Goal: Task Accomplishment & Management: Use online tool/utility

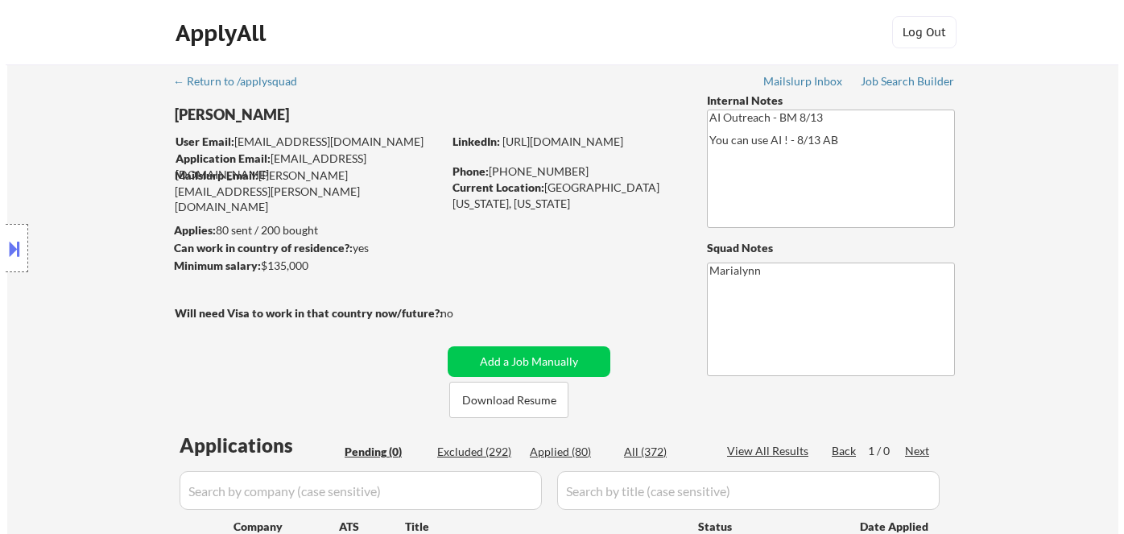
scroll to position [72, 0]
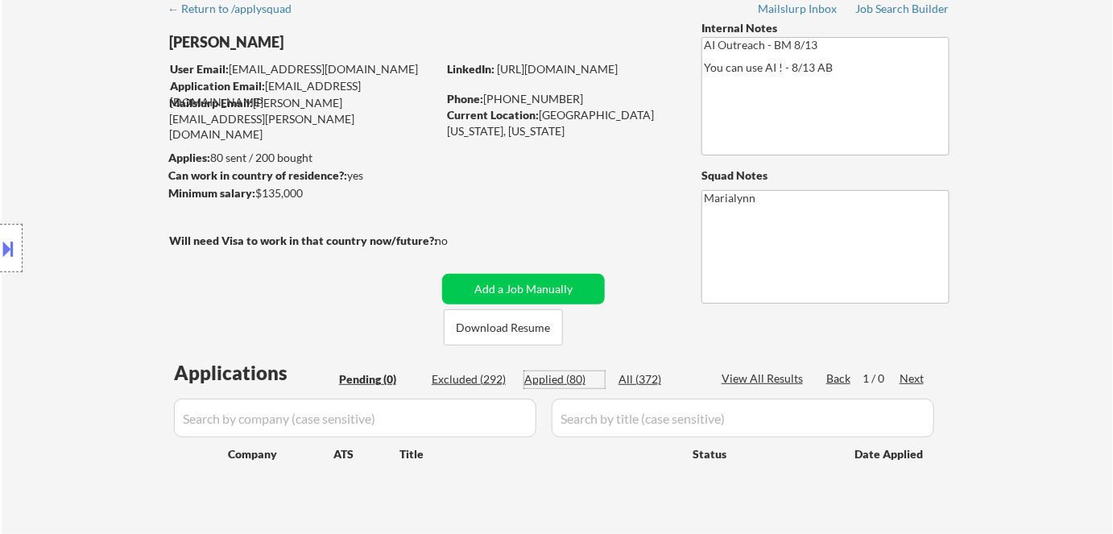
click at [567, 374] on div "Applied (80)" at bounding box center [564, 379] width 81 height 16
click at [586, 420] on input "input" at bounding box center [742, 418] width 382 height 39
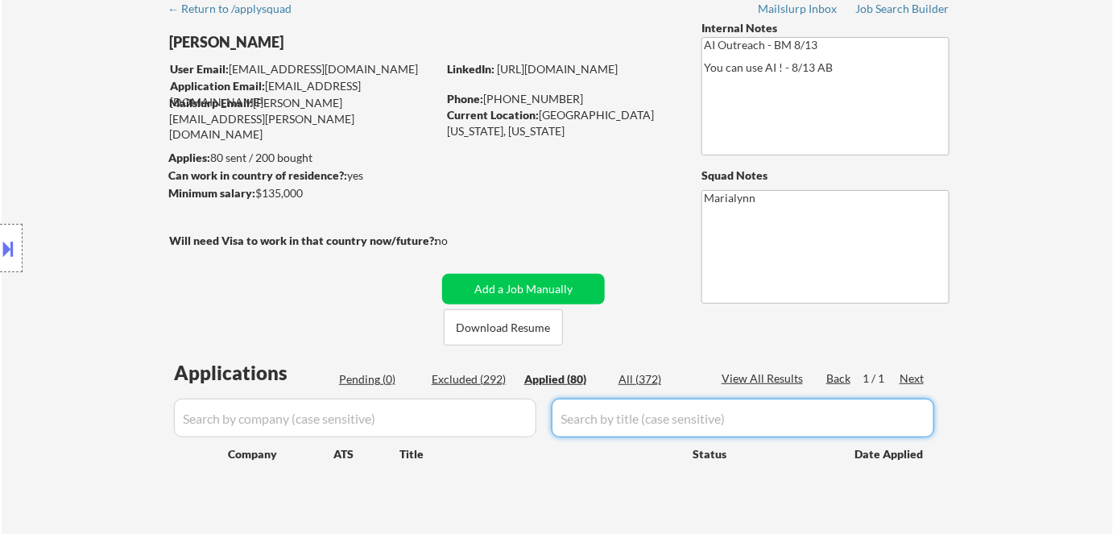
paste input "Senior Business Analyst – Medicare Sales"
type input "Senior Business Analyst – Medicare Sales"
select select ""applied""
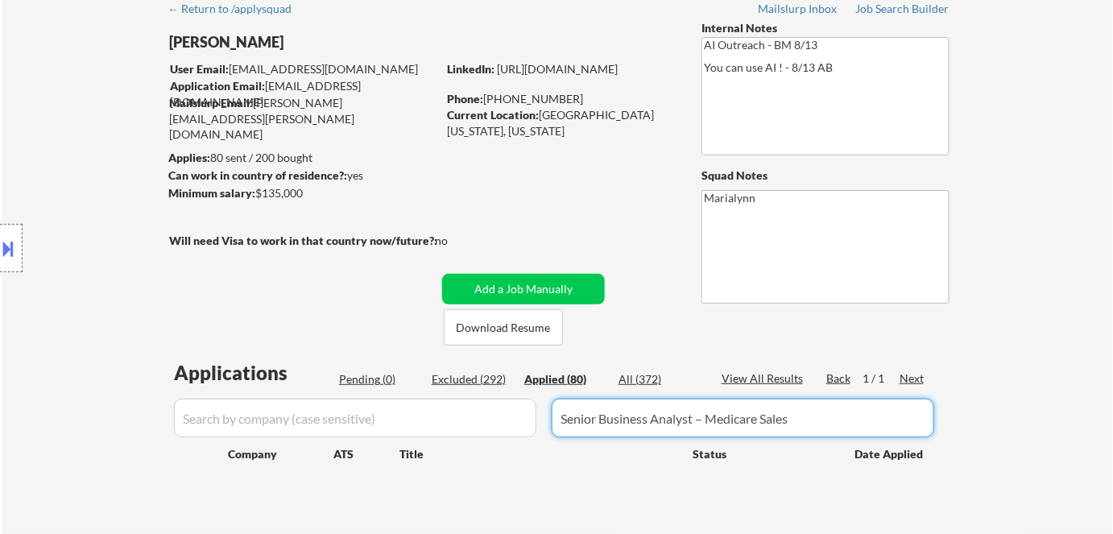
select select ""applied""
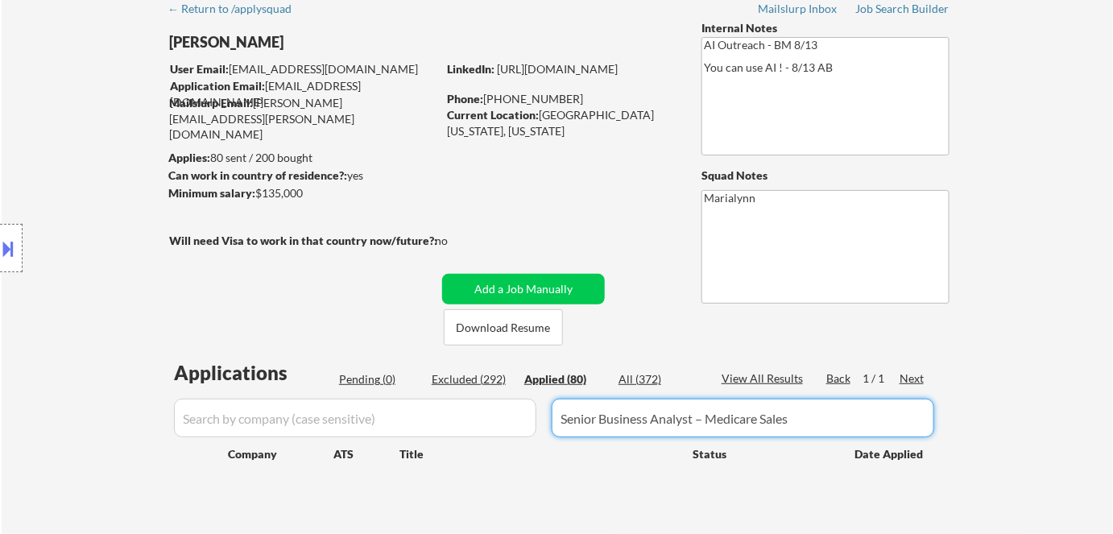
select select ""applied""
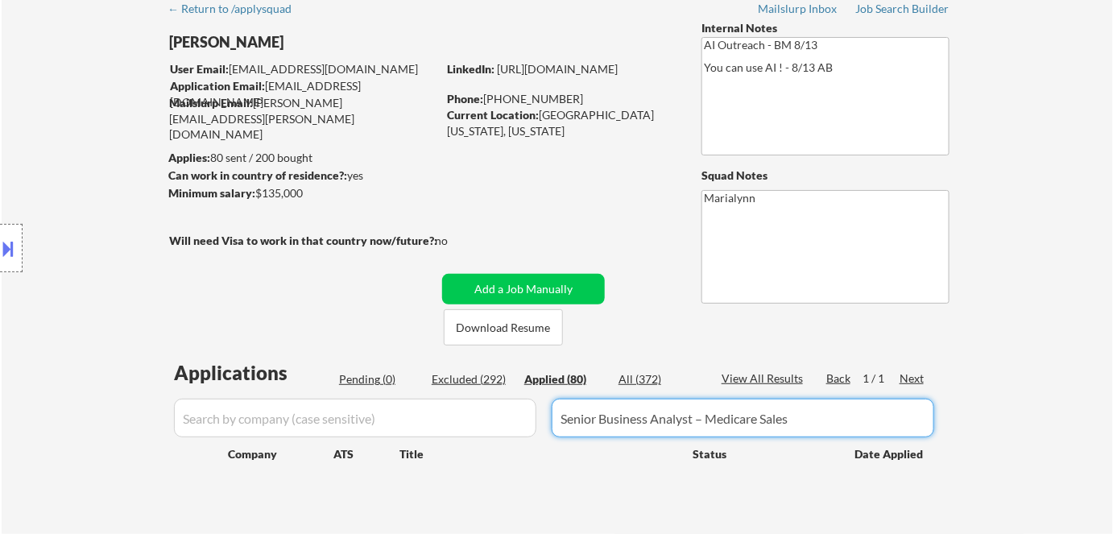
select select ""applied""
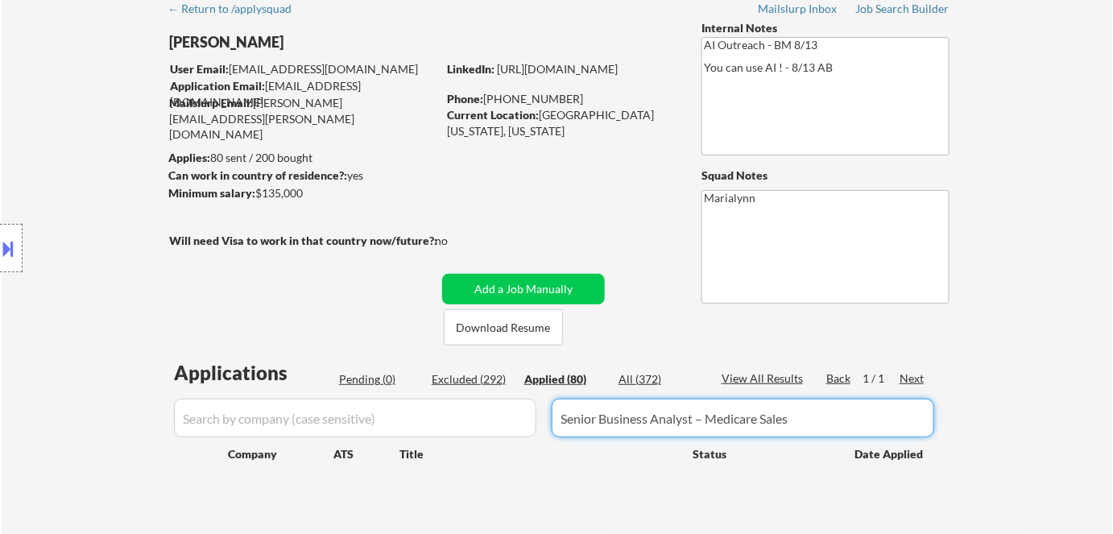
select select ""applied""
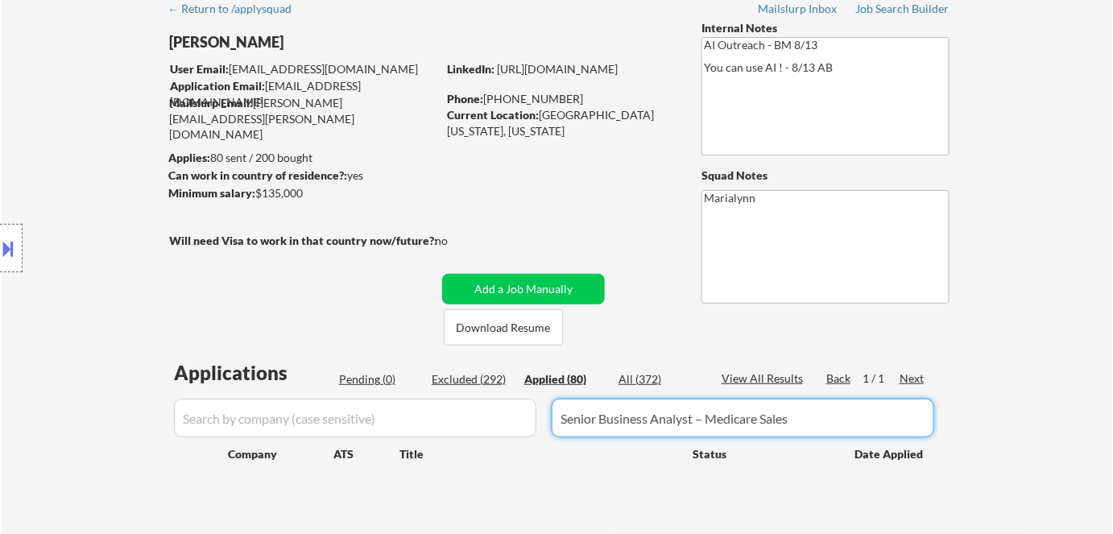
select select ""applied""
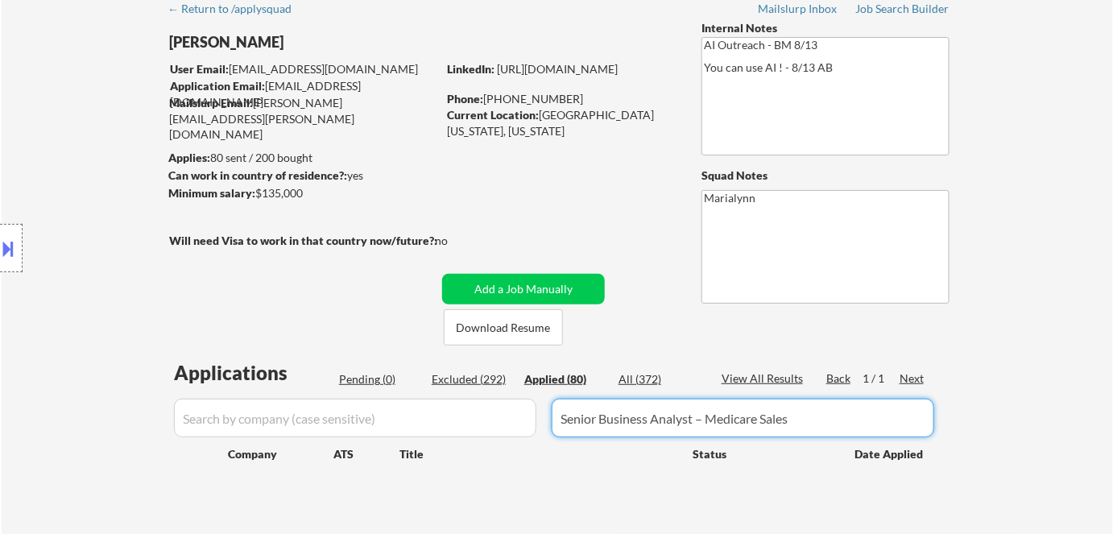
select select ""applied""
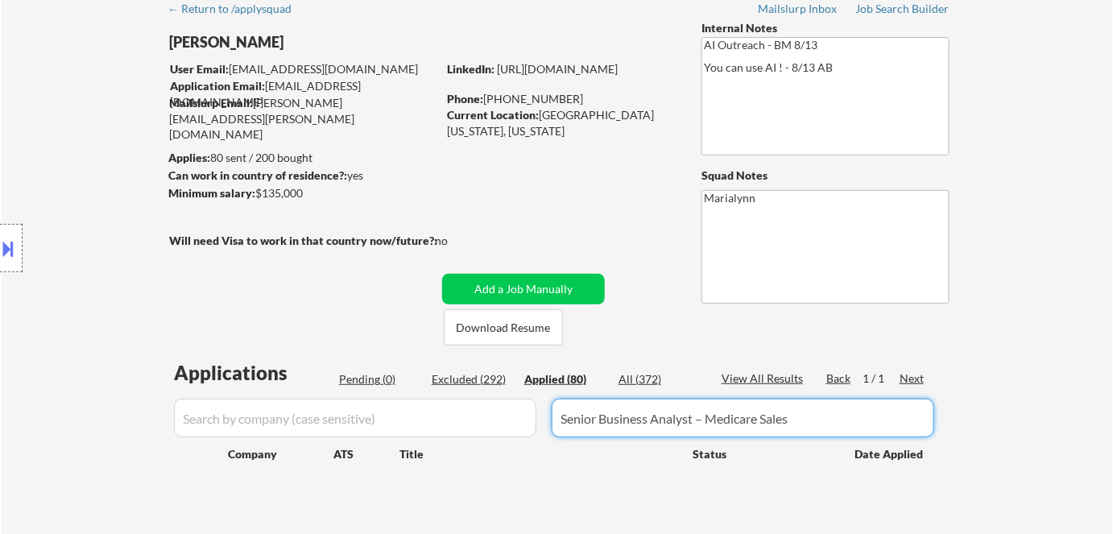
select select ""applied""
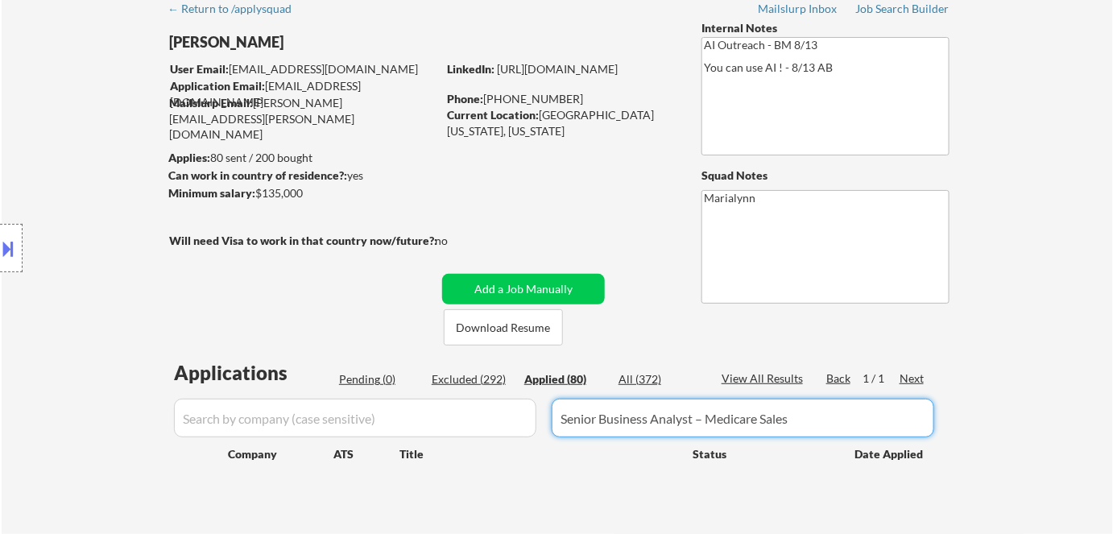
select select ""applied""
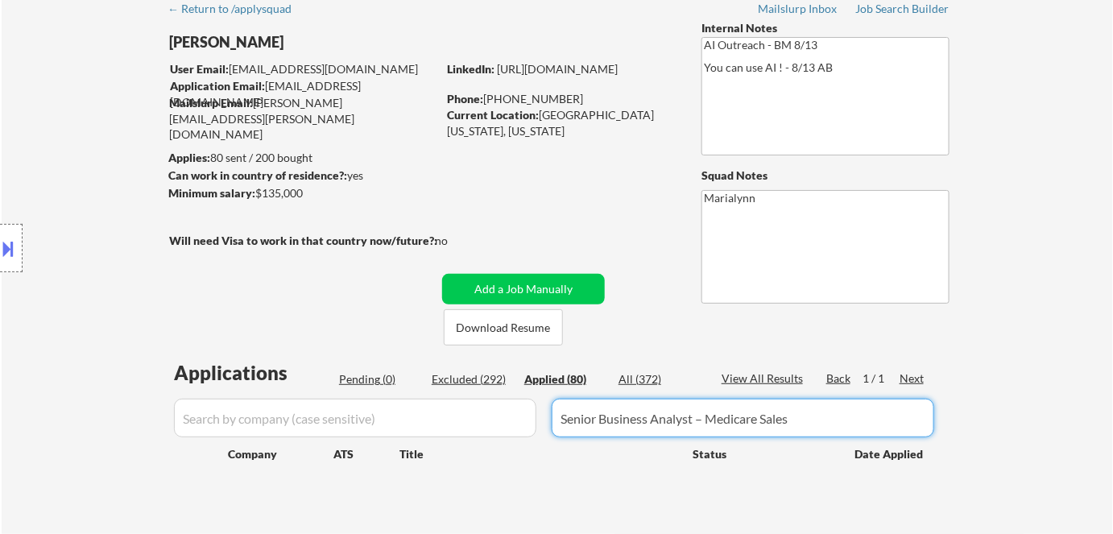
select select ""applied""
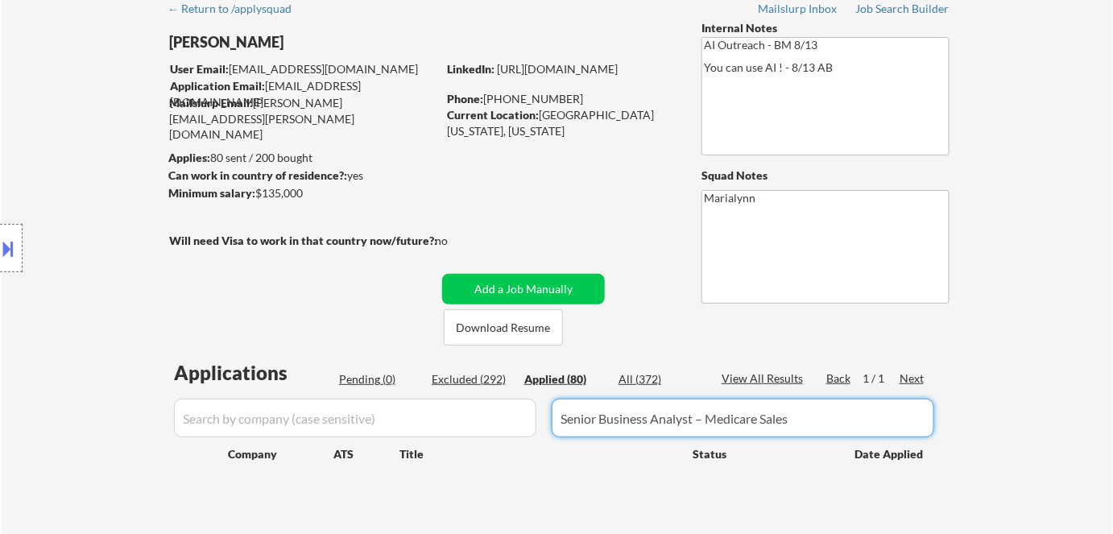
select select ""applied""
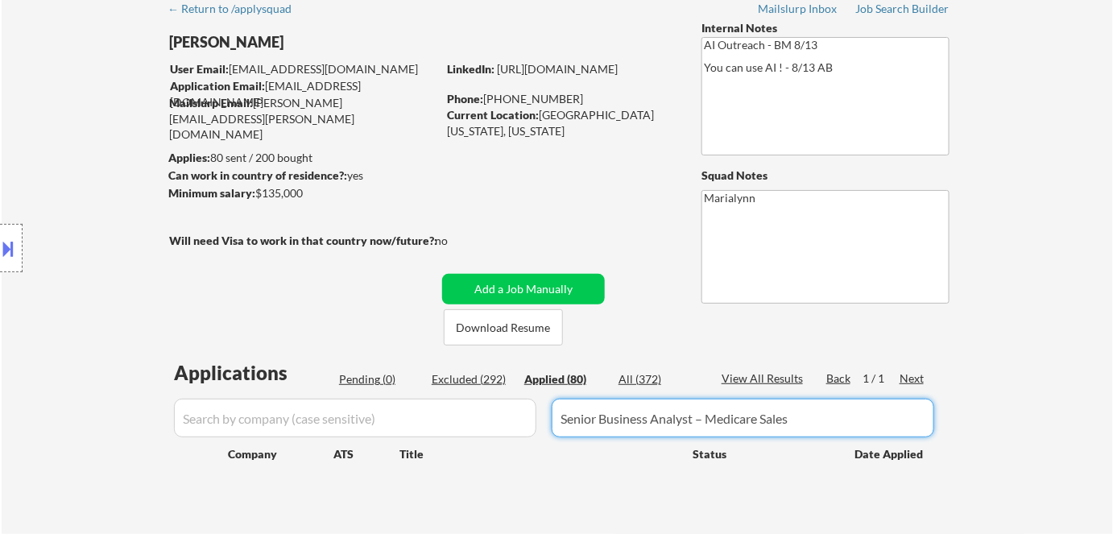
select select ""applied""
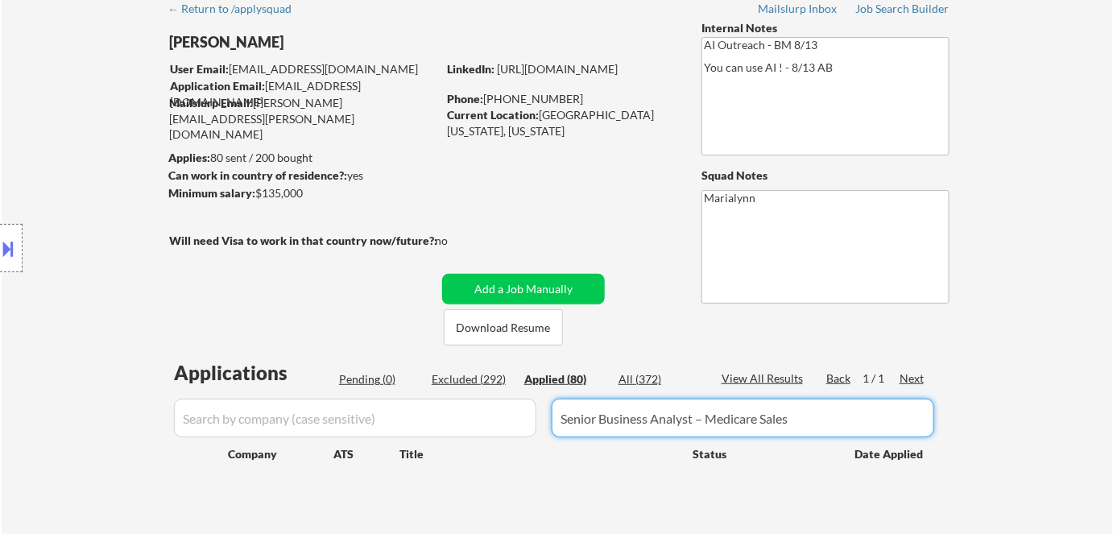
select select ""applied""
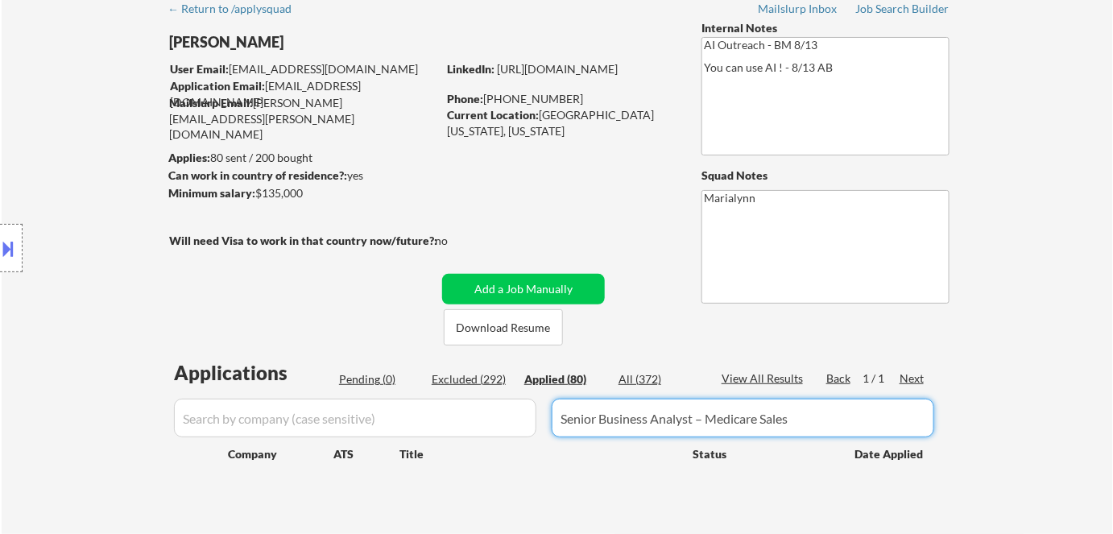
select select ""applied""
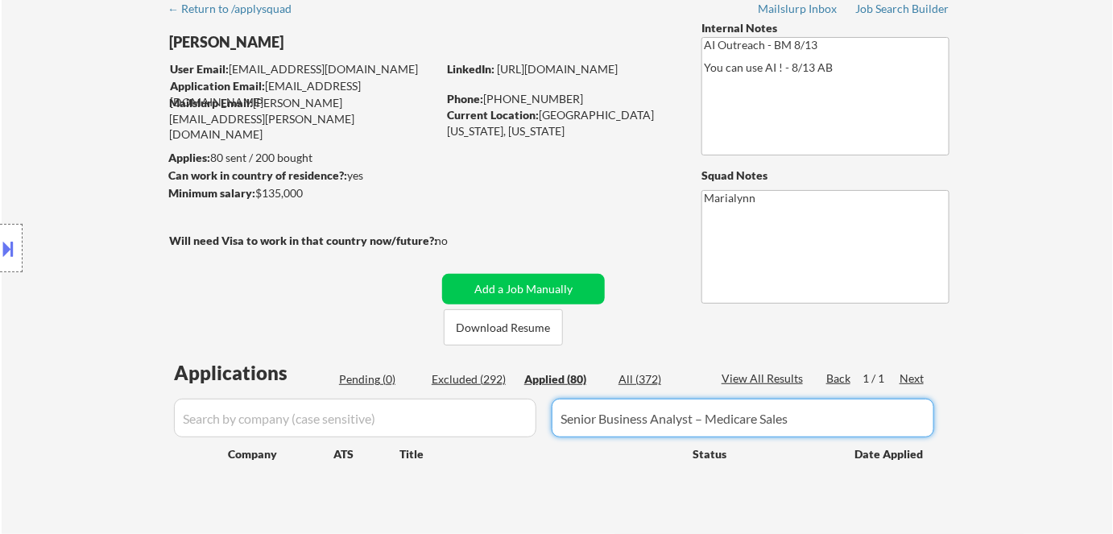
select select ""applied""
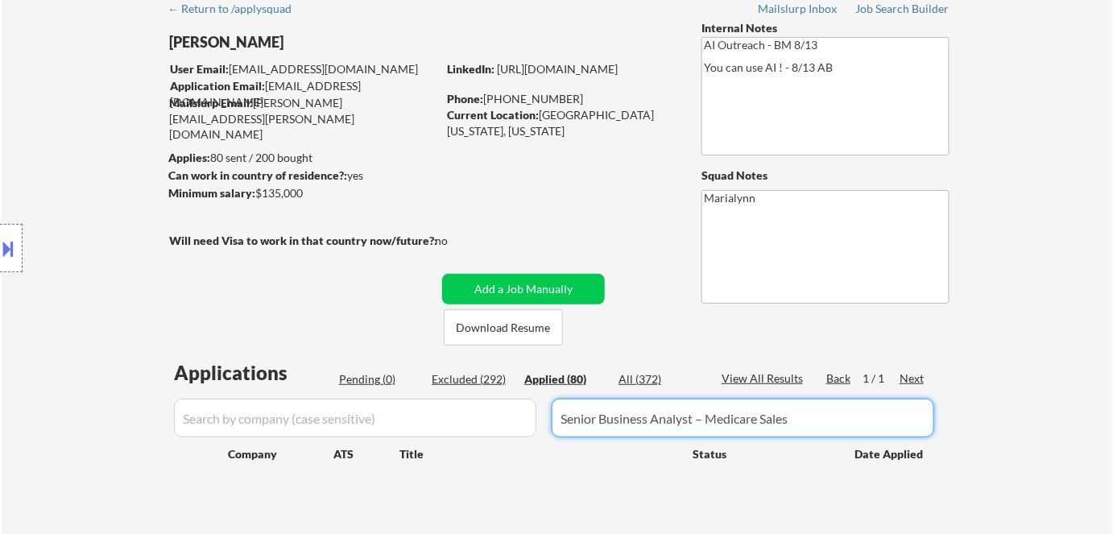
select select ""applied""
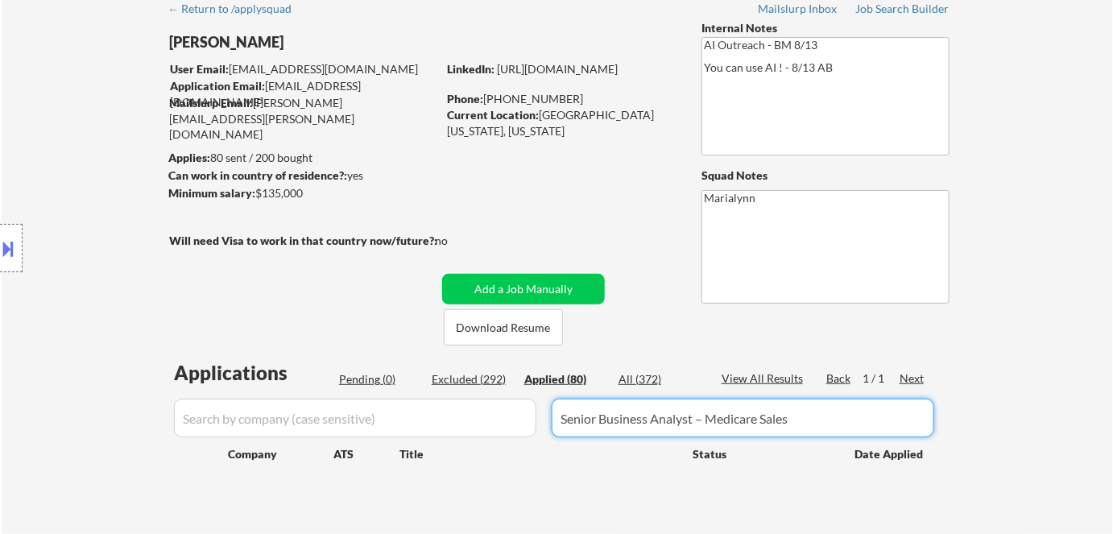
select select ""applied""
type input "Senior Business Analyst – Medicare Sales"
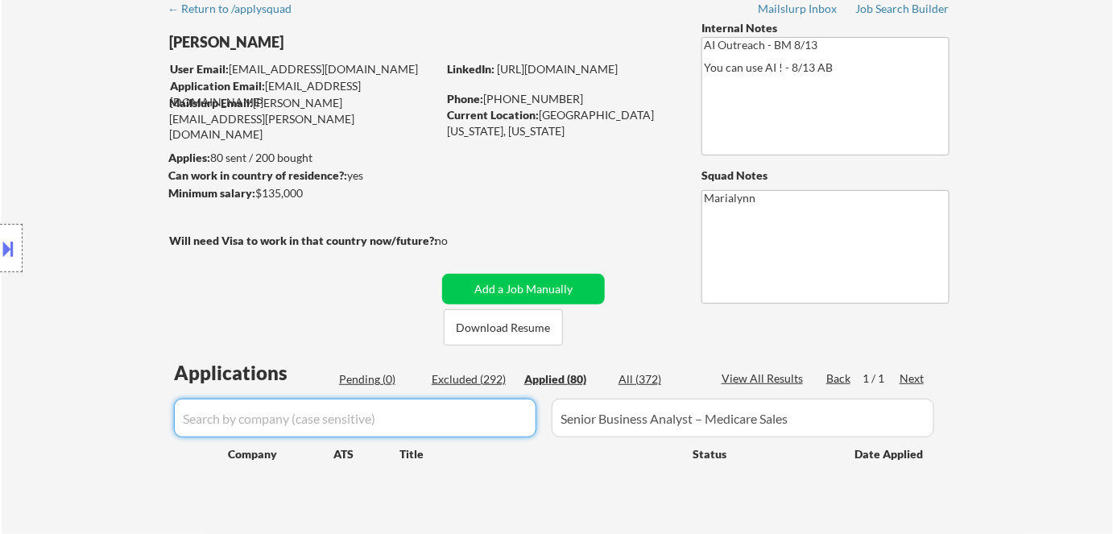
click at [394, 428] on input "input" at bounding box center [355, 418] width 362 height 39
paste input "cvshealth"
type input "cvshealth"
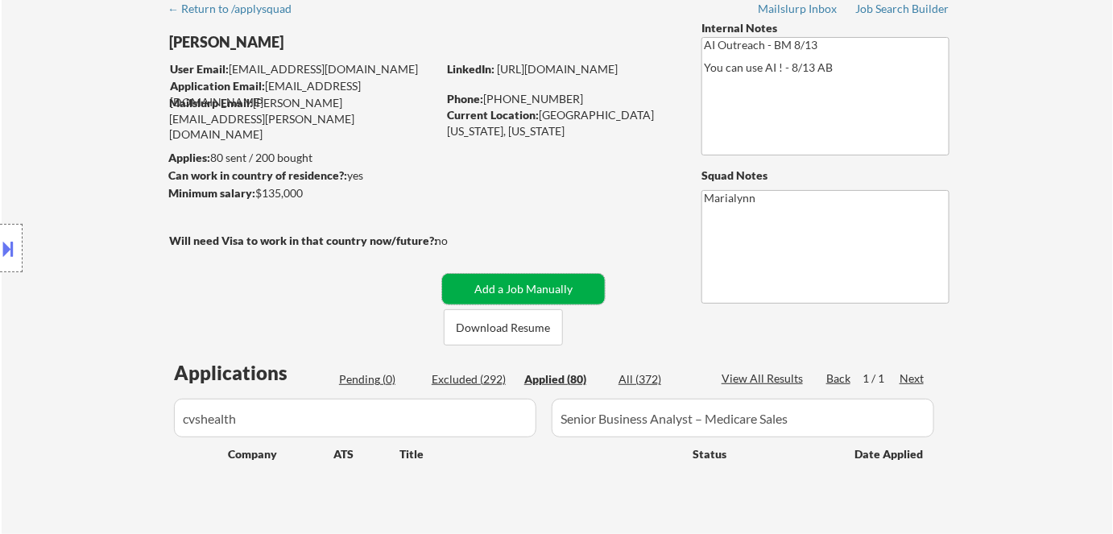
click at [568, 284] on button "Add a Job Manually" at bounding box center [523, 289] width 163 height 31
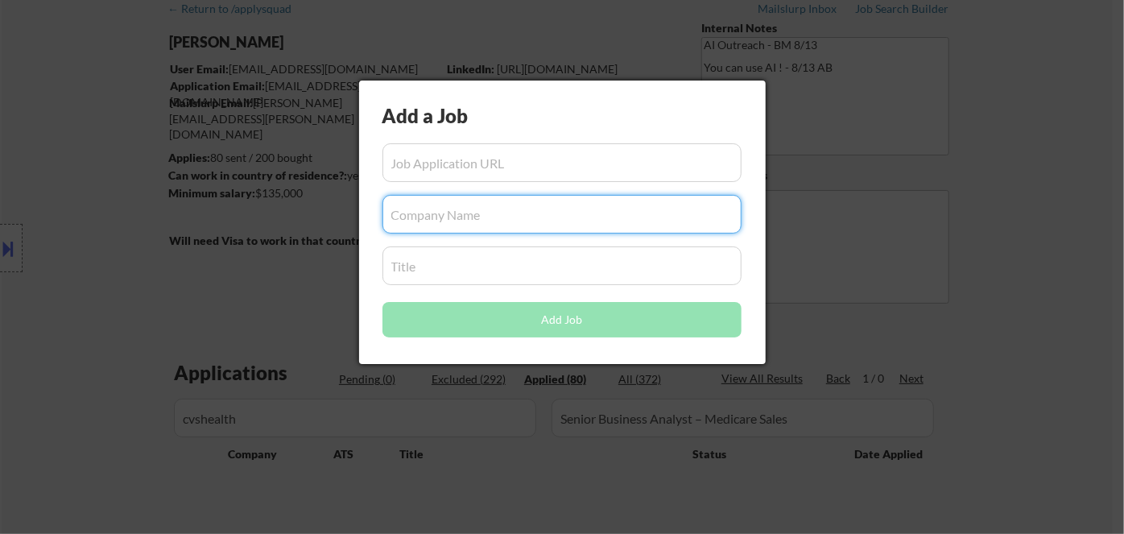
click at [415, 225] on input "input" at bounding box center [561, 214] width 359 height 39
paste input "cvshealth"
type input "cvshealth"
click at [469, 266] on input "input" at bounding box center [561, 265] width 359 height 39
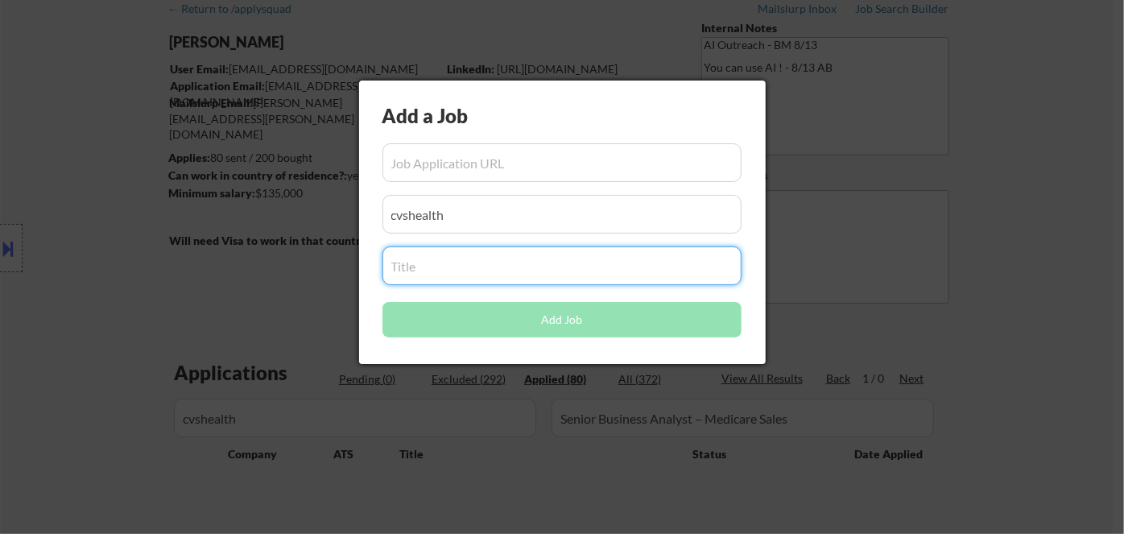
click at [520, 506] on div at bounding box center [562, 267] width 1124 height 534
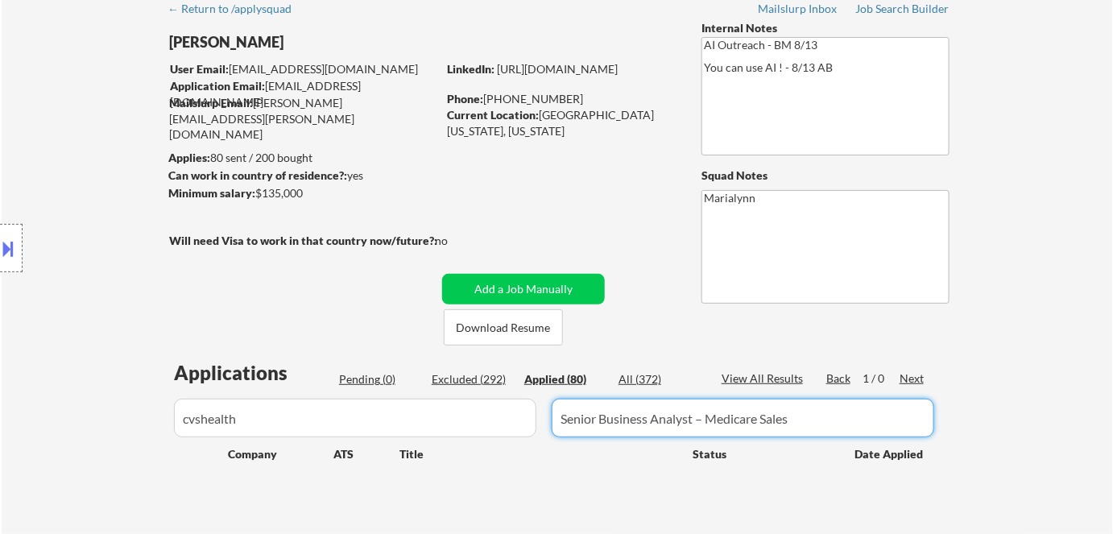
drag, startPoint x: 692, startPoint y: 415, endPoint x: 388, endPoint y: 403, distance: 304.5
click at [388, 403] on div at bounding box center [556, 418] width 775 height 39
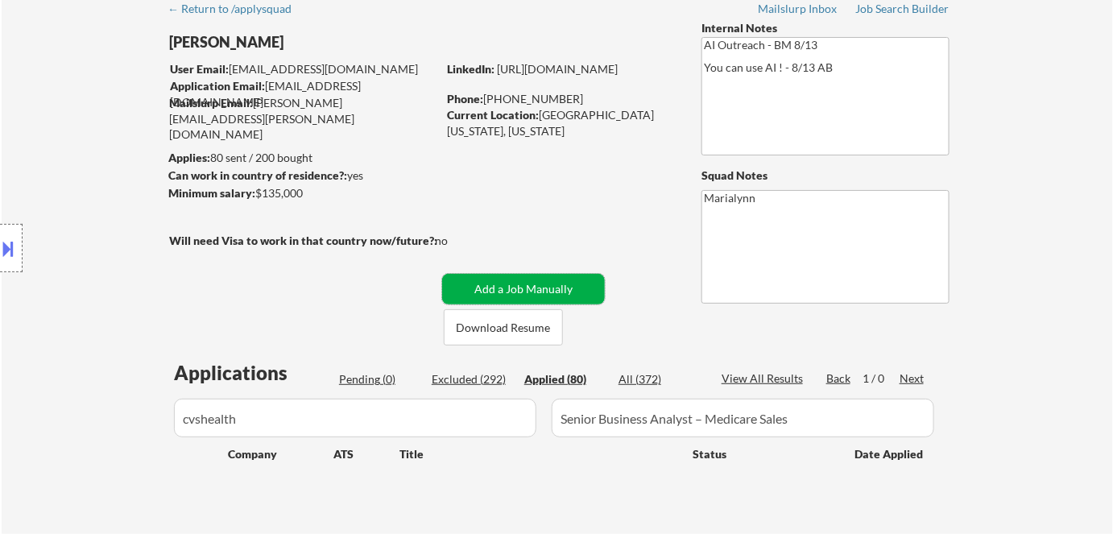
click at [561, 282] on button "Add a Job Manually" at bounding box center [523, 289] width 163 height 31
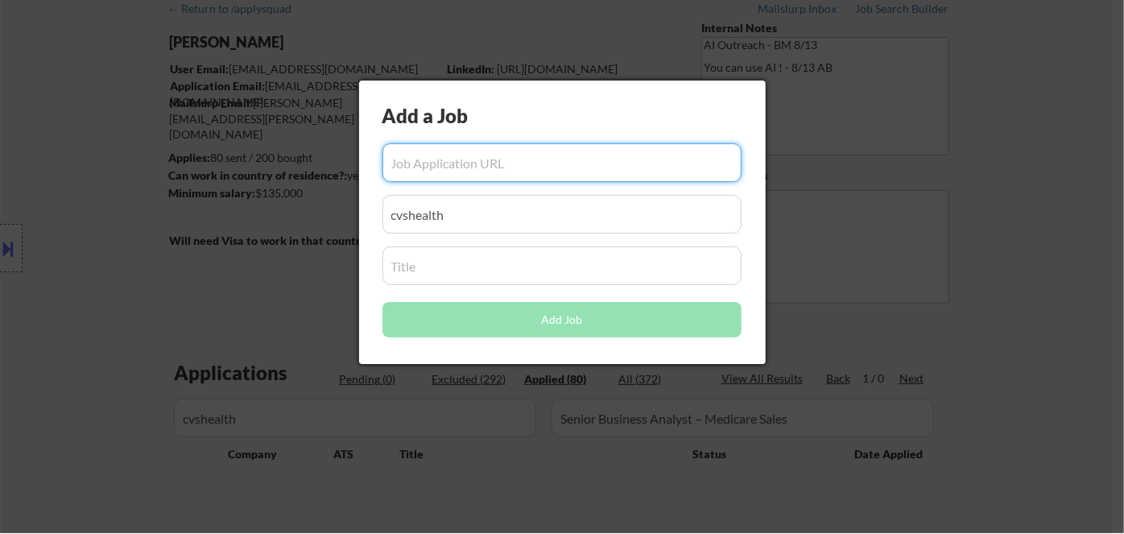
click at [551, 285] on div "Add a Job Add Job" at bounding box center [562, 222] width 407 height 283
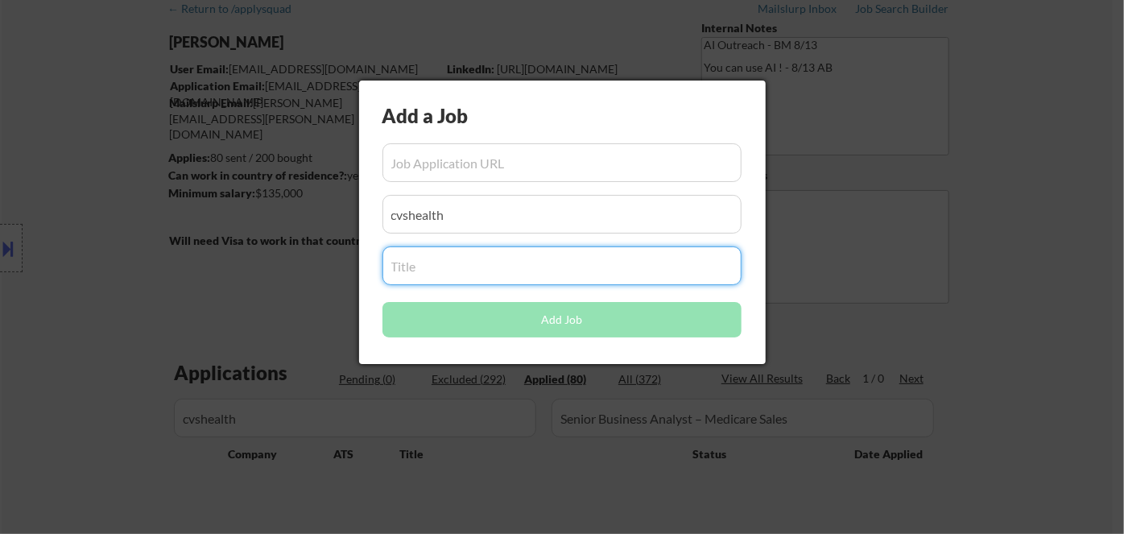
click at [513, 266] on input "input" at bounding box center [561, 265] width 359 height 39
paste input "Senior Business Analyst – Medicare Sales"
type input "Senior Business Analyst – Medicare Sales"
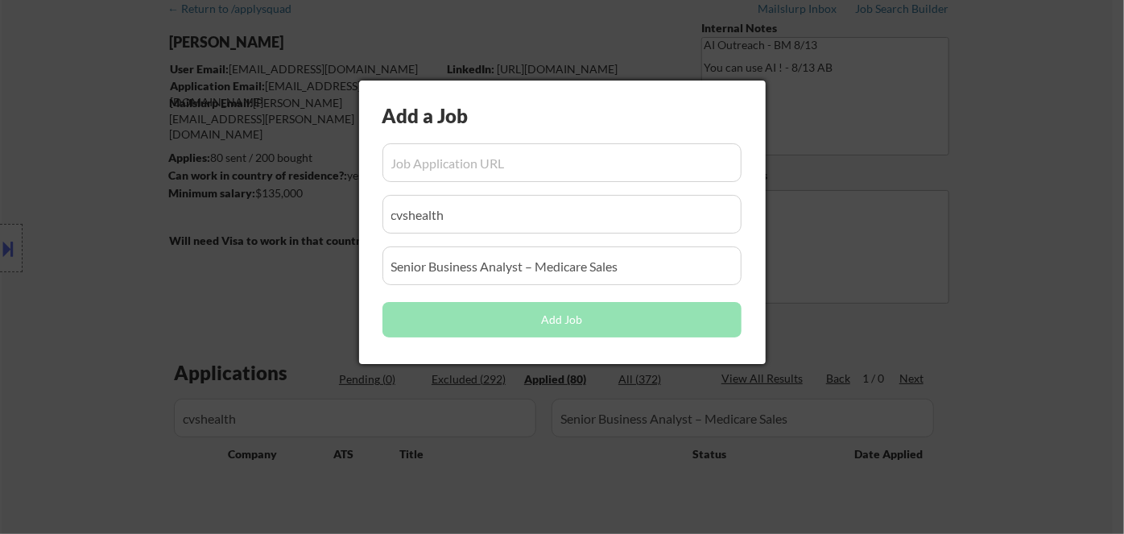
click at [545, 438] on div at bounding box center [562, 267] width 1124 height 534
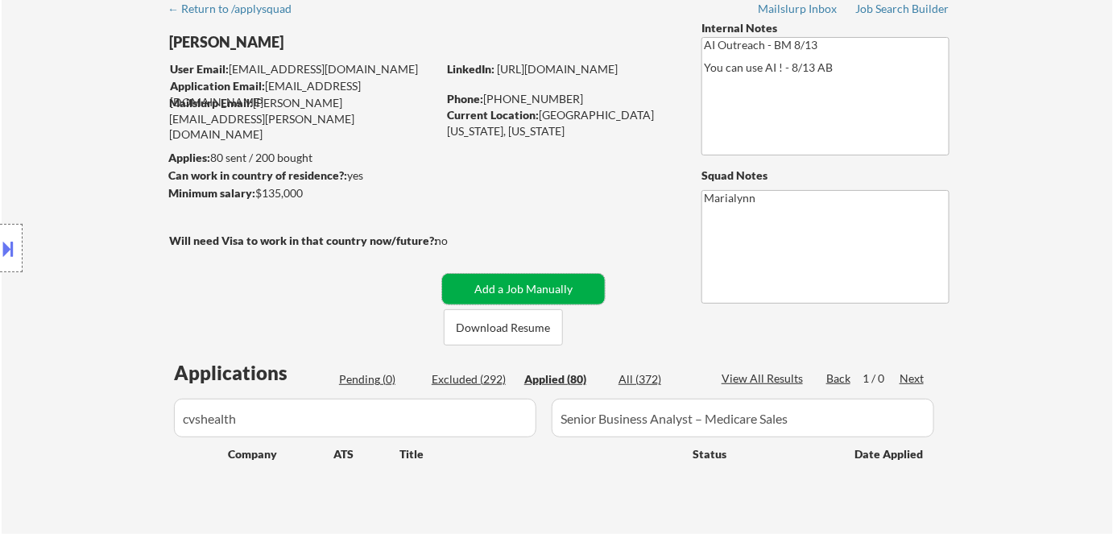
click at [564, 286] on button "Add a Job Manually" at bounding box center [523, 289] width 163 height 31
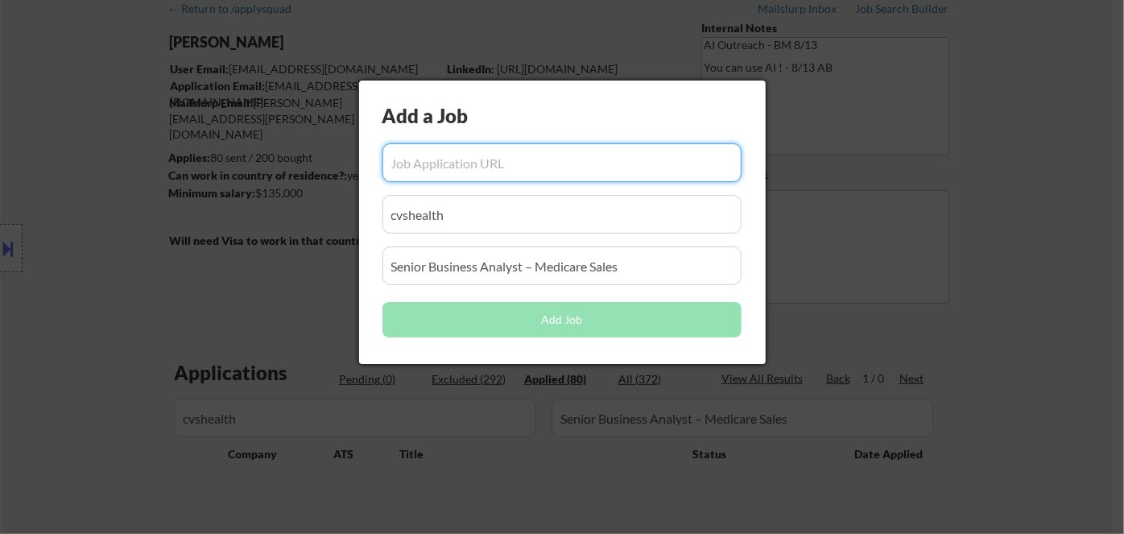
click at [455, 162] on input "input" at bounding box center [561, 162] width 359 height 39
paste input "https://cvshealth.wd1.myworkdayjobs.com/cvs_health_careers/job/ct---work-from-h…"
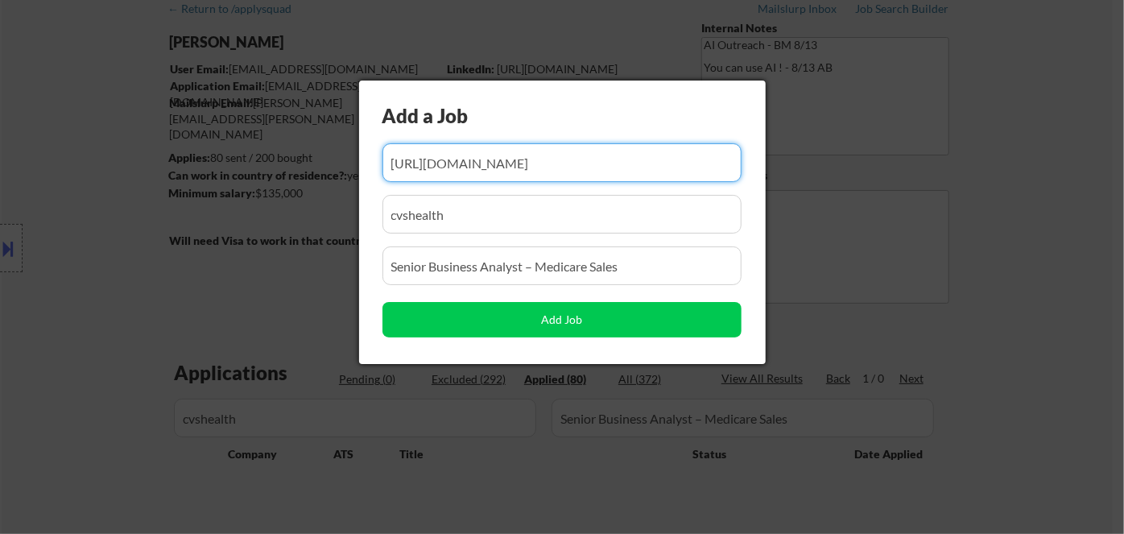
type input "https://cvshealth.wd1.myworkdayjobs.com/cvs_health_careers/job/ct---work-from-h…"
click at [499, 440] on div at bounding box center [562, 267] width 1124 height 534
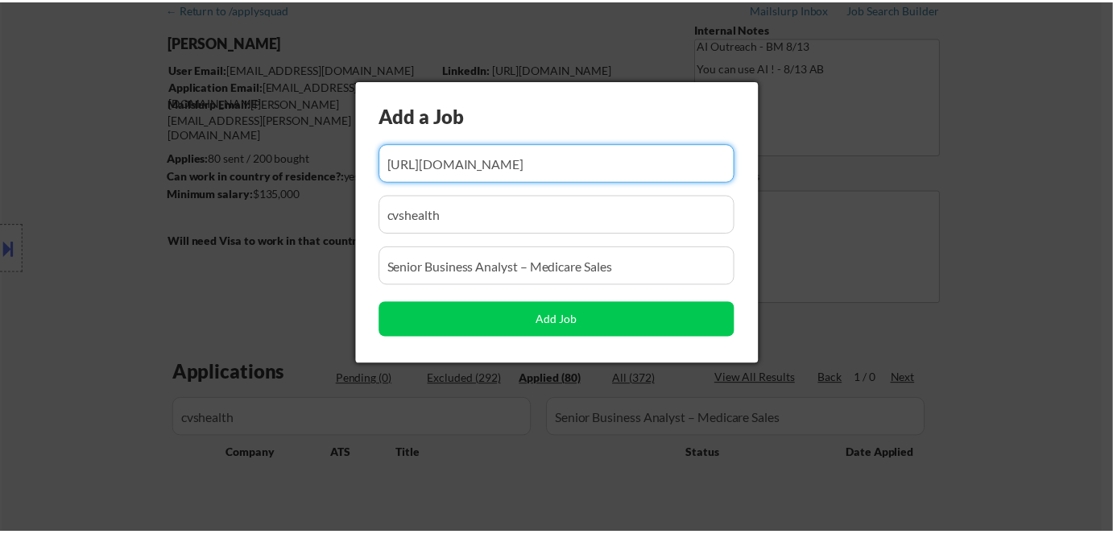
scroll to position [0, 0]
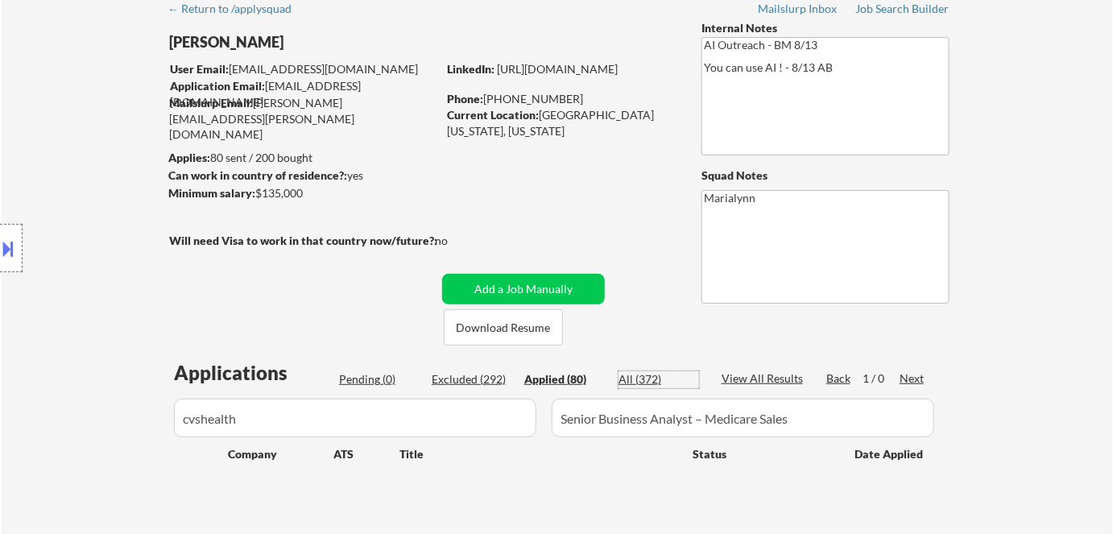
click at [638, 374] on div "All (372)" at bounding box center [658, 379] width 81 height 16
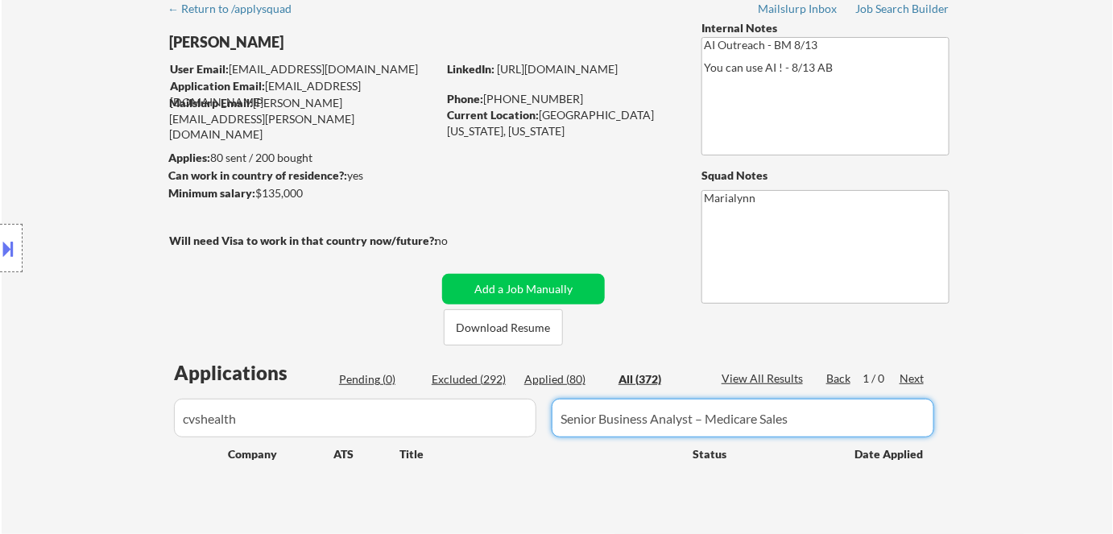
drag, startPoint x: 557, startPoint y: 419, endPoint x: 900, endPoint y: 443, distance: 343.8
click at [900, 444] on div "Applications Pending (0) Excluded (292) Applied (80) All (372) View All Results…" at bounding box center [556, 436] width 775 height 154
drag, startPoint x: 544, startPoint y: 378, endPoint x: 598, endPoint y: 379, distance: 53.9
click at [545, 378] on div "Applied (80)" at bounding box center [564, 379] width 81 height 16
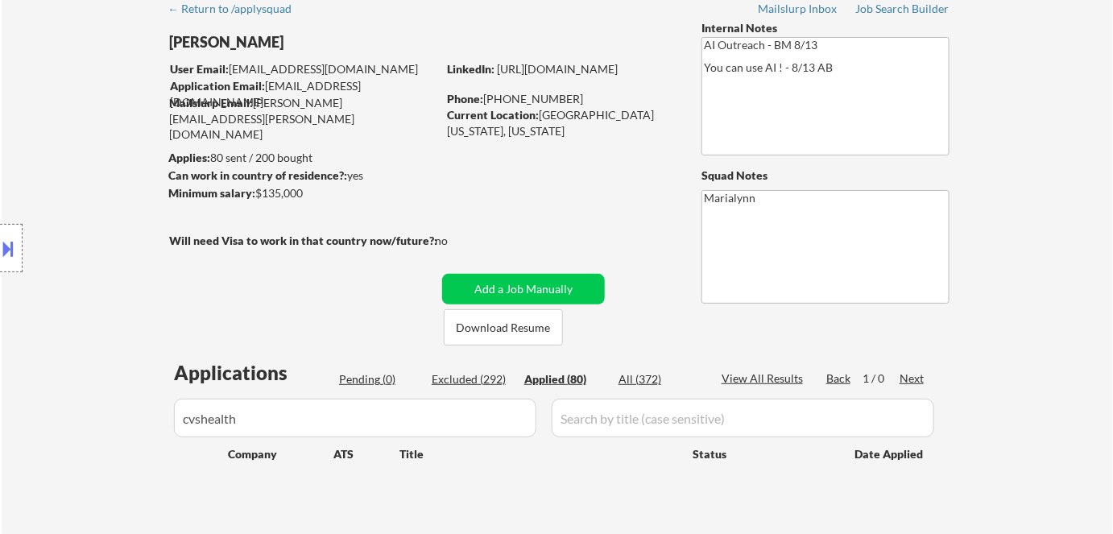
click at [651, 379] on div "All (372)" at bounding box center [658, 379] width 81 height 16
click at [566, 376] on div "Applied (80)" at bounding box center [564, 379] width 81 height 16
click at [635, 383] on div "All (372)" at bounding box center [658, 379] width 81 height 16
drag, startPoint x: 566, startPoint y: 374, endPoint x: 620, endPoint y: 372, distance: 54.0
click at [567, 374] on div "Applied (80)" at bounding box center [564, 379] width 81 height 16
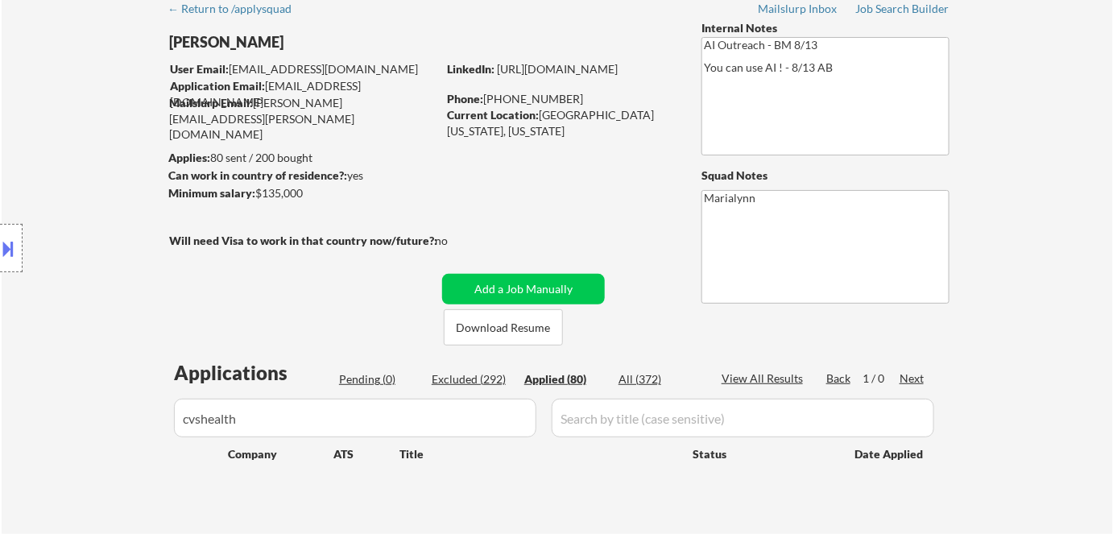
click at [625, 372] on div "All (372)" at bounding box center [658, 379] width 81 height 16
click at [617, 415] on input "input" at bounding box center [742, 418] width 382 height 39
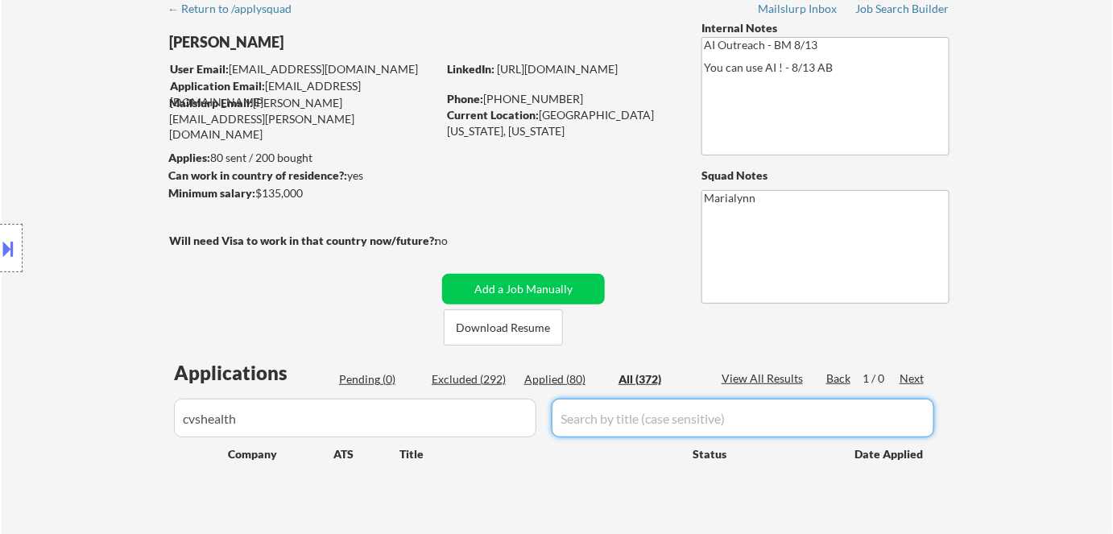
paste input "https://cvshealth.wd1.myworkdayjobs.com/cvs_health_careers/job/ct---work-from-h…"
type input "https://cvshealth.wd1.myworkdayjobs.com/cvs_health_careers/job/ct---work-from-h…"
click at [624, 502] on div "Applications Pending (0) Excluded (292) Applied (80) All (372) View All Results…" at bounding box center [556, 436] width 775 height 154
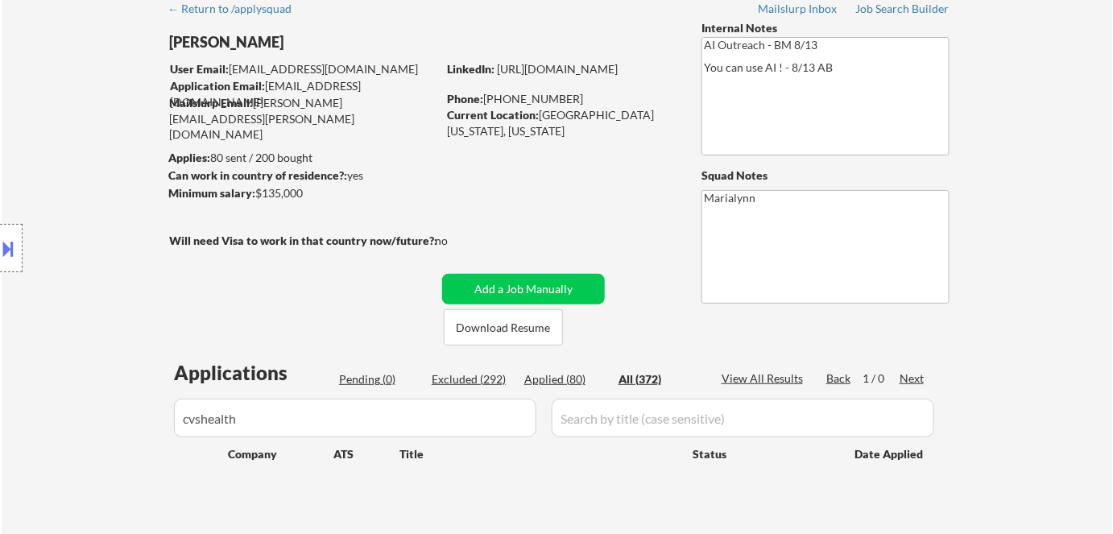
click at [629, 422] on input "input" at bounding box center [742, 418] width 382 height 39
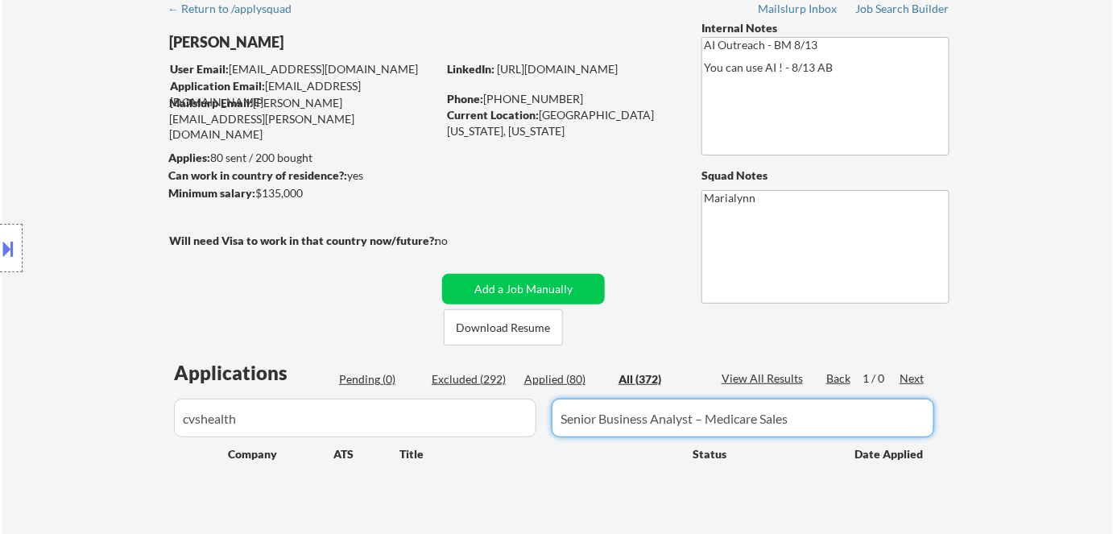
type input "Senior Business Analyst – Medicare Sales"
click at [587, 483] on div "Applications Pending (0) Excluded (292) Applied (80) All (372) View All Results…" at bounding box center [556, 436] width 775 height 154
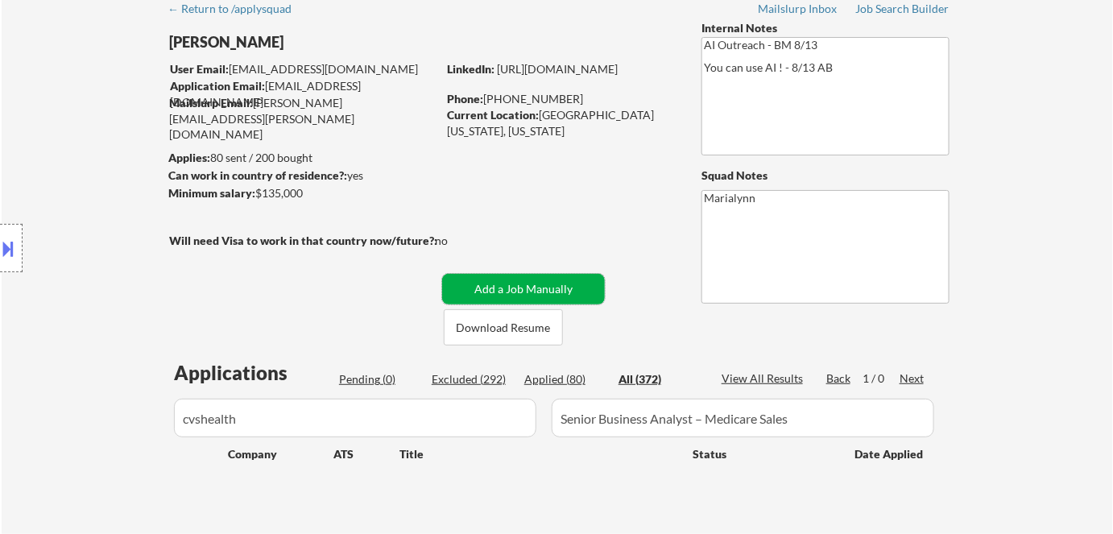
click at [547, 288] on button "Add a Job Manually" at bounding box center [523, 289] width 163 height 31
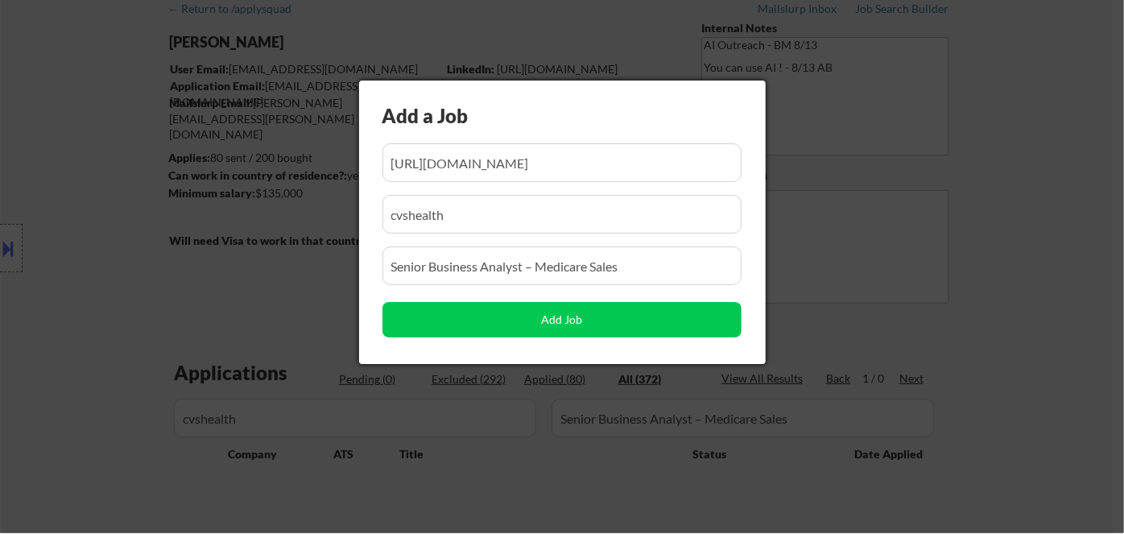
scroll to position [0, 452]
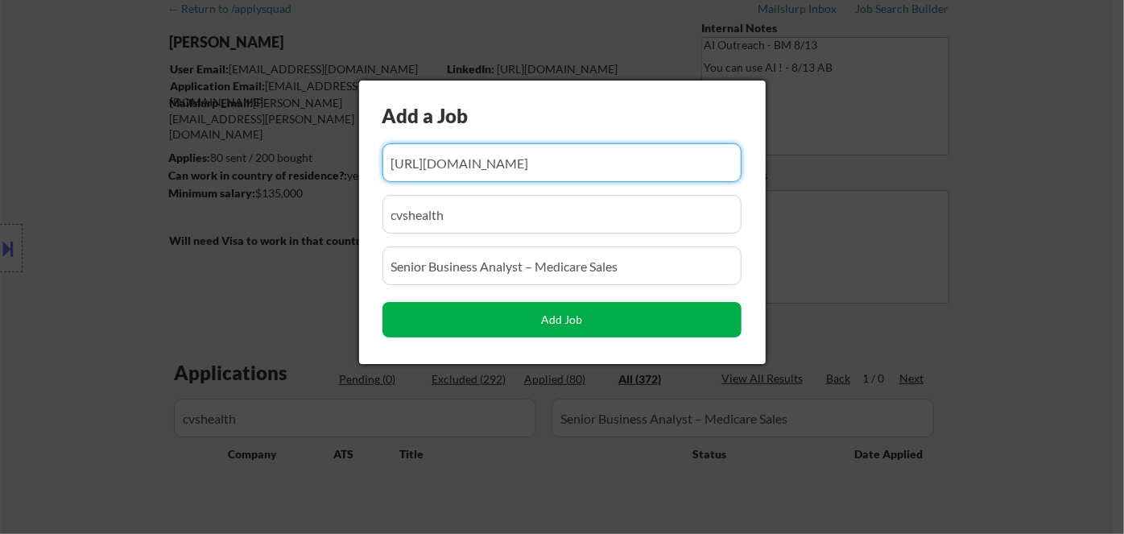
click at [532, 316] on button "Add Job" at bounding box center [561, 319] width 359 height 35
select select ""pending""
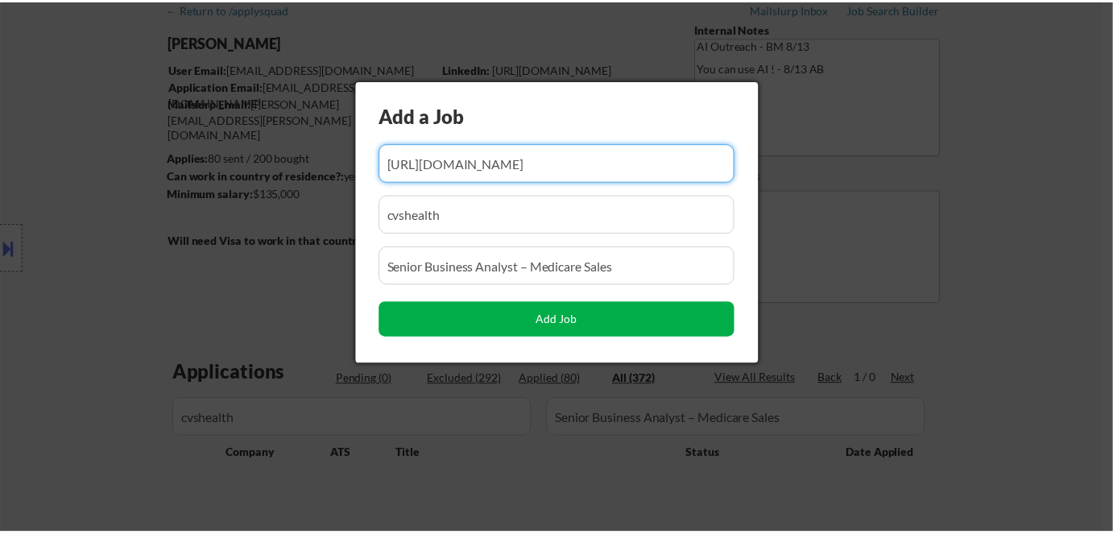
scroll to position [0, 0]
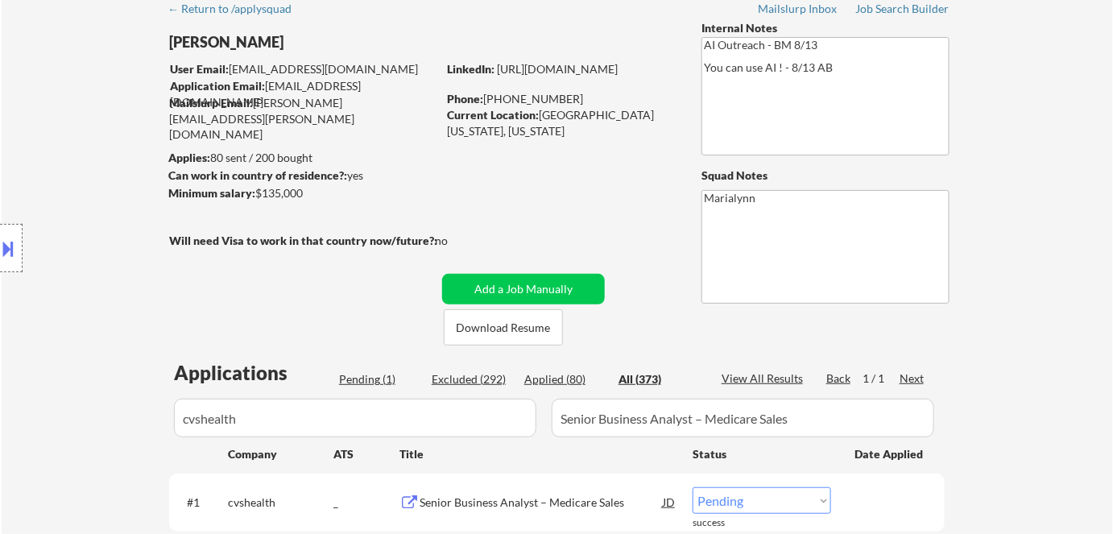
click at [374, 381] on div "Pending (1)" at bounding box center [379, 379] width 81 height 16
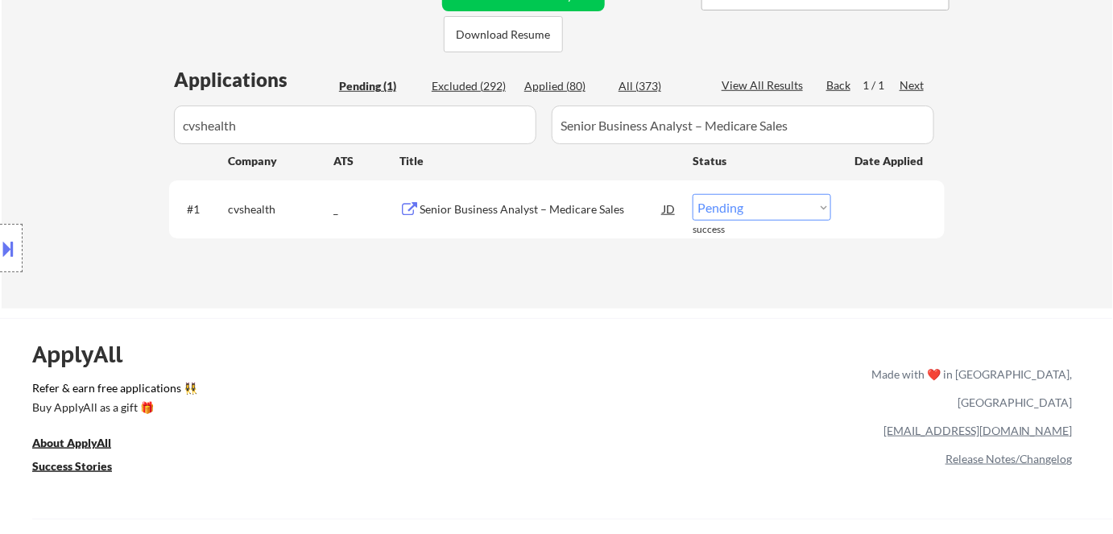
click at [745, 213] on select "Choose an option... Pending Applied Excluded (Questions) Excluded (Expired) Exc…" at bounding box center [761, 207] width 138 height 27
click at [667, 209] on div "JD" at bounding box center [669, 208] width 16 height 29
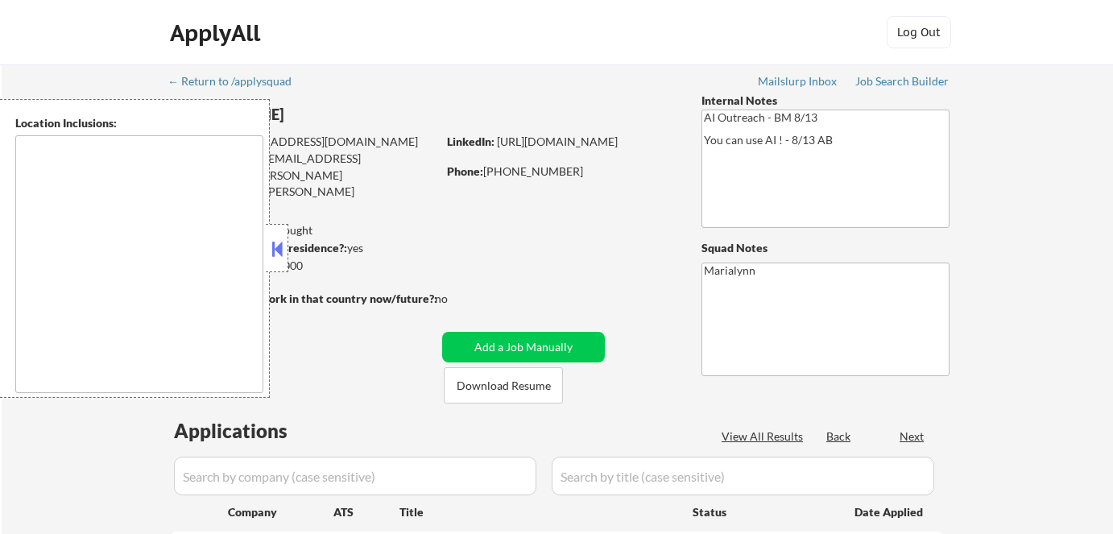
scroll to position [430, 0]
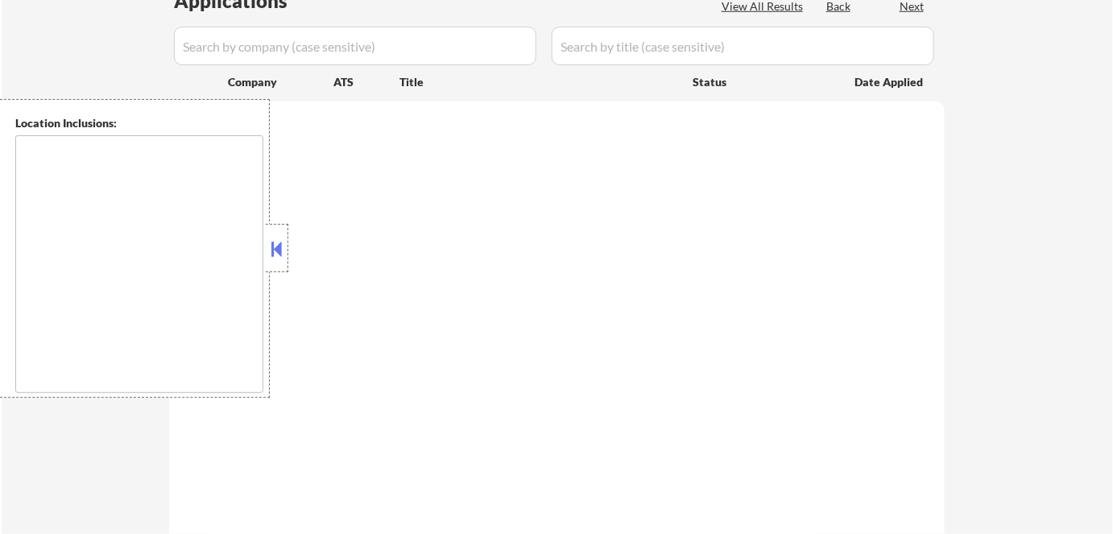
select select ""pending""
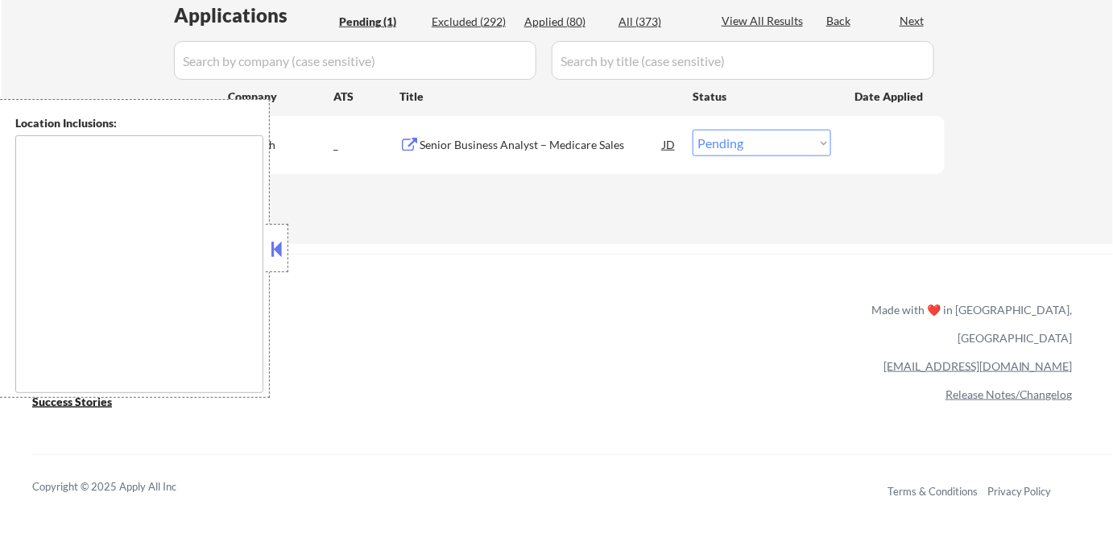
click at [281, 247] on button at bounding box center [277, 249] width 18 height 24
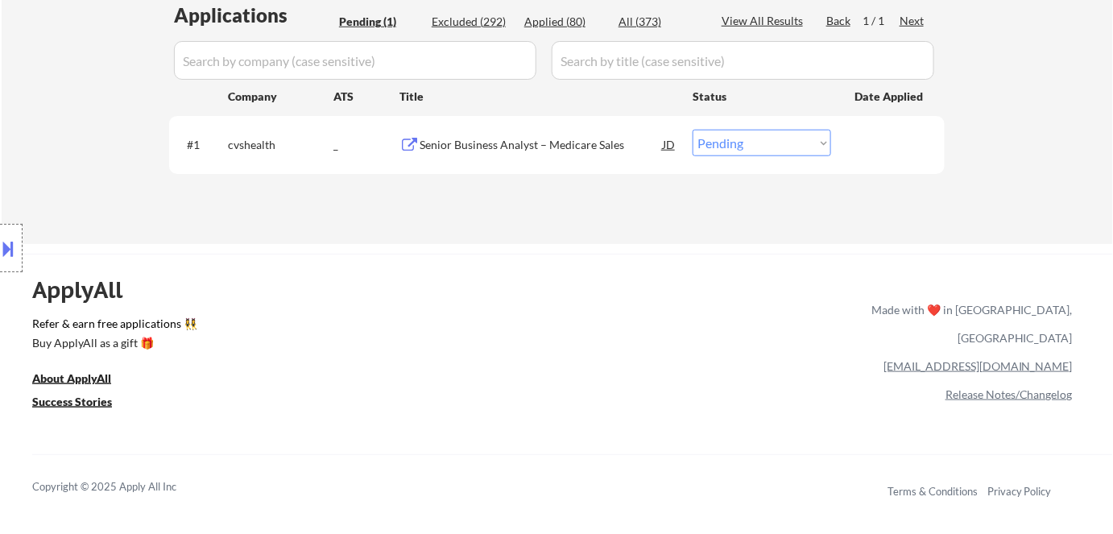
click at [659, 147] on div "Senior Business Analyst – Medicare Sales" at bounding box center [540, 145] width 243 height 16
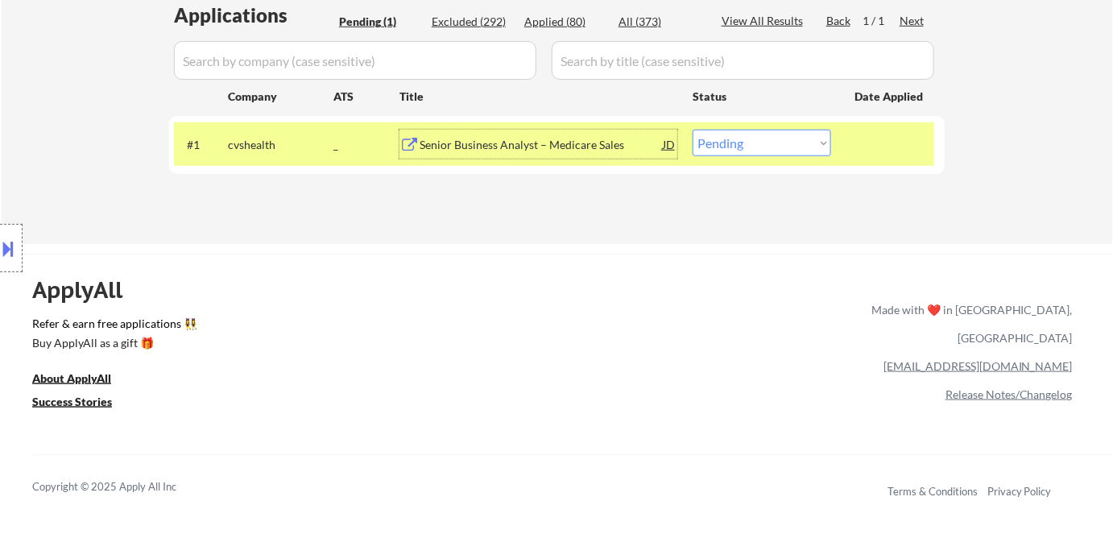
scroll to position [357, 0]
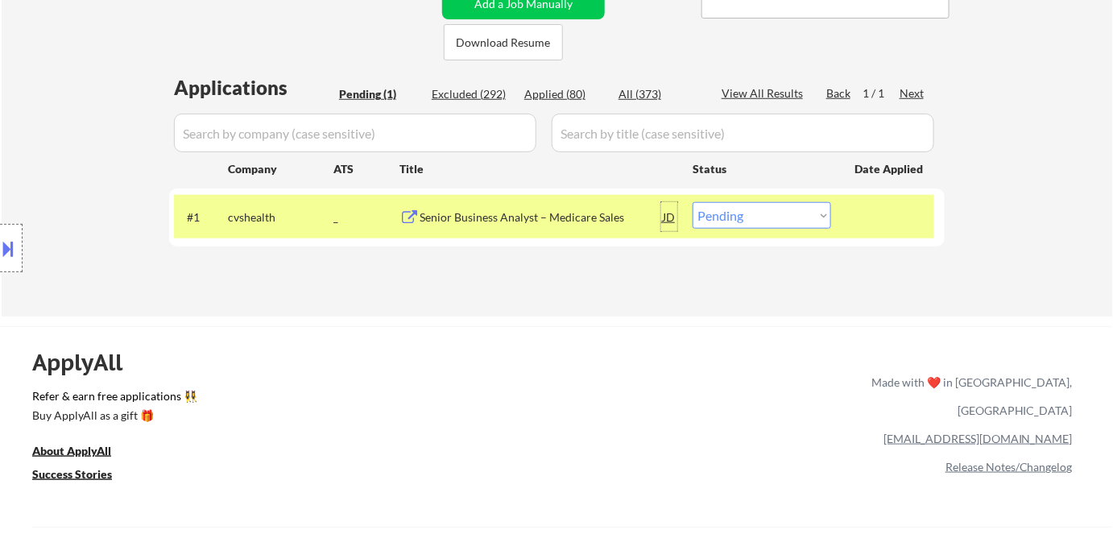
click at [670, 219] on div "JD" at bounding box center [669, 216] width 16 height 29
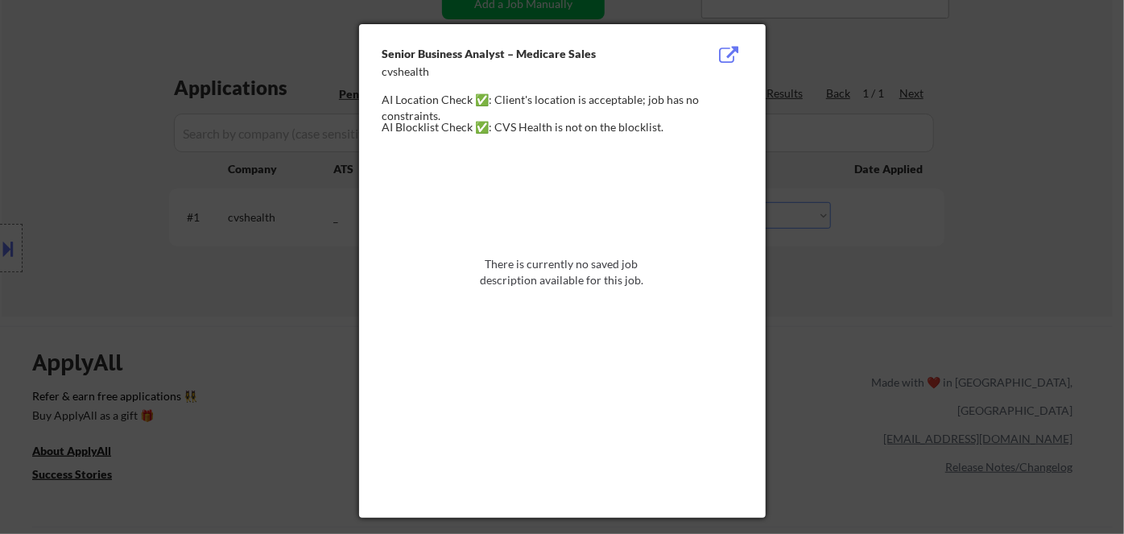
click at [977, 219] on div at bounding box center [562, 267] width 1124 height 534
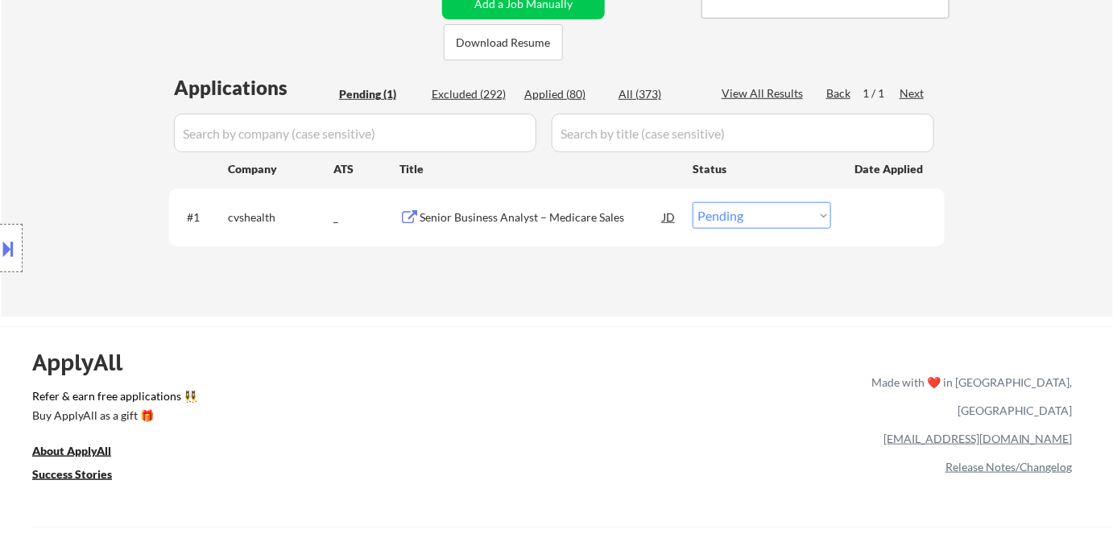
click at [554, 95] on div "Applied (80)" at bounding box center [564, 94] width 81 height 16
select select ""applied""
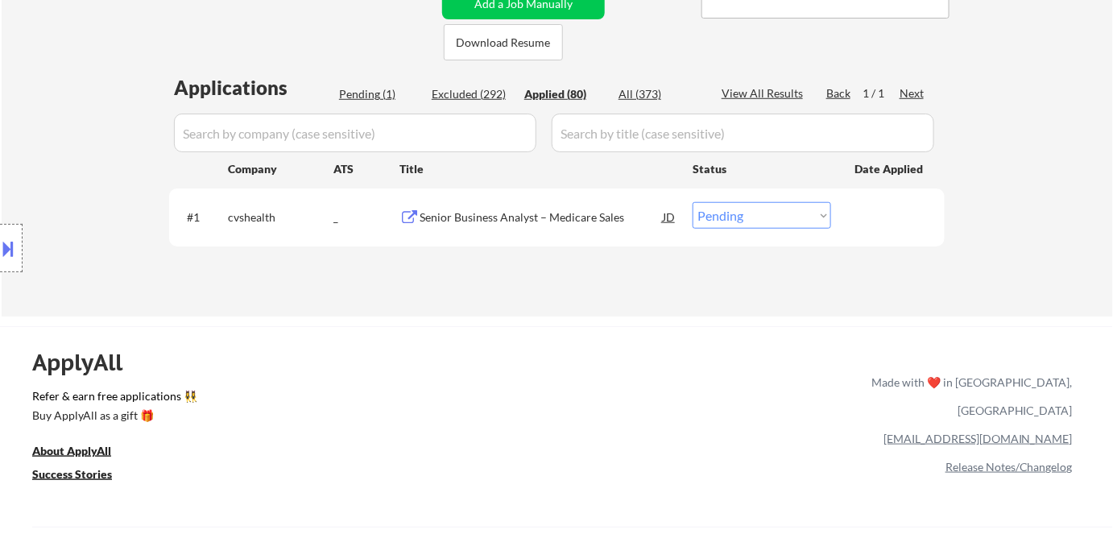
select select ""applied""
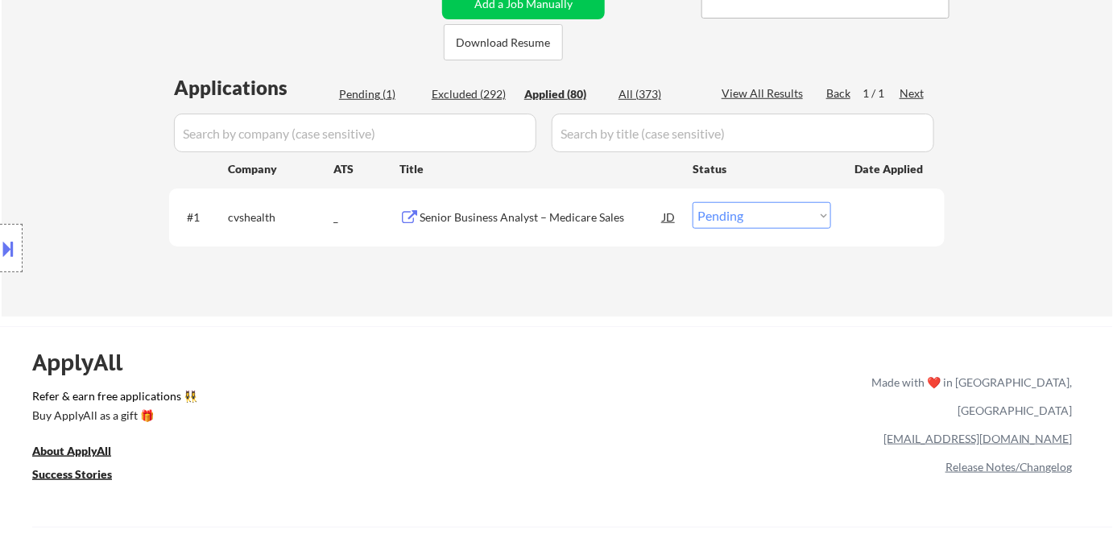
select select ""applied""
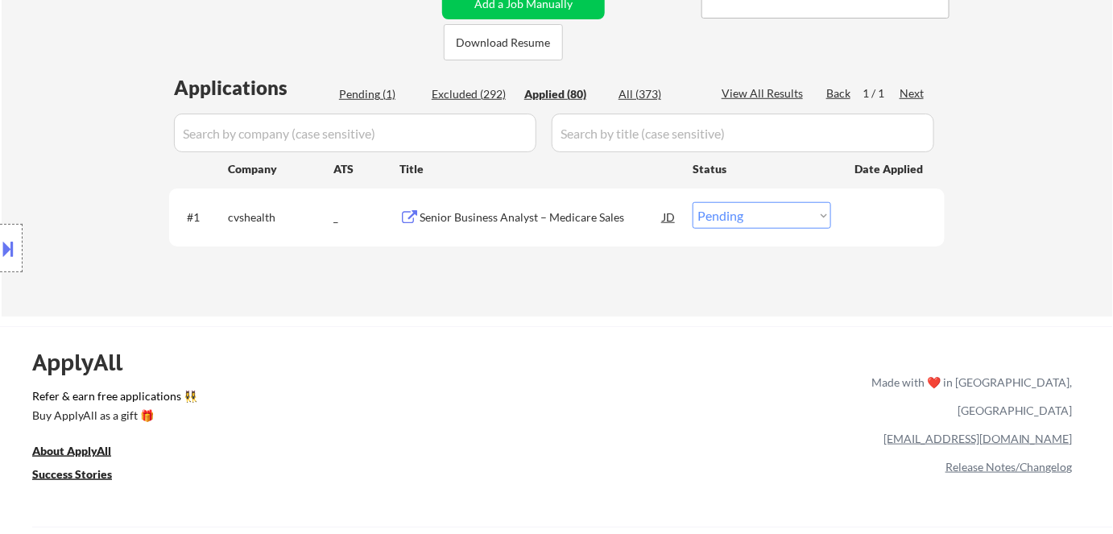
select select ""applied""
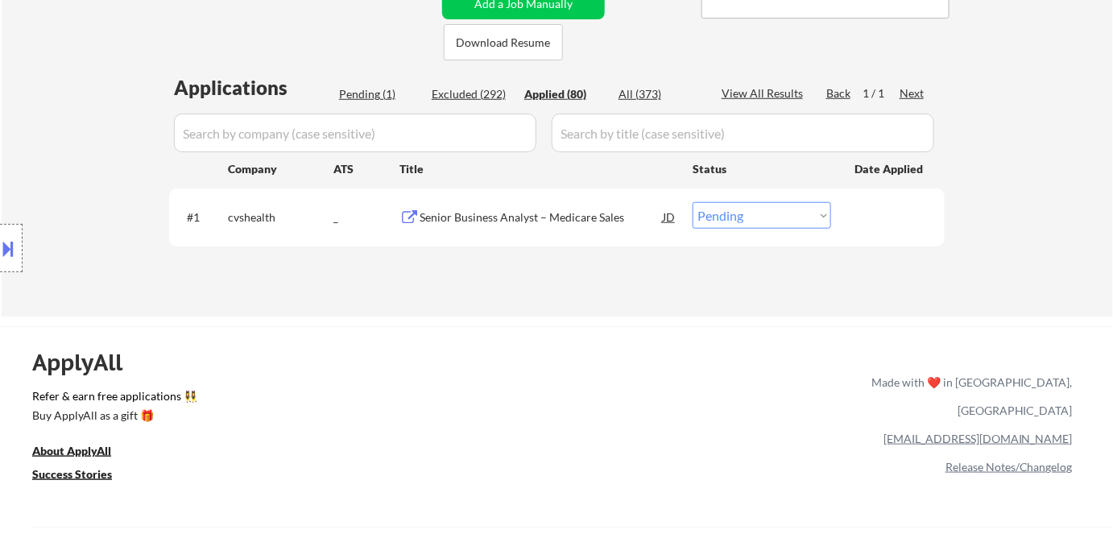
select select ""applied""
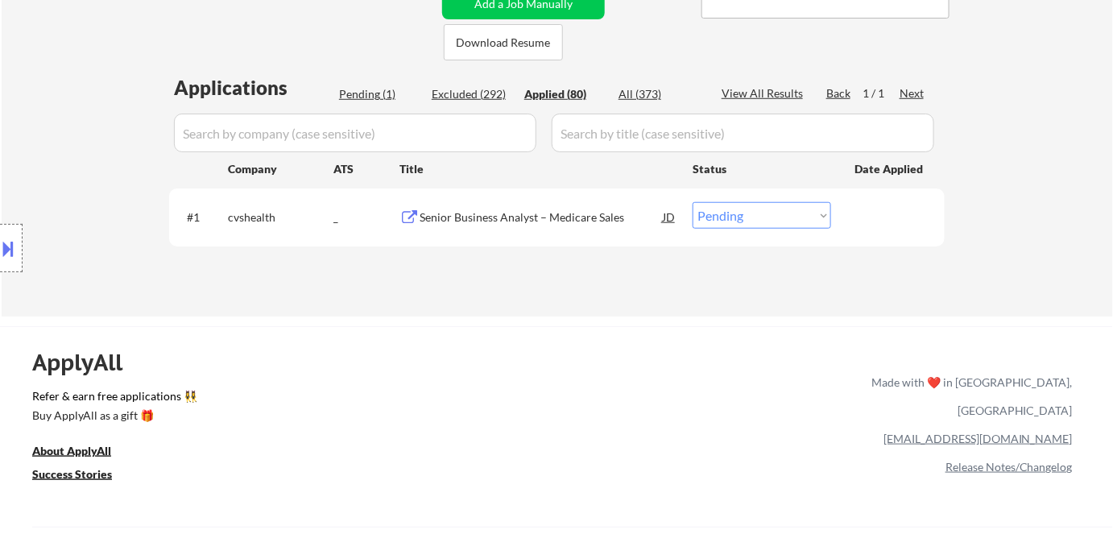
select select ""applied""
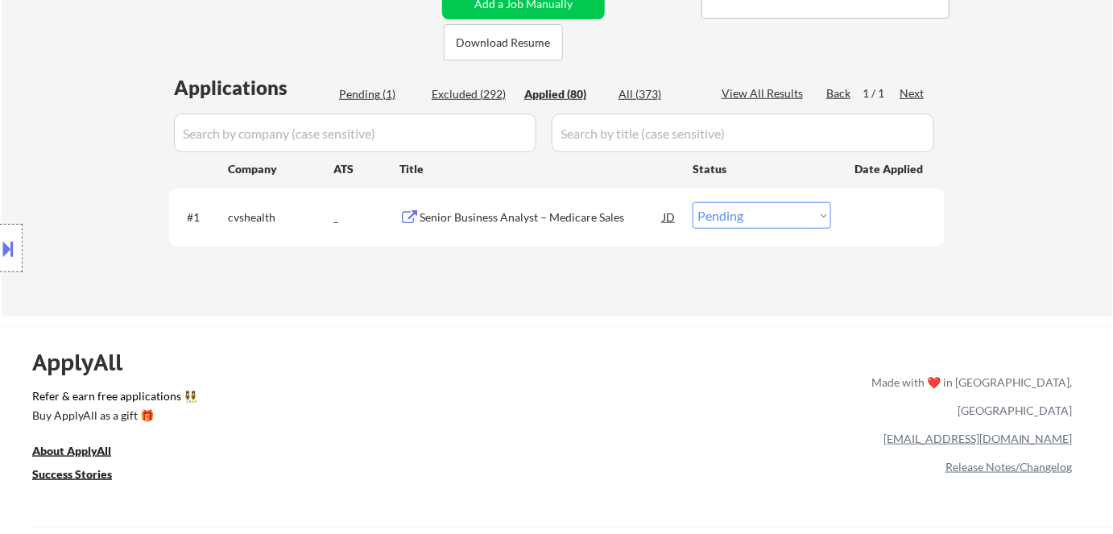
select select ""applied""
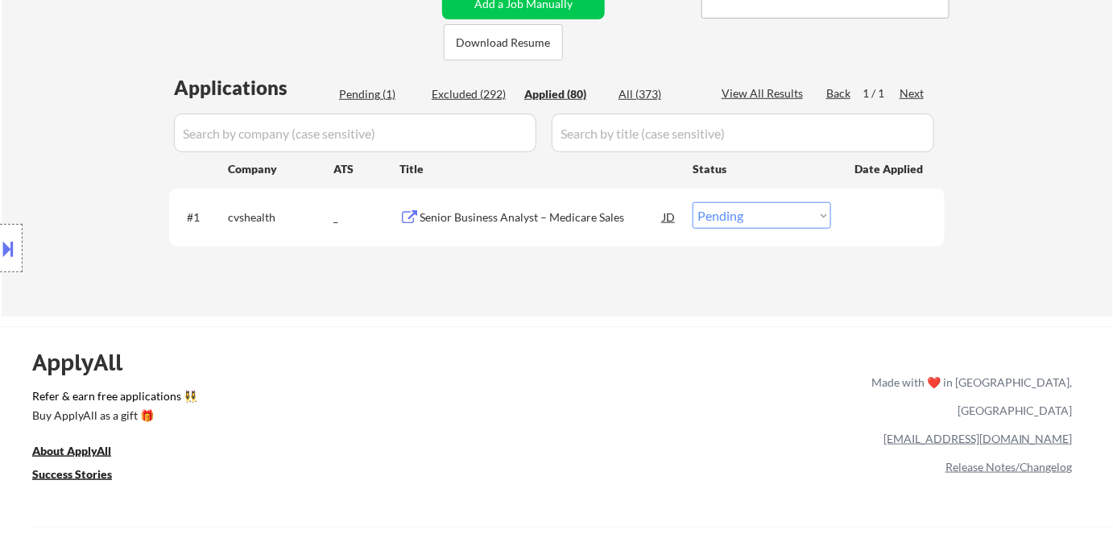
select select ""applied""
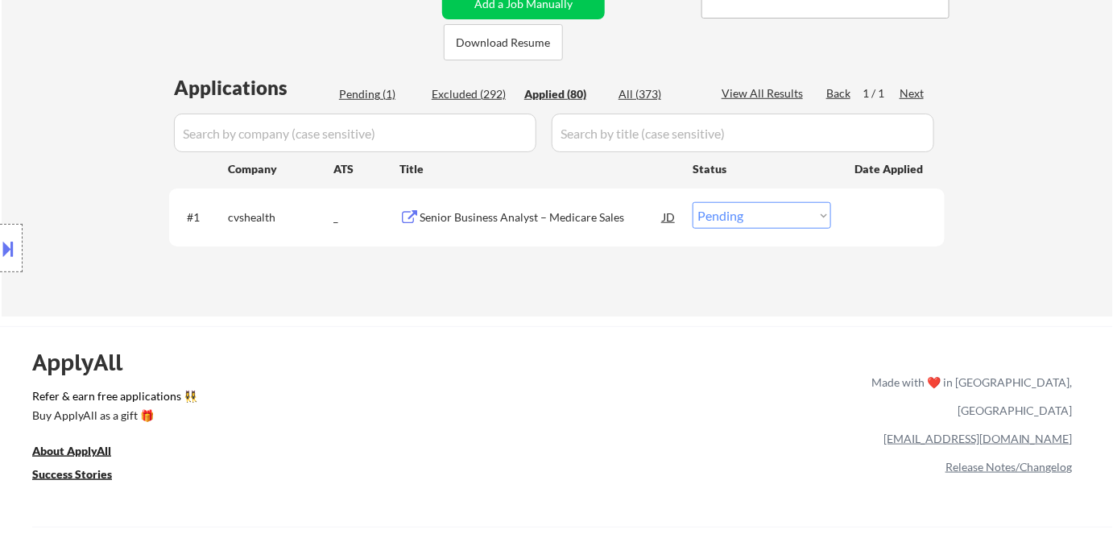
select select ""applied""
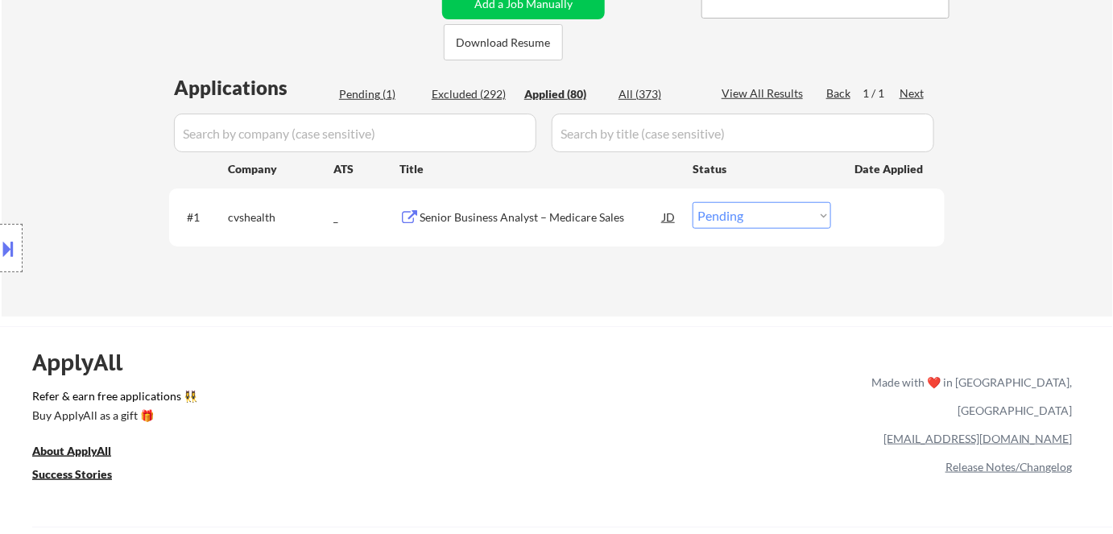
select select ""applied""
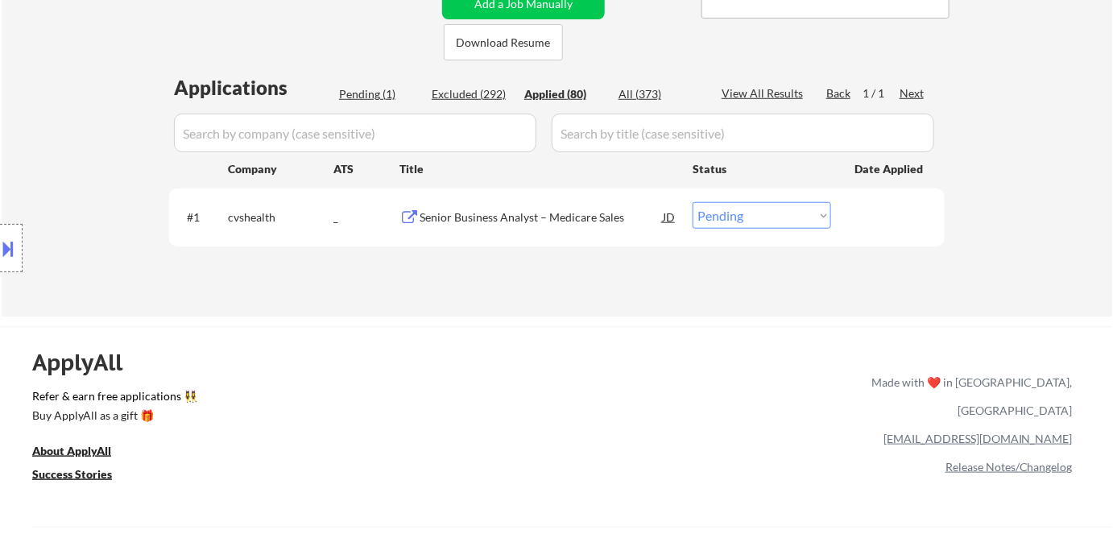
select select ""applied""
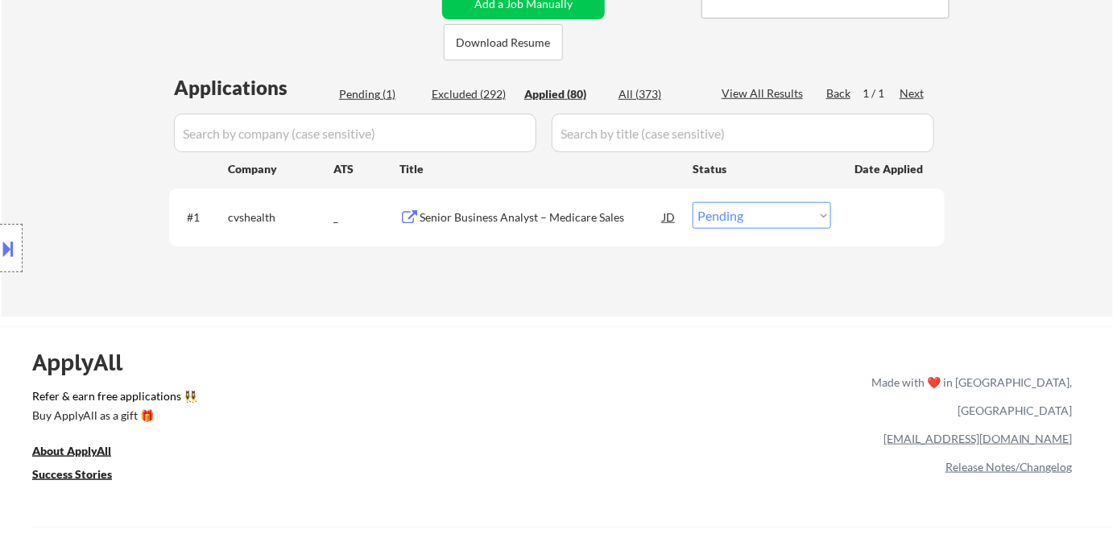
select select ""applied""
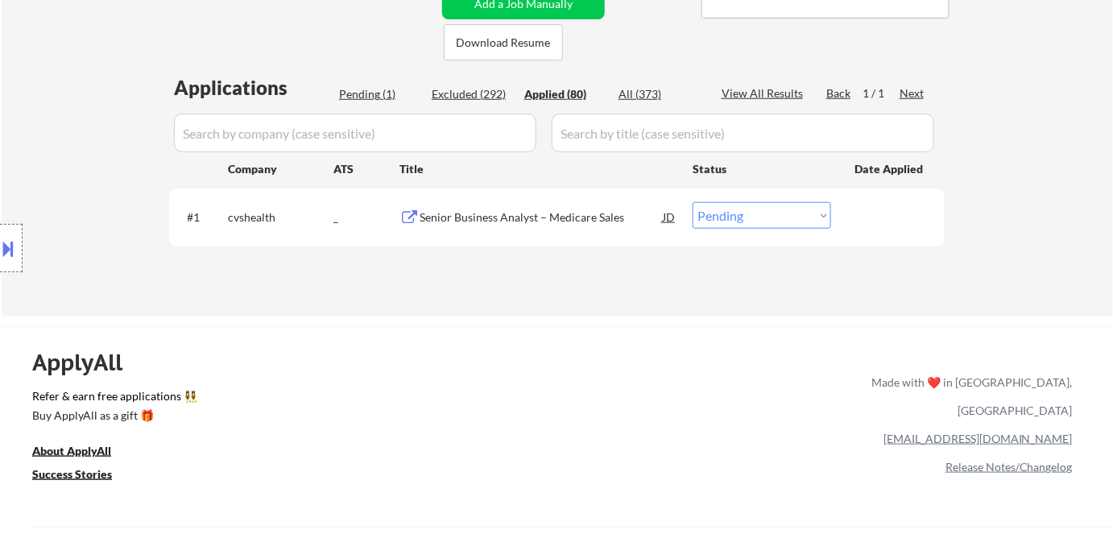
select select ""applied""
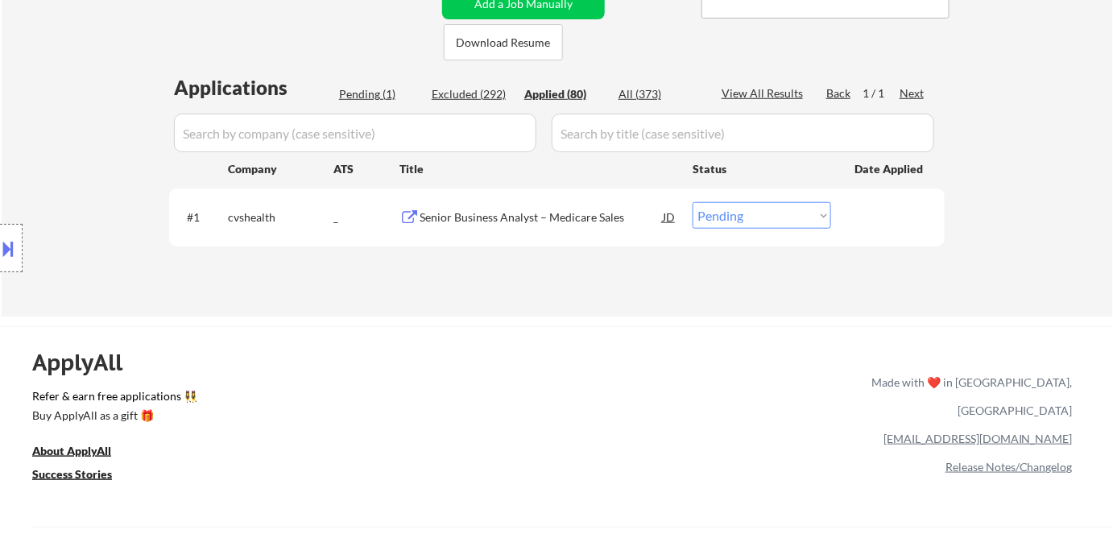
select select ""applied""
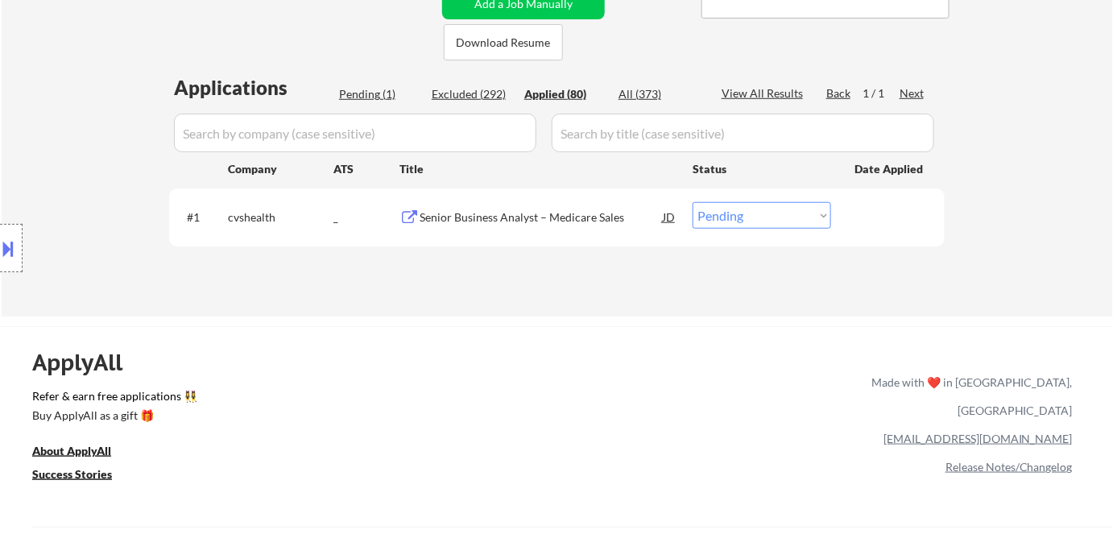
select select ""applied""
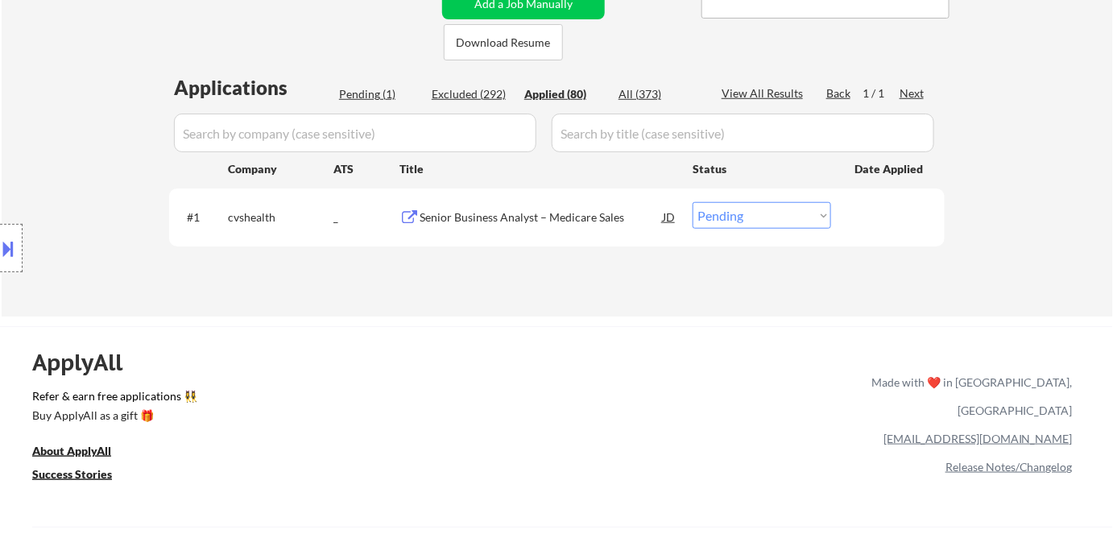
select select ""applied""
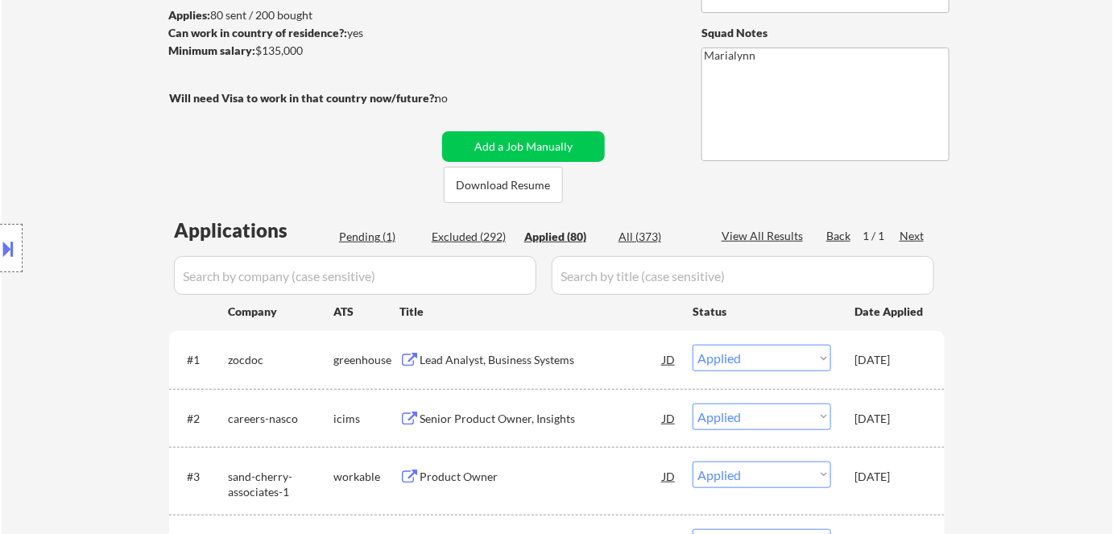
scroll to position [211, 0]
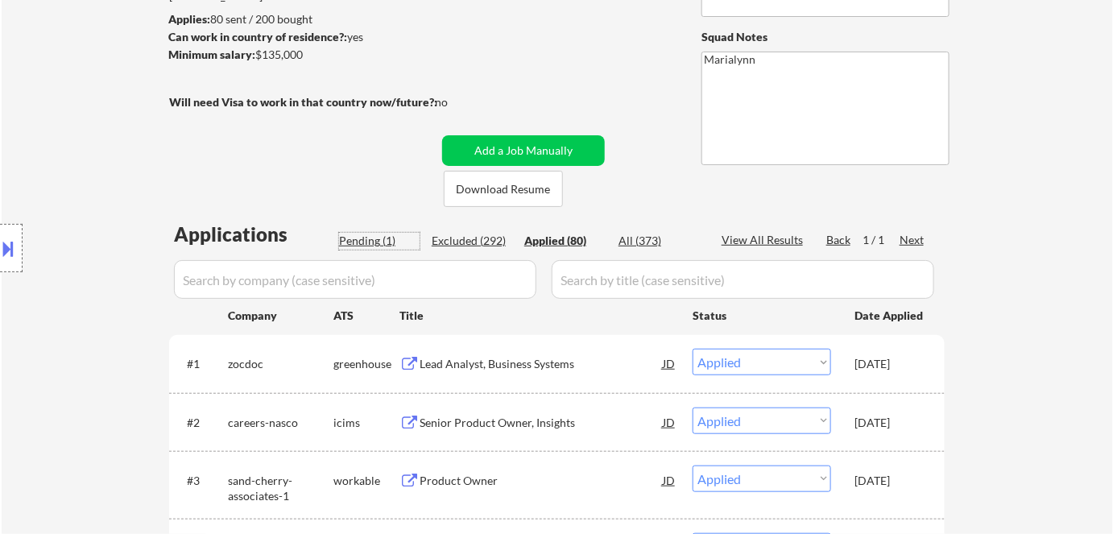
click at [364, 237] on div "Pending (1)" at bounding box center [379, 241] width 81 height 16
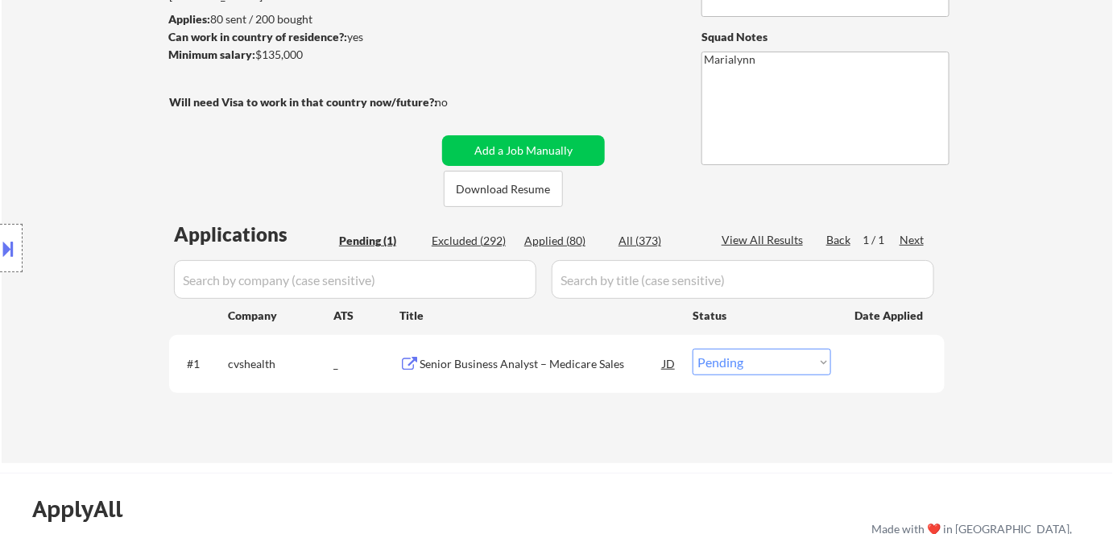
click at [557, 238] on div "Applied (80)" at bounding box center [564, 241] width 81 height 16
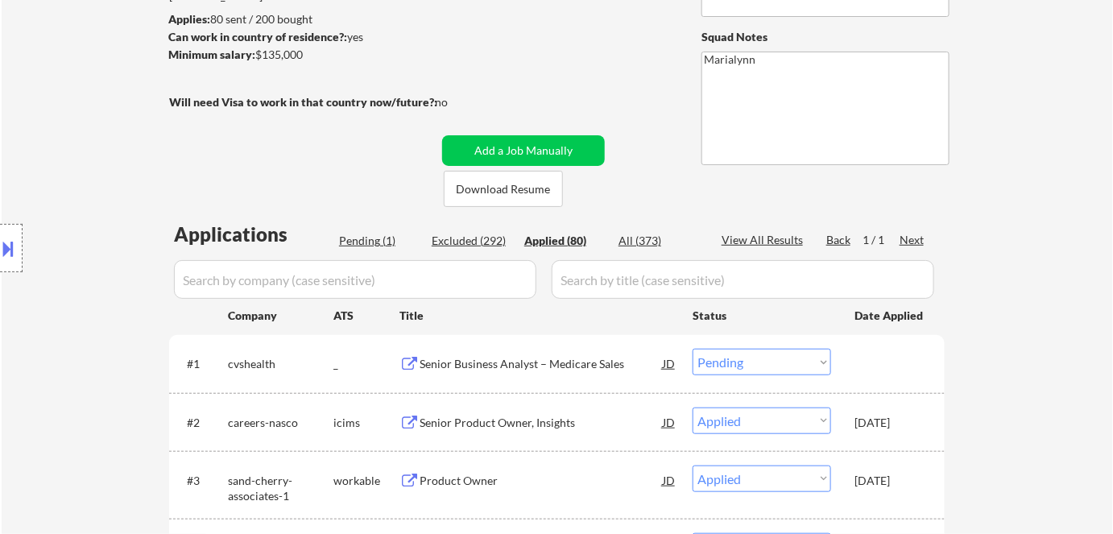
select select ""applied""
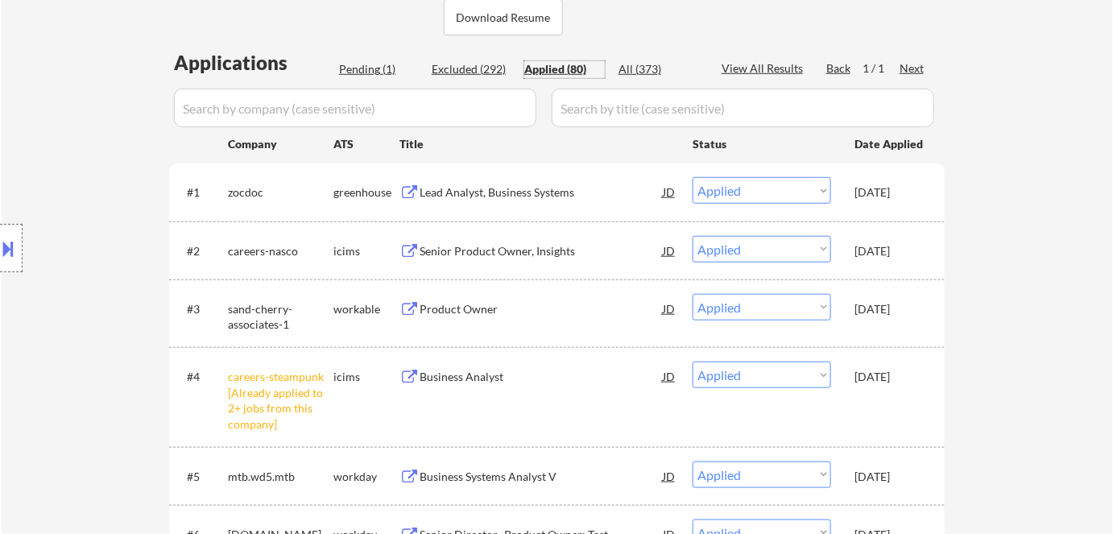
scroll to position [357, 0]
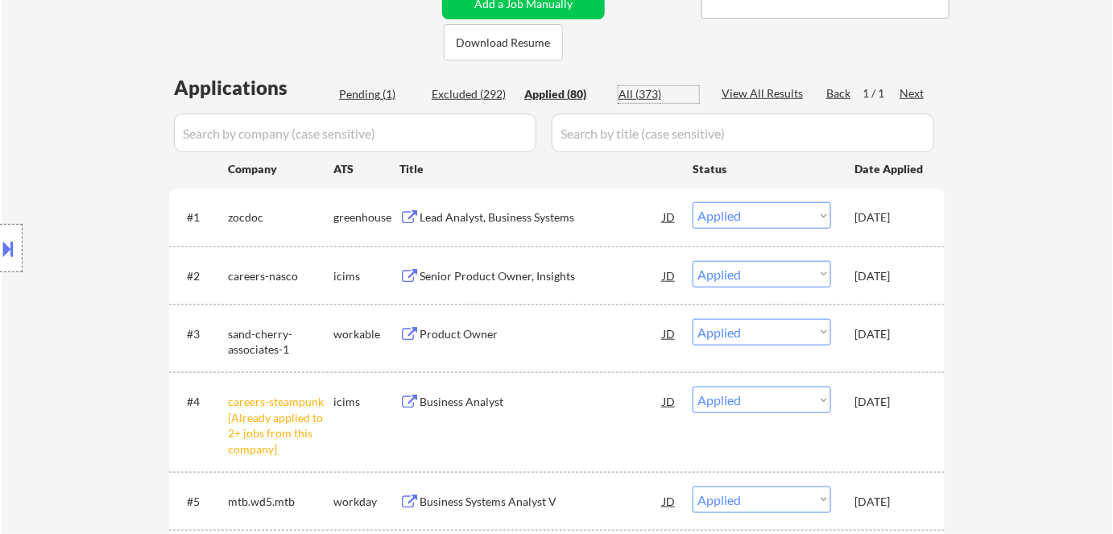
drag, startPoint x: 638, startPoint y: 90, endPoint x: 386, endPoint y: 89, distance: 251.2
click at [638, 91] on div "All (373)" at bounding box center [658, 94] width 81 height 16
select select ""excluded__expired_""
select select ""applied""
select select ""excluded__blocklist_""
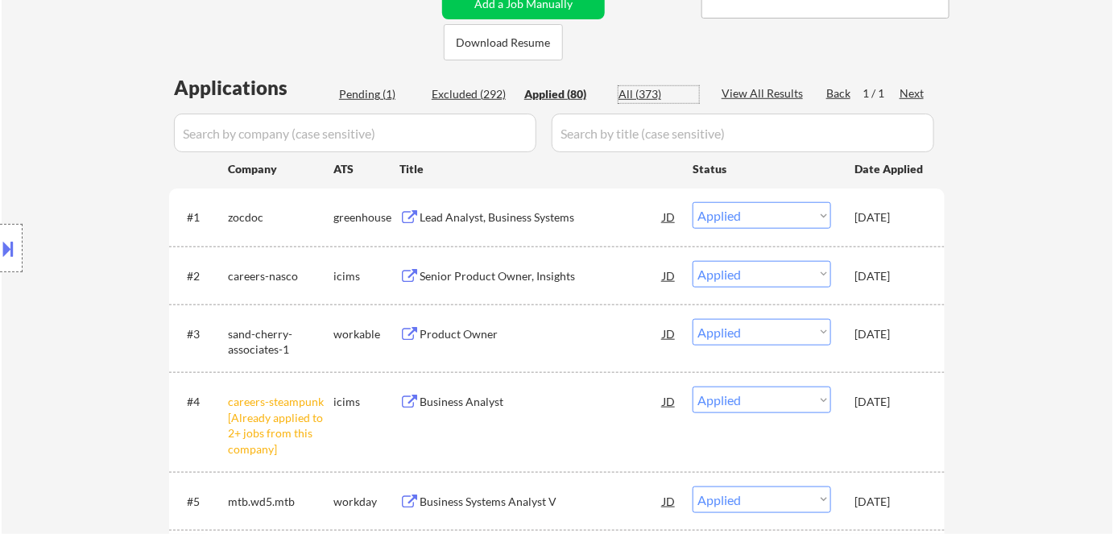
select select ""excluded__location_""
select select ""excluded__salary_""
select select ""excluded__other_""
select select ""excluded__bad_match_""
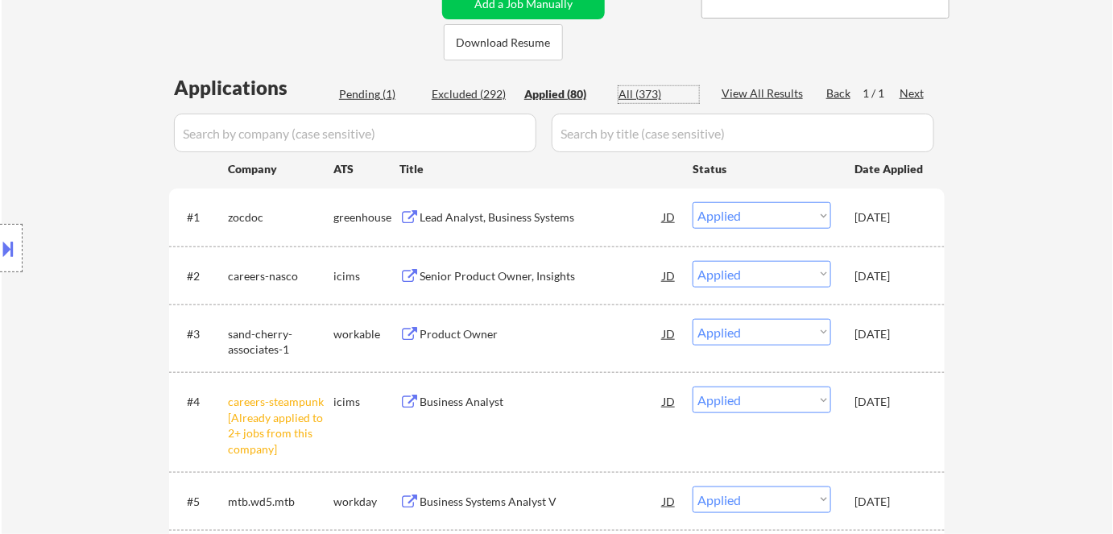
select select ""excluded__salary_""
select select ""excluded__location_""
select select ""excluded__expired_""
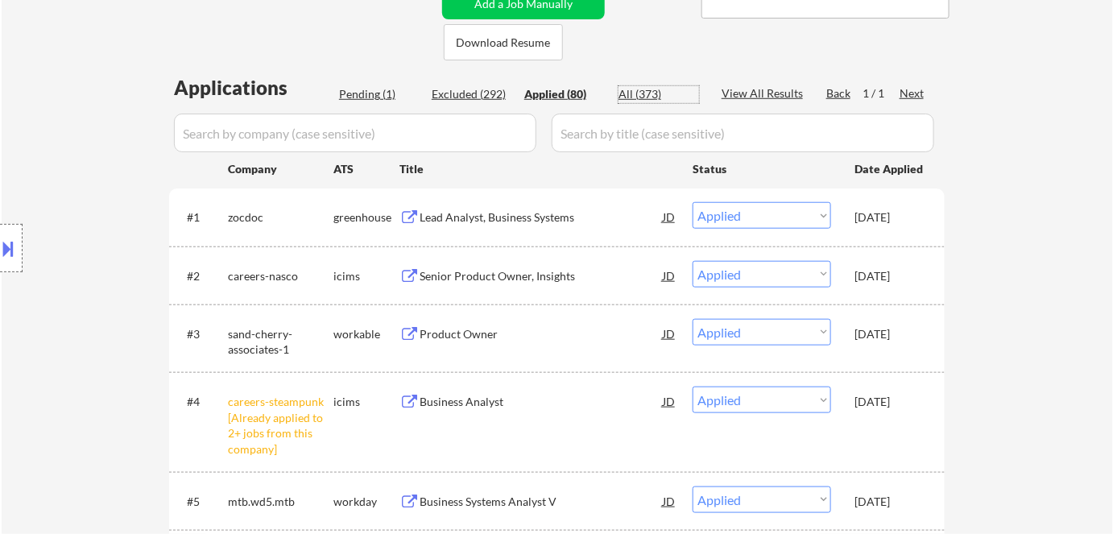
select select ""excluded__bad_match_""
select select ""excluded__salary_""
select select ""excluded__expired_""
select select ""excluded__bad_match_""
select select ""excluded__location_""
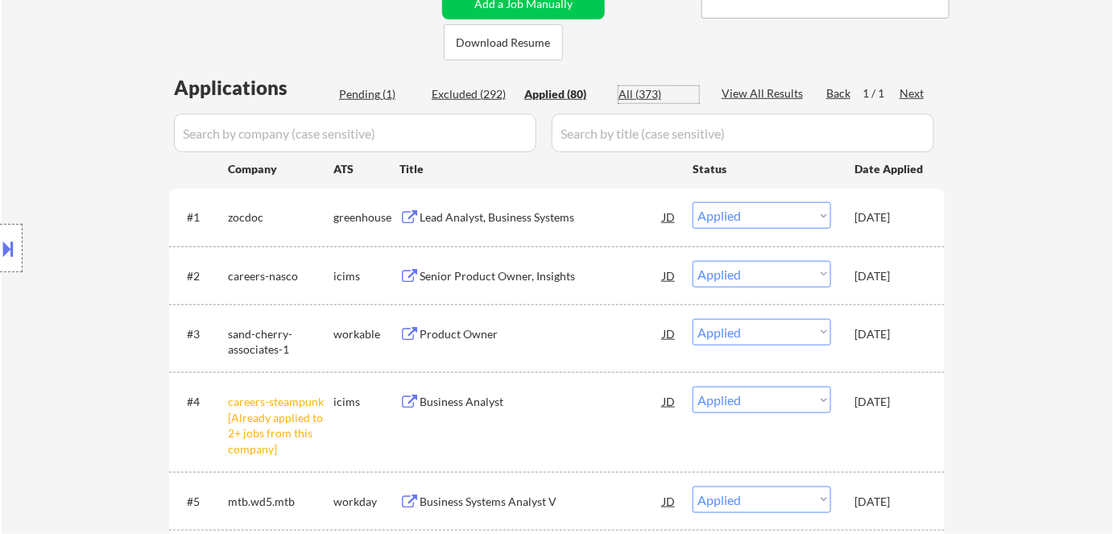
select select ""excluded__expired_""
select select ""excluded__bad_match_""
drag, startPoint x: 378, startPoint y: 89, endPoint x: 394, endPoint y: 106, distance: 23.4
click at [379, 89] on div "Pending (1)" at bounding box center [379, 94] width 81 height 16
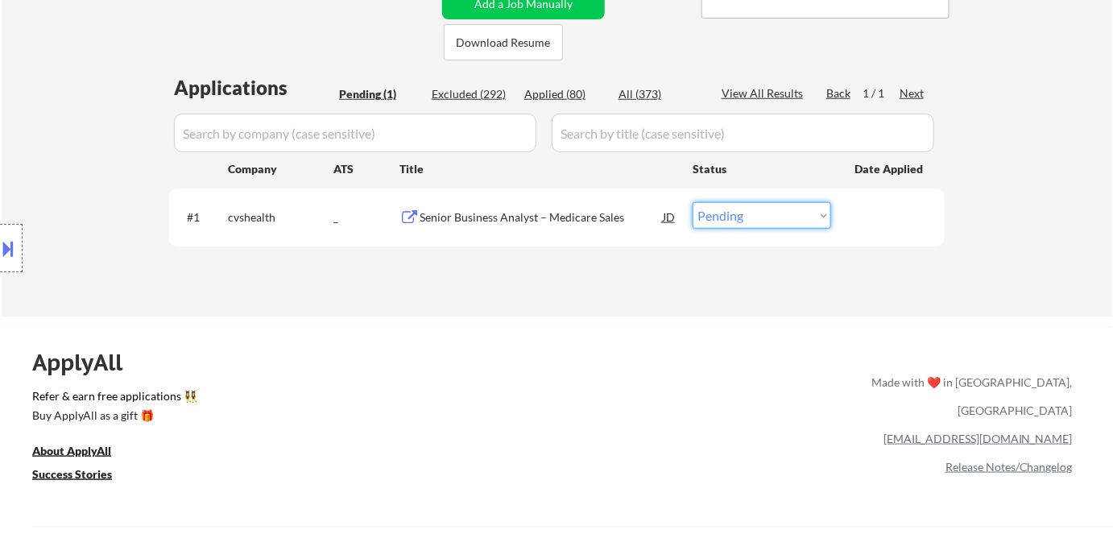
click at [759, 228] on select "Choose an option... Pending Applied Excluded (Questions) Excluded (Expired) Exc…" at bounding box center [761, 215] width 138 height 27
select select ""applied""
click at [692, 202] on select "Choose an option... Pending Applied Excluded (Questions) Excluded (Expired) Exc…" at bounding box center [761, 215] width 138 height 27
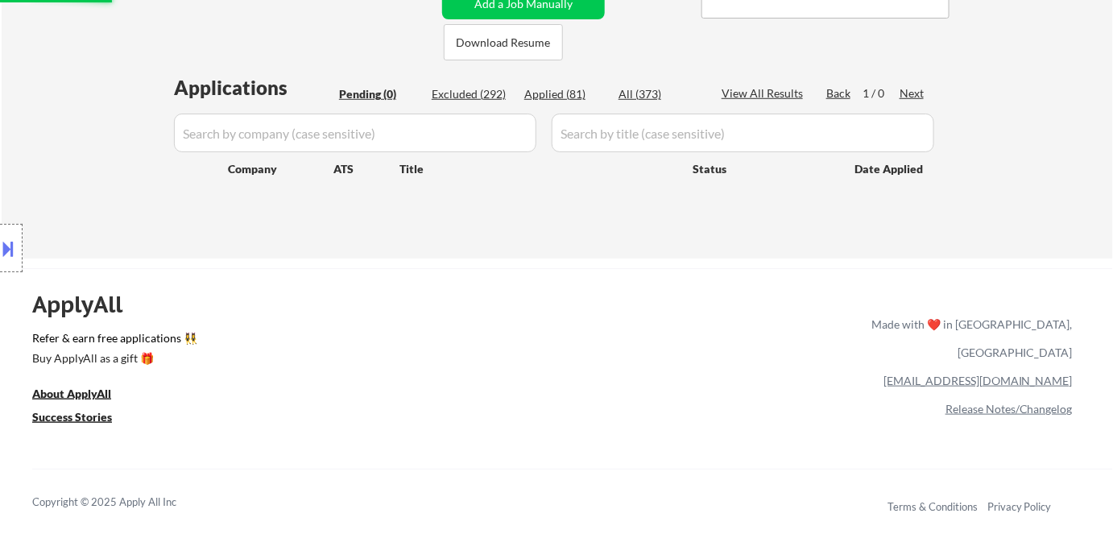
click at [547, 95] on div "Applied (81)" at bounding box center [564, 94] width 81 height 16
select select ""applied""
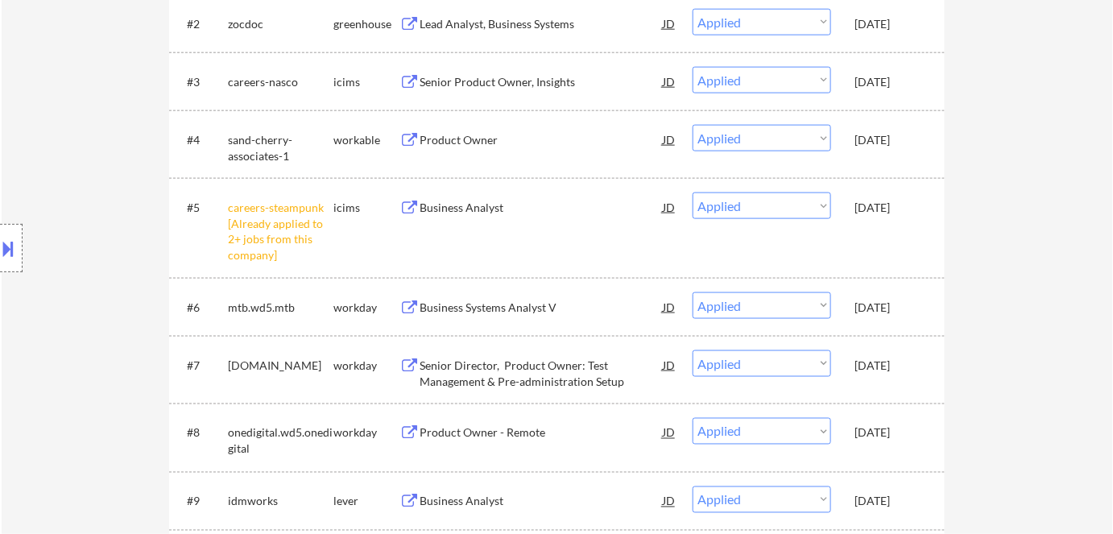
scroll to position [284, 0]
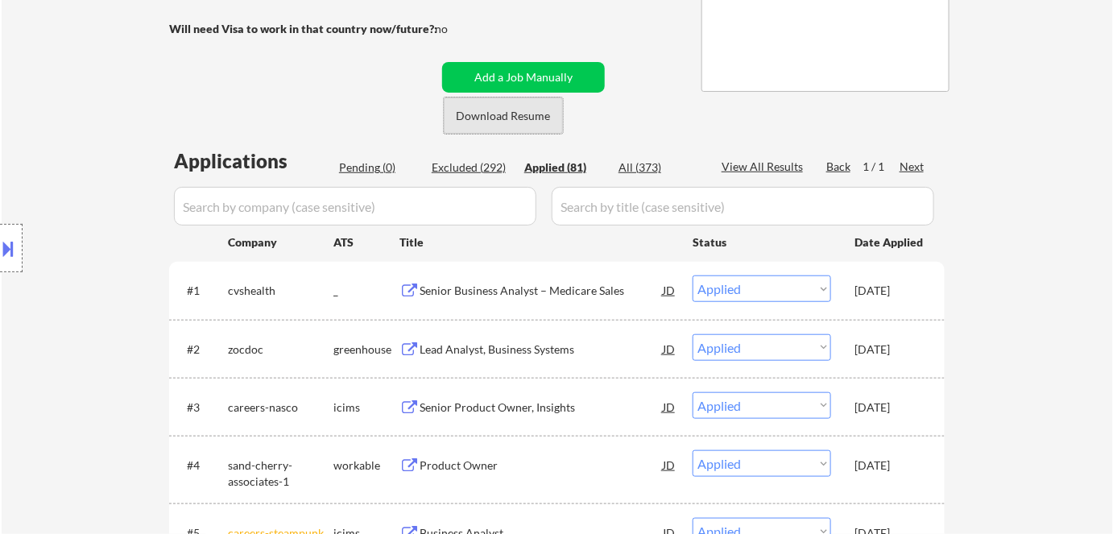
click at [524, 116] on button "Download Resume" at bounding box center [503, 115] width 119 height 36
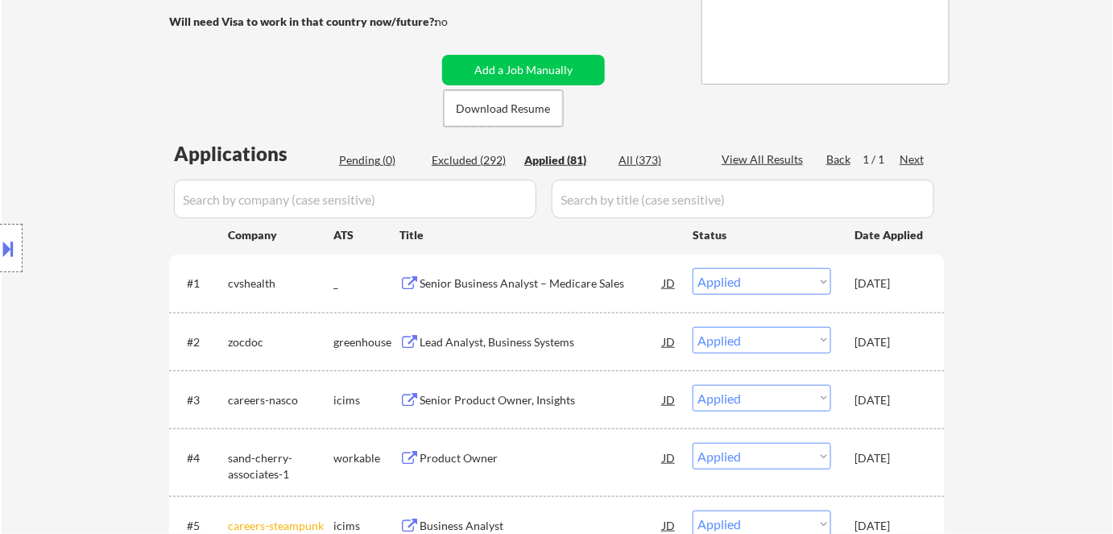
scroll to position [292, 0]
click at [661, 282] on div "JD" at bounding box center [669, 281] width 16 height 29
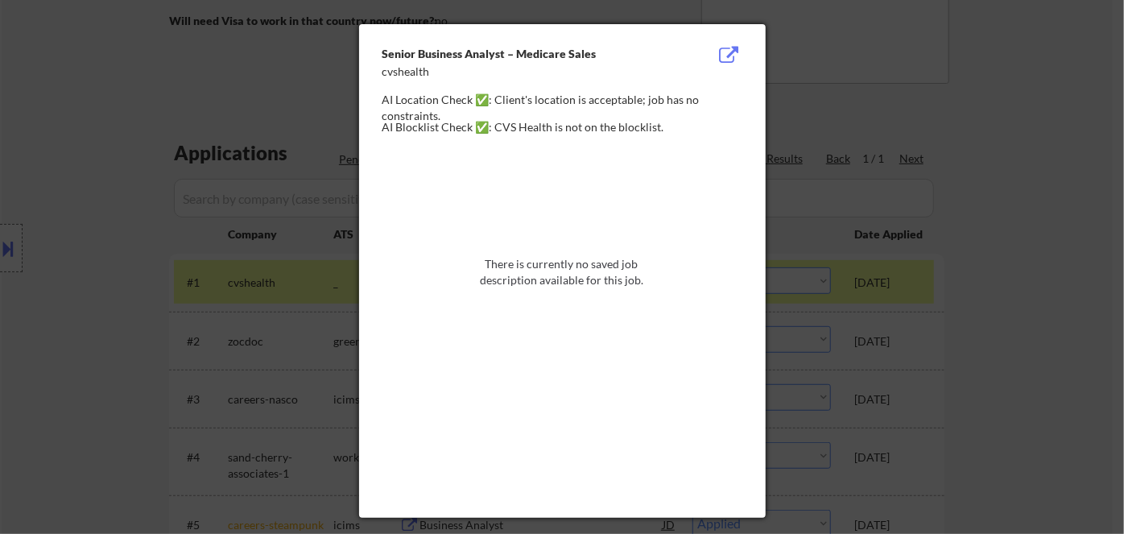
drag, startPoint x: 878, startPoint y: 70, endPoint x: 655, endPoint y: 101, distance: 225.2
click at [878, 70] on div at bounding box center [562, 267] width 1124 height 534
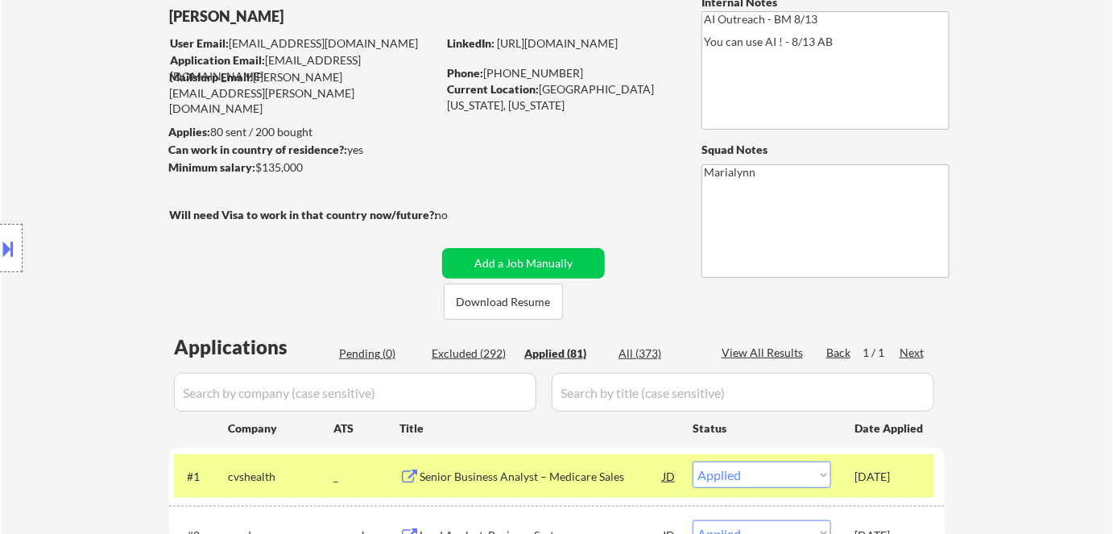
scroll to position [72, 0]
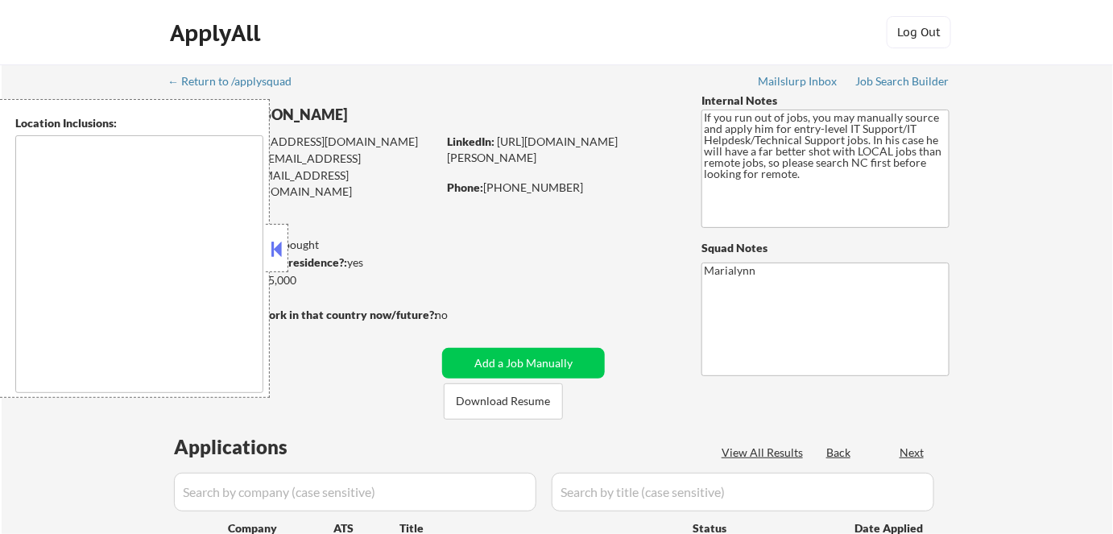
type textarea "Fayetteville, NC Hope Mills, NC Spring Lake, NC Eastover, NC Raeford, NC Rockfi…"
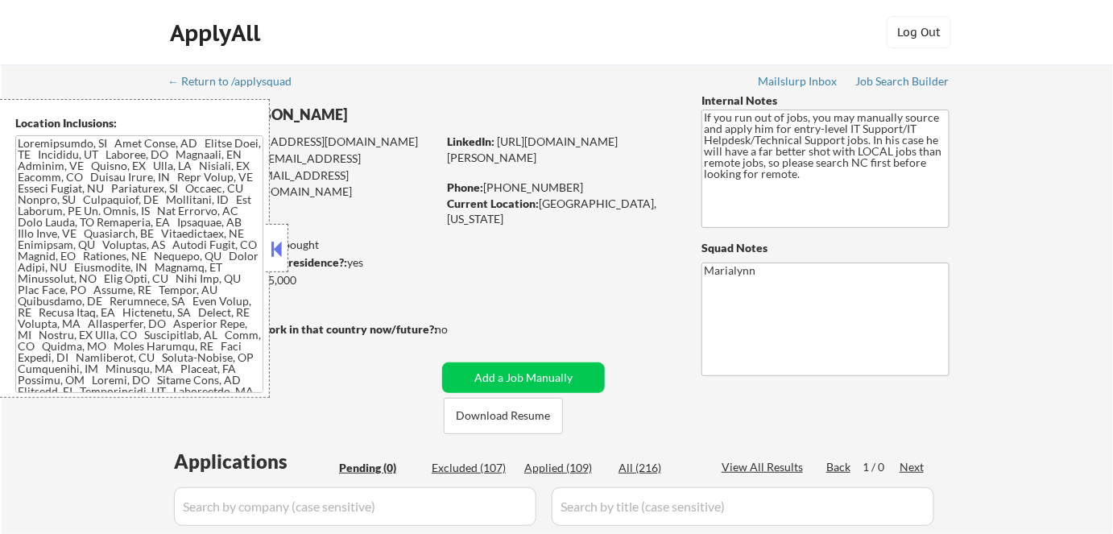
click at [276, 244] on button at bounding box center [277, 249] width 18 height 24
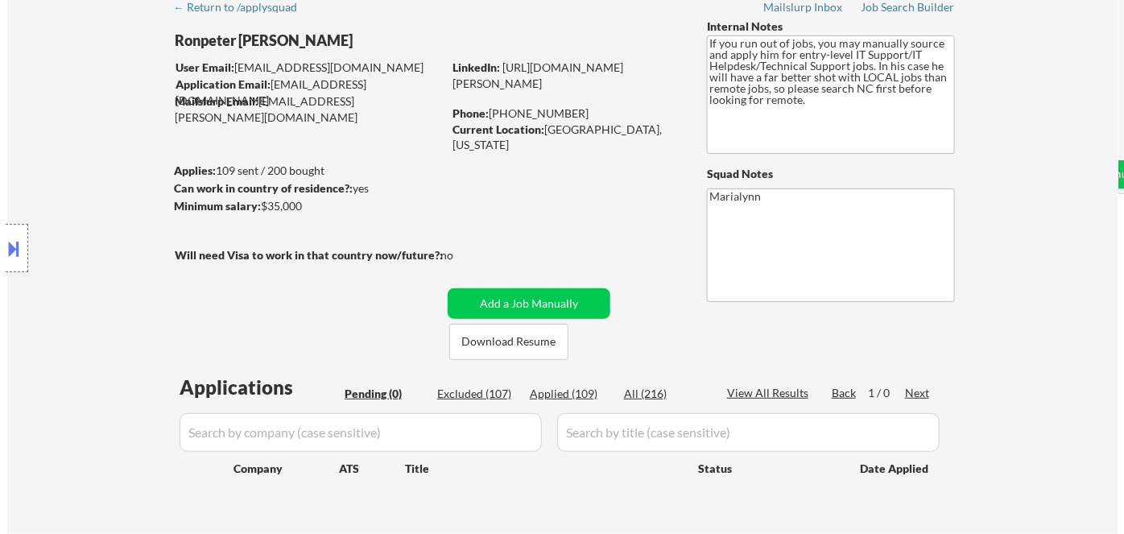
scroll to position [146, 0]
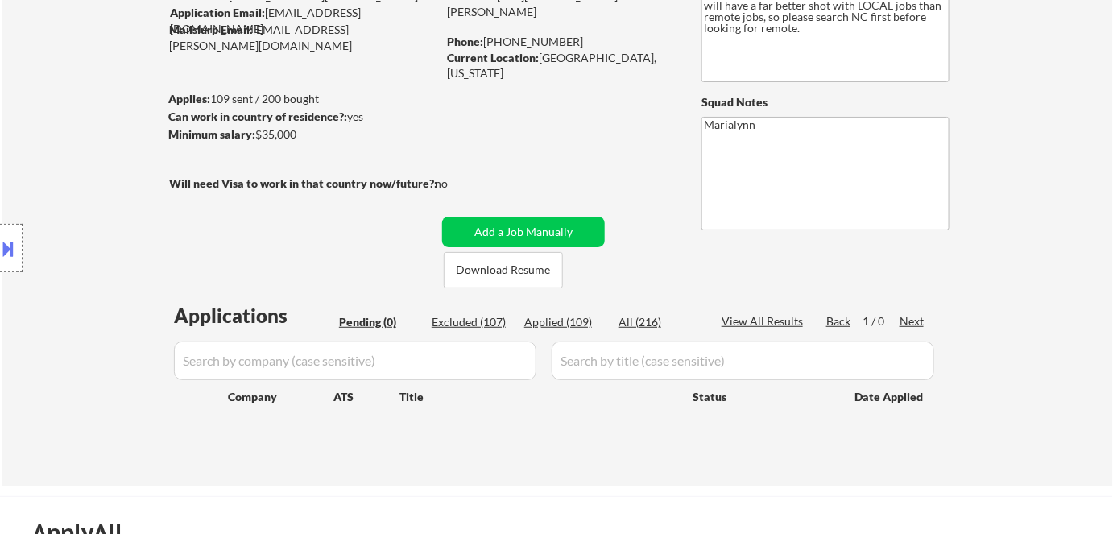
click at [594, 360] on input "input" at bounding box center [742, 360] width 382 height 39
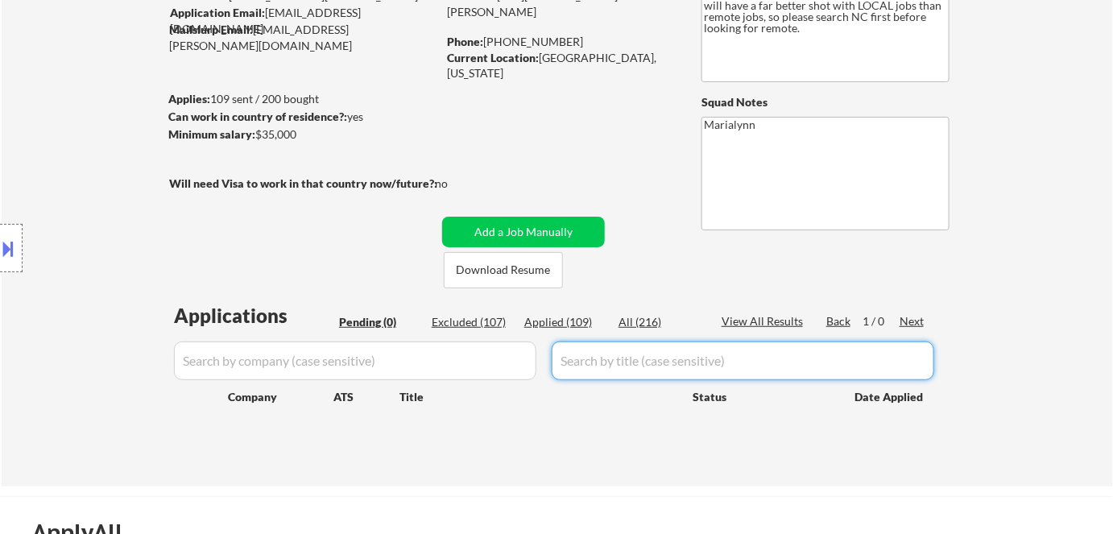
paste input "IT Helpdesk Support (Deskside)"
type input "IT Helpdesk Support (Deskside)"
click at [637, 322] on div "All (216)" at bounding box center [658, 322] width 81 height 16
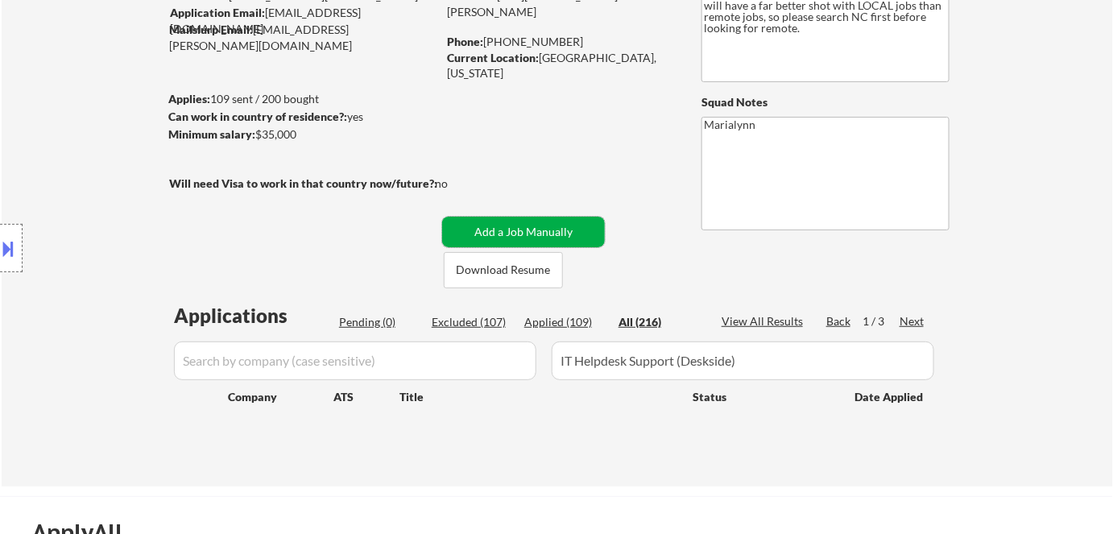
click at [531, 236] on button "Add a Job Manually" at bounding box center [523, 232] width 163 height 31
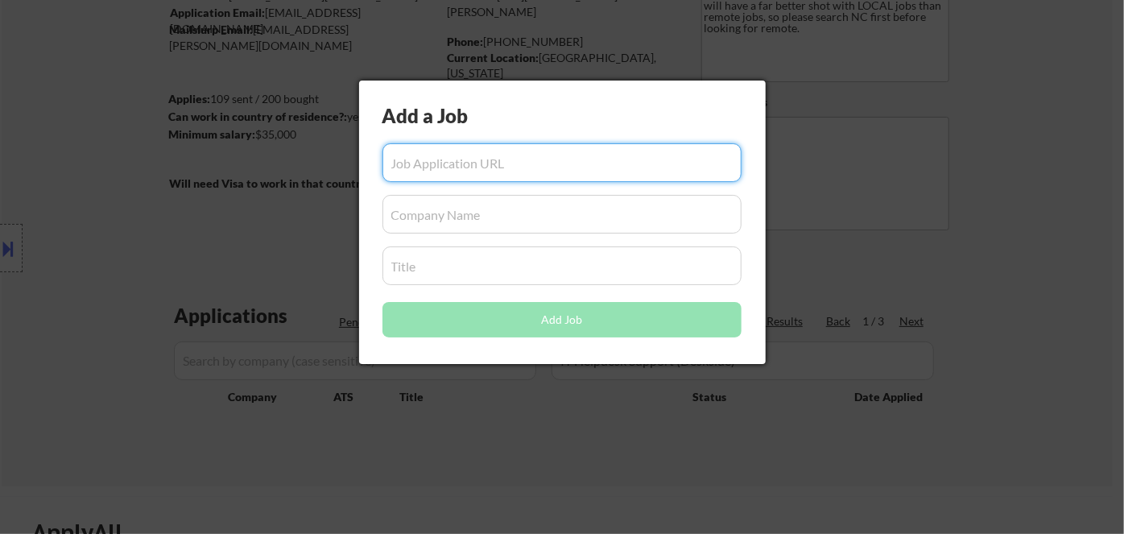
click at [545, 168] on input "input" at bounding box center [561, 162] width 359 height 39
paste input "https://jobs.lever.co/cef/73a9e177-ad4b-435b-93d8-b929f40f859a?lever-source=Ind…"
type input "https://jobs.lever.co/cef/73a9e177-ad4b-435b-93d8-b929f40f859a?lever-source=Ind…"
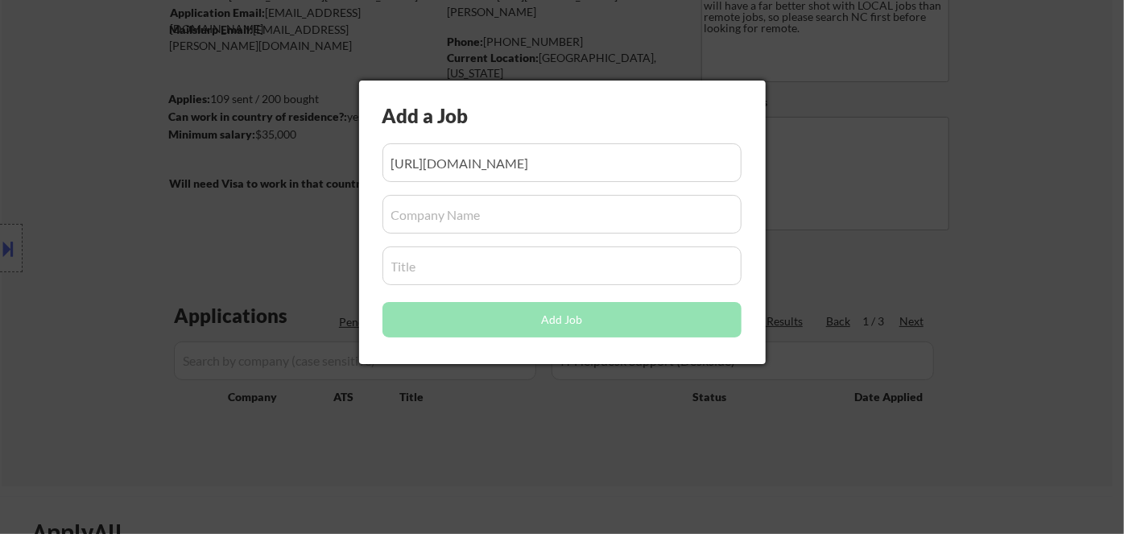
drag, startPoint x: 539, startPoint y: 425, endPoint x: 573, endPoint y: 387, distance: 50.7
click at [541, 423] on div at bounding box center [562, 267] width 1124 height 534
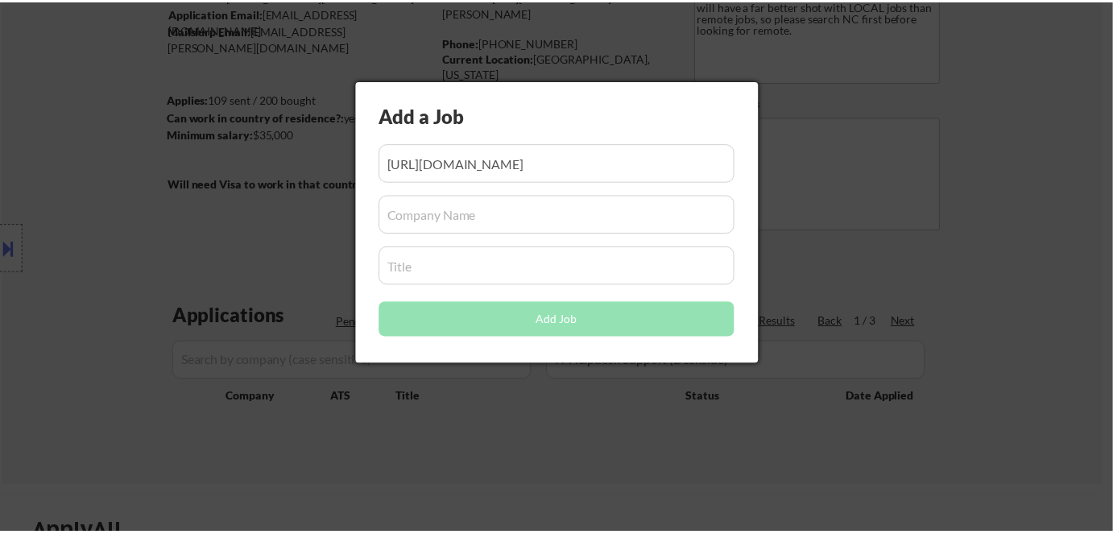
scroll to position [0, 0]
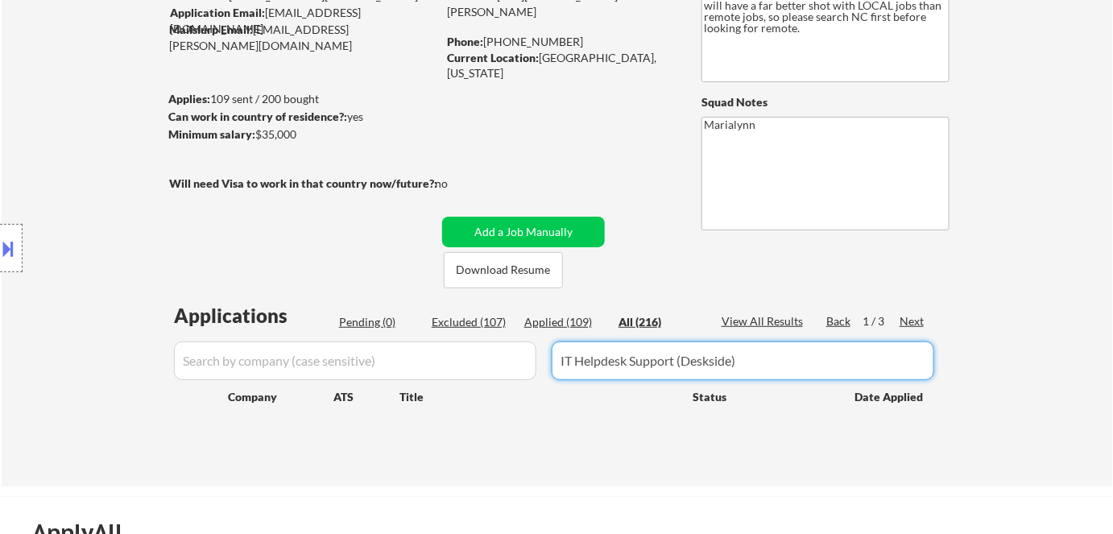
drag, startPoint x: 751, startPoint y: 363, endPoint x: 478, endPoint y: 348, distance: 273.4
click at [485, 345] on div at bounding box center [556, 360] width 775 height 39
paste input "https://jobs.lever.co/cef/73a9e177-ad4b-435b-93d8-b929f40f859a?lever-source=Ind…"
type input "https://jobs.lever.co/cef/73a9e177-ad4b-435b-93d8-b929f40f859a?lever-source=Ind…"
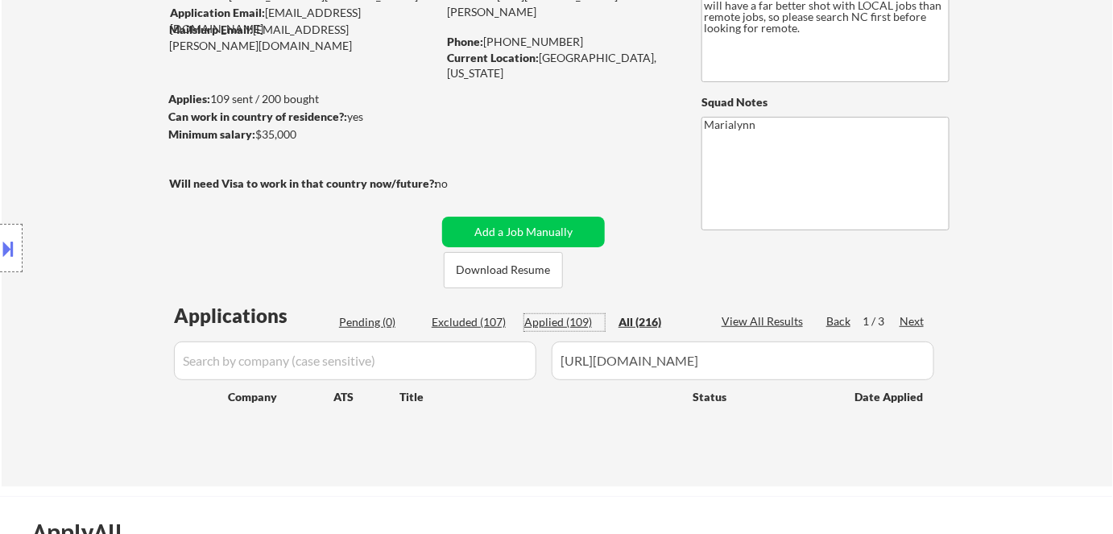
drag, startPoint x: 571, startPoint y: 320, endPoint x: 554, endPoint y: 277, distance: 45.9
click at [571, 319] on div "Applied (109)" at bounding box center [564, 322] width 81 height 16
click at [553, 219] on button "Add a Job Manually" at bounding box center [523, 232] width 163 height 31
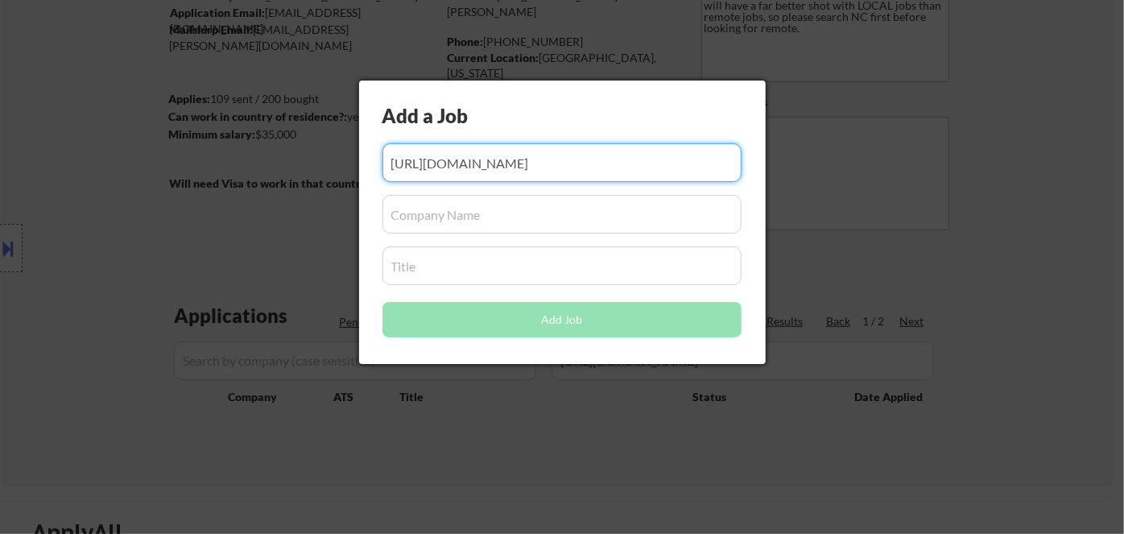
click at [472, 273] on input "input" at bounding box center [561, 265] width 359 height 39
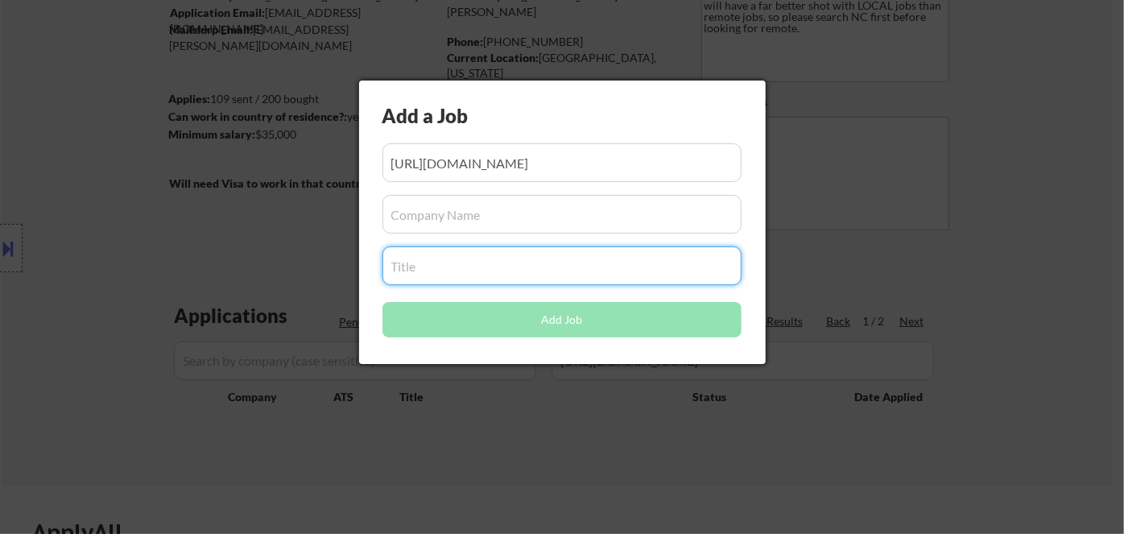
paste input "https://jobs.lever.co/cef/73a9e177-ad4b-435b-93d8-b929f40f859a?lever-source=Ind…"
type input "https://jobs.lever.co/cef/73a9e177-ad4b-435b-93d8-b929f40f859a?lever-source=Ind…"
drag, startPoint x: 481, startPoint y: 445, endPoint x: 487, endPoint y: 435, distance: 11.9
click at [483, 444] on div at bounding box center [562, 267] width 1124 height 534
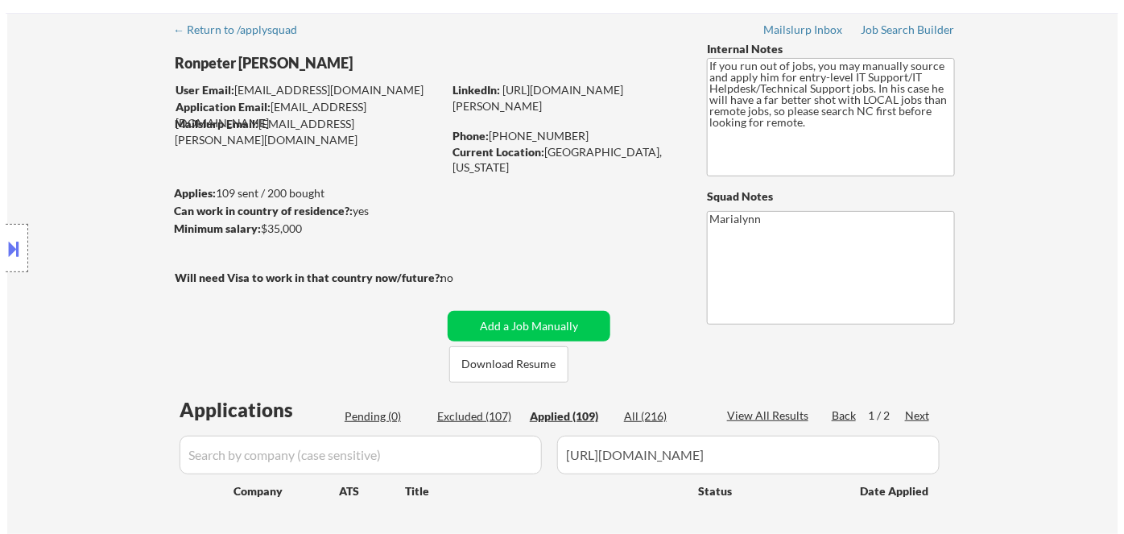
scroll to position [72, 0]
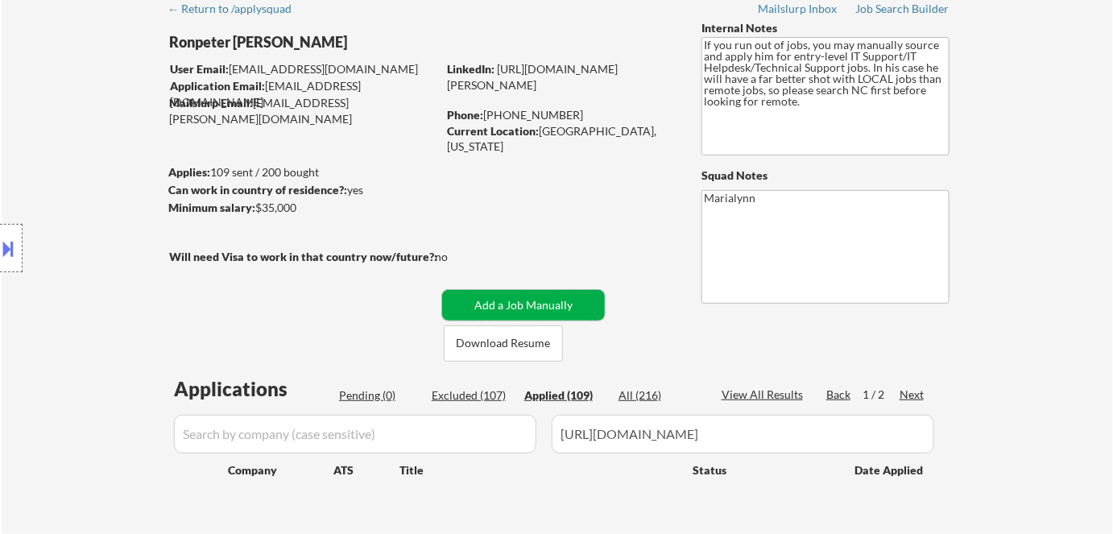
click at [514, 294] on button "Add a Job Manually" at bounding box center [523, 305] width 163 height 31
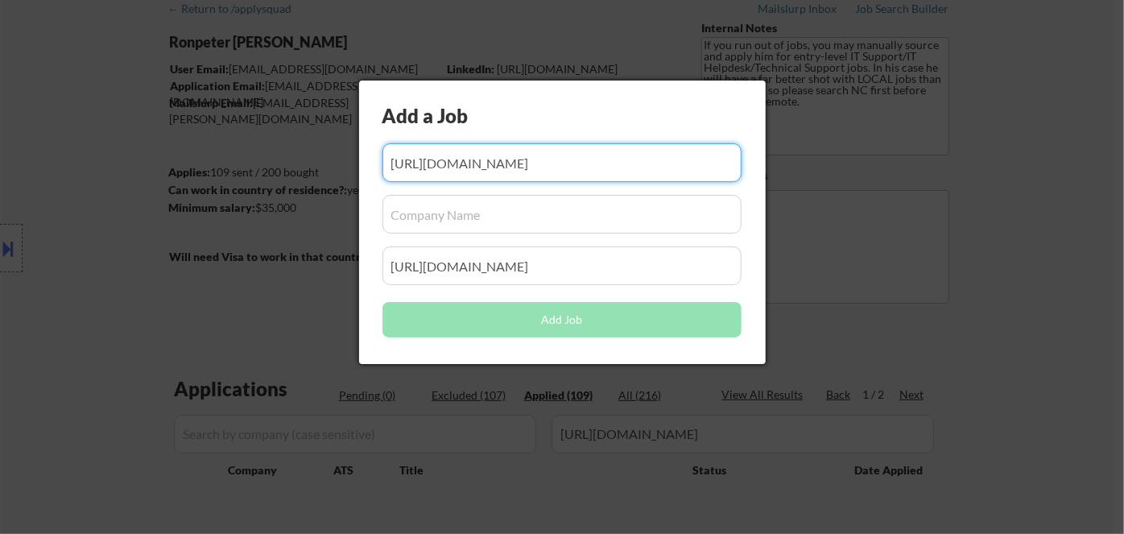
scroll to position [0, 0]
click at [432, 221] on input "input" at bounding box center [561, 214] width 359 height 39
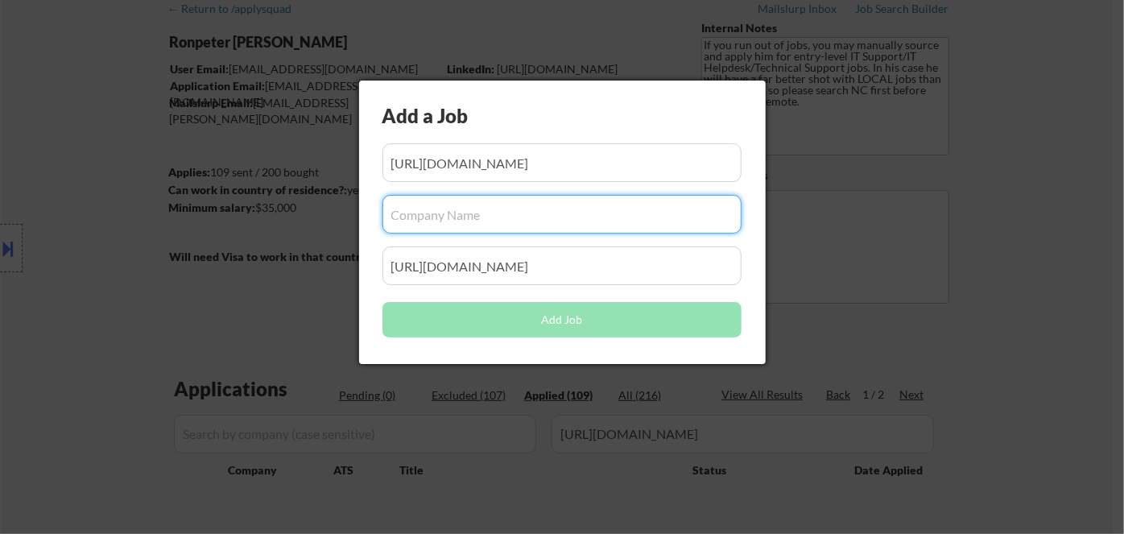
paste input "City IT"
type input "City IT"
click at [291, 295] on div at bounding box center [562, 267] width 1124 height 534
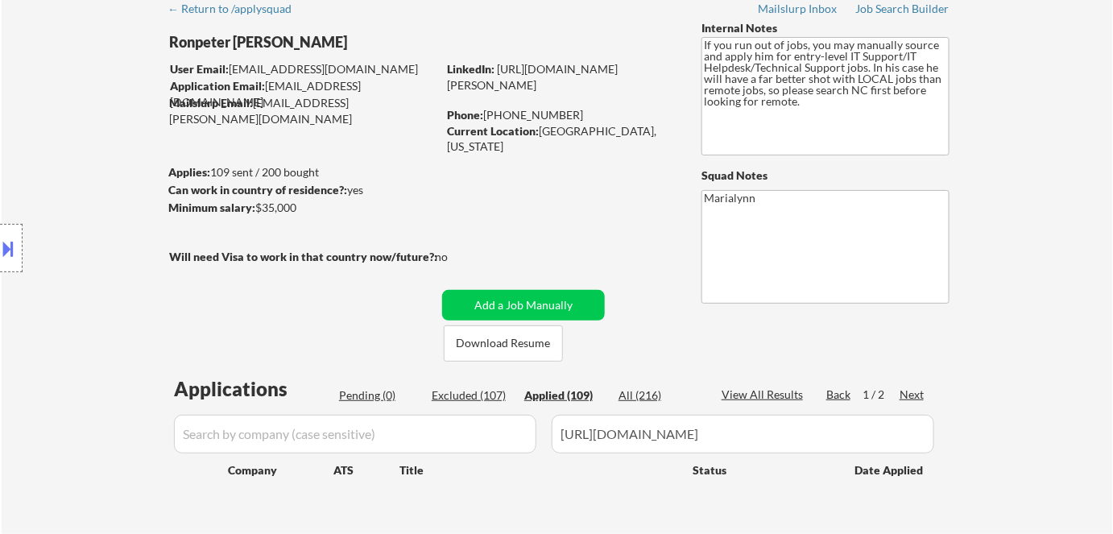
click at [337, 432] on input "input" at bounding box center [355, 434] width 362 height 39
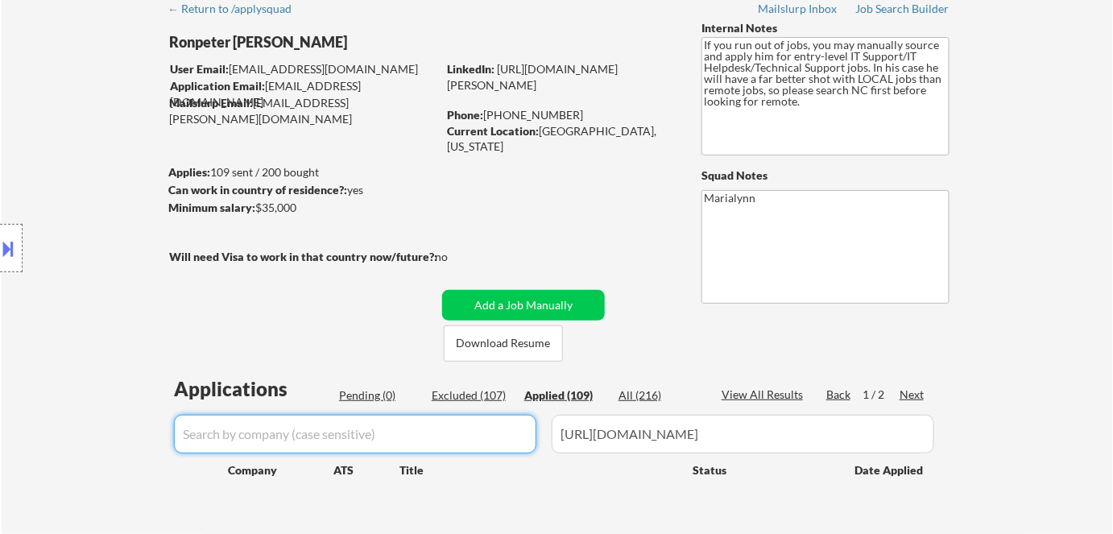
paste input "City IT"
type input "City IT"
click at [415, 489] on div "Applications Pending (0) Excluded (107) Applied (109) All (216) View All Result…" at bounding box center [556, 452] width 775 height 154
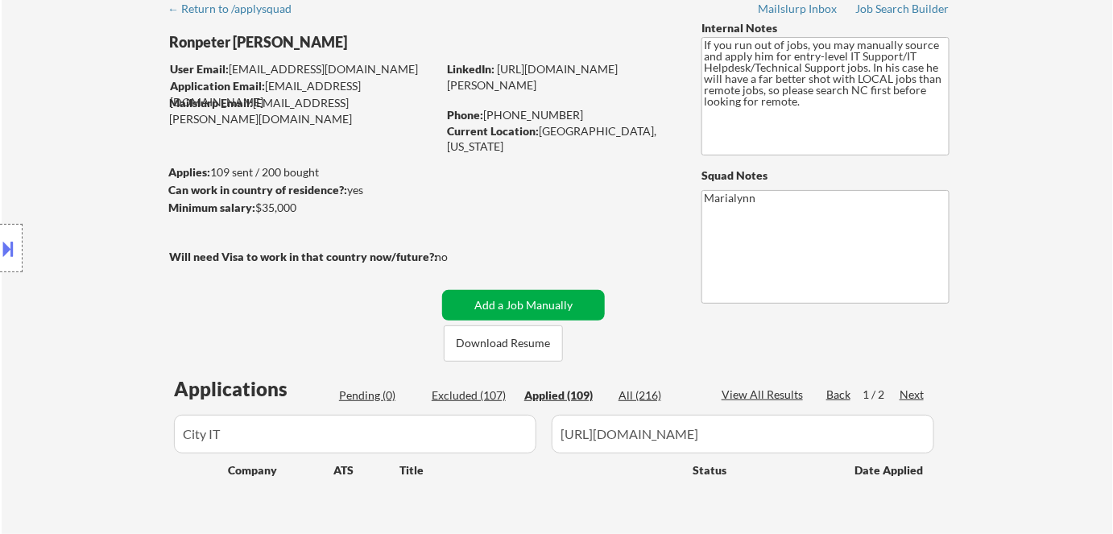
click at [504, 303] on button "Add a Job Manually" at bounding box center [523, 305] width 163 height 31
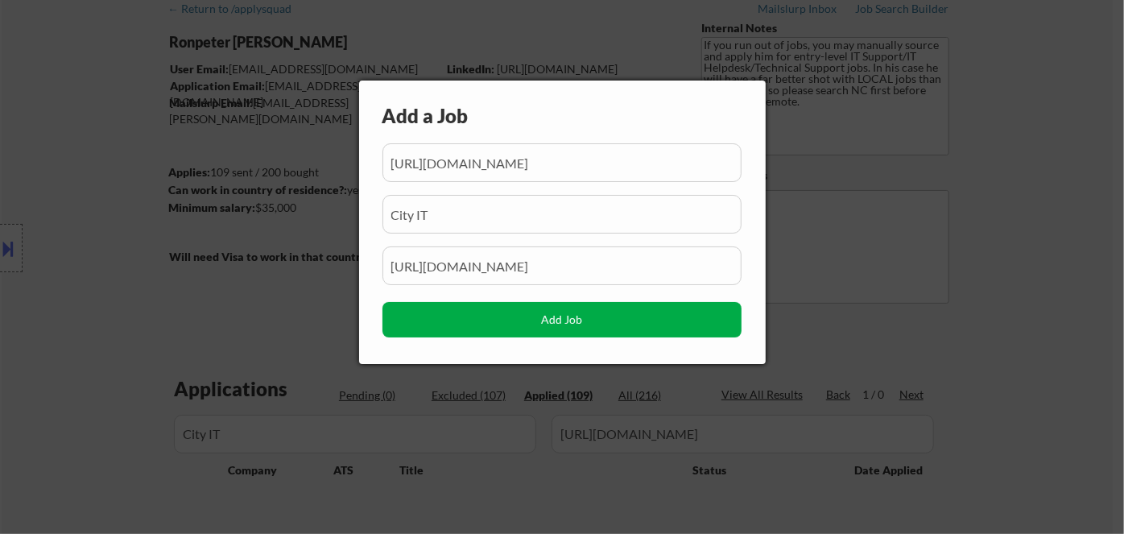
scroll to position [0, 163]
click at [535, 321] on button "Add Job" at bounding box center [561, 319] width 359 height 35
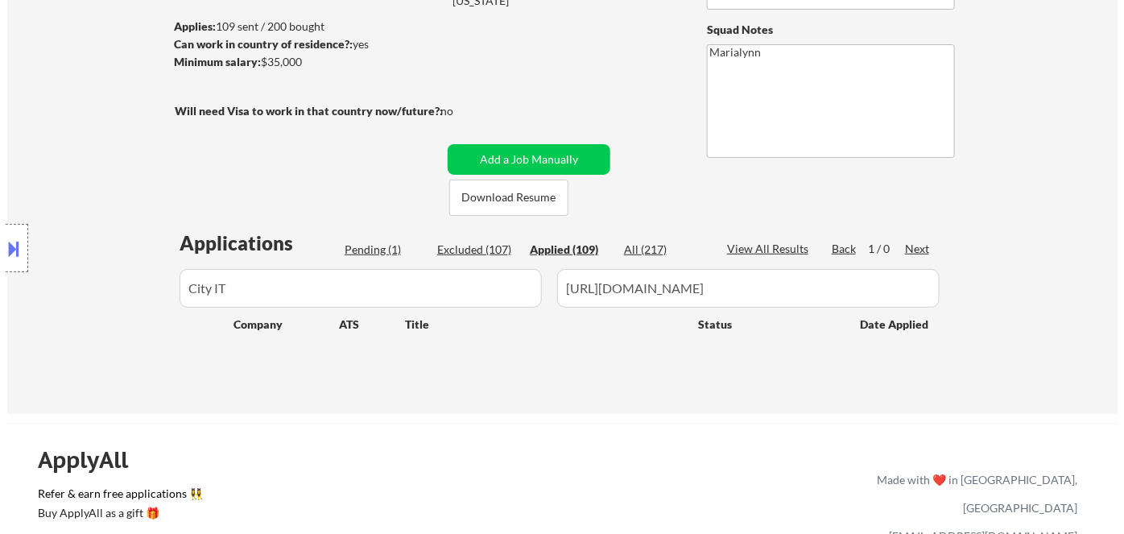
scroll to position [219, 0]
click at [374, 246] on div "Pending (1)" at bounding box center [379, 249] width 81 height 16
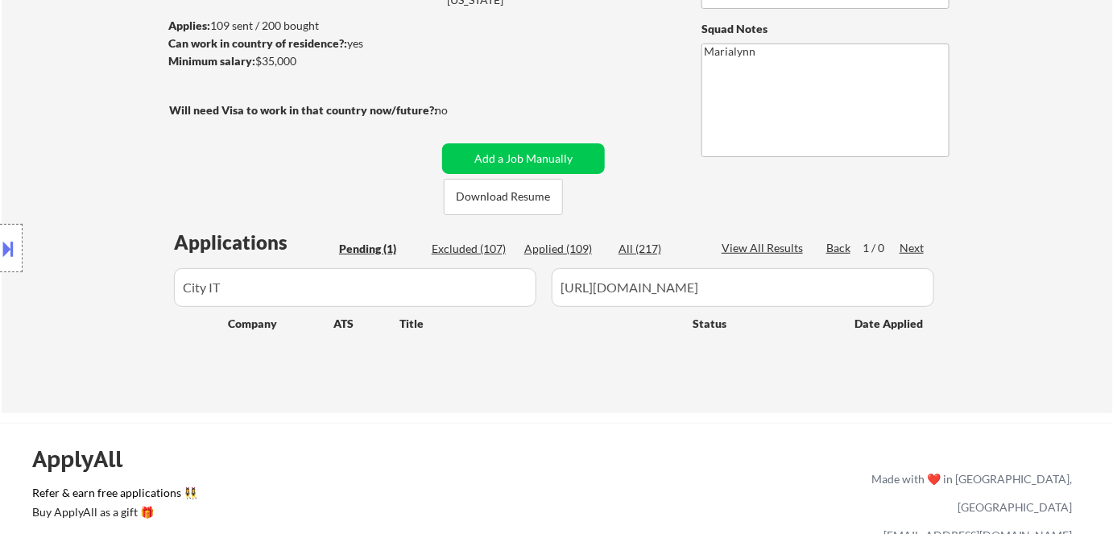
select select ""pending""
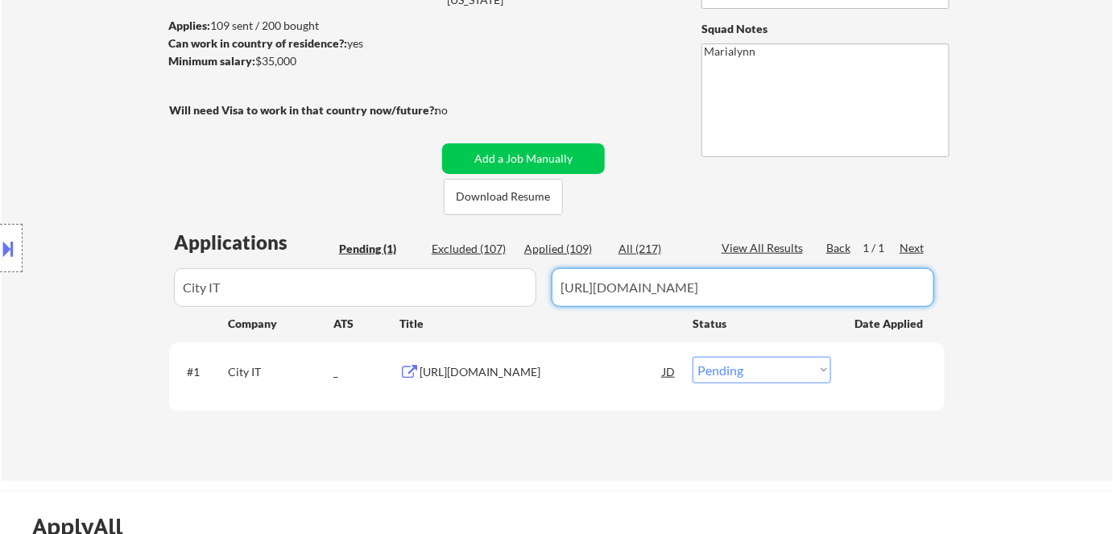
click at [672, 298] on input "input" at bounding box center [742, 287] width 382 height 39
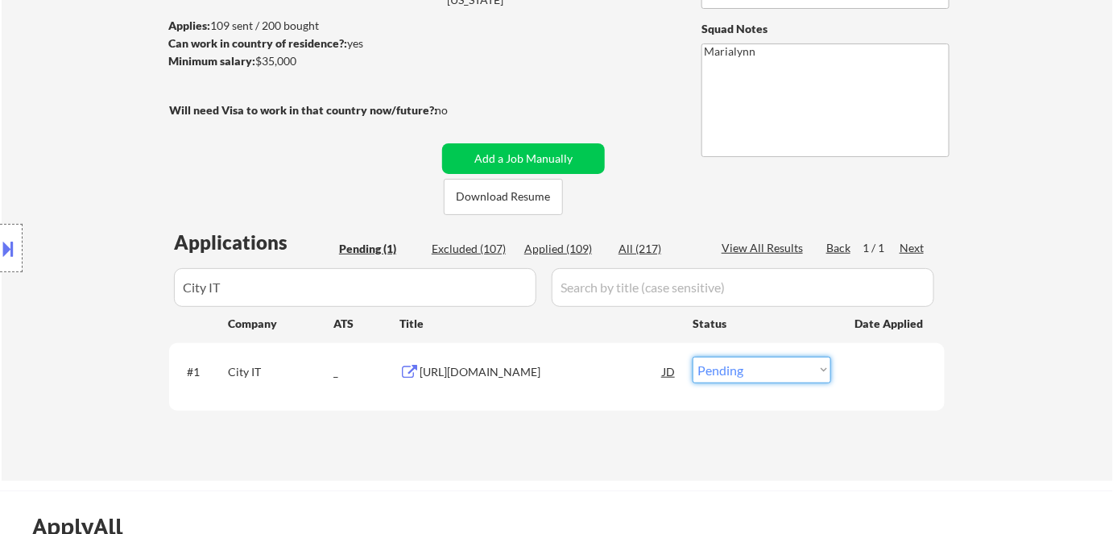
click at [739, 374] on select "Choose an option... Pending Applied Excluded (Questions) Excluded (Expired) Exc…" at bounding box center [761, 370] width 138 height 27
select select ""excluded__expired_""
click at [692, 357] on select "Choose an option... Pending Applied Excluded (Questions) Excluded (Expired) Exc…" at bounding box center [761, 370] width 138 height 27
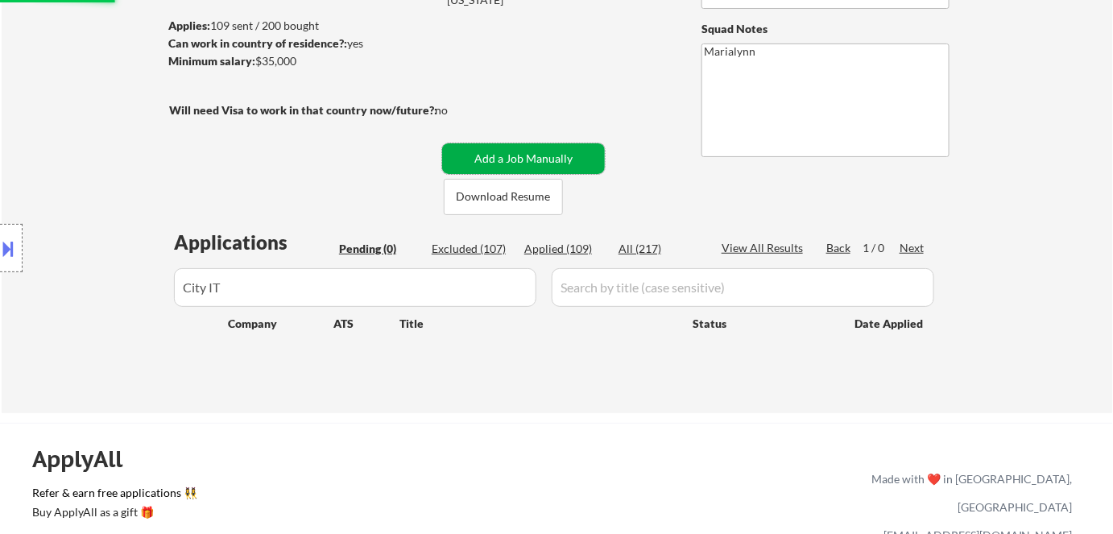
click at [509, 147] on button "Add a Job Manually" at bounding box center [523, 158] width 163 height 31
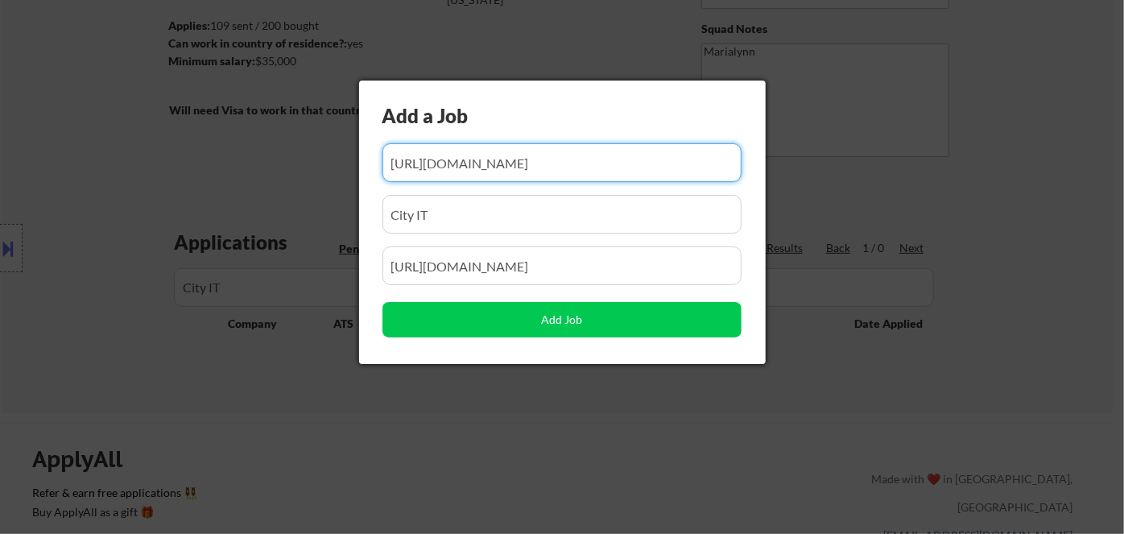
scroll to position [0, 0]
click at [506, 271] on input "input" at bounding box center [561, 265] width 359 height 39
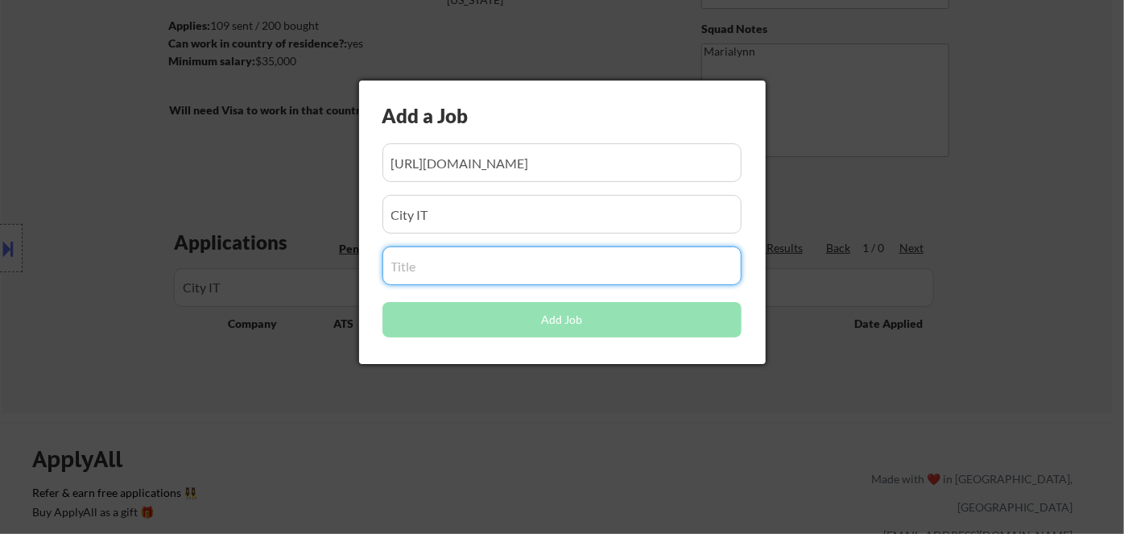
click at [480, 271] on input "input" at bounding box center [561, 265] width 359 height 39
paste input "IT Helpdesk Support (Deskside)"
type input "IT Helpdesk Support (Deskside)"
click at [489, 411] on div at bounding box center [562, 267] width 1124 height 534
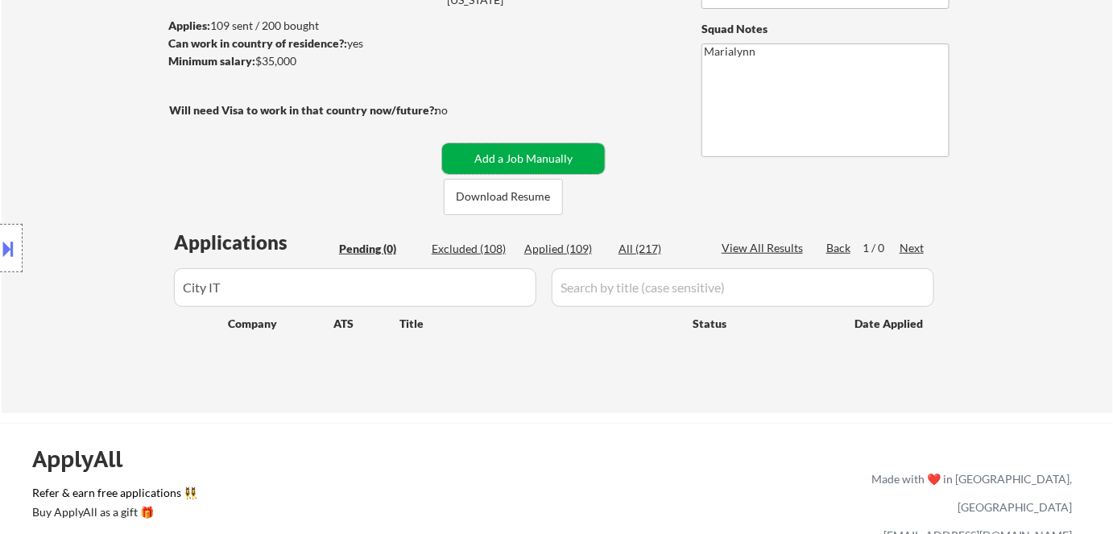
click at [523, 151] on button "Add a Job Manually" at bounding box center [523, 158] width 163 height 31
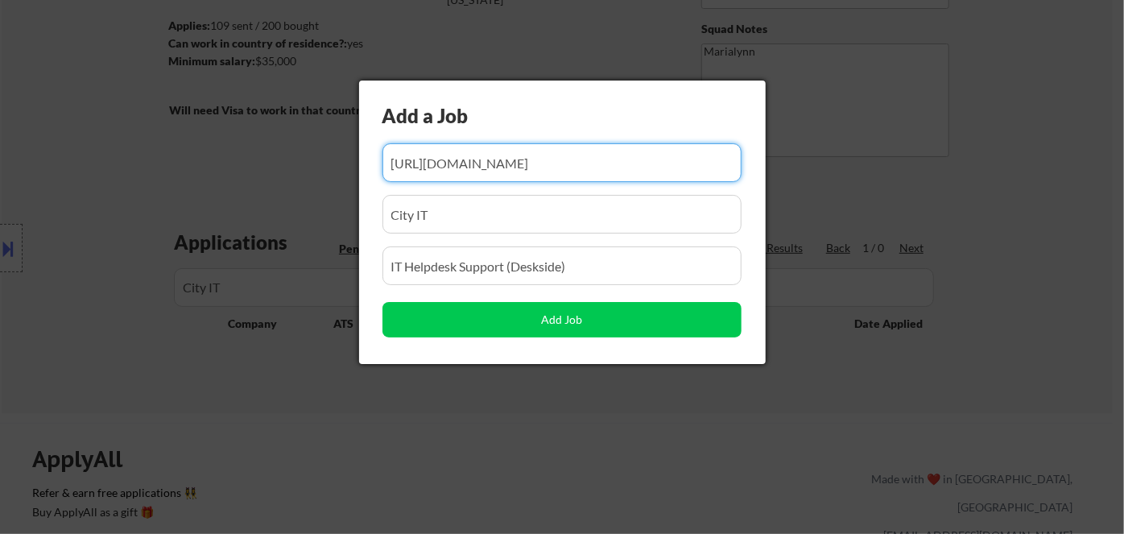
scroll to position [0, 163]
drag, startPoint x: 492, startPoint y: 504, endPoint x: 495, endPoint y: 490, distance: 14.1
click at [492, 502] on div at bounding box center [562, 267] width 1124 height 534
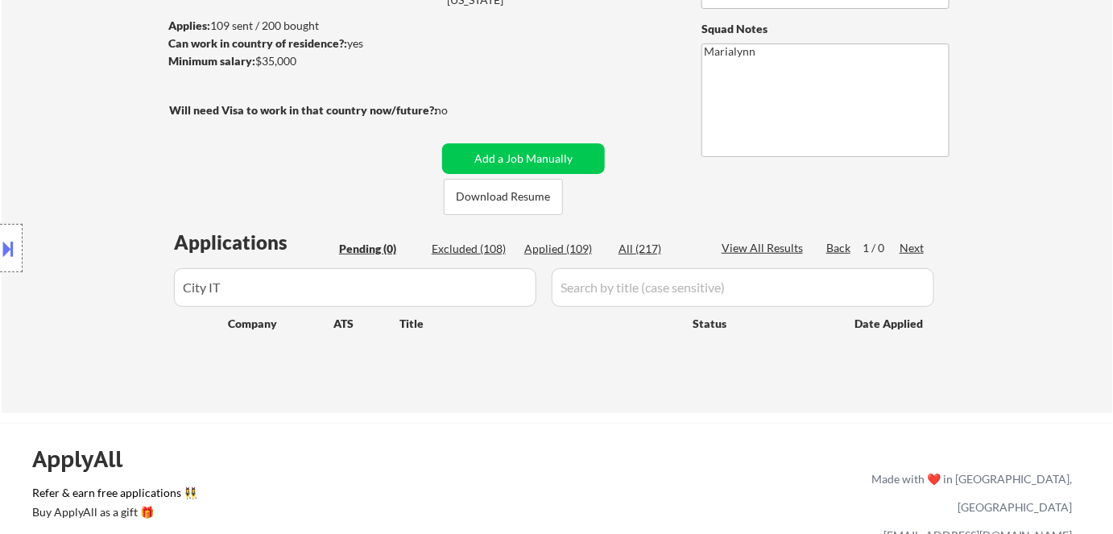
click at [616, 288] on input "input" at bounding box center [742, 287] width 382 height 39
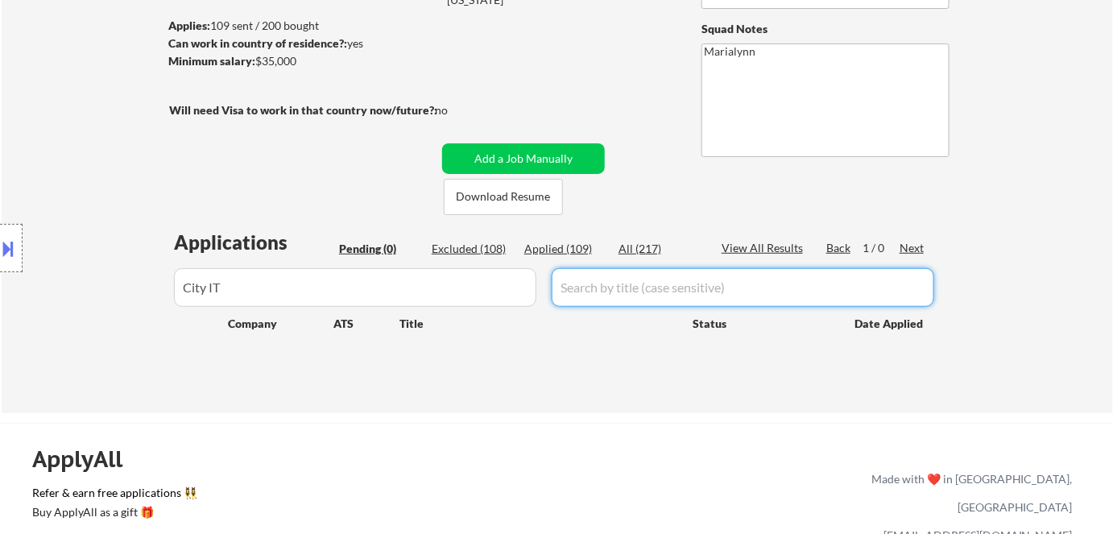
paste input "IT Helpdesk Support (Deskside)"
type input "IT Helpdesk Support (Deskside)"
click at [574, 384] on div "← Return to /applysquad Mailslurp Inbox Job Search Builder Ronpeter Pintac-Divi…" at bounding box center [556, 122] width 803 height 555
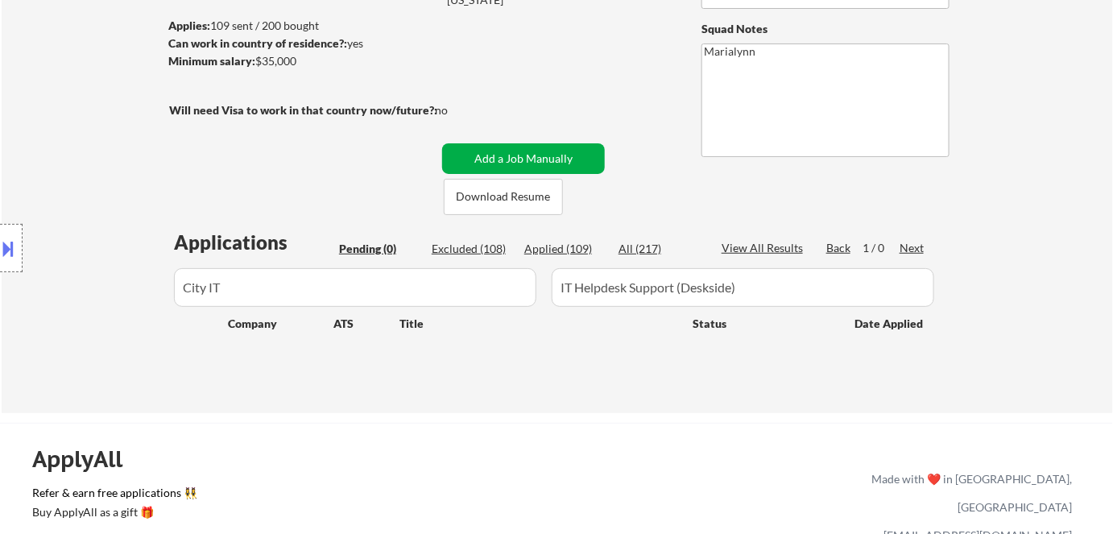
click at [522, 151] on button "Add a Job Manually" at bounding box center [523, 158] width 163 height 31
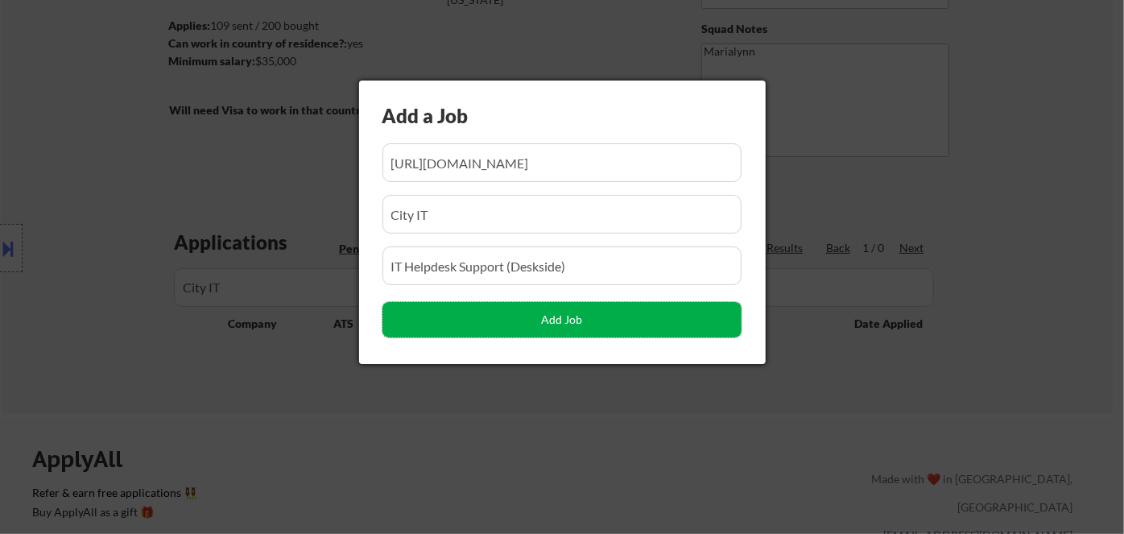
click at [509, 323] on button "Add Job" at bounding box center [561, 319] width 359 height 35
select select ""pending""
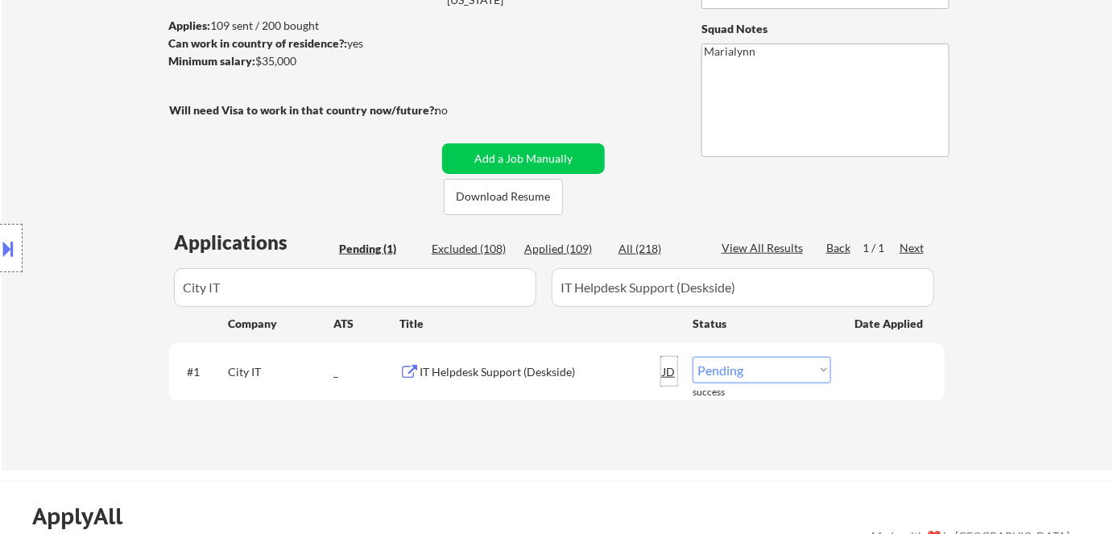
click at [664, 372] on div "JD" at bounding box center [669, 371] width 16 height 29
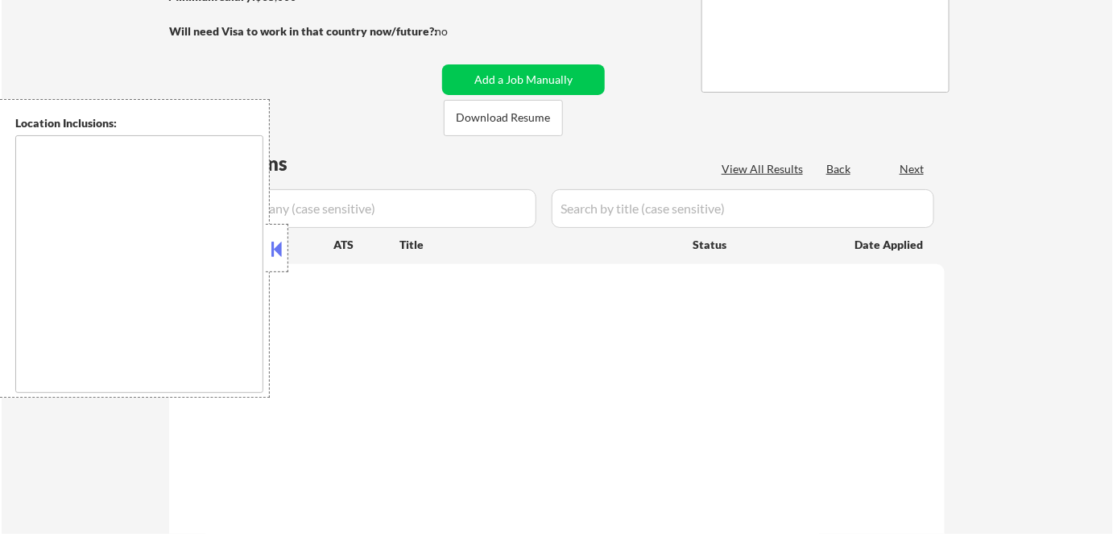
type textarea "Fayetteville, NC Hope Mills, NC Spring Lake, NC Eastover, NC Raeford, NC Rockfi…"
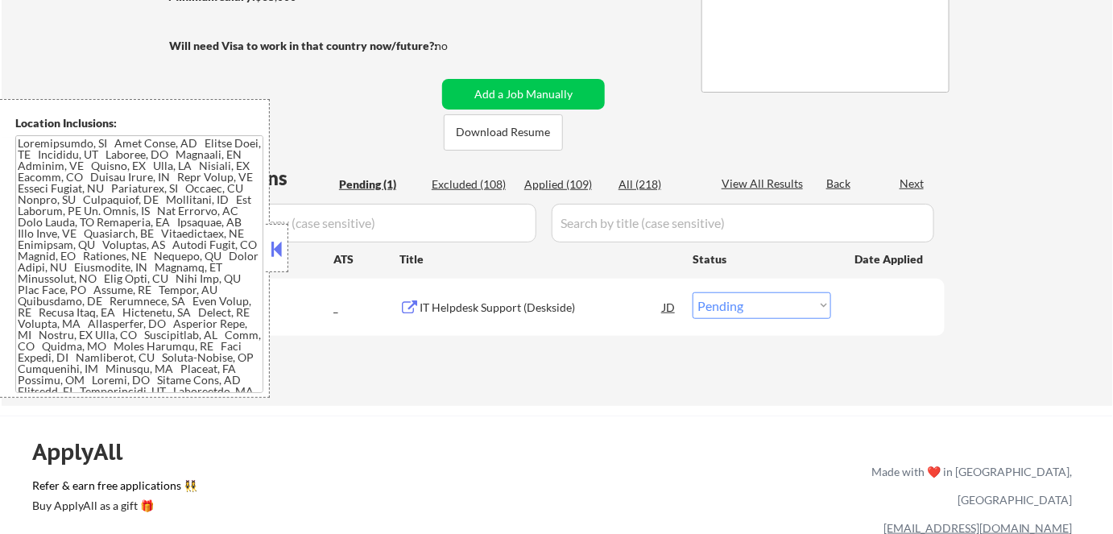
scroll to position [219, 0]
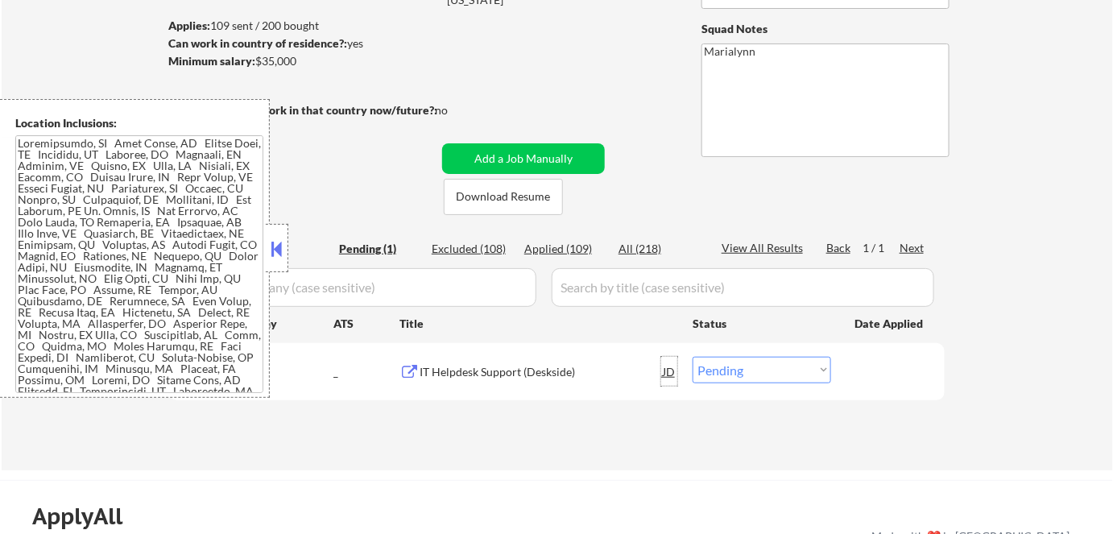
click at [667, 371] on div "JD" at bounding box center [669, 371] width 16 height 29
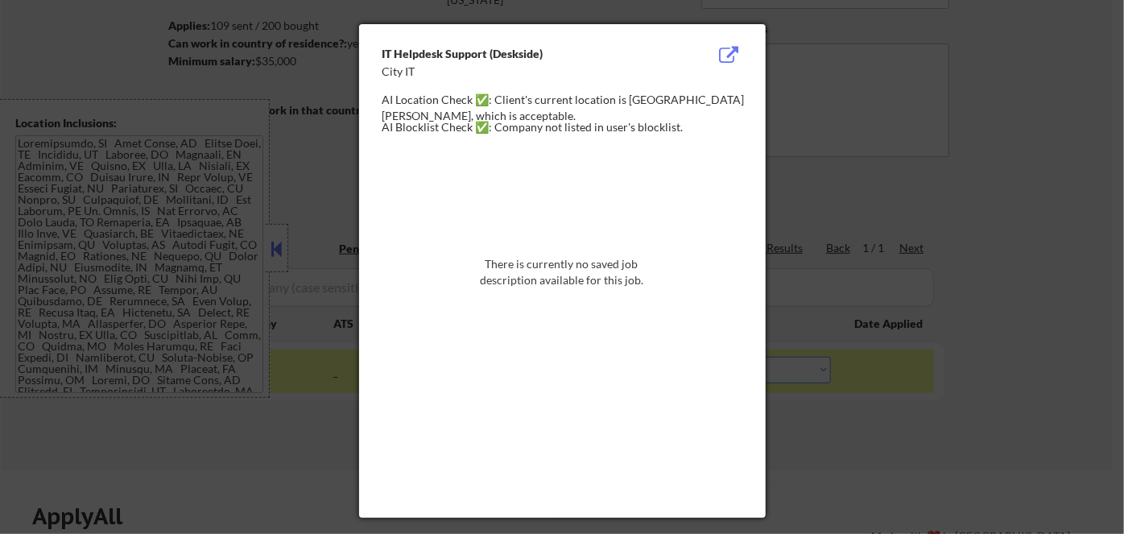
click at [832, 448] on div at bounding box center [562, 267] width 1124 height 534
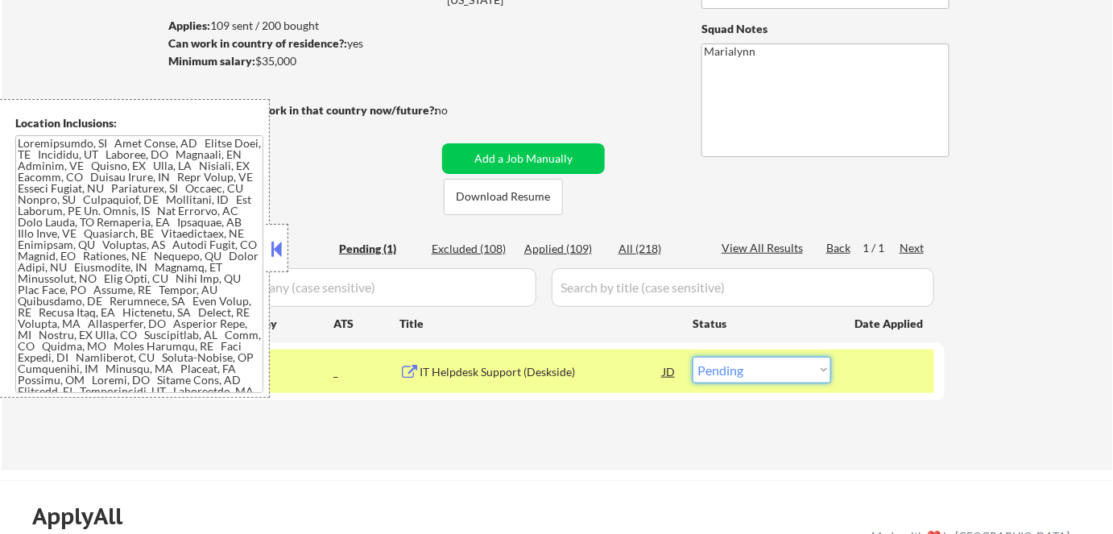
drag, startPoint x: 800, startPoint y: 365, endPoint x: 795, endPoint y: 380, distance: 16.0
click at [800, 367] on select "Choose an option... Pending Applied Excluded (Questions) Excluded (Expired) Exc…" at bounding box center [761, 370] width 138 height 27
select select ""applied""
click at [692, 357] on select "Choose an option... Pending Applied Excluded (Questions) Excluded (Expired) Exc…" at bounding box center [761, 370] width 138 height 27
click at [283, 247] on button at bounding box center [277, 249] width 18 height 24
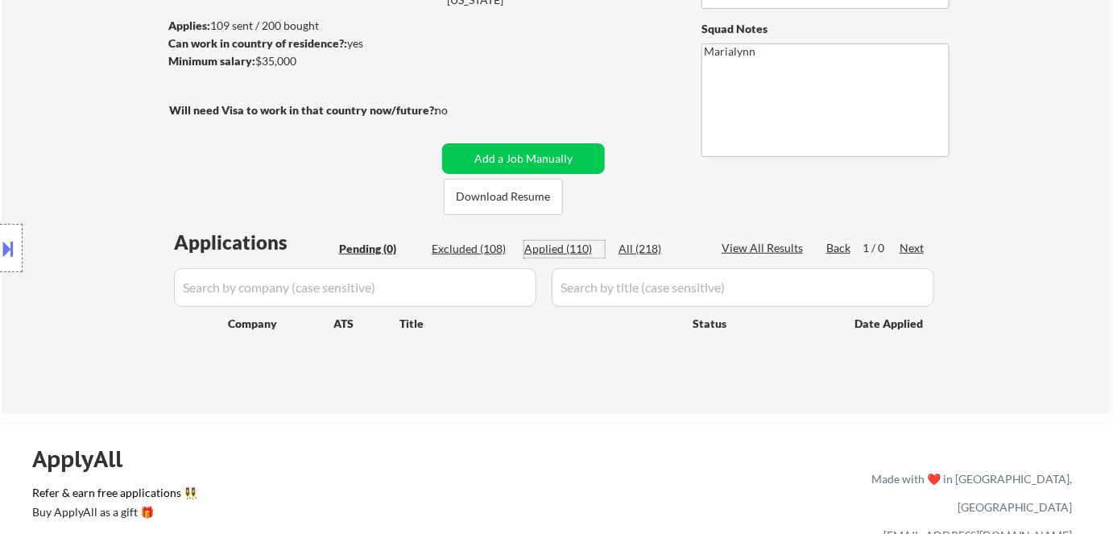
click at [570, 249] on div "Applied (110)" at bounding box center [564, 249] width 81 height 16
select select ""applied""
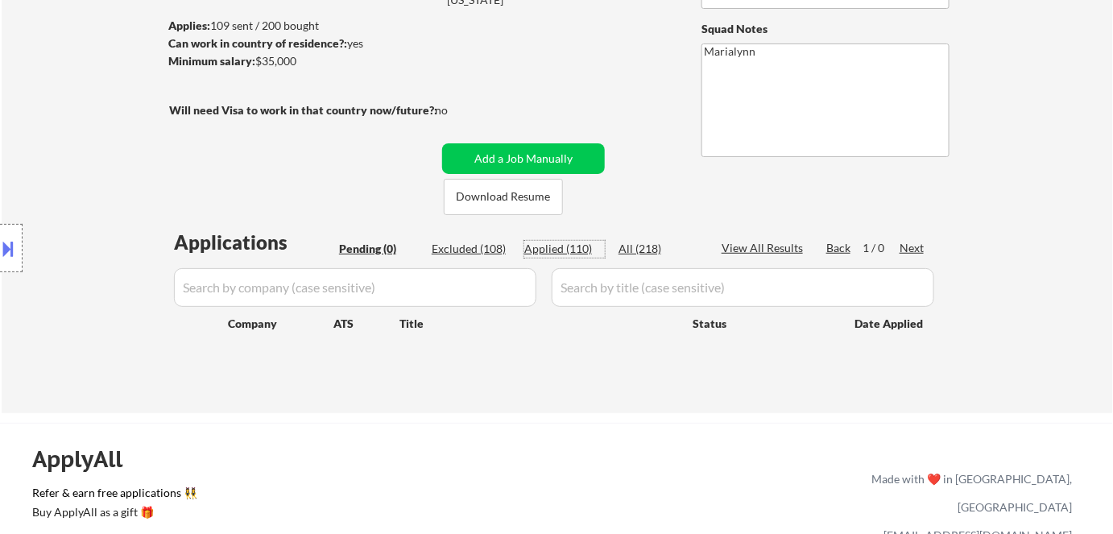
select select ""applied""
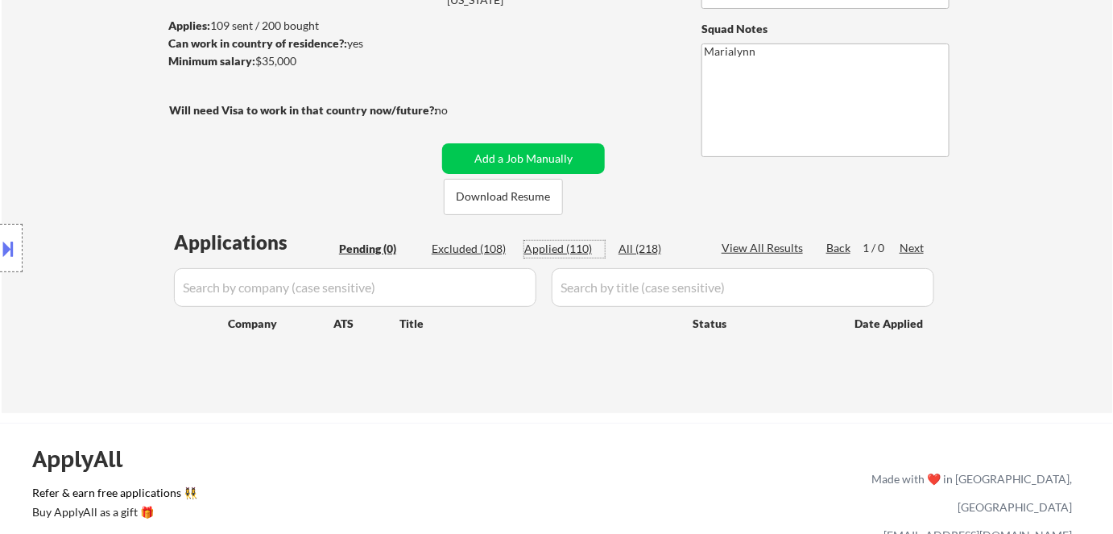
select select ""applied""
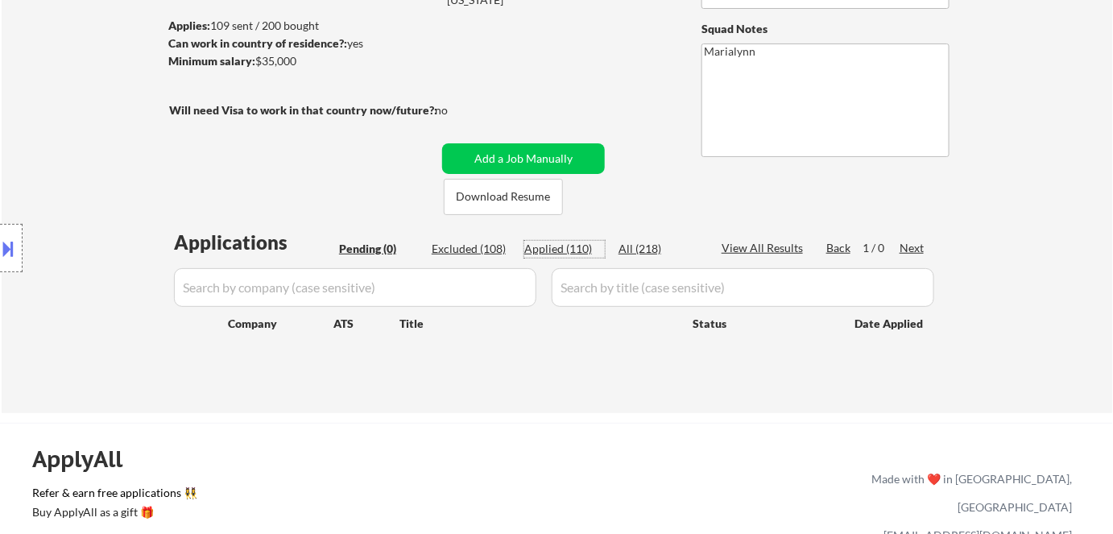
select select ""applied""
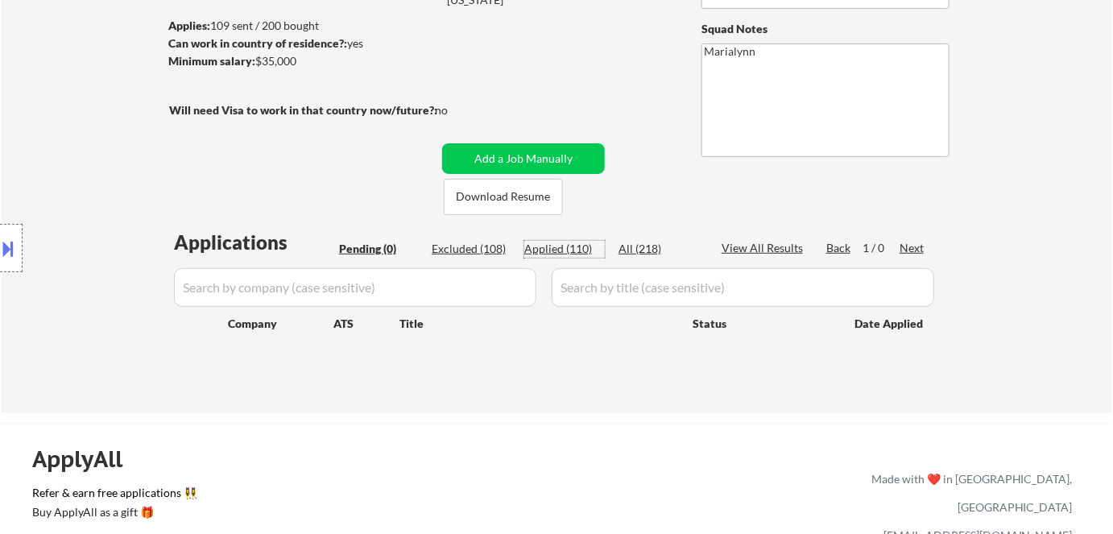
select select ""applied""
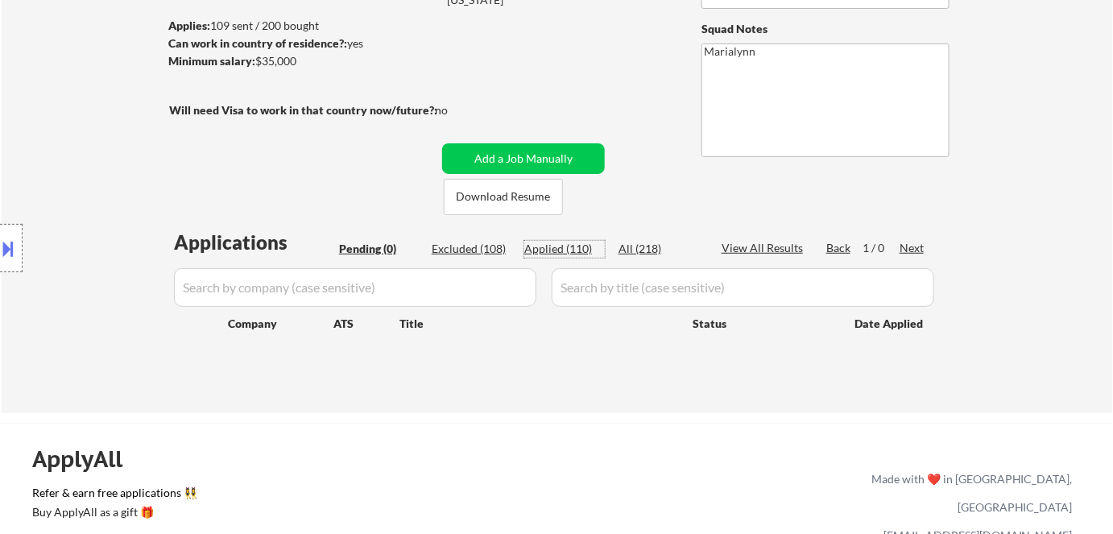
select select ""applied""
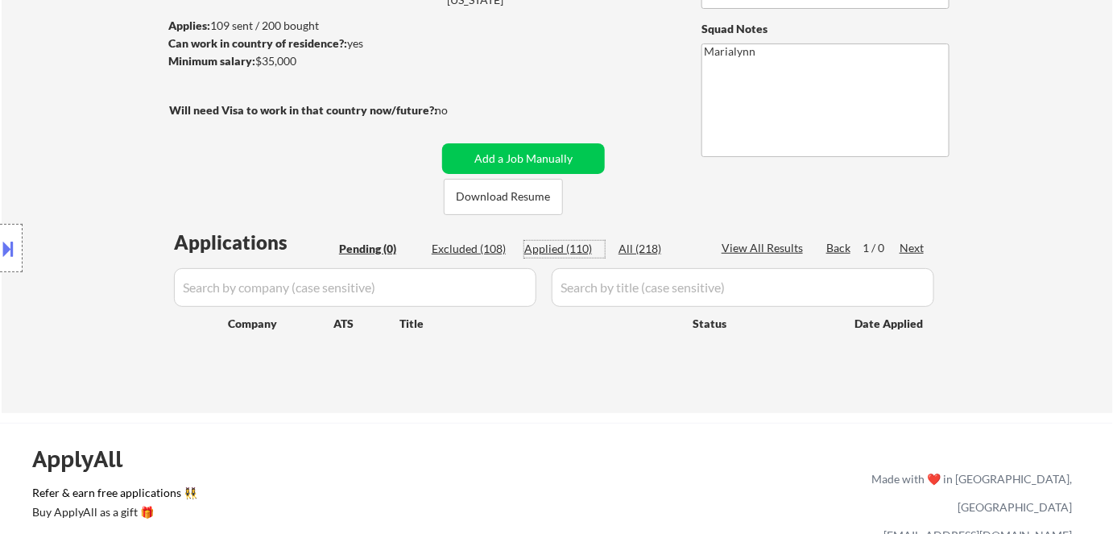
select select ""applied""
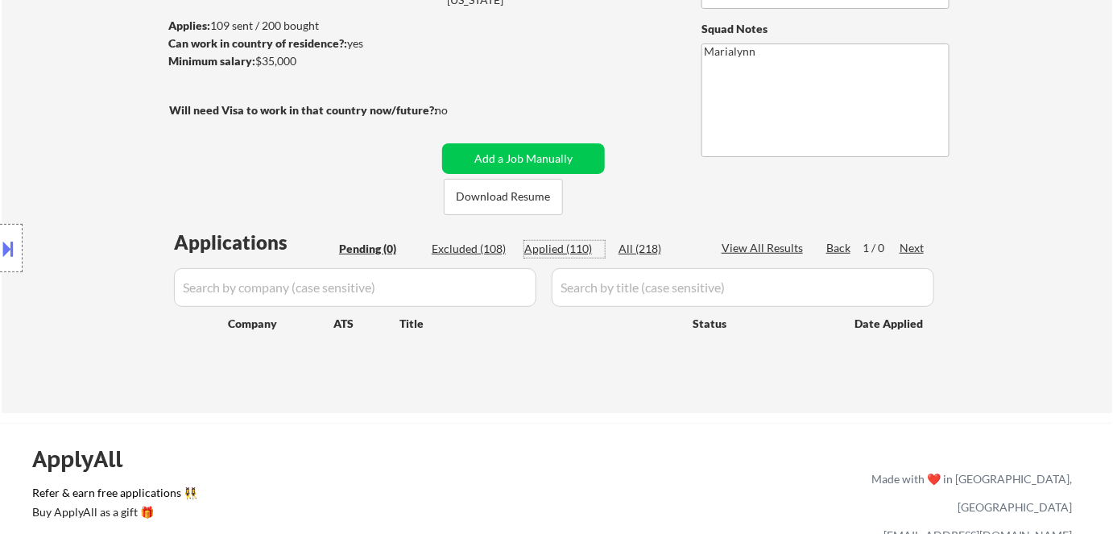
select select ""applied""
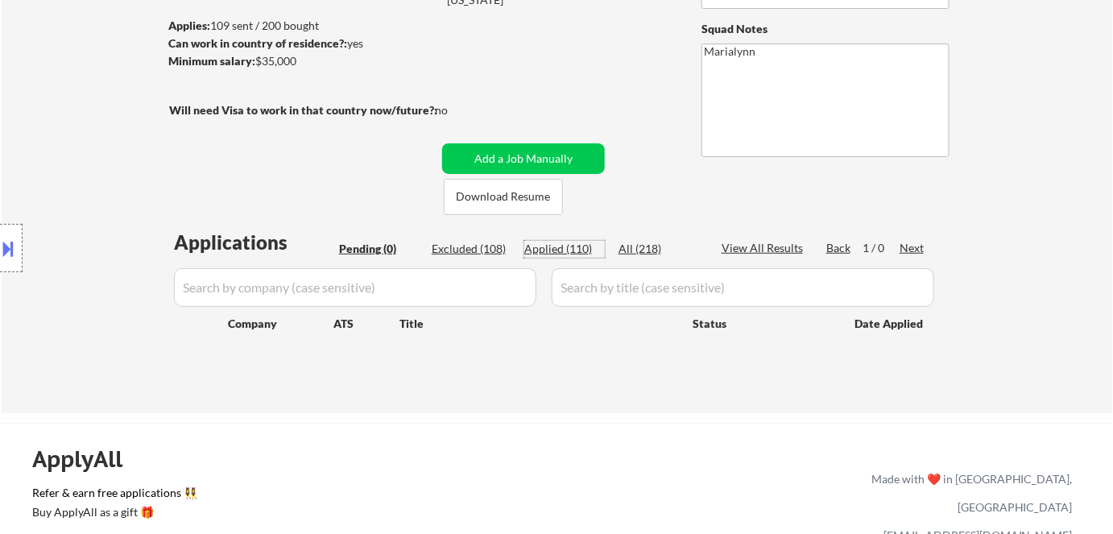
select select ""applied""
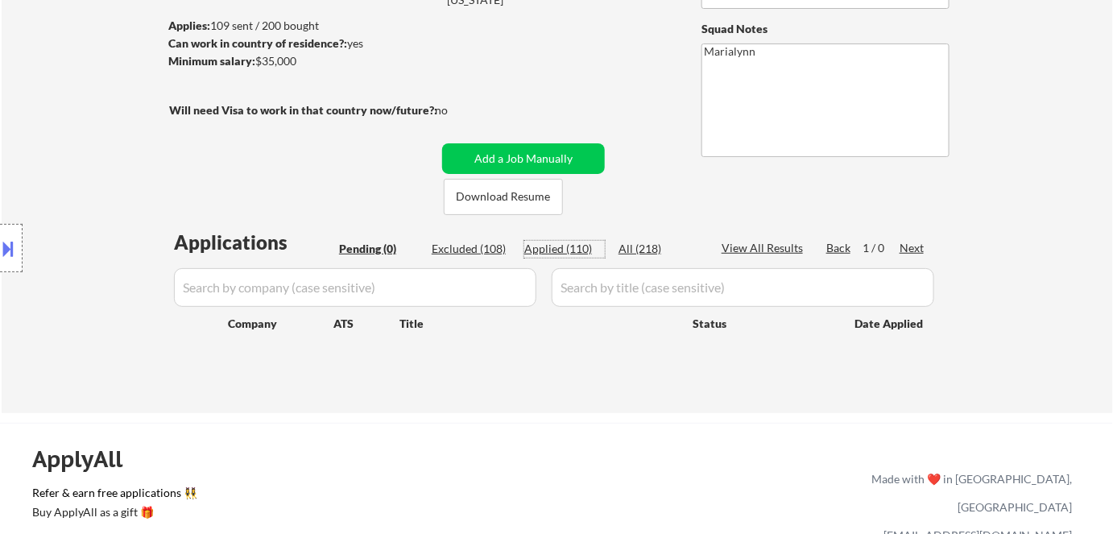
select select ""applied""
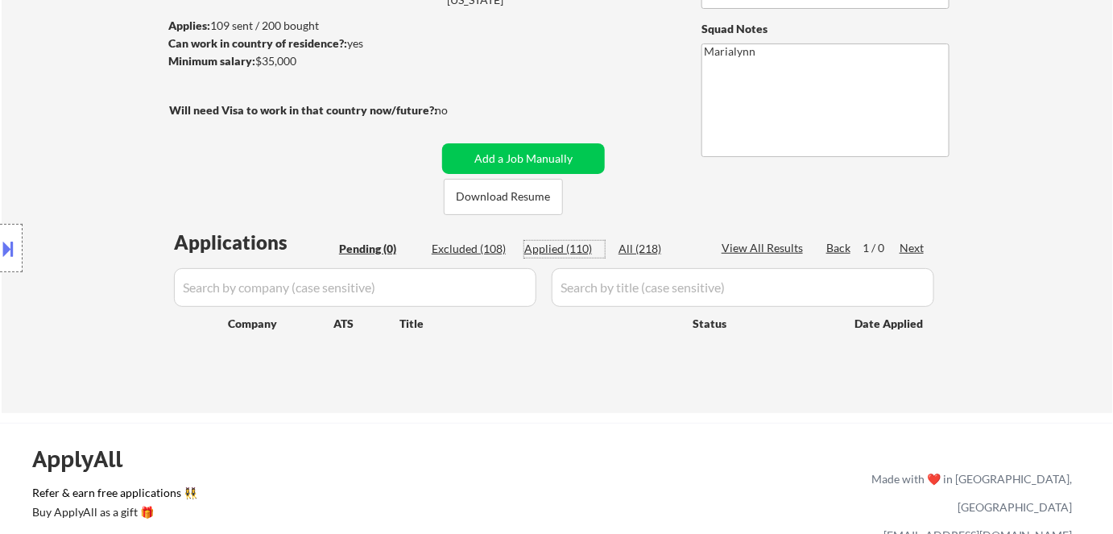
select select ""applied""
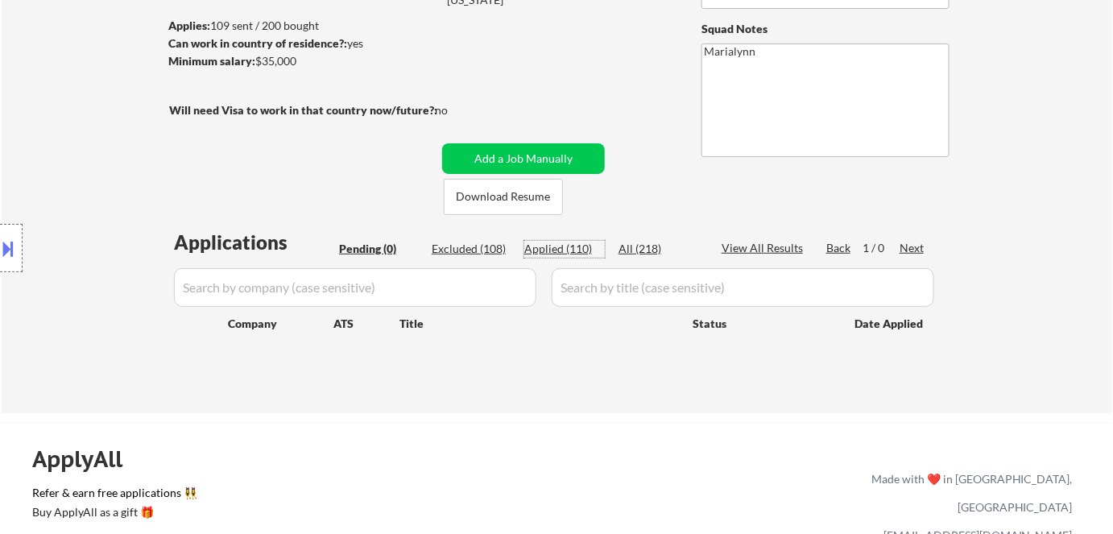
select select ""applied""
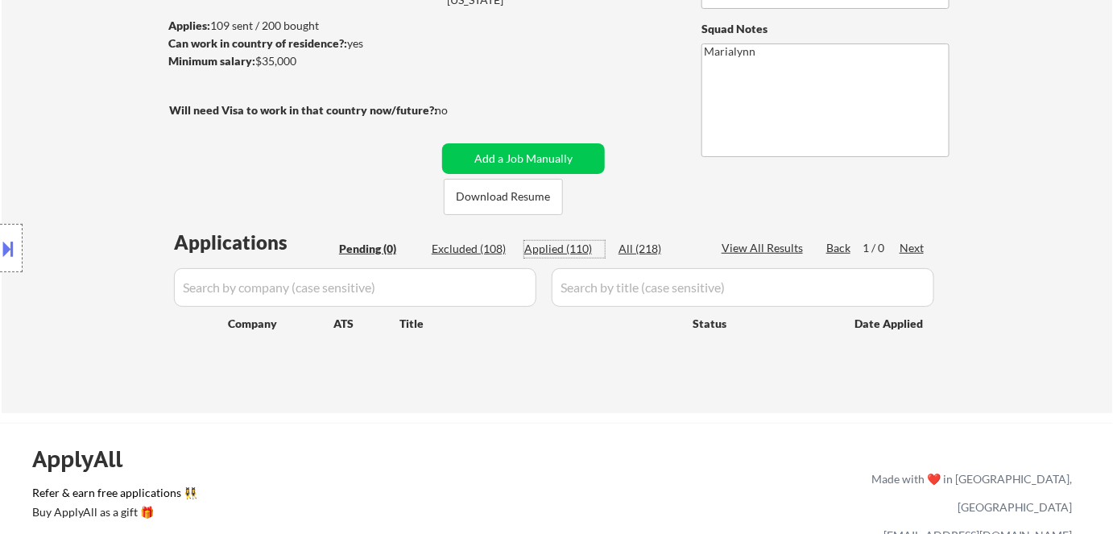
select select ""applied""
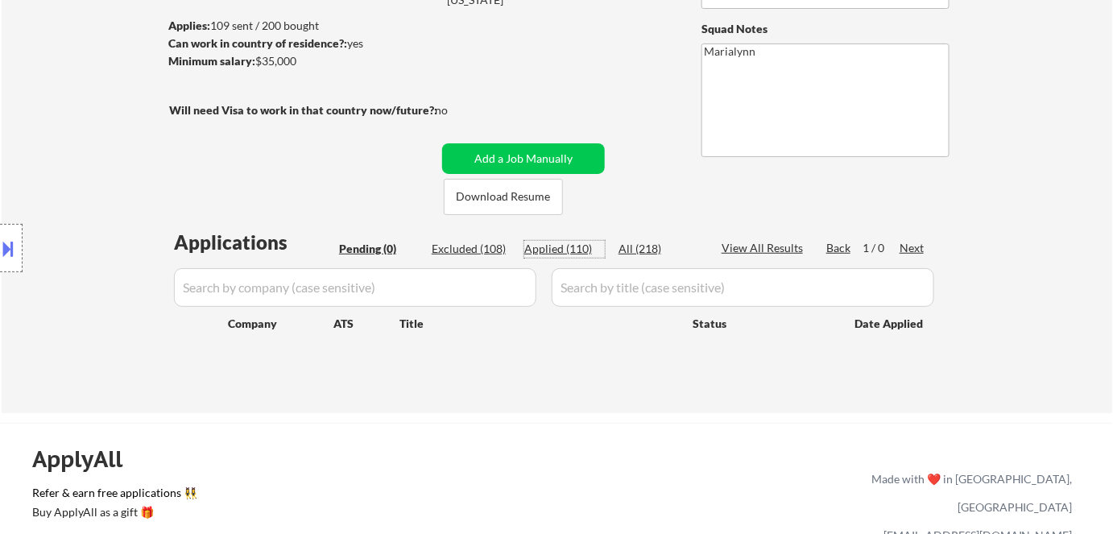
select select ""applied""
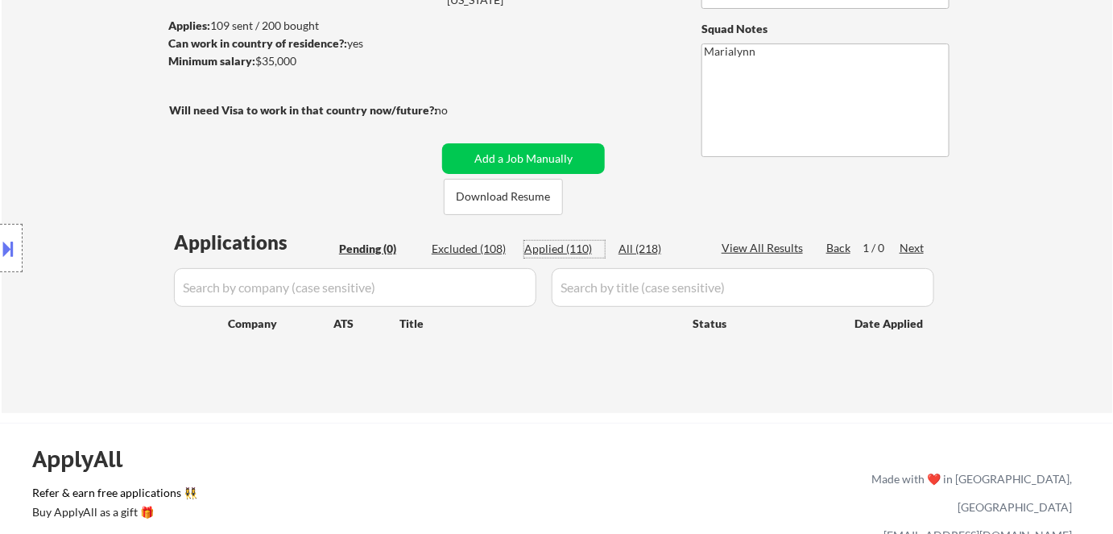
select select ""applied""
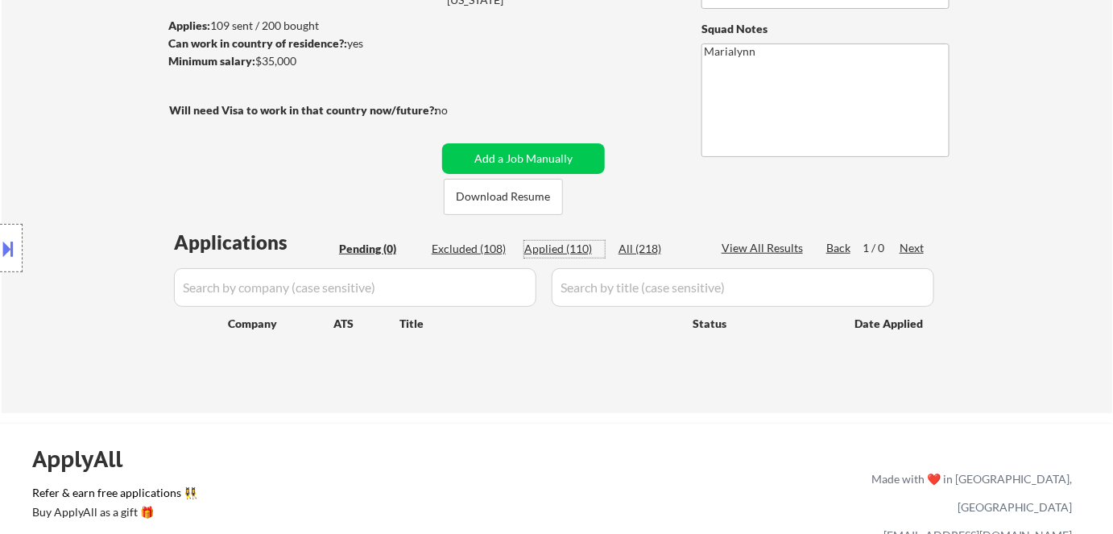
select select ""applied""
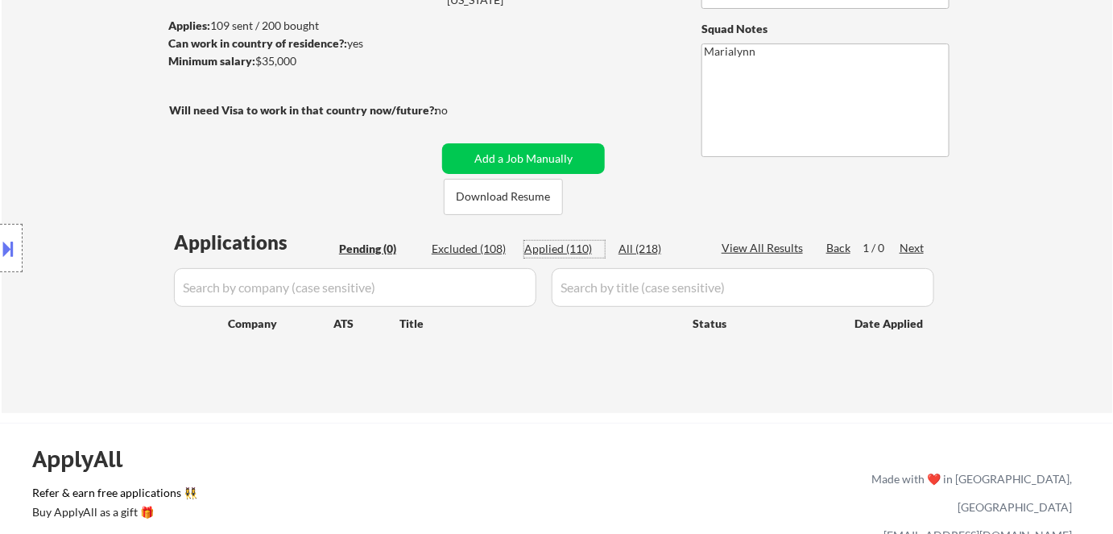
select select ""applied""
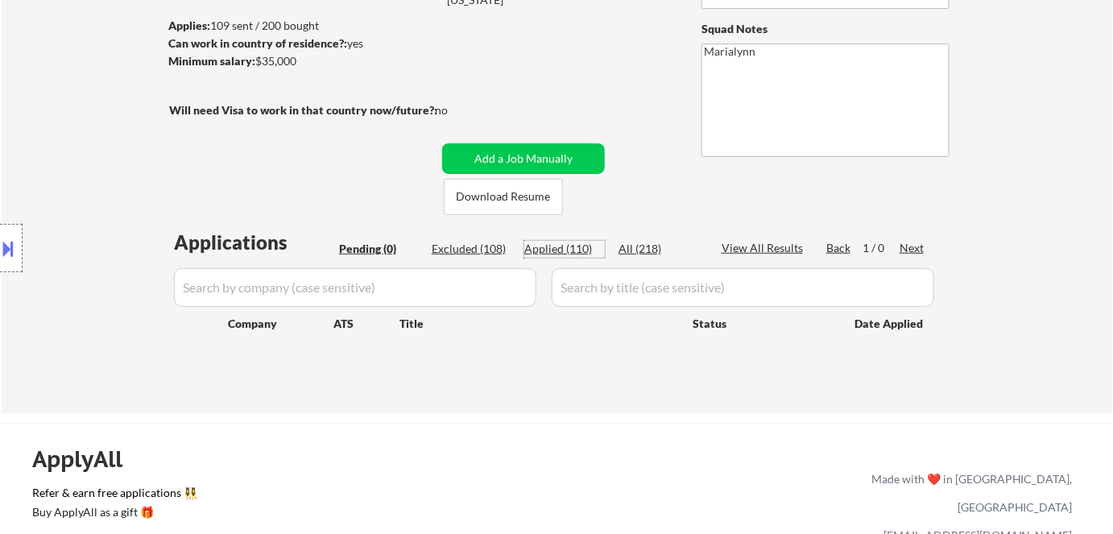
select select ""applied""
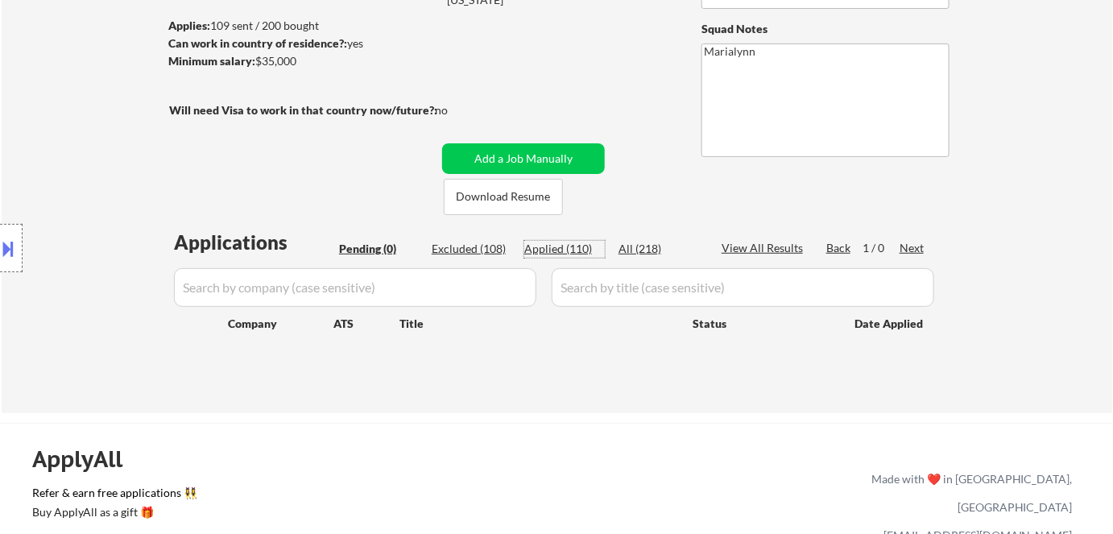
select select ""applied""
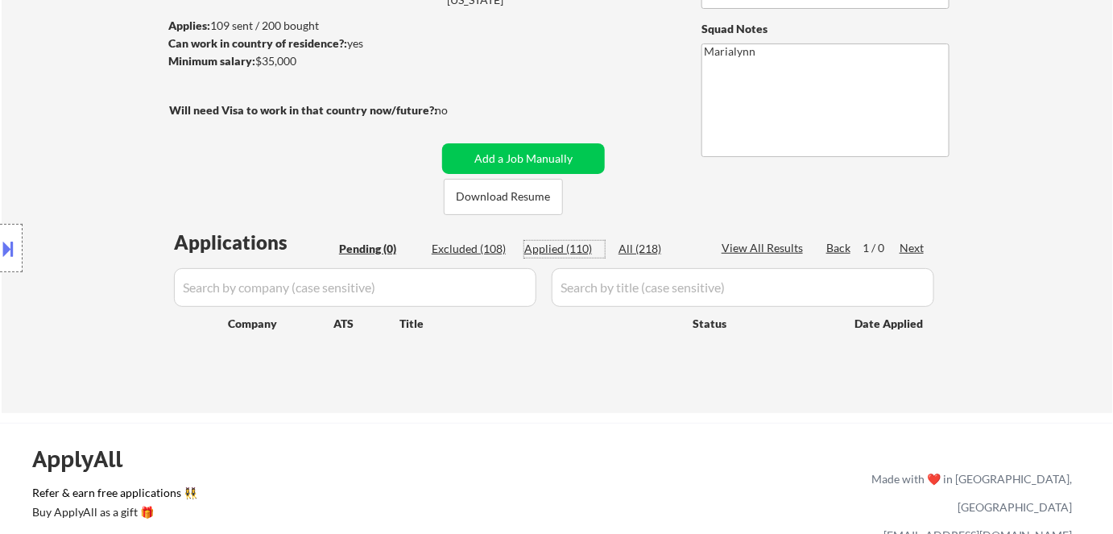
select select ""applied""
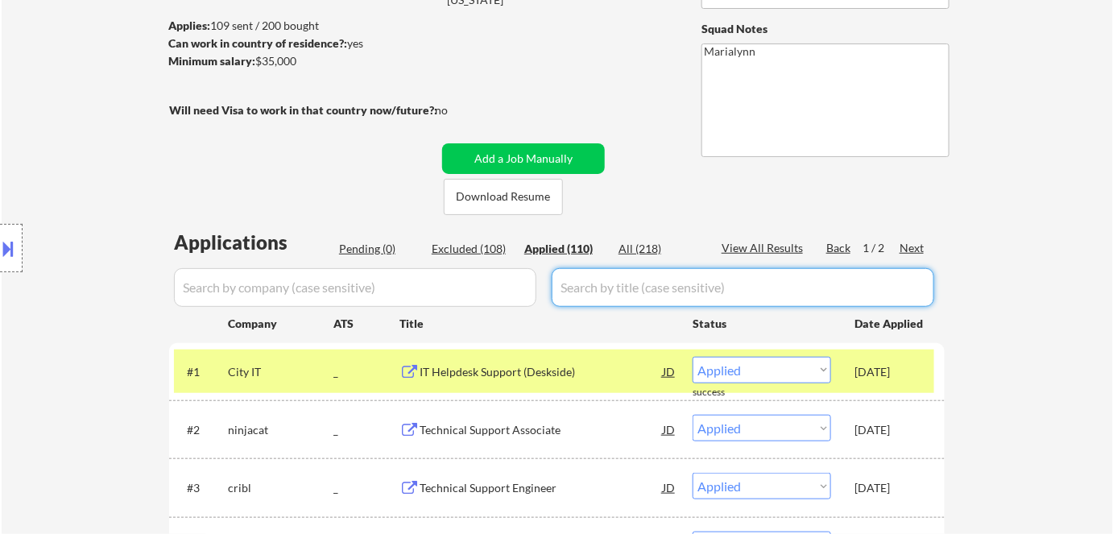
click at [641, 288] on input "input" at bounding box center [742, 287] width 382 height 39
paste input "IT Helpdesk Support (Deskside)"
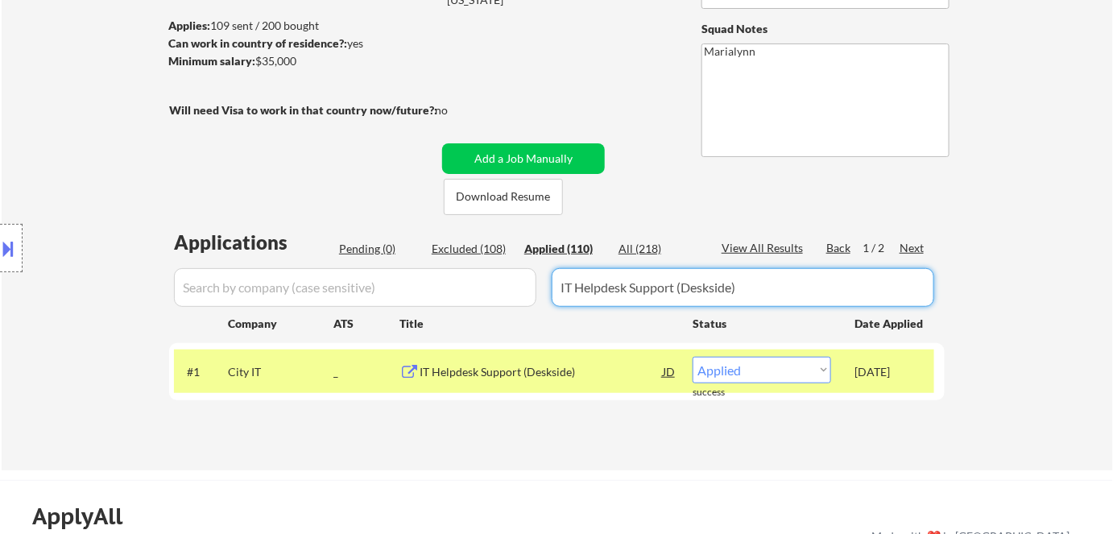
type input "IT Helpdesk Support (Deskside)"
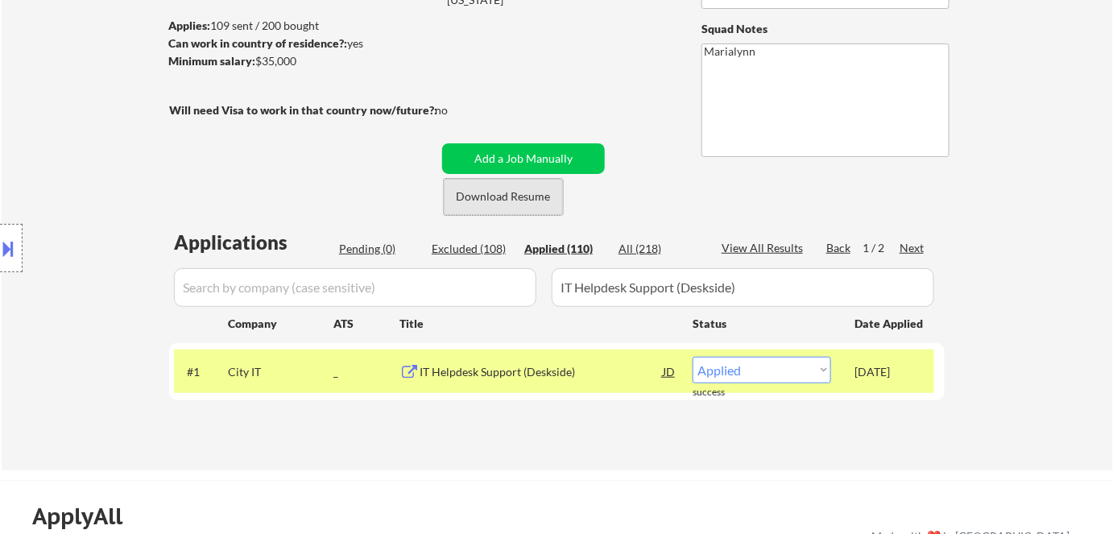
click at [473, 198] on button "Download Resume" at bounding box center [503, 197] width 119 height 36
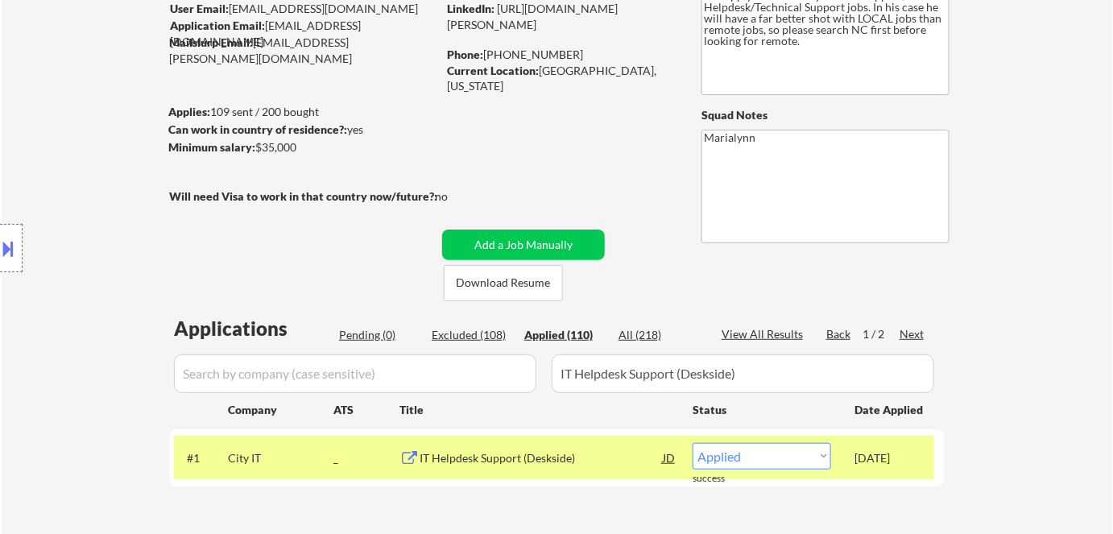
scroll to position [72, 0]
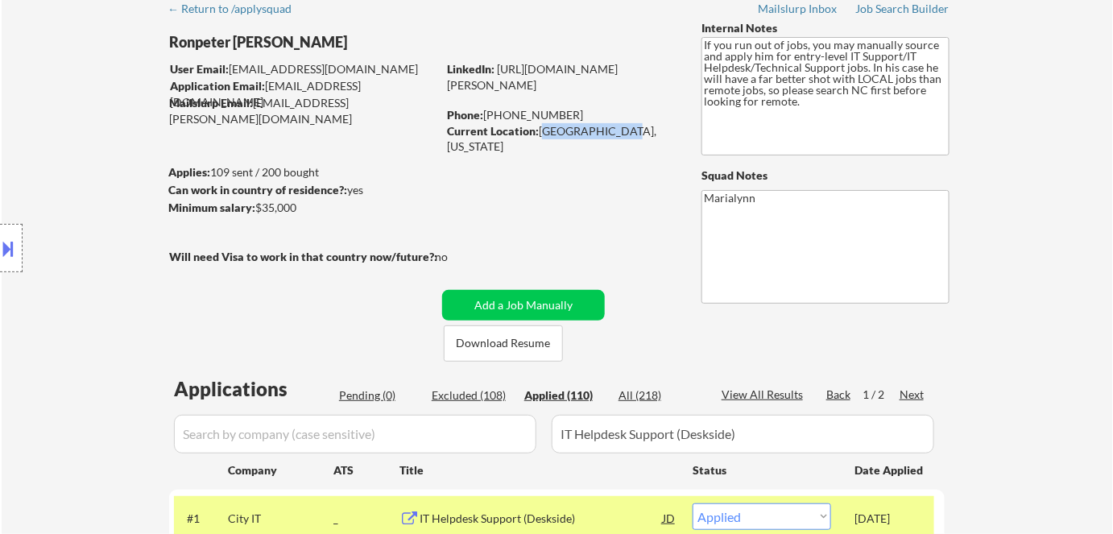
drag, startPoint x: 541, startPoint y: 127, endPoint x: 610, endPoint y: 134, distance: 69.5
click at [610, 134] on div "Current Location: Hope Mills, NC 28348, North Carolina" at bounding box center [561, 138] width 228 height 31
copy div "Hope Mills, NC"
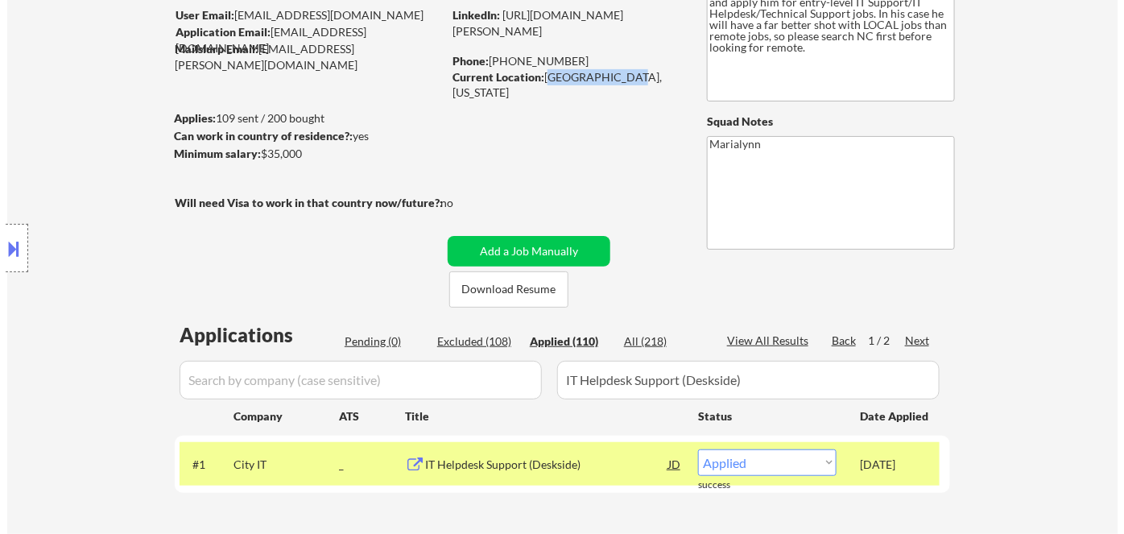
scroll to position [292, 0]
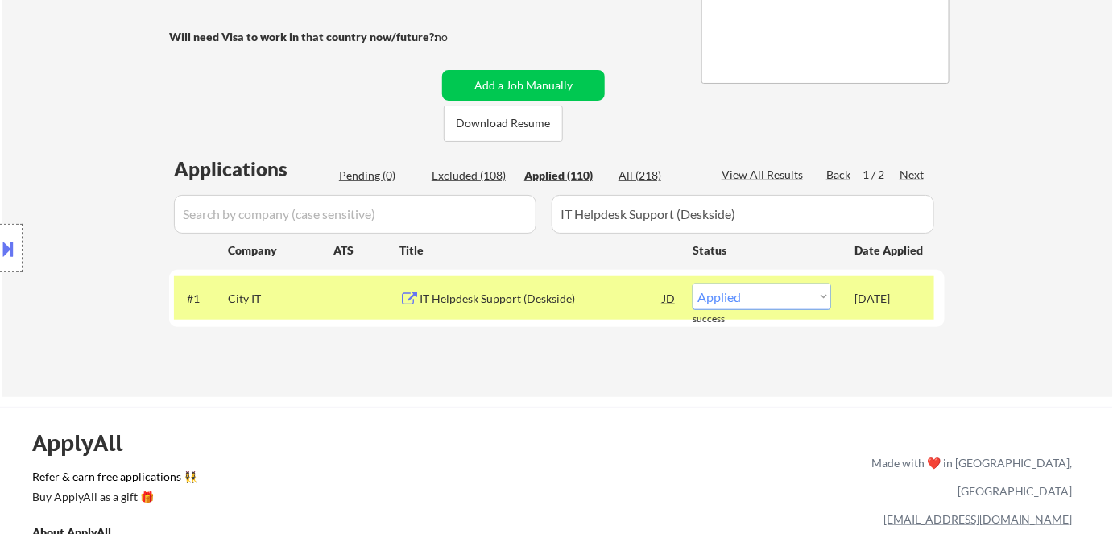
click at [659, 294] on div "IT Helpdesk Support (Deskside)" at bounding box center [540, 299] width 243 height 16
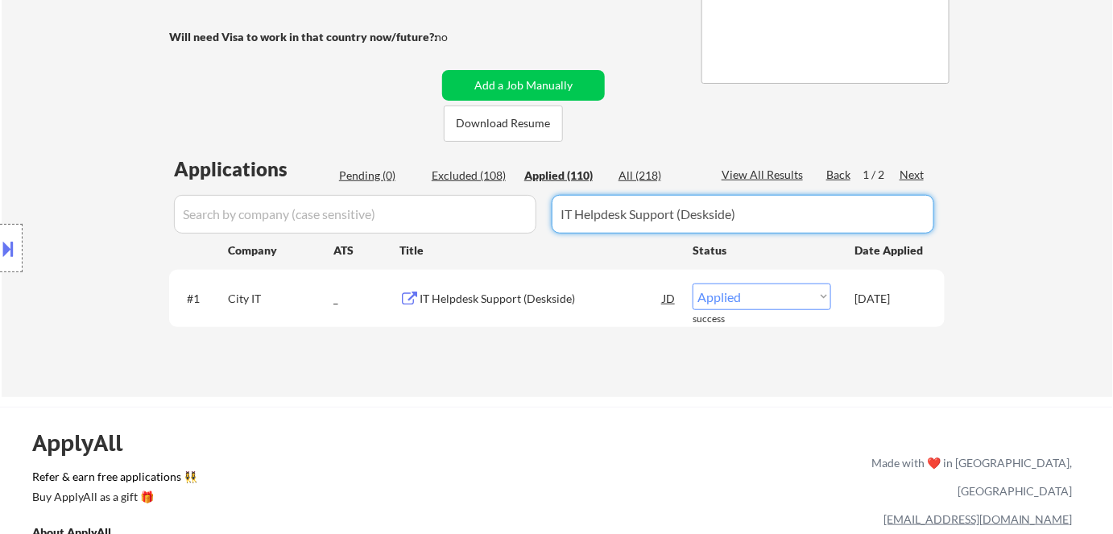
drag, startPoint x: 760, startPoint y: 222, endPoint x: 174, endPoint y: 191, distance: 586.9
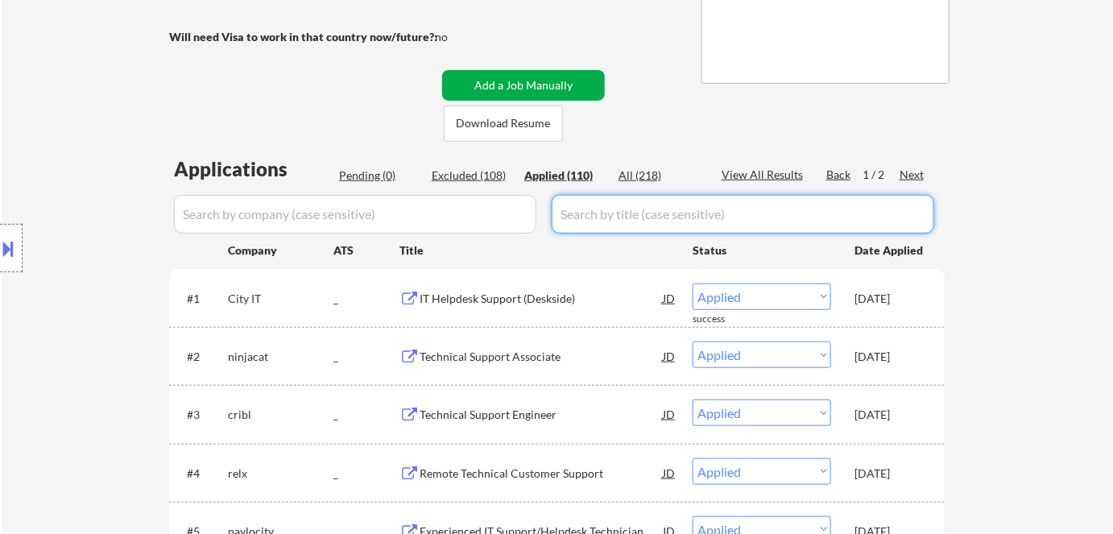
click at [478, 86] on button "Add a Job Manually" at bounding box center [523, 85] width 163 height 31
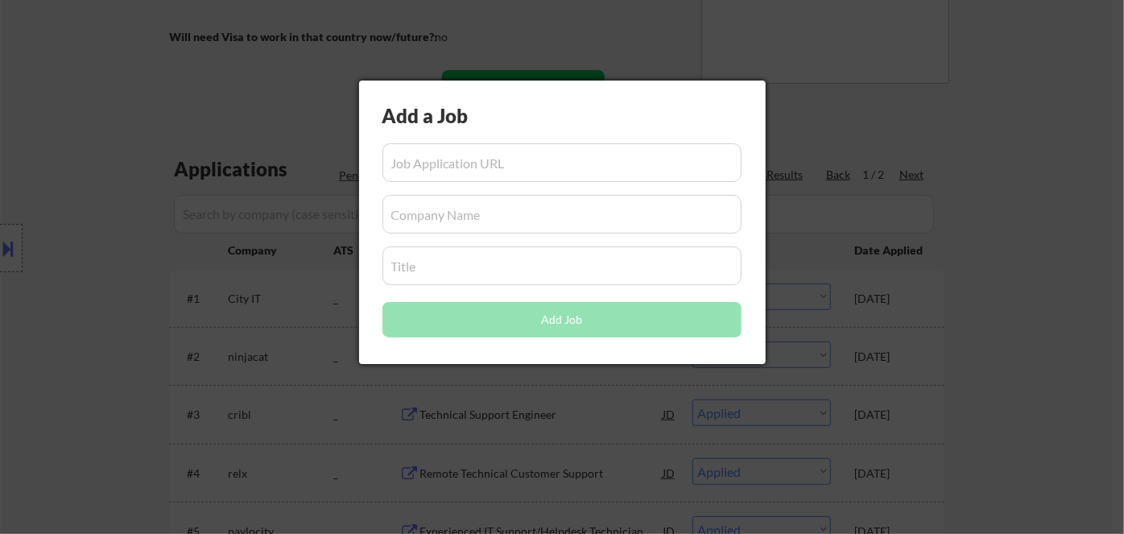
click at [496, 27] on div at bounding box center [562, 267] width 1124 height 534
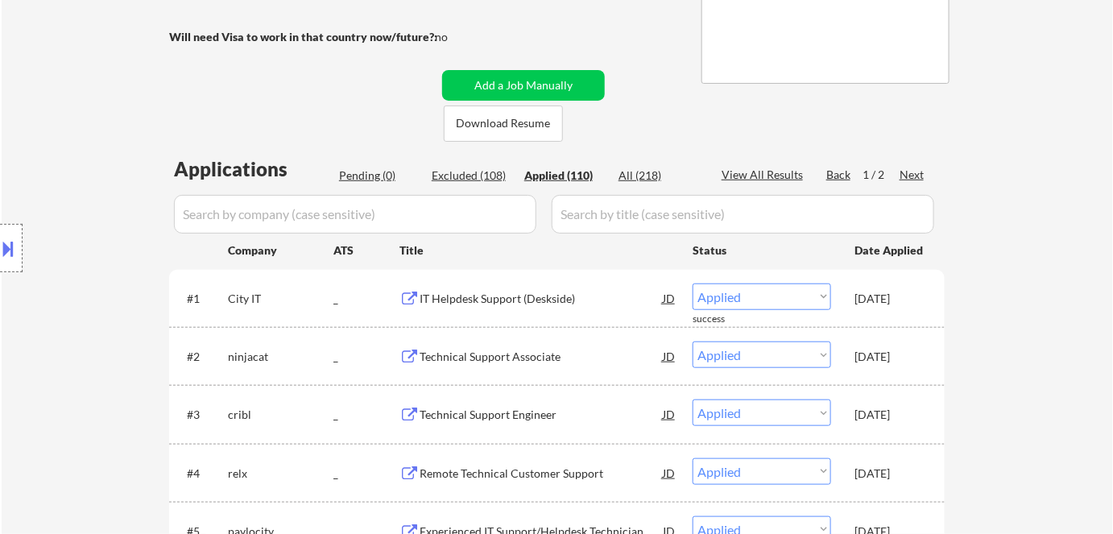
click at [16, 254] on button at bounding box center [9, 248] width 18 height 27
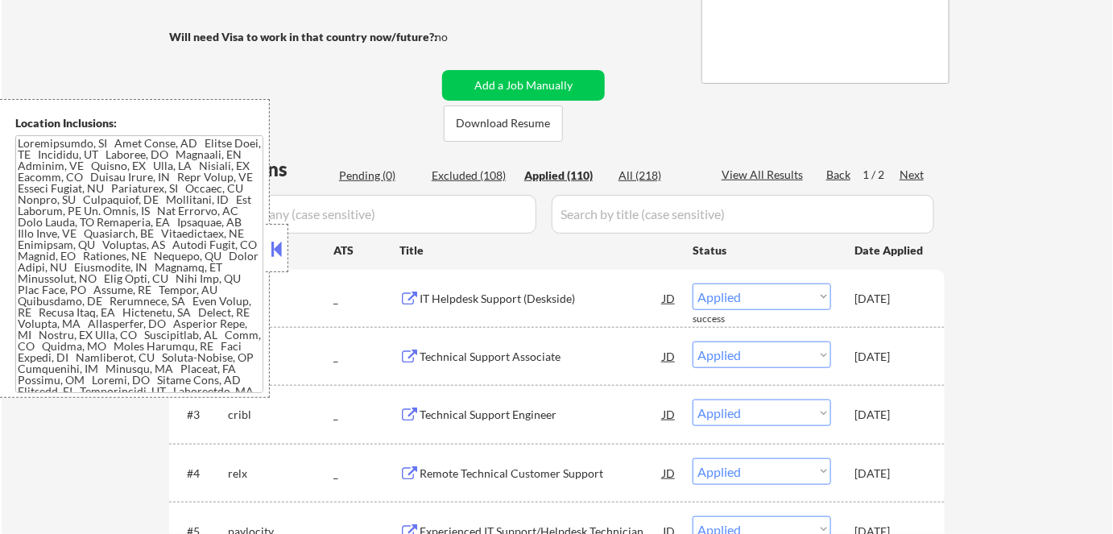
click at [554, 97] on button "Add a Job Manually" at bounding box center [523, 85] width 163 height 31
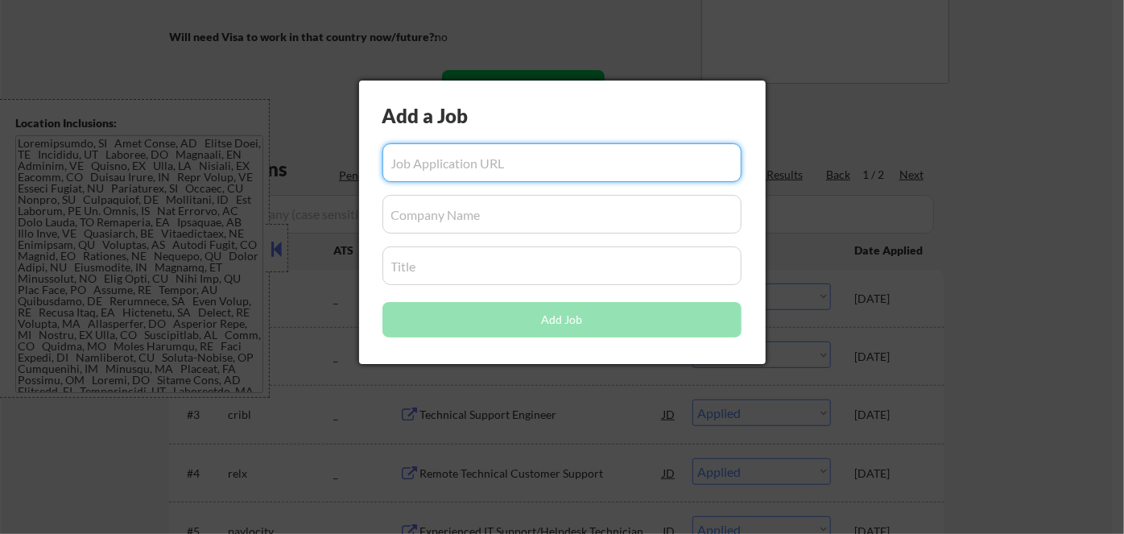
click at [525, 161] on input "input" at bounding box center [561, 162] width 359 height 39
paste input "https://jobs.bd.com/en/job/-/-/159/85210514192?source=APPLICANT_SOURCE_INDEED"
type input "https://jobs.bd.com/en/job/-/-/159/85210514192?source=APPLICANT_SOURCE_INDEED"
click at [477, 456] on div at bounding box center [562, 267] width 1124 height 534
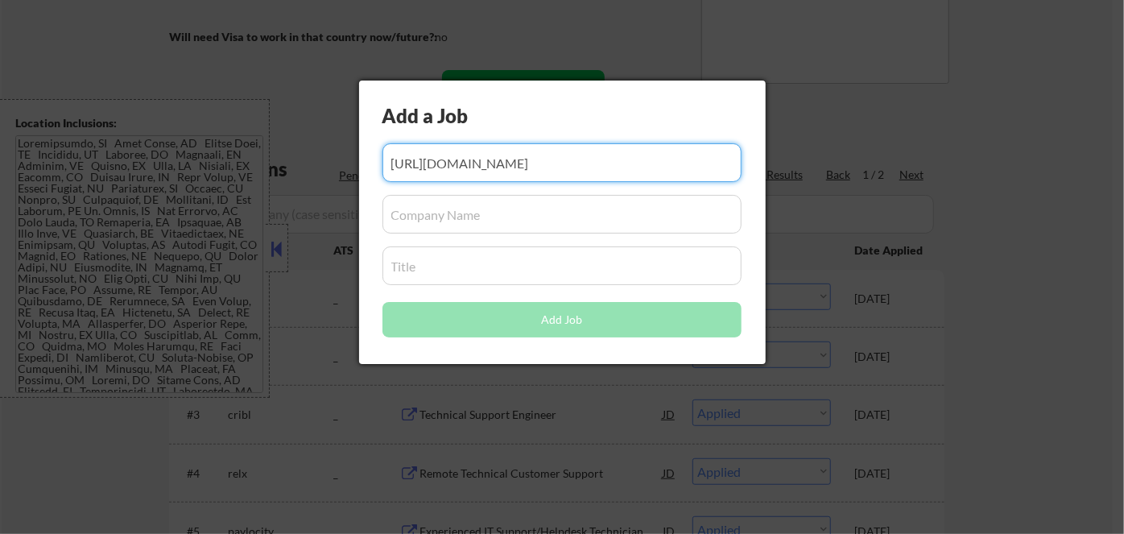
scroll to position [0, 0]
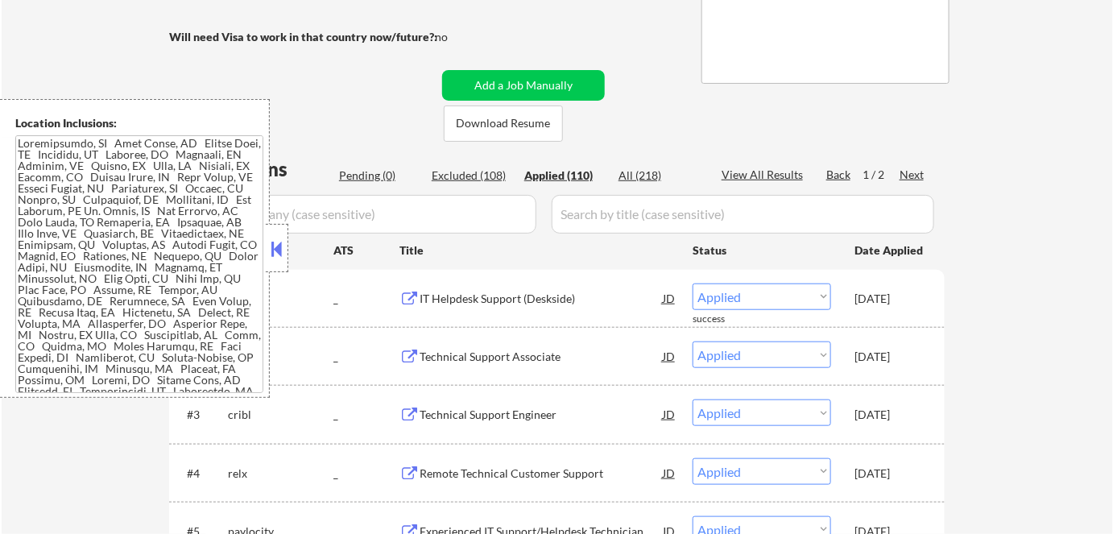
click at [285, 246] on button at bounding box center [277, 249] width 18 height 24
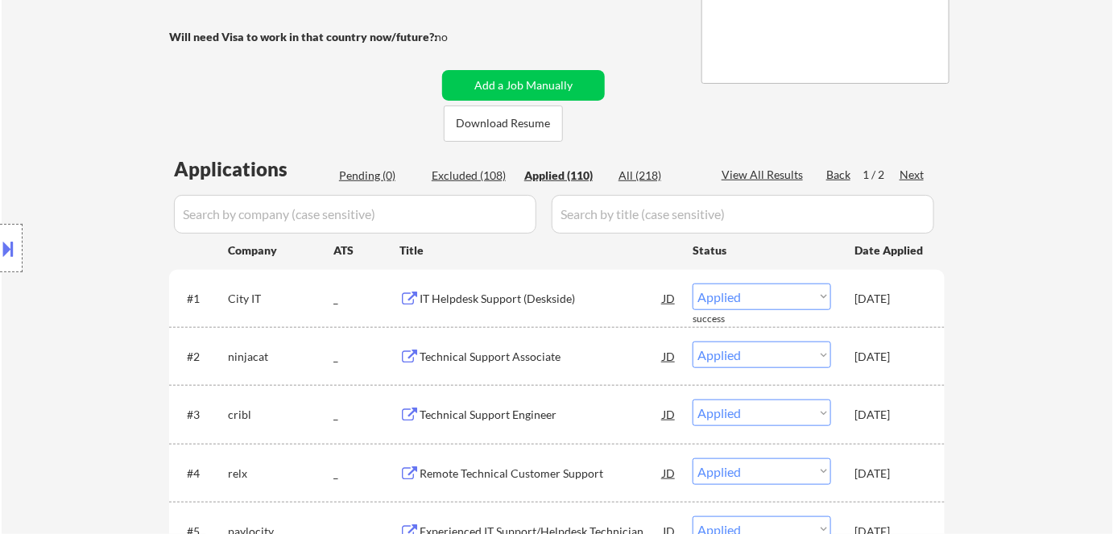
click at [612, 215] on input "input" at bounding box center [742, 214] width 382 height 39
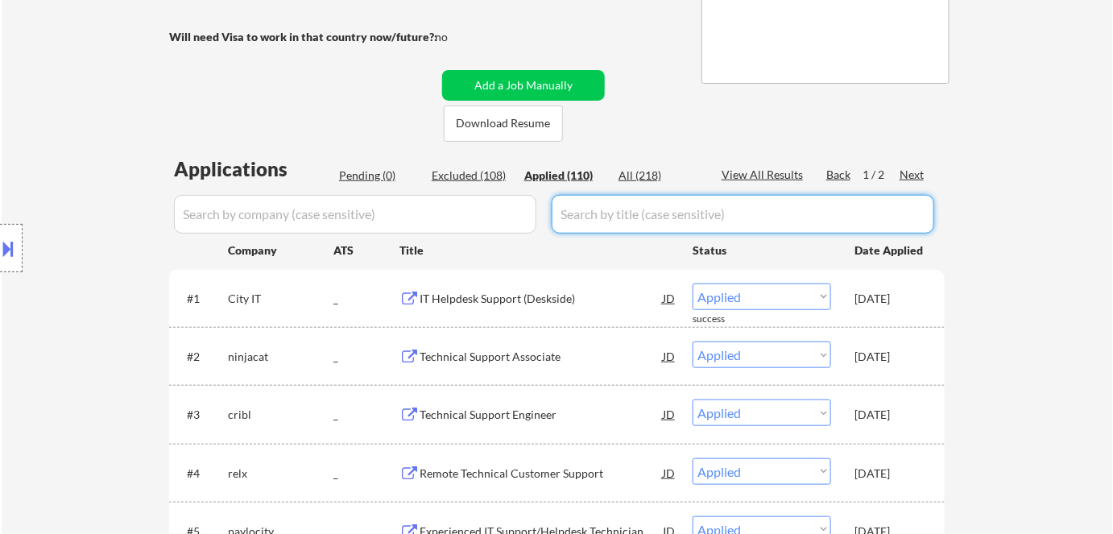
paste input "Technical Support Specialist (Hybrid)"
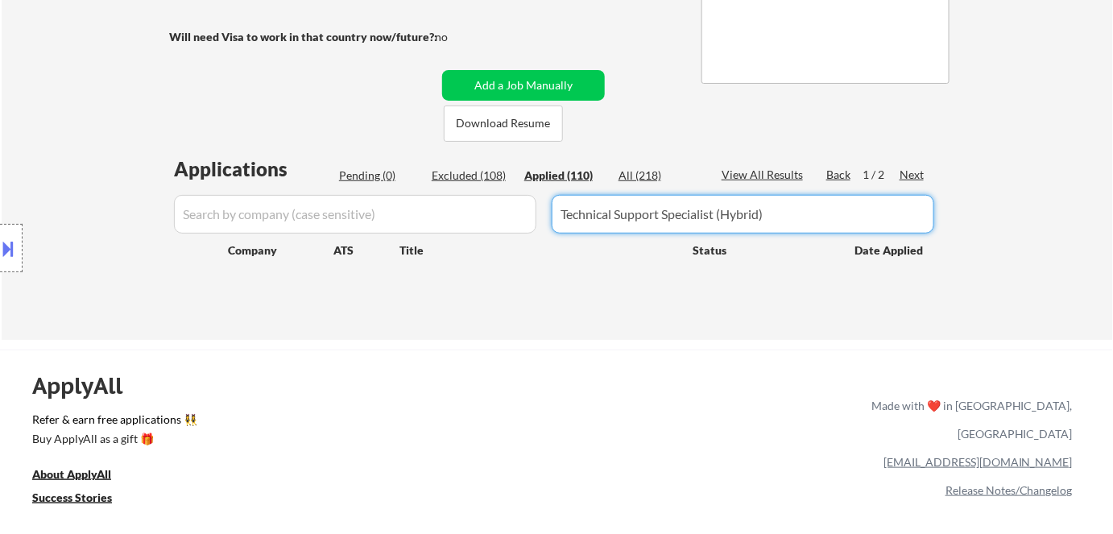
type input "Technical Support Specialist (Hybrid)"
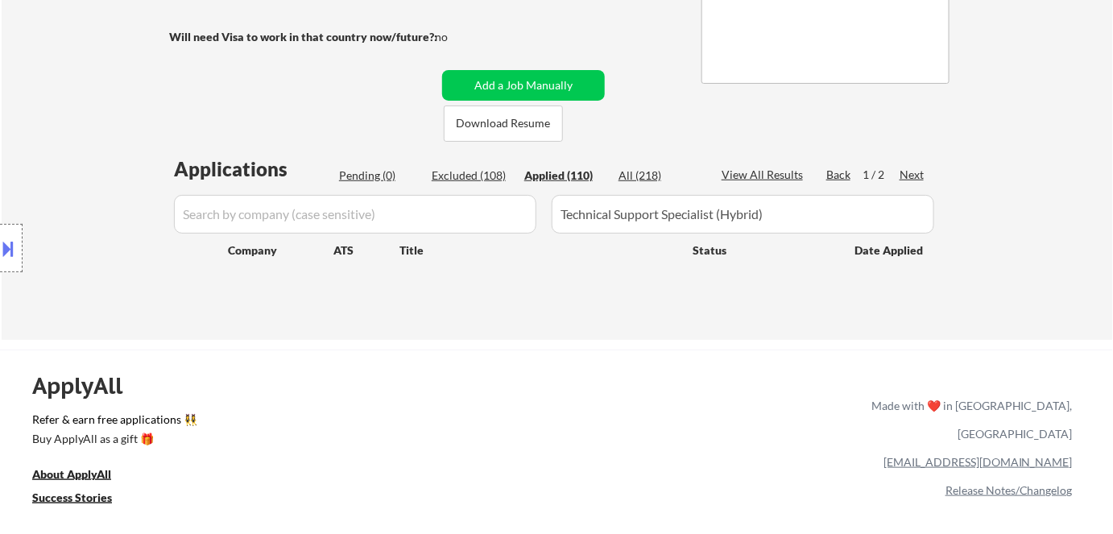
click at [328, 224] on input "input" at bounding box center [355, 214] width 362 height 39
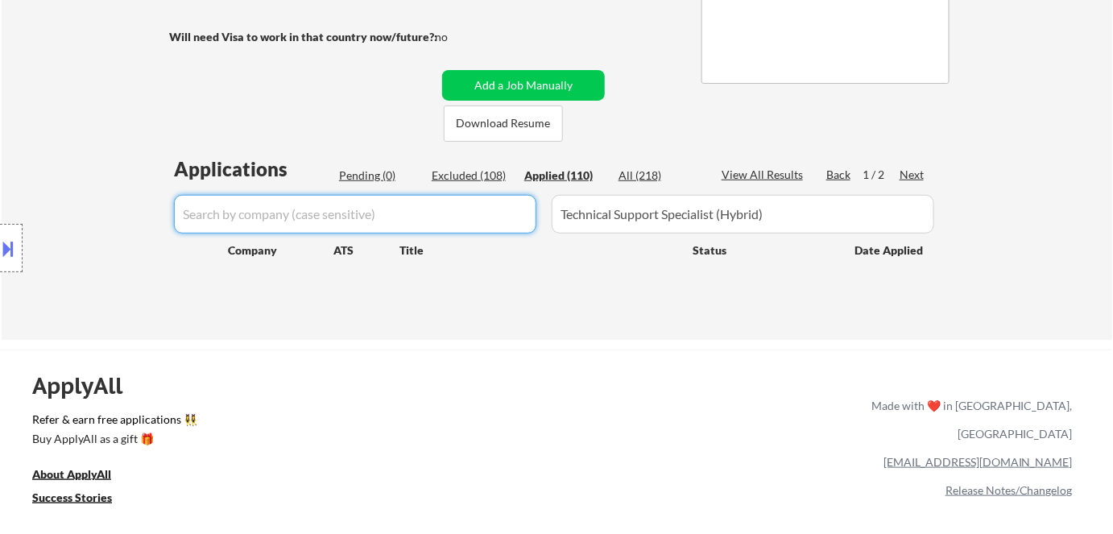
paste input "bd"
type input "bd"
click at [558, 86] on button "Add a Job Manually" at bounding box center [523, 85] width 163 height 31
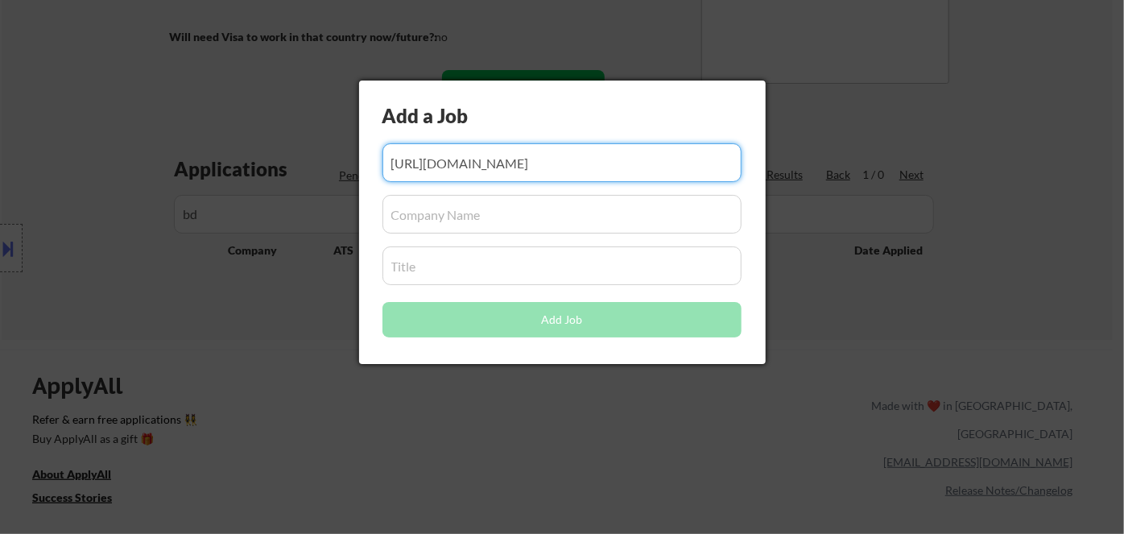
click at [429, 225] on input "input" at bounding box center [561, 214] width 359 height 39
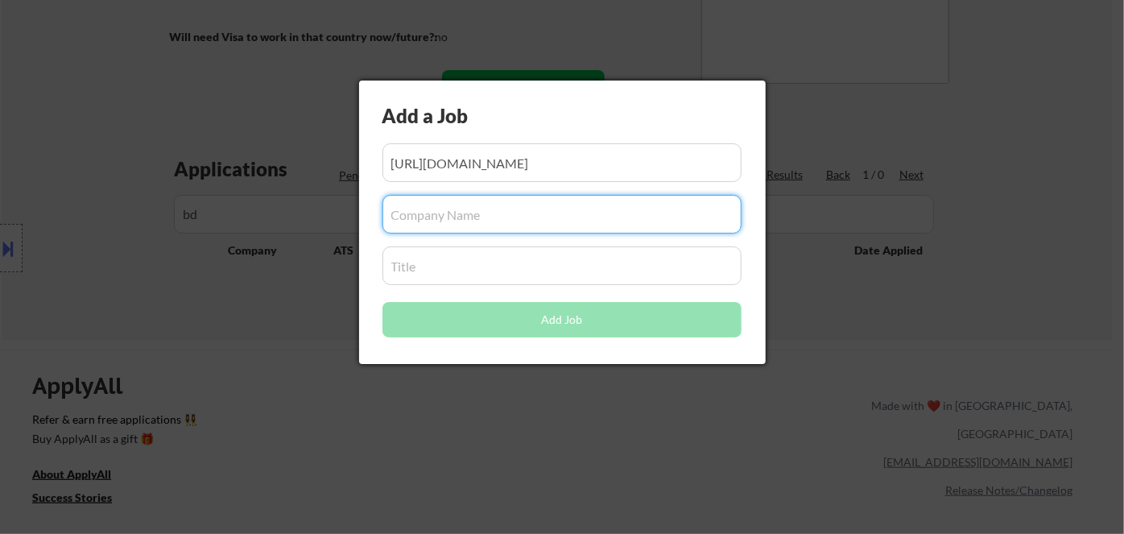
paste input "bd"
drag, startPoint x: 409, startPoint y: 217, endPoint x: 367, endPoint y: 216, distance: 41.9
click at [372, 219] on div "Add a Job Add Job" at bounding box center [562, 222] width 407 height 283
type input "BD"
click at [317, 289] on div at bounding box center [562, 267] width 1124 height 534
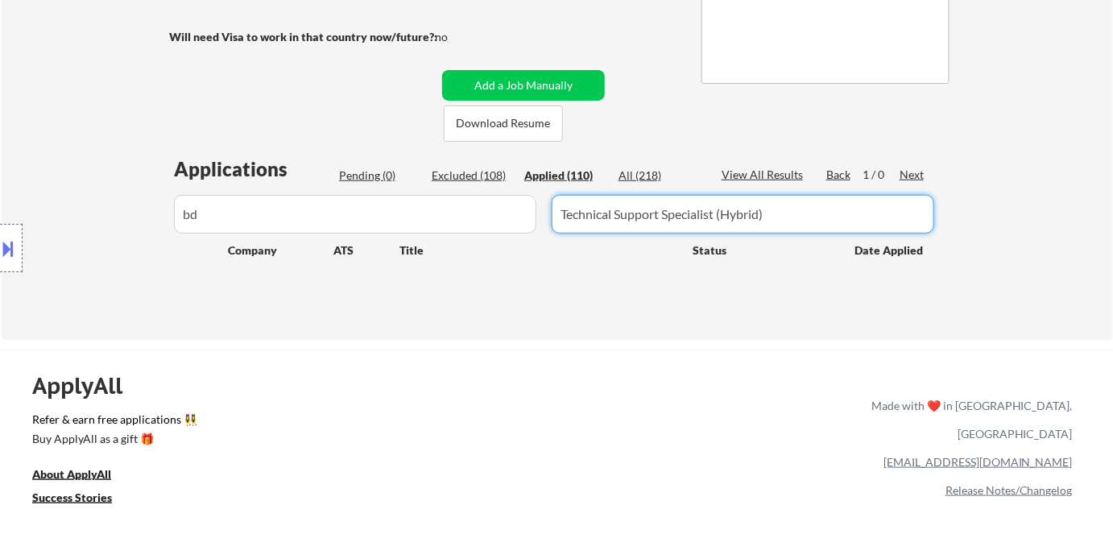
drag, startPoint x: 811, startPoint y: 218, endPoint x: 254, endPoint y: 205, distance: 556.5
click at [500, 82] on button "Add a Job Manually" at bounding box center [523, 85] width 163 height 31
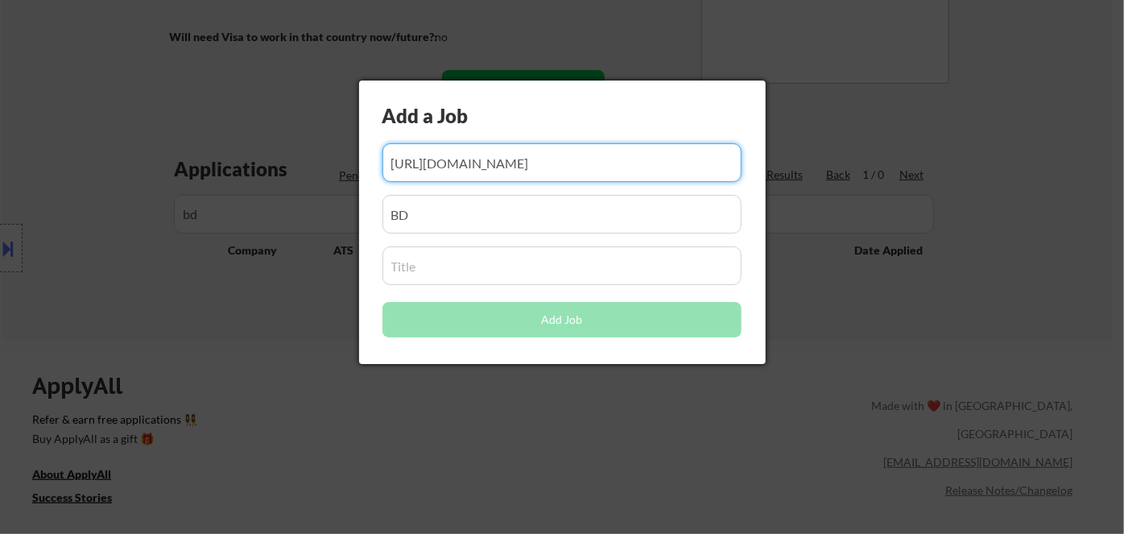
click at [459, 271] on input "input" at bounding box center [561, 265] width 359 height 39
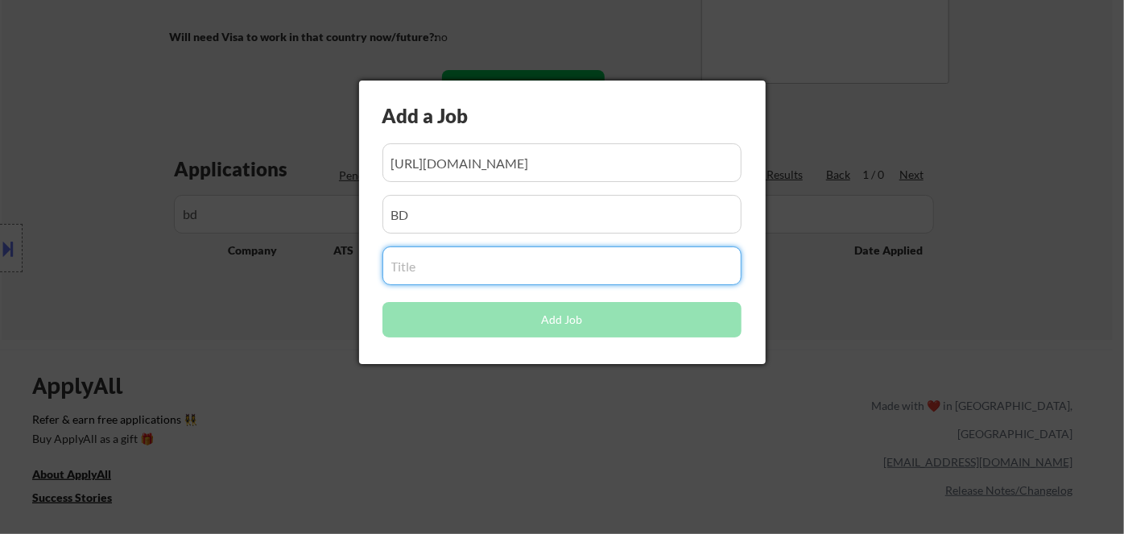
paste input "Technical Support Specialist (Hybrid)"
type input "Technical Support Specialist (Hybrid)"
click at [417, 428] on div at bounding box center [562, 267] width 1124 height 534
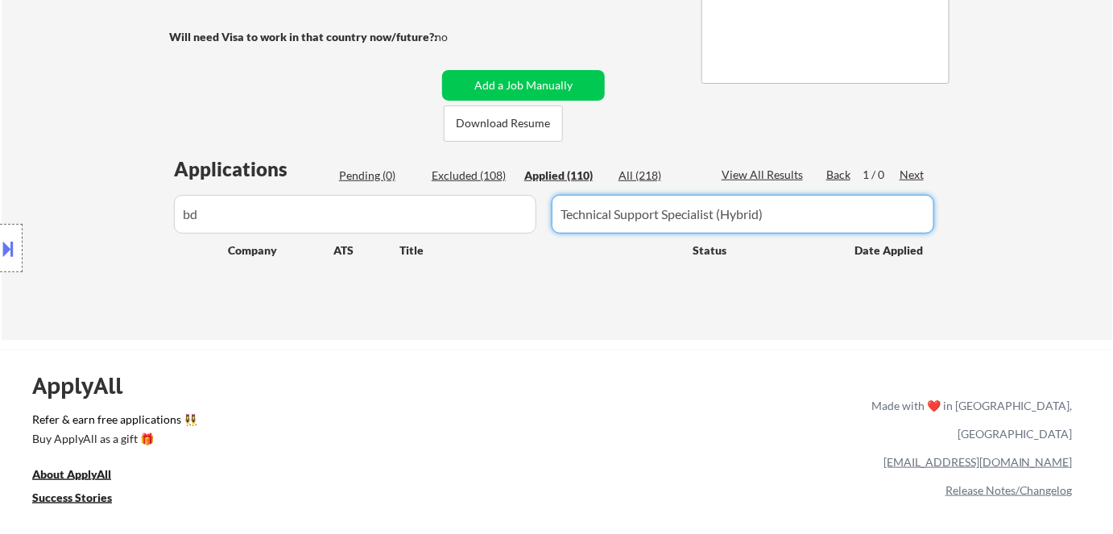
drag, startPoint x: 775, startPoint y: 217, endPoint x: 346, endPoint y: 188, distance: 430.0
click at [346, 188] on div "Applications Pending (0) Excluded (108) Applied (110) All (218) View All Result…" at bounding box center [556, 232] width 775 height 154
type input "Technical Support Specialist (Hybrid)"
drag, startPoint x: 604, startPoint y: 341, endPoint x: 583, endPoint y: 315, distance: 33.8
click at [604, 341] on div "← Return to /applysquad Mailslurp Inbox Job Search Builder Ronpeter Pintac-Divi…" at bounding box center [556, 436] width 1113 height 1457
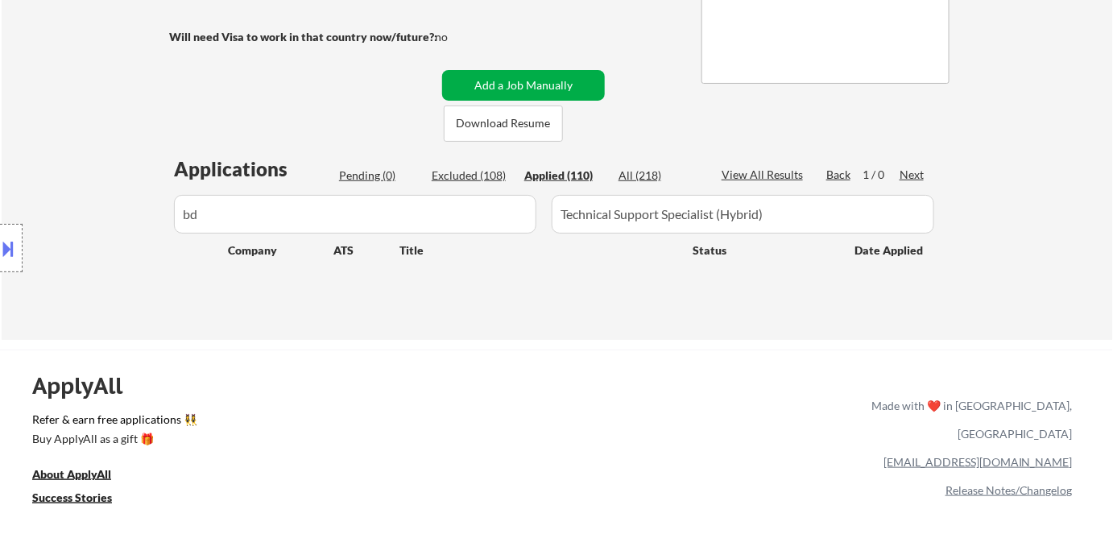
click at [524, 82] on button "Add a Job Manually" at bounding box center [523, 85] width 163 height 31
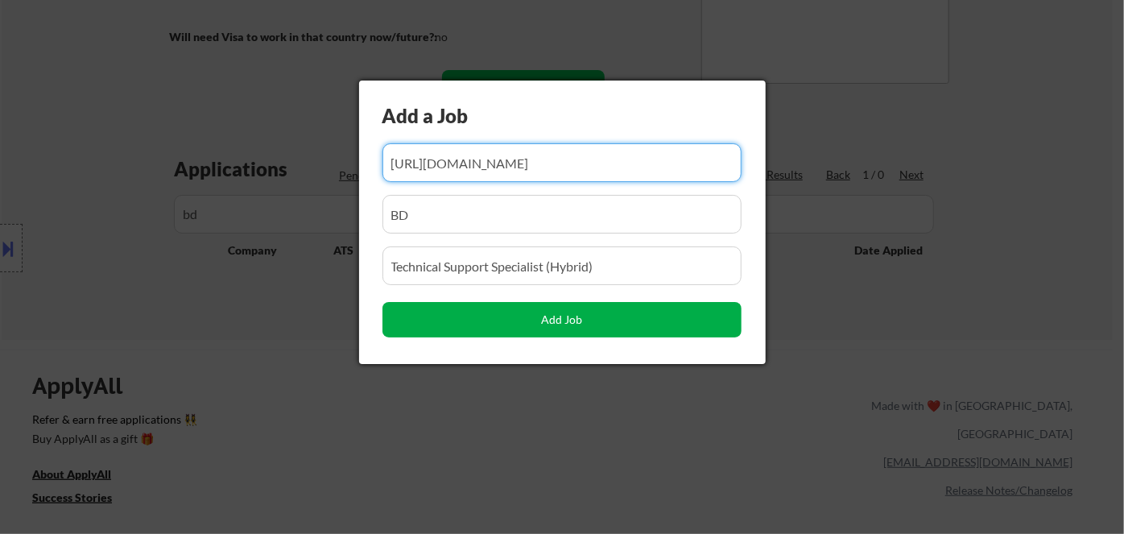
click at [549, 314] on button "Add Job" at bounding box center [561, 319] width 359 height 35
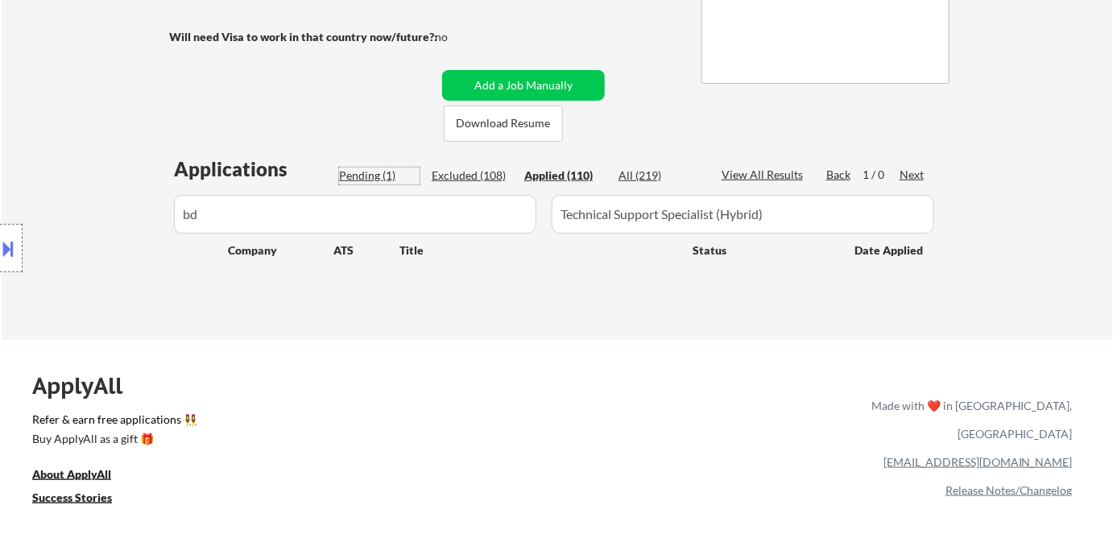
click at [382, 170] on div "Pending (1)" at bounding box center [379, 175] width 81 height 16
drag, startPoint x: 481, startPoint y: 180, endPoint x: 491, endPoint y: 175, distance: 10.8
click at [482, 178] on div "Excluded (108)" at bounding box center [472, 175] width 81 height 16
drag, startPoint x: 561, startPoint y: 177, endPoint x: 513, endPoint y: 176, distance: 48.3
click at [559, 177] on div "Applied (110)" at bounding box center [564, 175] width 81 height 16
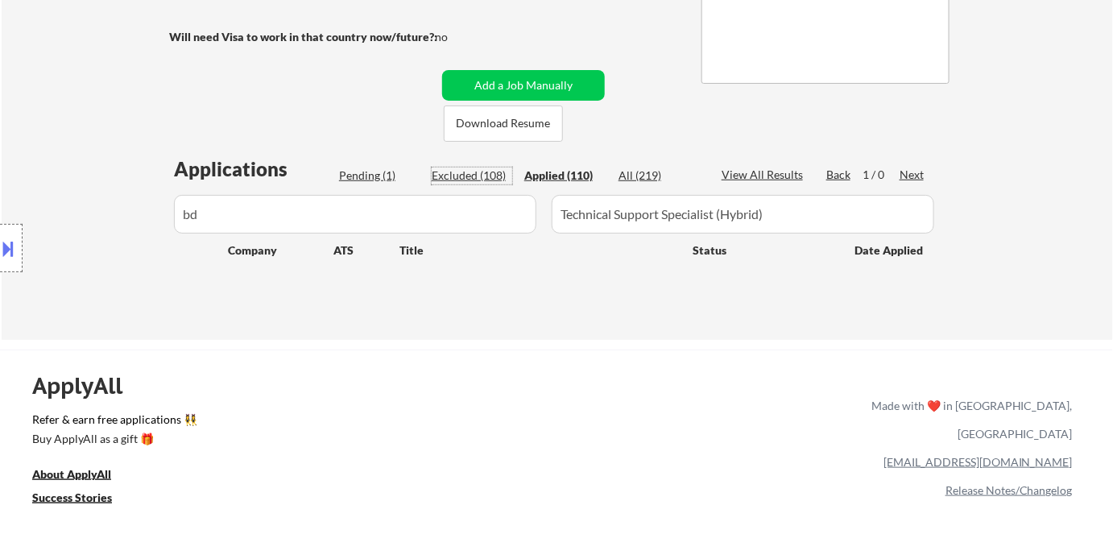
click at [494, 176] on div "Excluded (108)" at bounding box center [472, 175] width 81 height 16
click at [361, 164] on div "Applications Pending (1) Excluded (108) Applied (110) All (219) View All Result…" at bounding box center [556, 232] width 775 height 154
click at [373, 171] on div "Pending (1)" at bounding box center [379, 175] width 81 height 16
click at [547, 80] on button "Add a Job Manually" at bounding box center [523, 85] width 163 height 31
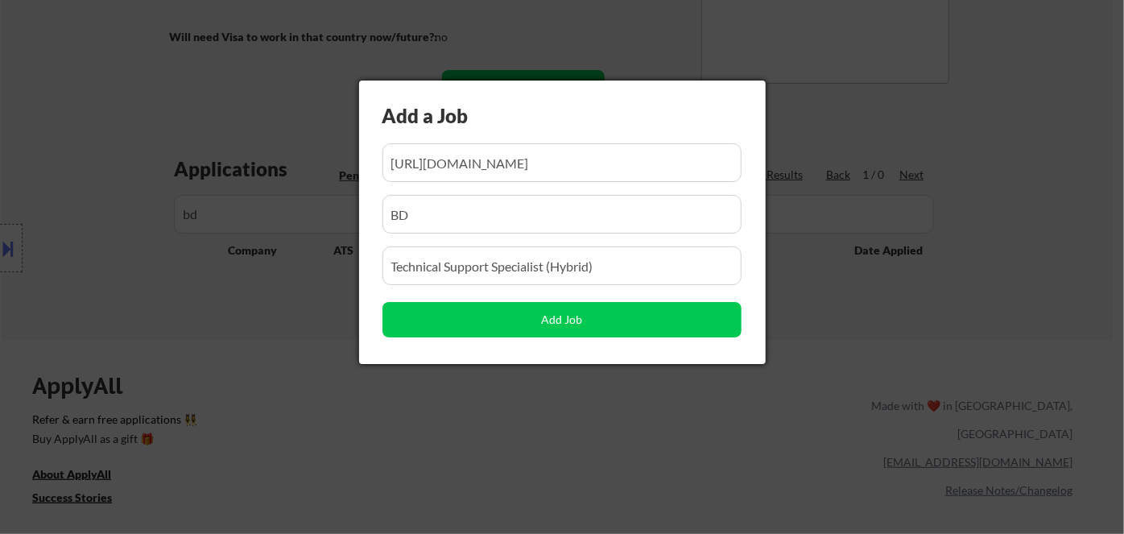
click at [245, 84] on div at bounding box center [562, 267] width 1124 height 534
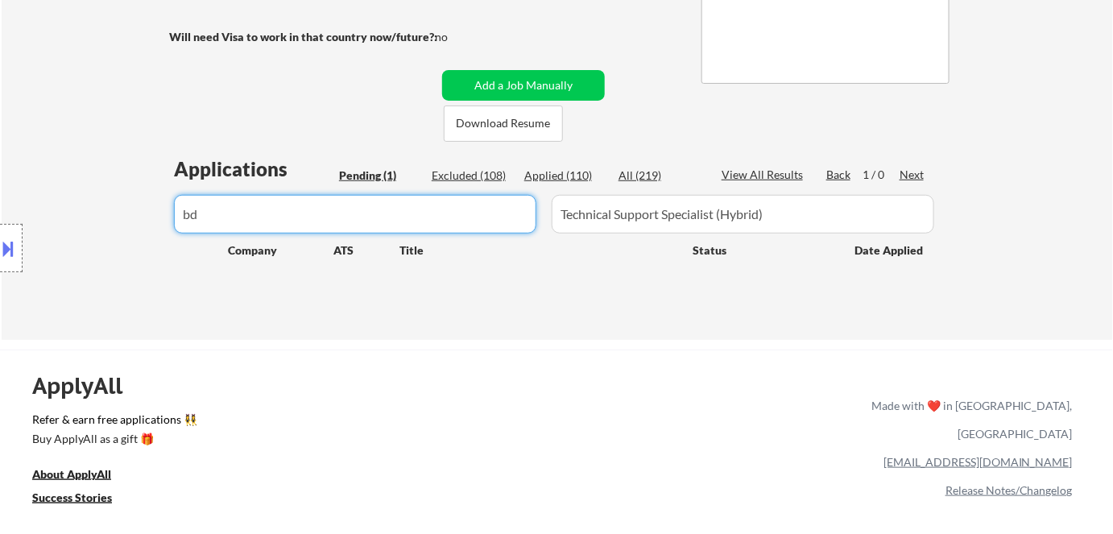
click at [299, 213] on input "input" at bounding box center [355, 214] width 362 height 39
type input "b"
select select ""pending""
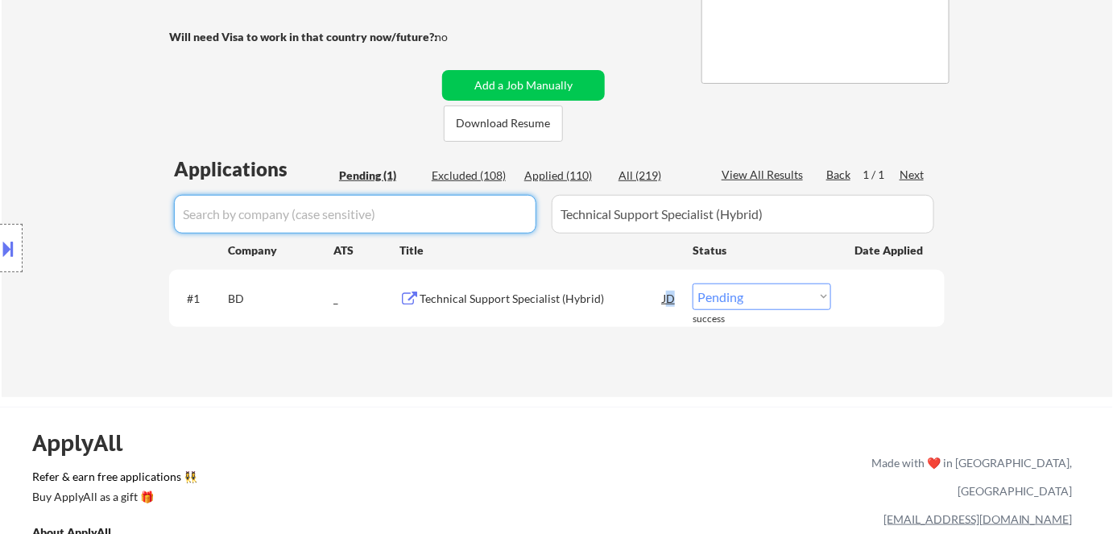
click at [670, 296] on div "JD" at bounding box center [669, 297] width 16 height 29
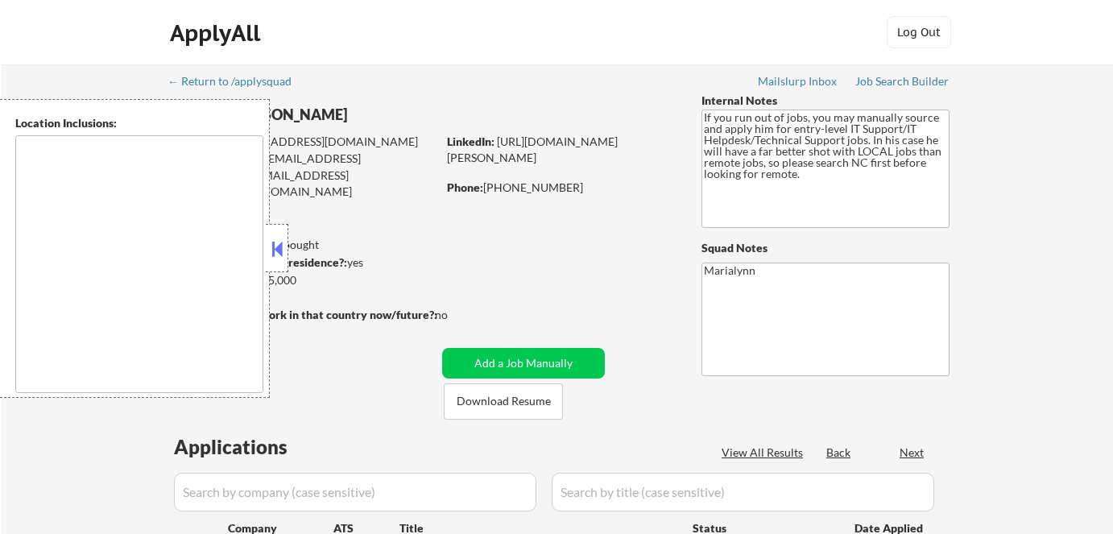
scroll to position [357, 0]
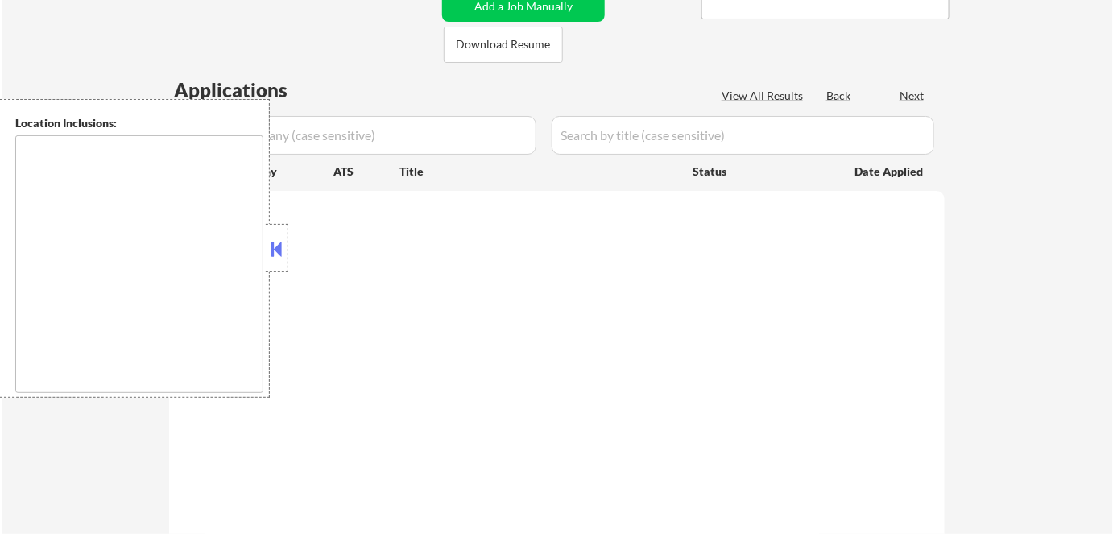
type textarea "[GEOGRAPHIC_DATA], [GEOGRAPHIC_DATA] [GEOGRAPHIC_DATA], [GEOGRAPHIC_DATA] [GEOG…"
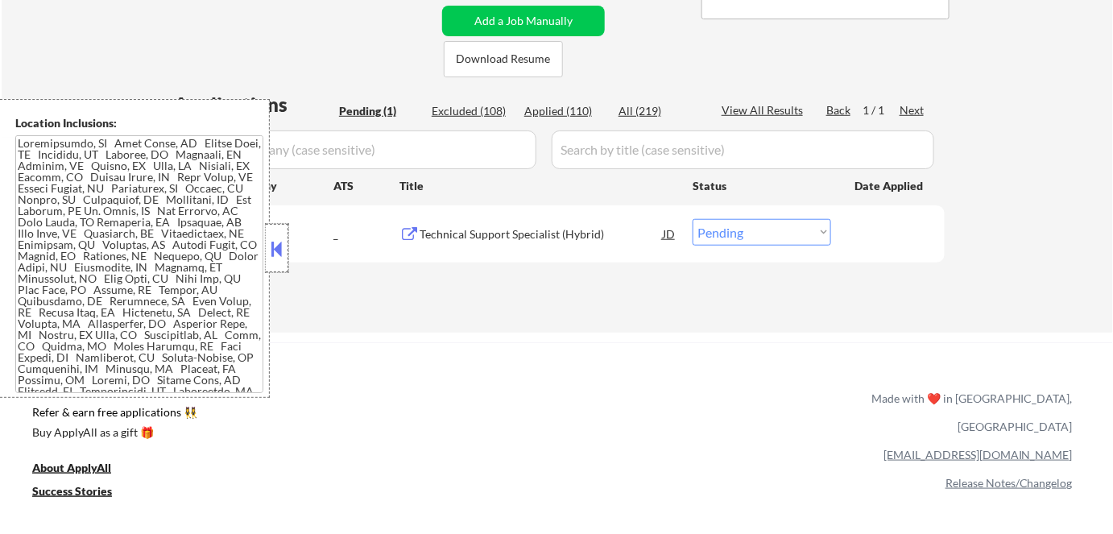
scroll to position [292, 0]
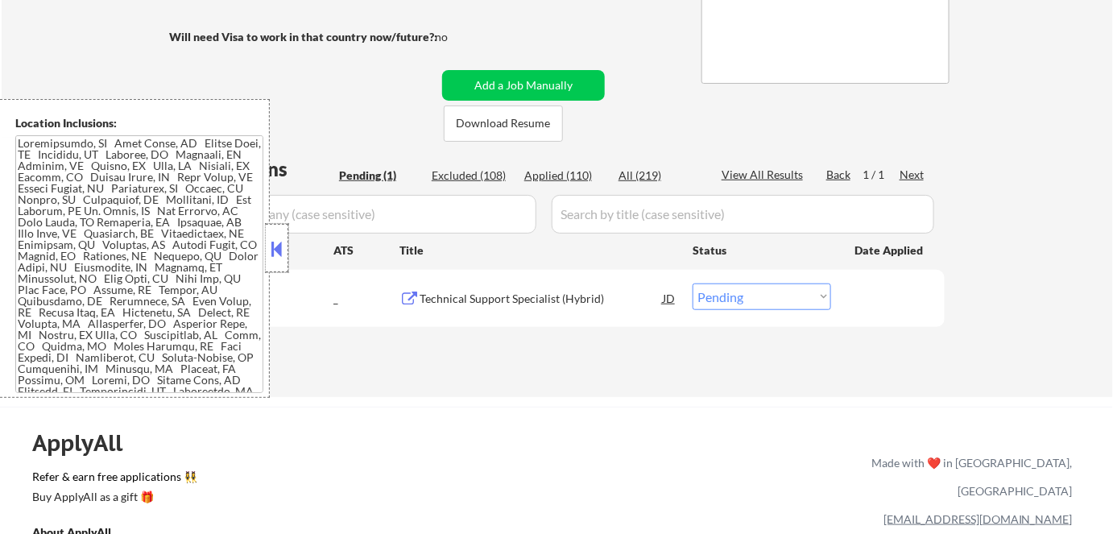
click at [285, 236] on div at bounding box center [277, 248] width 23 height 48
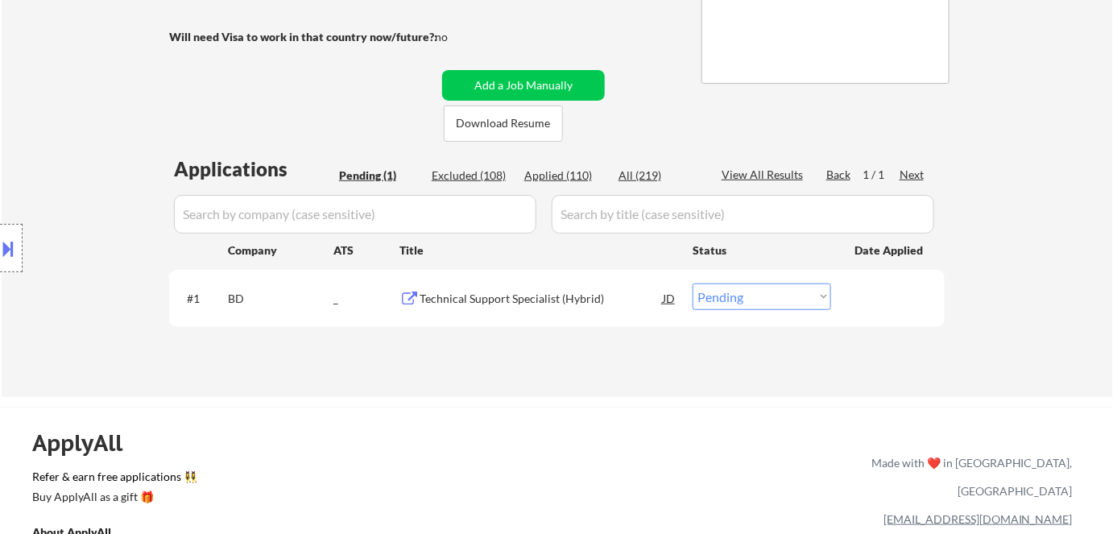
click at [760, 292] on select "Choose an option... Pending Applied Excluded (Questions) Excluded (Expired) Exc…" at bounding box center [761, 296] width 138 height 27
select select ""applied""
click at [692, 283] on select "Choose an option... Pending Applied Excluded (Questions) Excluded (Expired) Exc…" at bounding box center [761, 296] width 138 height 27
click at [573, 168] on div "Applied (110)" at bounding box center [564, 175] width 81 height 16
click at [669, 297] on div "JD" at bounding box center [669, 297] width 16 height 29
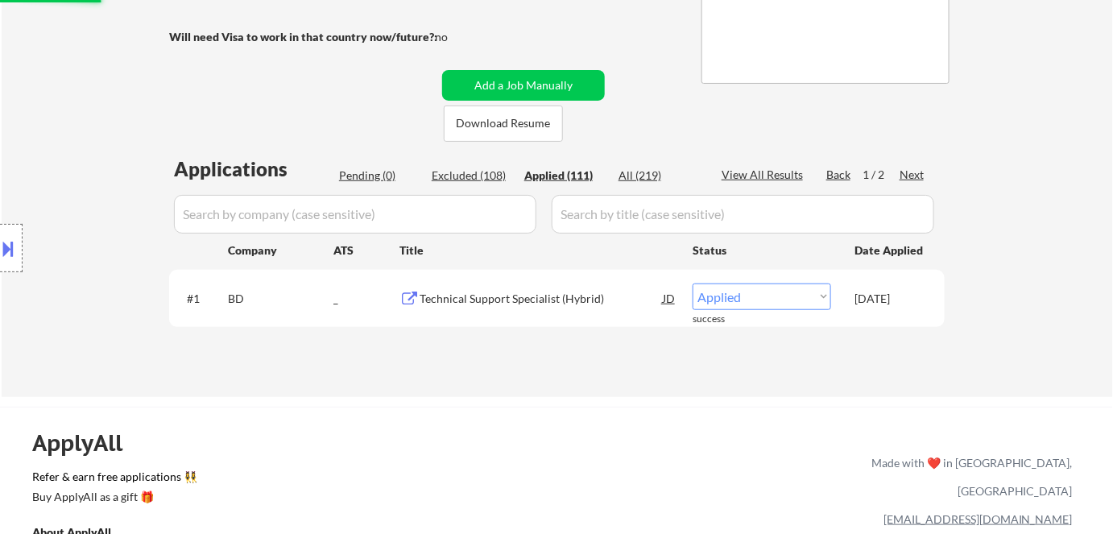
select select ""applied""
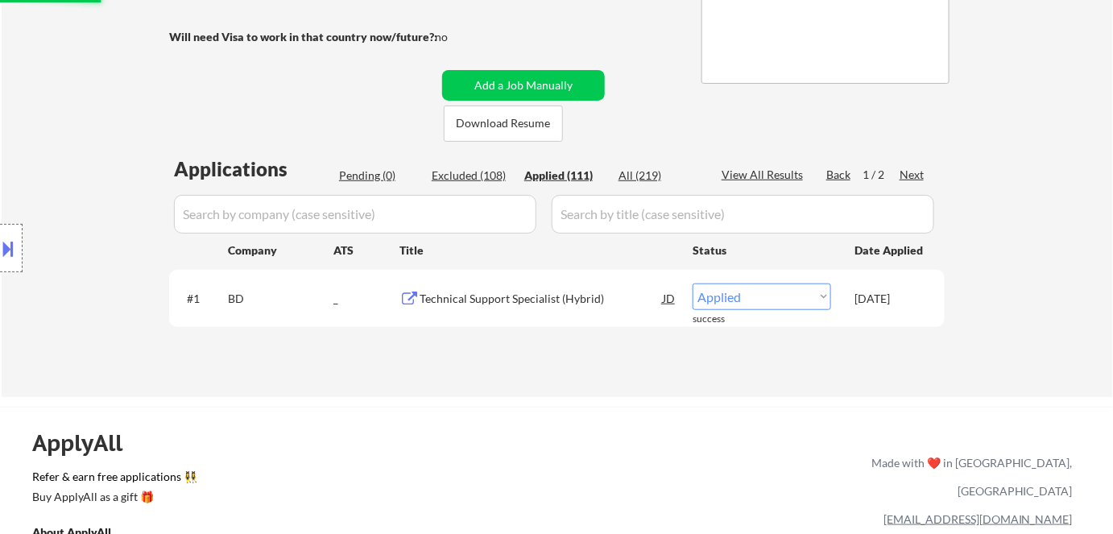
select select ""applied""
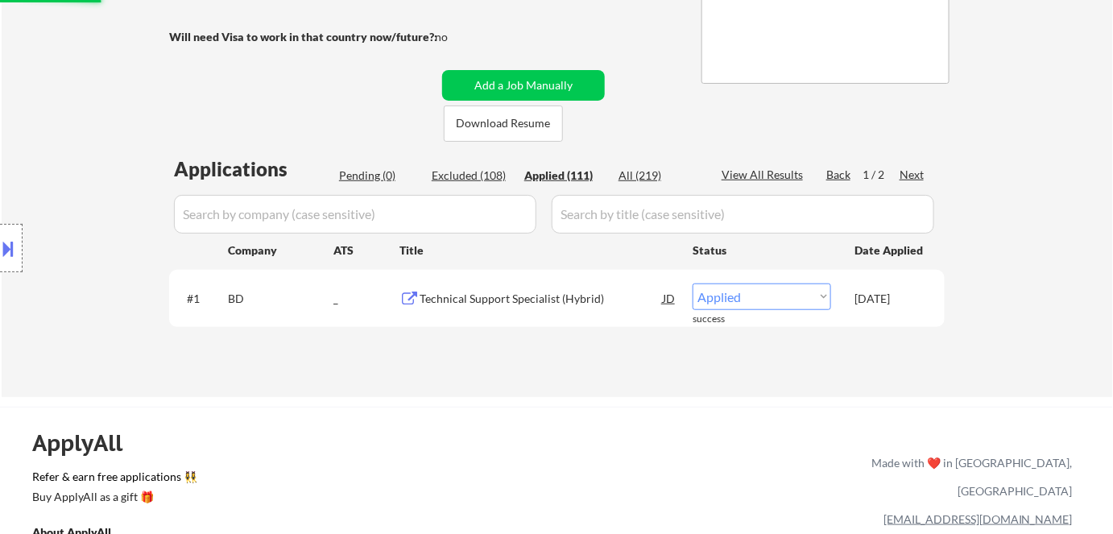
select select ""applied""
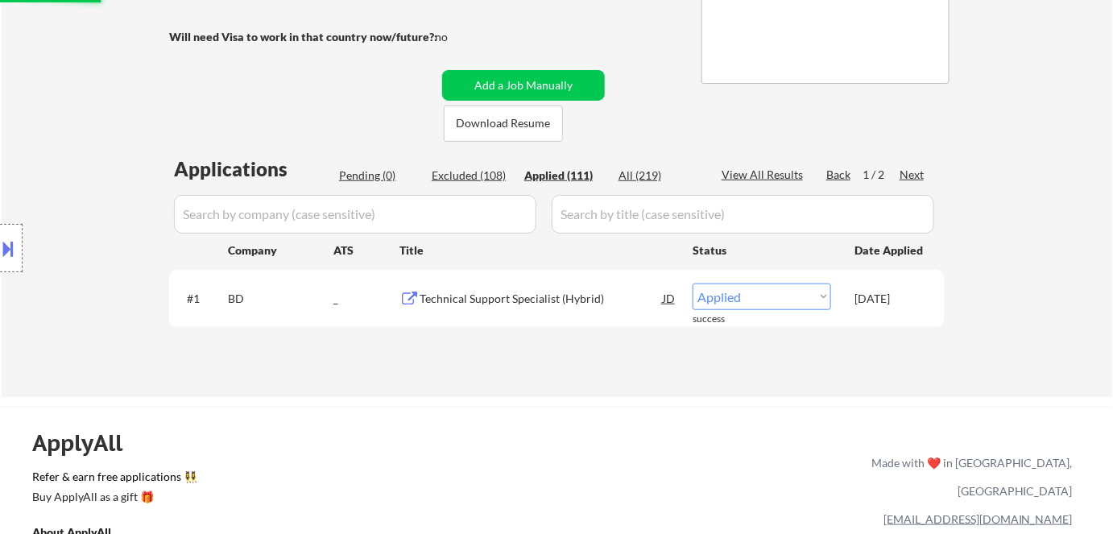
select select ""applied""
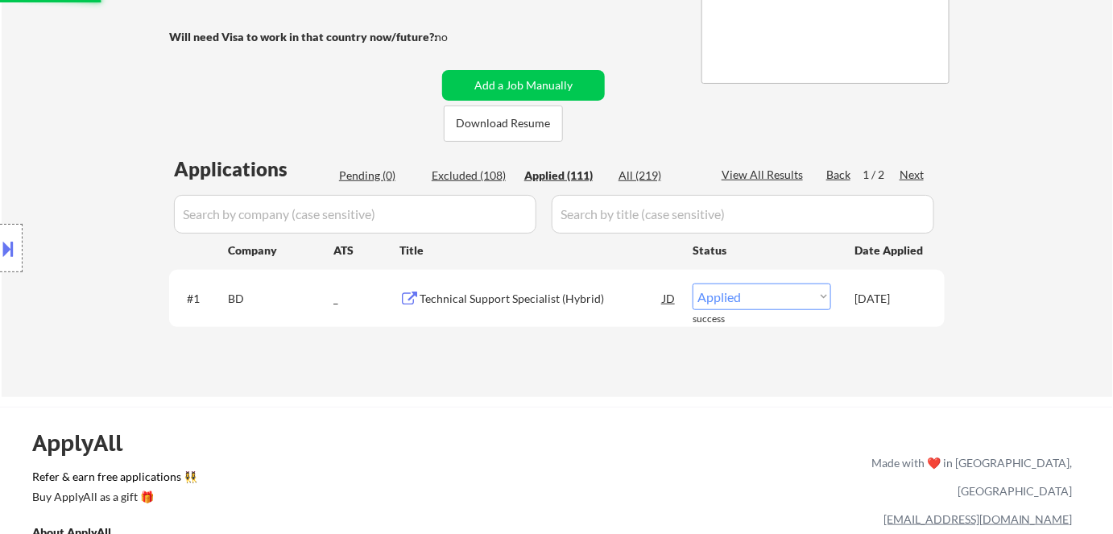
select select ""applied""
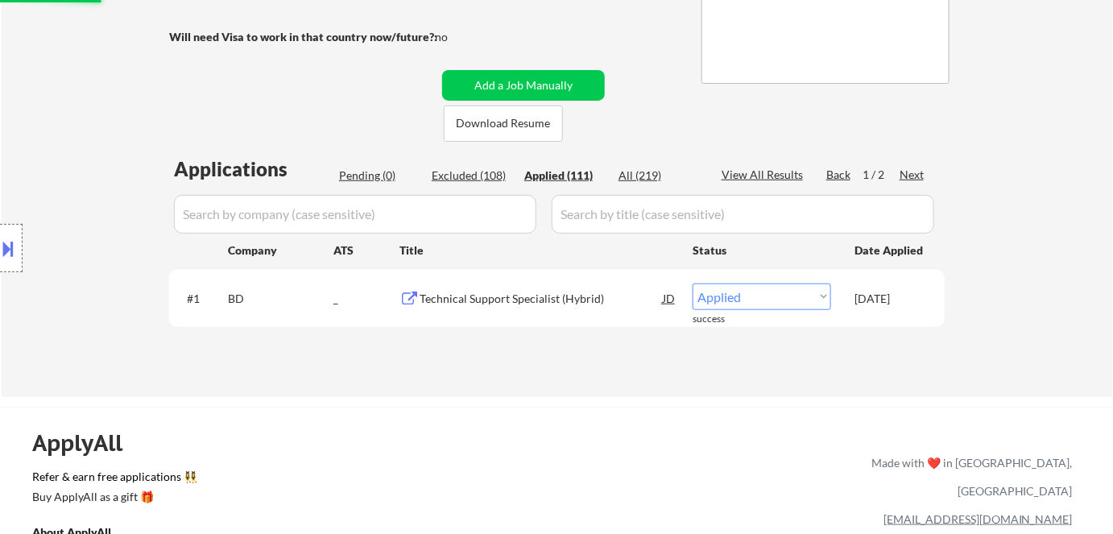
select select ""applied""
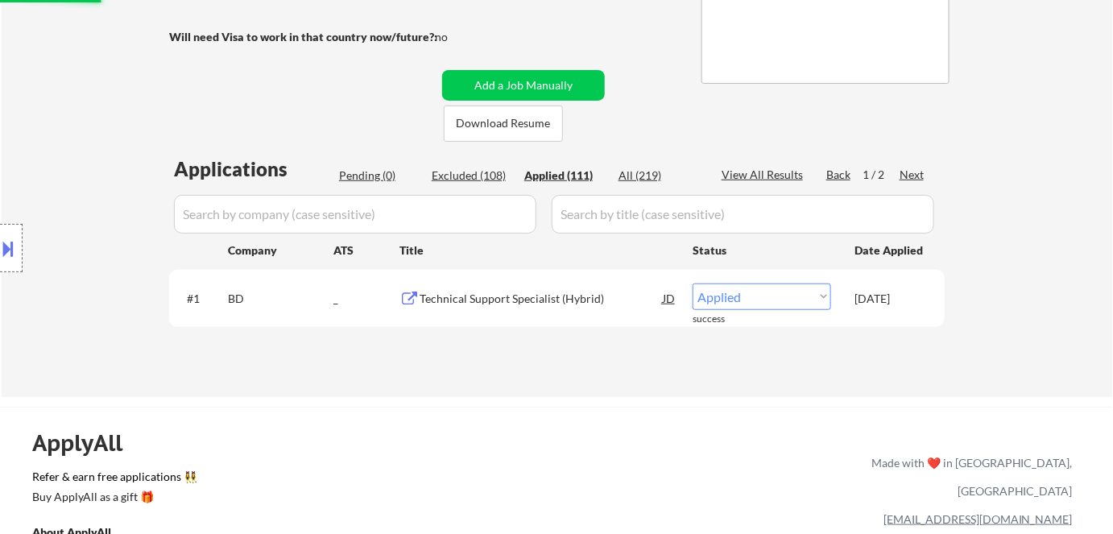
select select ""applied""
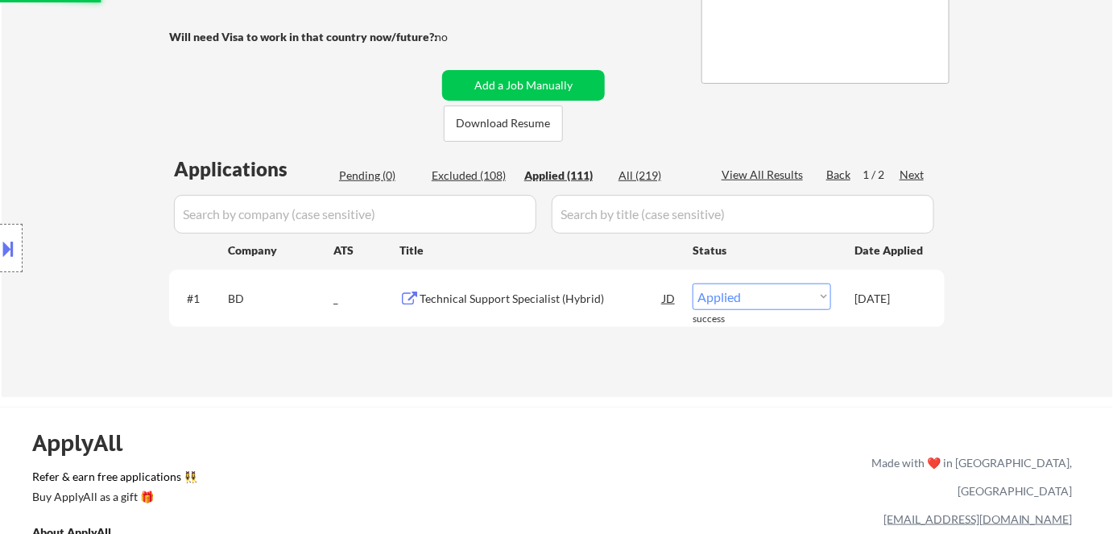
select select ""applied""
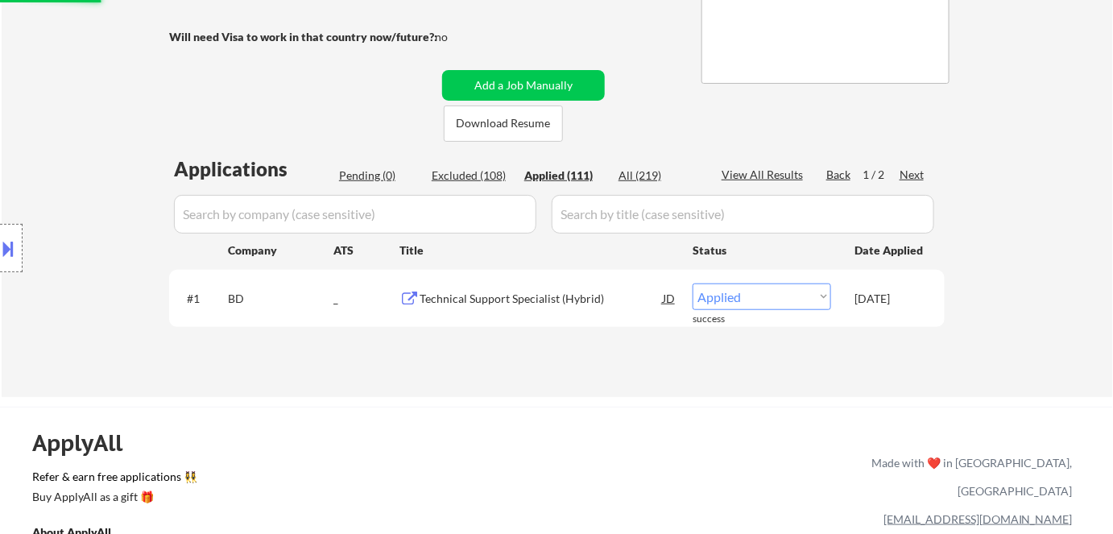
select select ""applied""
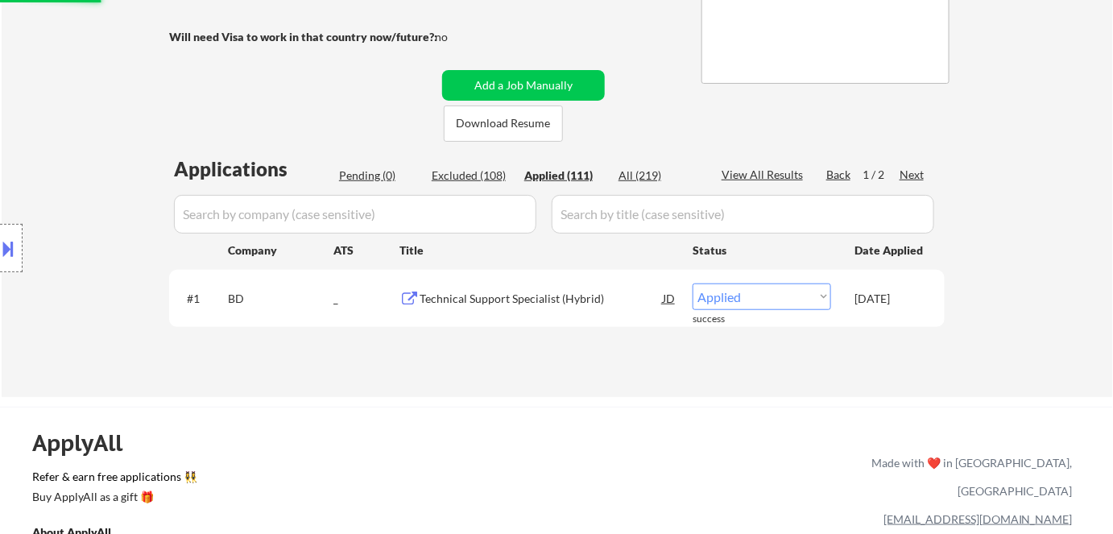
select select ""applied""
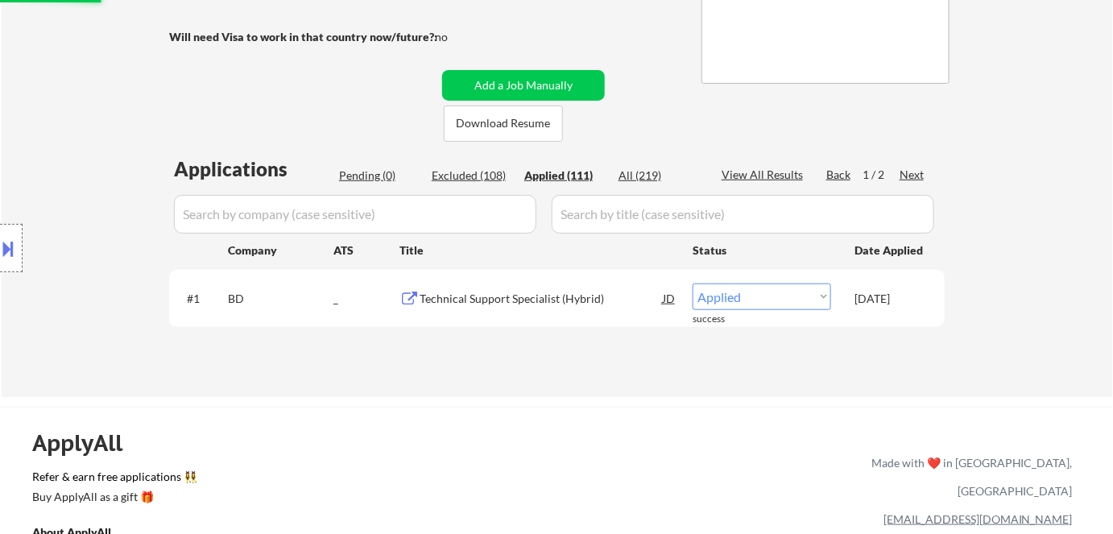
select select ""applied""
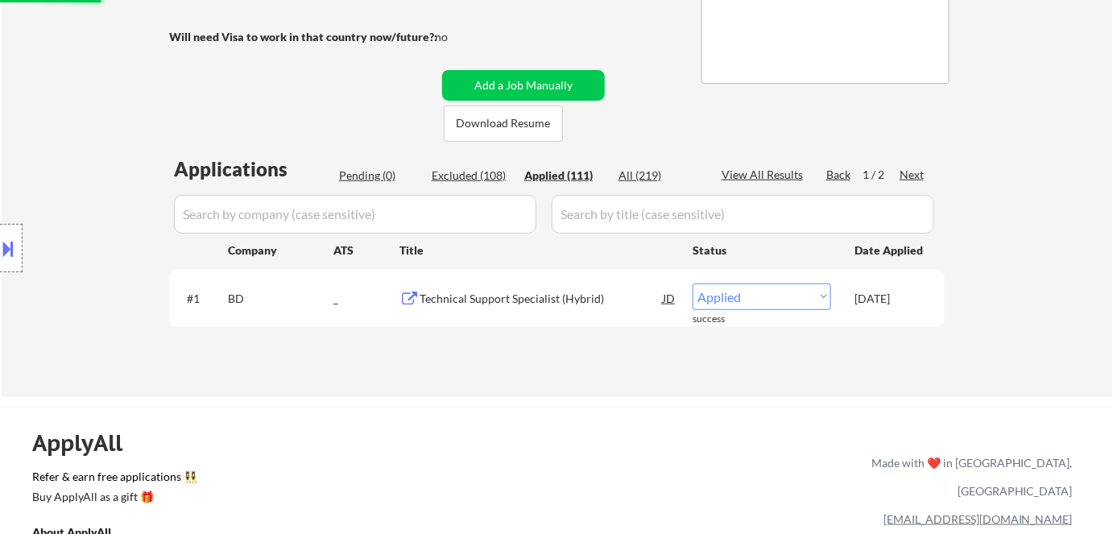
select select ""applied""
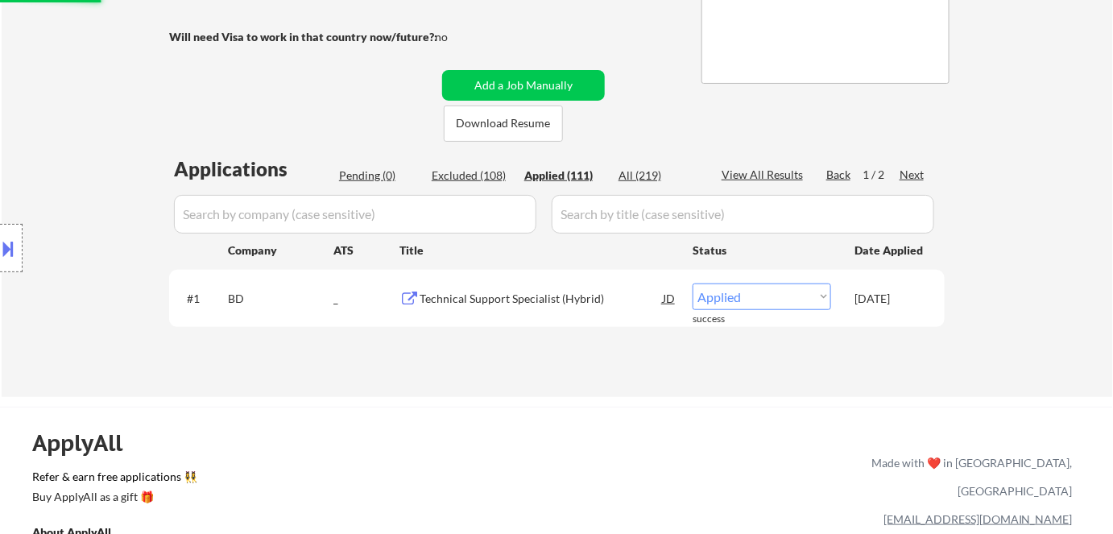
select select ""applied""
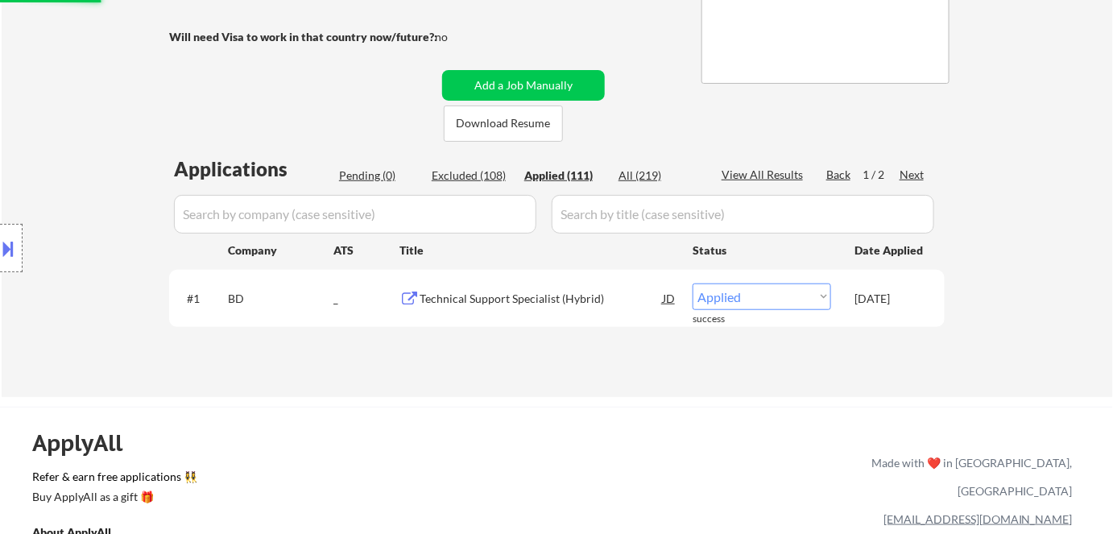
select select ""applied""
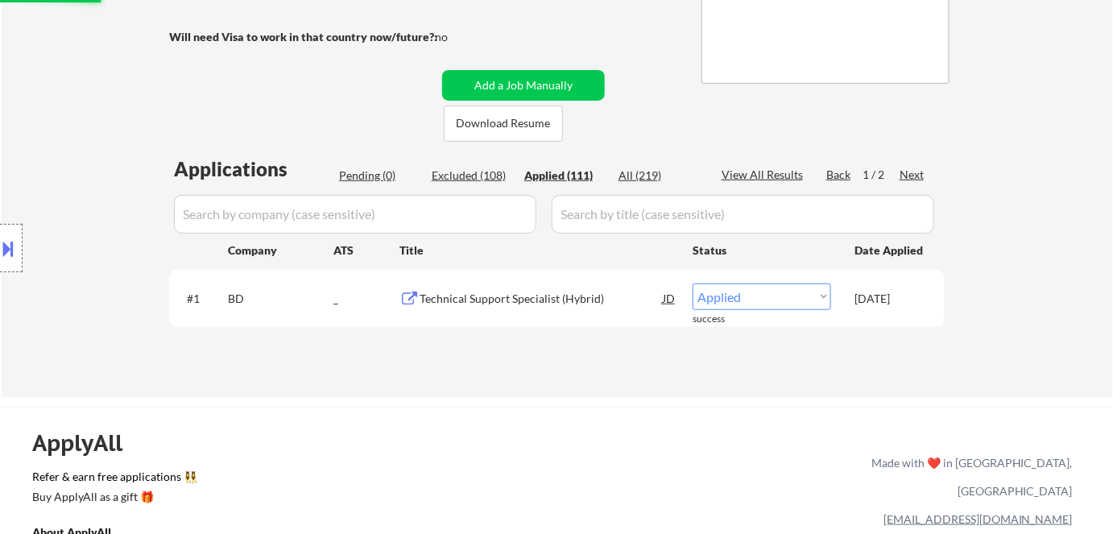
select select ""applied""
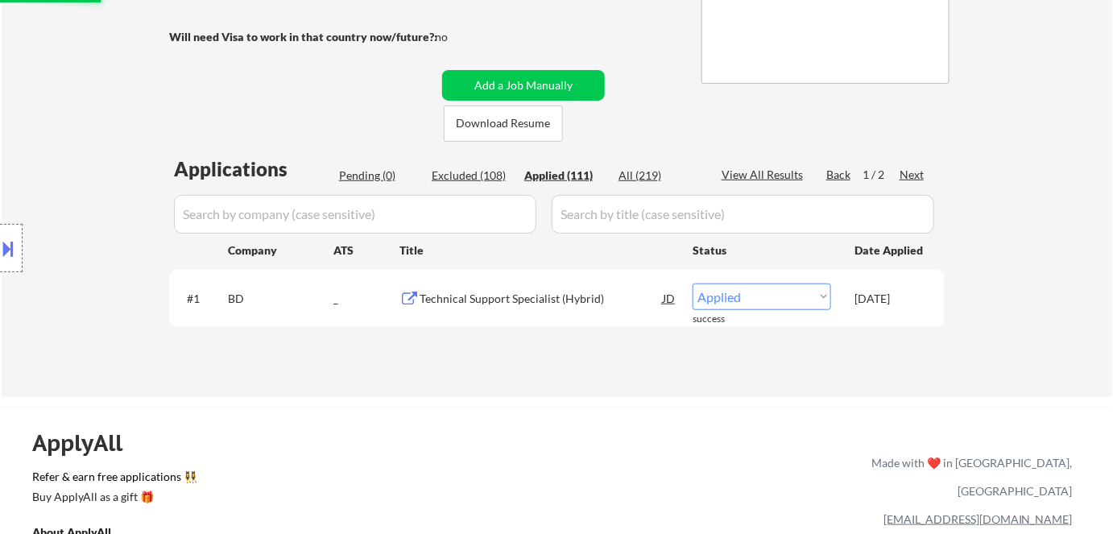
select select ""applied""
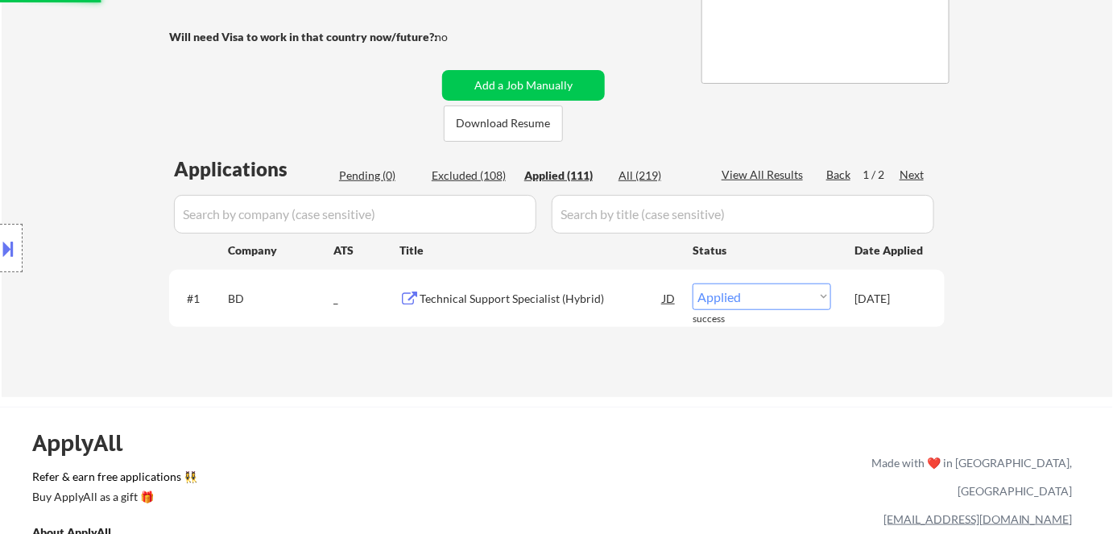
select select ""applied""
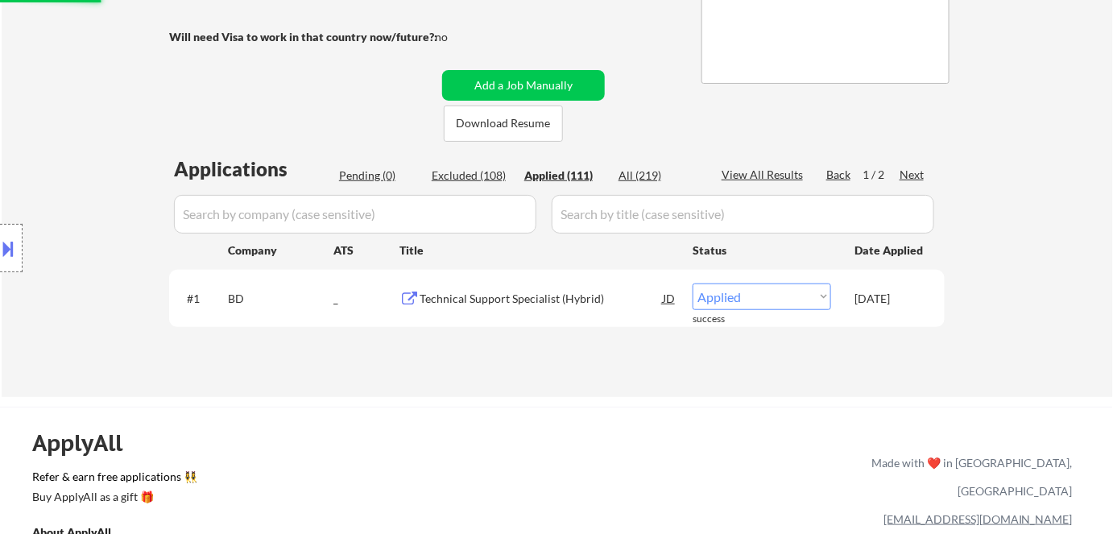
select select ""applied""
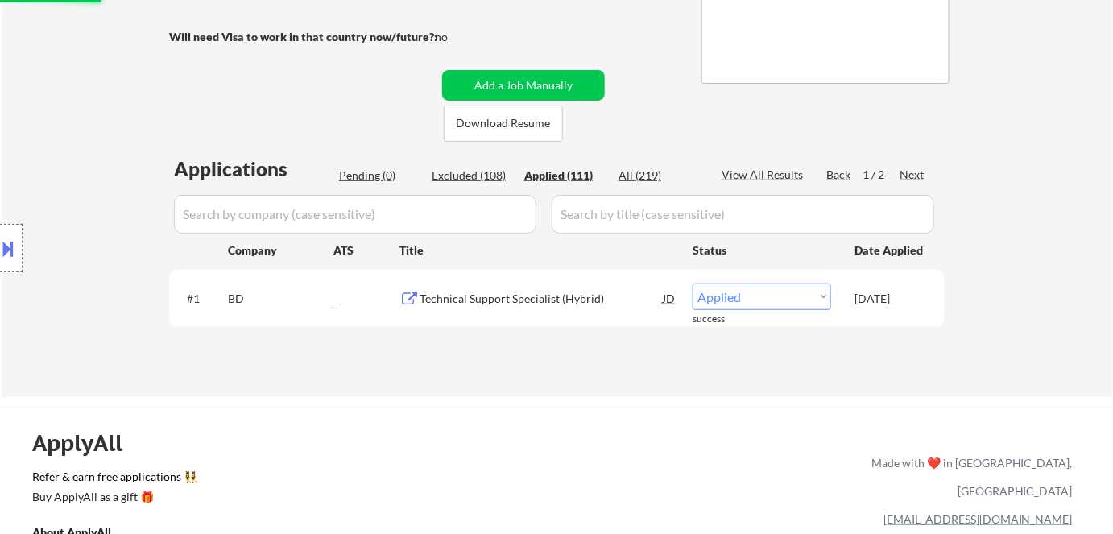
select select ""applied""
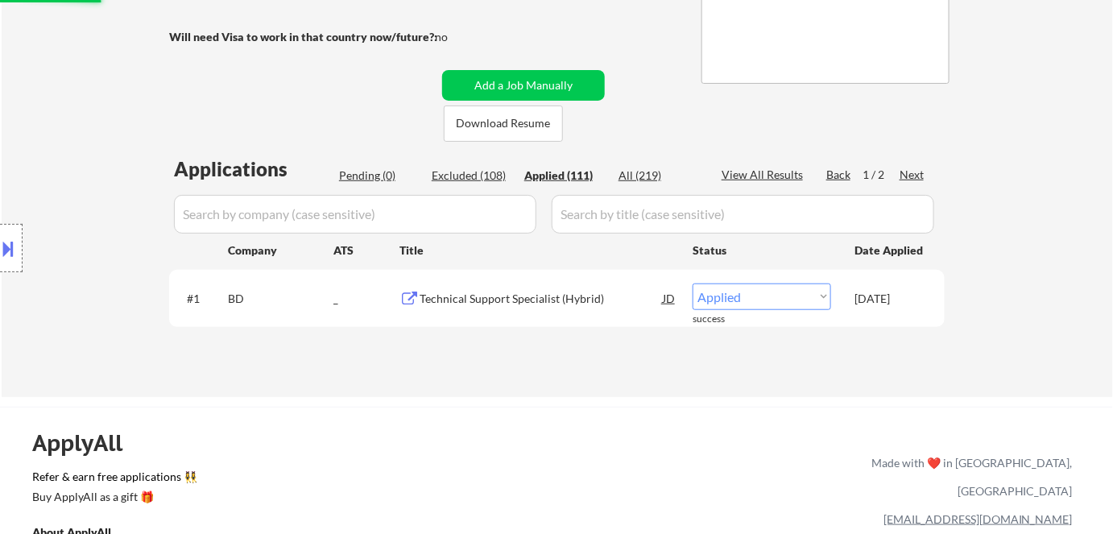
select select ""applied""
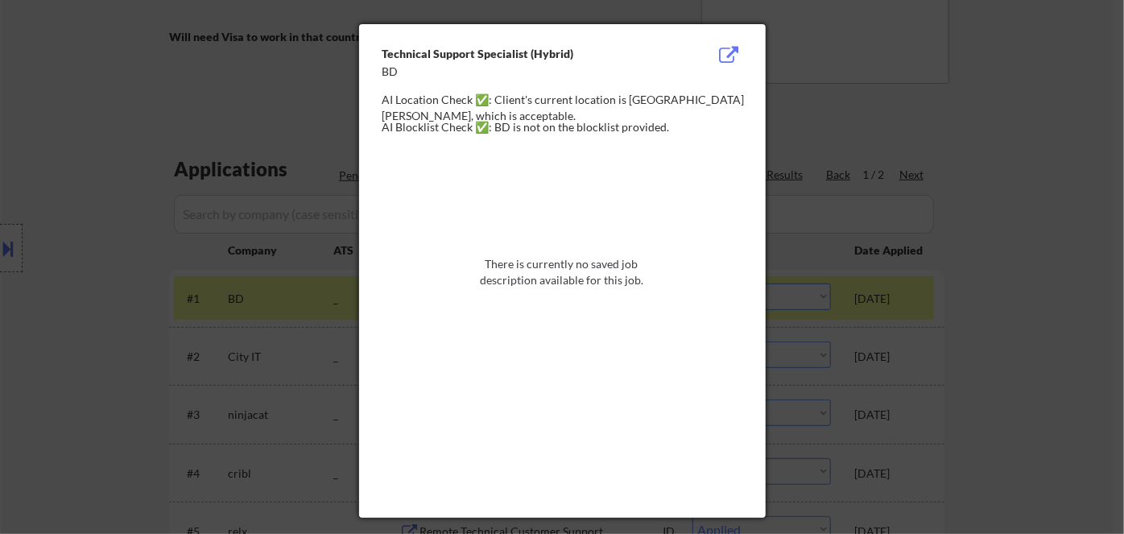
click at [1014, 81] on div at bounding box center [562, 267] width 1124 height 534
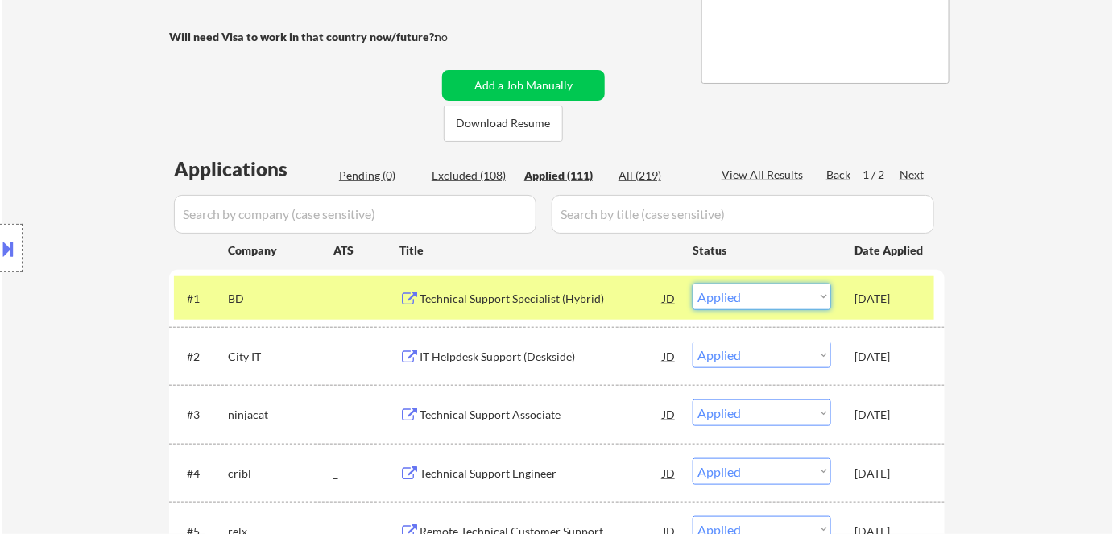
click at [764, 297] on select "Choose an option... Pending Applied Excluded (Questions) Excluded (Expired) Exc…" at bounding box center [761, 296] width 138 height 27
click at [692, 283] on select "Choose an option... Pending Applied Excluded (Questions) Excluded (Expired) Exc…" at bounding box center [761, 296] width 138 height 27
select select ""applied""
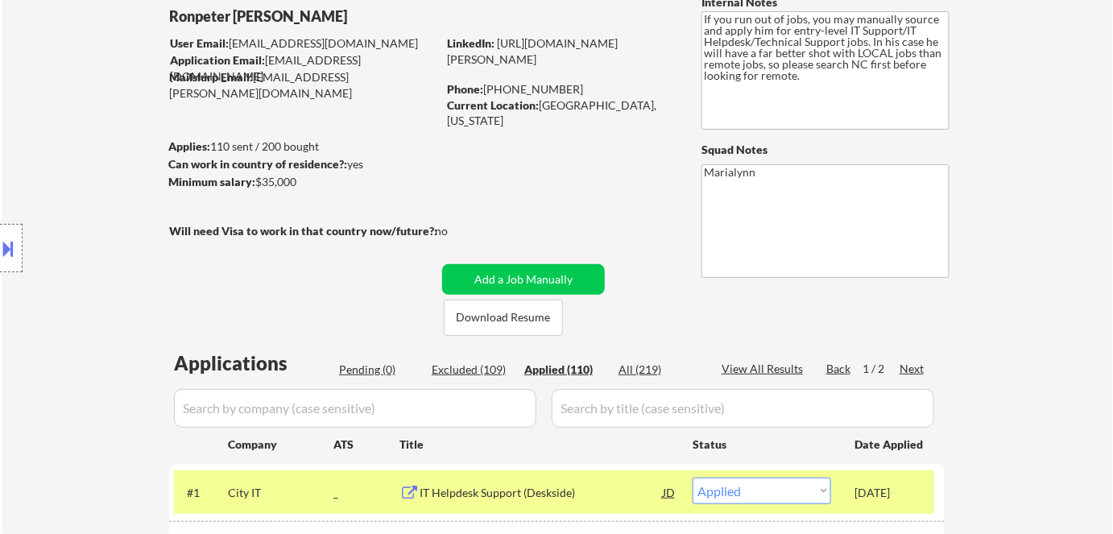
scroll to position [0, 0]
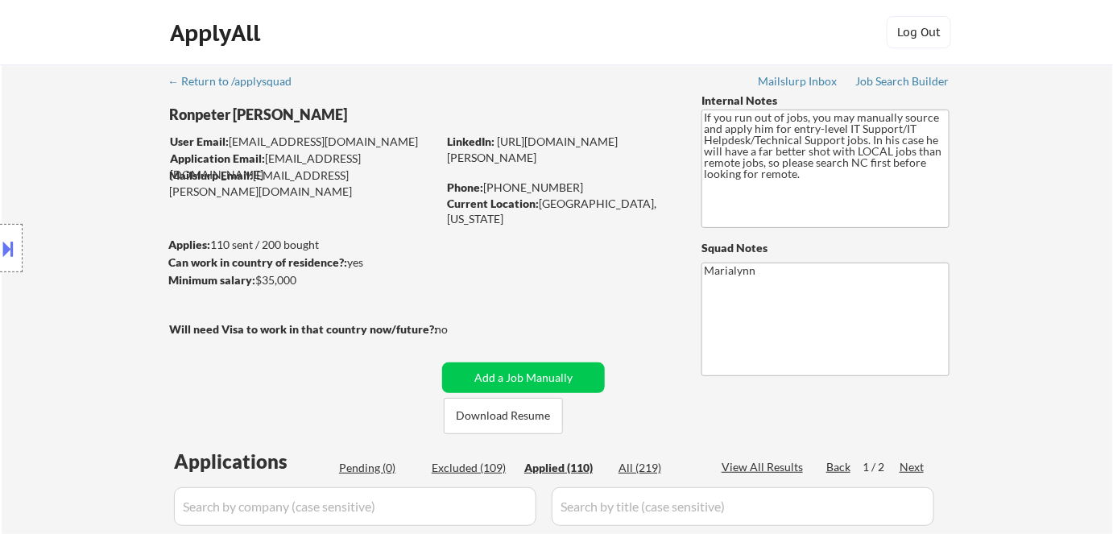
drag, startPoint x: 9, startPoint y: 251, endPoint x: 122, endPoint y: 219, distance: 118.0
click at [13, 250] on button at bounding box center [9, 248] width 18 height 27
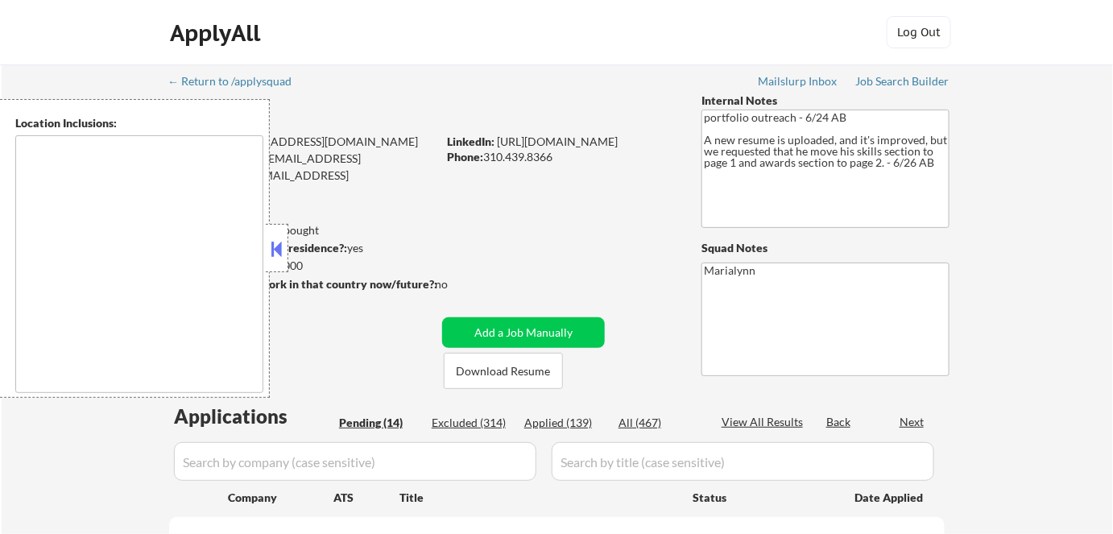
click at [275, 233] on div at bounding box center [277, 248] width 23 height 48
select select ""pending""
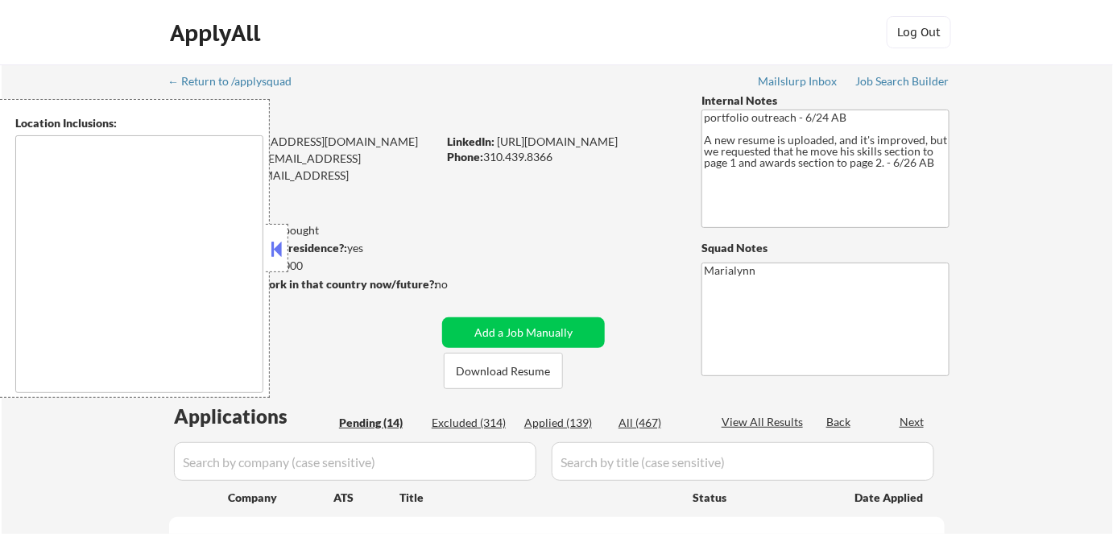
select select ""pending""
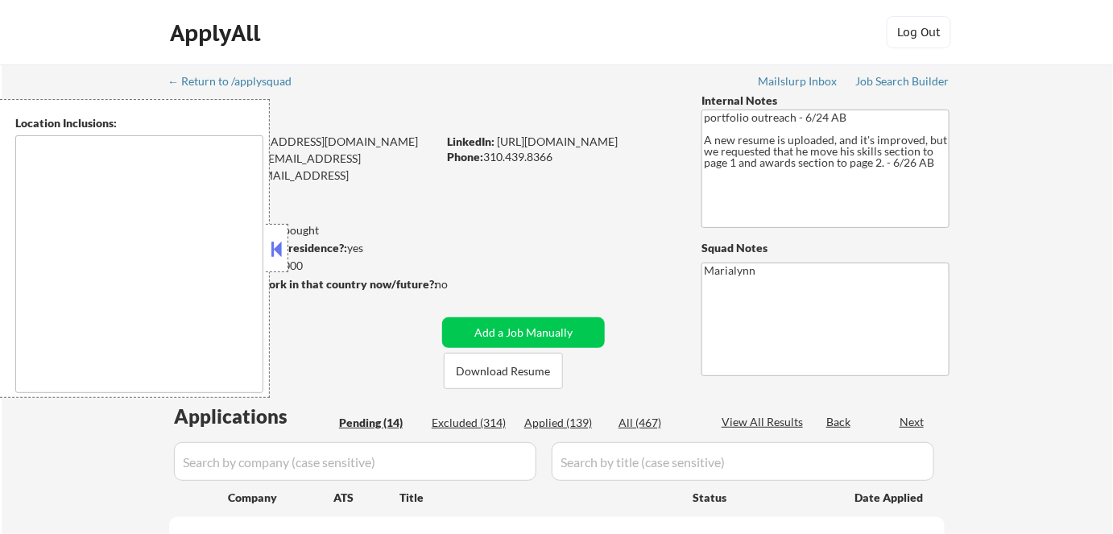
select select ""pending""
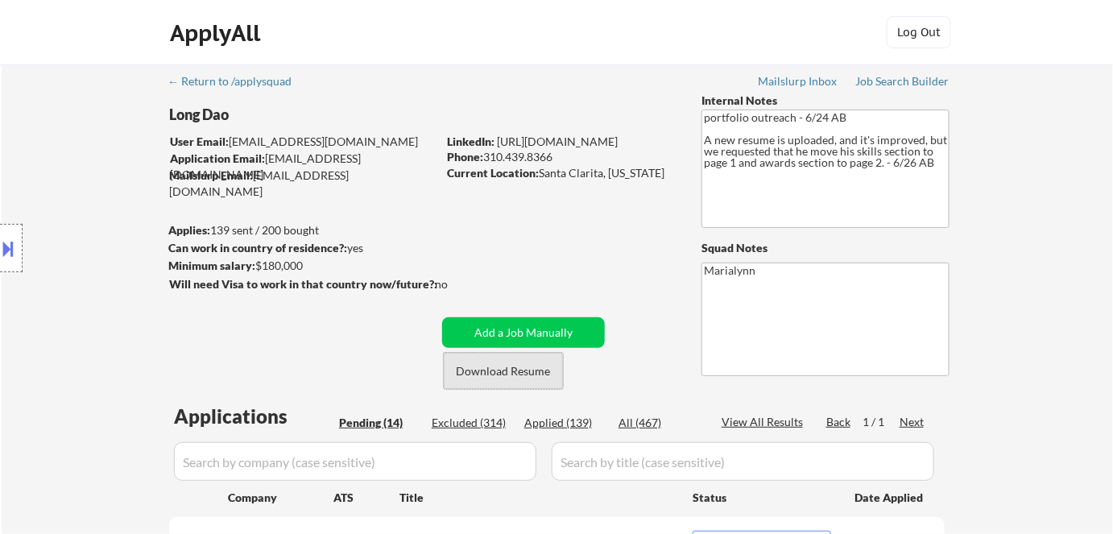
click at [488, 370] on button "Download Resume" at bounding box center [503, 371] width 119 height 36
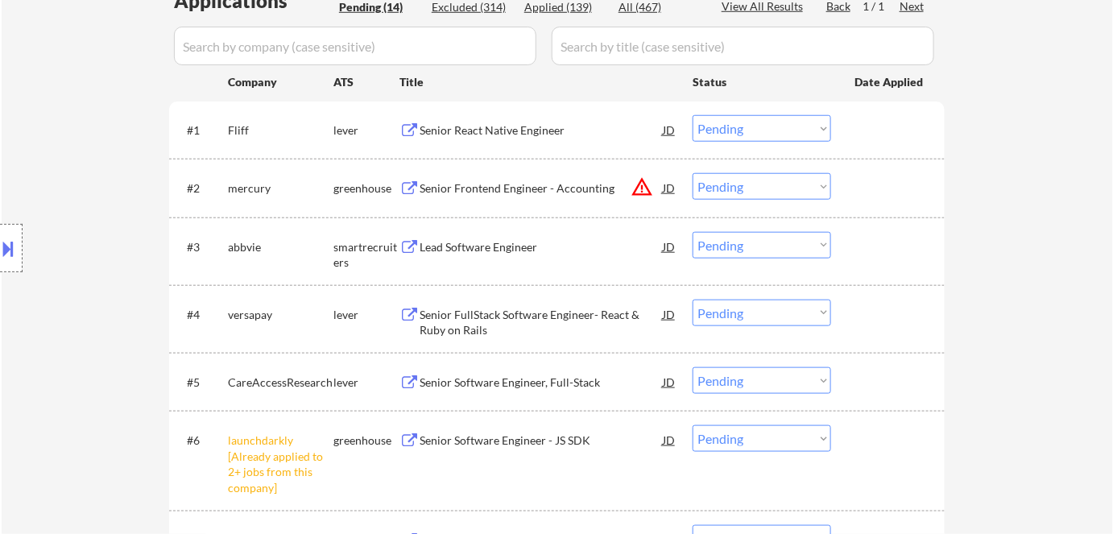
scroll to position [439, 0]
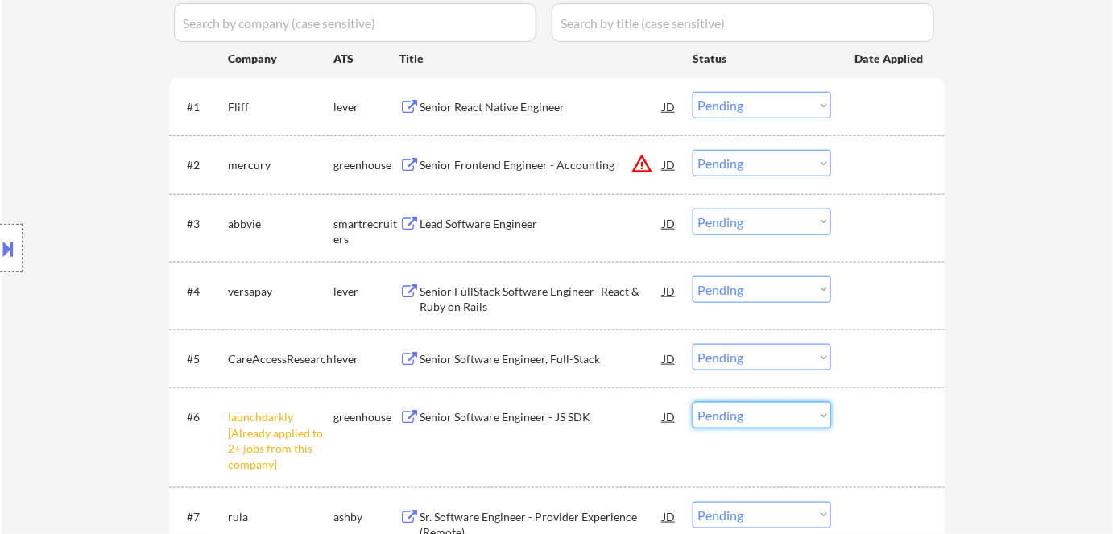
click at [777, 416] on select "Choose an option... Pending Applied Excluded (Questions) Excluded (Expired) Exc…" at bounding box center [761, 415] width 138 height 27
click at [692, 402] on select "Choose an option... Pending Applied Excluded (Questions) Excluded (Expired) Exc…" at bounding box center [761, 415] width 138 height 27
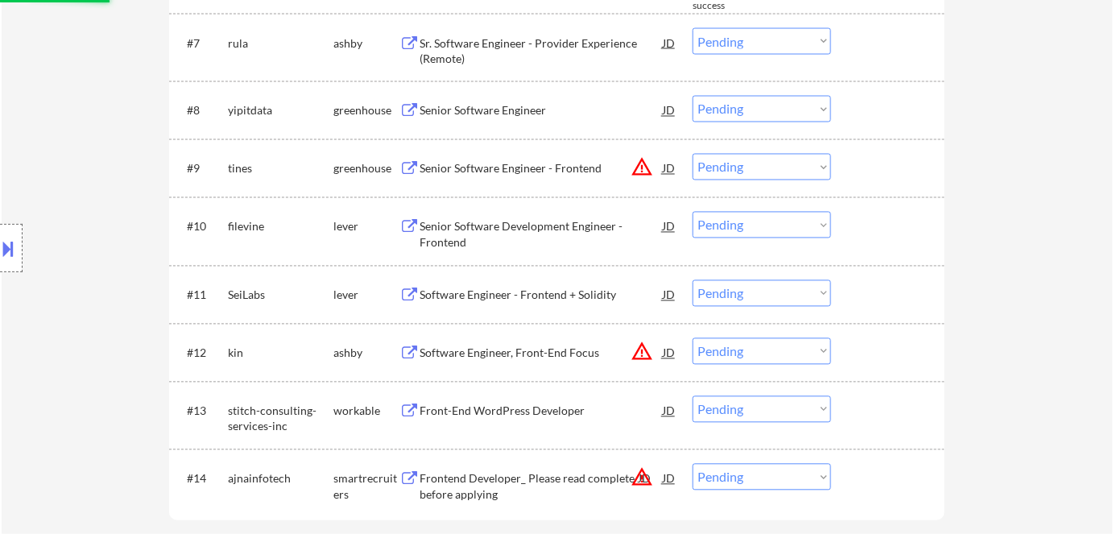
select select ""pending""
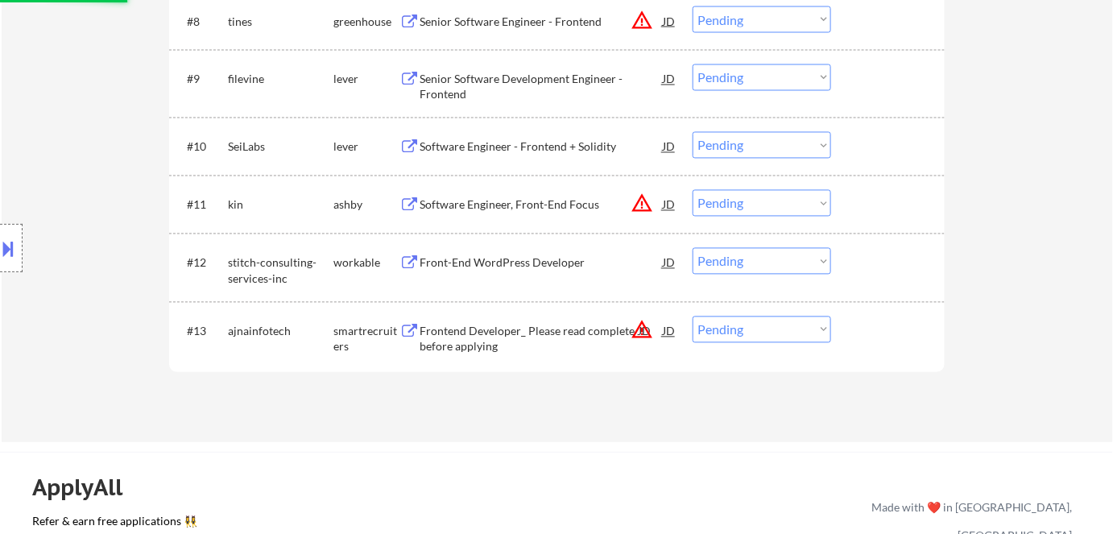
scroll to position [951, 0]
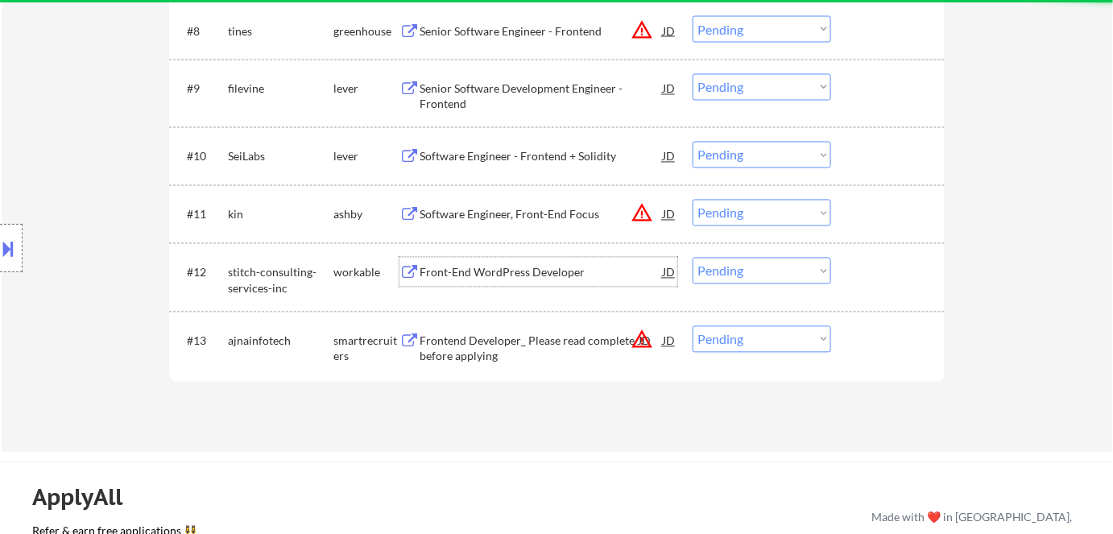
click at [545, 268] on div "Front-End WordPress Developer" at bounding box center [540, 273] width 243 height 16
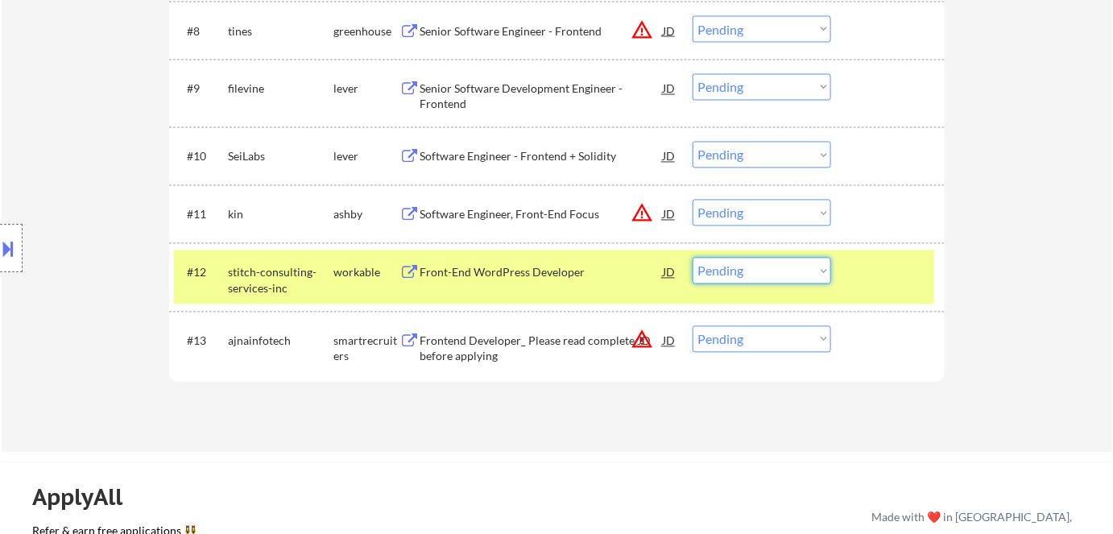
click at [745, 271] on select "Choose an option... Pending Applied Excluded (Questions) Excluded (Expired) Exc…" at bounding box center [761, 271] width 138 height 27
click at [692, 258] on select "Choose an option... Pending Applied Excluded (Questions) Excluded (Expired) Exc…" at bounding box center [761, 271] width 138 height 27
select select ""pending""
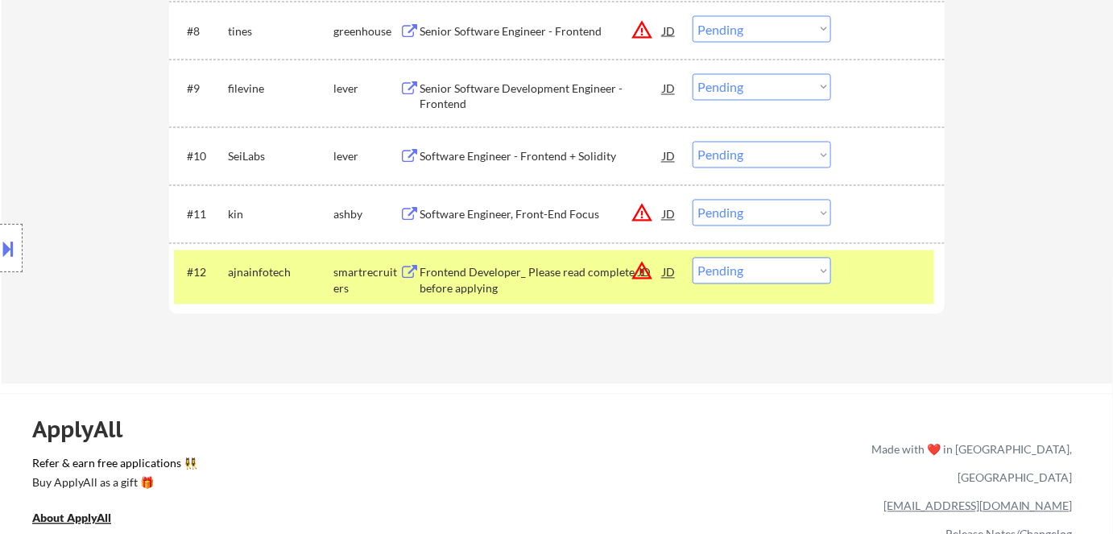
drag, startPoint x: 331, startPoint y: 275, endPoint x: 362, endPoint y: 271, distance: 31.8
click at [335, 275] on div "#12 ajnainfotech smartrecruiters Frontend Developer_ Please read complete JD be…" at bounding box center [554, 277] width 760 height 39
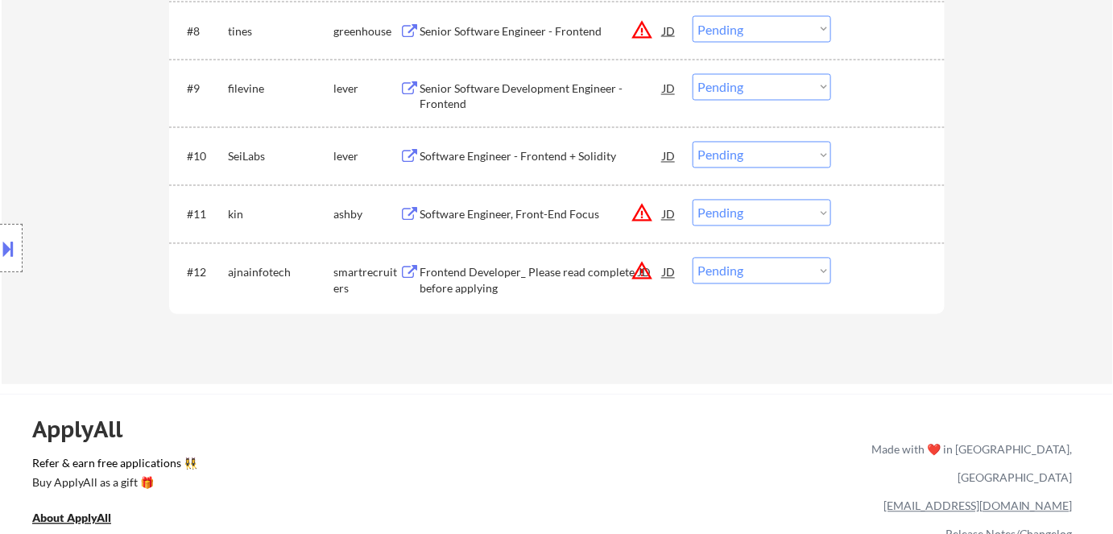
click at [502, 159] on div "Software Engineer - Frontend + Solidity" at bounding box center [540, 157] width 243 height 16
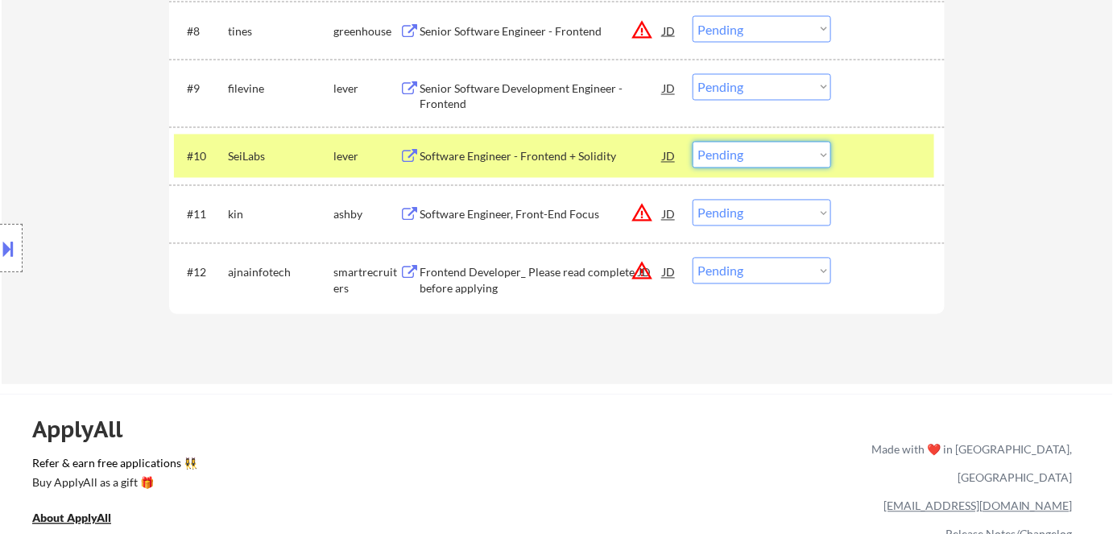
click at [784, 147] on select "Choose an option... Pending Applied Excluded (Questions) Excluded (Expired) Exc…" at bounding box center [761, 155] width 138 height 27
click at [692, 142] on select "Choose an option... Pending Applied Excluded (Questions) Excluded (Expired) Exc…" at bounding box center [761, 155] width 138 height 27
select select ""pending""
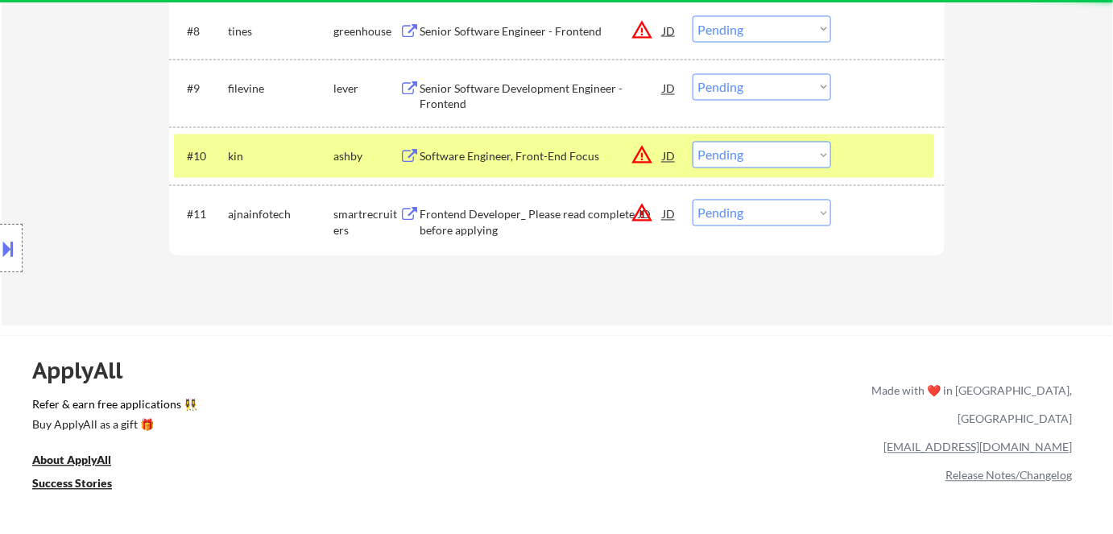
drag, startPoint x: 346, startPoint y: 153, endPoint x: 398, endPoint y: 112, distance: 65.9
click at [346, 152] on div "ashby" at bounding box center [366, 157] width 66 height 16
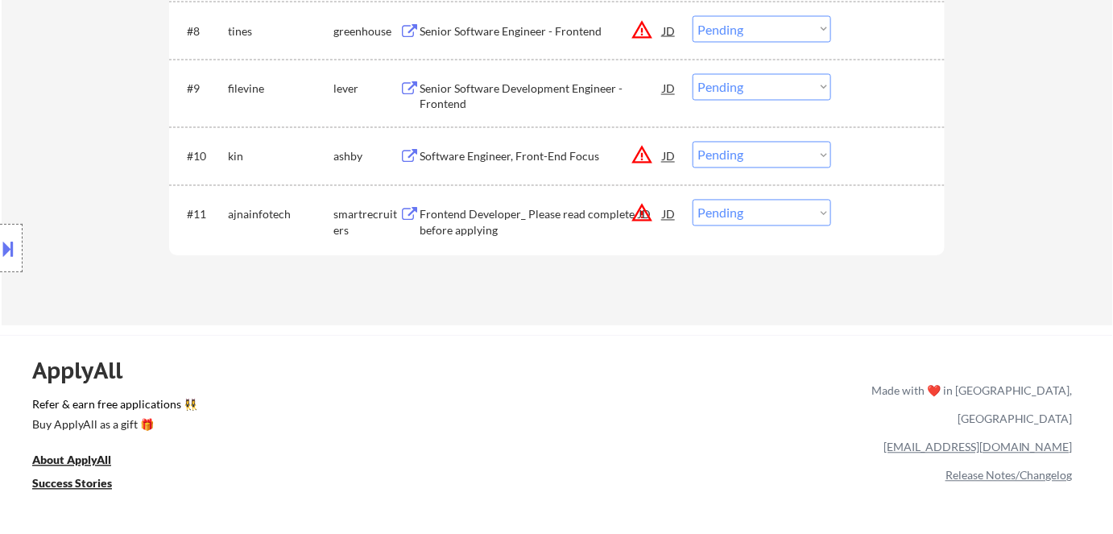
click at [441, 89] on div "Senior Software Development Engineer - Frontend" at bounding box center [540, 96] width 243 height 31
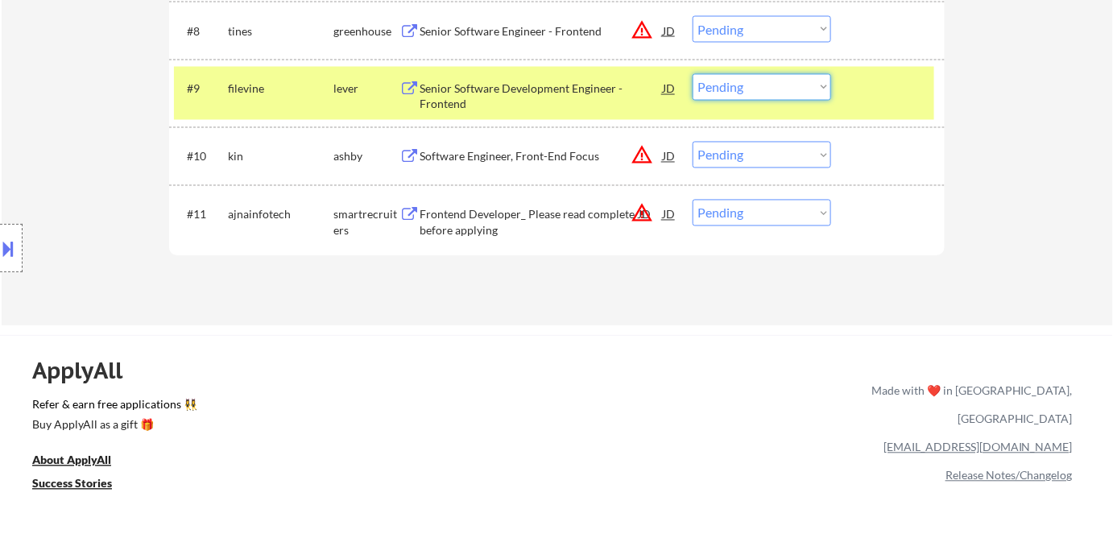
click at [766, 88] on select "Choose an option... Pending Applied Excluded (Questions) Excluded (Expired) Exc…" at bounding box center [761, 87] width 138 height 27
click at [692, 74] on select "Choose an option... Pending Applied Excluded (Questions) Excluded (Expired) Exc…" at bounding box center [761, 87] width 138 height 27
select select ""pending""
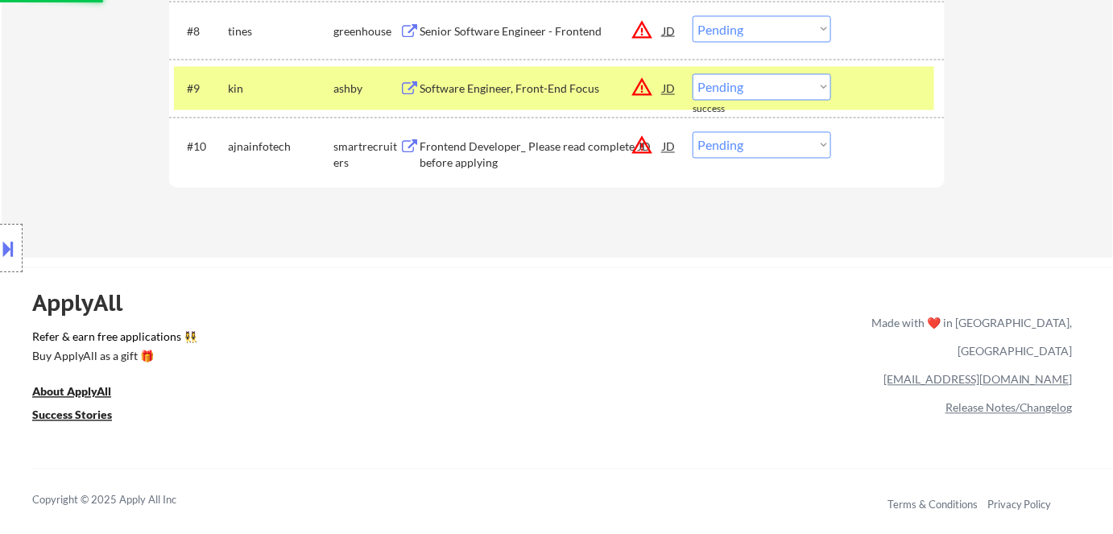
click at [355, 89] on div "ashby" at bounding box center [366, 89] width 66 height 16
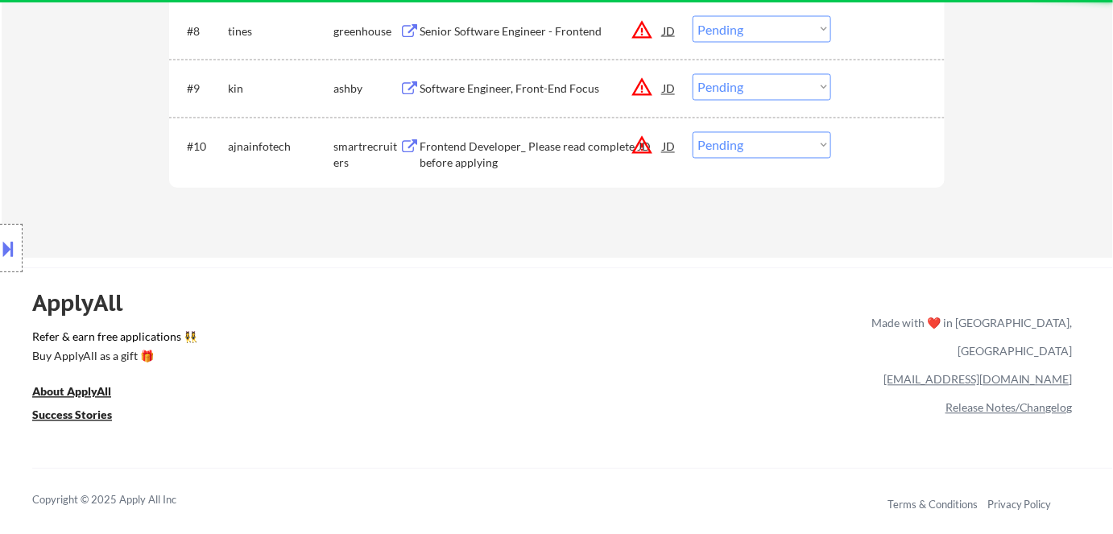
scroll to position [732, 0]
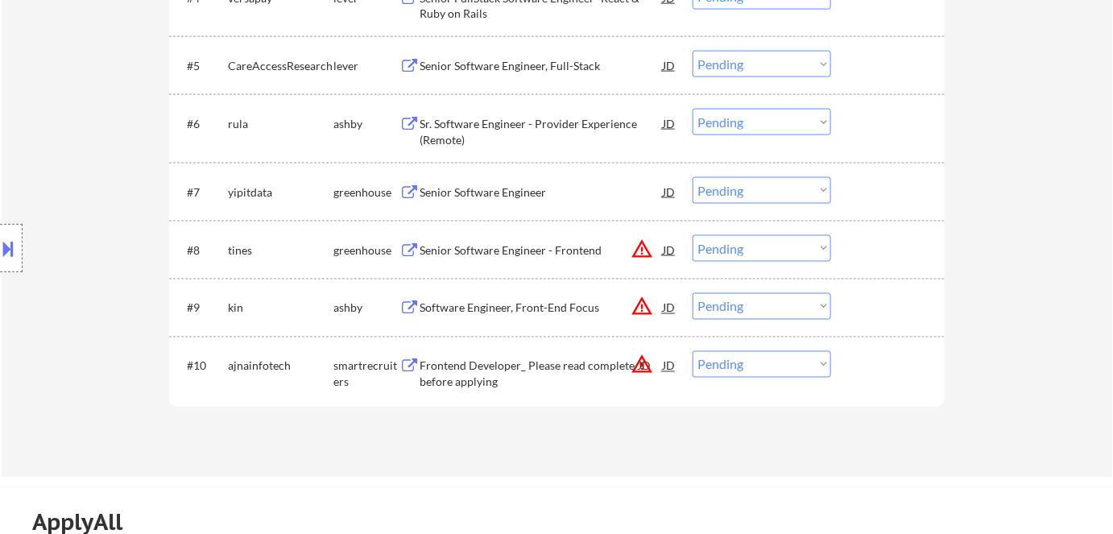
click at [493, 192] on div "Senior Software Engineer" at bounding box center [540, 192] width 243 height 16
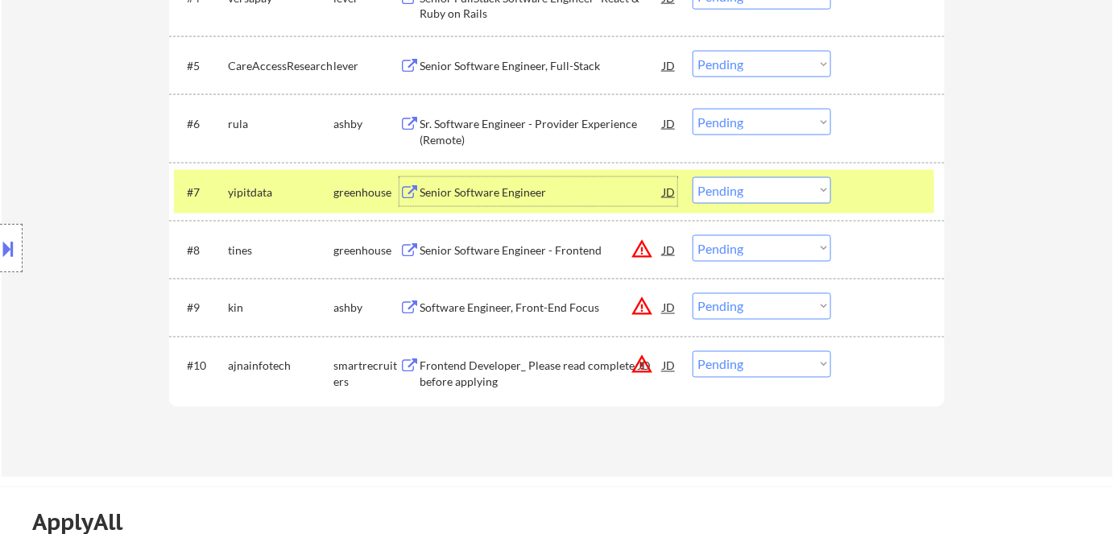
click at [811, 184] on select "Choose an option... Pending Applied Excluded (Questions) Excluded (Expired) Exc…" at bounding box center [761, 190] width 138 height 27
click at [692, 177] on select "Choose an option... Pending Applied Excluded (Questions) Excluded (Expired) Exc…" at bounding box center [761, 190] width 138 height 27
select select ""pending""
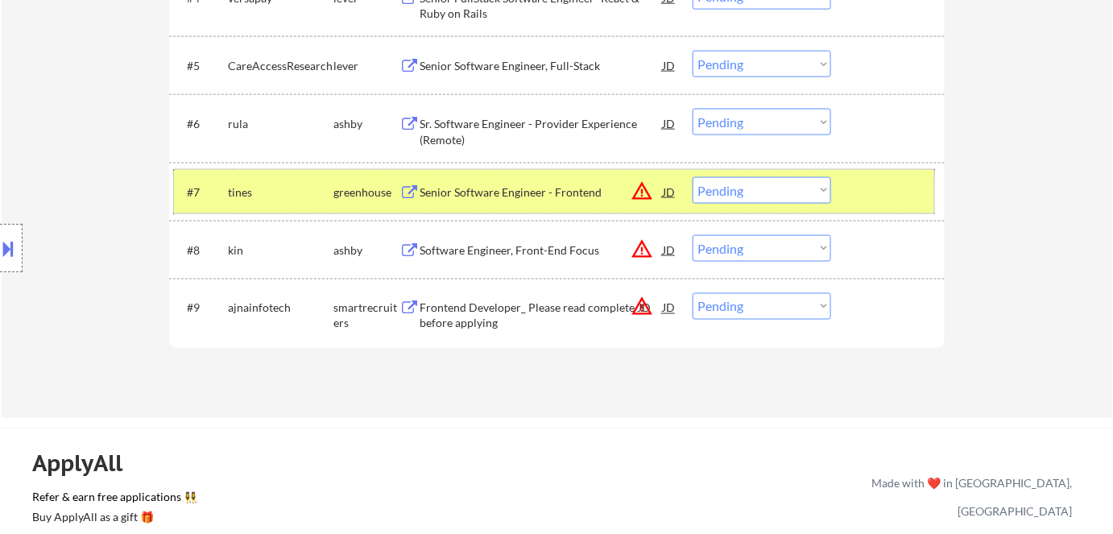
drag, startPoint x: 324, startPoint y: 188, endPoint x: 343, endPoint y: 189, distance: 19.4
click at [326, 188] on div "tines" at bounding box center [280, 192] width 105 height 16
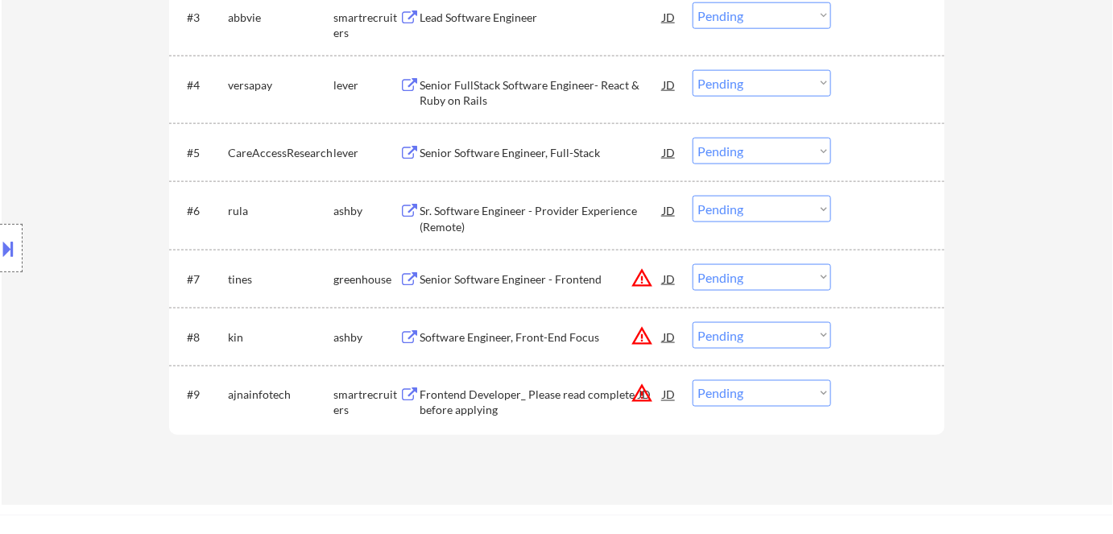
scroll to position [512, 0]
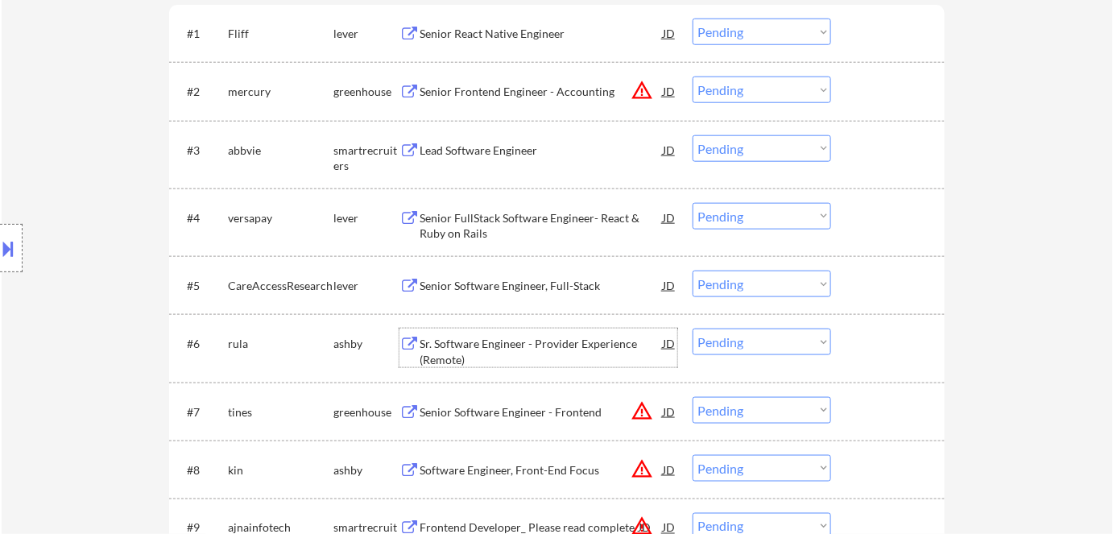
click at [549, 349] on div "Sr. Software Engineer - Provider Experience (Remote)" at bounding box center [540, 351] width 243 height 31
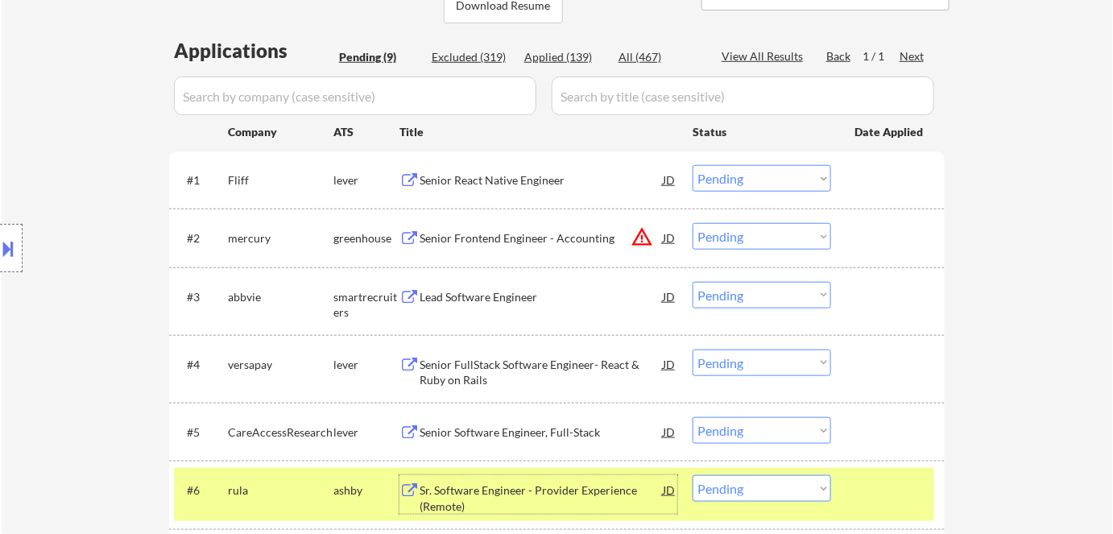
scroll to position [72, 0]
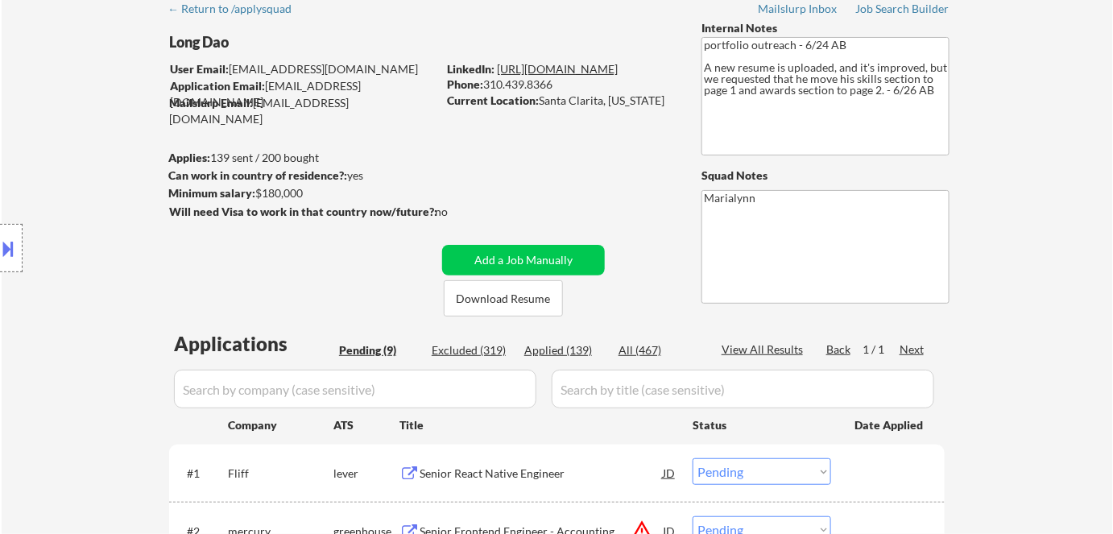
click at [584, 71] on link "https://www.linkedin.com/in/long-d/" at bounding box center [557, 69] width 121 height 14
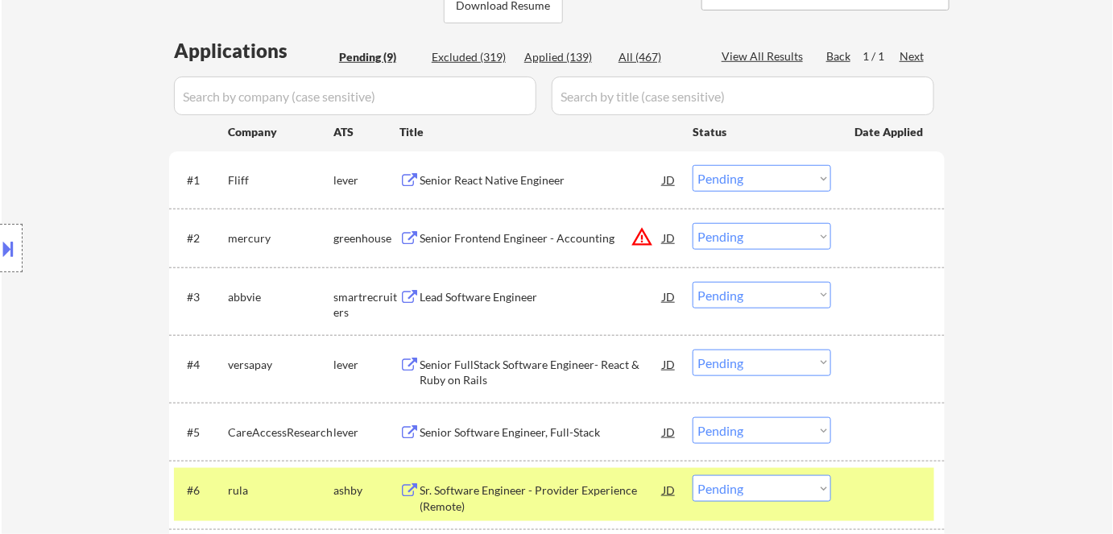
scroll to position [585, 0]
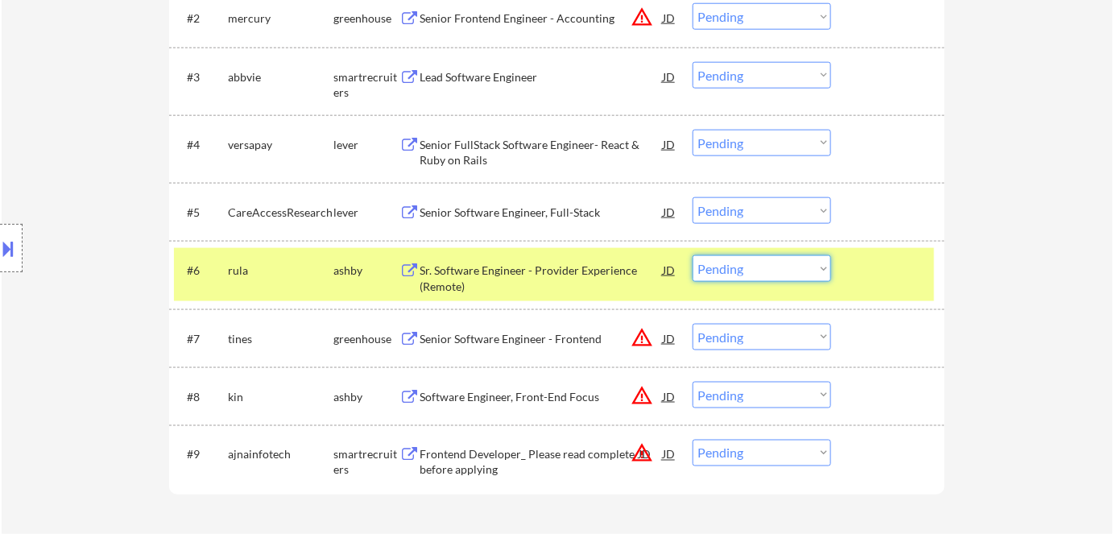
click at [752, 269] on select "Choose an option... Pending Applied Excluded (Questions) Excluded (Expired) Exc…" at bounding box center [761, 268] width 138 height 27
click at [692, 255] on select "Choose an option... Pending Applied Excluded (Questions) Excluded (Expired) Exc…" at bounding box center [761, 268] width 138 height 27
select select ""pending""
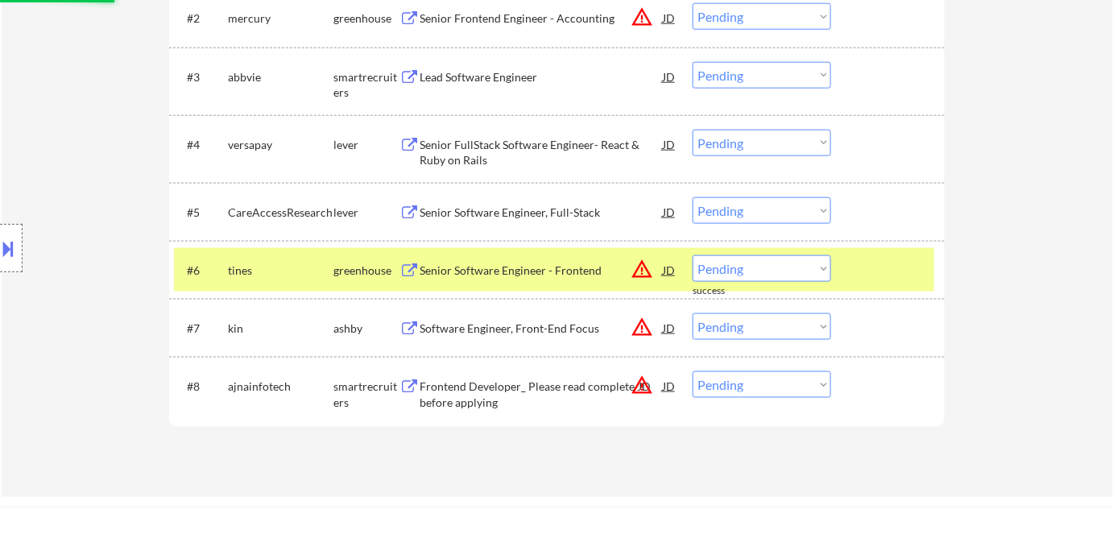
click at [354, 271] on div "greenhouse" at bounding box center [366, 270] width 66 height 16
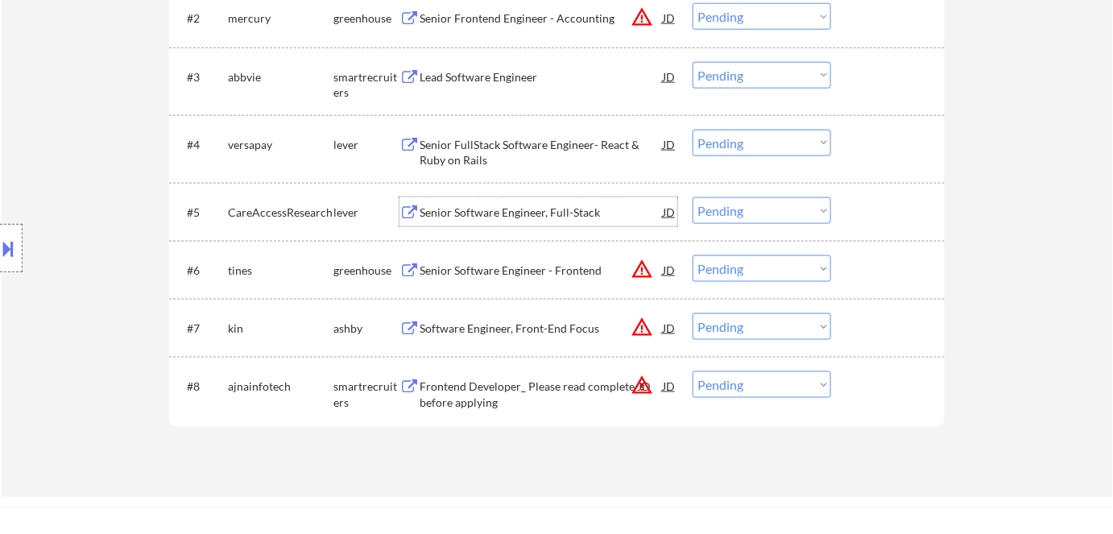
click at [560, 217] on div "Senior Software Engineer, Full-Stack" at bounding box center [540, 212] width 243 height 16
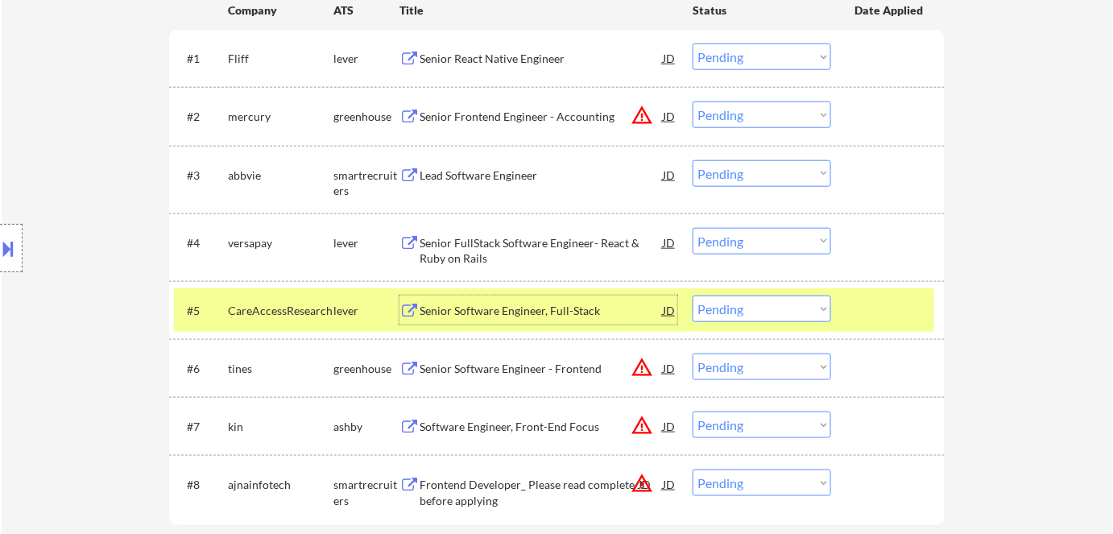
scroll to position [512, 0]
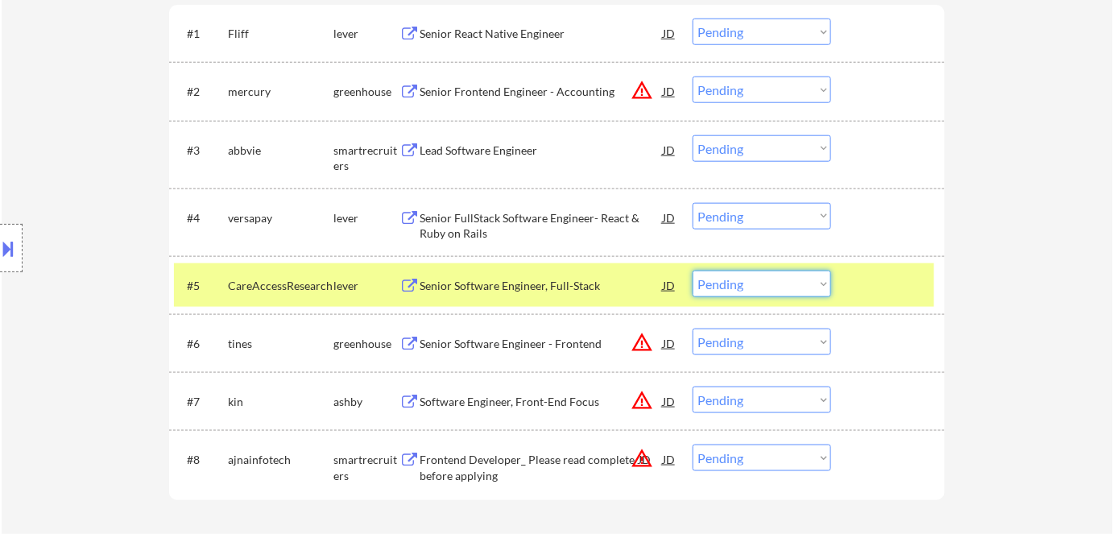
click at [762, 285] on select "Choose an option... Pending Applied Excluded (Questions) Excluded (Expired) Exc…" at bounding box center [761, 284] width 138 height 27
click at [692, 271] on select "Choose an option... Pending Applied Excluded (Questions) Excluded (Expired) Exc…" at bounding box center [761, 284] width 138 height 27
select select ""pending""
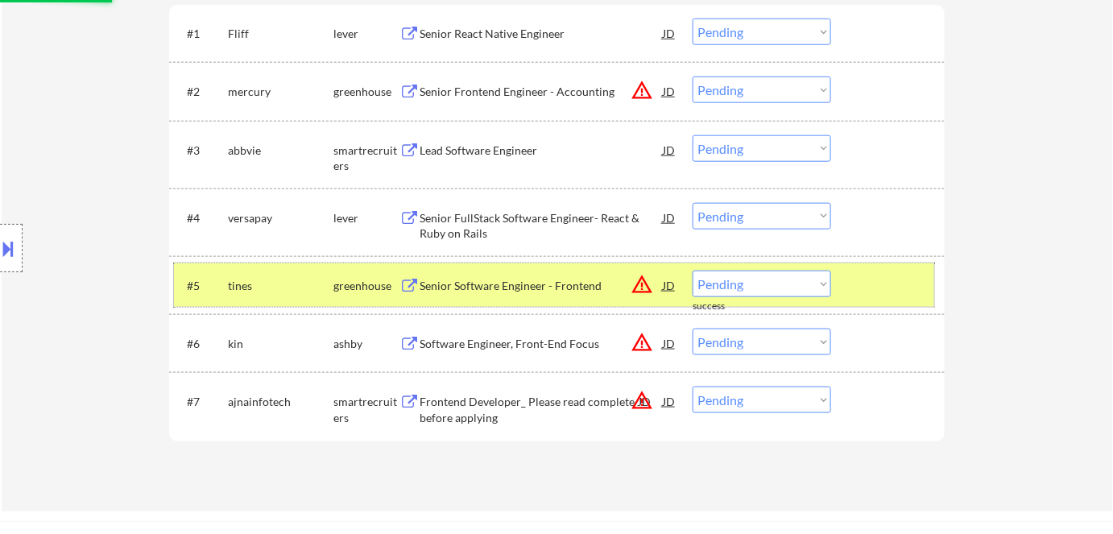
click at [354, 283] on div "greenhouse" at bounding box center [366, 286] width 66 height 16
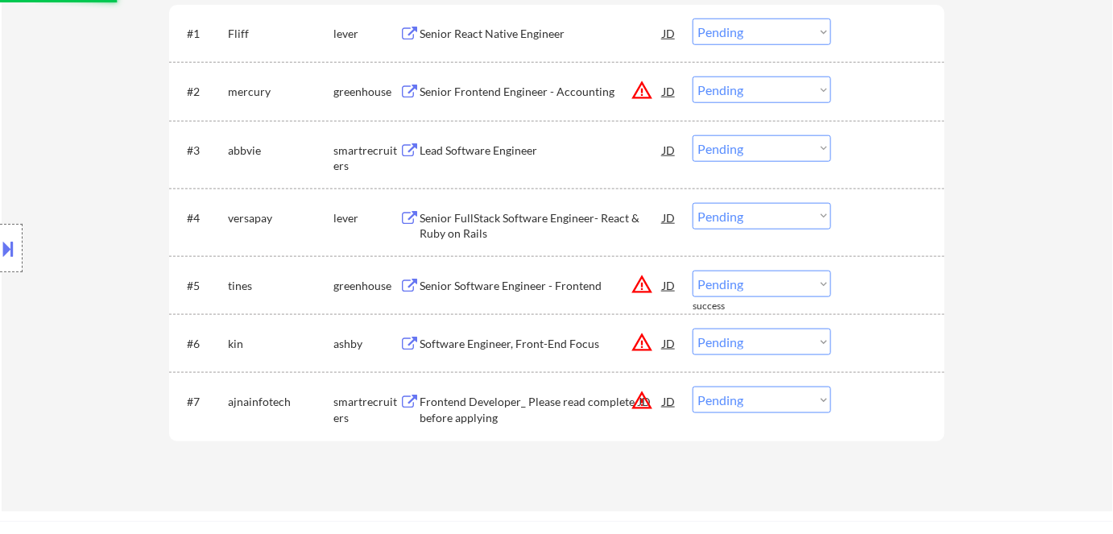
click at [483, 224] on div "Senior FullStack Software Engineer- React & Ruby on Rails" at bounding box center [540, 225] width 243 height 31
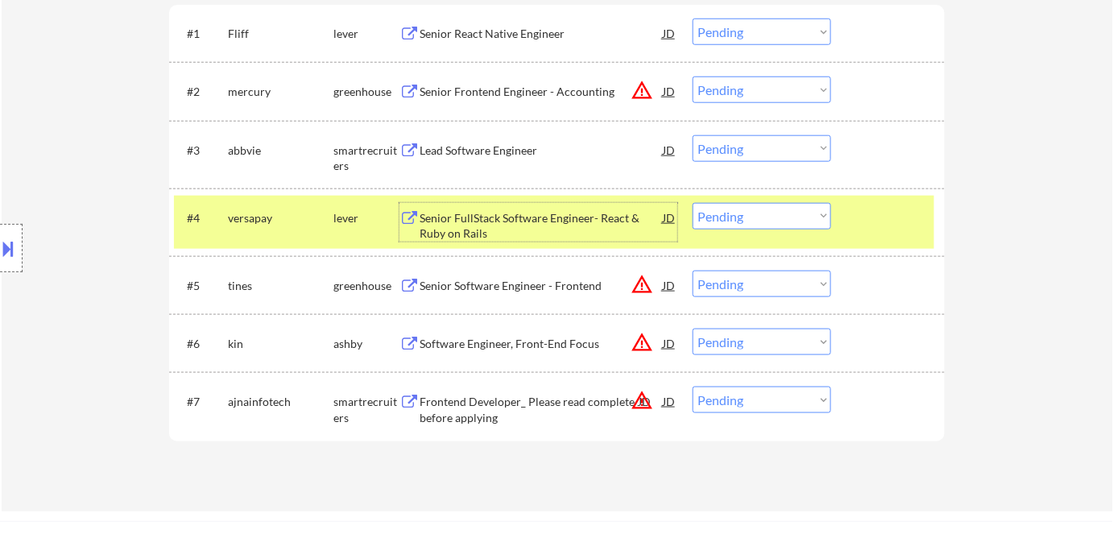
click at [749, 204] on div "#4 versapay lever Senior FullStack Software Engineer- React & Ruby on Rails JD …" at bounding box center [554, 222] width 760 height 53
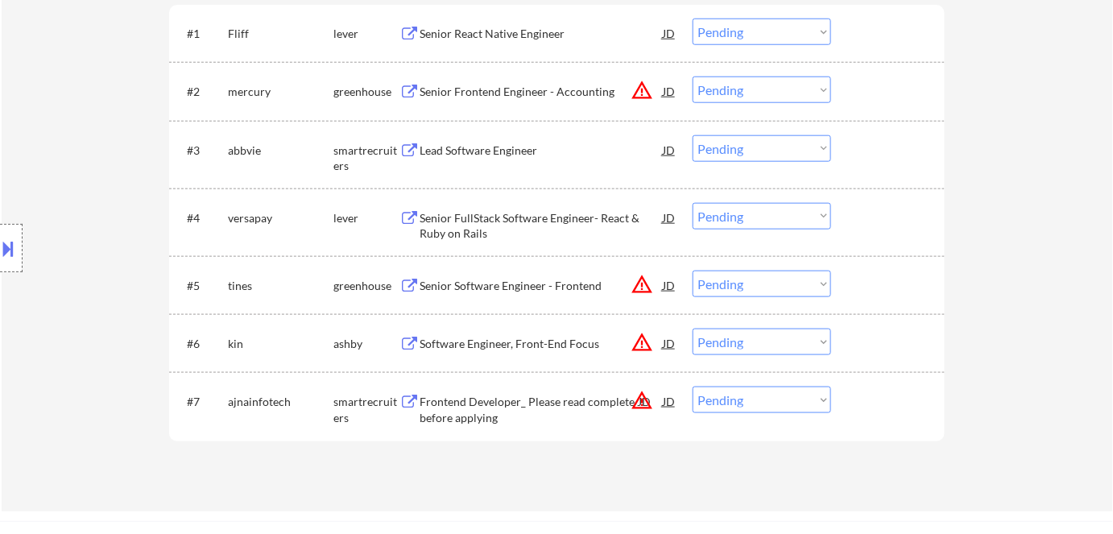
drag, startPoint x: 783, startPoint y: 196, endPoint x: 827, endPoint y: 274, distance: 88.7
click at [786, 202] on div "#4 versapay lever Senior FullStack Software Engineer- React & Ruby on Rails JD …" at bounding box center [554, 222] width 760 height 53
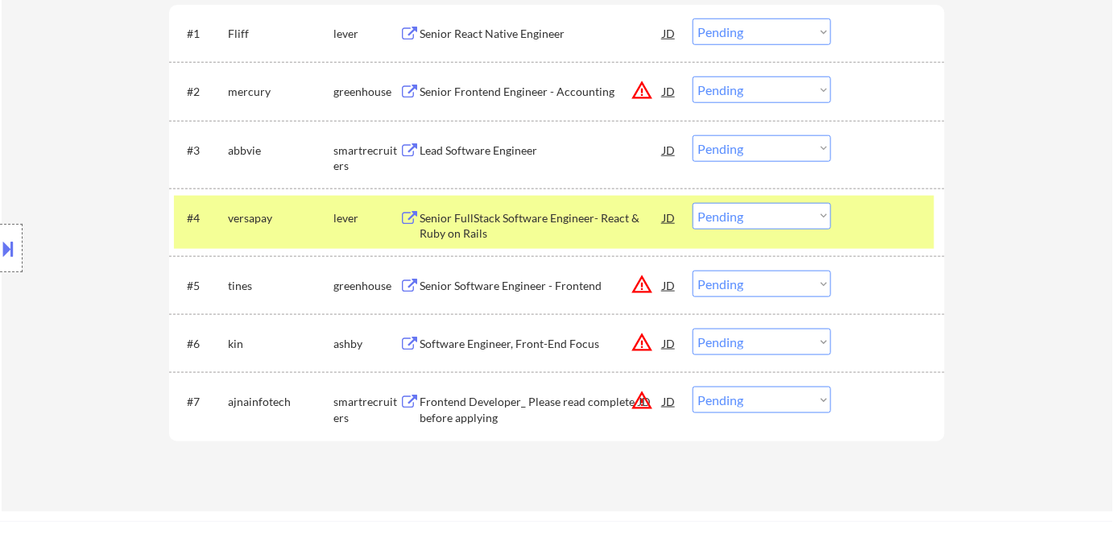
click at [794, 216] on select "Choose an option... Pending Applied Excluded (Questions) Excluded (Expired) Exc…" at bounding box center [761, 216] width 138 height 27
click at [692, 203] on select "Choose an option... Pending Applied Excluded (Questions) Excluded (Expired) Exc…" at bounding box center [761, 216] width 138 height 27
select select ""pending""
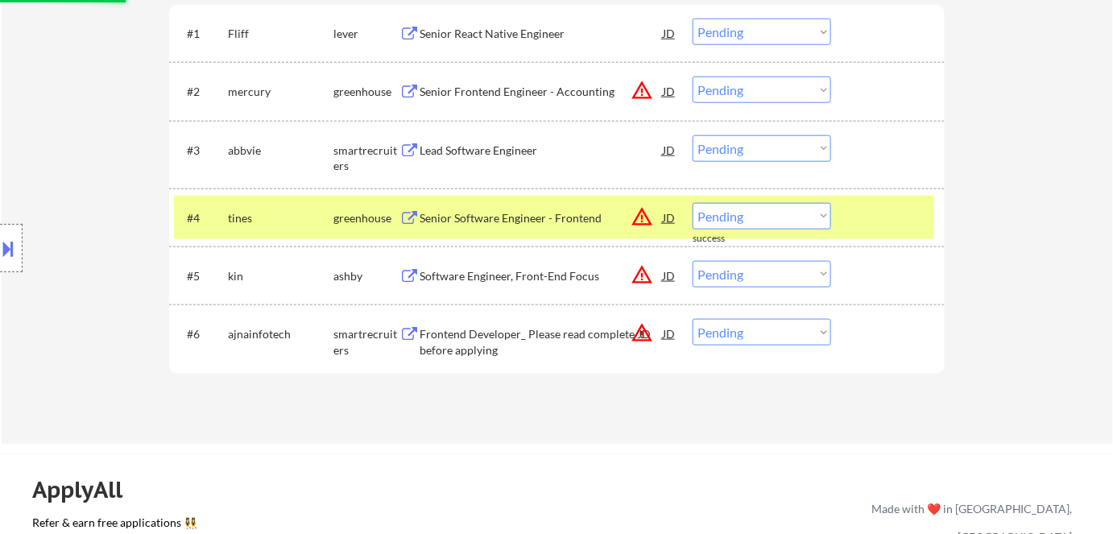
click at [357, 217] on div "greenhouse" at bounding box center [366, 218] width 66 height 16
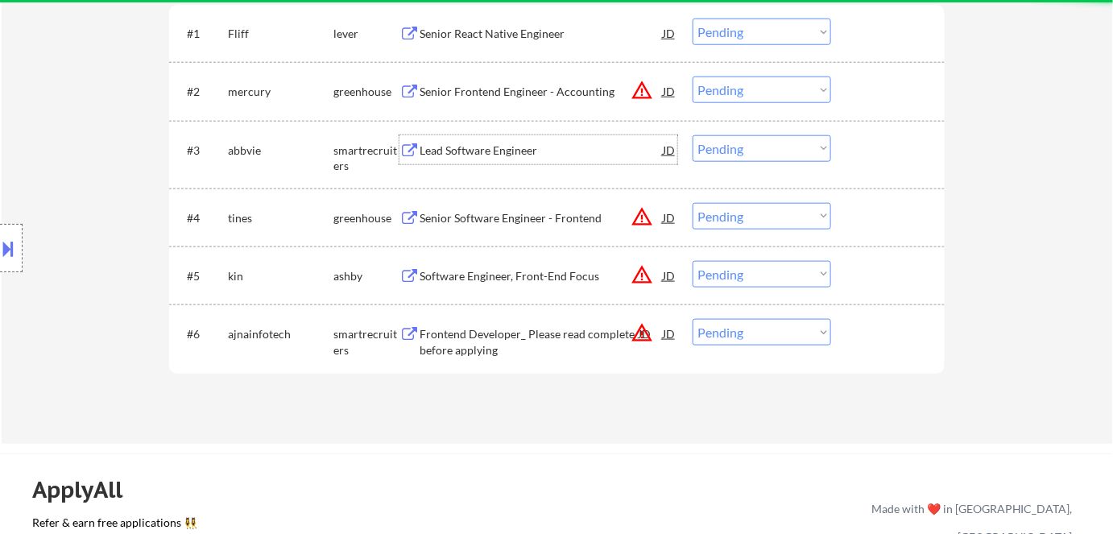
click at [496, 158] on div "Lead Software Engineer" at bounding box center [540, 149] width 243 height 29
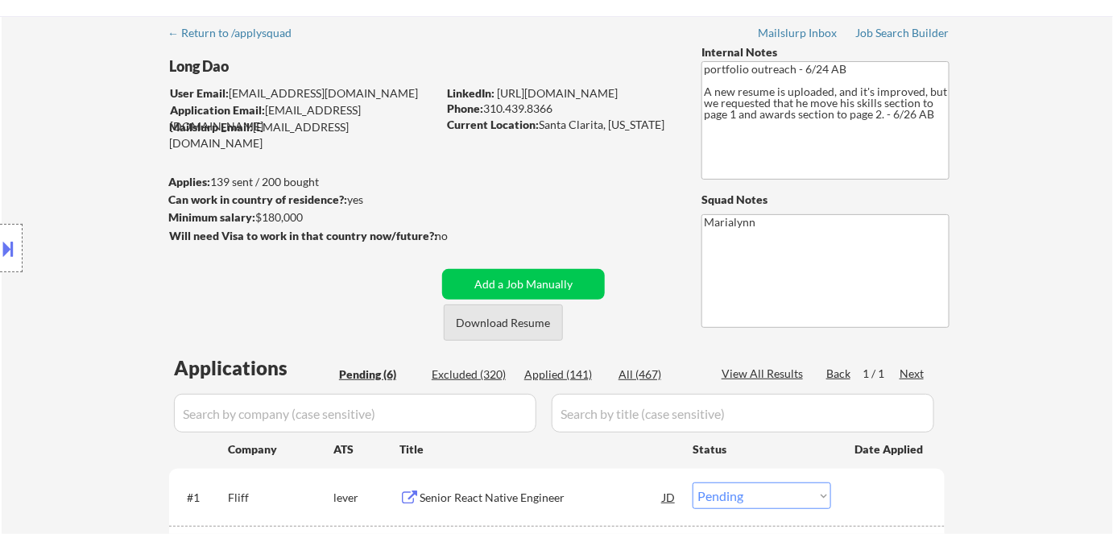
scroll to position [0, 0]
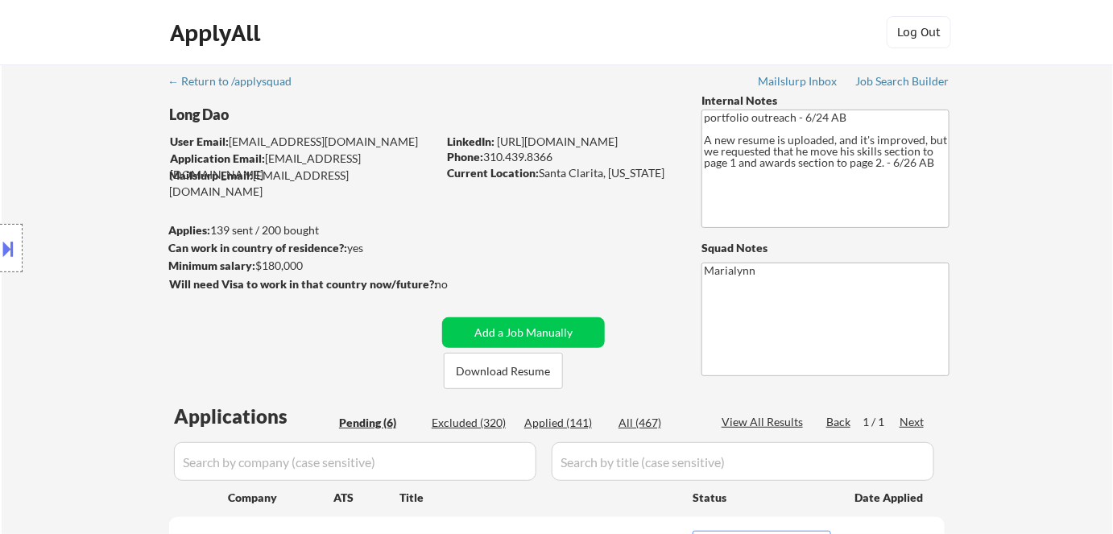
drag, startPoint x: 540, startPoint y: 170, endPoint x: 654, endPoint y: 178, distance: 113.8
click at [654, 178] on div "Current Location: Santa Clarita, California" at bounding box center [561, 173] width 228 height 16
copy div "Santa Clarita, California"
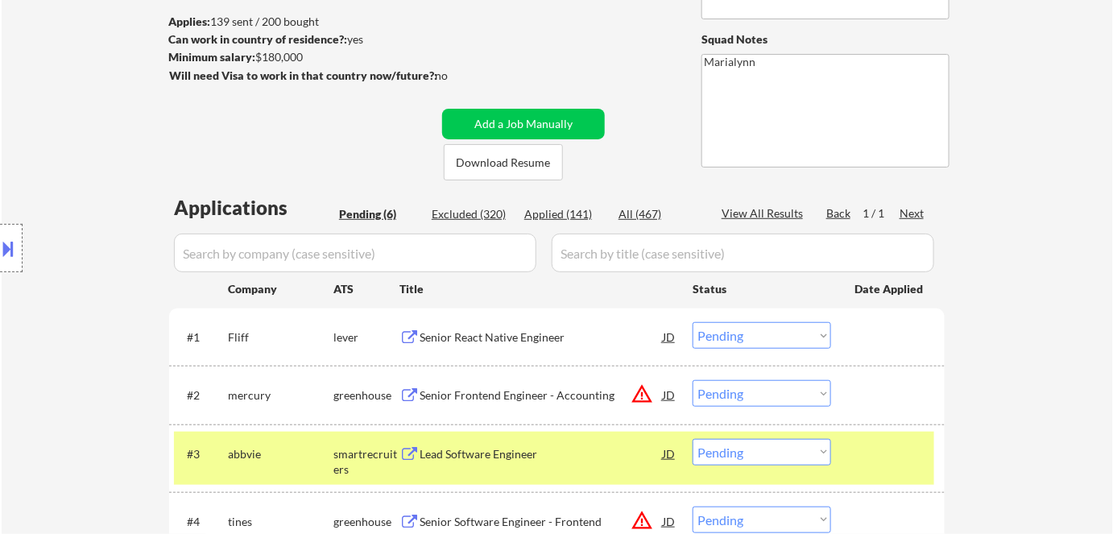
scroll to position [292, 0]
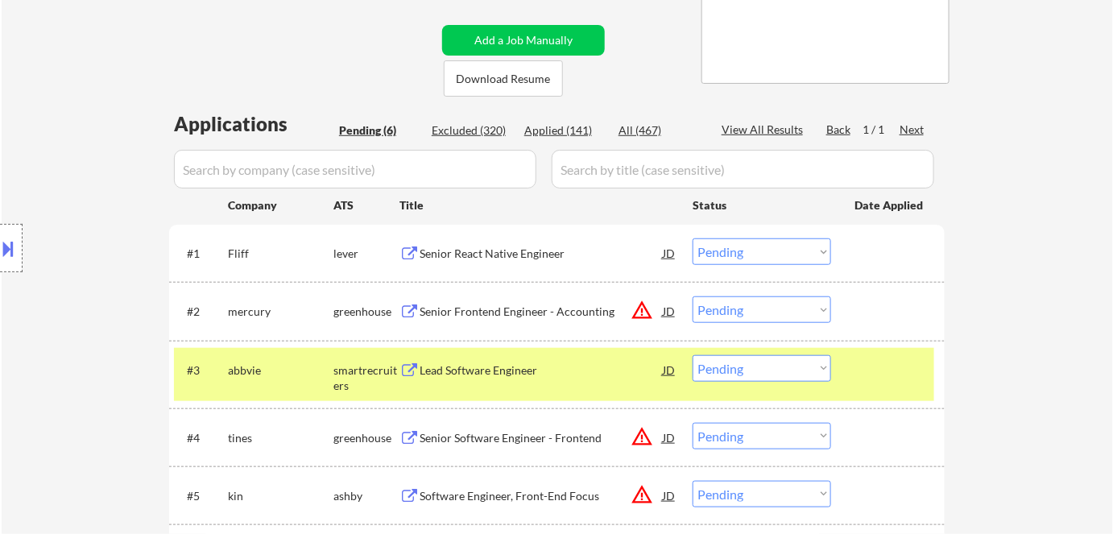
click at [783, 371] on select "Choose an option... Pending Applied Excluded (Questions) Excluded (Expired) Exc…" at bounding box center [761, 368] width 138 height 27
click at [692, 355] on select "Choose an option... Pending Applied Excluded (Questions) Excluded (Expired) Exc…" at bounding box center [761, 368] width 138 height 27
select select ""pending""
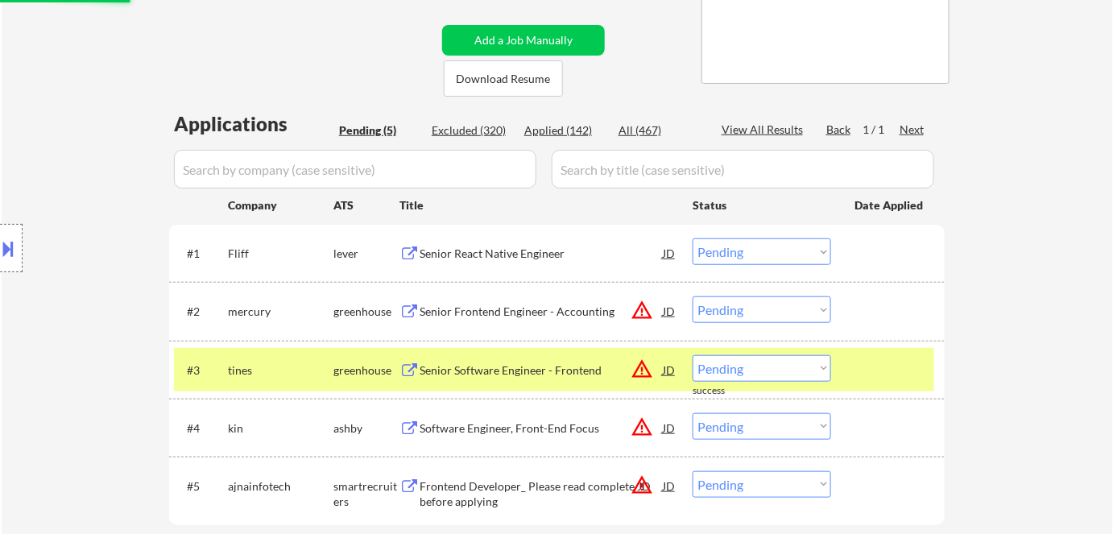
drag, startPoint x: 366, startPoint y: 370, endPoint x: 443, endPoint y: 304, distance: 101.0
click at [366, 370] on div "greenhouse" at bounding box center [366, 370] width 66 height 16
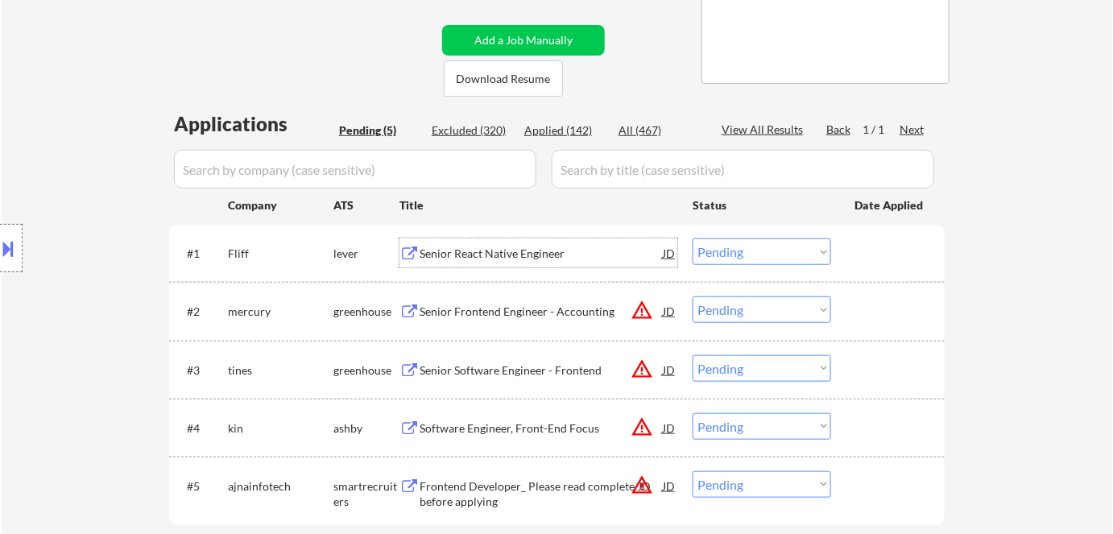
click at [523, 254] on div "Senior React Native Engineer" at bounding box center [540, 254] width 243 height 16
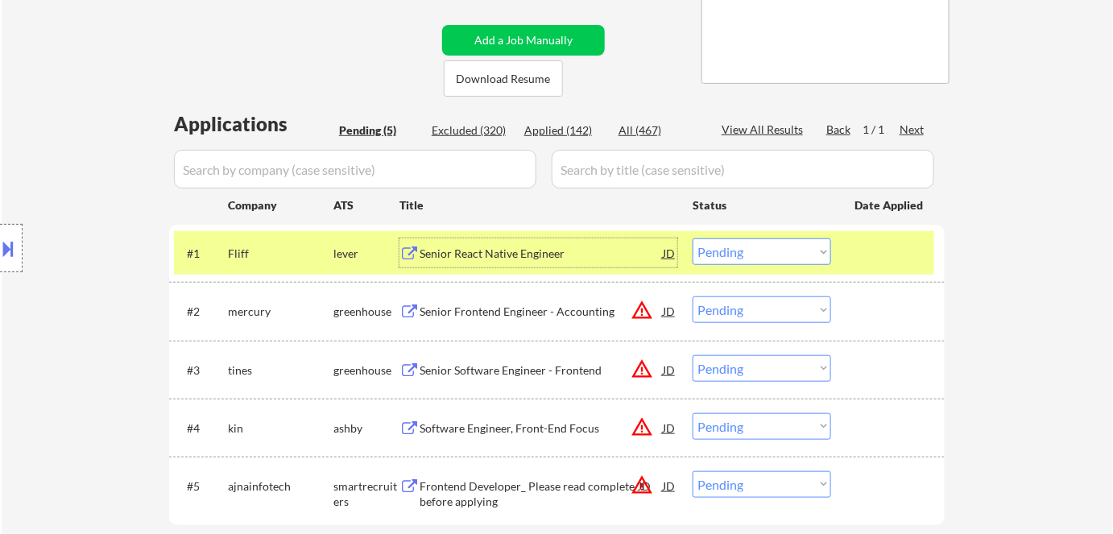
drag, startPoint x: 743, startPoint y: 249, endPoint x: 744, endPoint y: 259, distance: 10.5
click at [743, 250] on select "Choose an option... Pending Applied Excluded (Questions) Excluded (Expired) Exc…" at bounding box center [761, 251] width 138 height 27
click at [692, 238] on select "Choose an option... Pending Applied Excluded (Questions) Excluded (Expired) Exc…" at bounding box center [761, 251] width 138 height 27
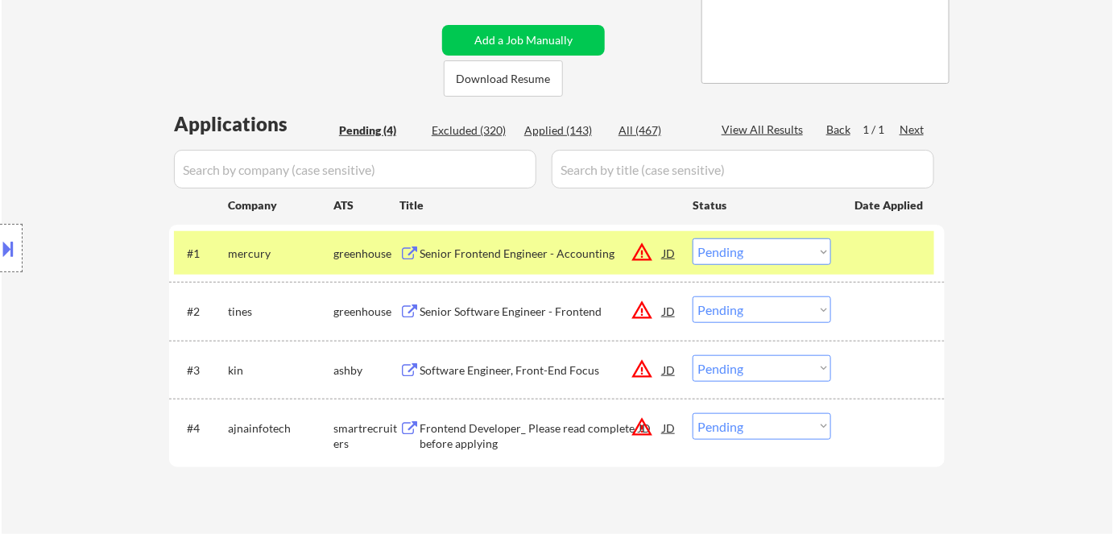
click at [504, 256] on div "Senior Frontend Engineer - Accounting" at bounding box center [540, 254] width 243 height 16
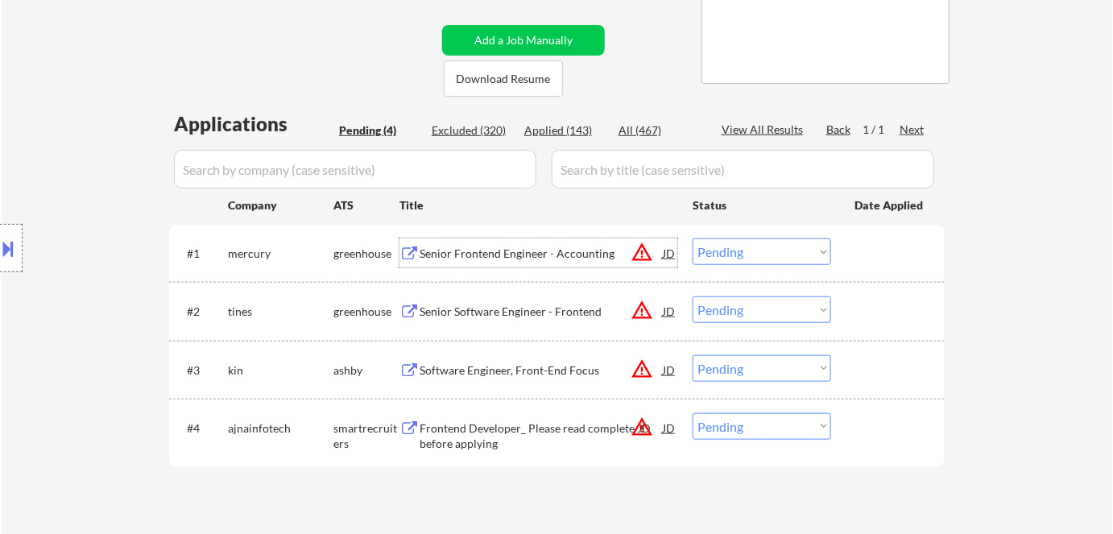
scroll to position [72, 0]
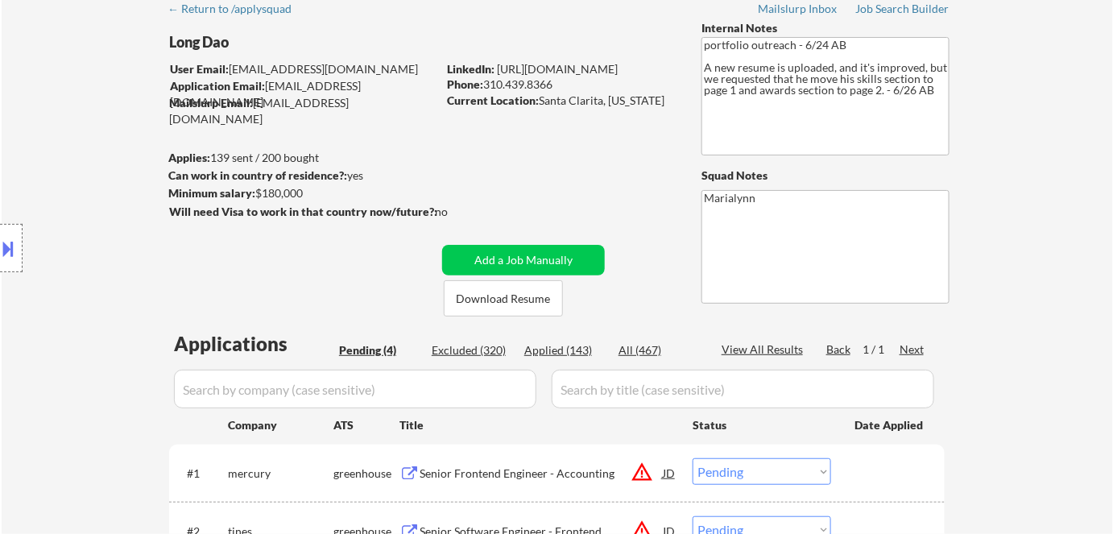
drag, startPoint x: 536, startPoint y: 98, endPoint x: 663, endPoint y: 100, distance: 126.4
click at [663, 100] on div "Current Location: Santa Clarita, California" at bounding box center [561, 101] width 228 height 16
copy div "Santa Clarita, California"
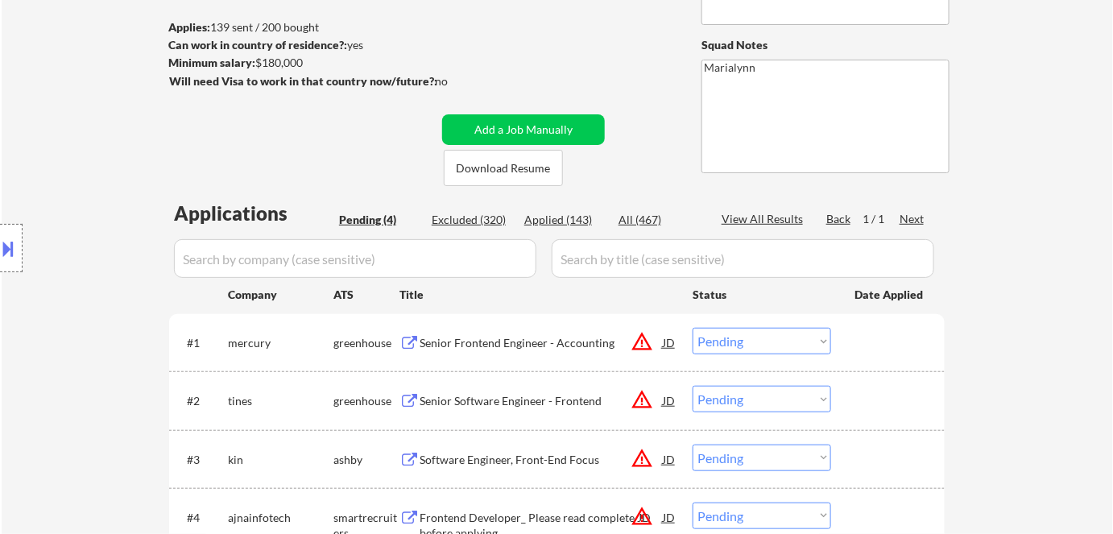
scroll to position [366, 0]
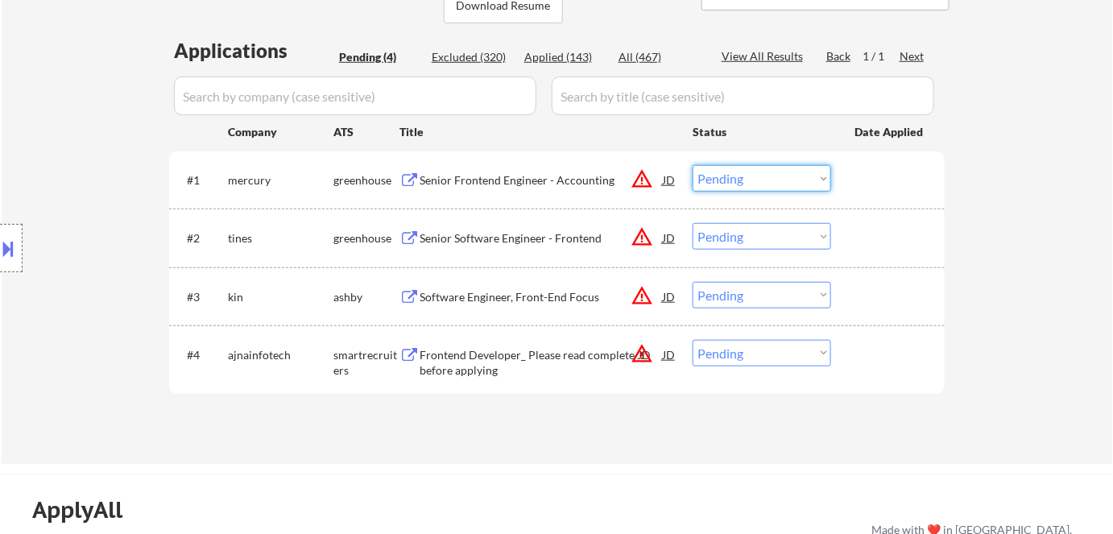
drag, startPoint x: 766, startPoint y: 180, endPoint x: 766, endPoint y: 189, distance: 8.9
click at [767, 180] on select "Choose an option... Pending Applied Excluded (Questions) Excluded (Expired) Exc…" at bounding box center [761, 178] width 138 height 27
click at [692, 165] on select "Choose an option... Pending Applied Excluded (Questions) Excluded (Expired) Exc…" at bounding box center [761, 178] width 138 height 27
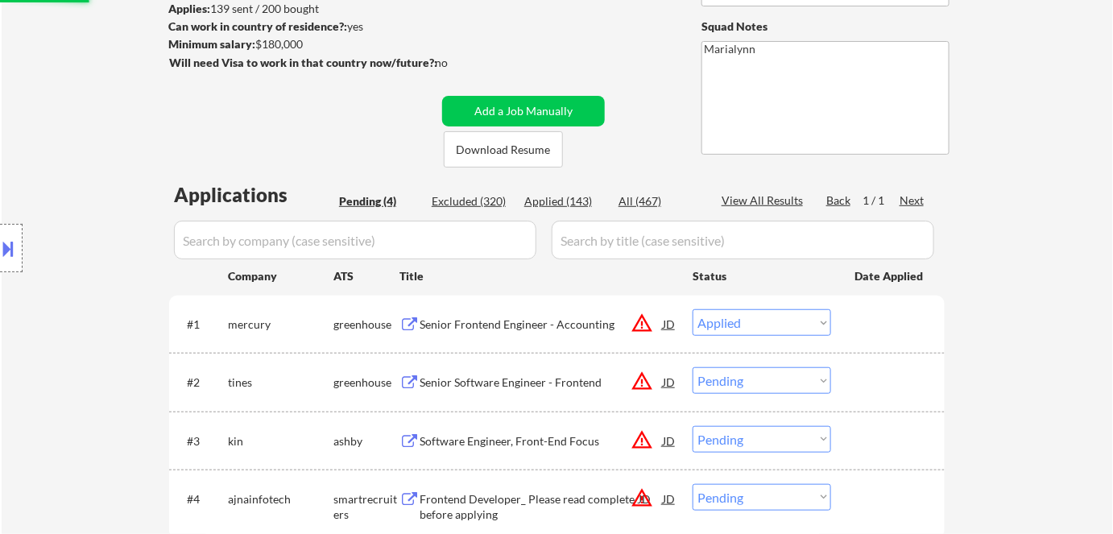
scroll to position [219, 0]
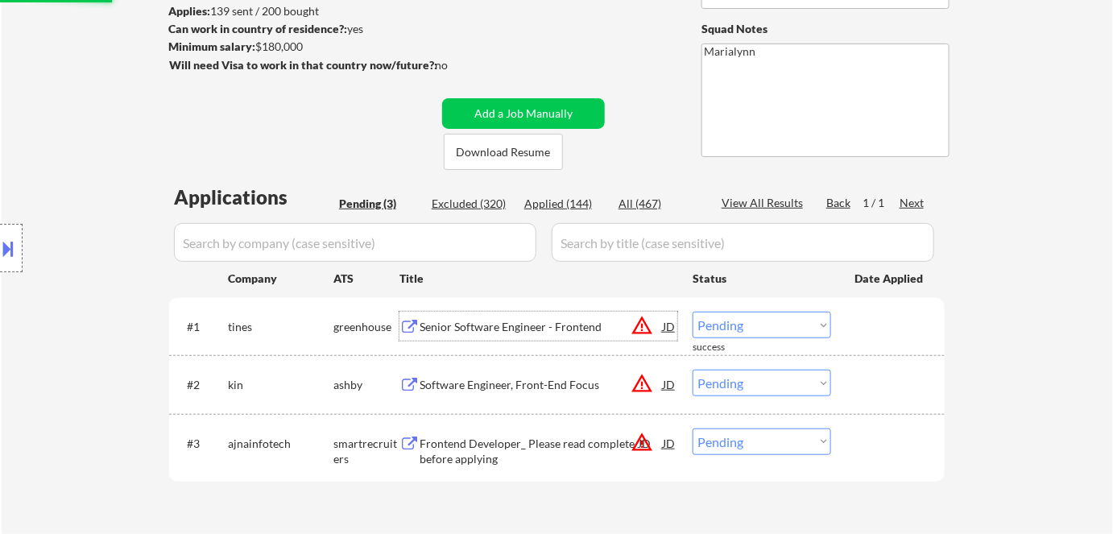
click at [543, 327] on div "Senior Software Engineer - Frontend" at bounding box center [540, 327] width 243 height 16
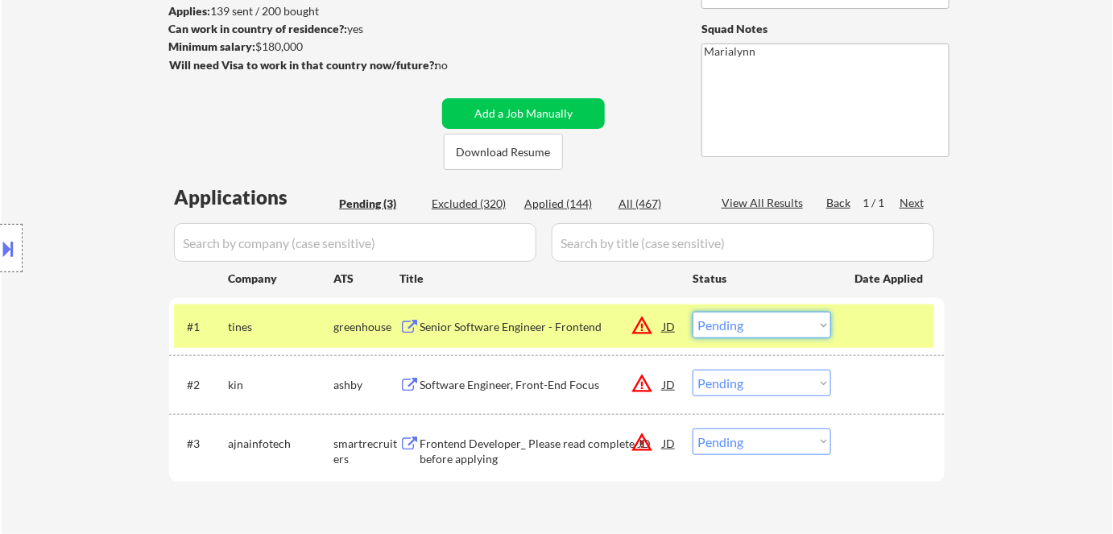
click at [733, 322] on select "Choose an option... Pending Applied Excluded (Questions) Excluded (Expired) Exc…" at bounding box center [761, 325] width 138 height 27
click at [692, 312] on select "Choose an option... Pending Applied Excluded (Questions) Excluded (Expired) Exc…" at bounding box center [761, 325] width 138 height 27
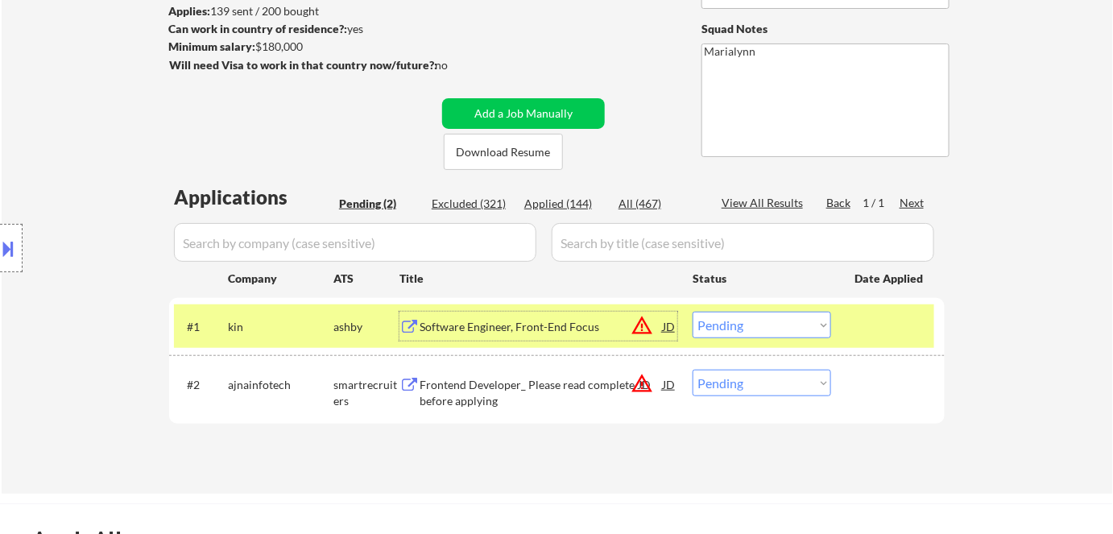
click at [539, 330] on div "Software Engineer, Front-End Focus" at bounding box center [540, 327] width 243 height 16
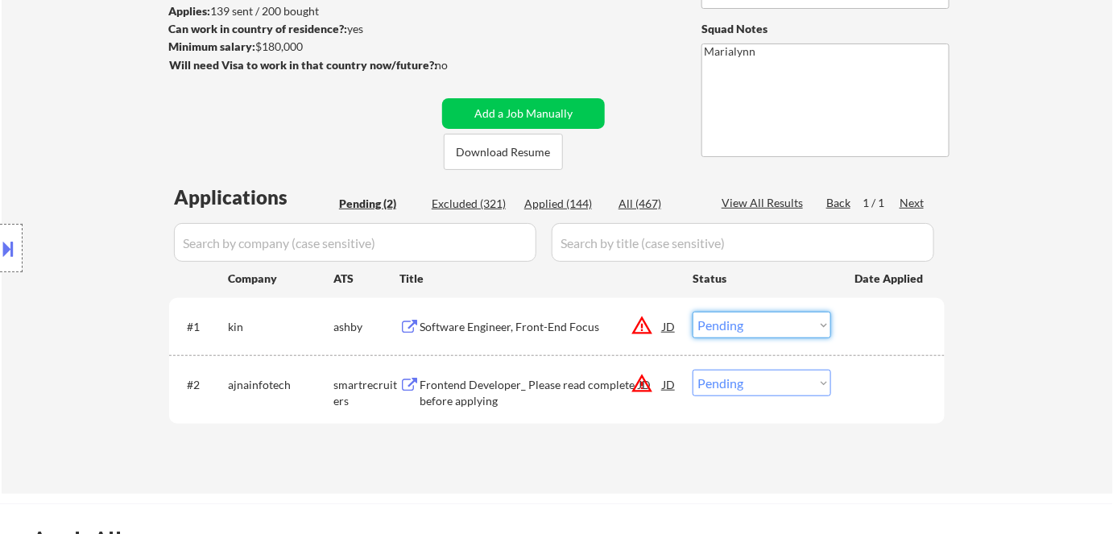
drag, startPoint x: 730, startPoint y: 326, endPoint x: 736, endPoint y: 335, distance: 10.5
click at [730, 326] on select "Choose an option... Pending Applied Excluded (Questions) Excluded (Expired) Exc…" at bounding box center [761, 325] width 138 height 27
click at [692, 312] on select "Choose an option... Pending Applied Excluded (Questions) Excluded (Expired) Exc…" at bounding box center [761, 325] width 138 height 27
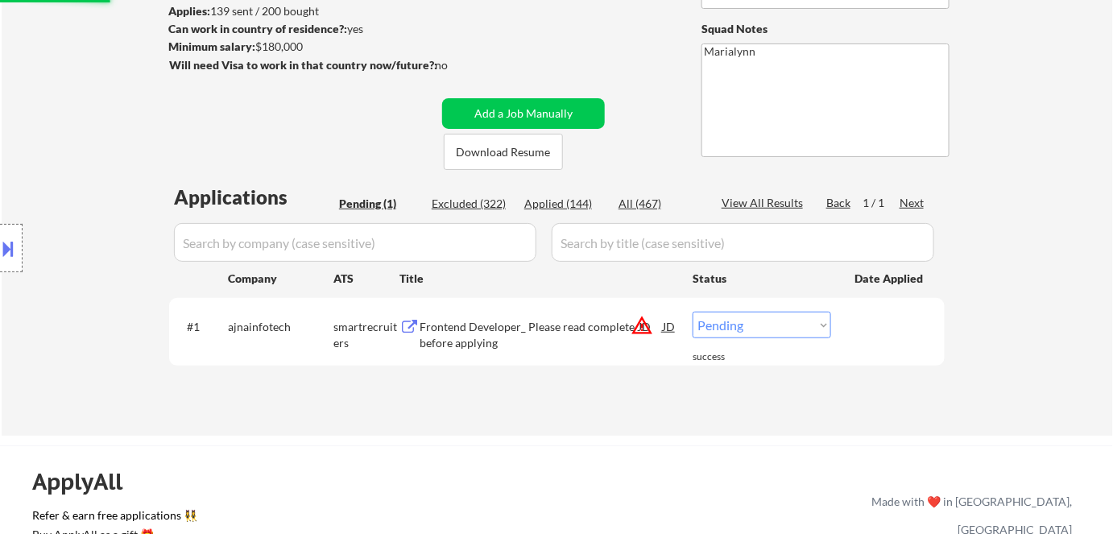
click at [510, 332] on div "Frontend Developer_ Please read complete JD before applying" at bounding box center [540, 334] width 243 height 31
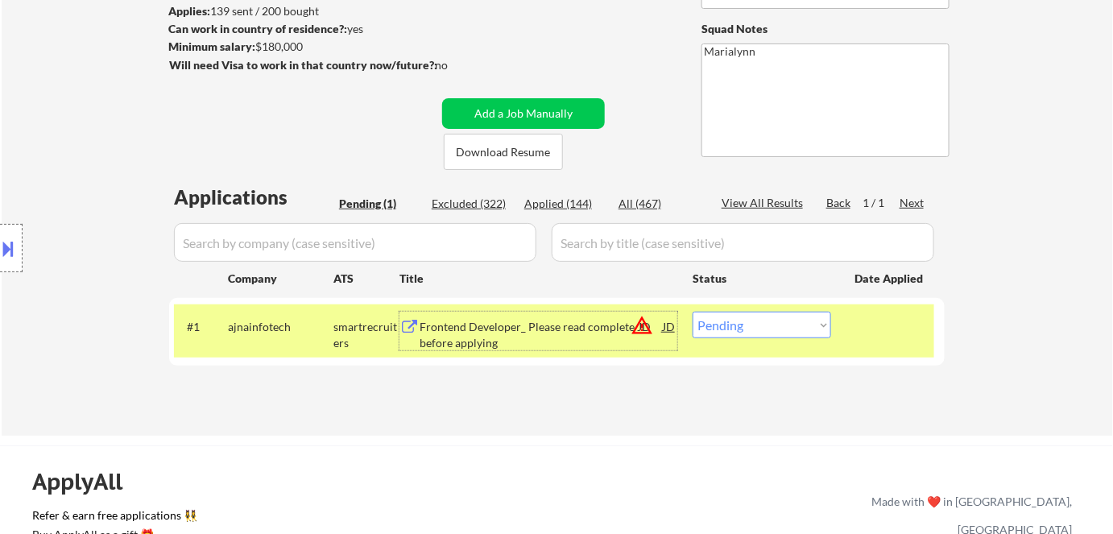
click at [803, 326] on select "Choose an option... Pending Applied Excluded (Questions) Excluded (Expired) Exc…" at bounding box center [761, 325] width 138 height 27
click at [692, 312] on select "Choose an option... Pending Applied Excluded (Questions) Excluded (Expired) Exc…" at bounding box center [761, 325] width 138 height 27
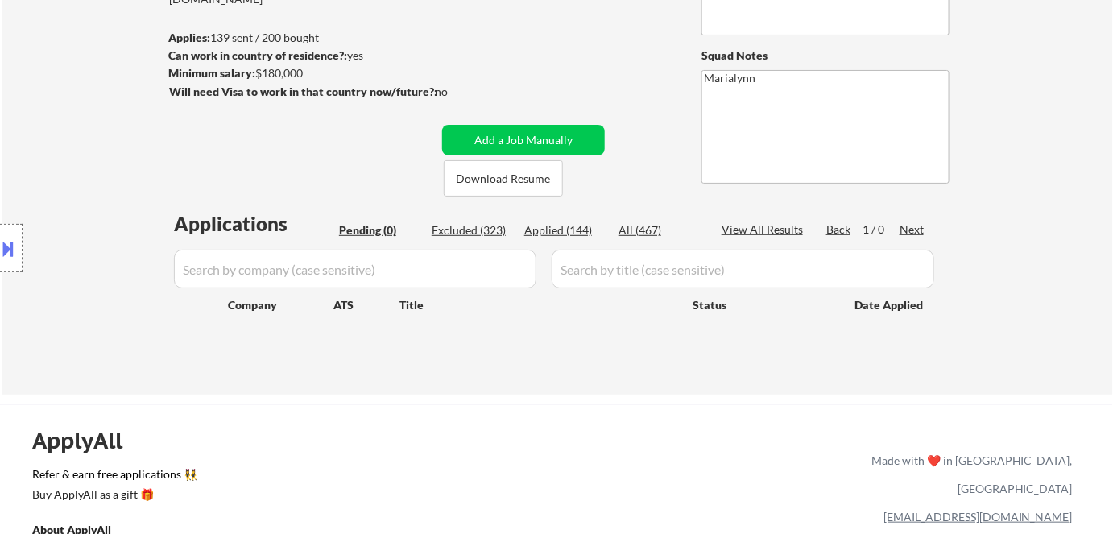
scroll to position [292, 0]
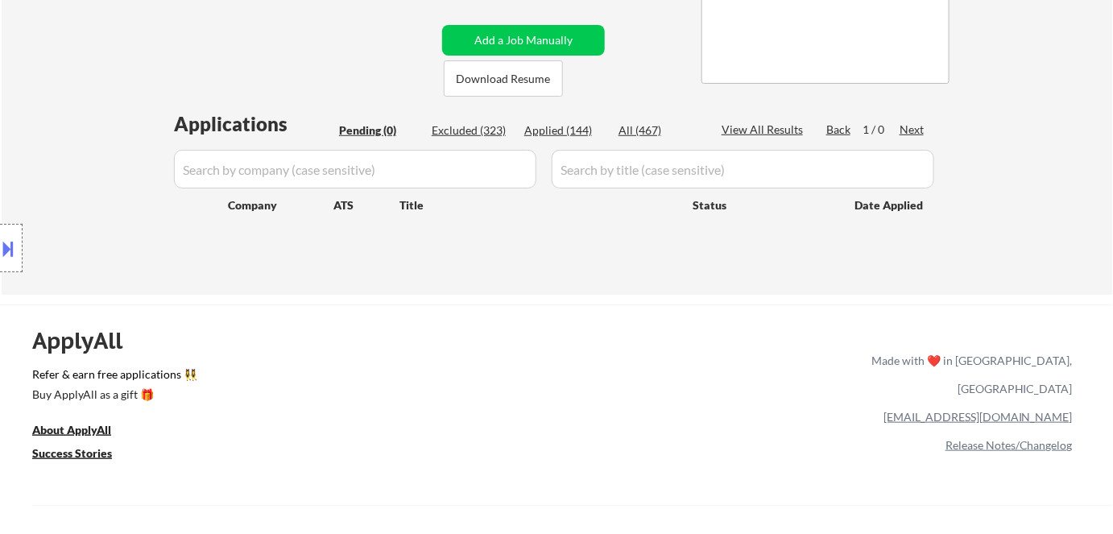
click at [568, 128] on div "Applied (144)" at bounding box center [564, 130] width 81 height 16
select select ""applied""
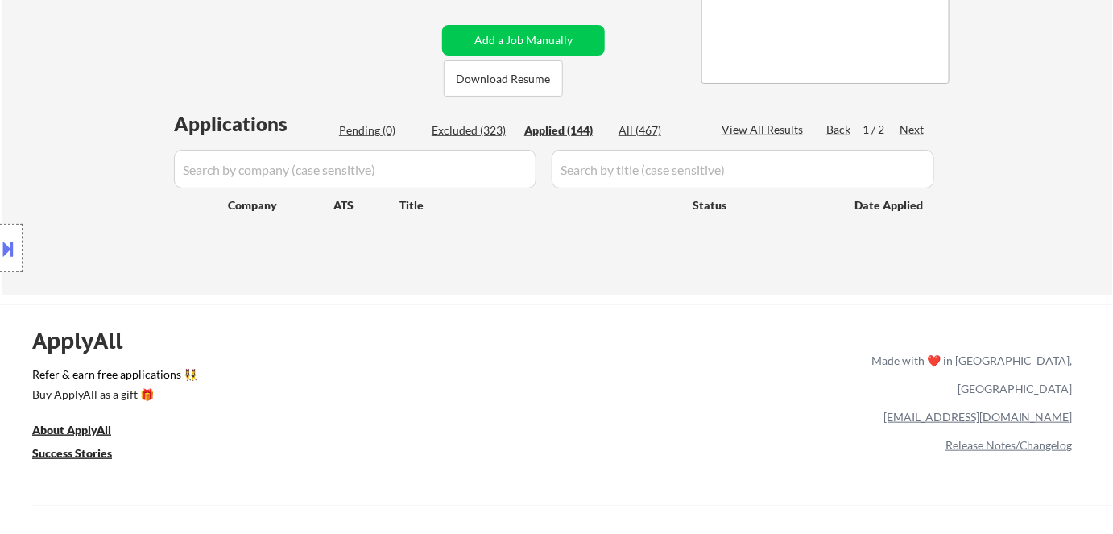
select select ""applied""
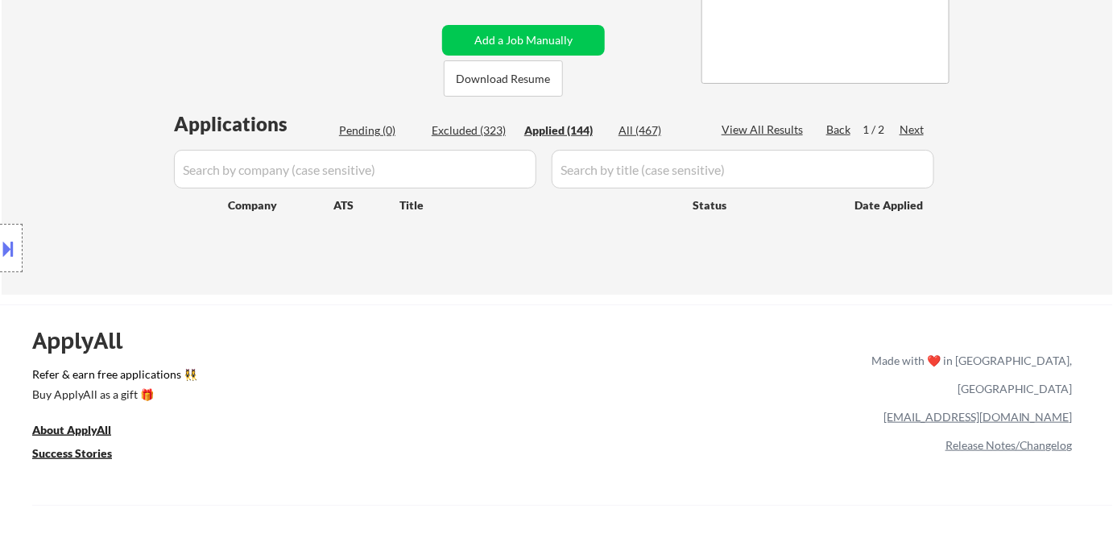
select select ""applied""
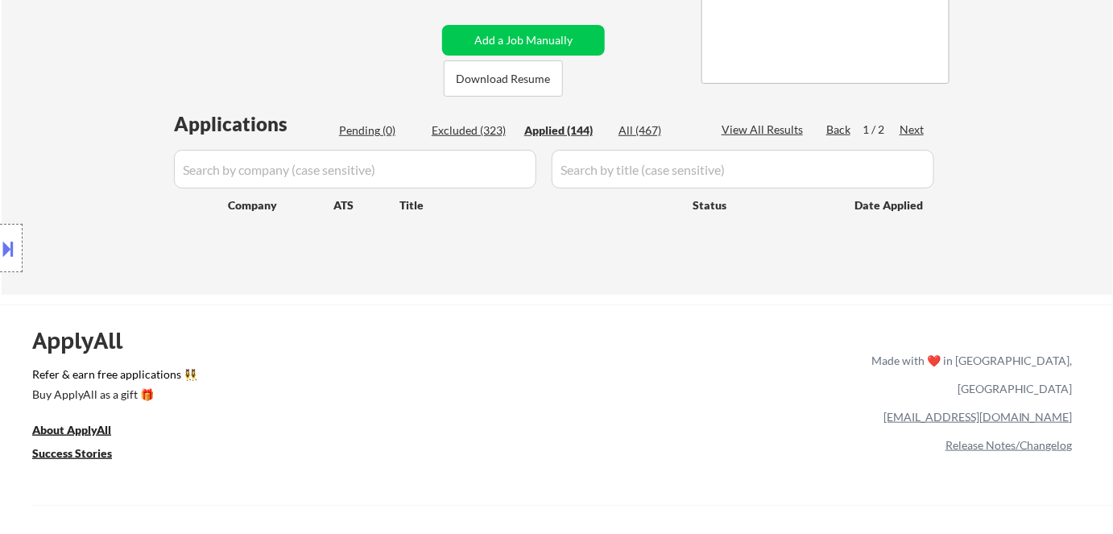
select select ""applied""
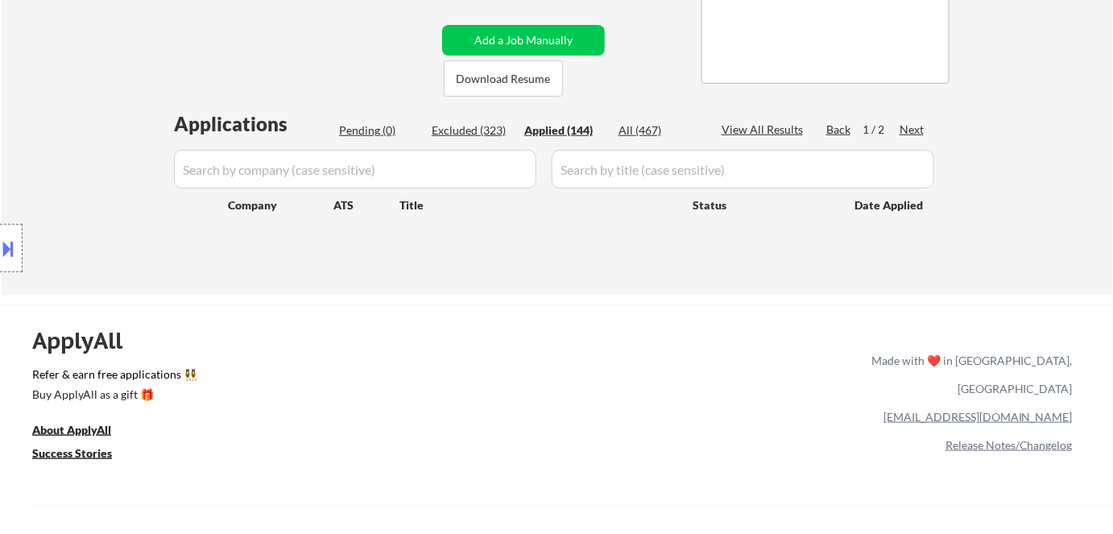
select select ""applied""
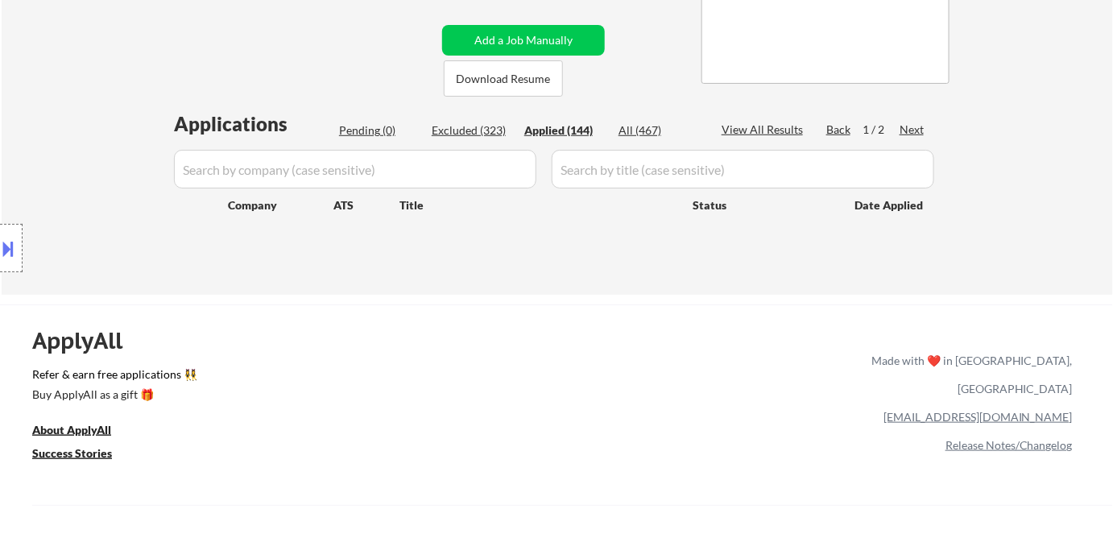
select select ""applied""
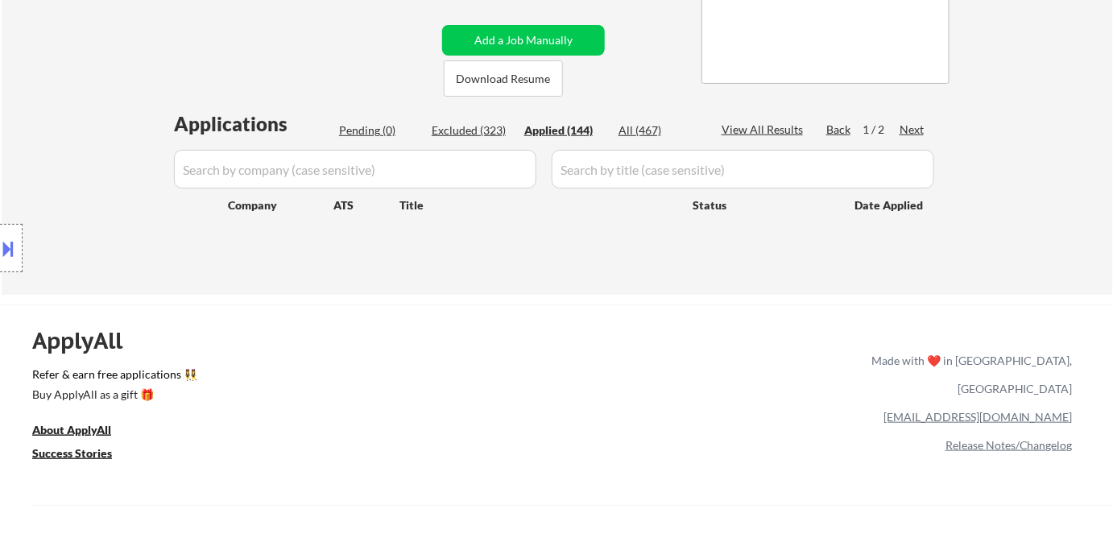
select select ""applied""
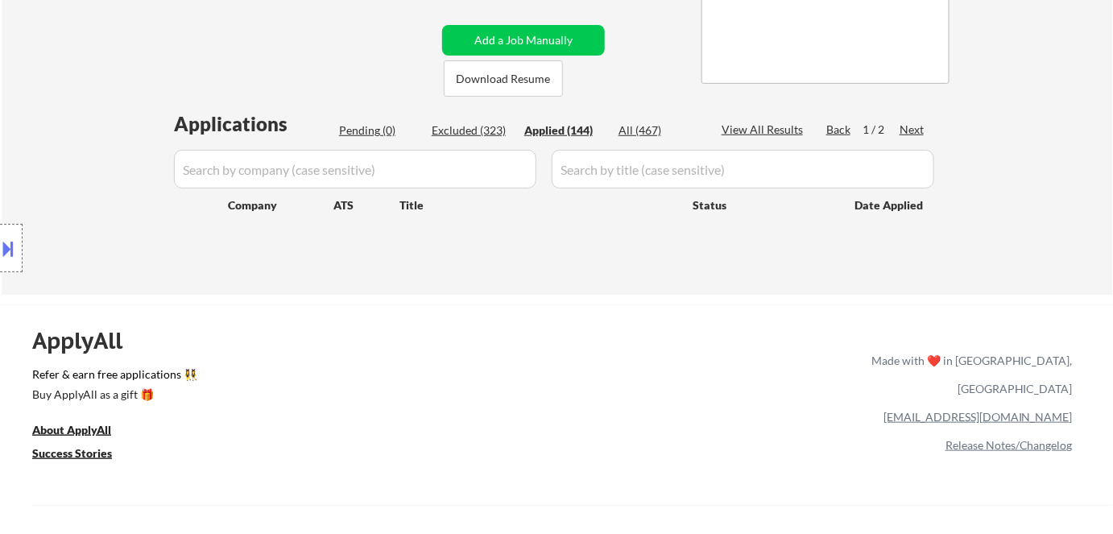
select select ""applied""
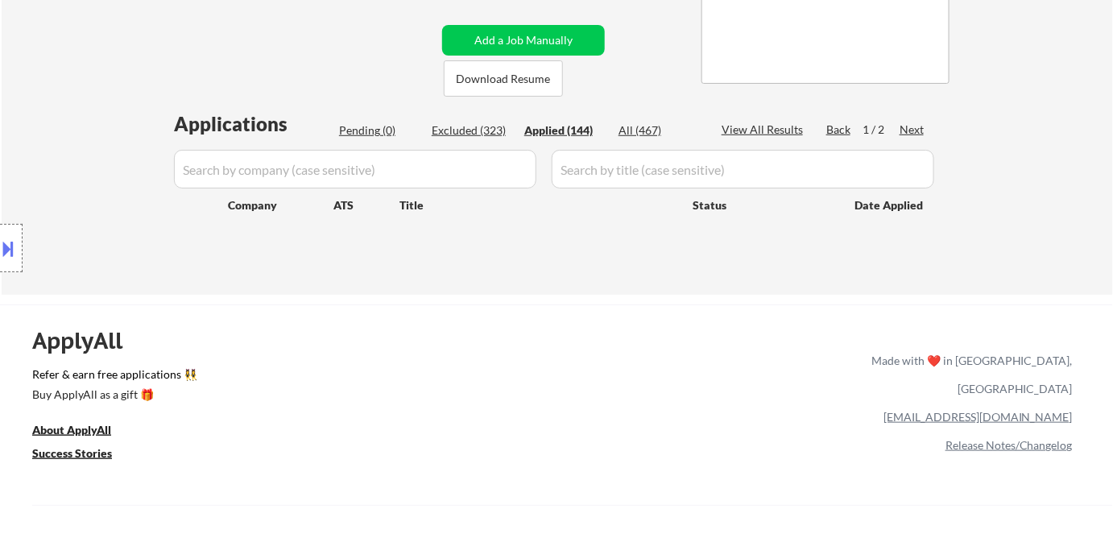
select select ""applied""
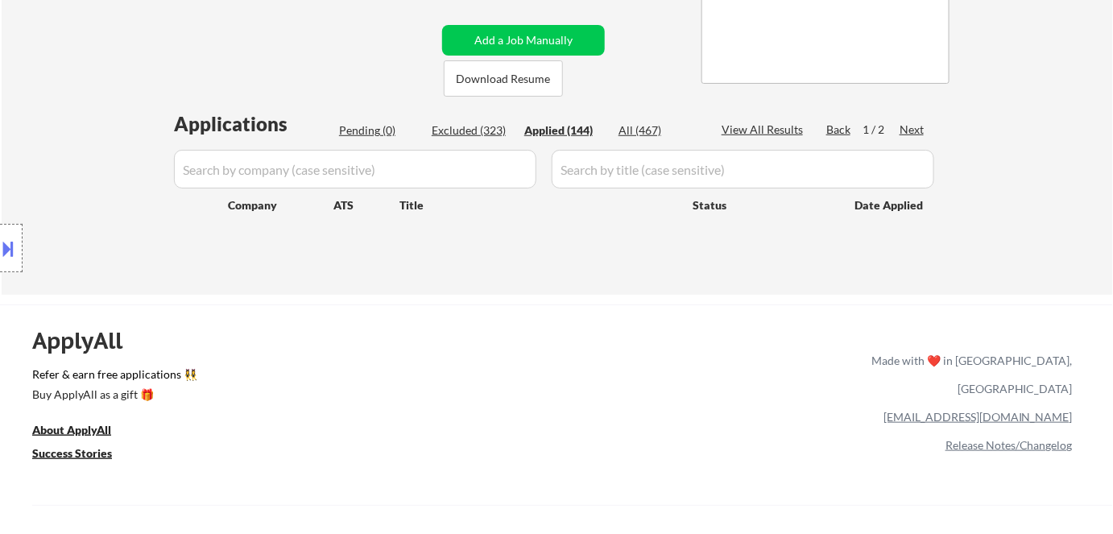
select select ""applied""
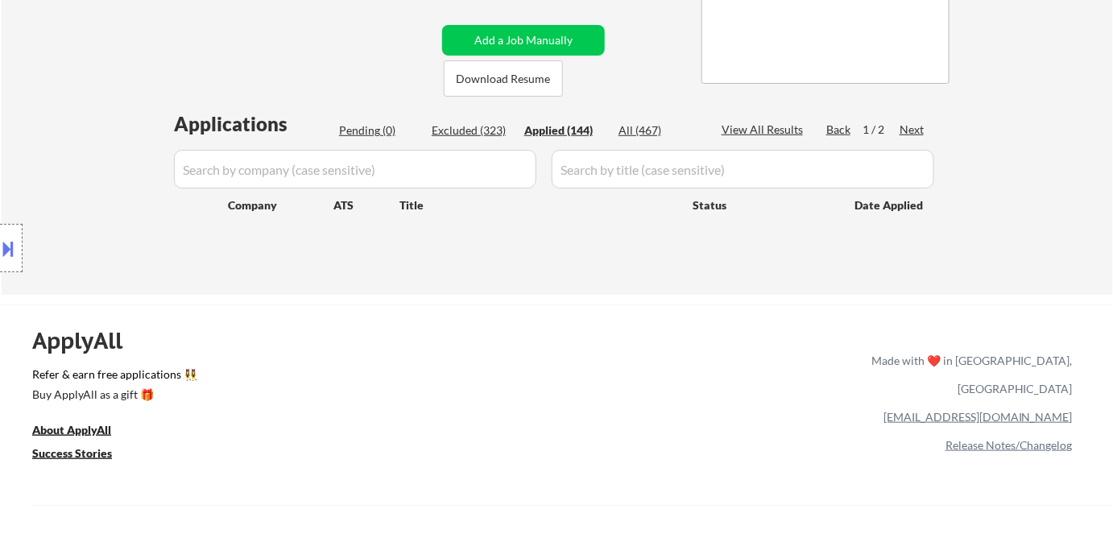
select select ""applied""
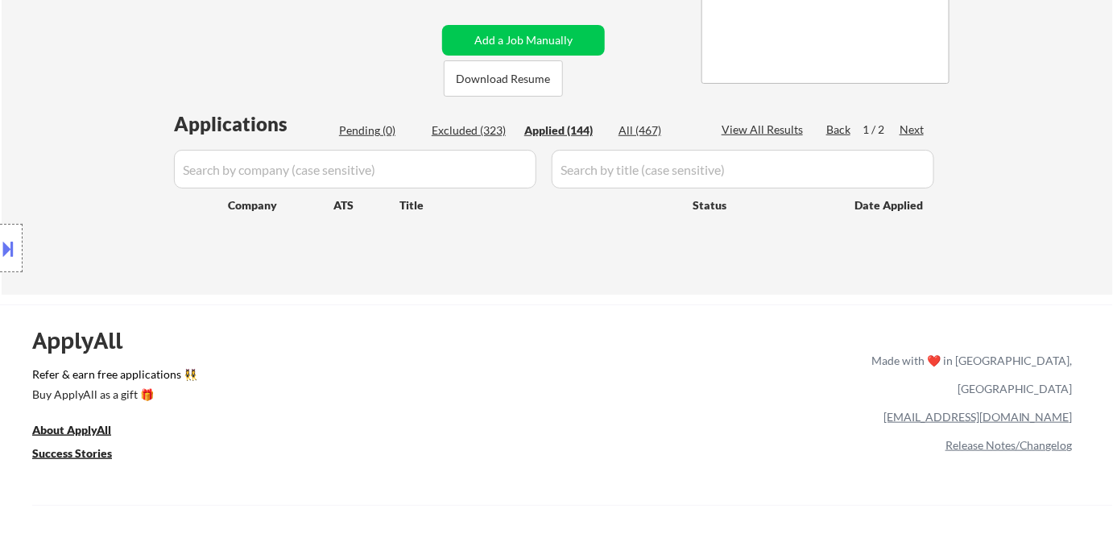
select select ""applied""
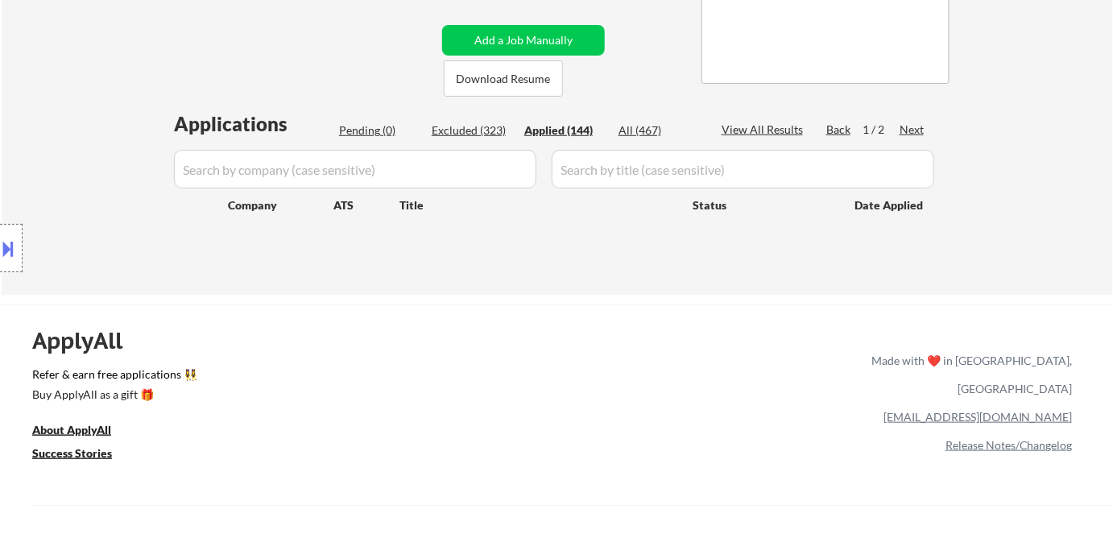
select select ""applied""
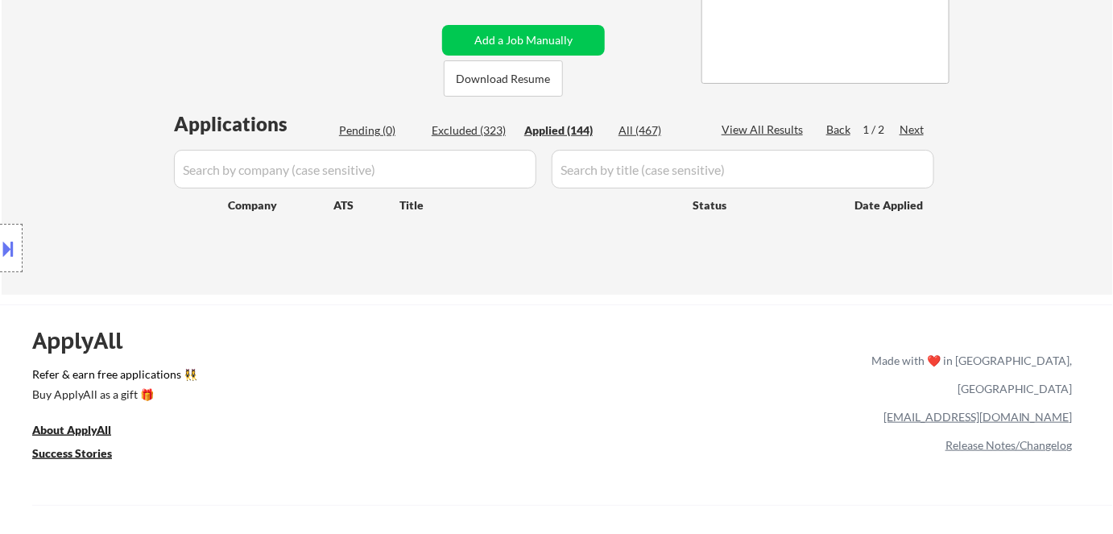
select select ""applied""
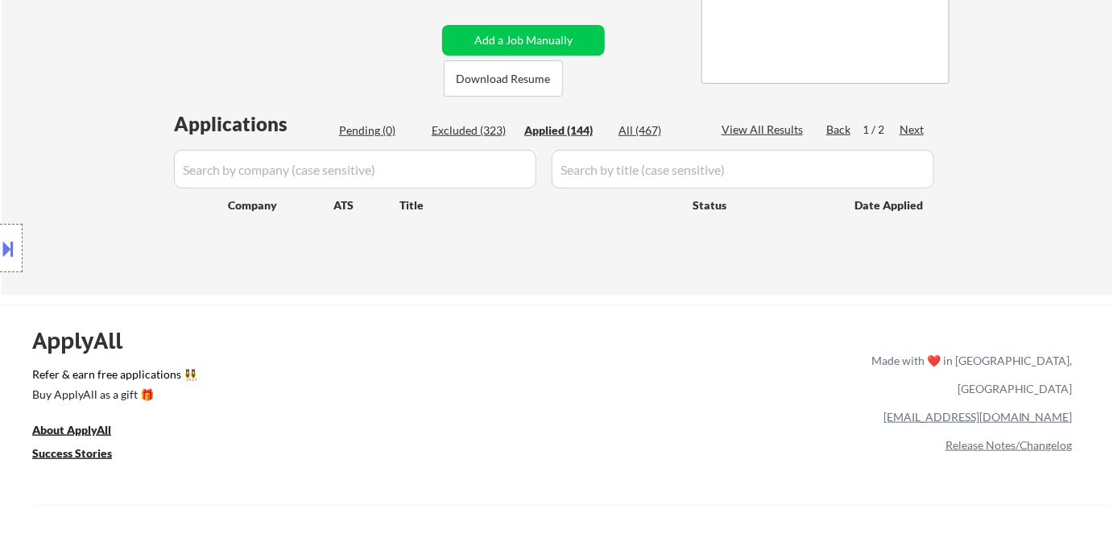
select select ""applied""
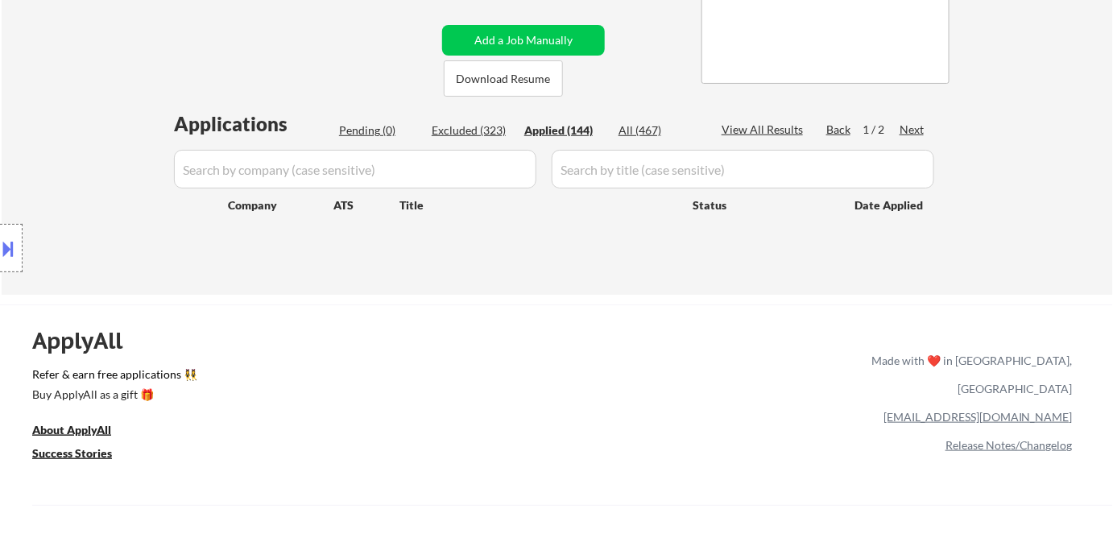
select select ""applied""
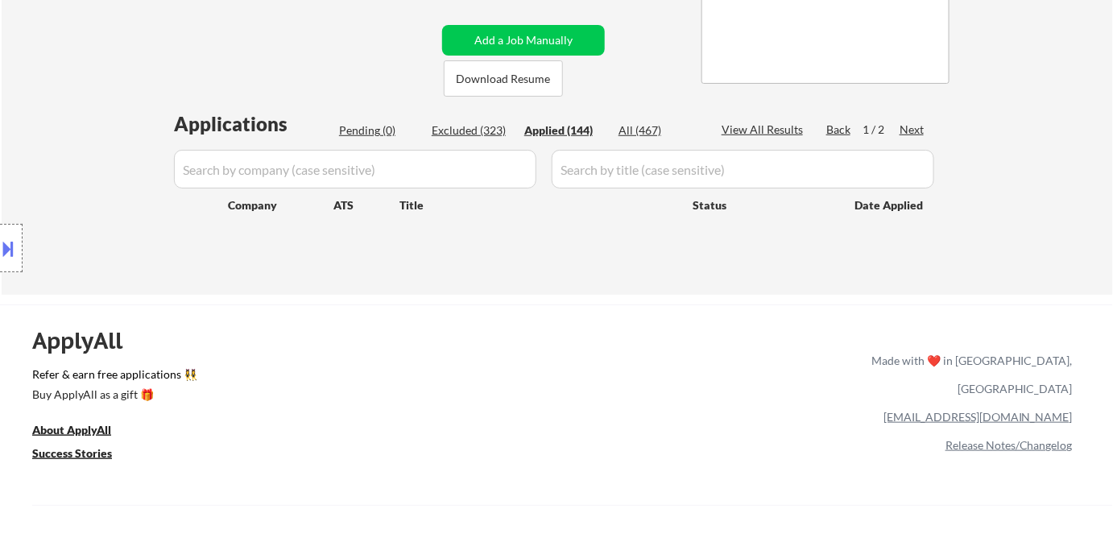
select select ""applied""
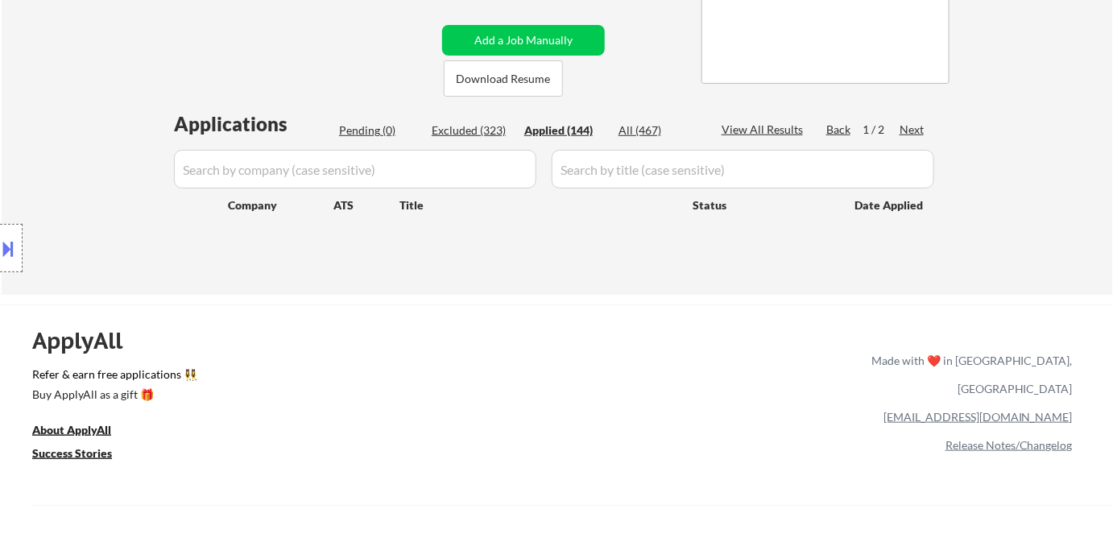
select select ""applied""
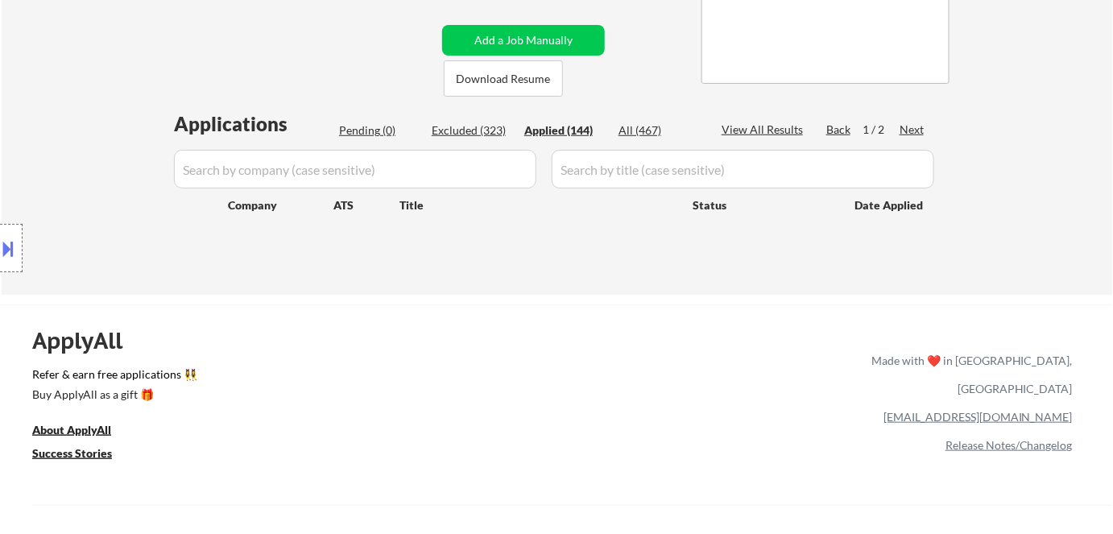
select select ""applied""
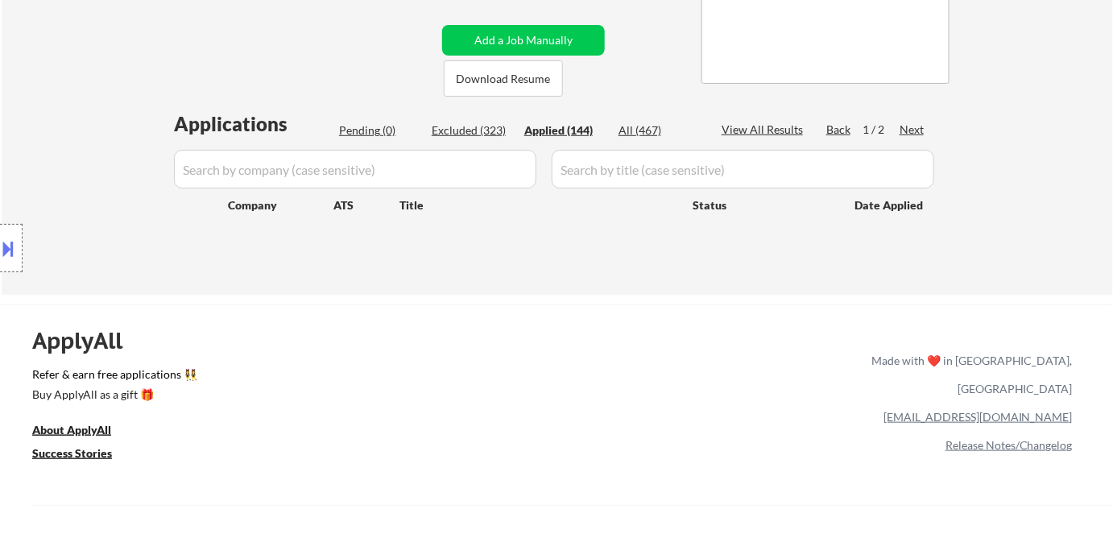
select select ""applied""
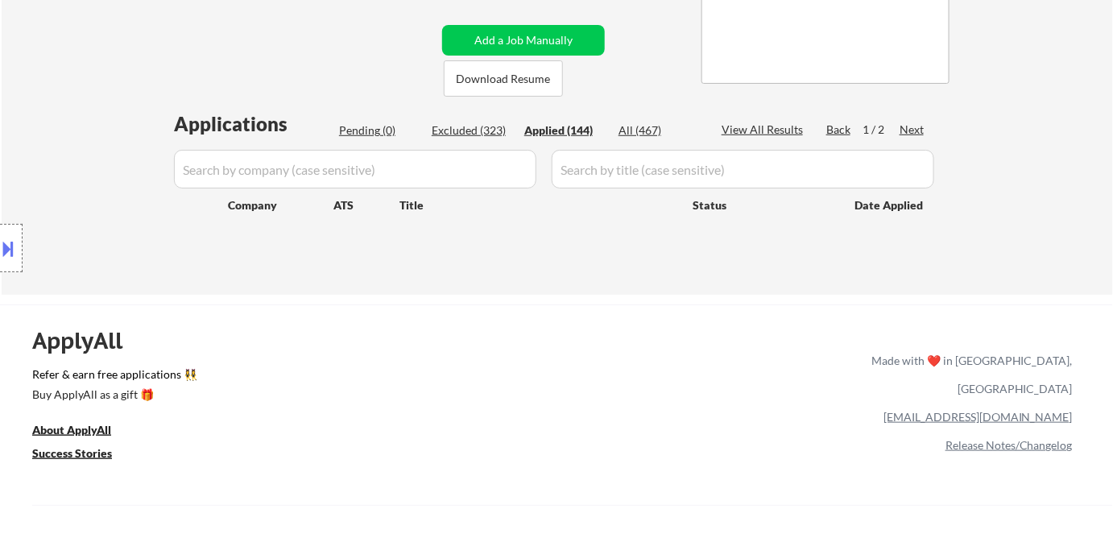
select select ""applied""
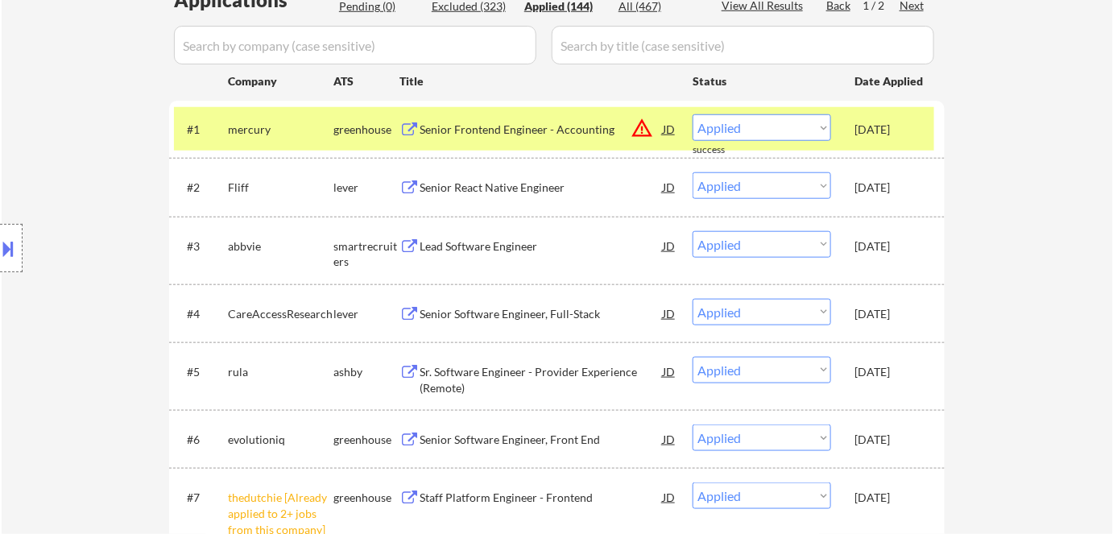
scroll to position [439, 0]
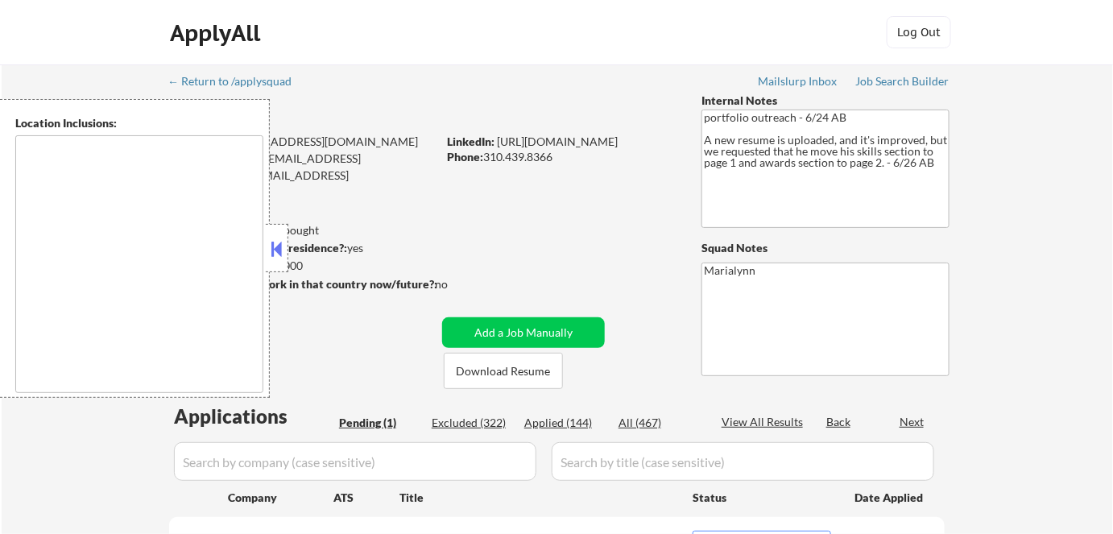
click at [281, 245] on button at bounding box center [277, 249] width 18 height 24
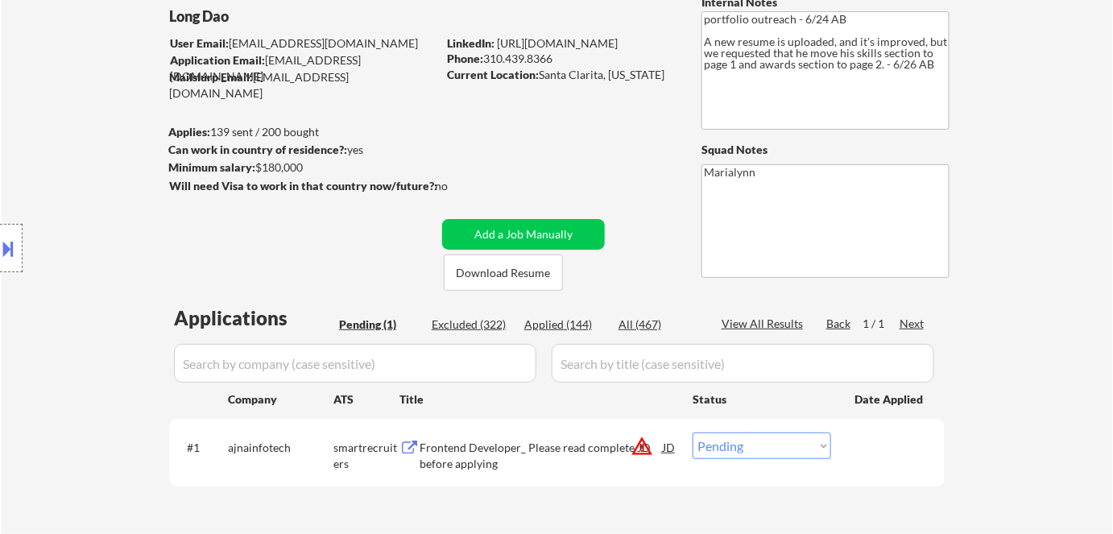
scroll to position [219, 0]
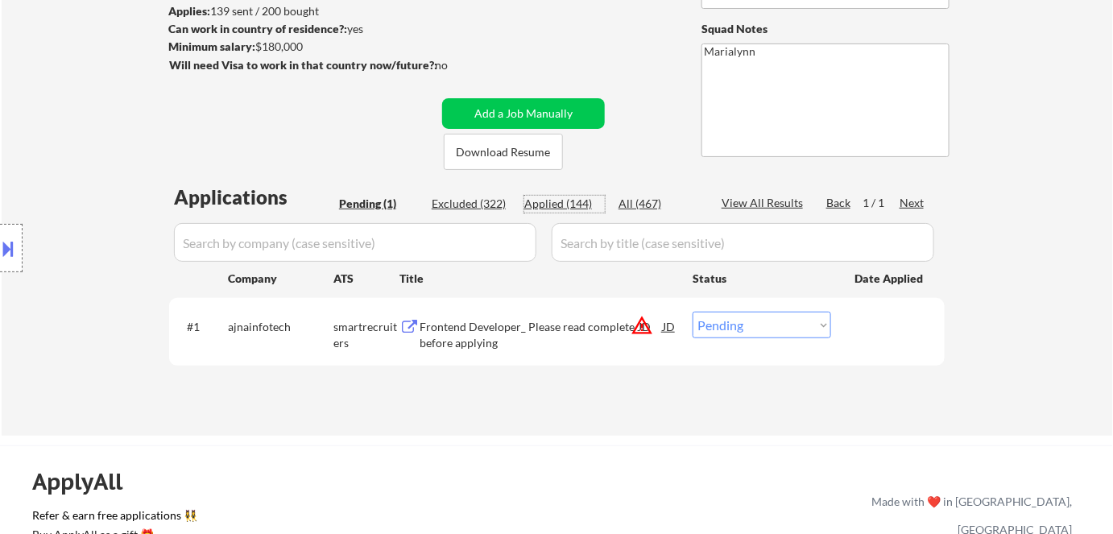
click at [572, 209] on div "Applied (144)" at bounding box center [564, 204] width 81 height 16
select select ""applied""
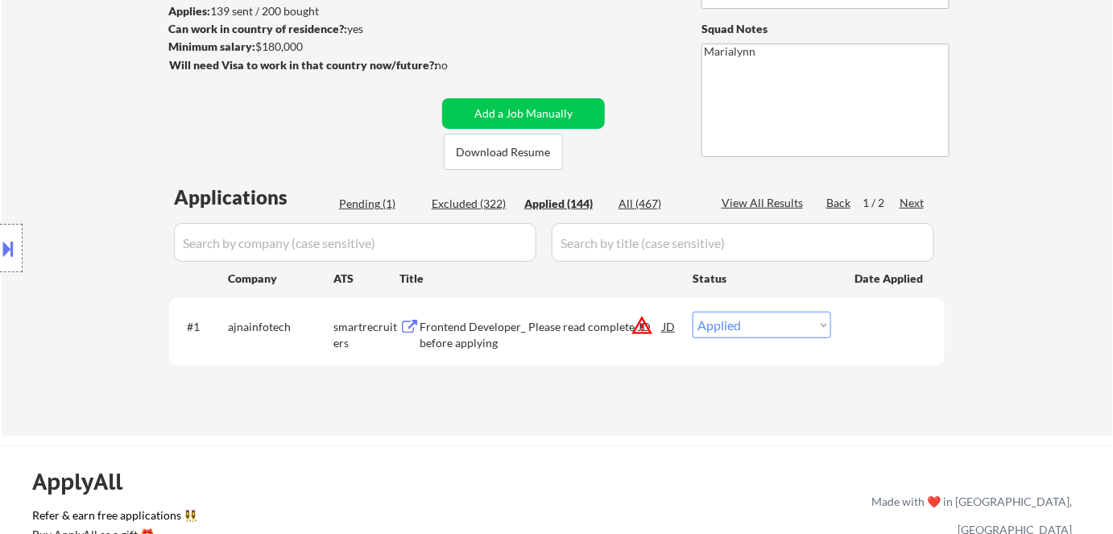
select select ""applied""
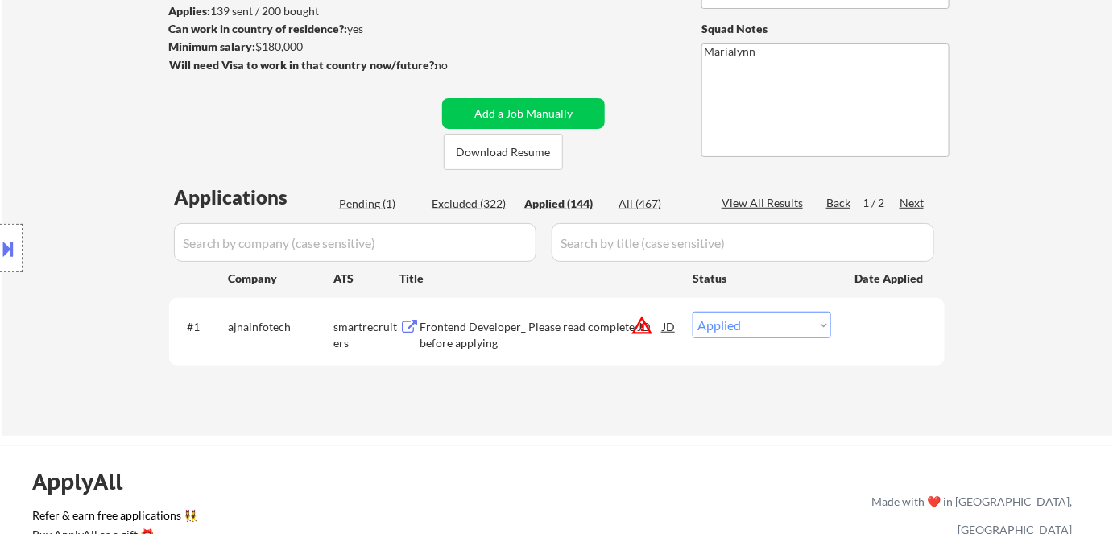
select select ""applied""
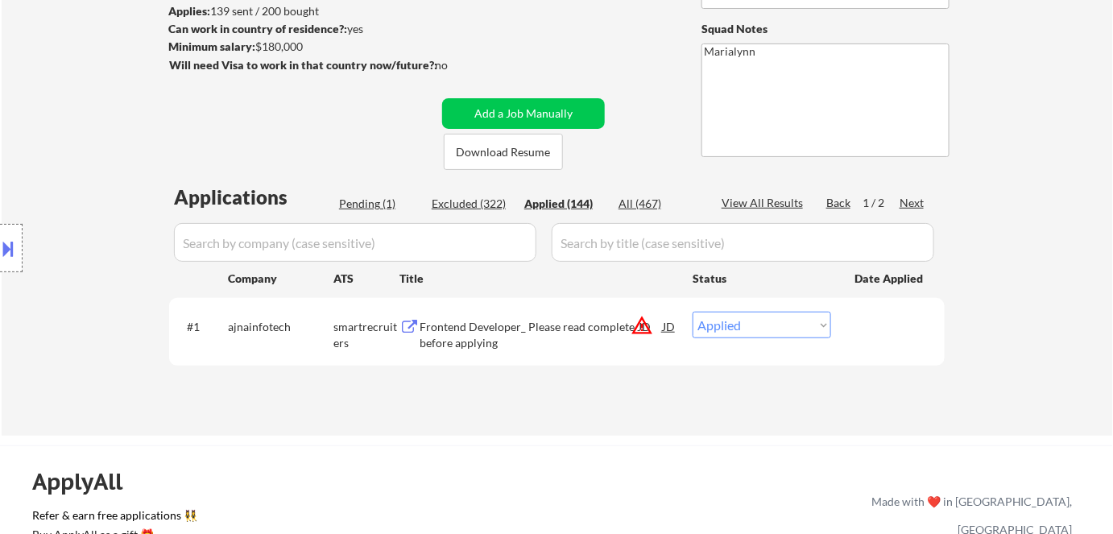
select select ""applied""
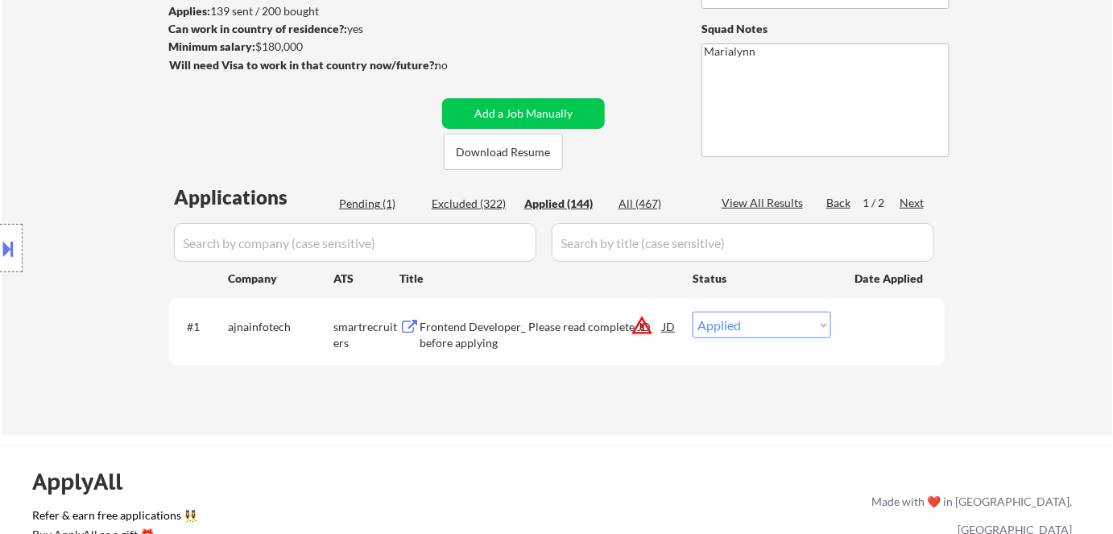
select select ""applied""
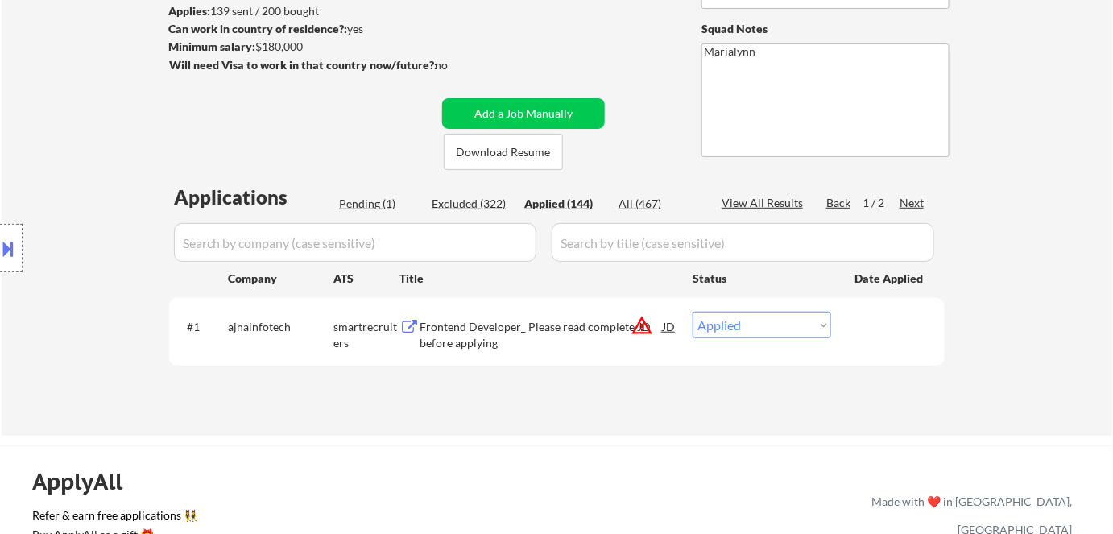
select select ""applied""
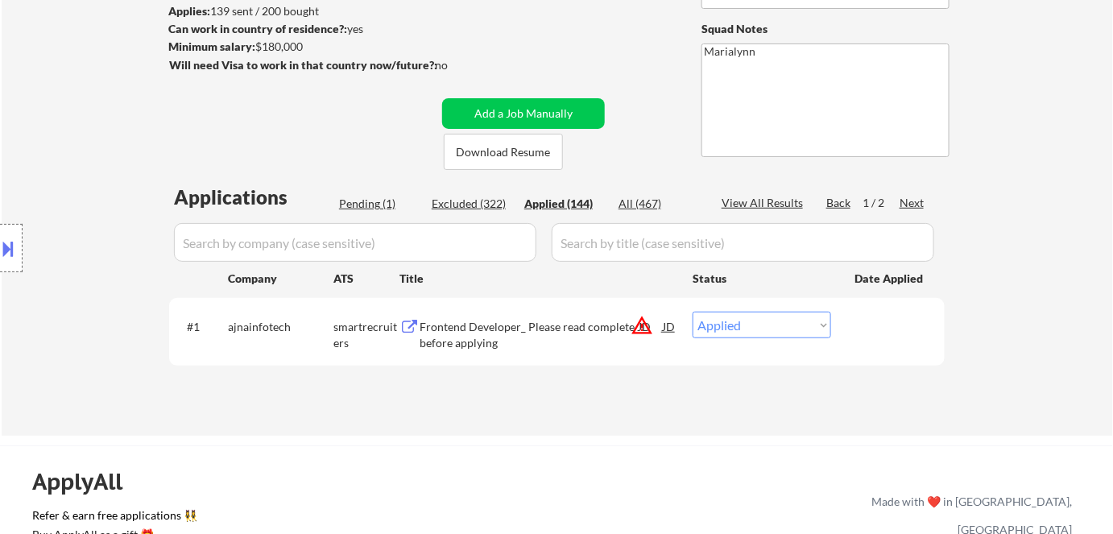
select select ""applied""
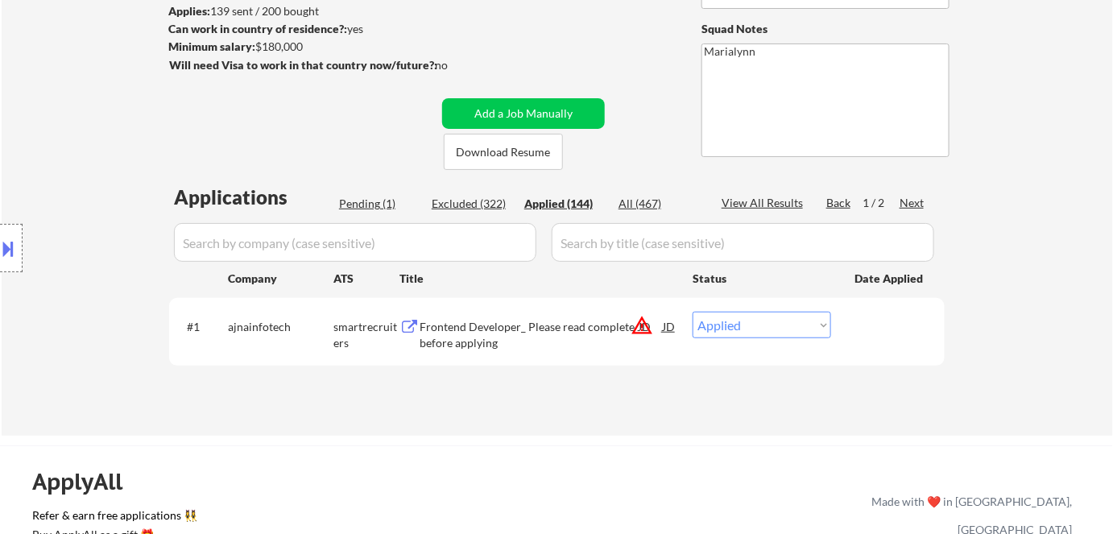
select select ""applied""
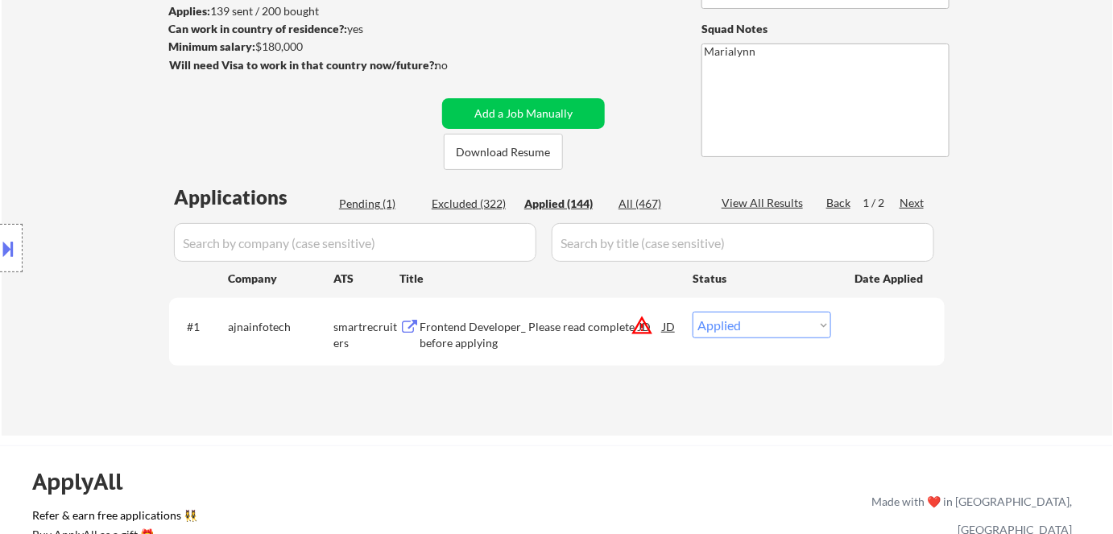
select select ""applied""
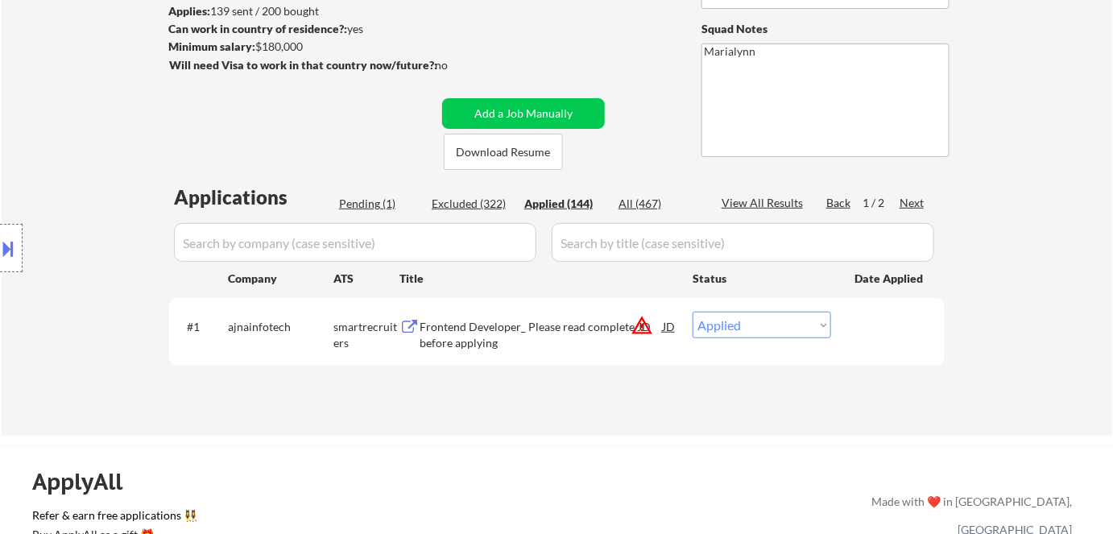
select select ""applied""
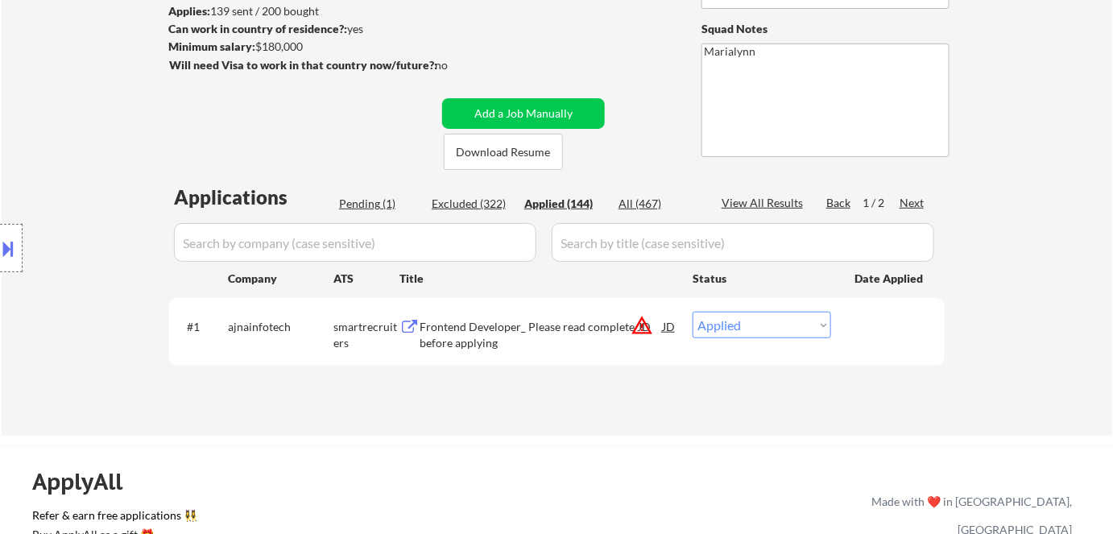
select select ""applied""
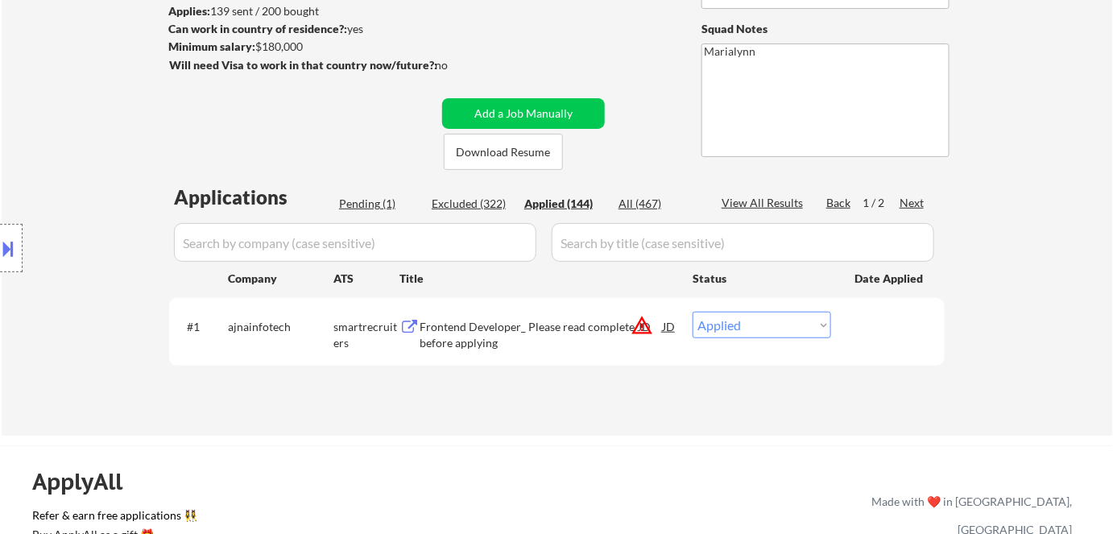
select select ""applied""
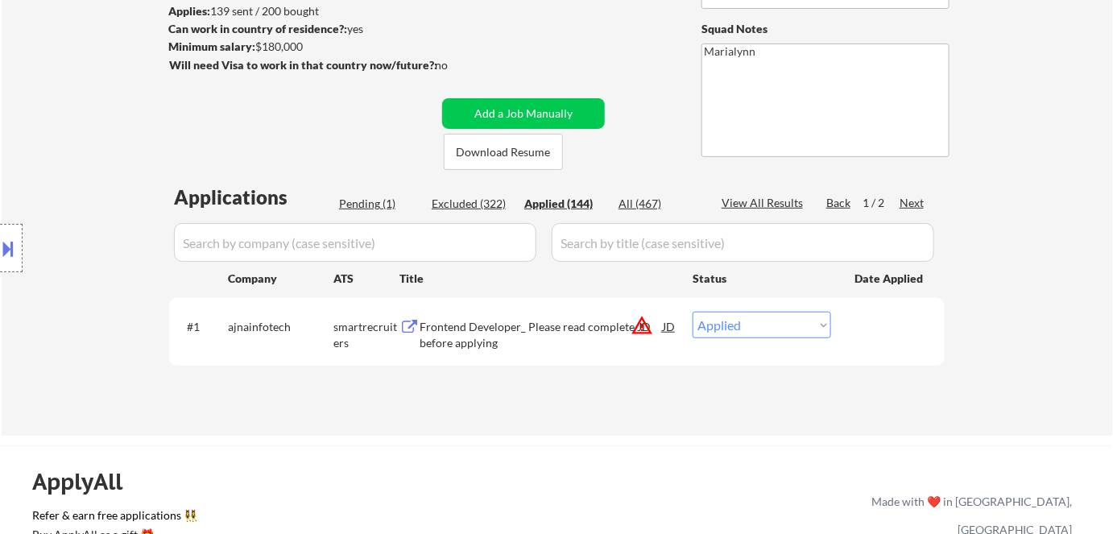
select select ""applied""
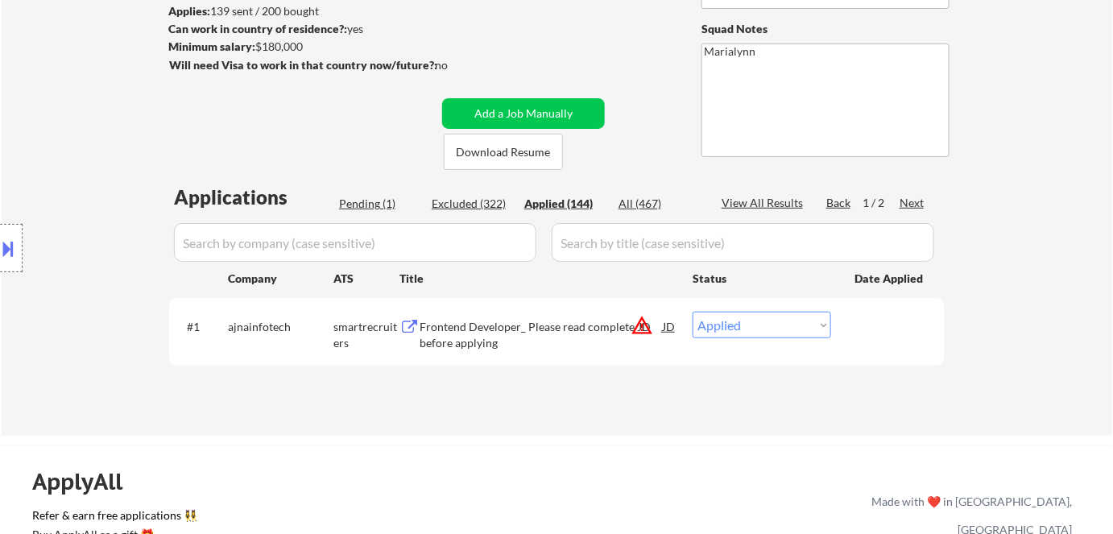
select select ""applied""
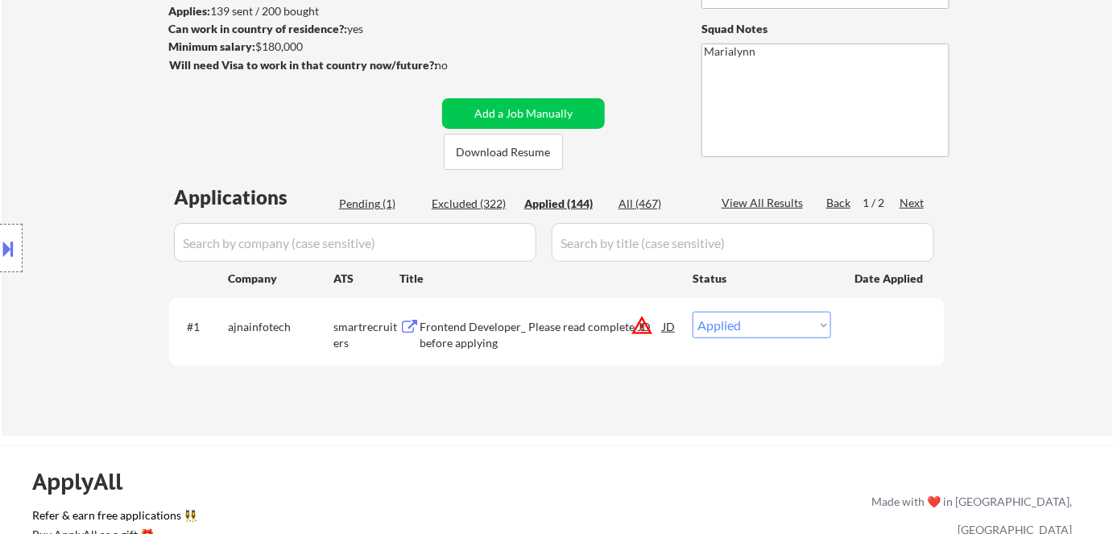
select select ""applied""
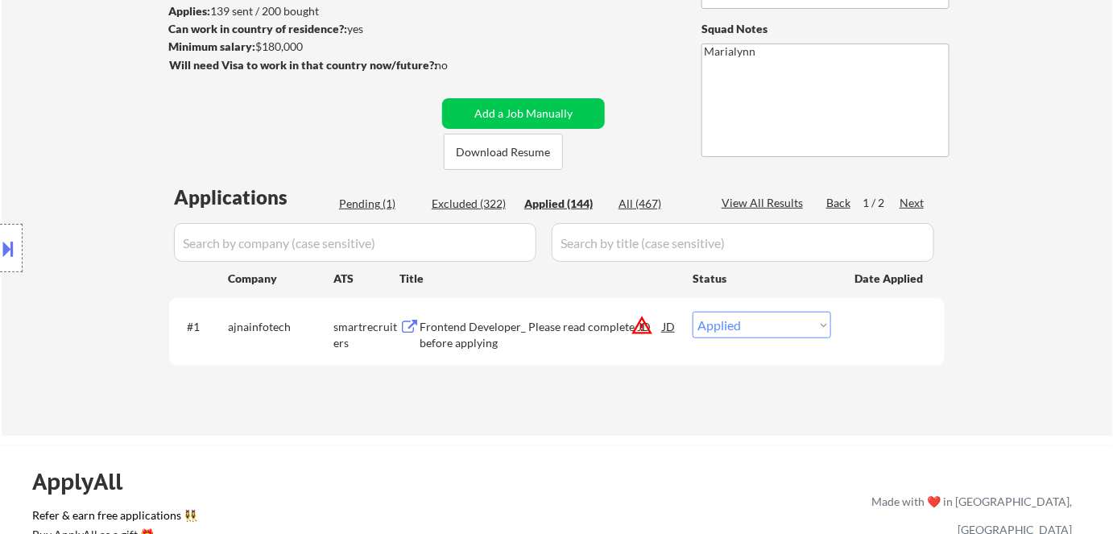
select select ""applied""
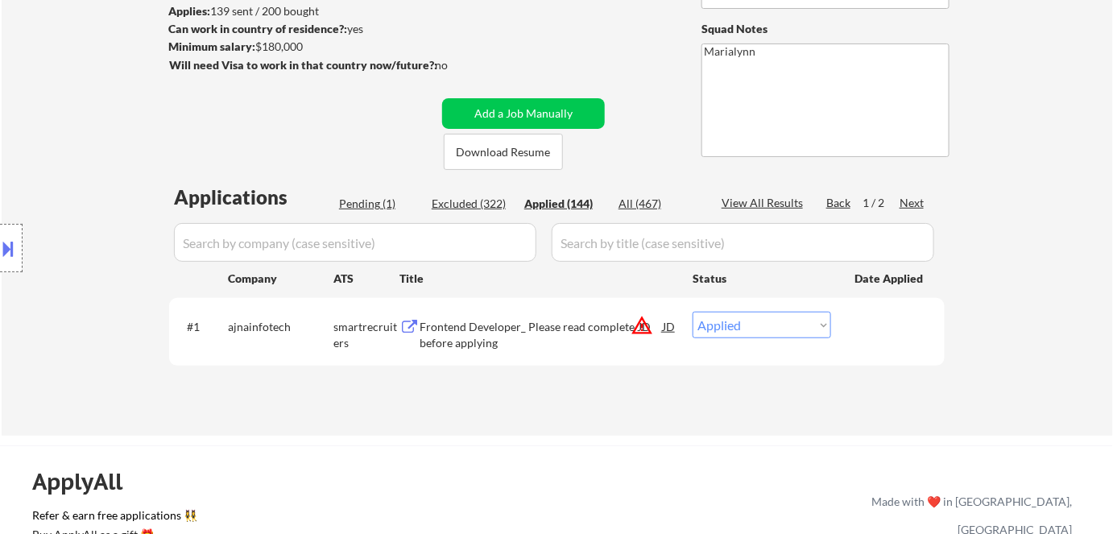
select select ""applied""
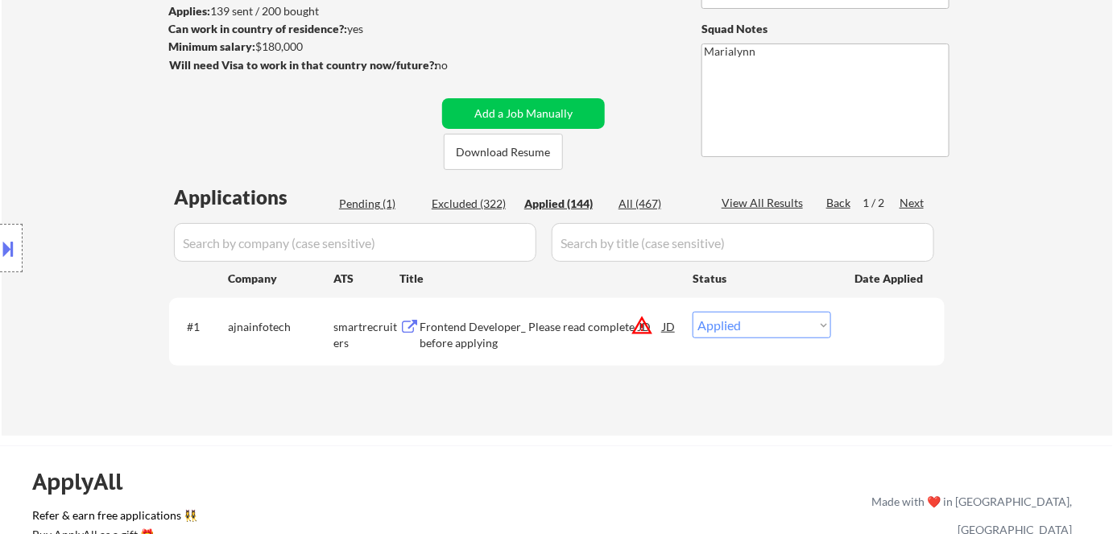
select select ""applied""
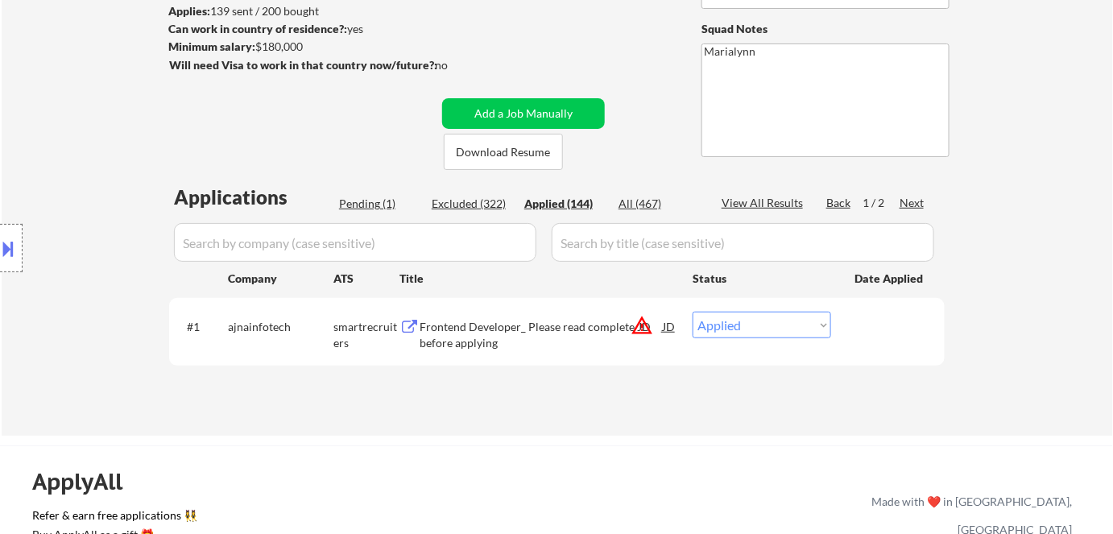
select select ""applied""
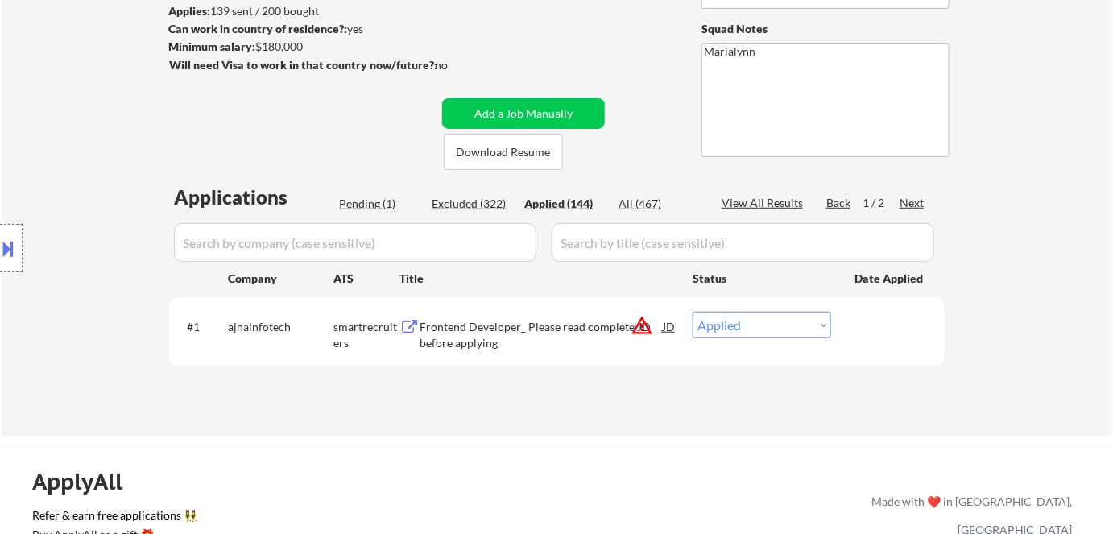
select select ""applied""
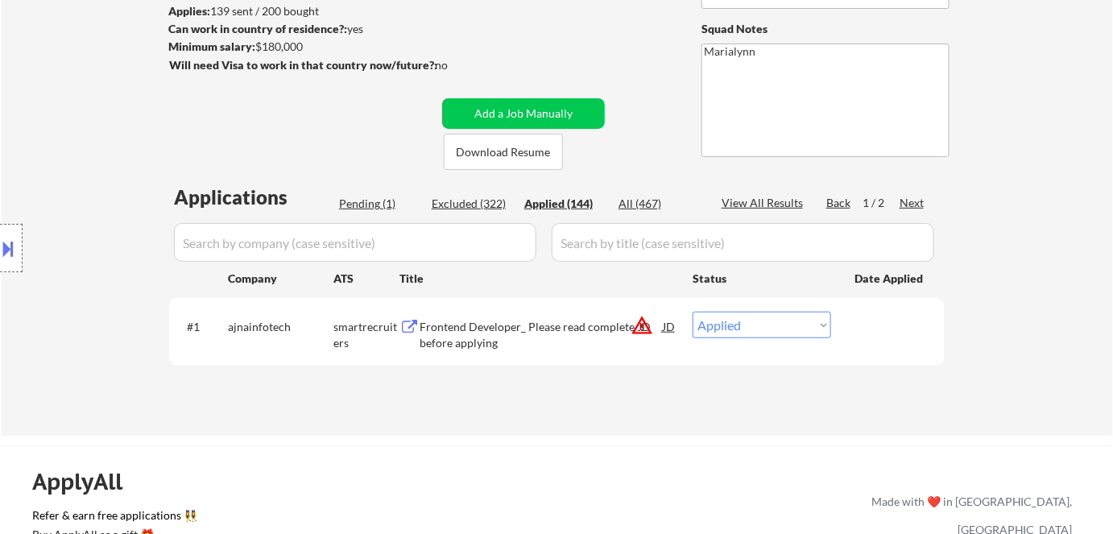
select select ""applied""
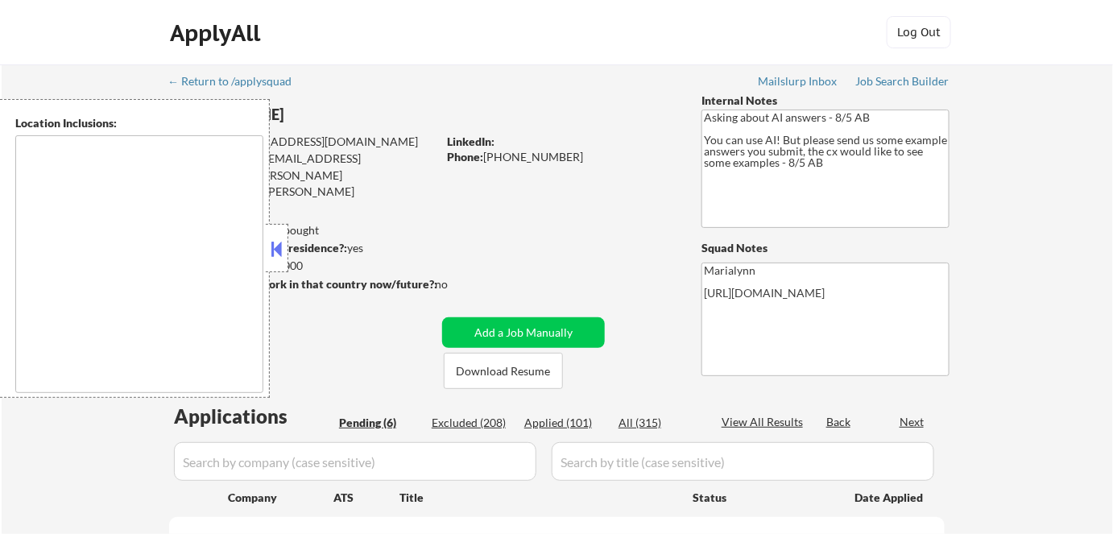
select select ""pending""
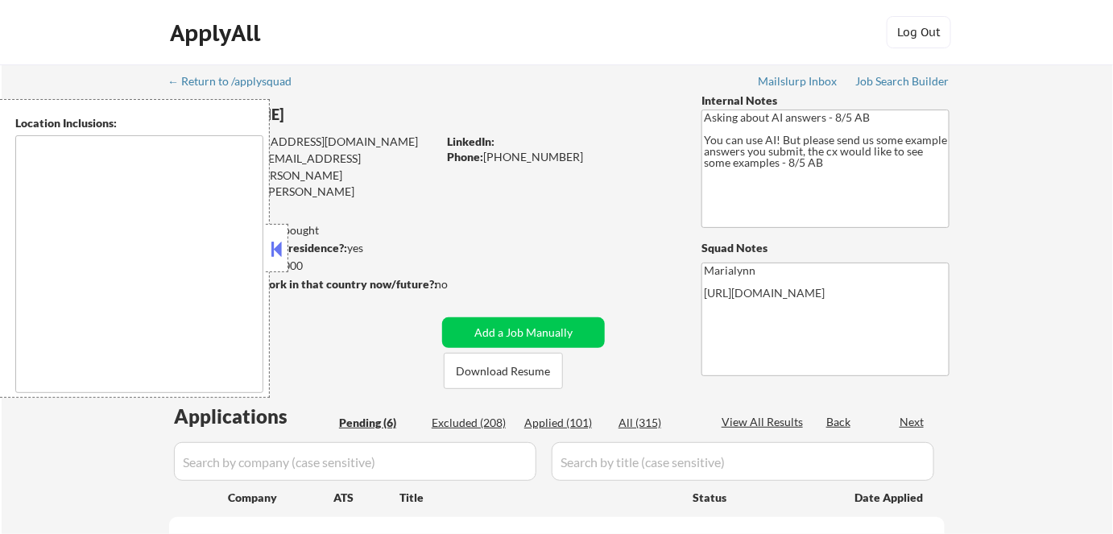
select select ""pending""
type textarea "[GEOGRAPHIC_DATA], [GEOGRAPHIC_DATA] [GEOGRAPHIC_DATA], [GEOGRAPHIC_DATA], [GEO…"
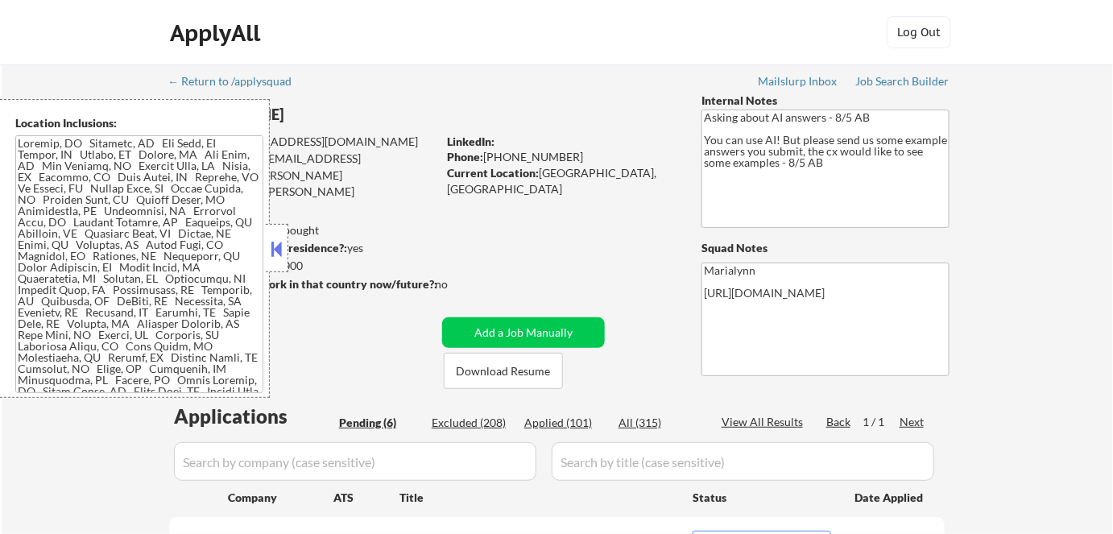
click at [277, 234] on div at bounding box center [277, 248] width 23 height 48
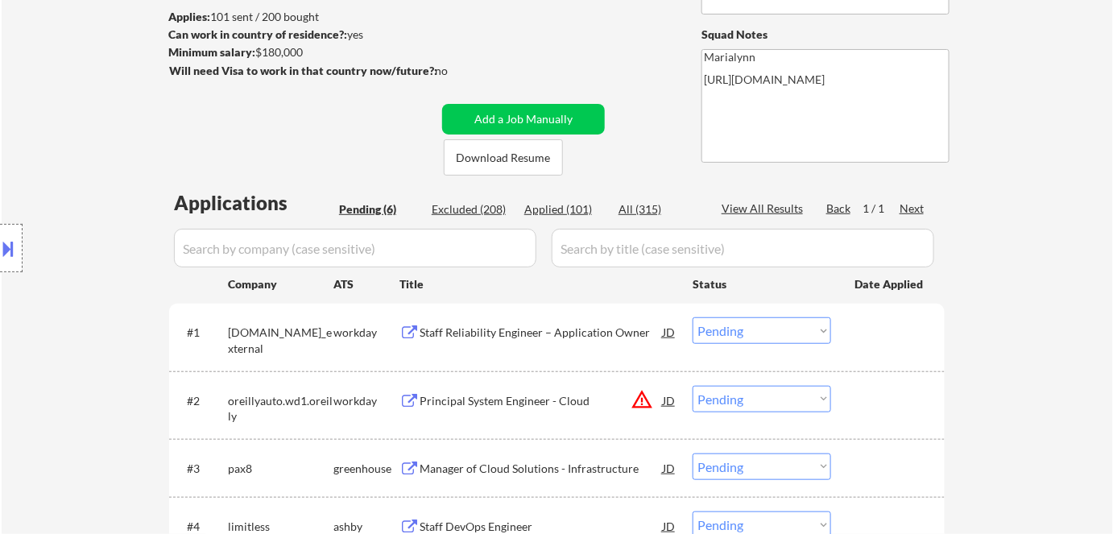
scroll to position [219, 0]
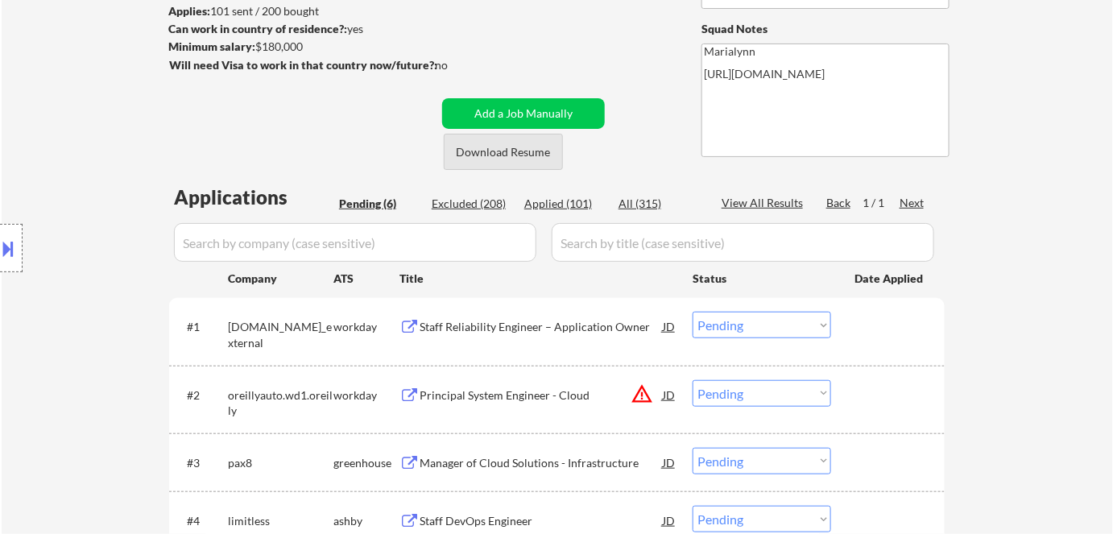
click at [515, 154] on button "Download Resume" at bounding box center [503, 152] width 119 height 36
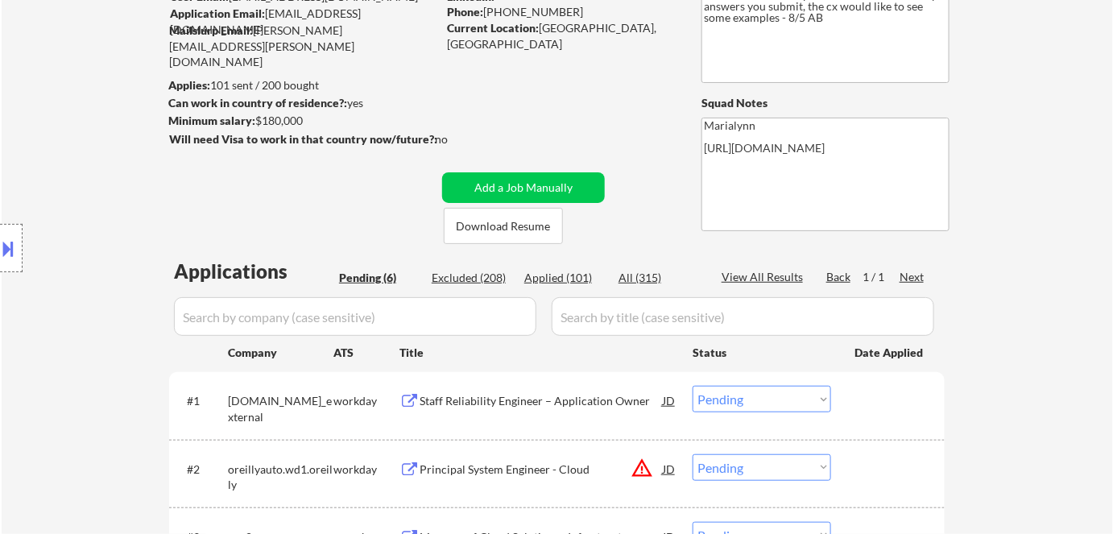
scroll to position [146, 0]
click at [17, 255] on button at bounding box center [9, 248] width 18 height 27
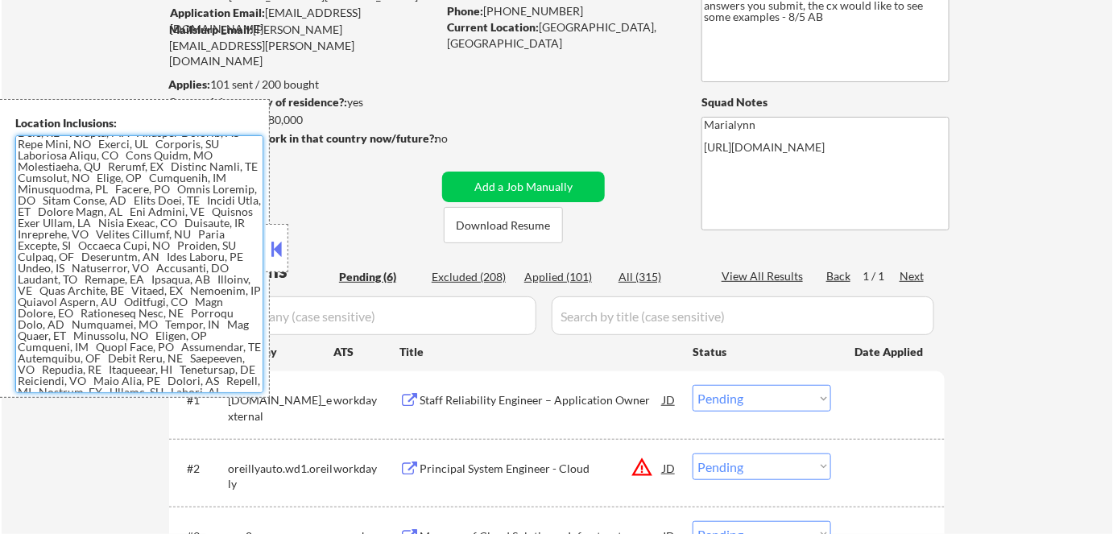
scroll to position [0, 0]
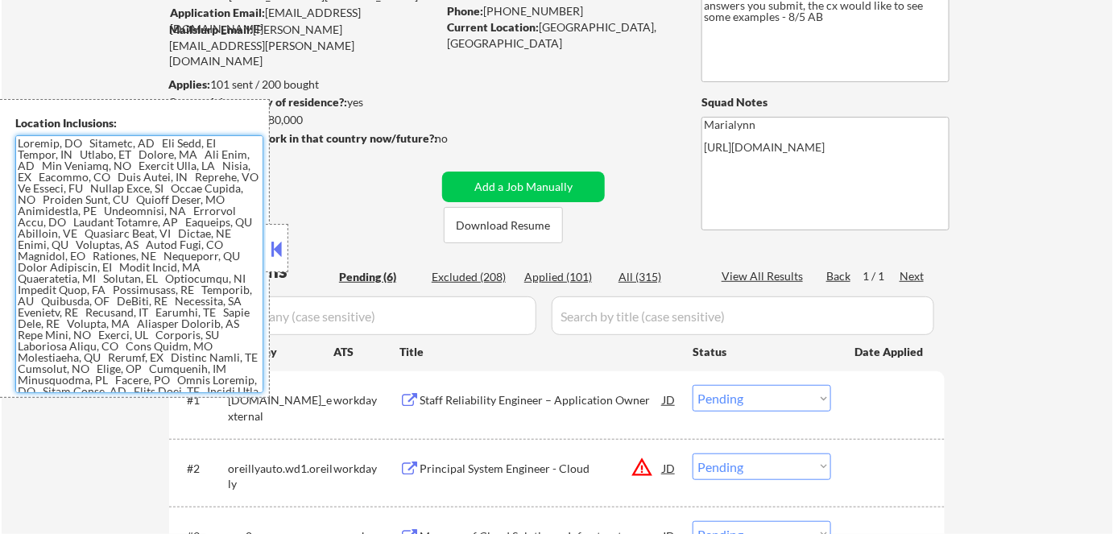
drag, startPoint x: 128, startPoint y: 386, endPoint x: 0, endPoint y: 73, distance: 338.3
click at [0, 73] on body "← Return to /applysquad Mailslurp Inbox Job Search Builder [PERSON_NAME] User E…" at bounding box center [556, 121] width 1113 height 534
click at [281, 250] on button at bounding box center [277, 249] width 18 height 24
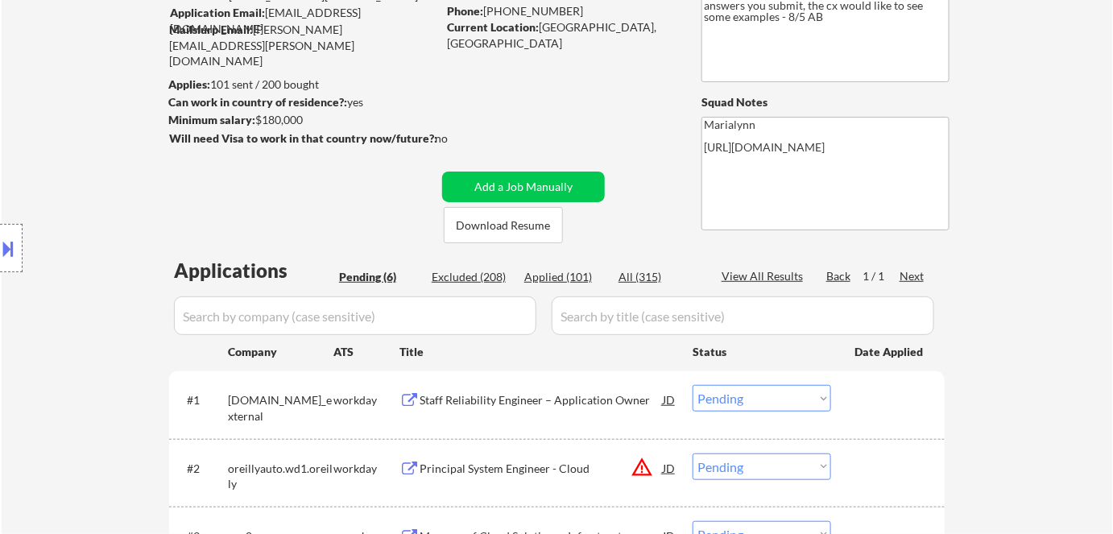
click at [339, 204] on div "← Return to /applysquad Mailslurp Inbox Job Search Builder [PERSON_NAME] User E…" at bounding box center [556, 358] width 803 height 878
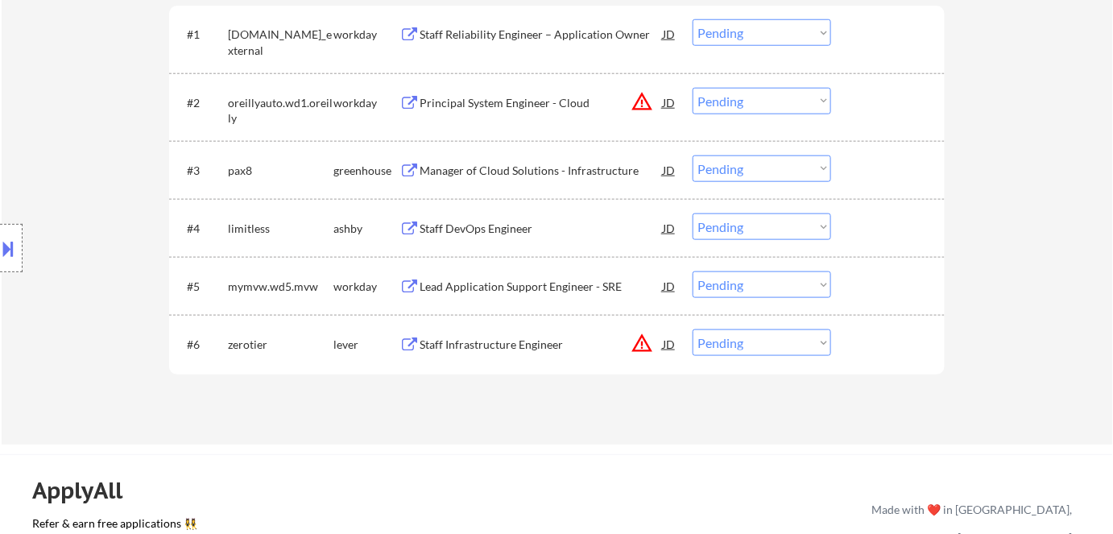
scroll to position [512, 0]
click at [501, 296] on div "Lead Application Support Engineer - SRE" at bounding box center [540, 285] width 243 height 29
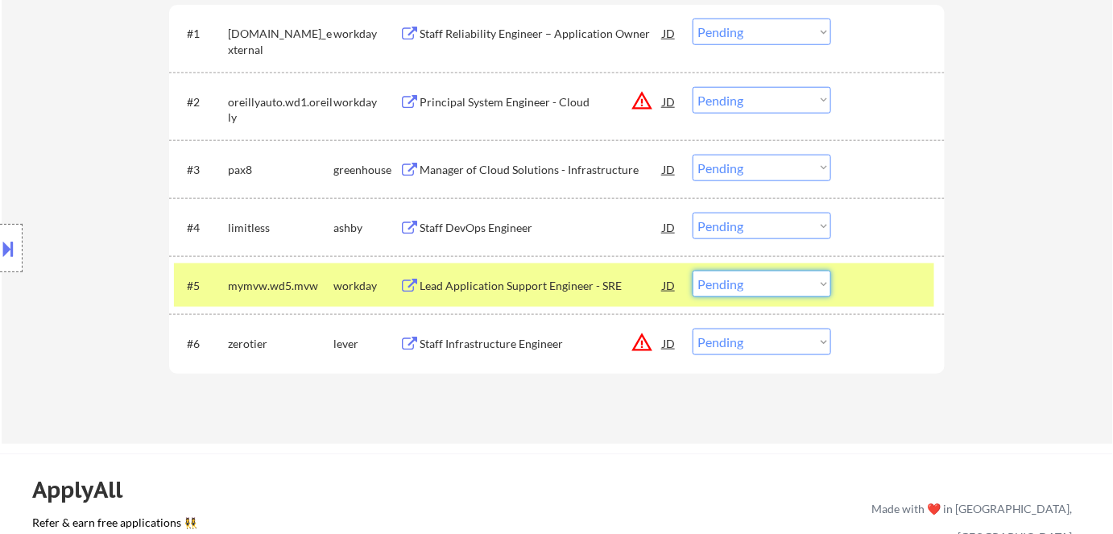
click at [729, 275] on select "Choose an option... Pending Applied Excluded (Questions) Excluded (Expired) Exc…" at bounding box center [761, 284] width 138 height 27
click at [692, 271] on select "Choose an option... Pending Applied Excluded (Questions) Excluded (Expired) Exc…" at bounding box center [761, 284] width 138 height 27
select select ""pending""
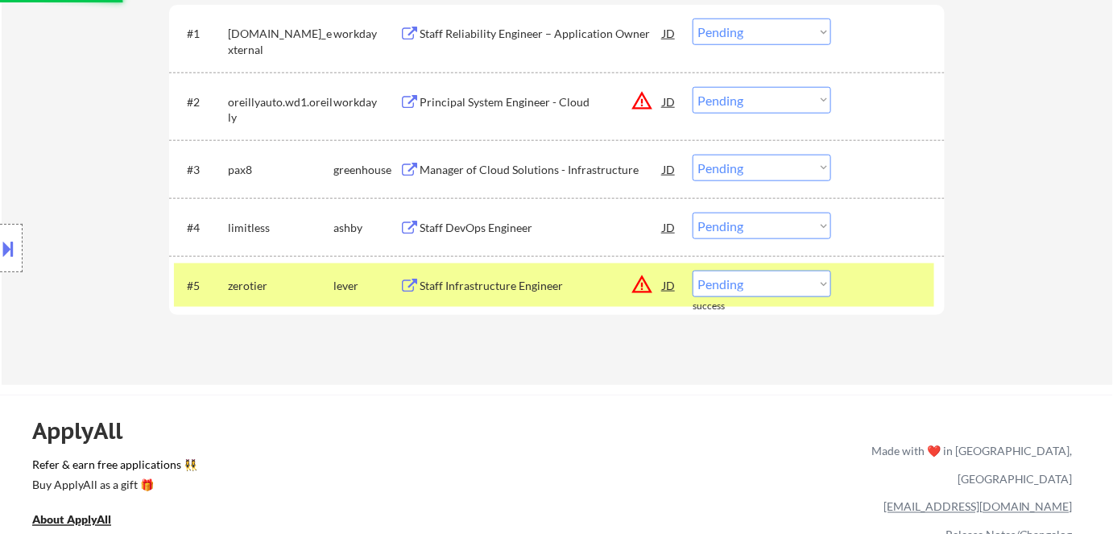
click at [445, 221] on div "Staff DevOps Engineer" at bounding box center [540, 228] width 243 height 16
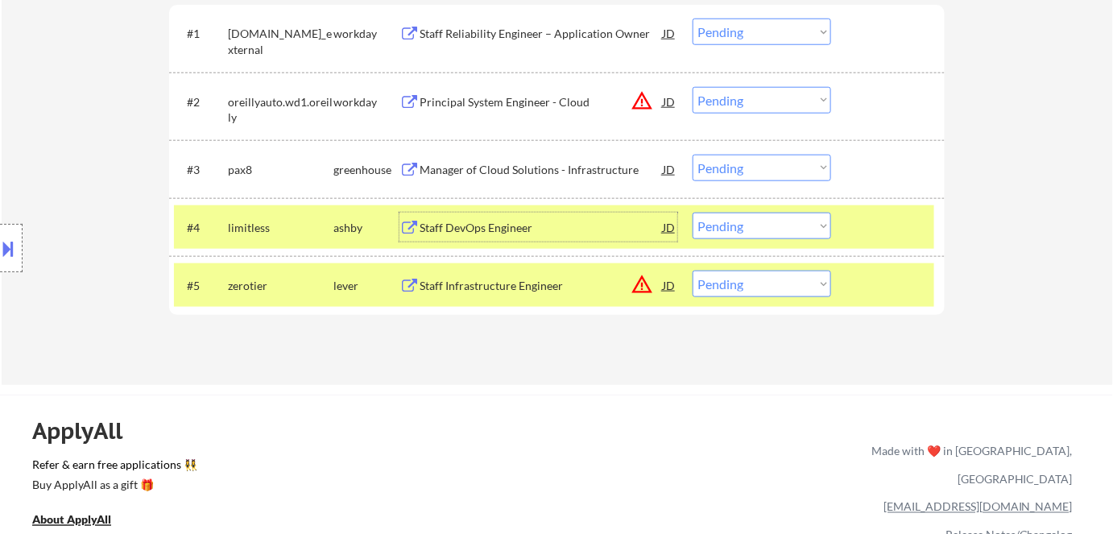
click at [363, 288] on div "lever" at bounding box center [366, 286] width 66 height 16
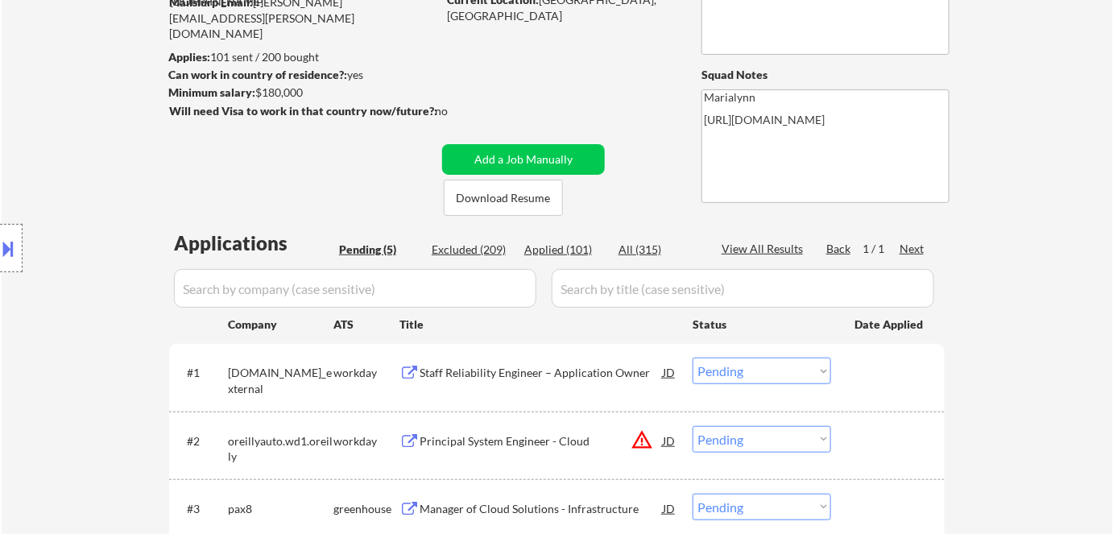
scroll to position [292, 0]
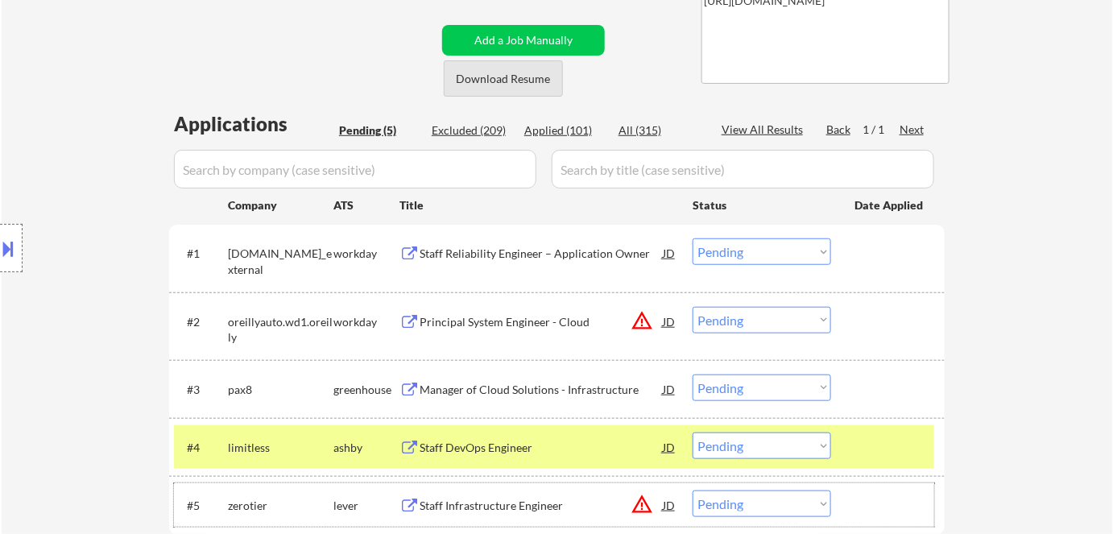
click at [522, 74] on button "Download Resume" at bounding box center [503, 78] width 119 height 36
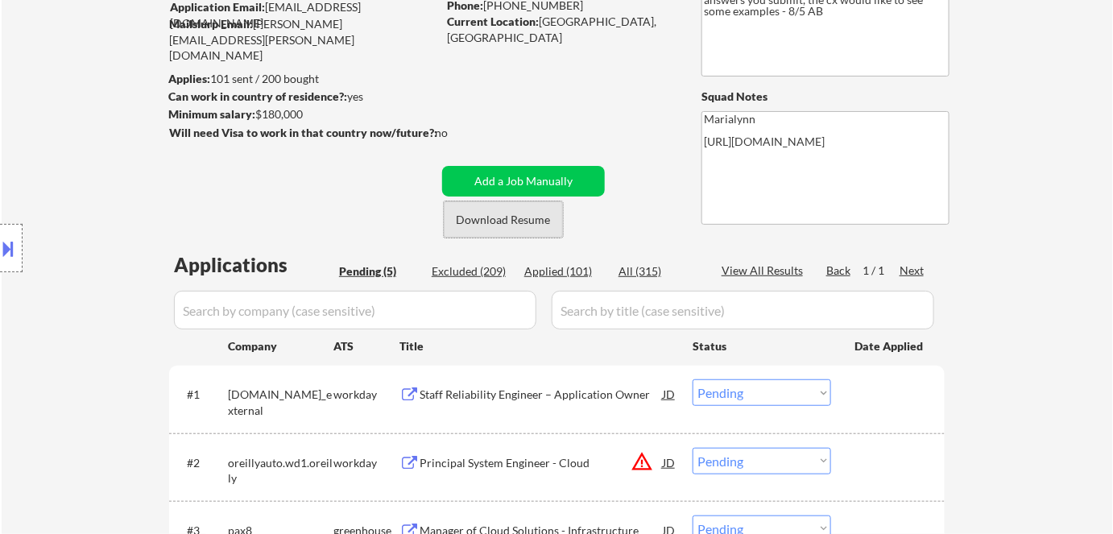
scroll to position [72, 0]
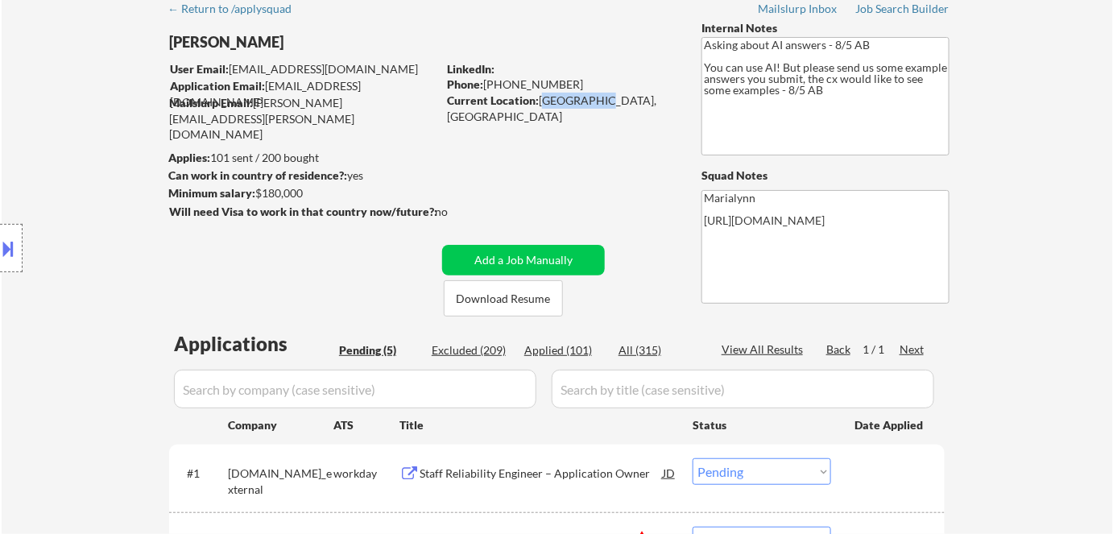
drag, startPoint x: 545, startPoint y: 99, endPoint x: 590, endPoint y: 104, distance: 45.3
click at [590, 104] on div "Current Location: Albany, NY Metro Area" at bounding box center [561, 108] width 228 height 31
copy div "Albany, NY"
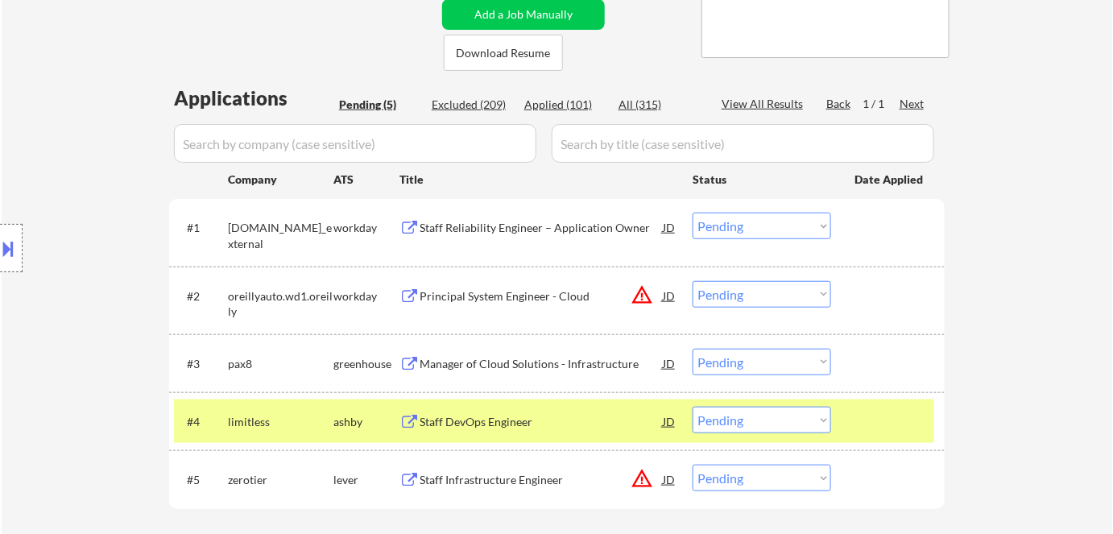
scroll to position [439, 0]
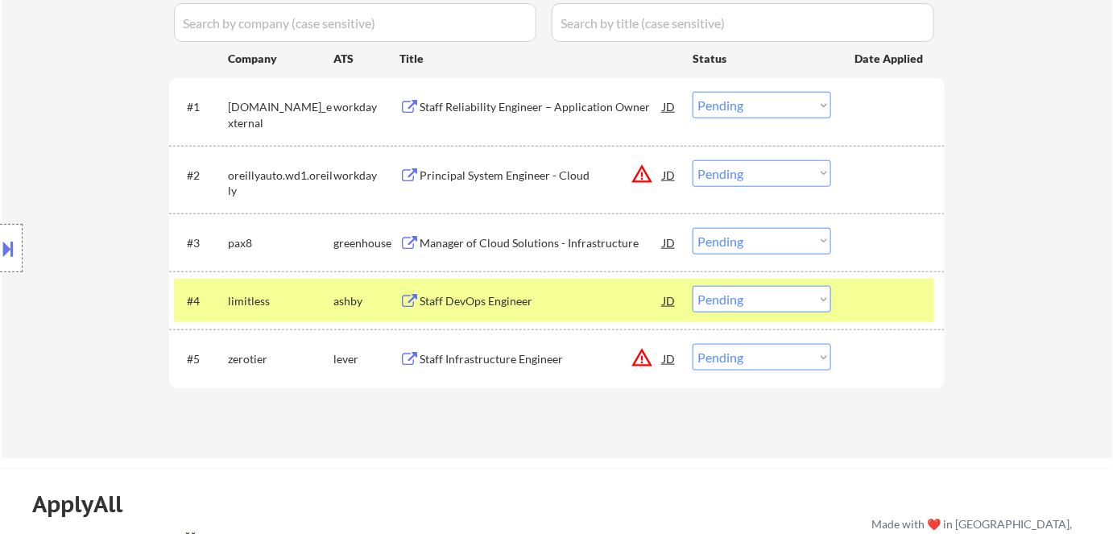
click at [763, 298] on select "Choose an option... Pending Applied Excluded (Questions) Excluded (Expired) Exc…" at bounding box center [761, 299] width 138 height 27
click at [692, 286] on select "Choose an option... Pending Applied Excluded (Questions) Excluded (Expired) Exc…" at bounding box center [761, 299] width 138 height 27
select select ""pending""
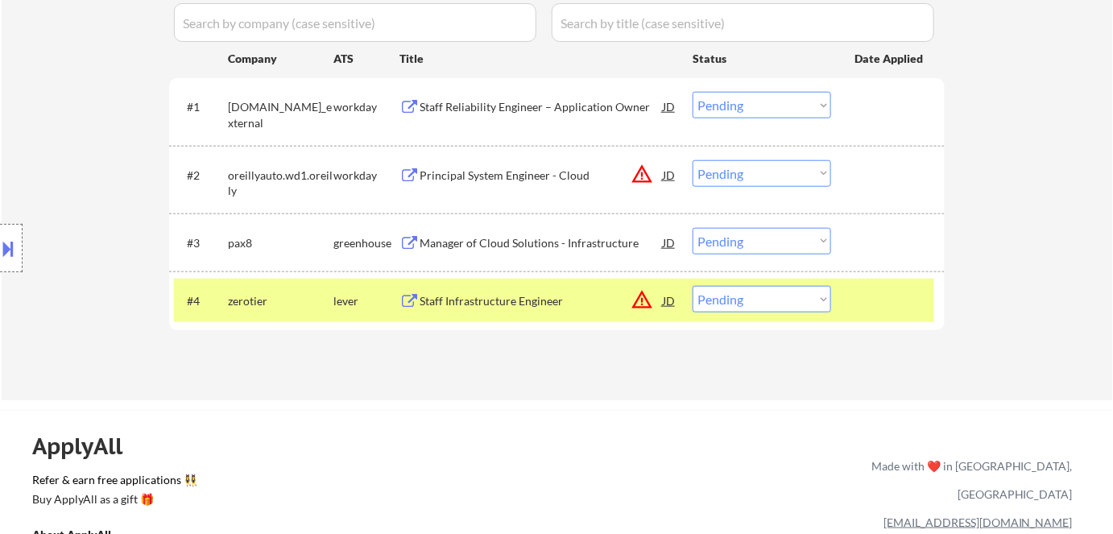
click at [518, 242] on div "Manager of Cloud Solutions - Infrastructure" at bounding box center [540, 243] width 243 height 16
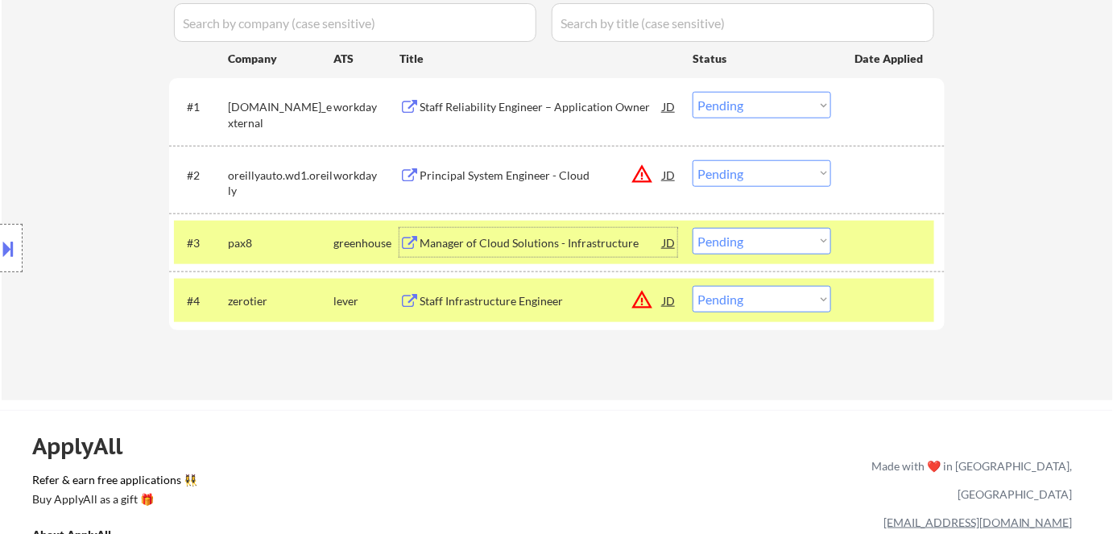
click at [767, 251] on select "Choose an option... Pending Applied Excluded (Questions) Excluded (Expired) Exc…" at bounding box center [761, 241] width 138 height 27
click at [692, 228] on select "Choose an option... Pending Applied Excluded (Questions) Excluded (Expired) Exc…" at bounding box center [761, 241] width 138 height 27
select select ""pending""
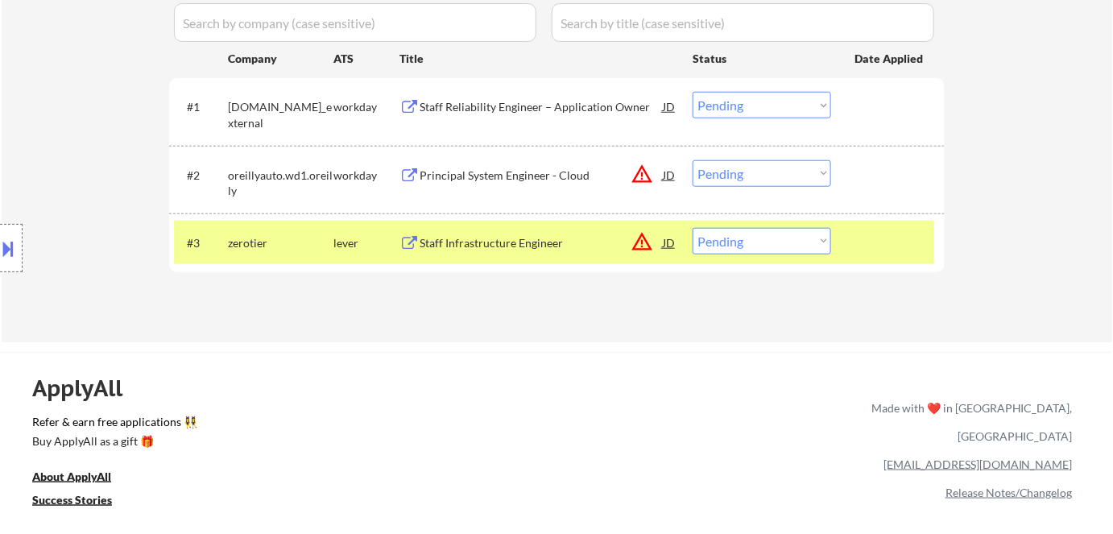
click at [335, 246] on div "lever" at bounding box center [366, 243] width 66 height 16
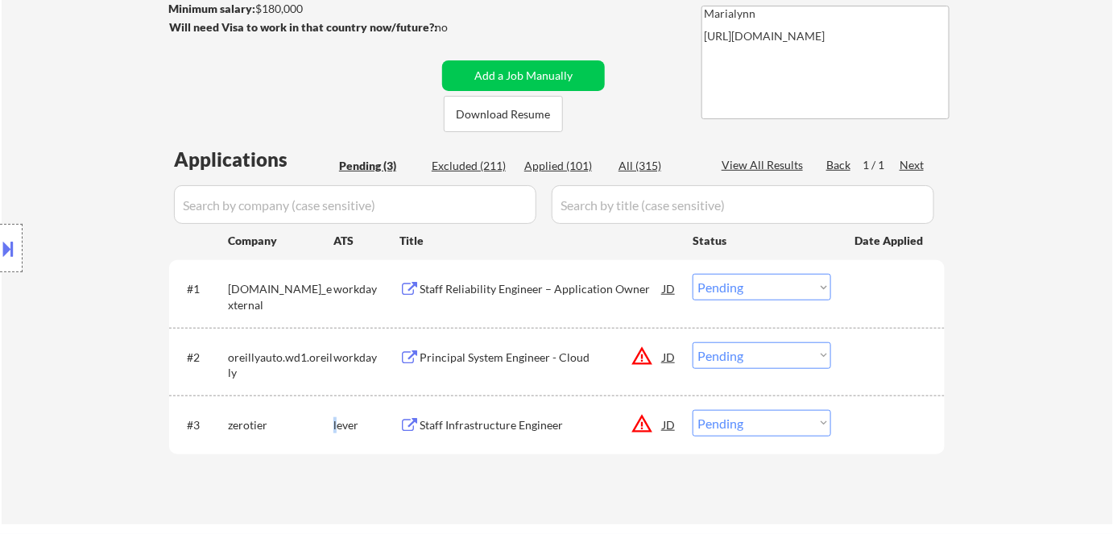
scroll to position [146, 0]
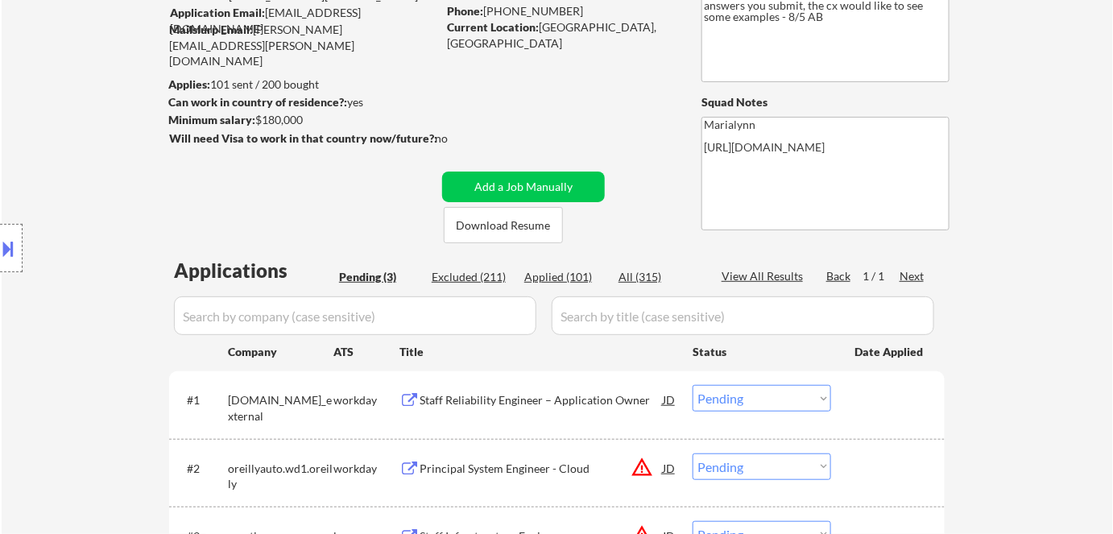
click at [518, 399] on div "Staff Reliability Engineer – Application Owner" at bounding box center [540, 400] width 243 height 16
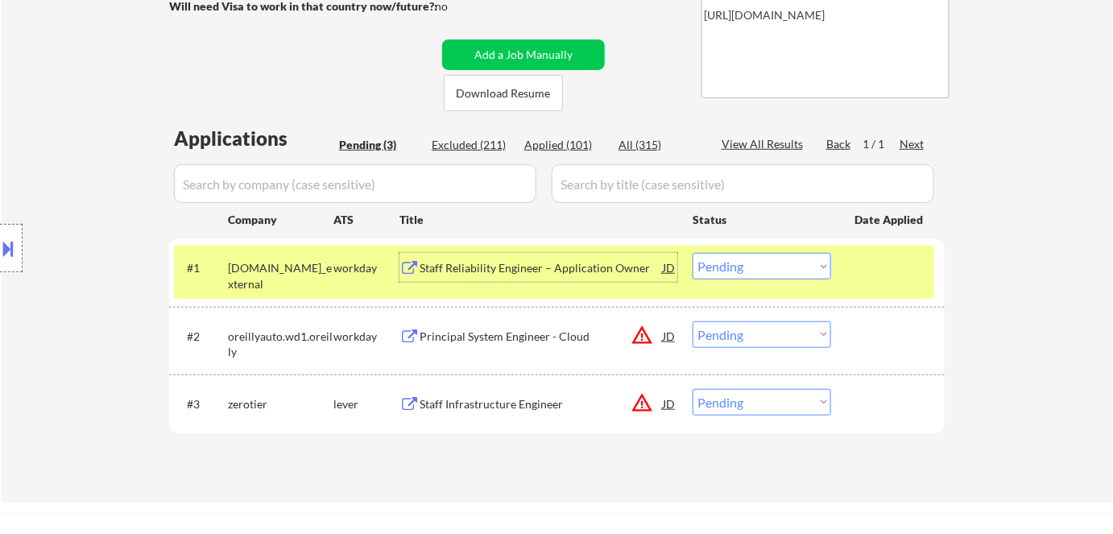
scroll to position [366, 0]
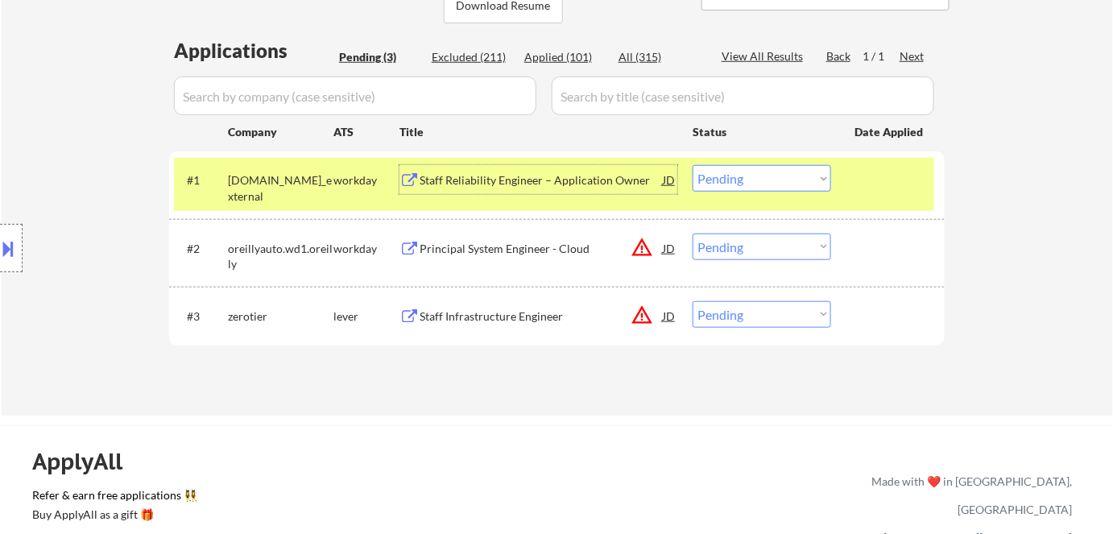
click at [17, 242] on button at bounding box center [9, 248] width 18 height 27
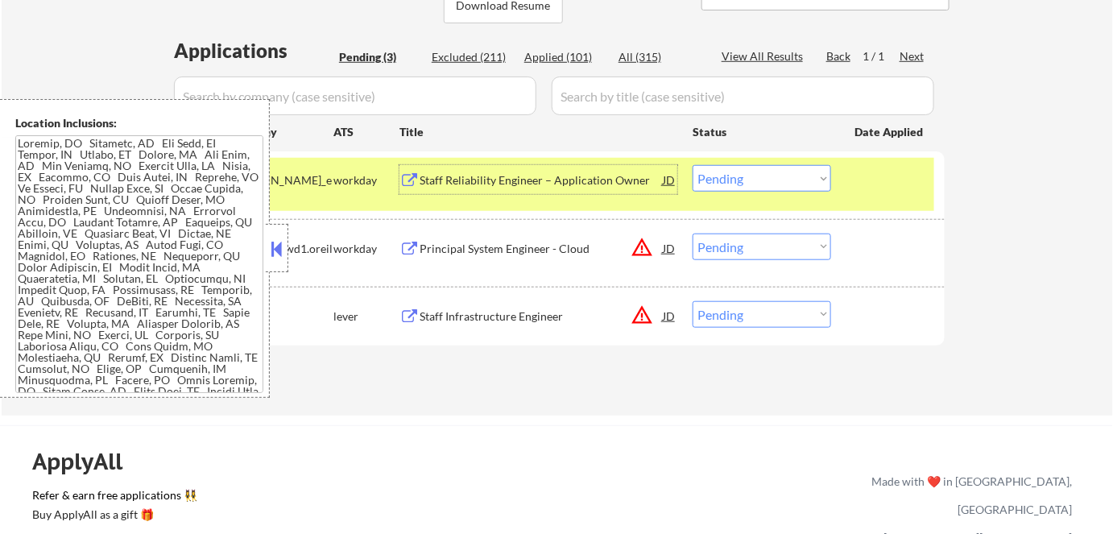
click at [473, 192] on div "Staff Reliability Engineer – Application Owner" at bounding box center [540, 179] width 243 height 29
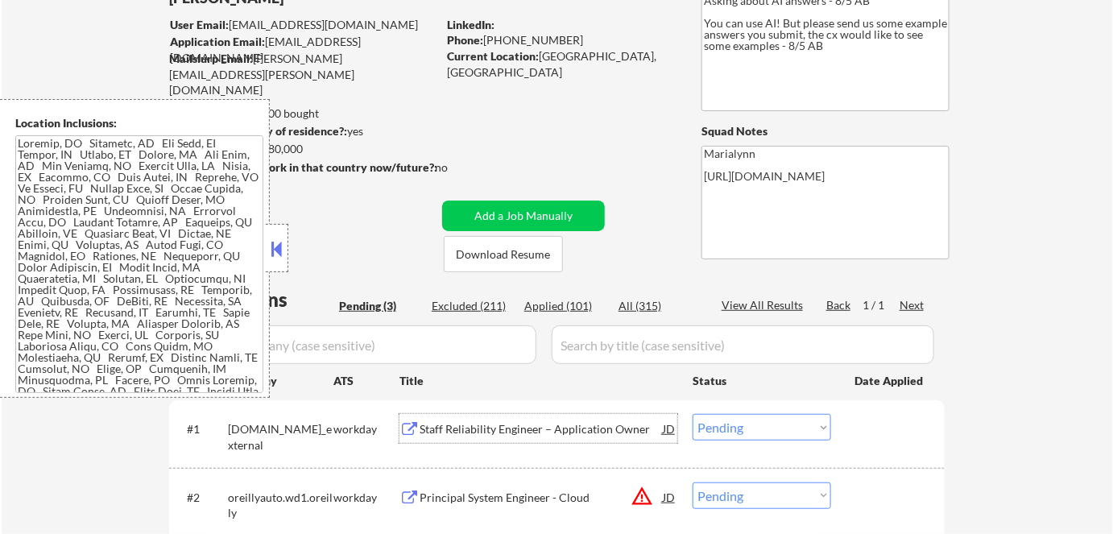
scroll to position [292, 0]
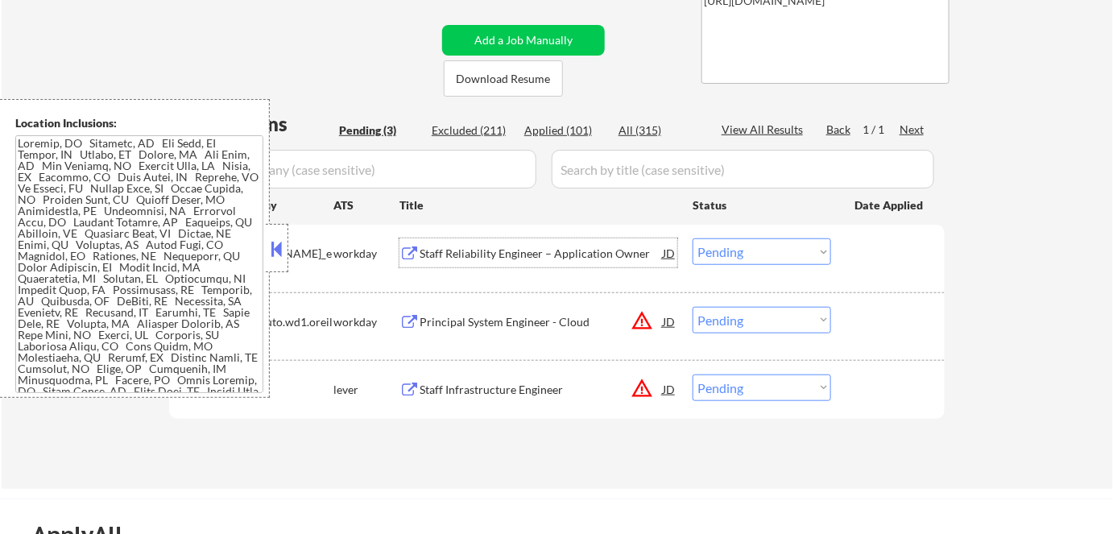
drag, startPoint x: 268, startPoint y: 245, endPoint x: 347, endPoint y: 257, distance: 79.8
click at [268, 245] on button at bounding box center [277, 249] width 18 height 24
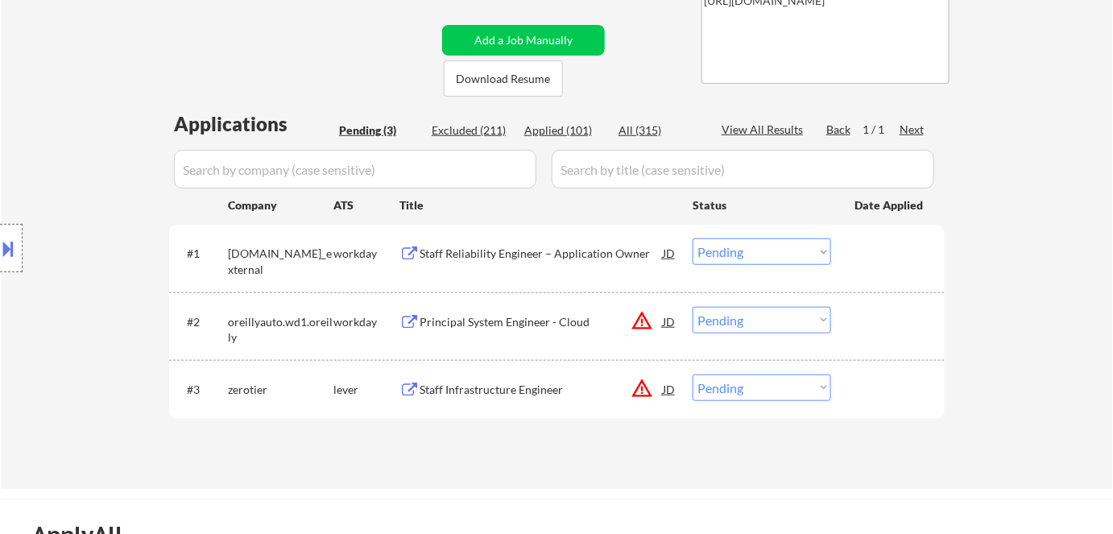
click at [451, 262] on div "Staff Reliability Engineer – Application Owner" at bounding box center [540, 252] width 243 height 29
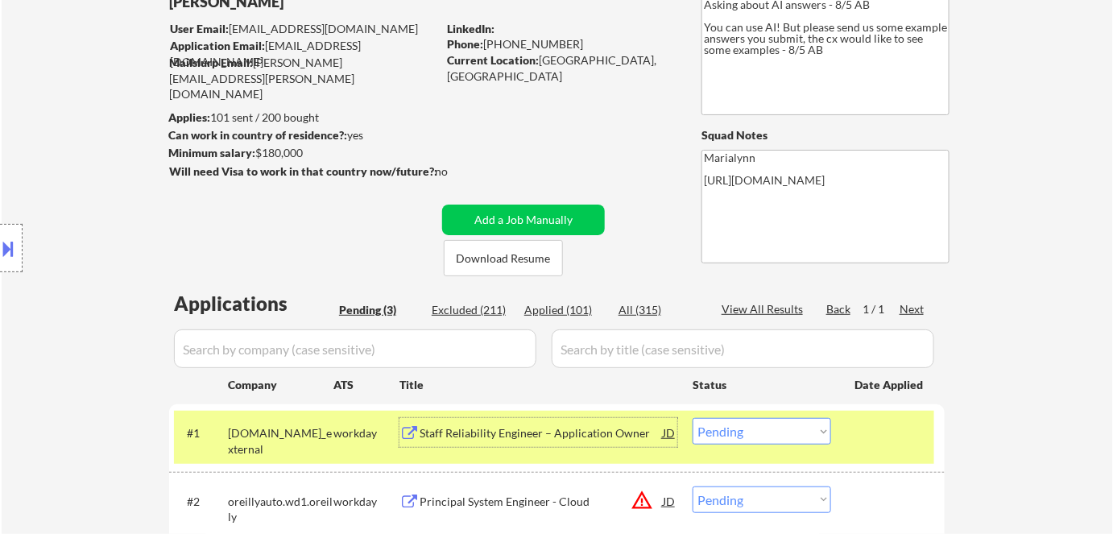
scroll to position [0, 0]
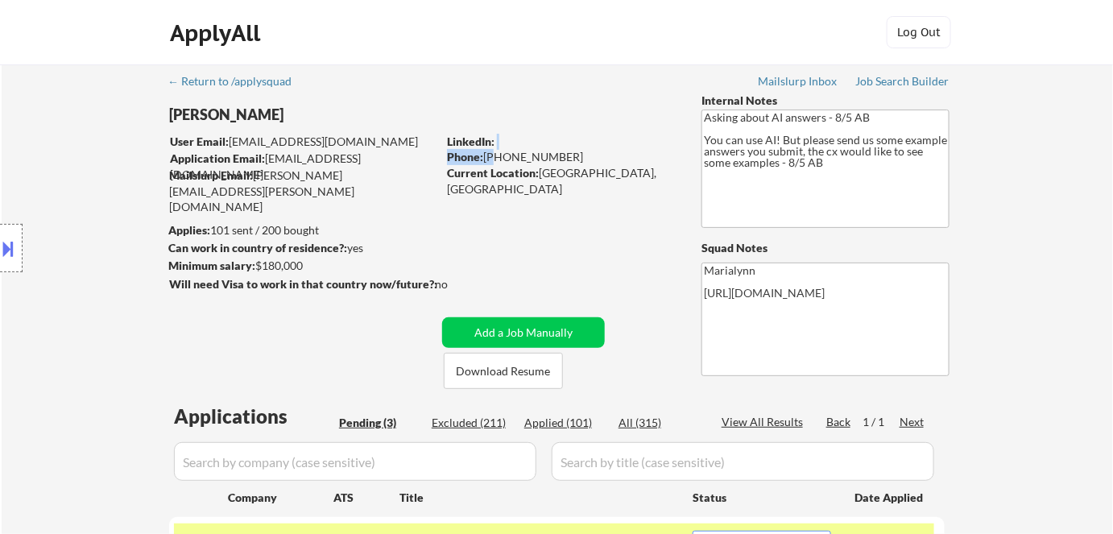
drag, startPoint x: 489, startPoint y: 155, endPoint x: 577, endPoint y: 146, distance: 88.2
click at [577, 146] on div "LinkedIn: Phone: (760) 586-3755 Current Location: Albany, NY Metro Area" at bounding box center [562, 158] width 230 height 48
click at [534, 151] on div "Phone: (760) 586-3755" at bounding box center [561, 157] width 228 height 16
drag, startPoint x: 491, startPoint y: 154, endPoint x: 564, endPoint y: 155, distance: 72.5
click at [564, 155] on div "Phone: (760) 586-3755" at bounding box center [561, 157] width 228 height 16
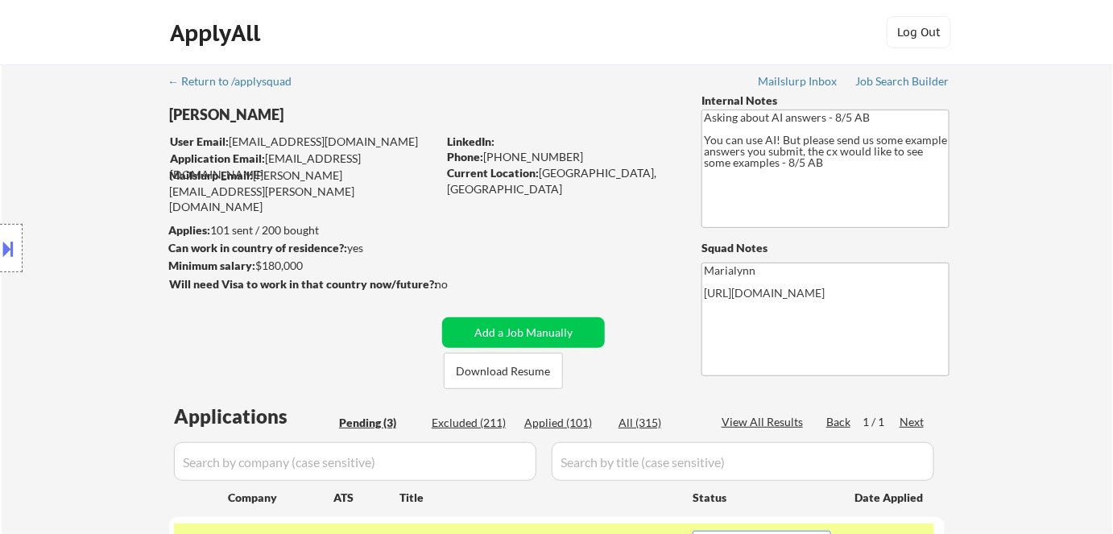
copy div "760) 586-3755"
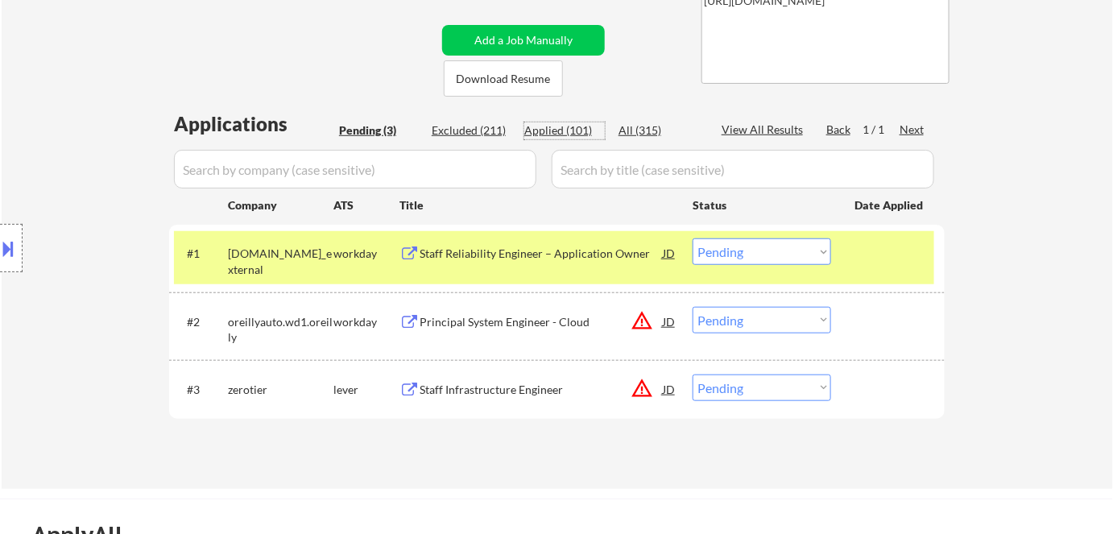
click at [568, 134] on div "Applied (101)" at bounding box center [564, 130] width 81 height 16
select select ""applied""
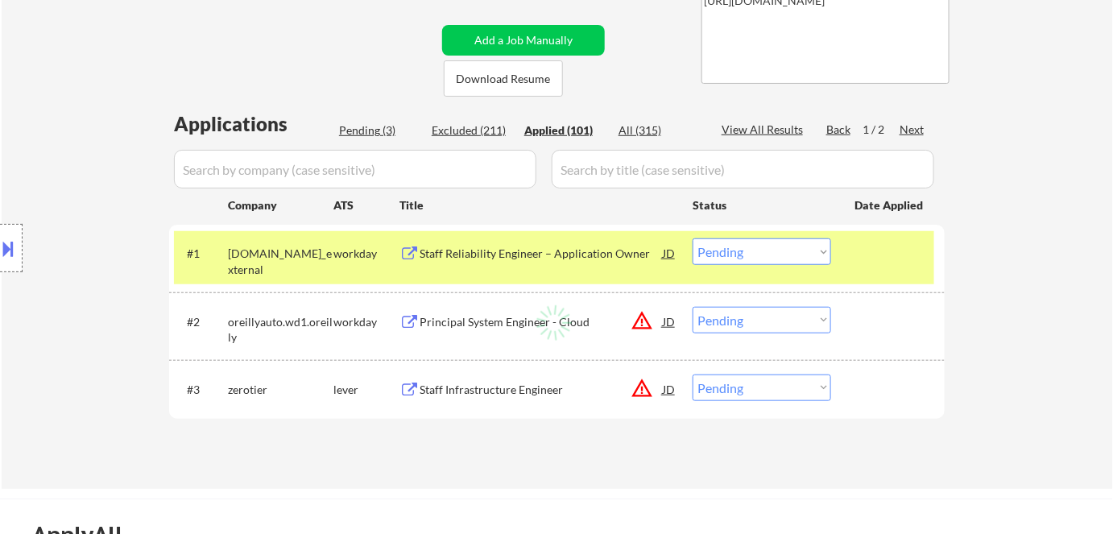
select select ""applied""
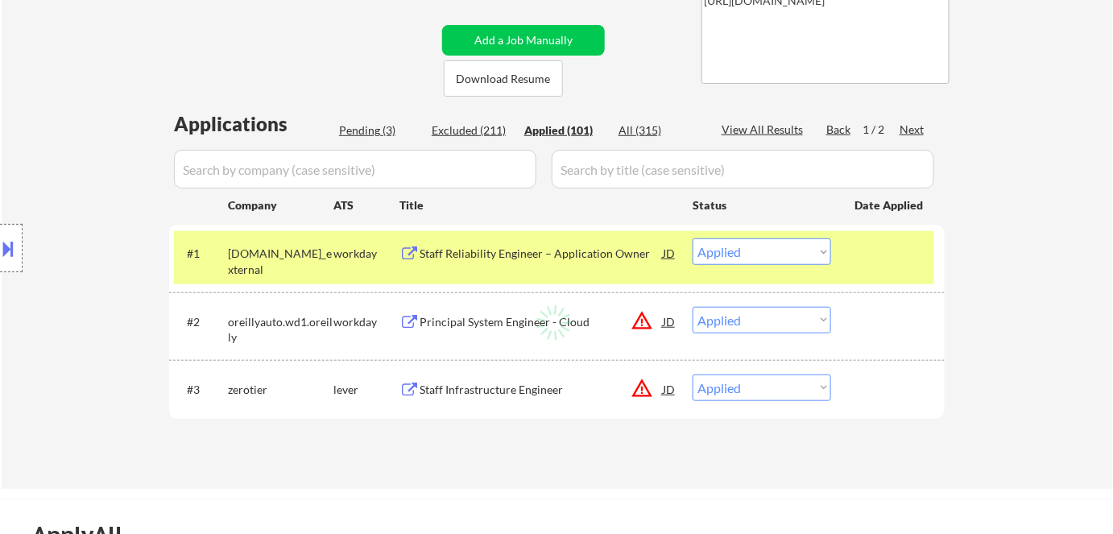
select select ""applied""
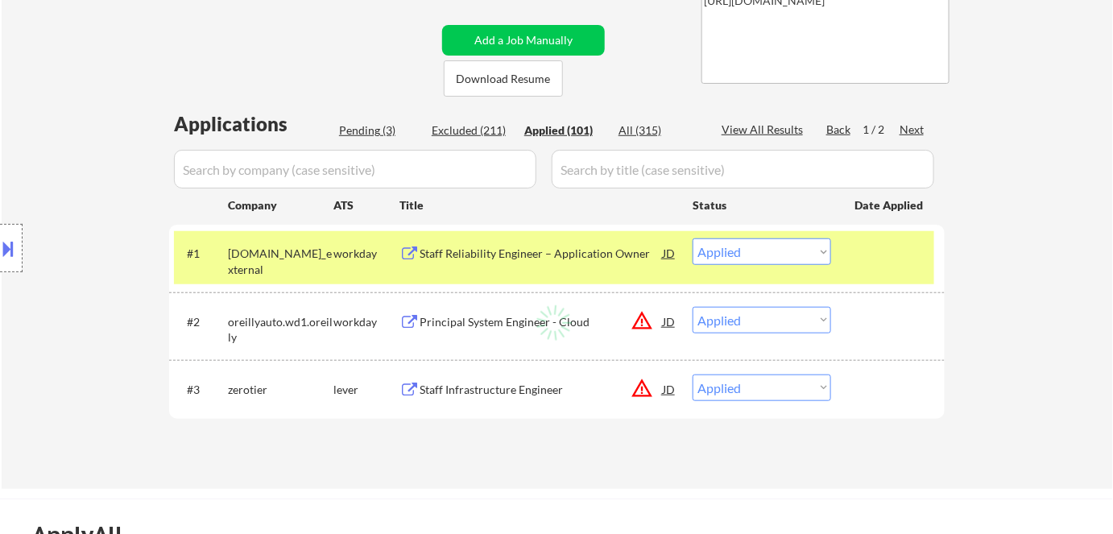
select select ""applied""
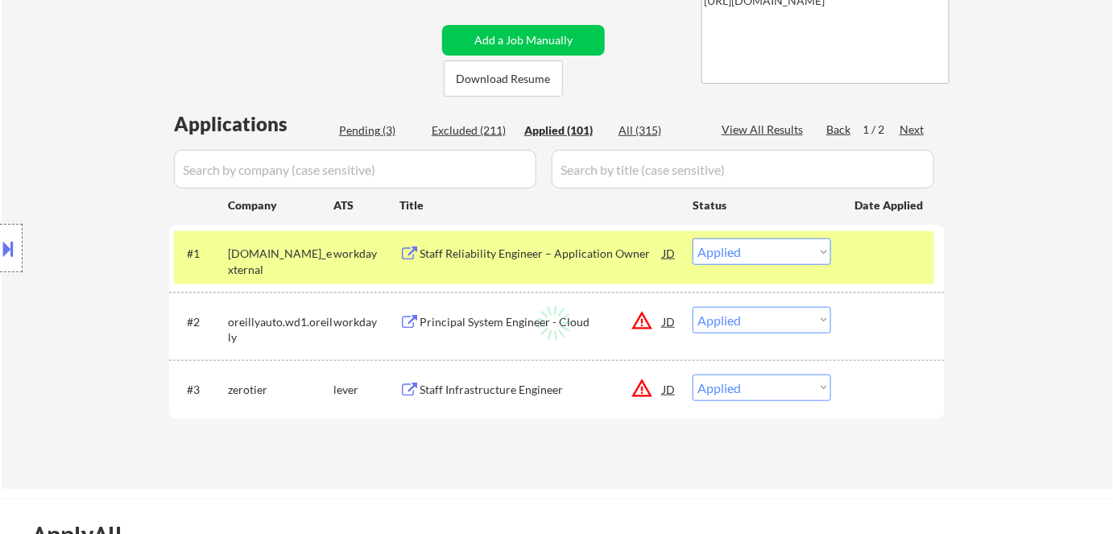
select select ""applied""
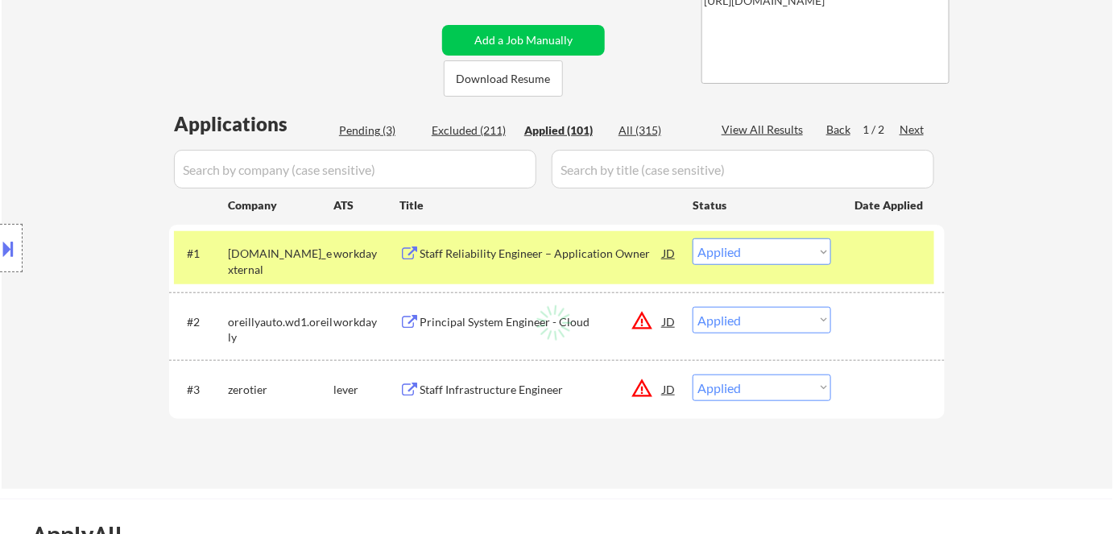
select select ""applied""
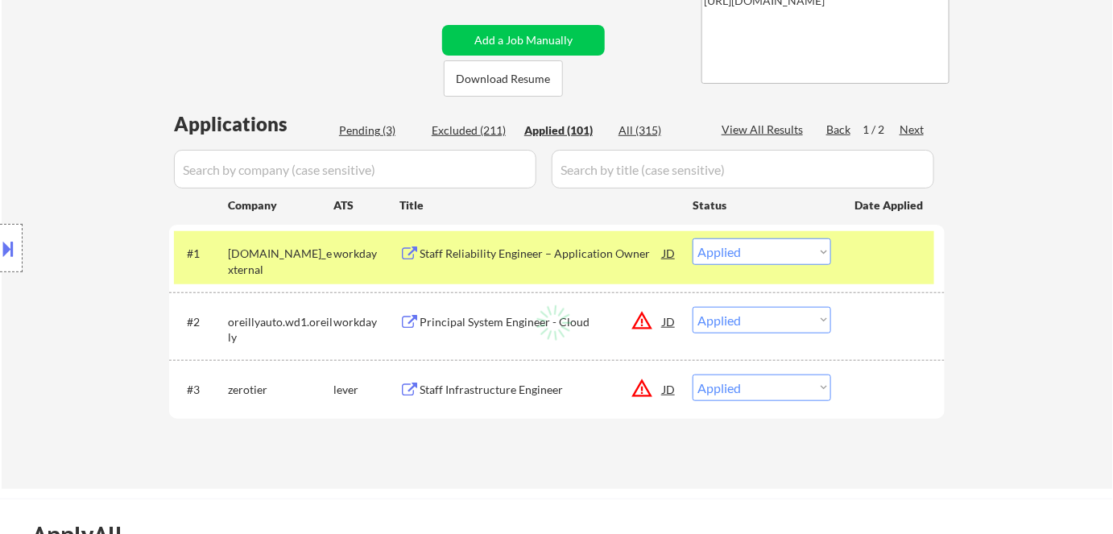
select select ""applied""
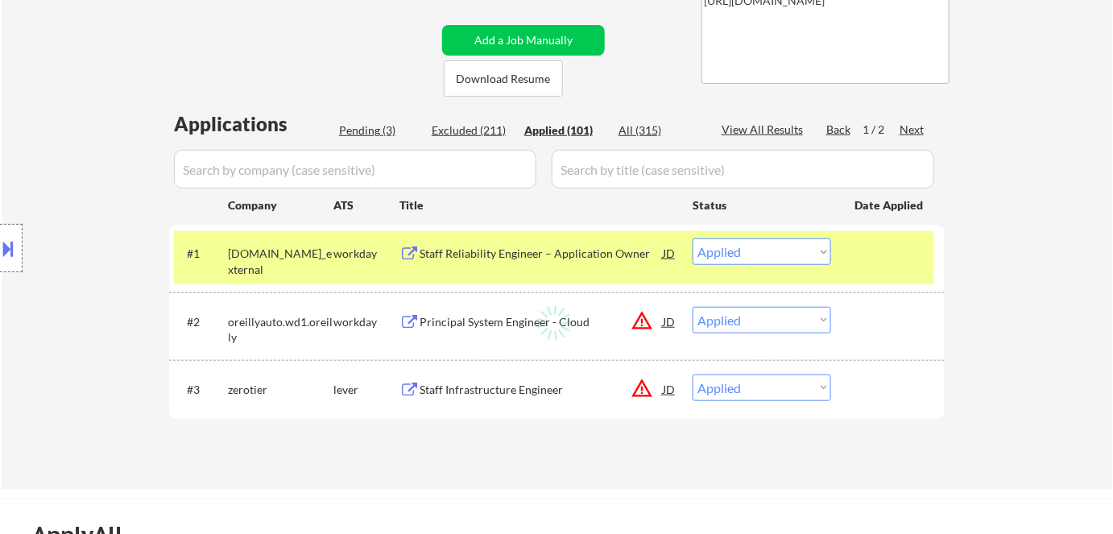
select select ""applied""
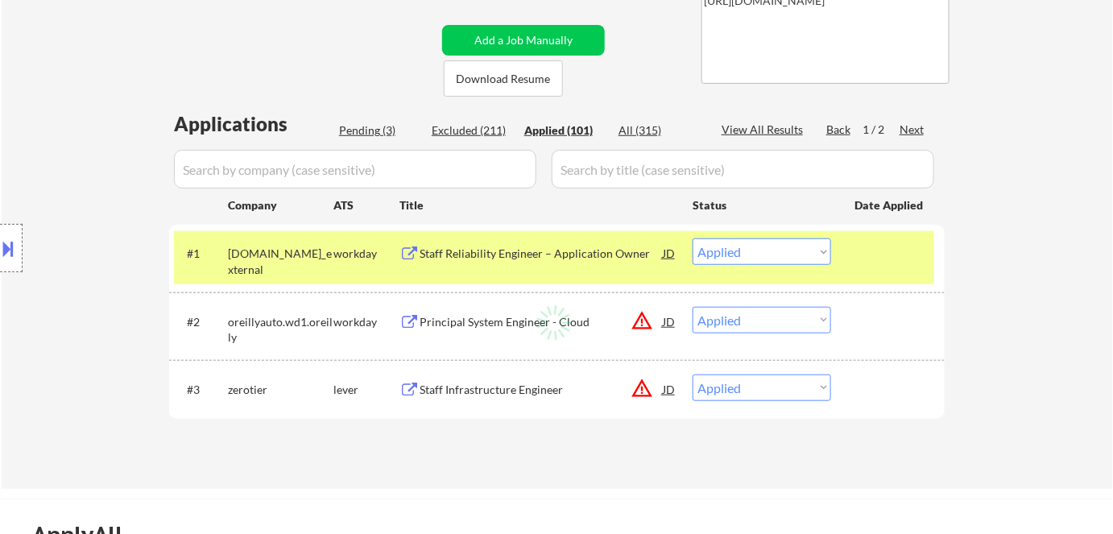
select select ""applied""
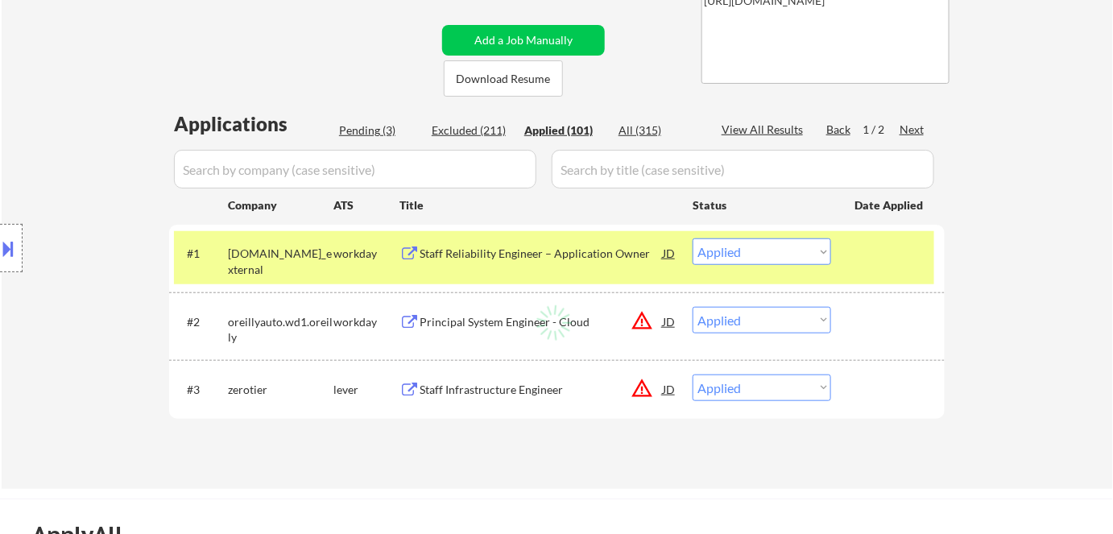
select select ""applied""
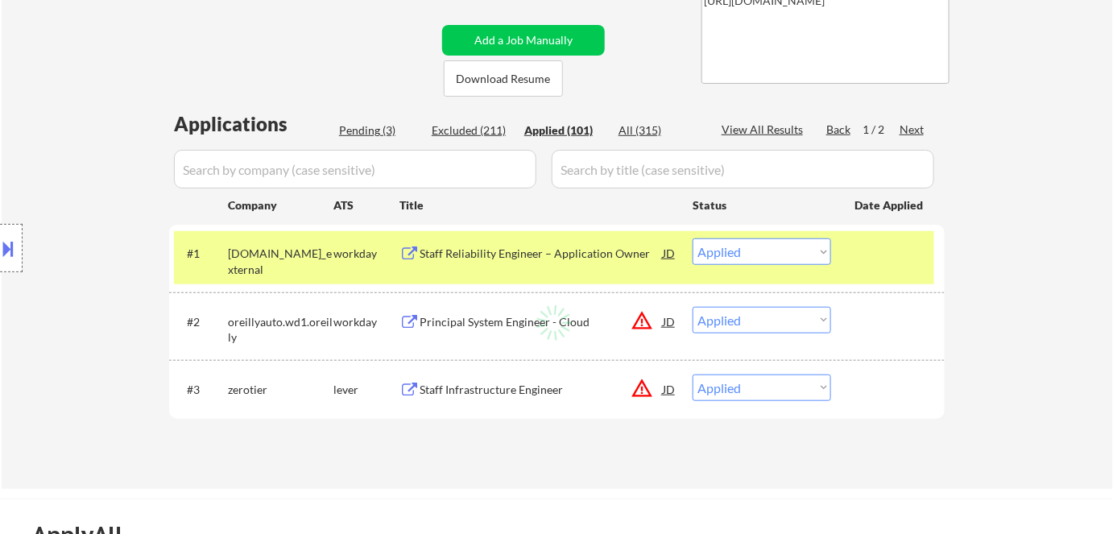
select select ""applied""
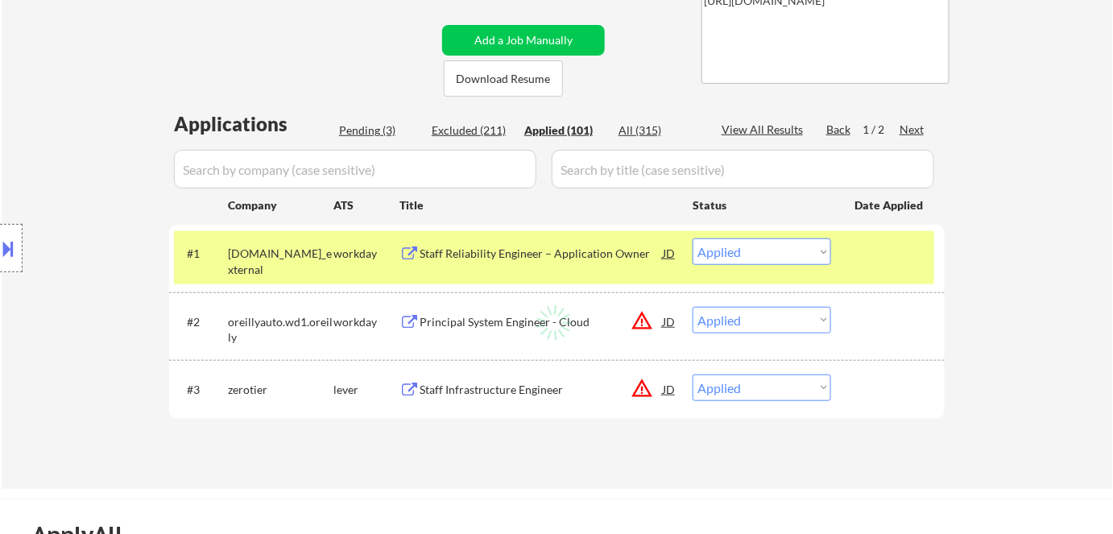
select select ""applied""
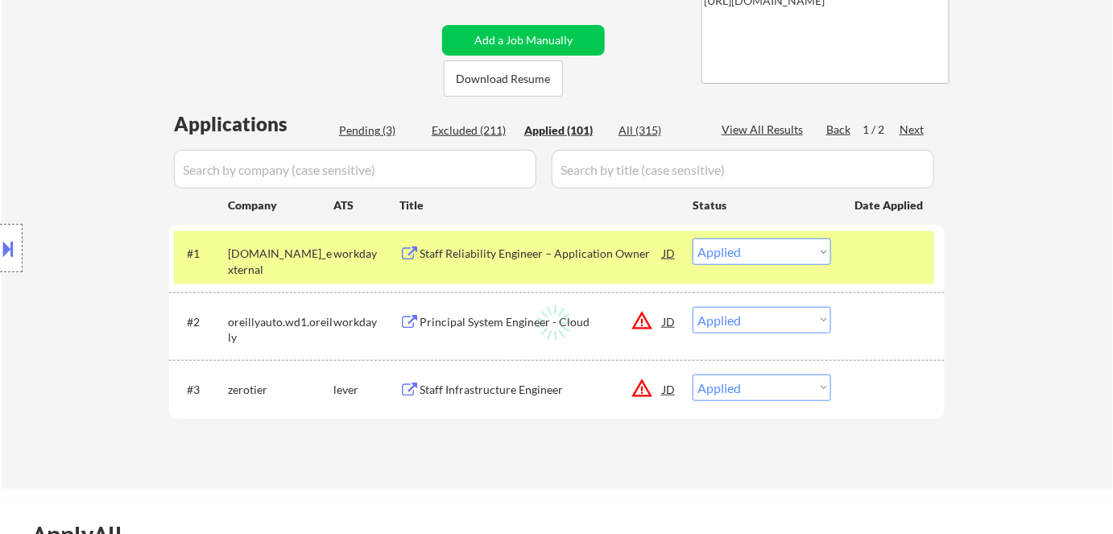
select select ""applied""
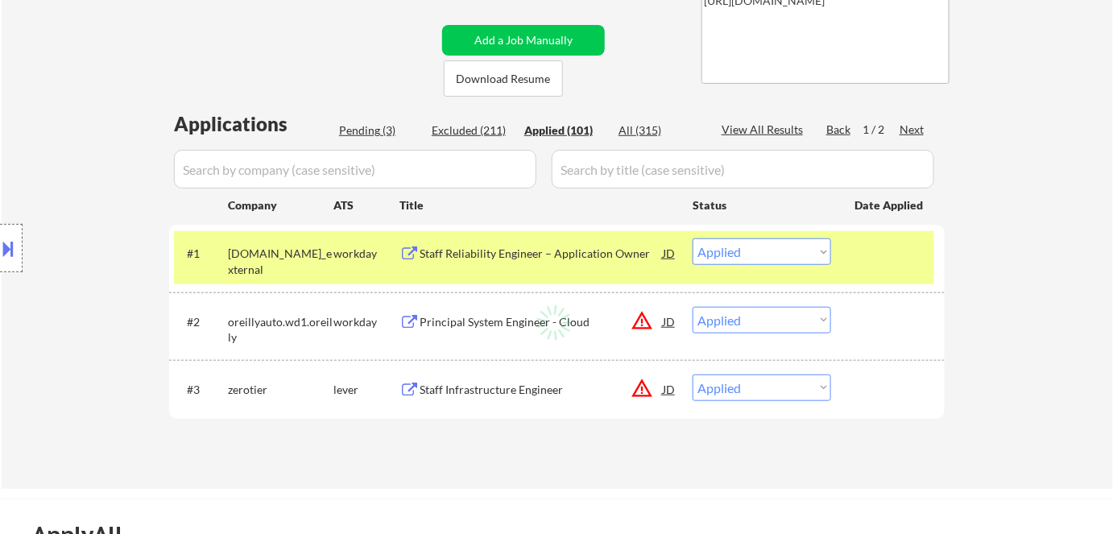
select select ""applied""
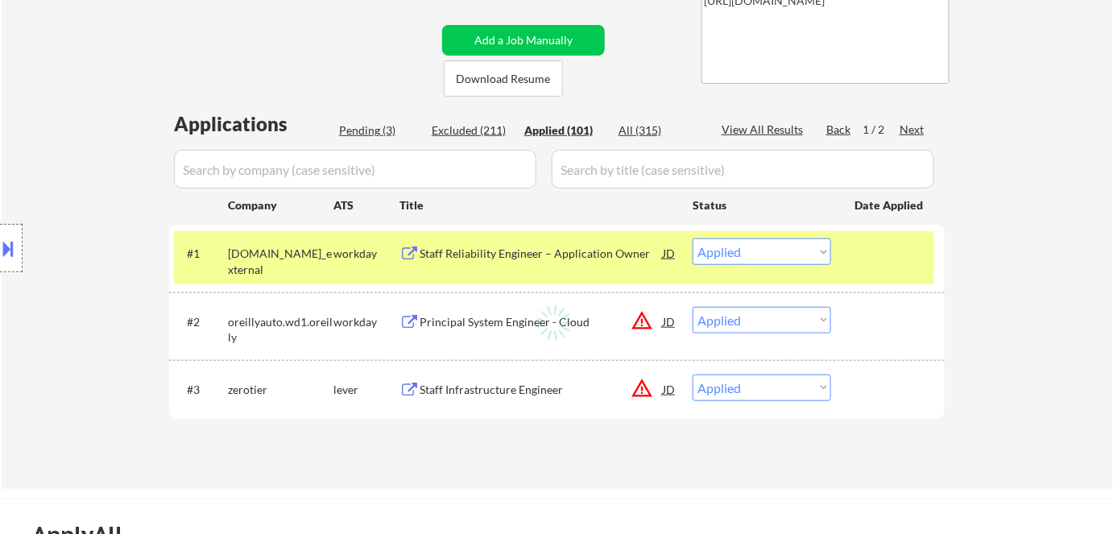
select select ""applied""
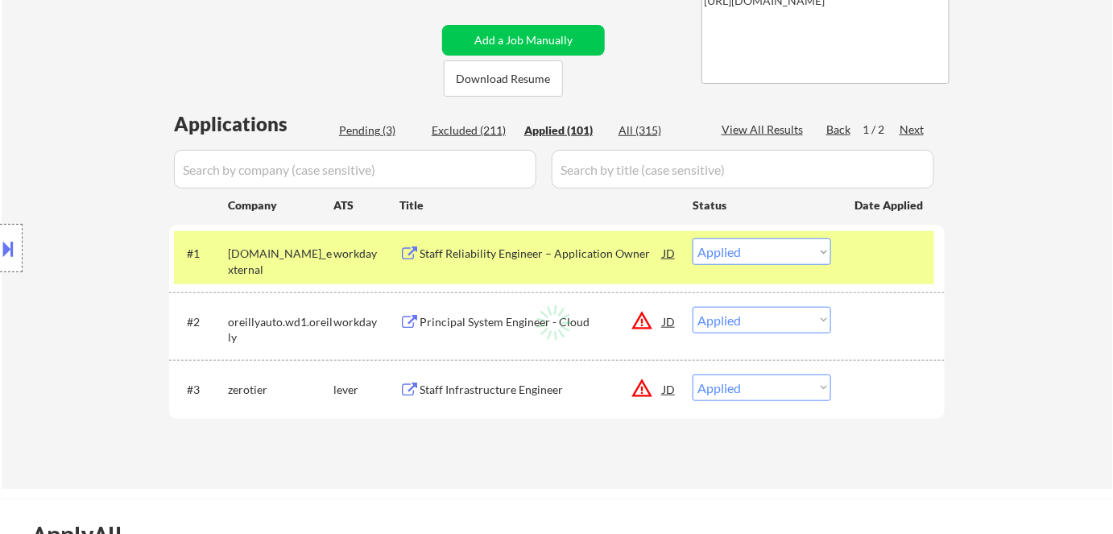
select select ""applied""
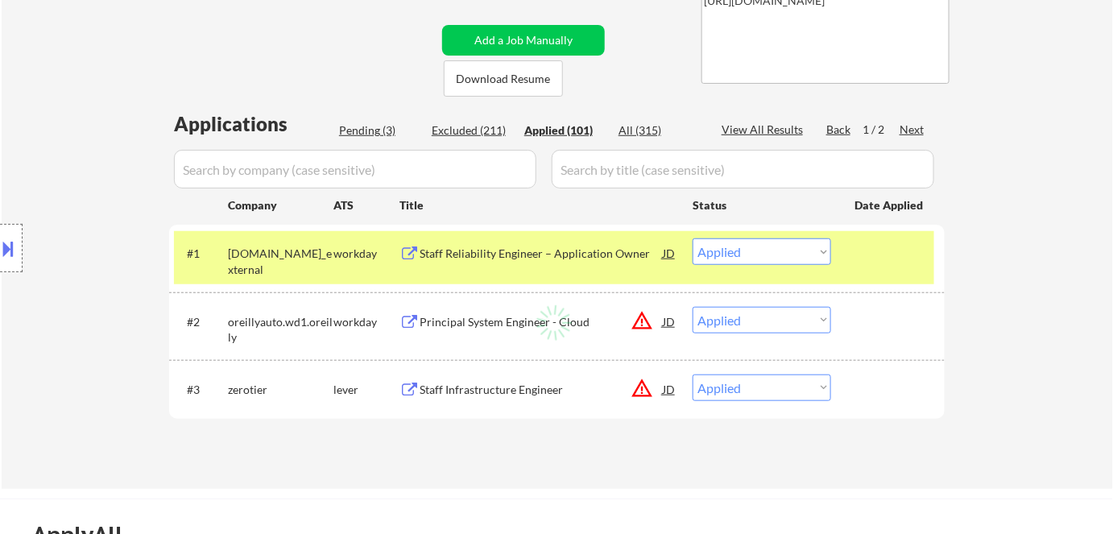
select select ""applied""
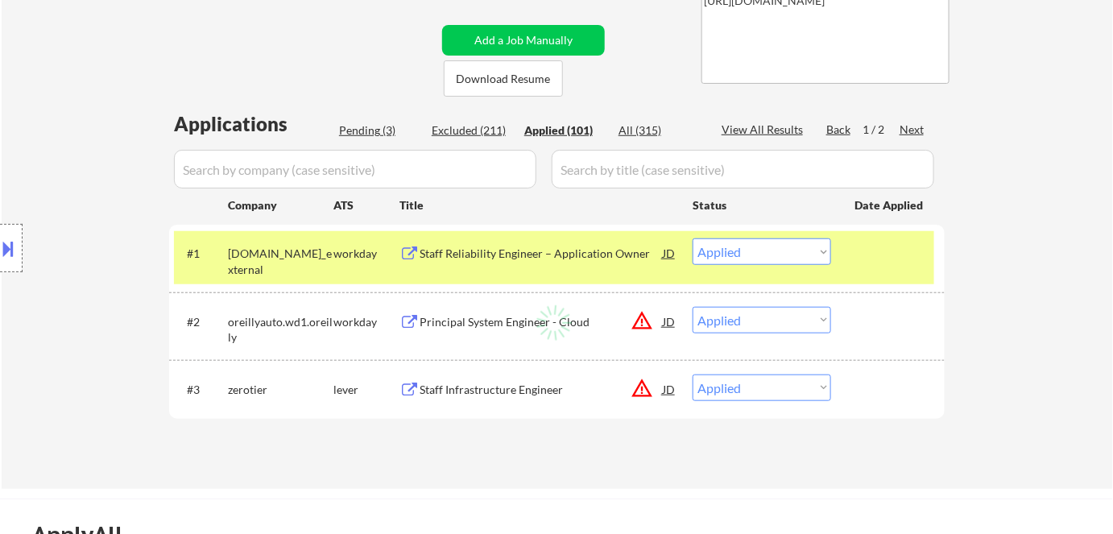
select select ""applied""
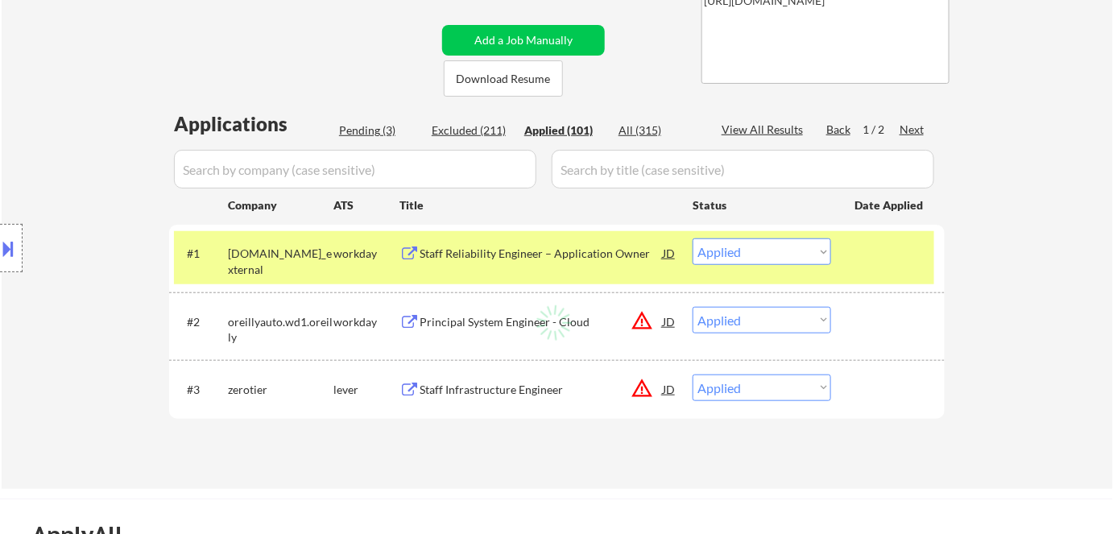
select select ""applied""
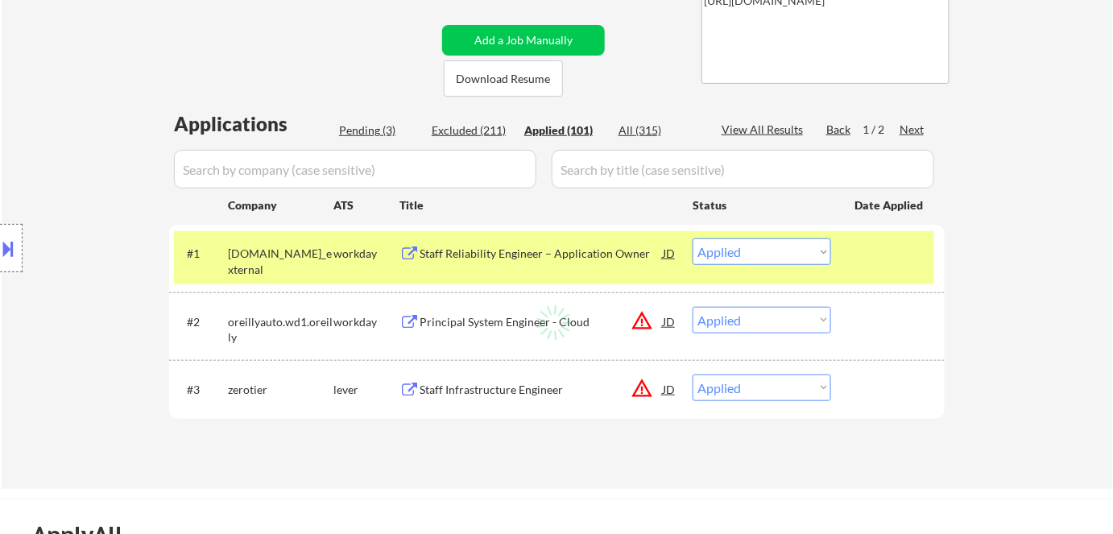
select select ""applied""
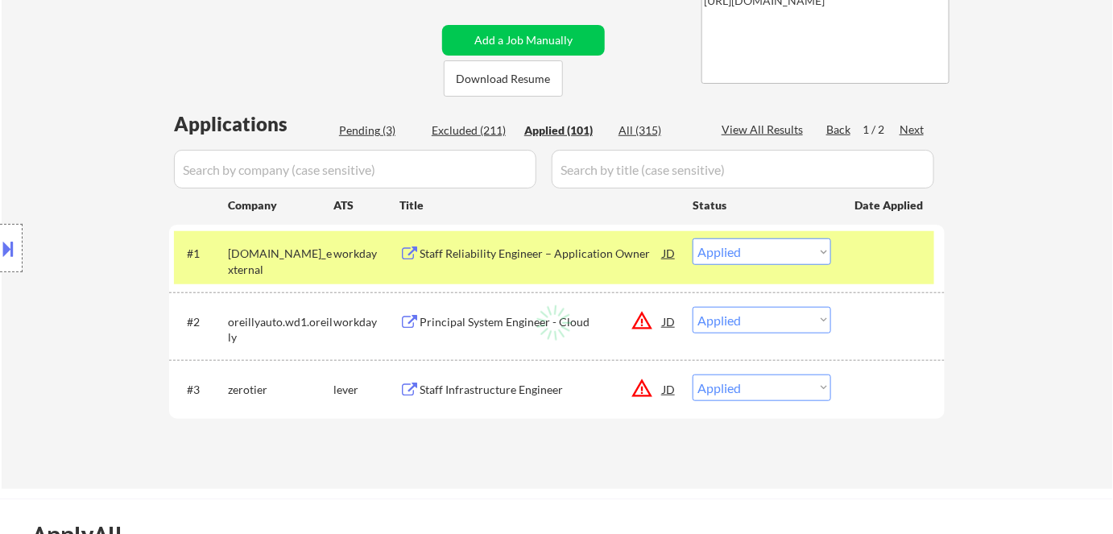
select select ""applied""
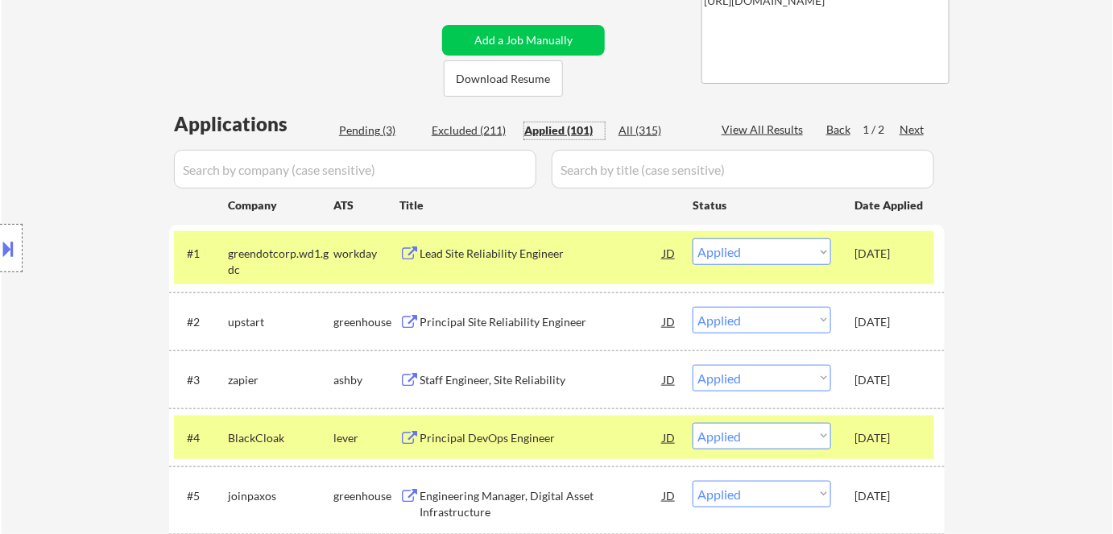
click at [774, 256] on select "Choose an option... Pending Applied Excluded (Questions) Excluded (Expired) Exc…" at bounding box center [761, 251] width 138 height 27
click at [692, 238] on select "Choose an option... Pending Applied Excluded (Questions) Excluded (Expired) Exc…" at bounding box center [761, 251] width 138 height 27
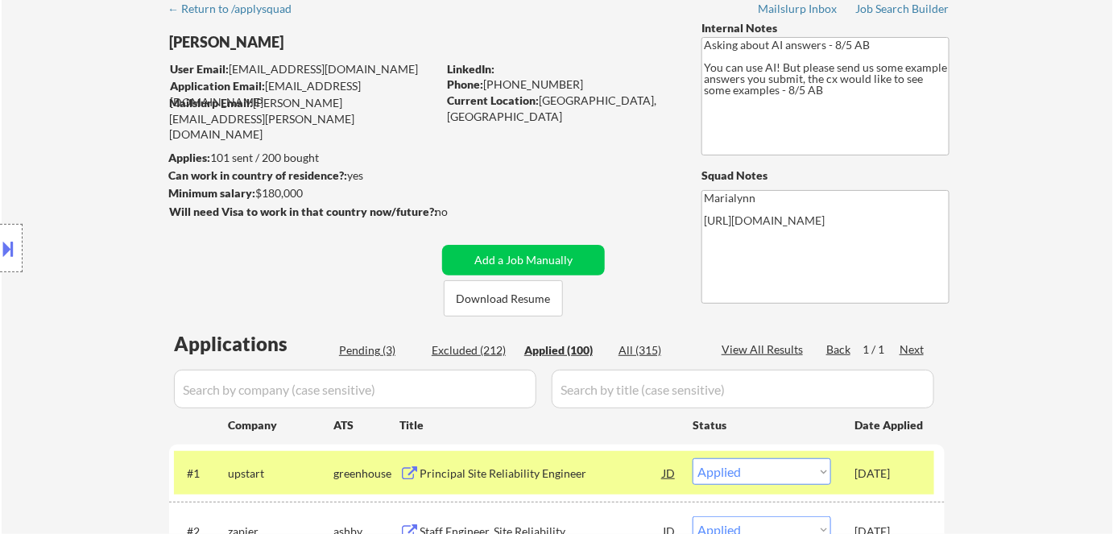
scroll to position [146, 0]
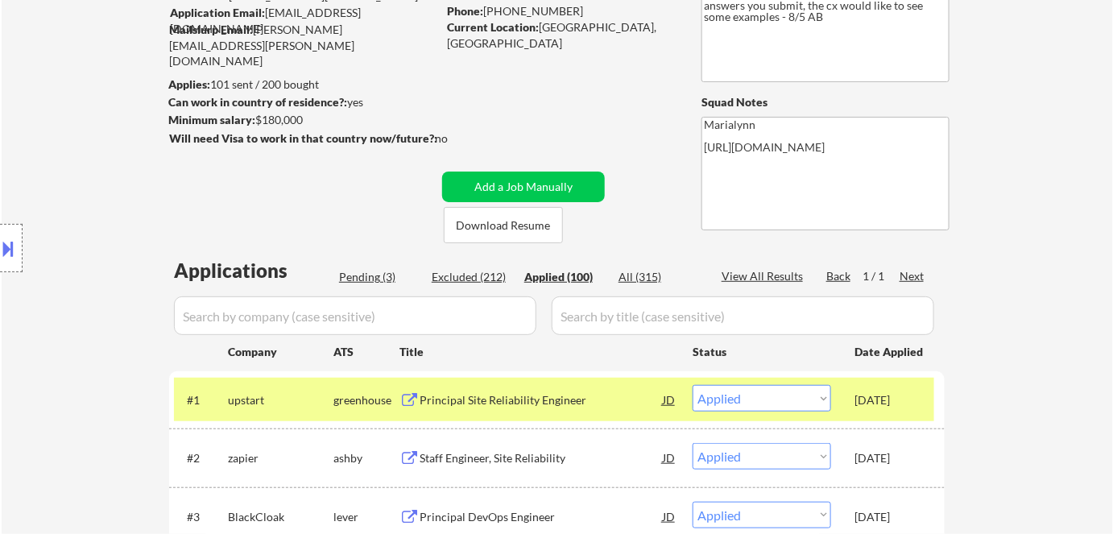
click at [477, 279] on div "Excluded (212)" at bounding box center [472, 277] width 81 height 16
select select ""excluded""
select select ""excluded__salary_""
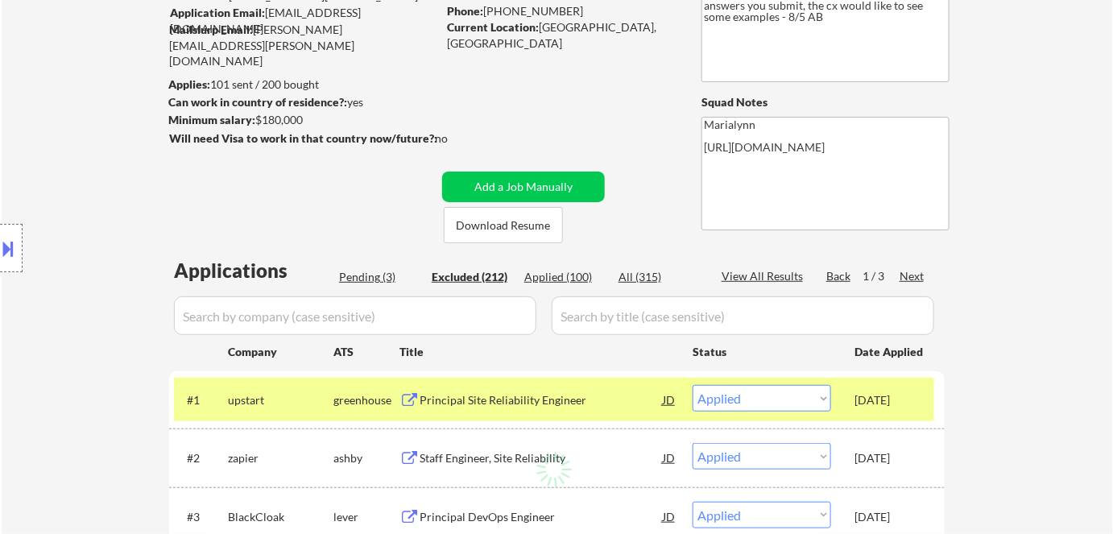
select select ""excluded__salary_""
select select ""excluded__expired_""
select select ""excluded__salary_""
select select ""excluded""
select select ""excluded__salary_""
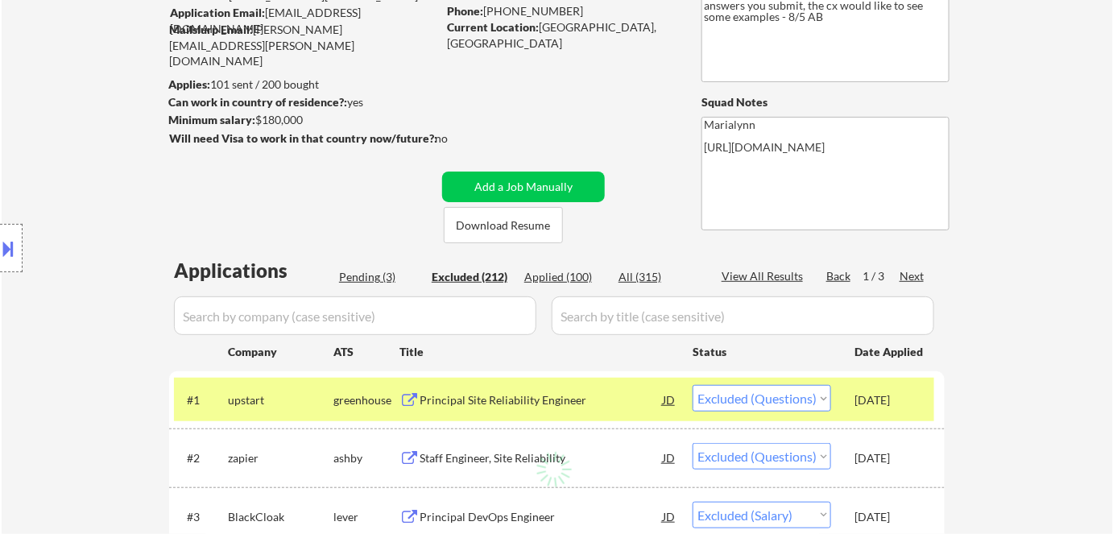
select select ""excluded""
select select ""excluded__salary_""
select select ""excluded__expired_""
select select ""excluded__salary_""
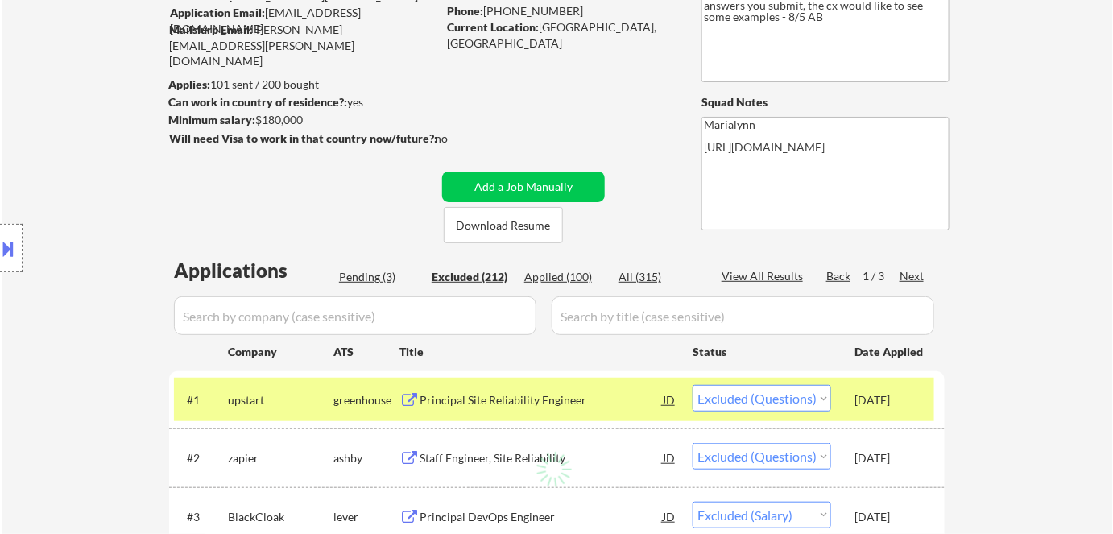
select select ""excluded__salary_""
select select ""excluded__location_""
select select ""excluded__salary_""
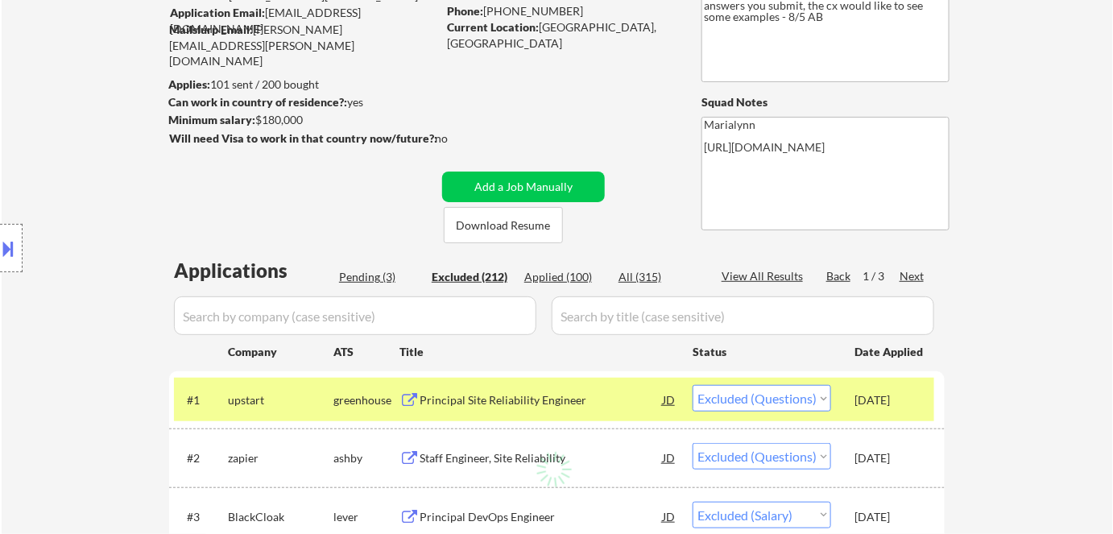
select select ""excluded__location_""
select select ""excluded__expired_""
select select ""excluded__other_""
select select ""excluded__bad_match_""
select select ""excluded__salary_""
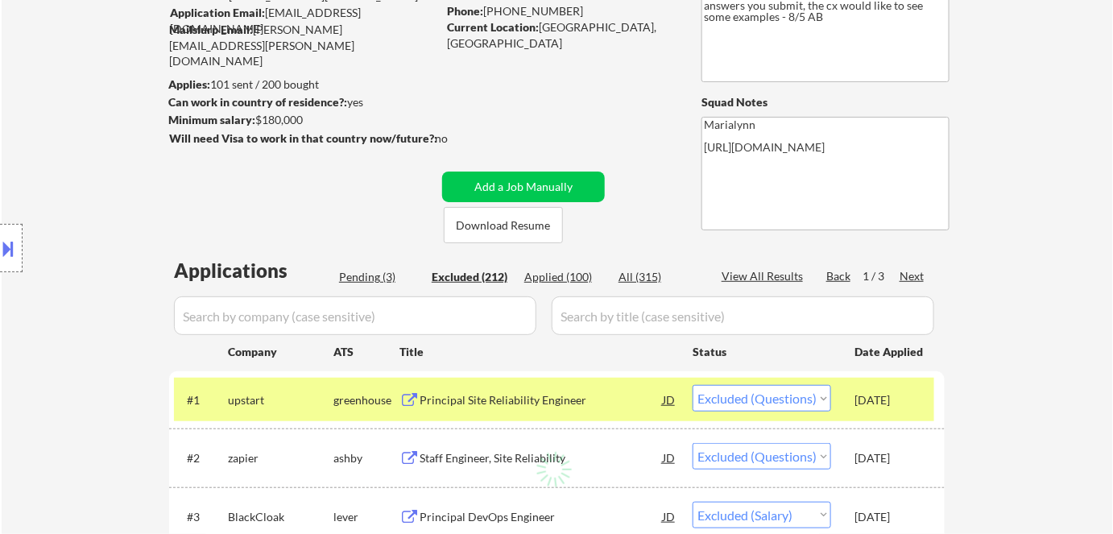
select select ""excluded__salary_""
select select ""excluded""
select select ""excluded__bad_match_""
select select ""excluded__expired_""
select select ""excluded__salary_""
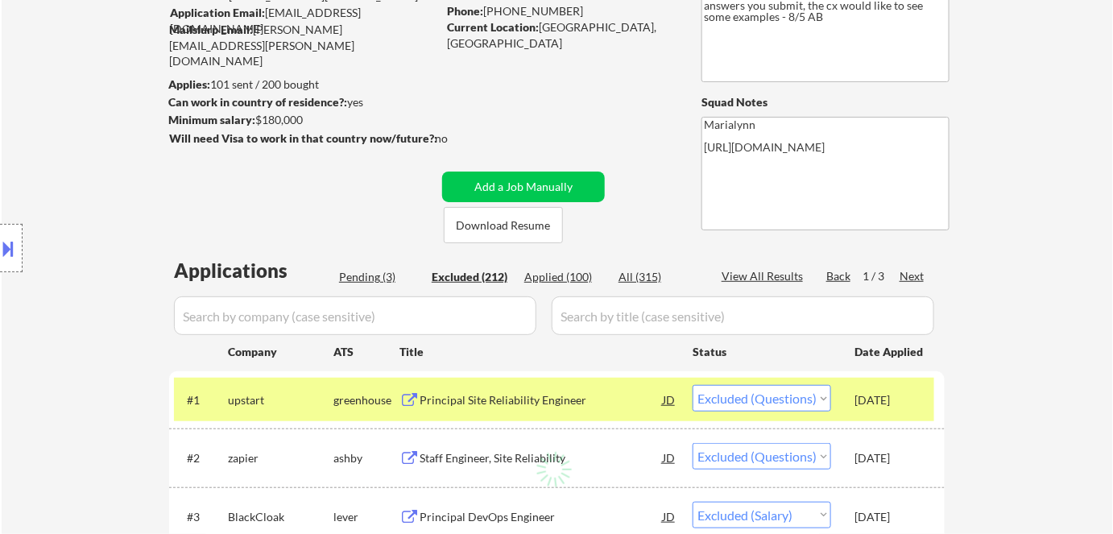
select select ""excluded__location_""
select select ""excluded""
select select ""excluded__salary_""
select select ""excluded__location_""
select select ""excluded__other_""
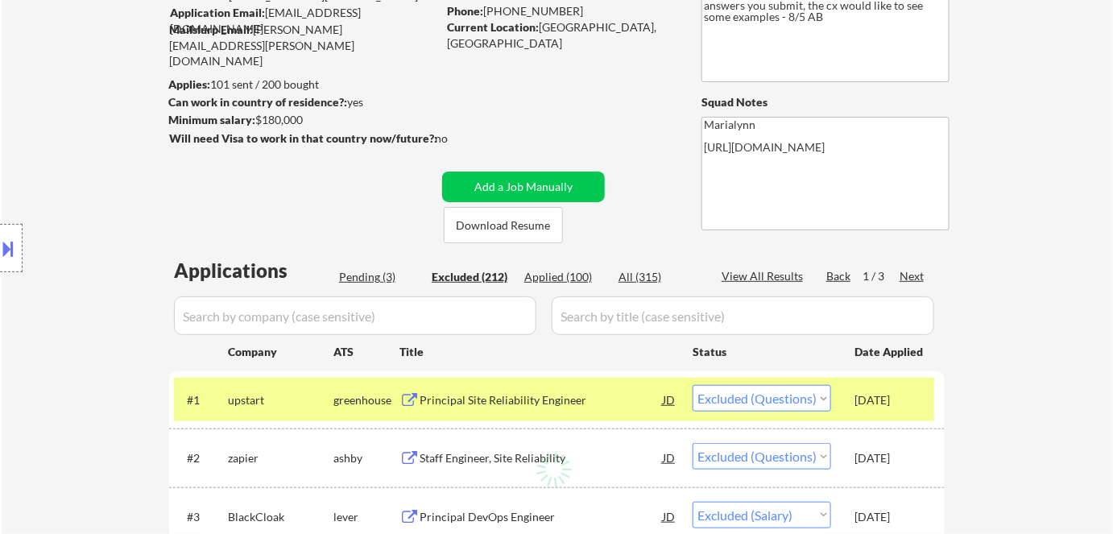
select select ""excluded__expired_""
select select ""excluded__location_""
select select ""excluded__other_""
select select ""excluded__salary_""
select select ""excluded__expired_""
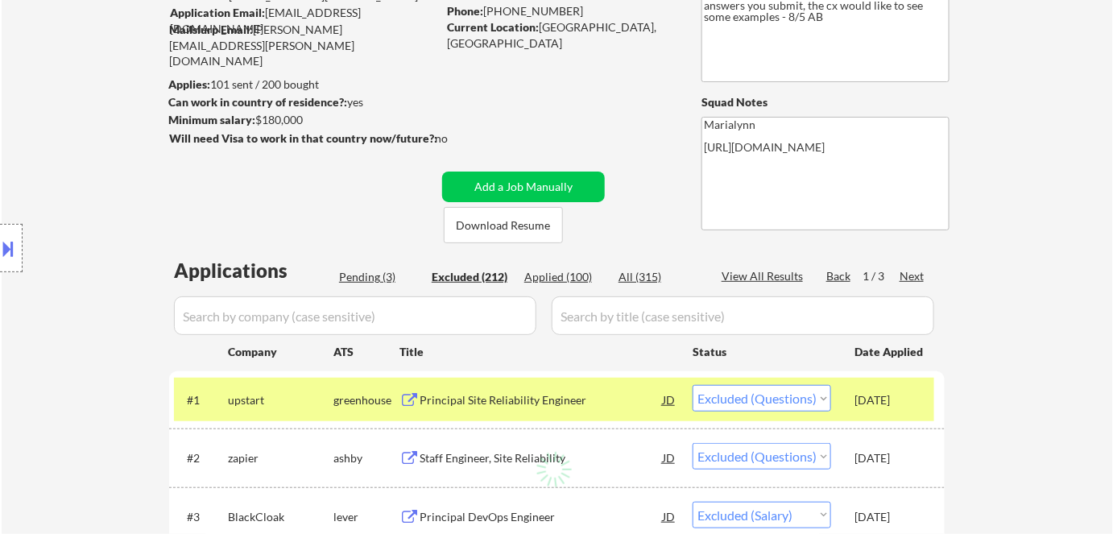
select select ""excluded__bad_match_""
select select ""excluded__salary_""
select select ""excluded__expired_""
select select ""excluded__salary_""
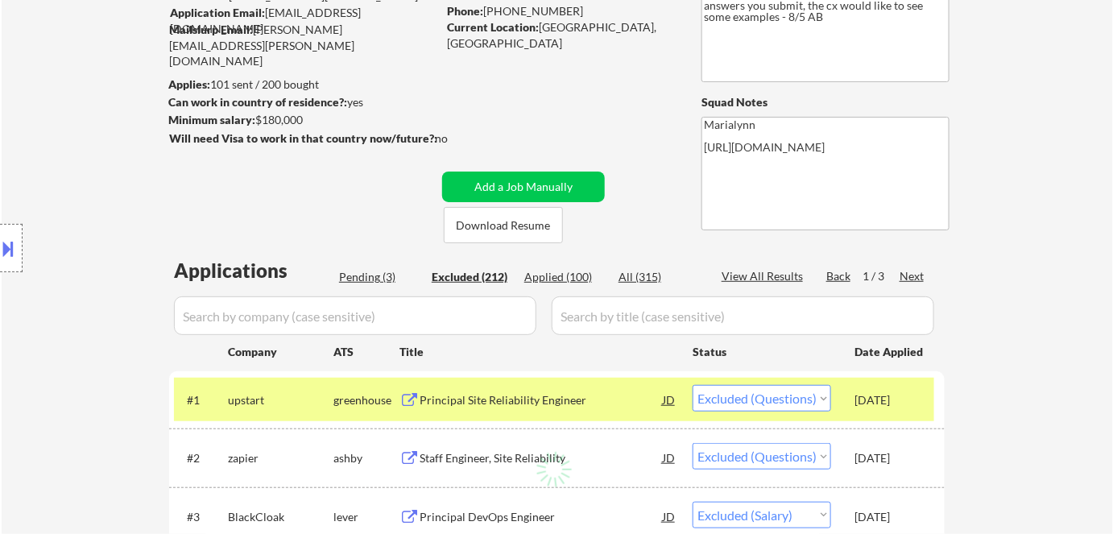
select select ""excluded__bad_match_""
select select ""excluded__location_""
select select ""excluded__expired_""
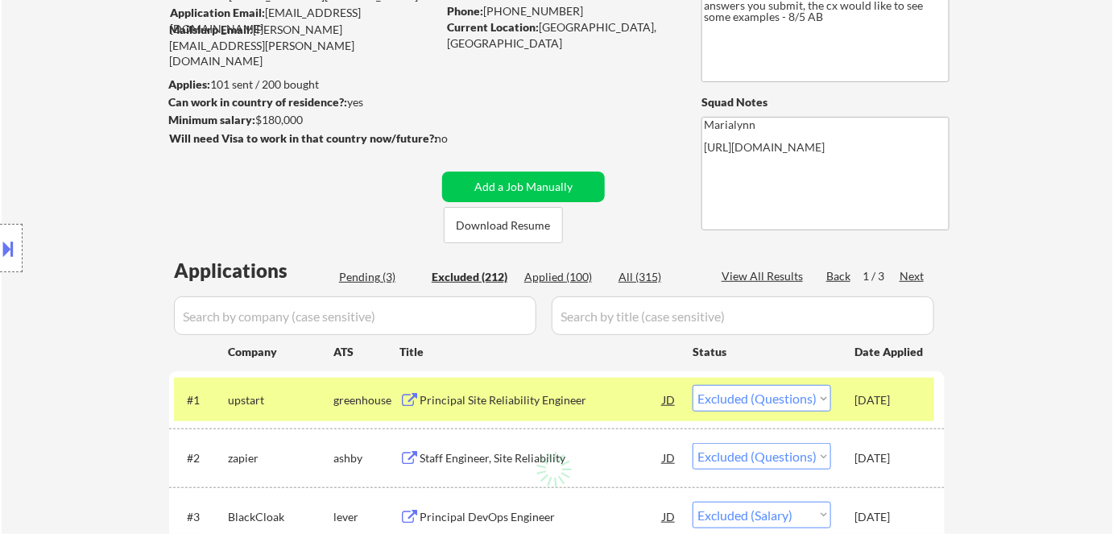
select select ""excluded__bad_match_""
select select ""excluded__location_""
select select ""excluded__expired_""
select select ""excluded__bad_match_""
select select ""excluded""
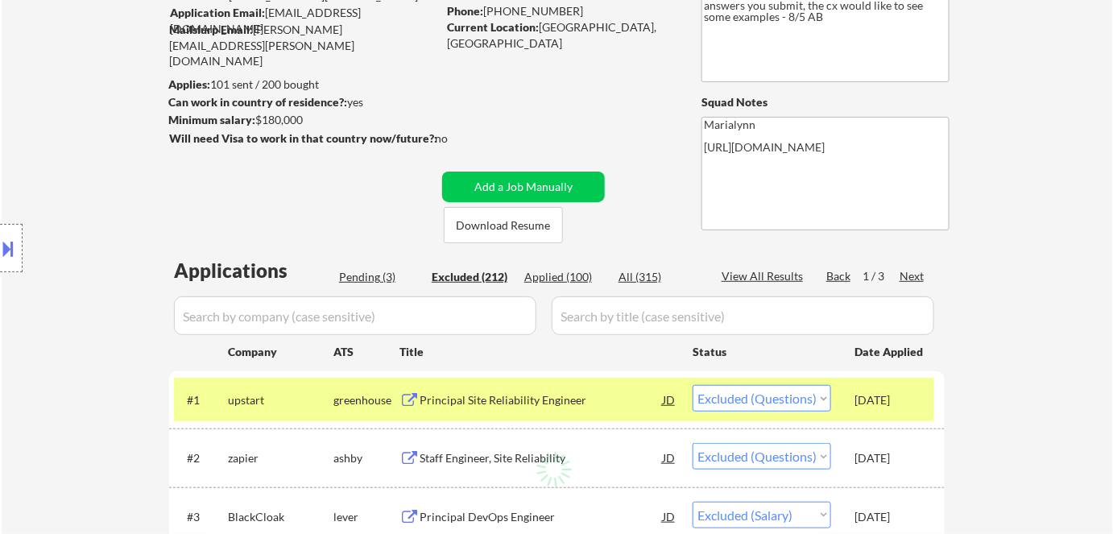
select select ""excluded__salary_""
select select ""excluded__location_""
select select ""excluded__salary_""
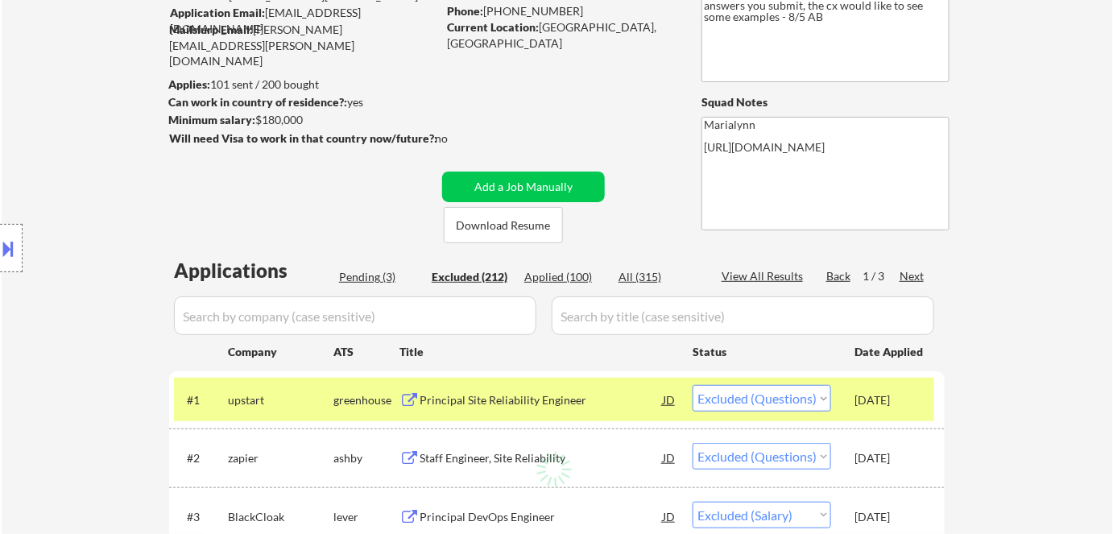
select select ""excluded__salary_""
select select ""excluded""
select select ""excluded__salary_""
select select ""excluded__location_""
select select ""excluded__salary_""
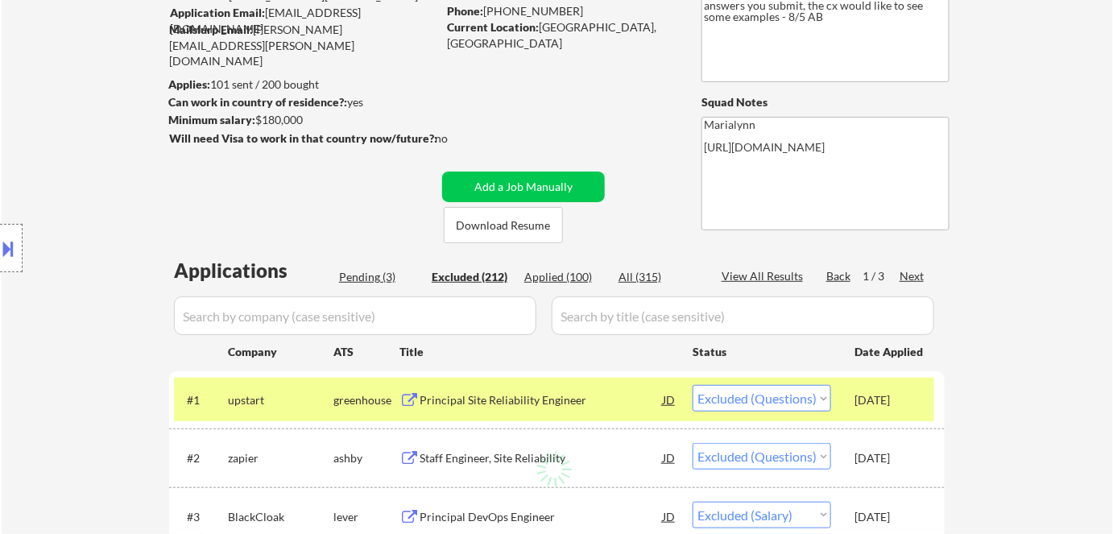
select select ""excluded__location_""
select select ""excluded""
select select ""excluded__salary_""
select select ""excluded__expired_""
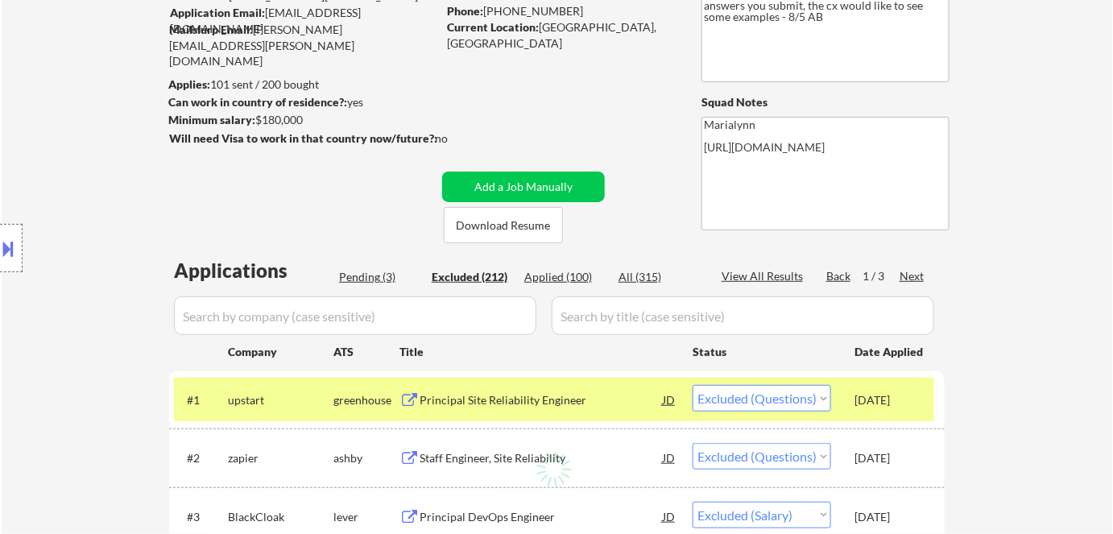
select select ""excluded__salary_""
select select ""excluded__bad_match_""
select select ""excluded__expired_""
select select ""excluded__location_""
select select ""excluded__salary_""
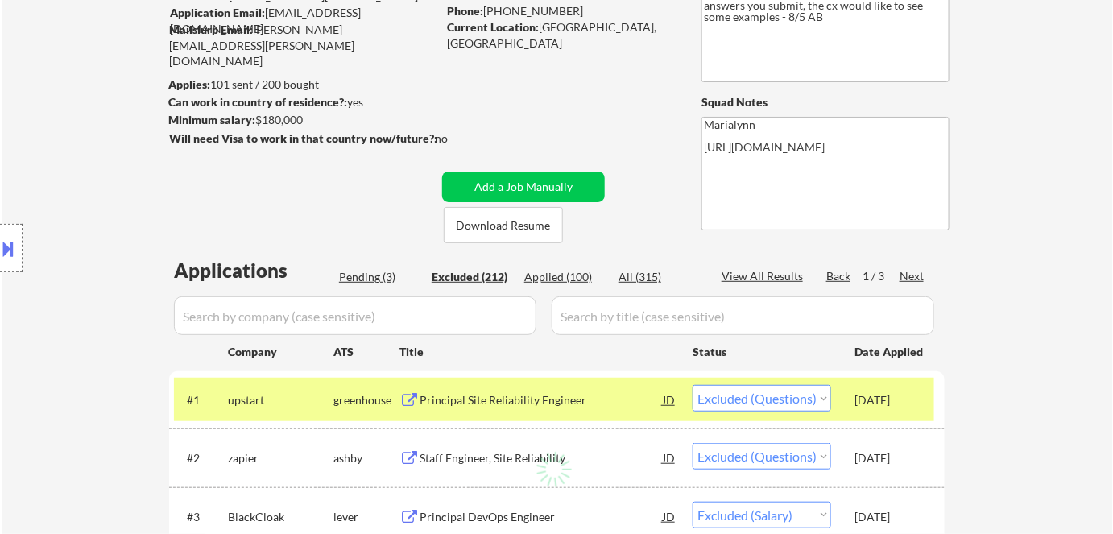
select select ""excluded__salary_""
select select ""excluded__expired_""
select select ""excluded__location_""
select select ""excluded""
select select ""excluded__salary_""
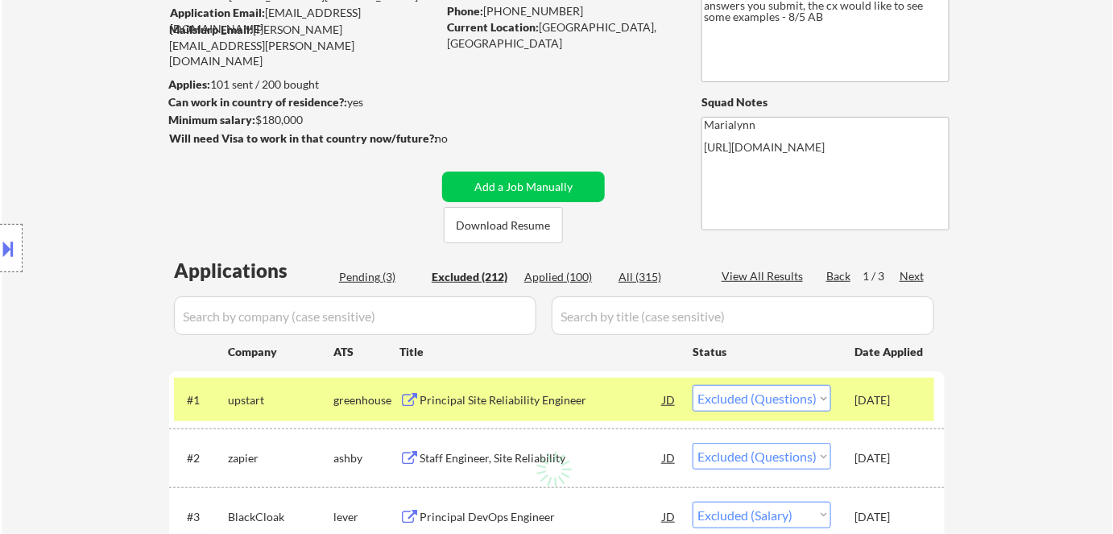
select select ""excluded__salary_""
select select ""excluded__expired_""
select select ""excluded__salary_""
select select ""excluded__bad_match_""
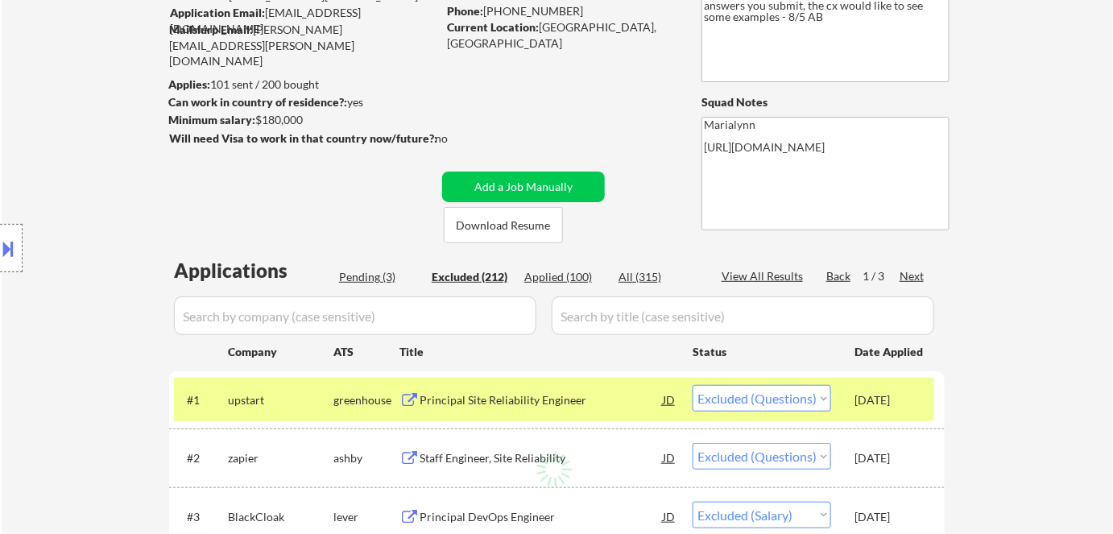
select select ""excluded__expired_""
select select ""excluded__salary_""
select select ""excluded__expired_""
select select ""excluded__other_""
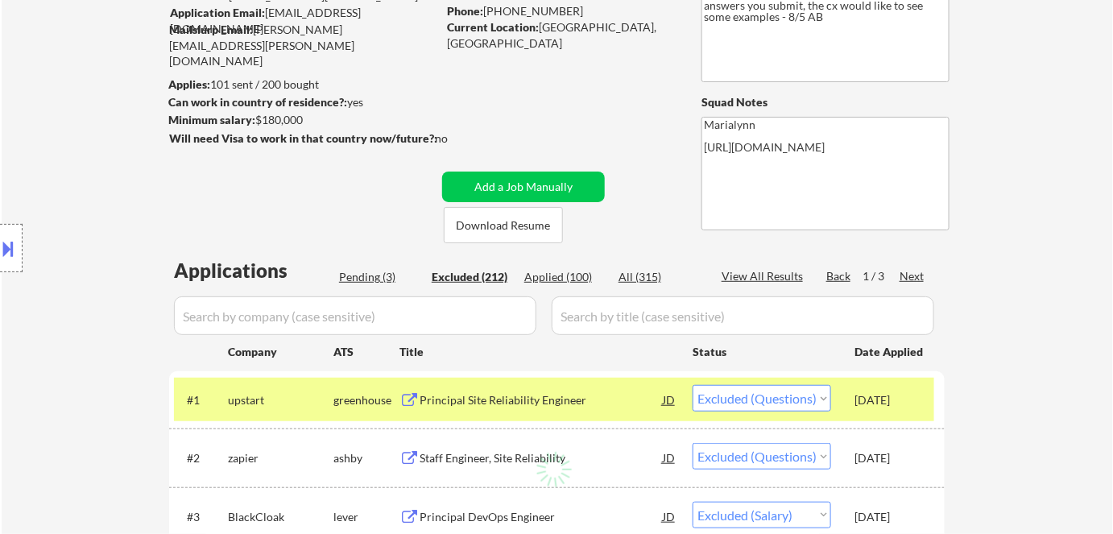
select select ""excluded__bad_match_""
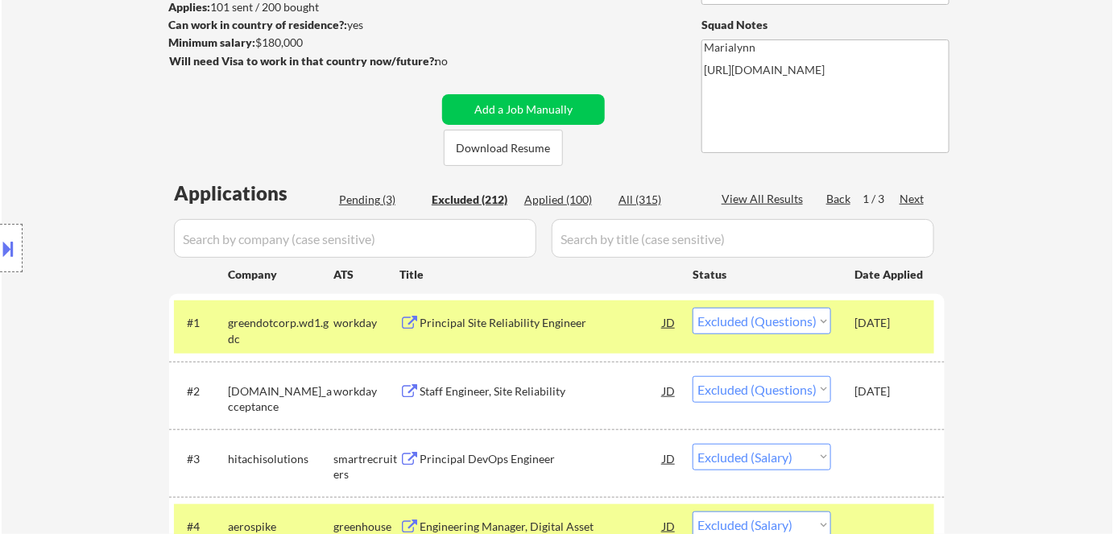
scroll to position [366, 0]
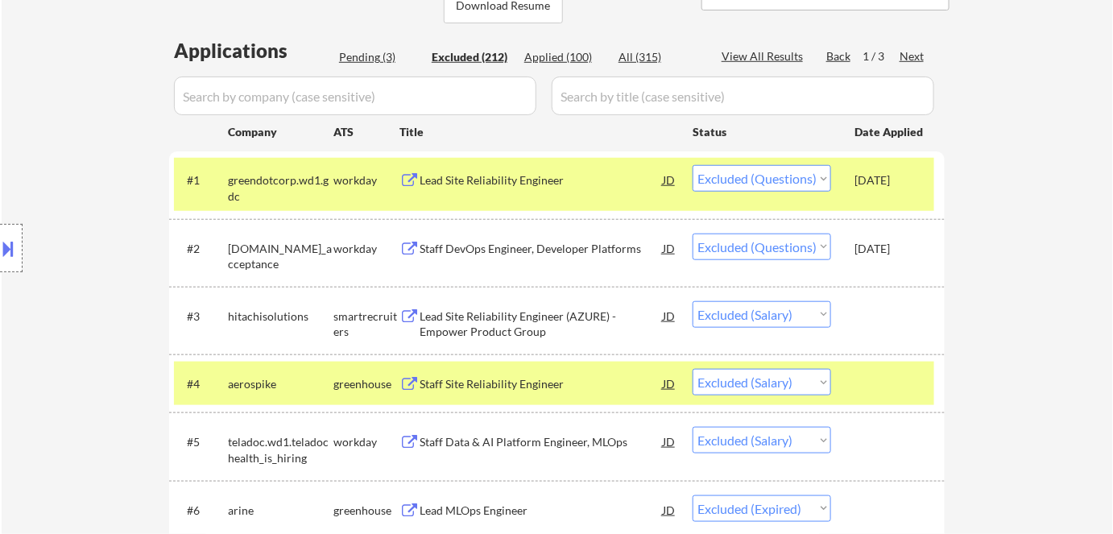
click at [763, 176] on select "Choose an option... Pending Applied Excluded (Questions) Excluded (Expired) Exc…" at bounding box center [761, 178] width 138 height 27
click at [692, 165] on select "Choose an option... Pending Applied Excluded (Questions) Excluded (Expired) Exc…" at bounding box center [761, 178] width 138 height 27
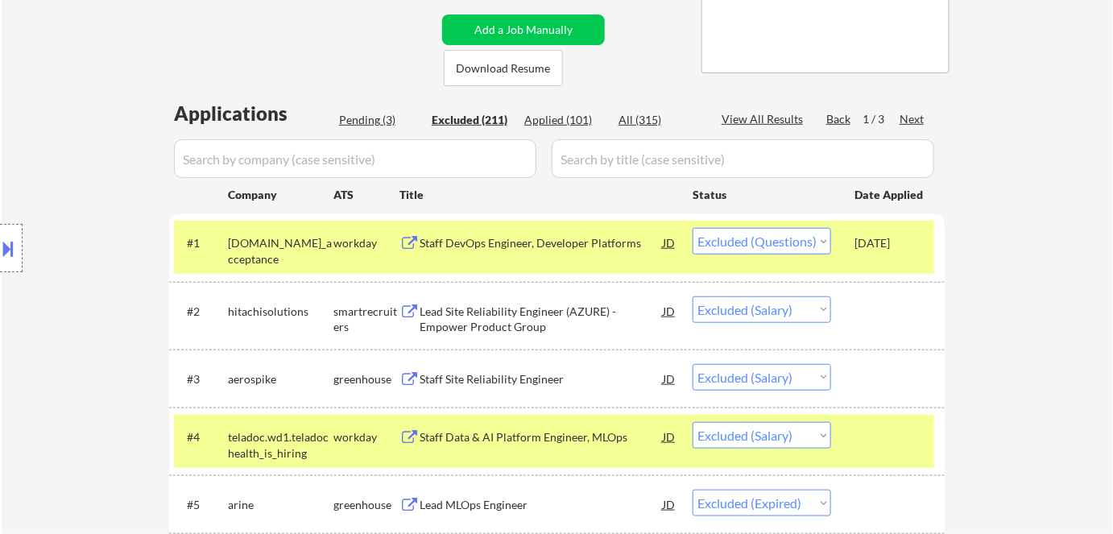
scroll to position [146, 0]
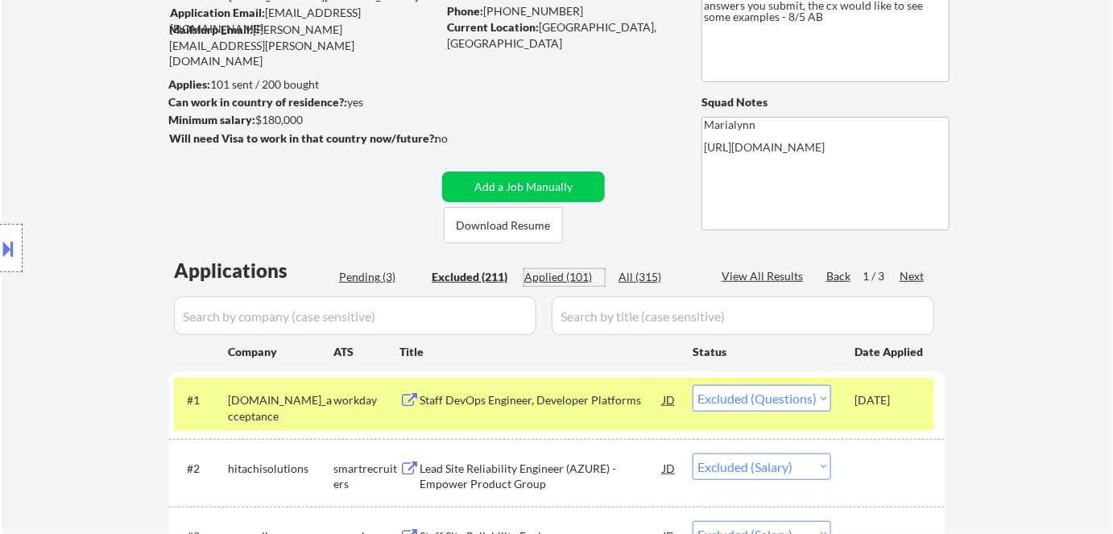
click at [572, 279] on div "Applied (101)" at bounding box center [564, 277] width 81 height 16
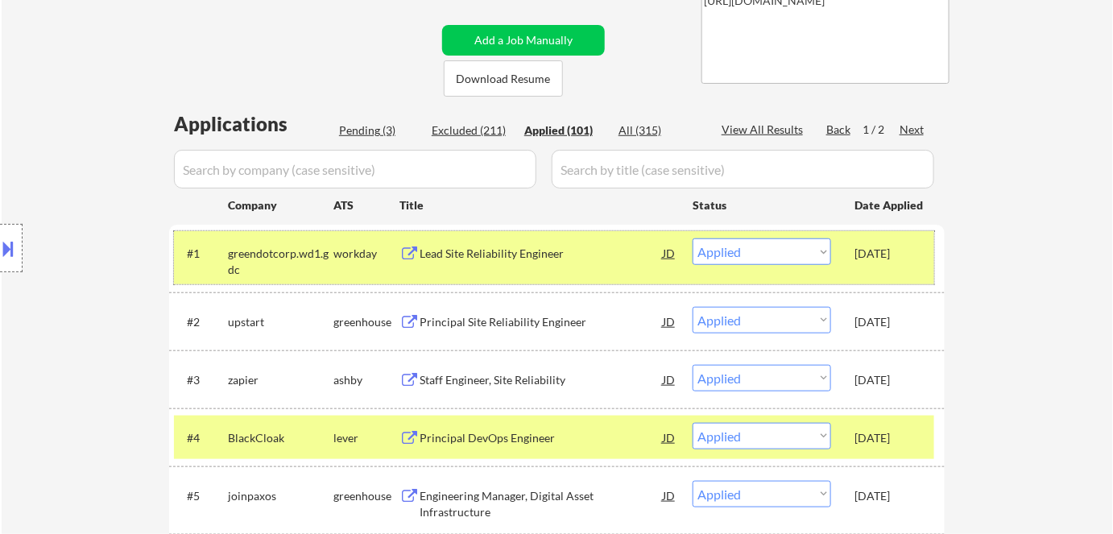
drag, startPoint x: 336, startPoint y: 264, endPoint x: 345, endPoint y: 262, distance: 9.0
click at [337, 264] on div "workday" at bounding box center [366, 252] width 66 height 29
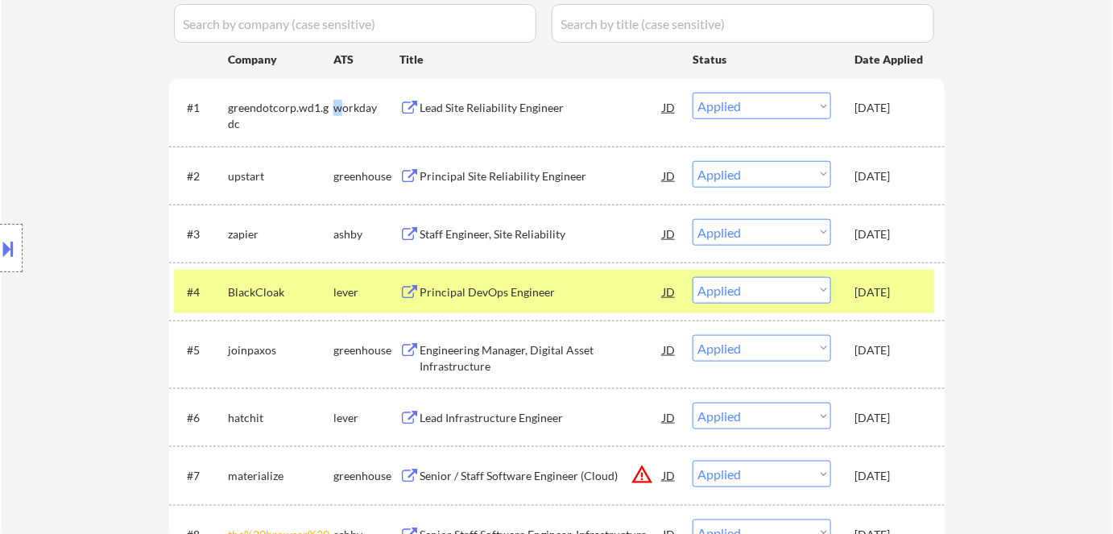
scroll to position [439, 0]
click at [345, 283] on div "lever" at bounding box center [366, 291] width 66 height 16
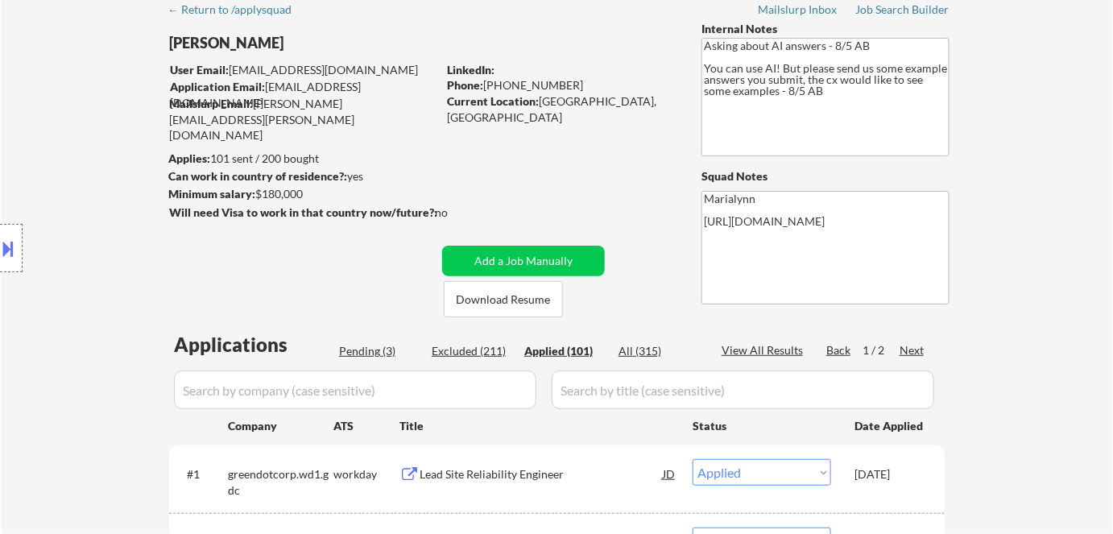
scroll to position [146, 0]
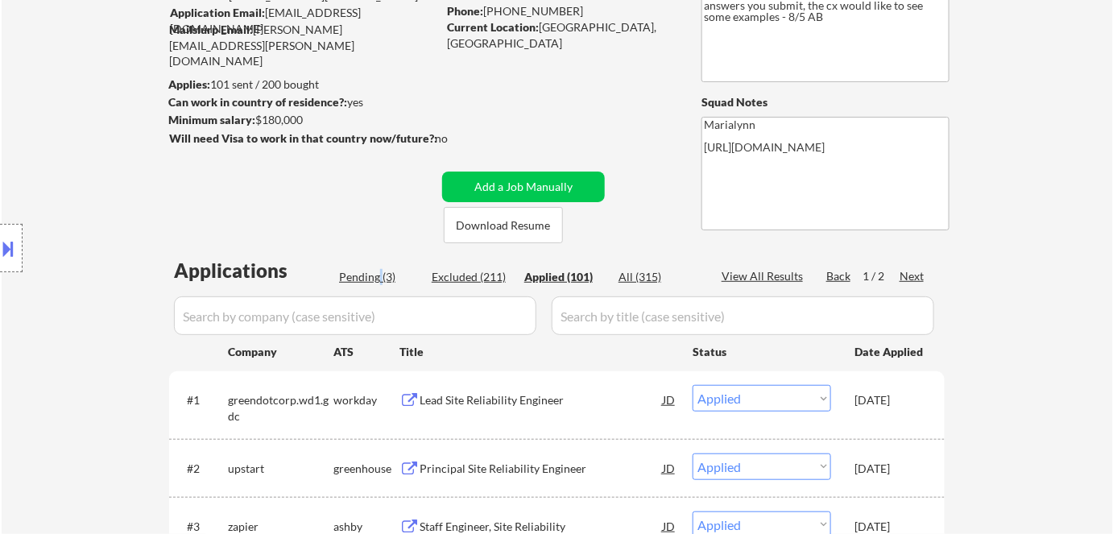
click at [382, 279] on div "Pending (3)" at bounding box center [379, 277] width 81 height 16
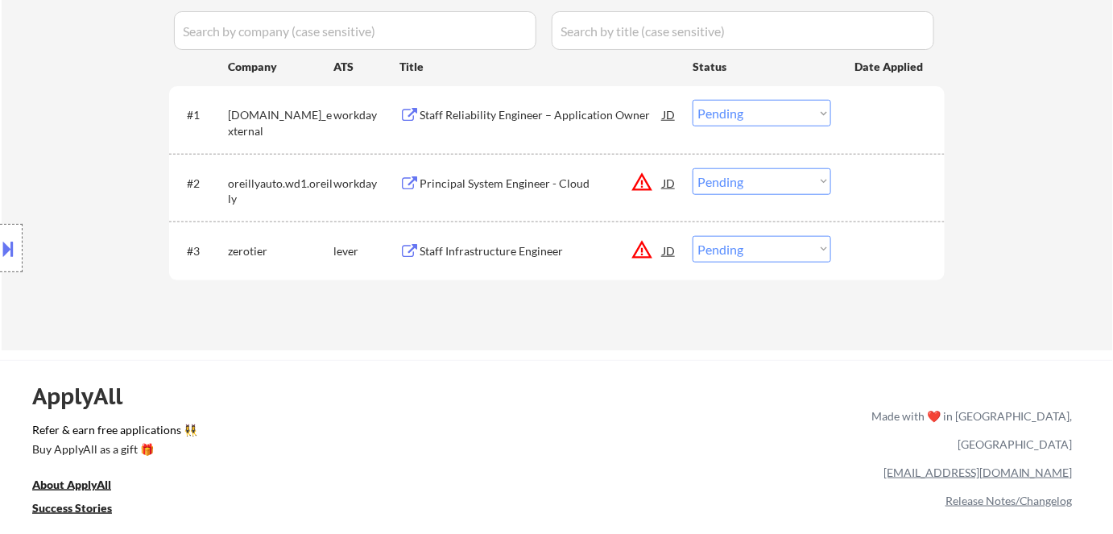
scroll to position [439, 0]
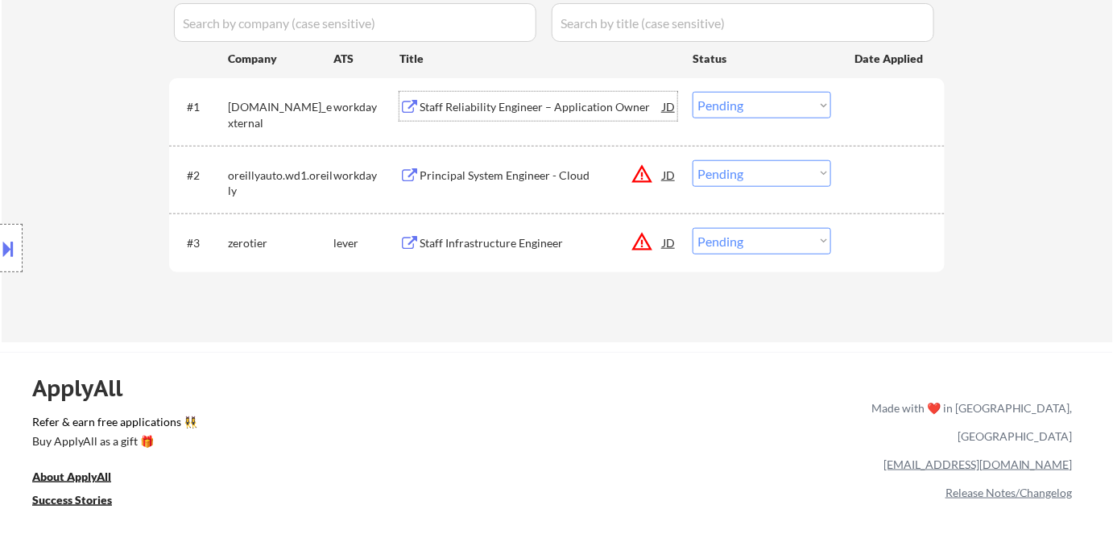
click at [564, 105] on div "Staff Reliability Engineer – Application Owner" at bounding box center [540, 107] width 243 height 16
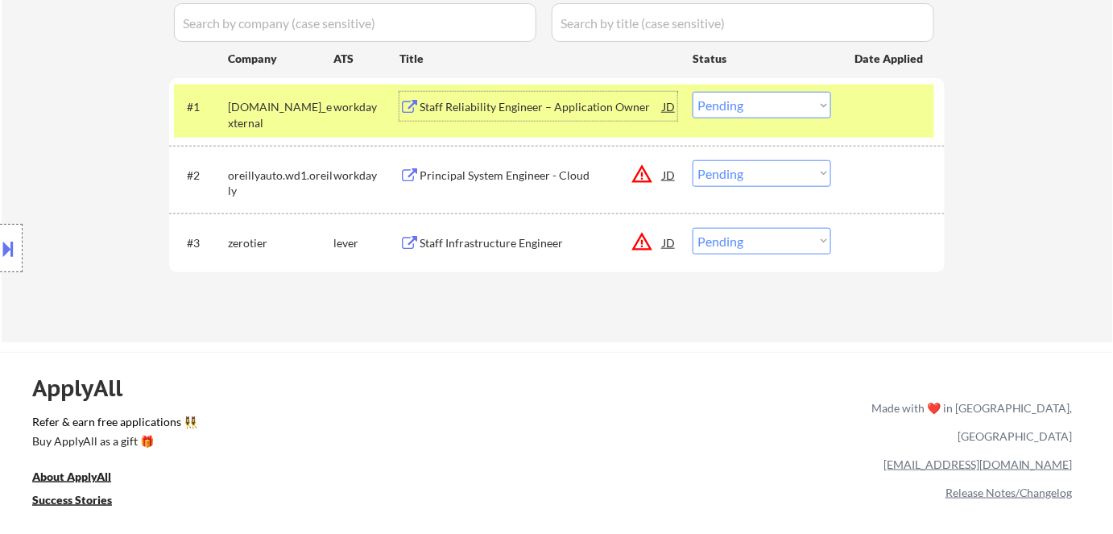
click at [399, 28] on input "input" at bounding box center [355, 22] width 362 height 39
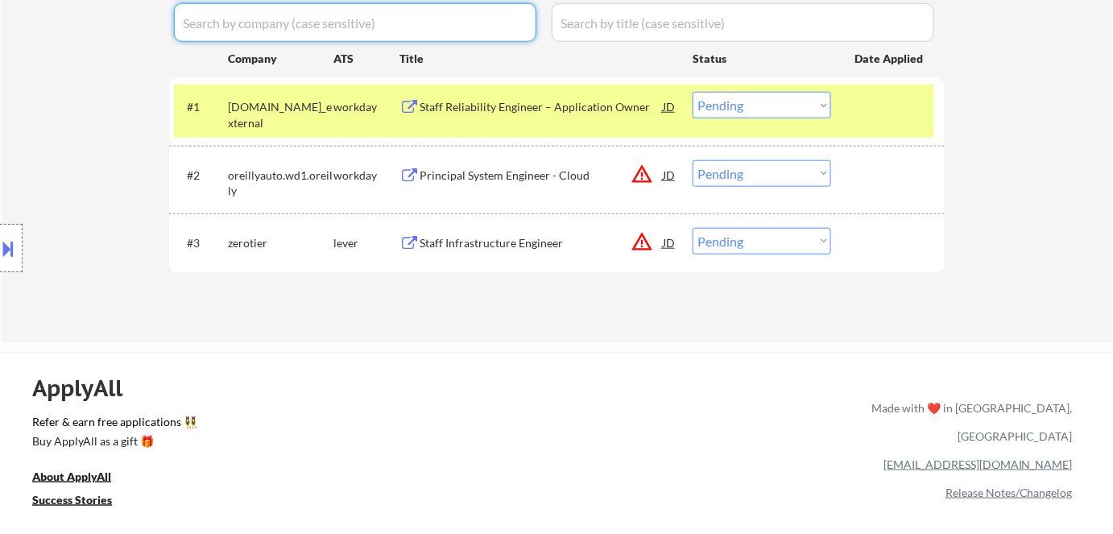
paste input "thehartford"
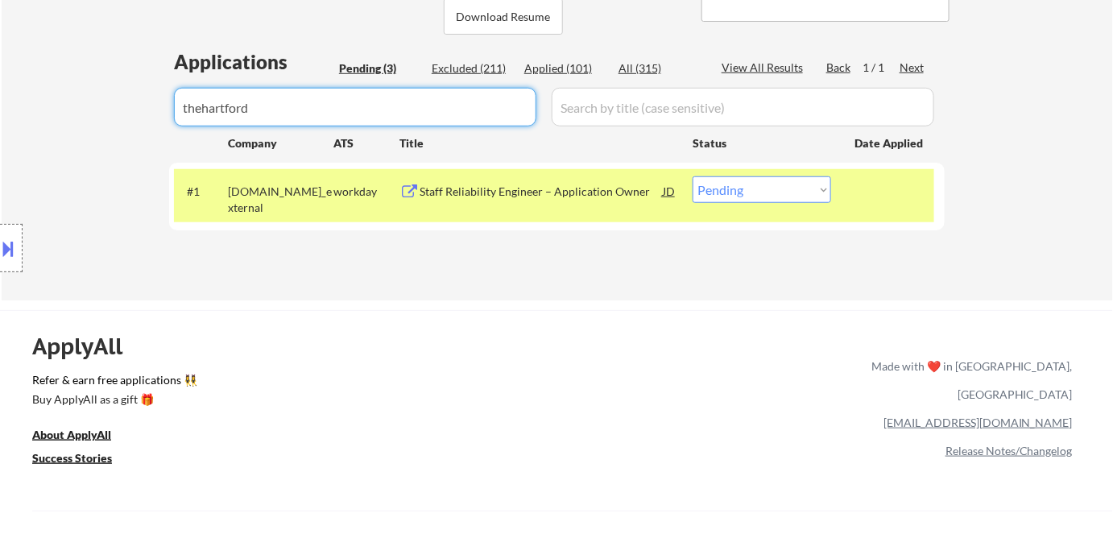
scroll to position [292, 0]
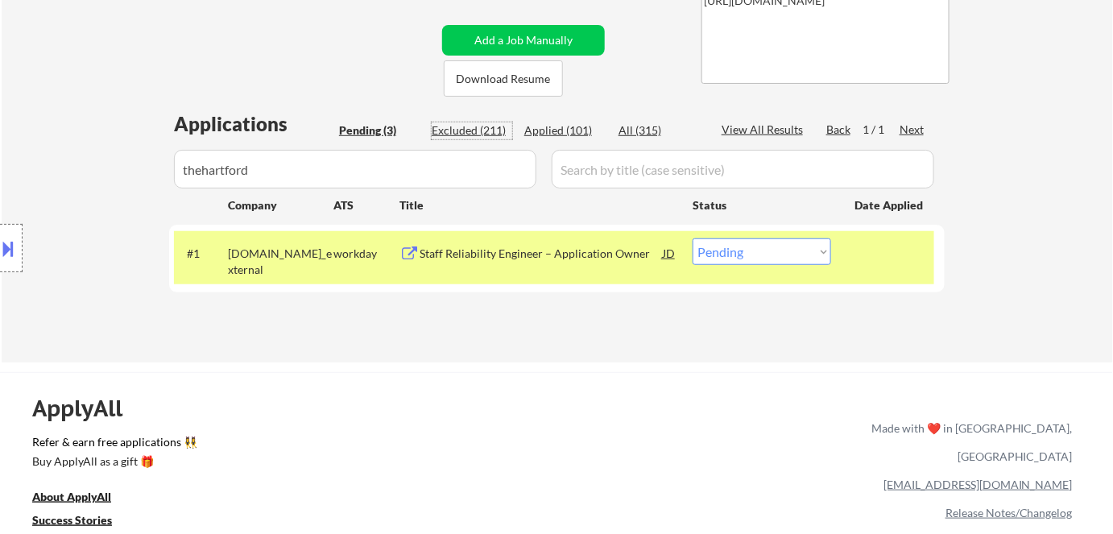
click at [485, 135] on div "Excluded (211)" at bounding box center [472, 130] width 81 height 16
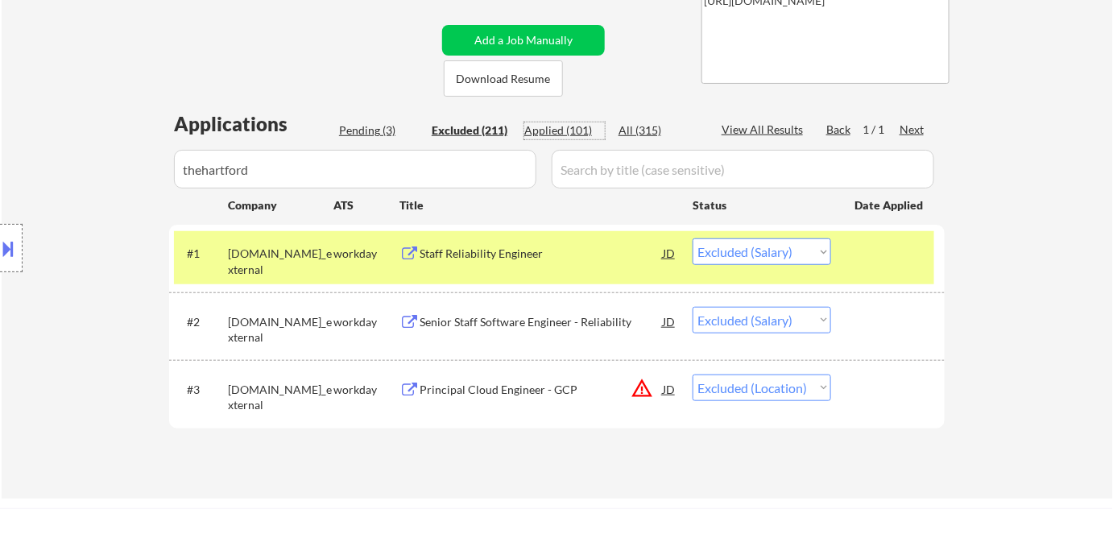
click at [551, 123] on div "Applied (101)" at bounding box center [564, 130] width 81 height 16
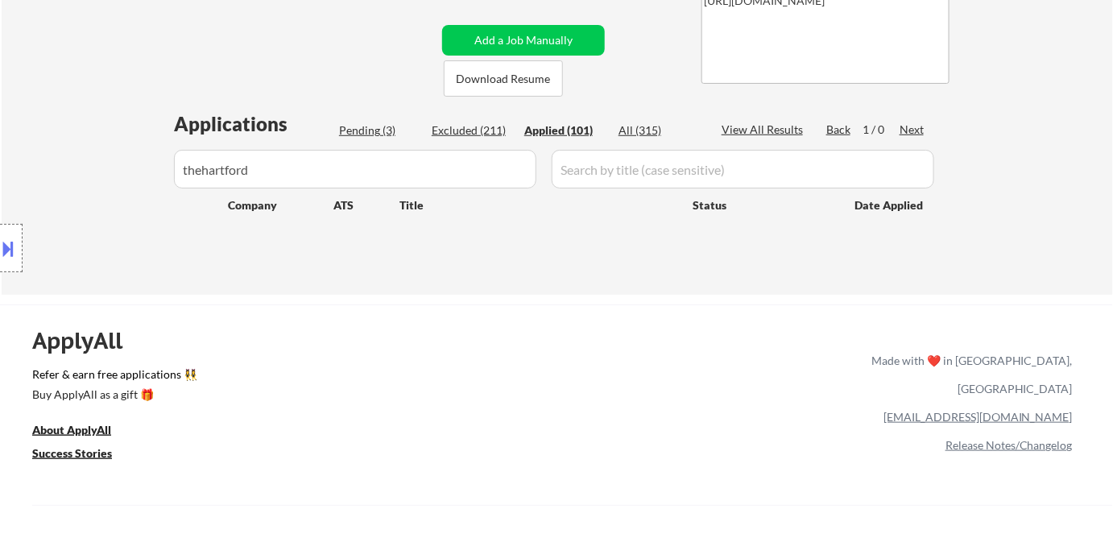
click at [639, 131] on div "All (315)" at bounding box center [658, 130] width 81 height 16
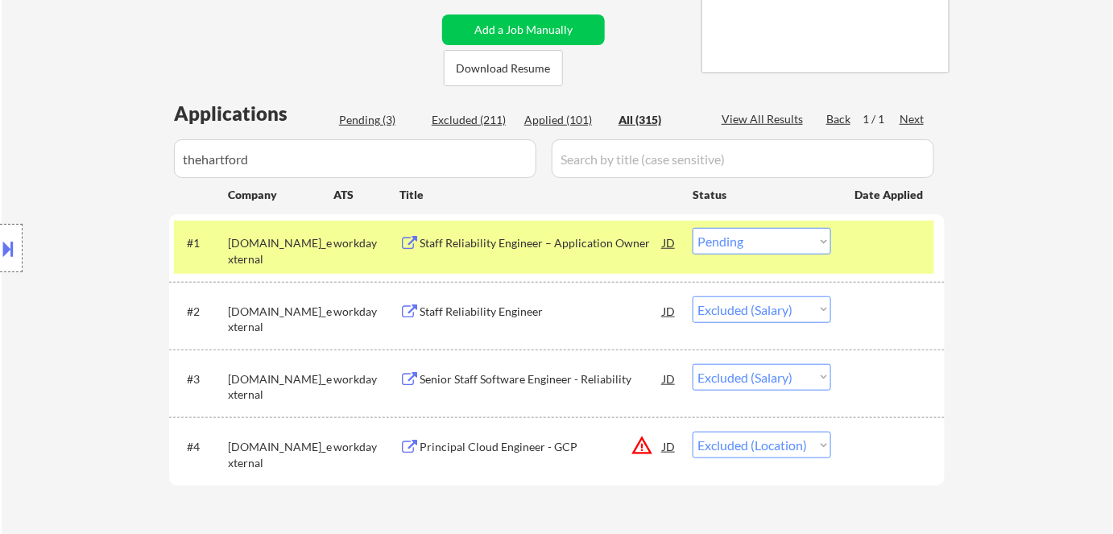
scroll to position [439, 0]
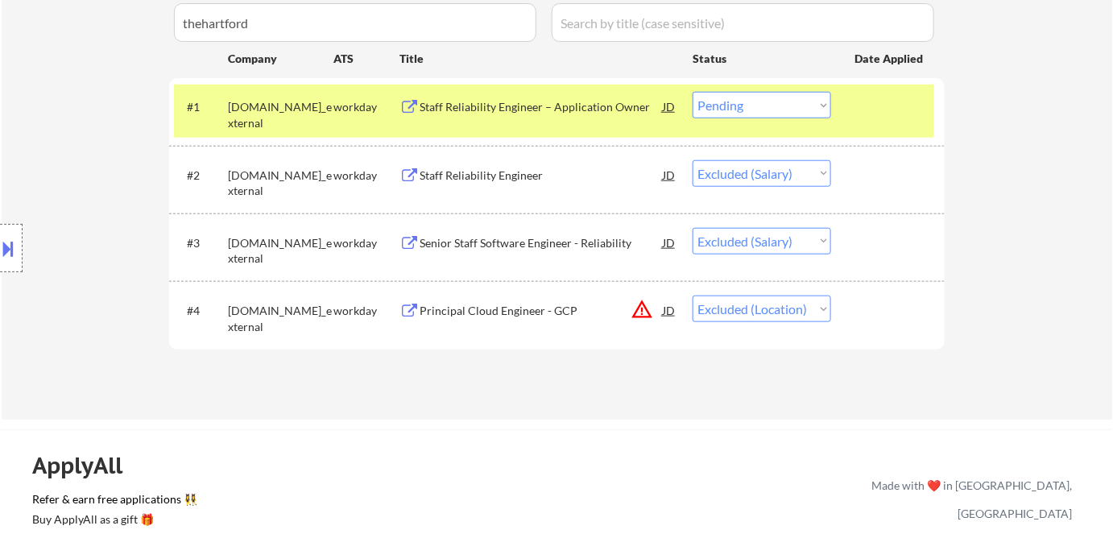
click at [737, 106] on select "Choose an option... Pending Applied Excluded (Questions) Excluded (Expired) Exc…" at bounding box center [761, 105] width 138 height 27
click at [692, 92] on select "Choose an option... Pending Applied Excluded (Questions) Excluded (Expired) Exc…" at bounding box center [761, 105] width 138 height 27
click at [485, 106] on div "Staff Reliability Engineer – Application Owner" at bounding box center [540, 107] width 243 height 16
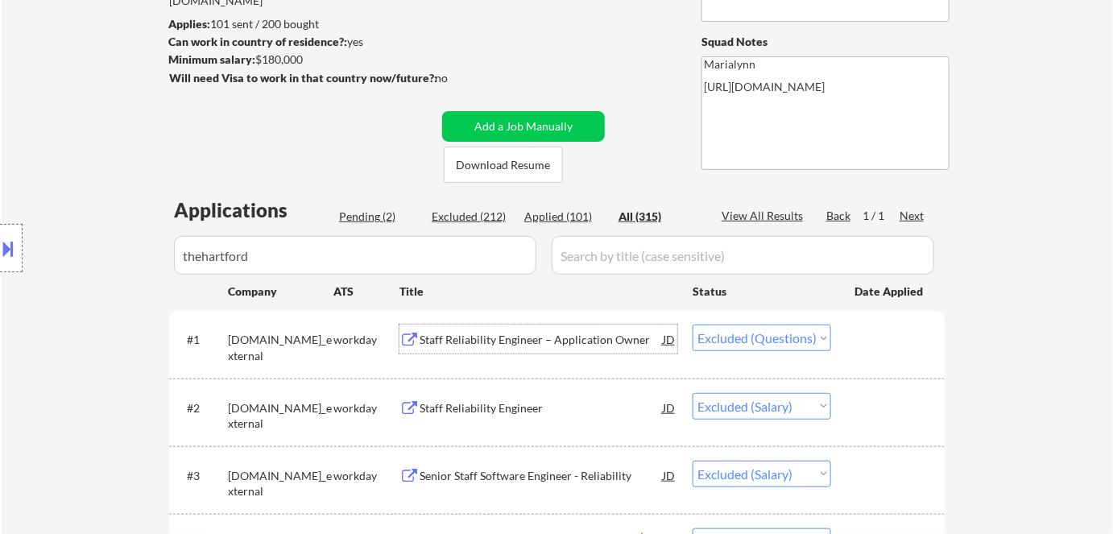
scroll to position [146, 0]
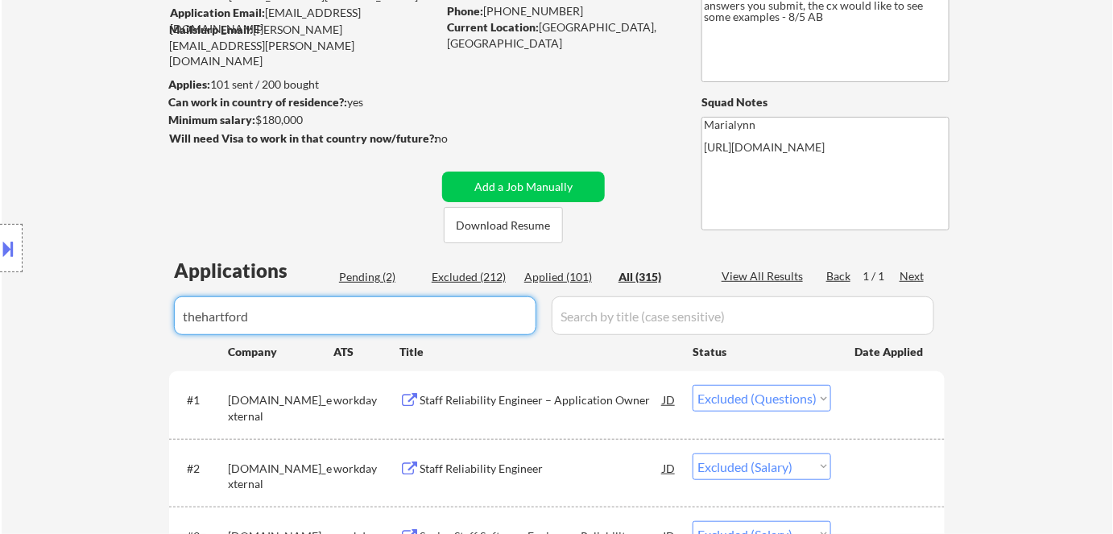
drag, startPoint x: 373, startPoint y: 322, endPoint x: 0, endPoint y: 292, distance: 373.9
click at [0, 292] on body "← Return to /applysquad Mailslurp Inbox Job Search Builder Dan Parsons User Ema…" at bounding box center [556, 121] width 1113 height 534
click at [356, 271] on div "Pending (2)" at bounding box center [379, 277] width 81 height 16
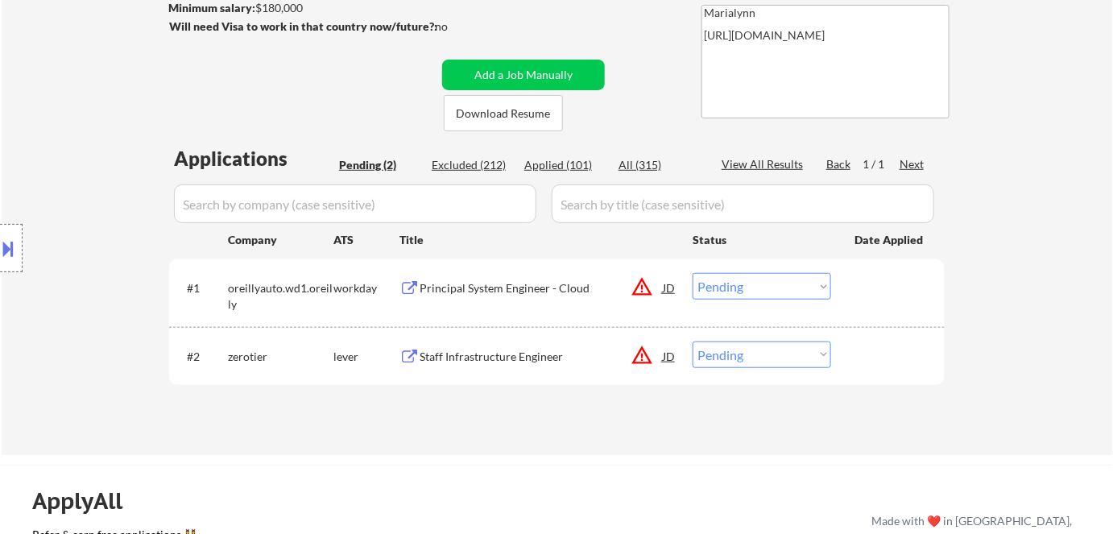
scroll to position [366, 0]
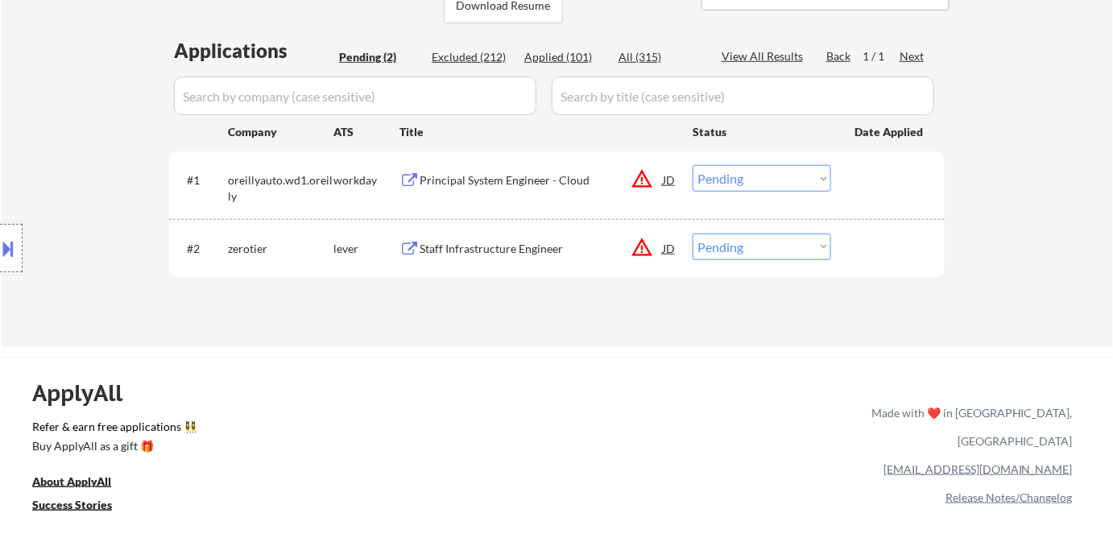
click at [517, 184] on div "Principal System Engineer - Cloud" at bounding box center [540, 180] width 243 height 16
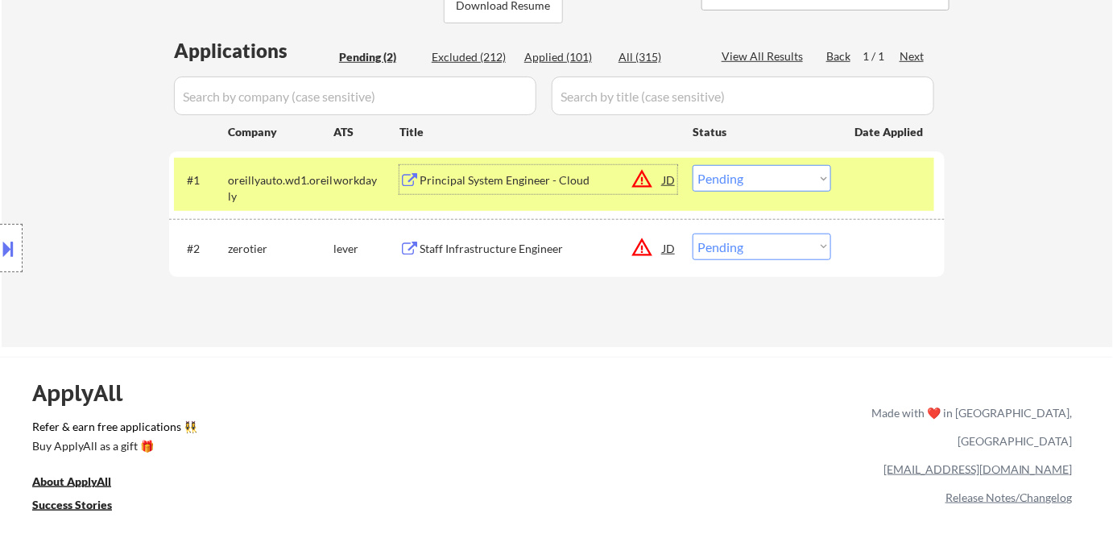
drag, startPoint x: 741, startPoint y: 180, endPoint x: 743, endPoint y: 190, distance: 10.7
click at [741, 180] on select "Choose an option... Pending Applied Excluded (Questions) Excluded (Expired) Exc…" at bounding box center [761, 178] width 138 height 27
click at [692, 165] on select "Choose an option... Pending Applied Excluded (Questions) Excluded (Expired) Exc…" at bounding box center [761, 178] width 138 height 27
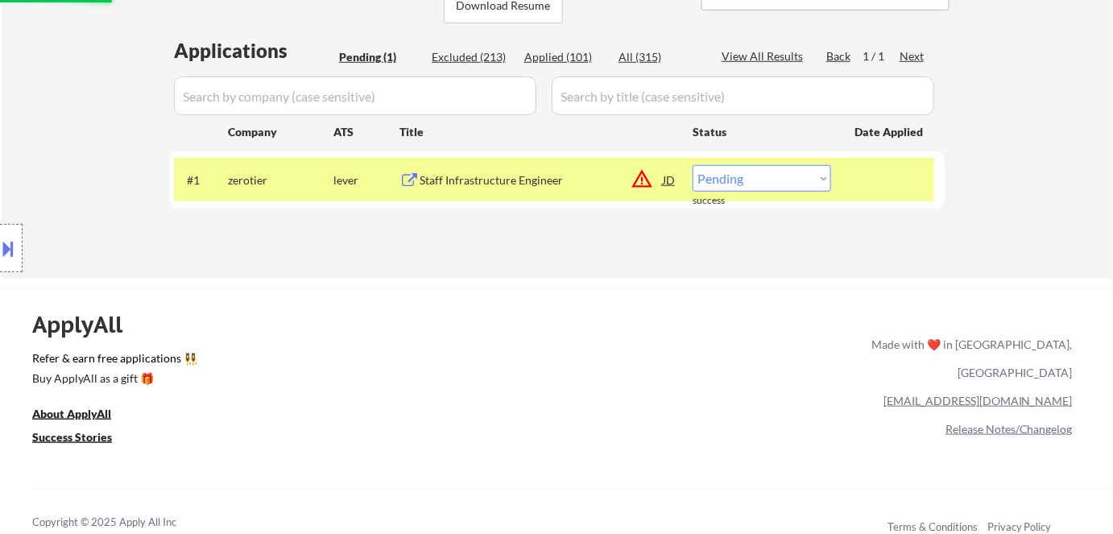
click at [513, 180] on div "Staff Infrastructure Engineer" at bounding box center [540, 180] width 243 height 16
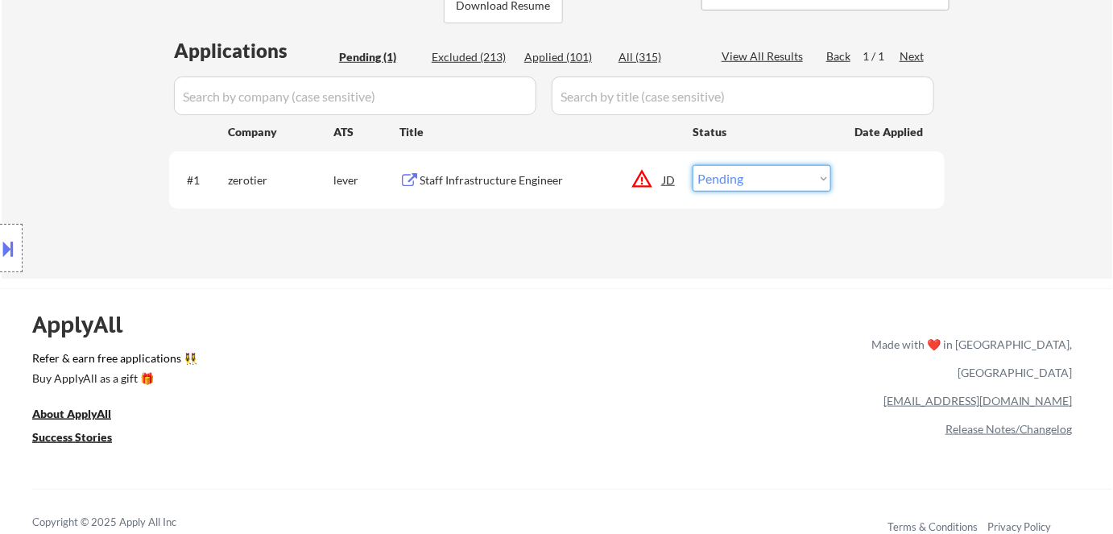
drag, startPoint x: 729, startPoint y: 179, endPoint x: 736, endPoint y: 190, distance: 13.4
click at [732, 185] on select "Choose an option... Pending Applied Excluded (Questions) Excluded (Expired) Exc…" at bounding box center [761, 178] width 138 height 27
click at [692, 165] on select "Choose an option... Pending Applied Excluded (Questions) Excluded (Expired) Exc…" at bounding box center [761, 178] width 138 height 27
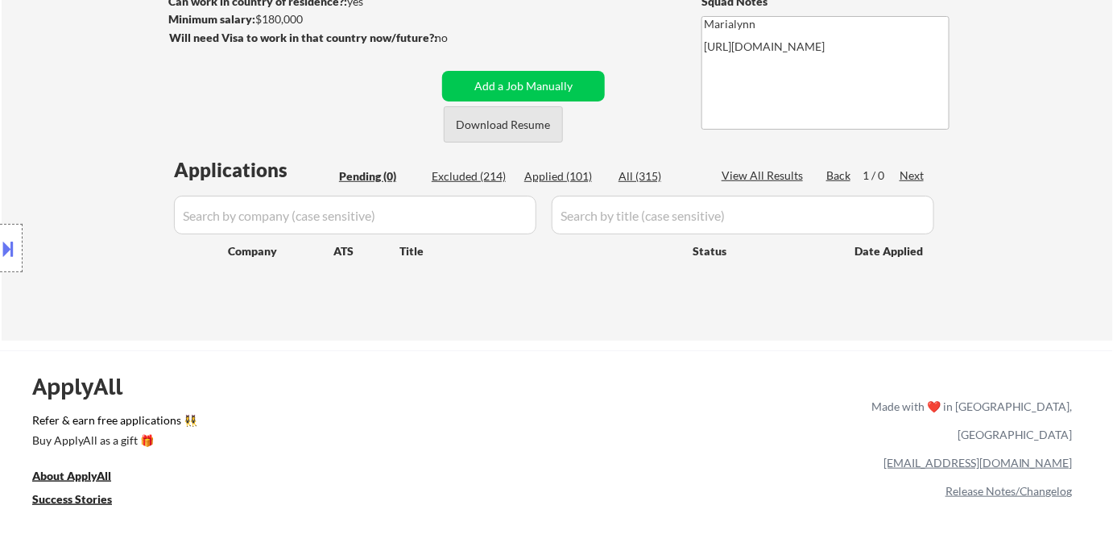
scroll to position [72, 0]
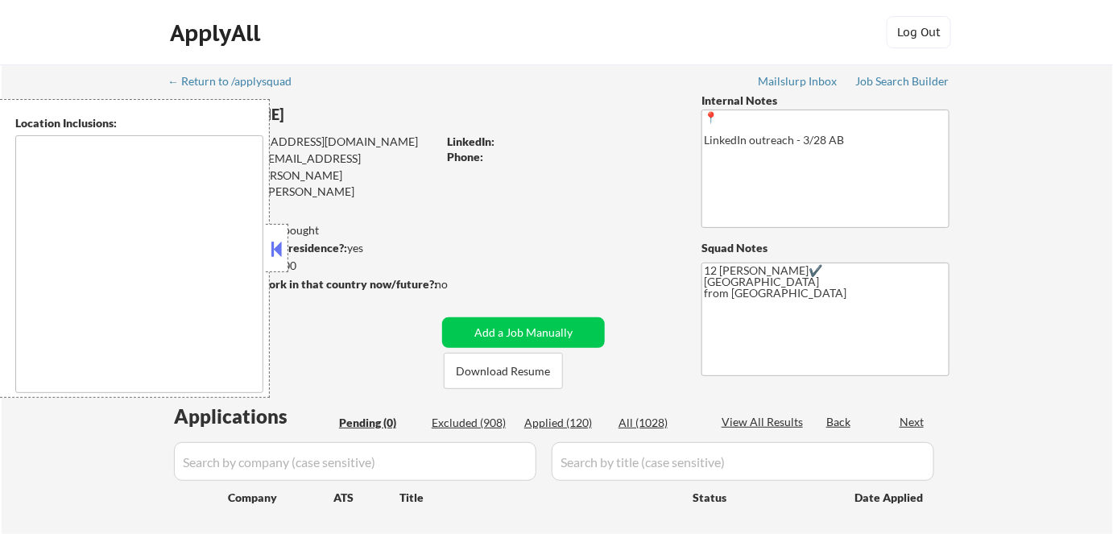
type textarea "Remote US Anywhere in [GEOGRAPHIC_DATA] [GEOGRAPHIC_DATA], [GEOGRAPHIC_DATA] [G…"
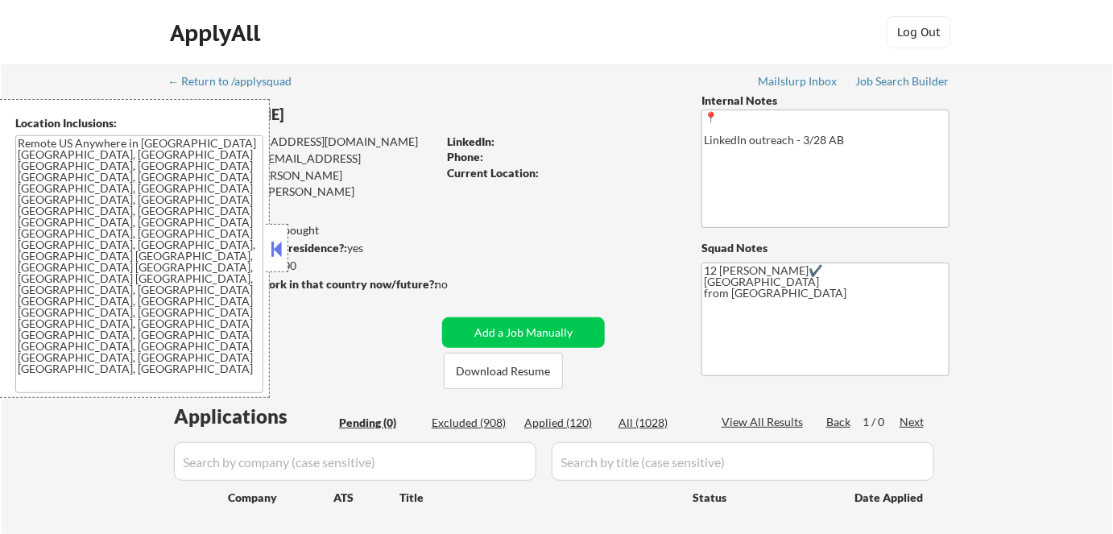
click at [275, 245] on button at bounding box center [277, 249] width 18 height 24
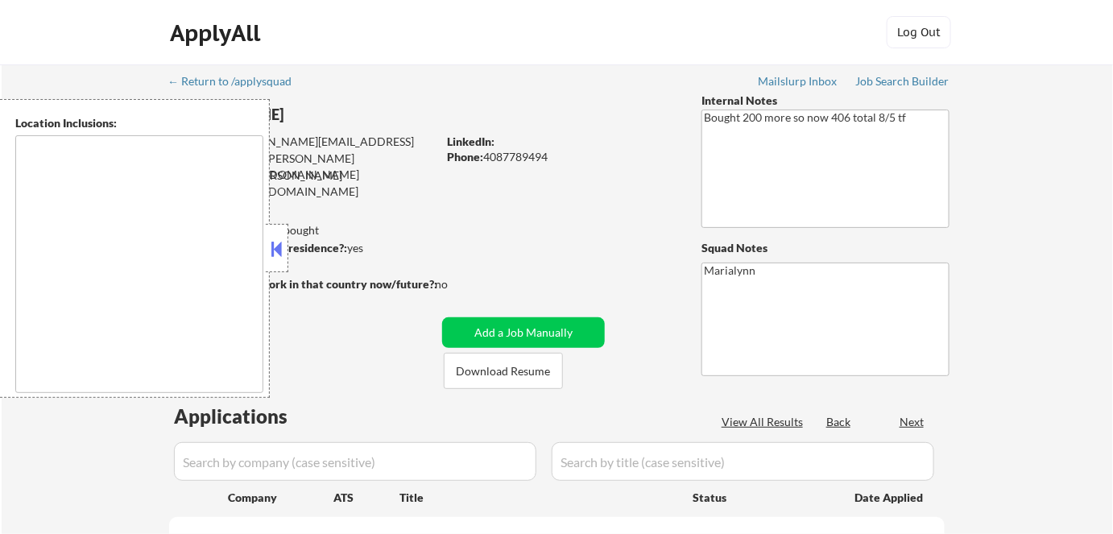
select select ""pending""
type textarea "[GEOGRAPHIC_DATA], [GEOGRAPHIC_DATA] [GEOGRAPHIC_DATA], [GEOGRAPHIC_DATA] [GEOG…"
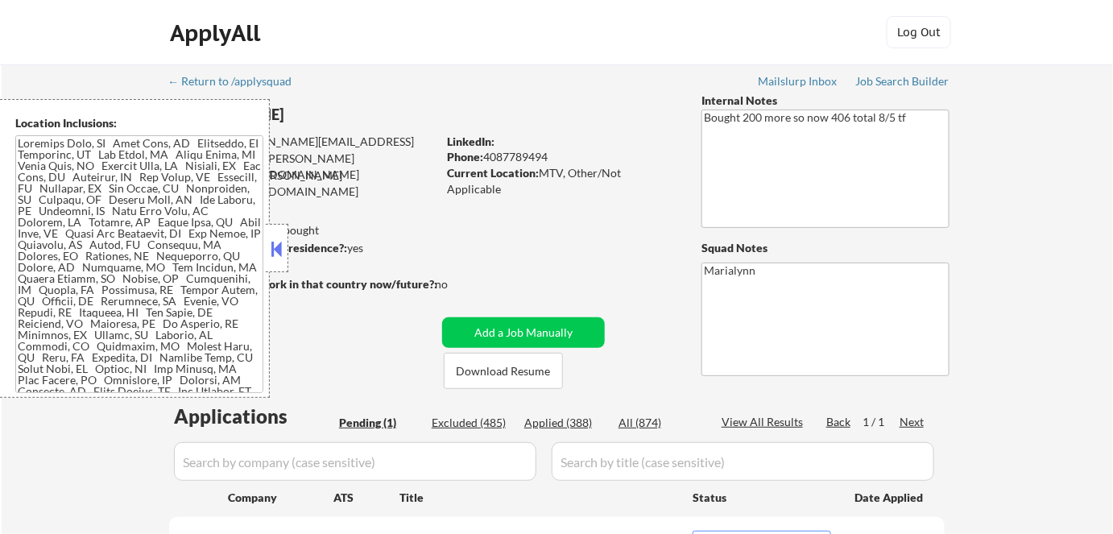
drag, startPoint x: 280, startPoint y: 242, endPoint x: 469, endPoint y: 370, distance: 228.0
click at [280, 243] on button at bounding box center [277, 249] width 18 height 24
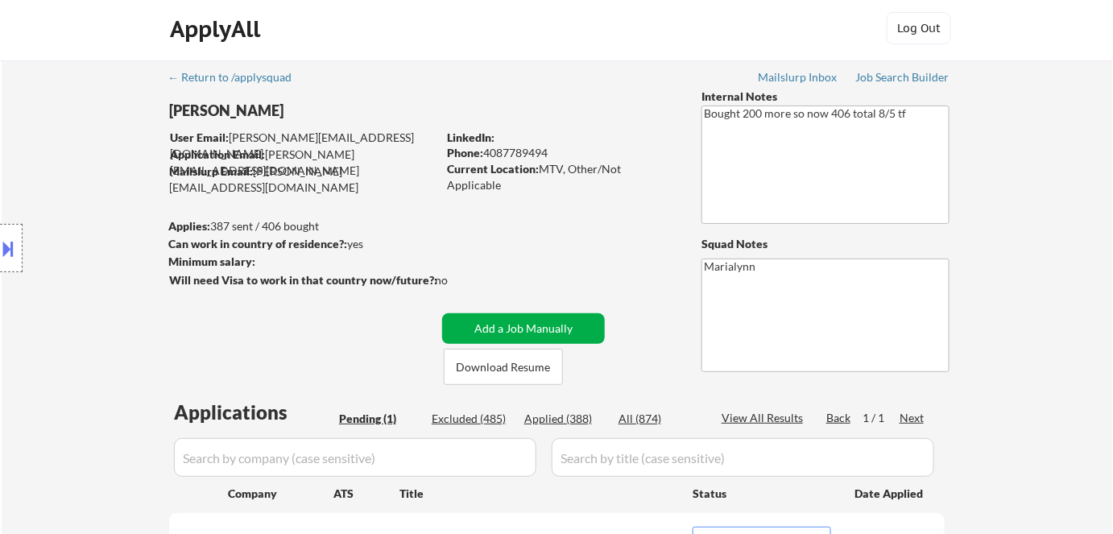
scroll to position [292, 0]
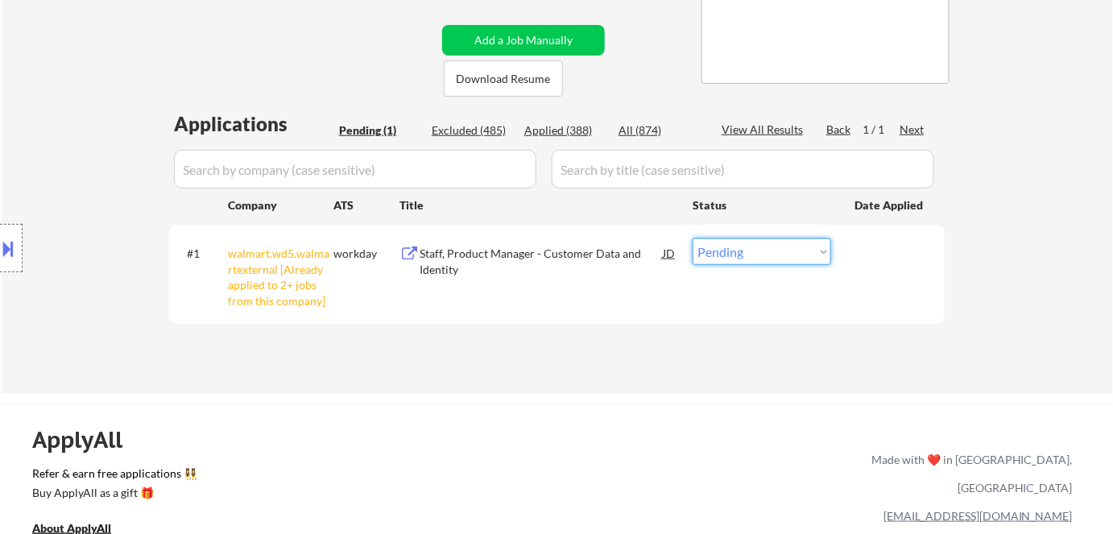
drag, startPoint x: 745, startPoint y: 254, endPoint x: 750, endPoint y: 263, distance: 10.8
click at [745, 255] on select "Choose an option... Pending Applied Excluded (Questions) Excluded (Expired) Exc…" at bounding box center [761, 251] width 138 height 27
select select ""excluded__other_""
click at [692, 238] on select "Choose an option... Pending Applied Excluded (Questions) Excluded (Expired) Exc…" at bounding box center [761, 251] width 138 height 27
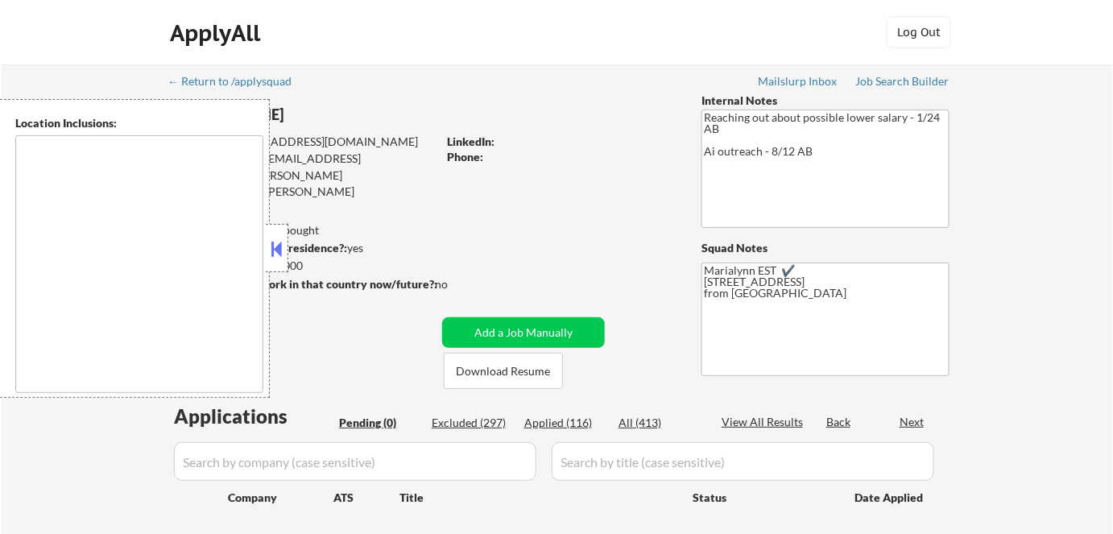
type textarea "remote"
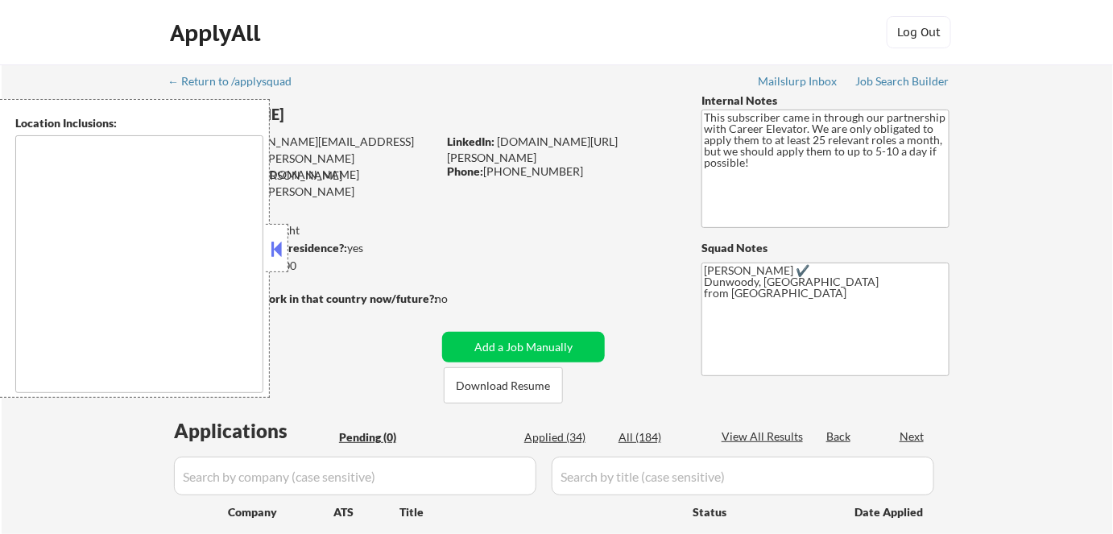
type textarea "[GEOGRAPHIC_DATA], [GEOGRAPHIC_DATA] [GEOGRAPHIC_DATA], [GEOGRAPHIC_DATA] [GEOG…"
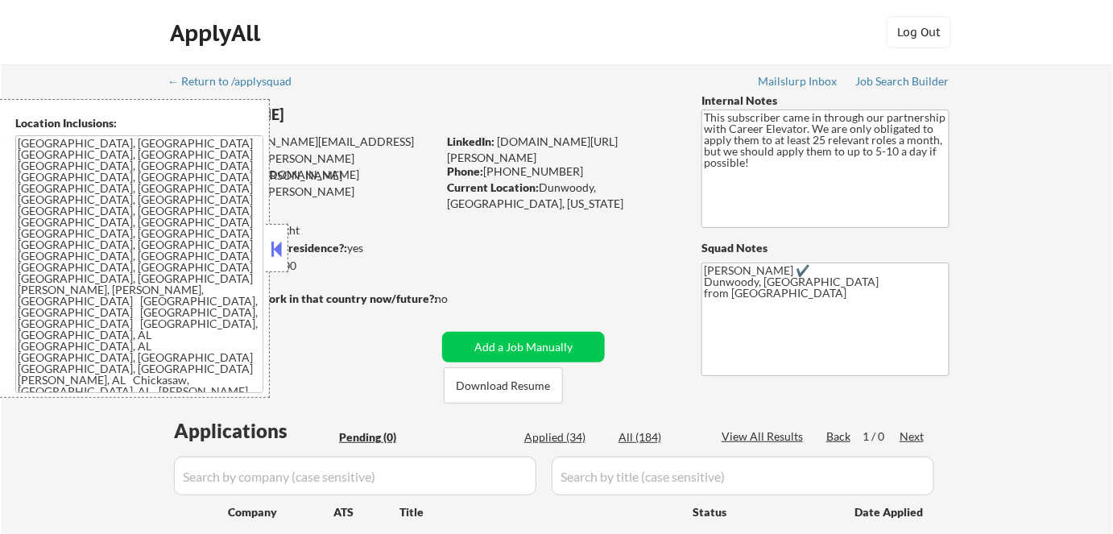
drag, startPoint x: 275, startPoint y: 250, endPoint x: 282, endPoint y: 230, distance: 20.6
click at [277, 248] on button at bounding box center [277, 249] width 18 height 24
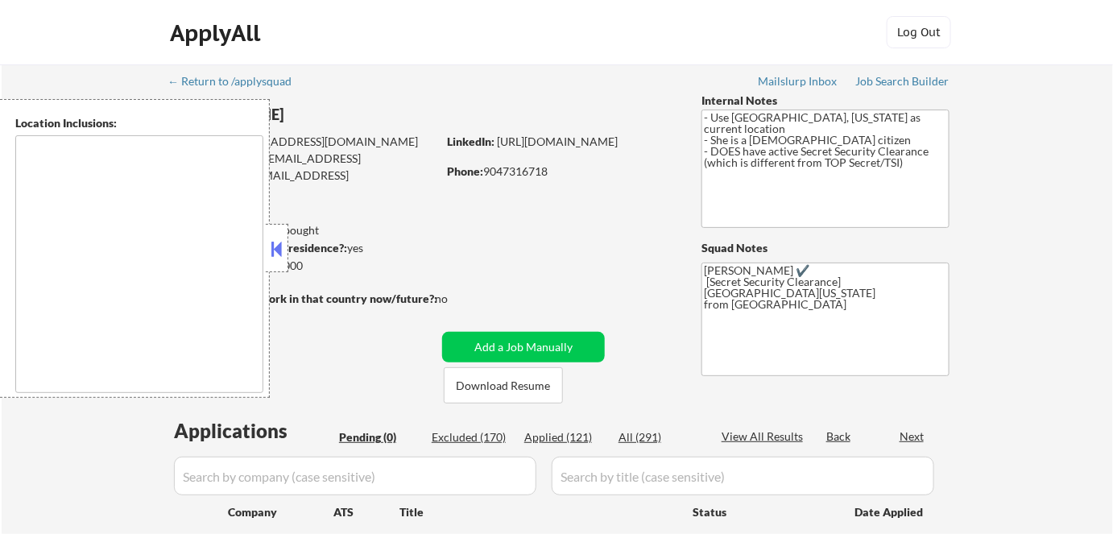
type textarea "[GEOGRAPHIC_DATA], [GEOGRAPHIC_DATA] [GEOGRAPHIC_DATA], [GEOGRAPHIC_DATA] [GEOG…"
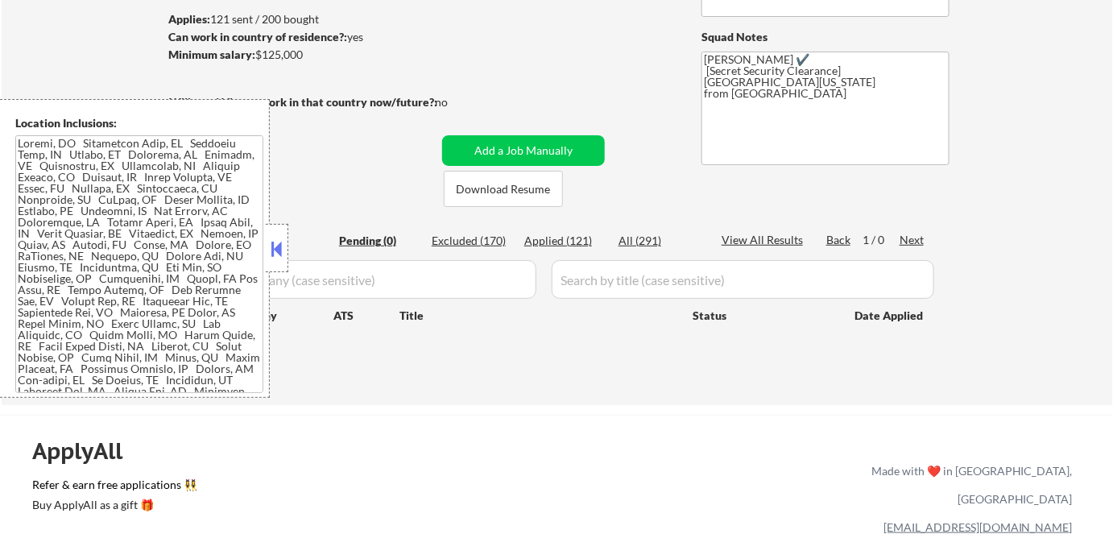
scroll to position [366, 0]
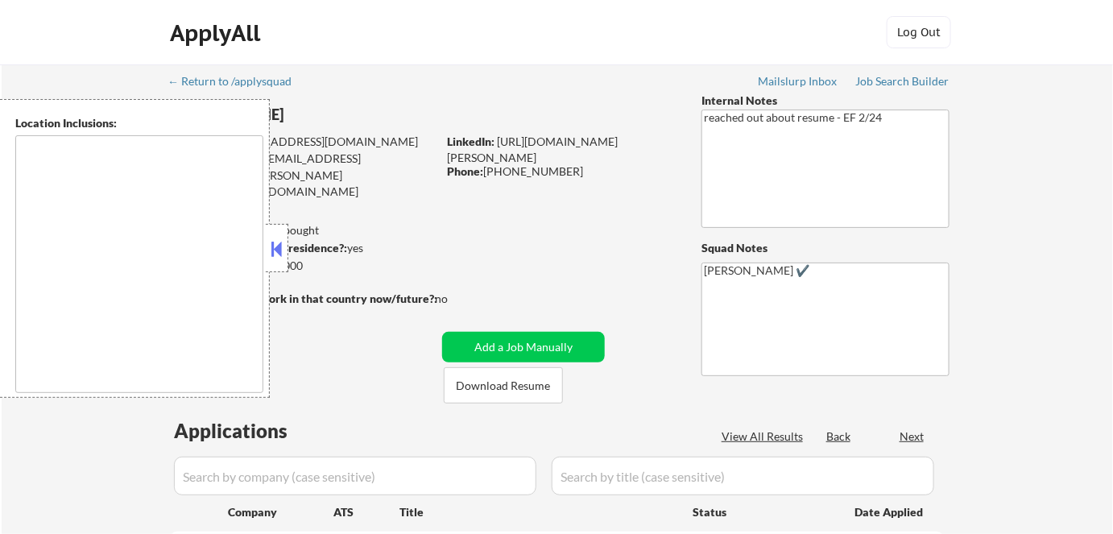
select select ""pending""
type textarea "[GEOGRAPHIC_DATA], [GEOGRAPHIC_DATA] [GEOGRAPHIC_DATA][PERSON_NAME], [GEOGRAPHI…"
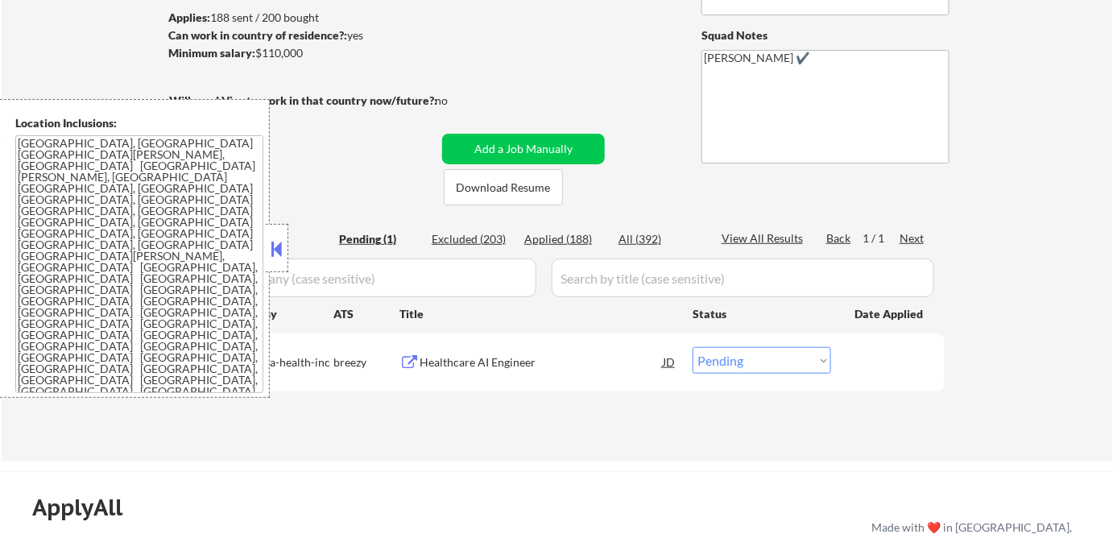
scroll to position [219, 0]
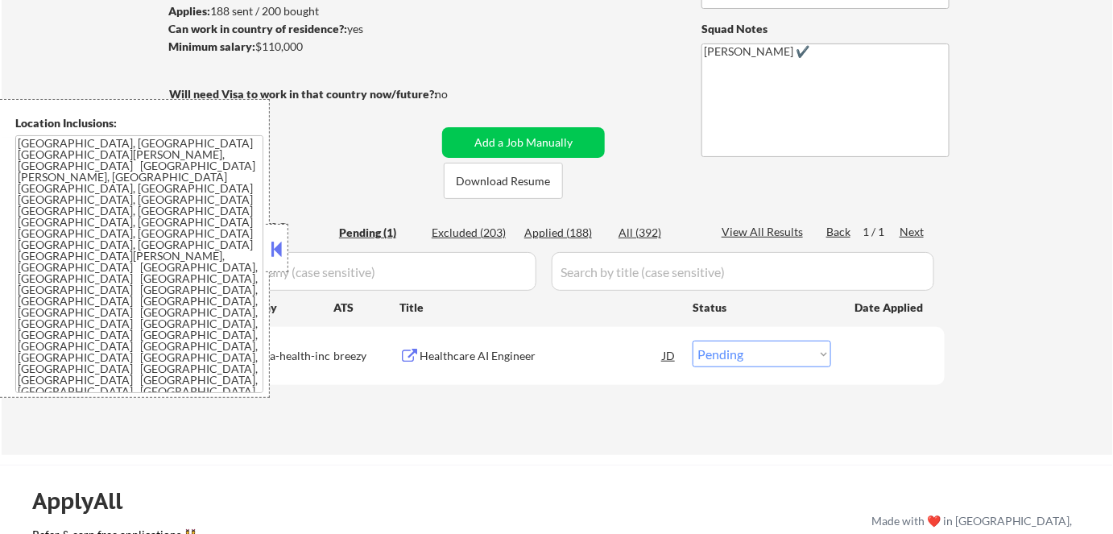
click at [272, 250] on button at bounding box center [277, 249] width 18 height 24
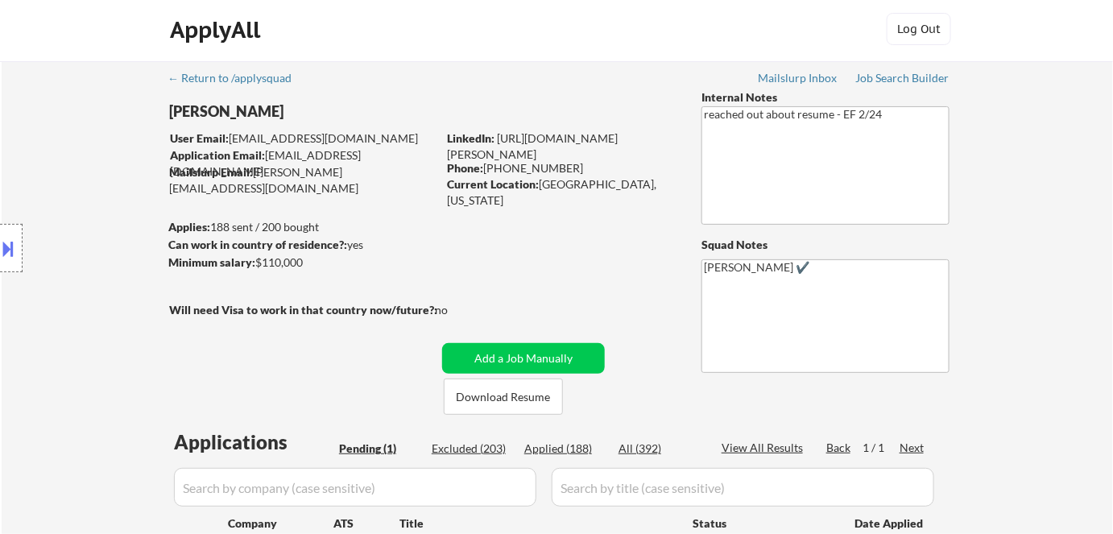
scroll to position [0, 0]
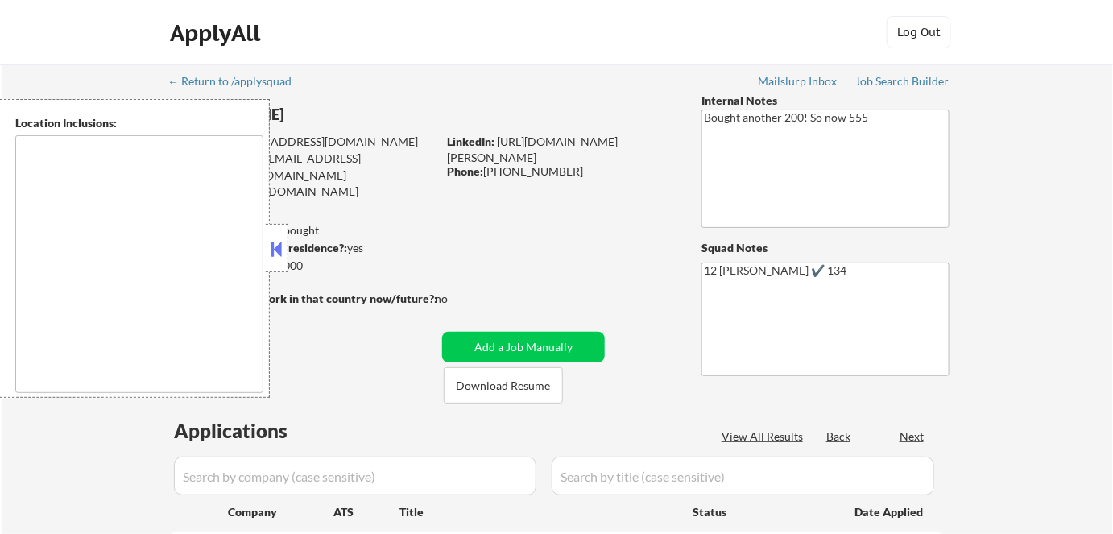
select select ""pending""
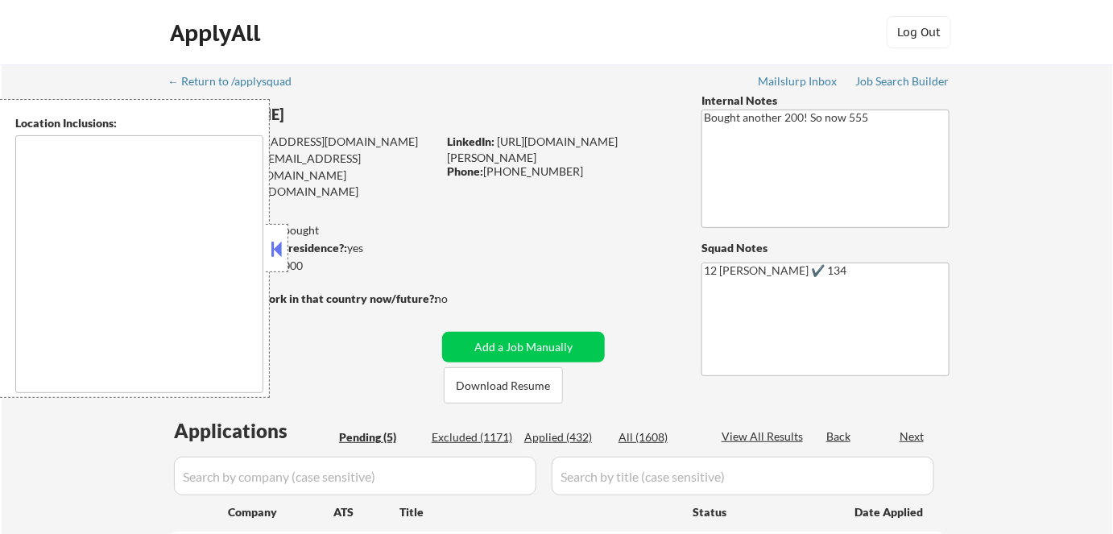
type textarea "[GEOGRAPHIC_DATA], [GEOGRAPHIC_DATA] [GEOGRAPHIC_DATA], [GEOGRAPHIC_DATA] [GEOG…"
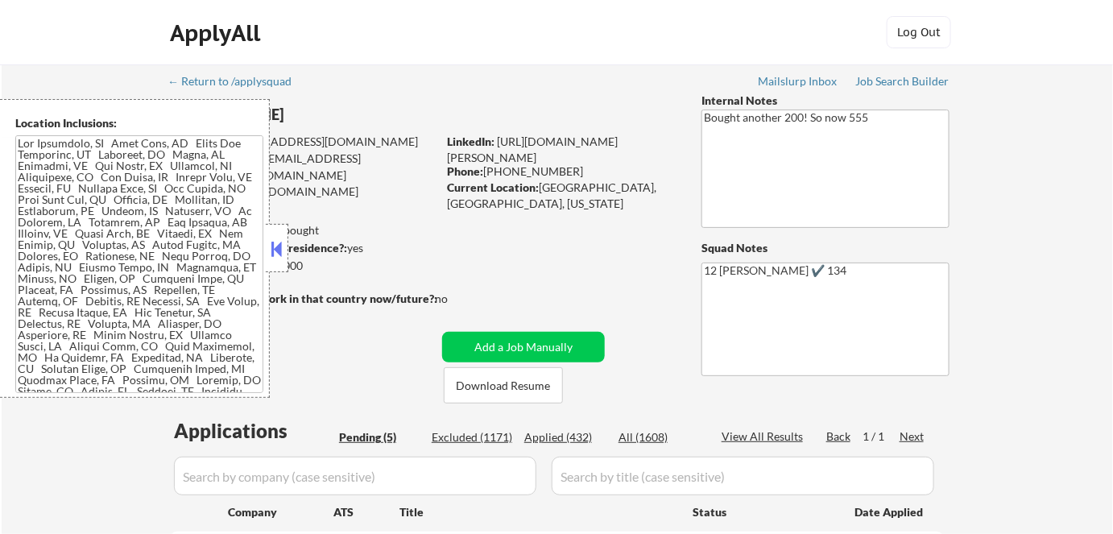
click at [277, 248] on button at bounding box center [277, 249] width 18 height 24
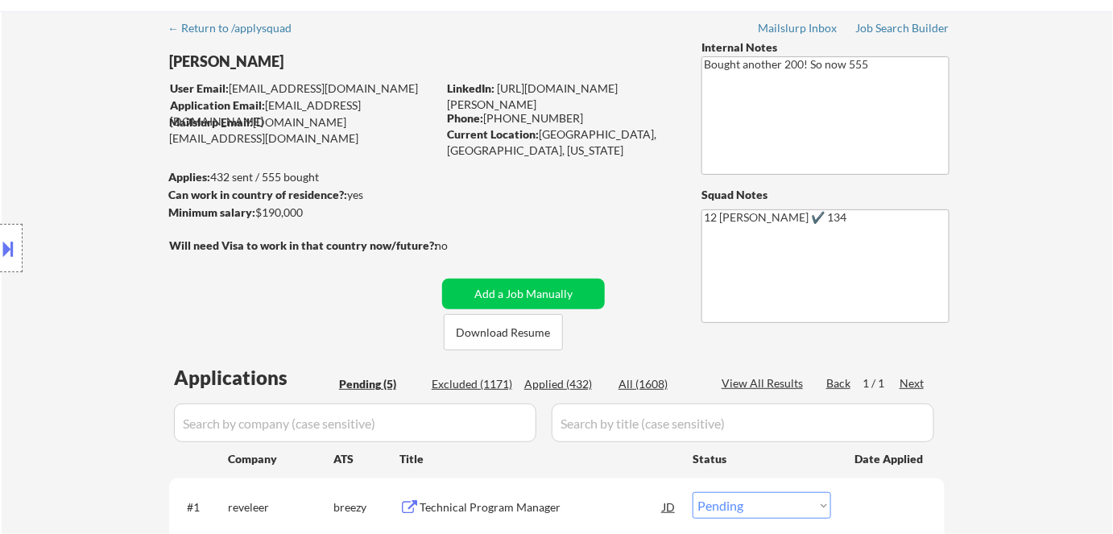
scroll to position [146, 0]
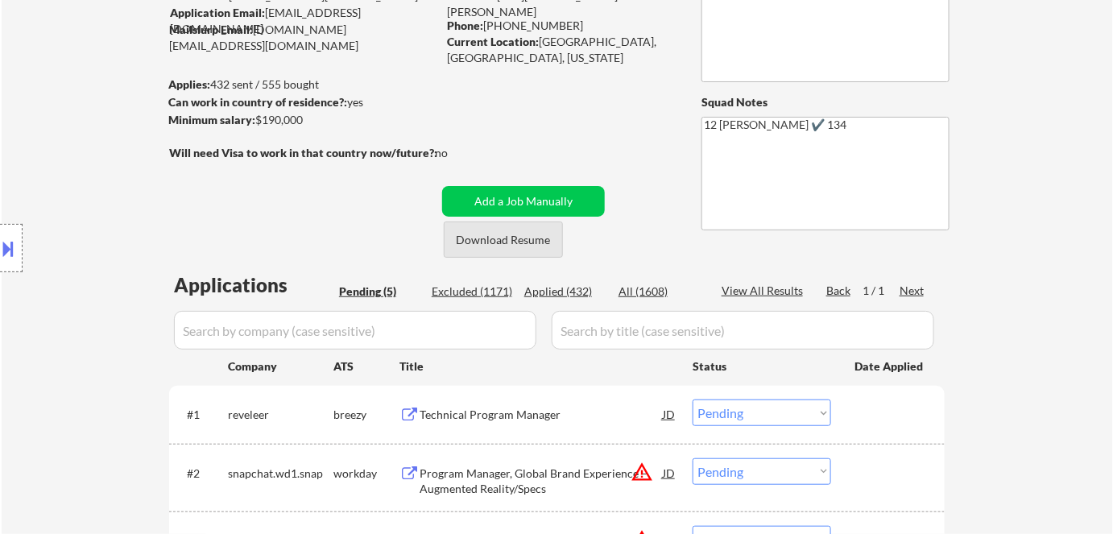
click at [530, 242] on button "Download Resume" at bounding box center [503, 239] width 119 height 36
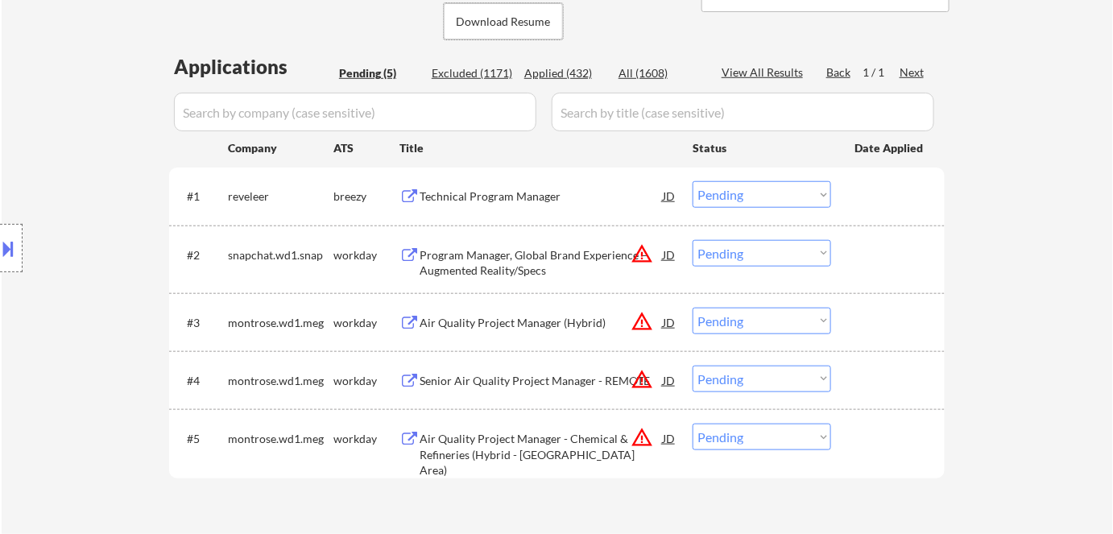
scroll to position [366, 0]
click at [496, 192] on div "Technical Program Manager" at bounding box center [540, 195] width 243 height 16
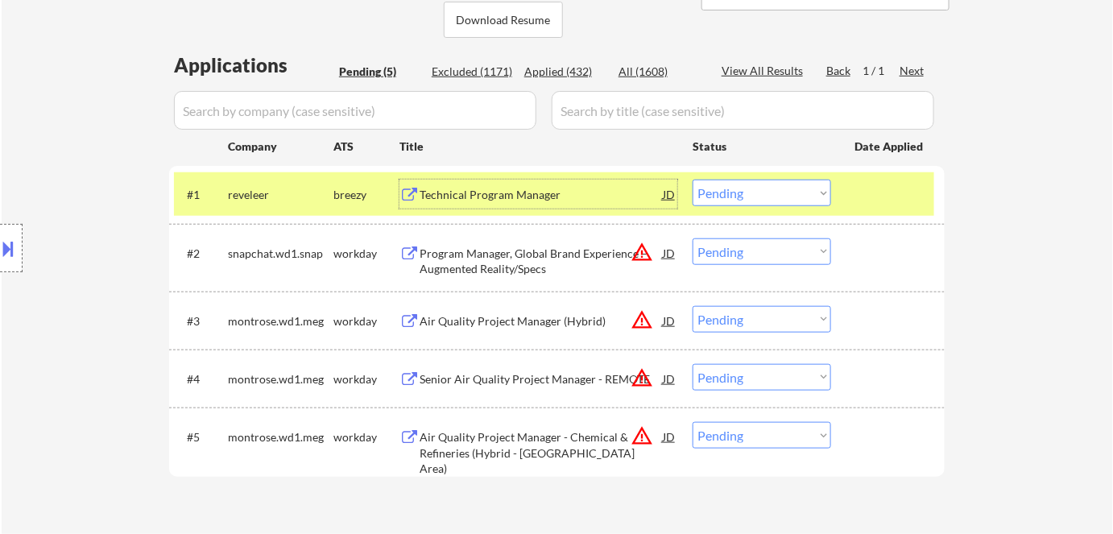
click at [730, 190] on select "Choose an option... Pending Applied Excluded (Questions) Excluded (Expired) Exc…" at bounding box center [761, 193] width 138 height 27
click at [692, 180] on select "Choose an option... Pending Applied Excluded (Questions) Excluded (Expired) Exc…" at bounding box center [761, 193] width 138 height 27
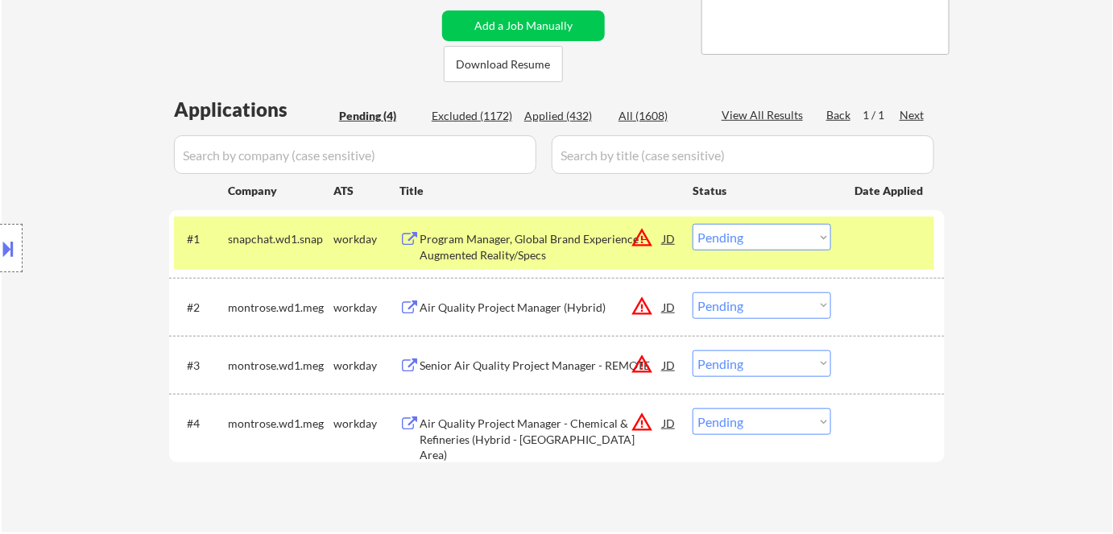
scroll to position [219, 0]
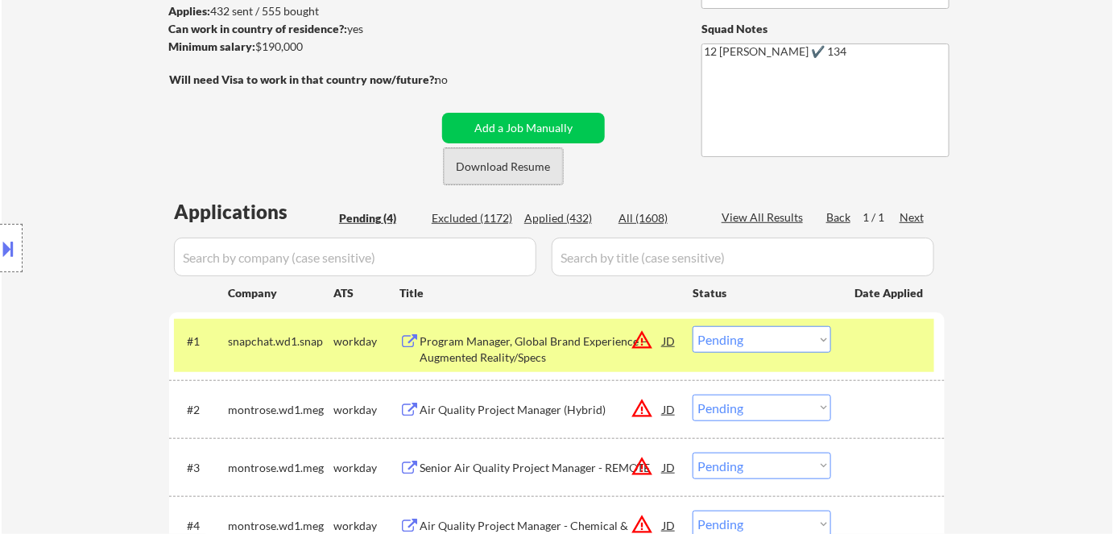
click at [532, 162] on button "Download Resume" at bounding box center [503, 166] width 119 height 36
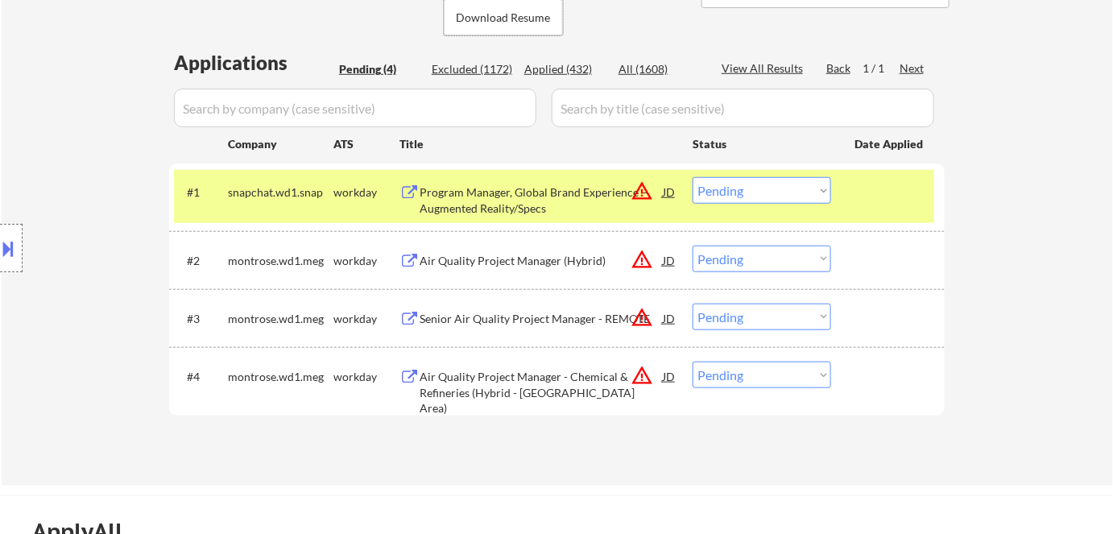
scroll to position [366, 0]
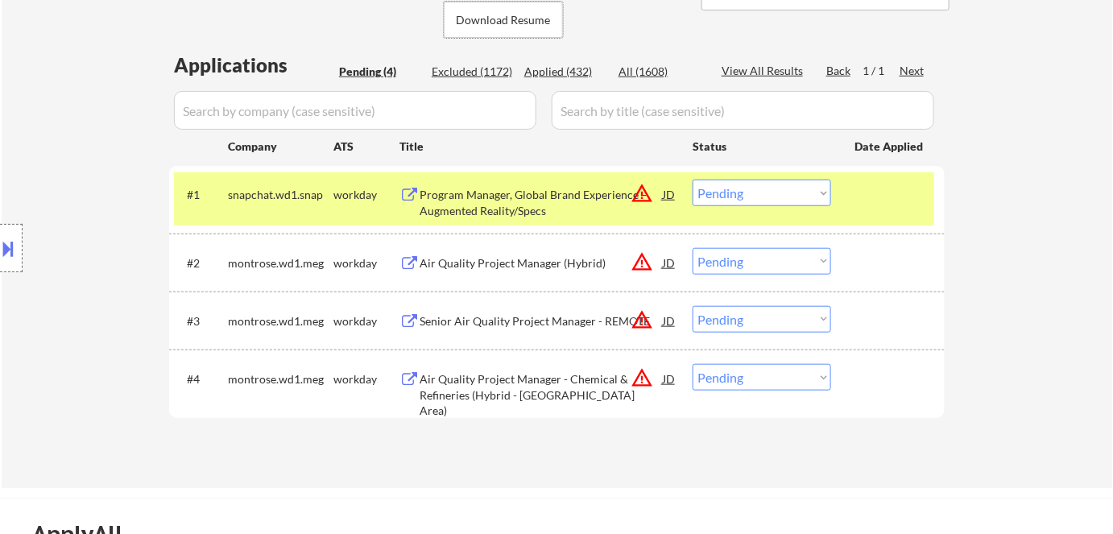
click at [475, 200] on div "Program Manager, Global Brand Experience – Augmented Reality/Specs" at bounding box center [540, 202] width 243 height 31
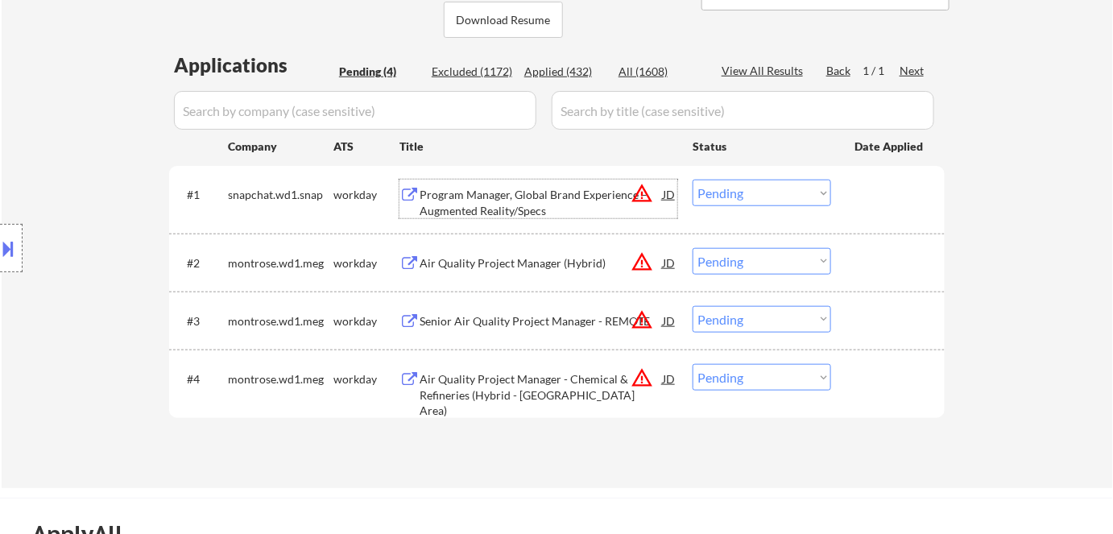
drag, startPoint x: 749, startPoint y: 192, endPoint x: 758, endPoint y: 204, distance: 15.6
click at [750, 193] on select "Choose an option... Pending Applied Excluded (Questions) Excluded (Expired) Exc…" at bounding box center [761, 193] width 138 height 27
click at [692, 180] on select "Choose an option... Pending Applied Excluded (Questions) Excluded (Expired) Exc…" at bounding box center [761, 193] width 138 height 27
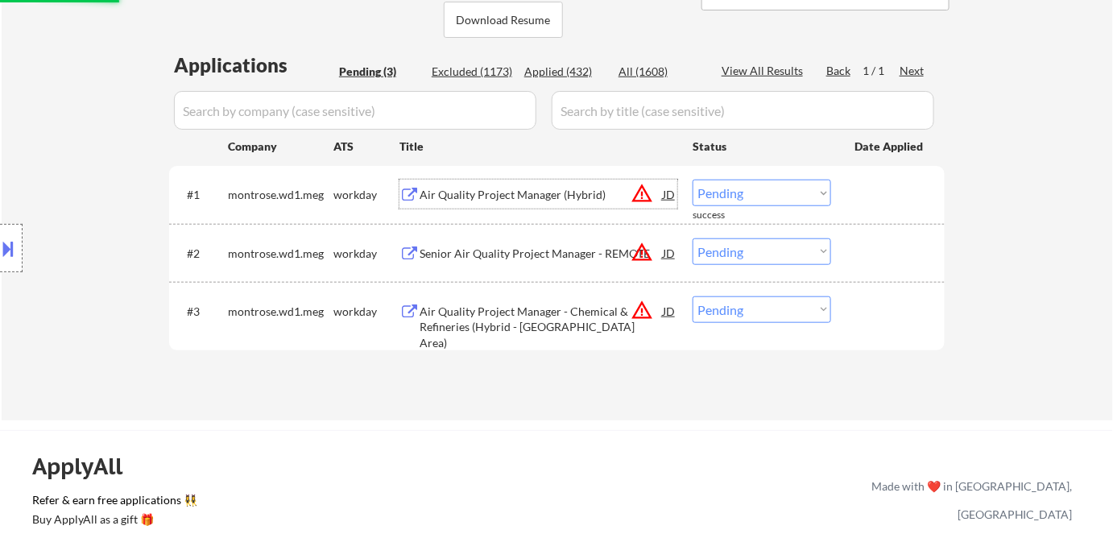
click at [527, 195] on div "Air Quality Project Manager (Hybrid)" at bounding box center [540, 195] width 243 height 16
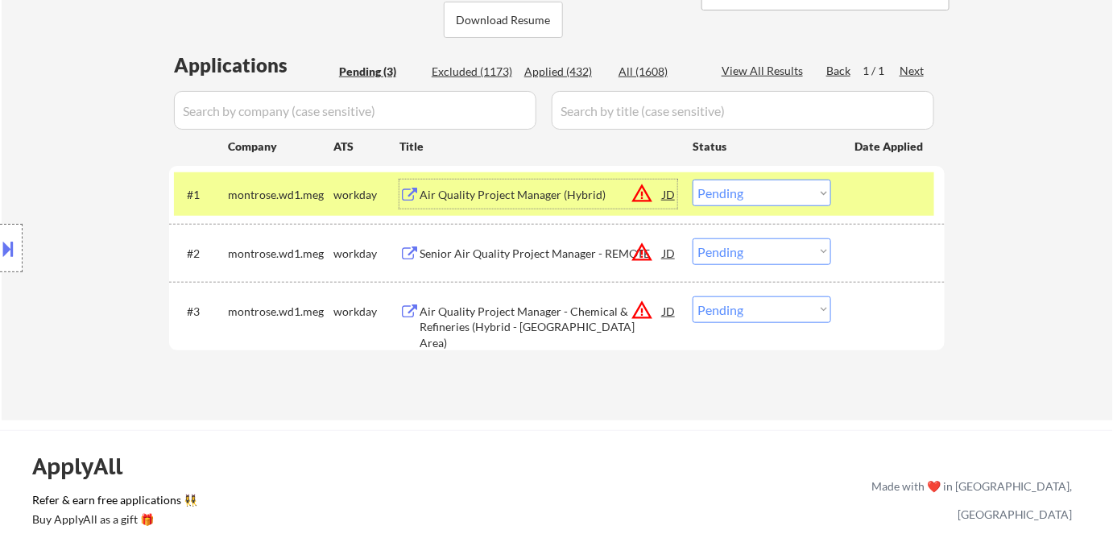
drag, startPoint x: 762, startPoint y: 183, endPoint x: 770, endPoint y: 193, distance: 13.7
click at [762, 184] on select "Choose an option... Pending Applied Excluded (Questions) Excluded (Expired) Exc…" at bounding box center [761, 193] width 138 height 27
click at [692, 180] on select "Choose an option... Pending Applied Excluded (Questions) Excluded (Expired) Exc…" at bounding box center [761, 193] width 138 height 27
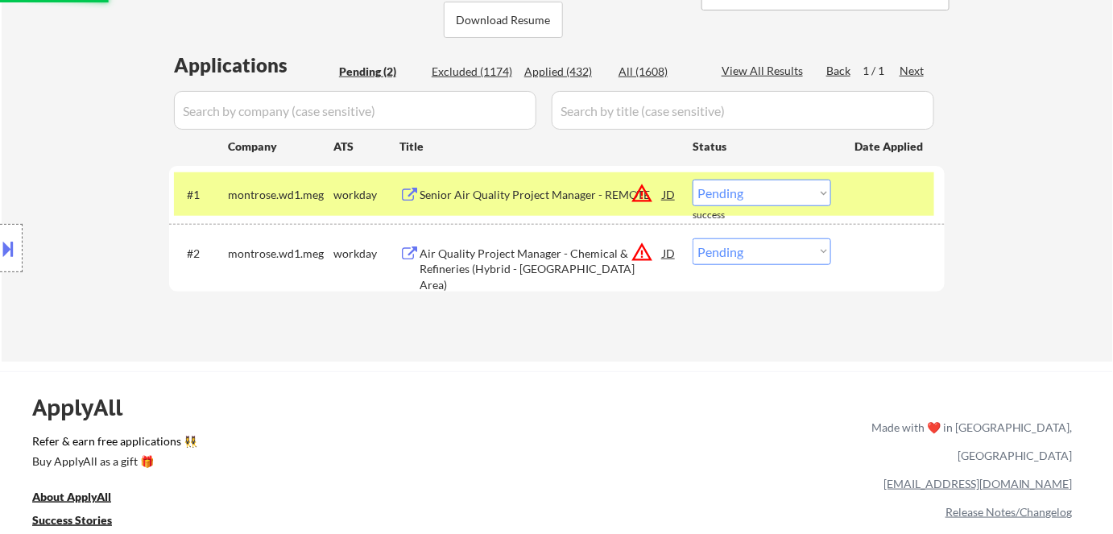
click at [510, 192] on div "Senior Air Quality Project Manager - REMOTE" at bounding box center [540, 195] width 243 height 16
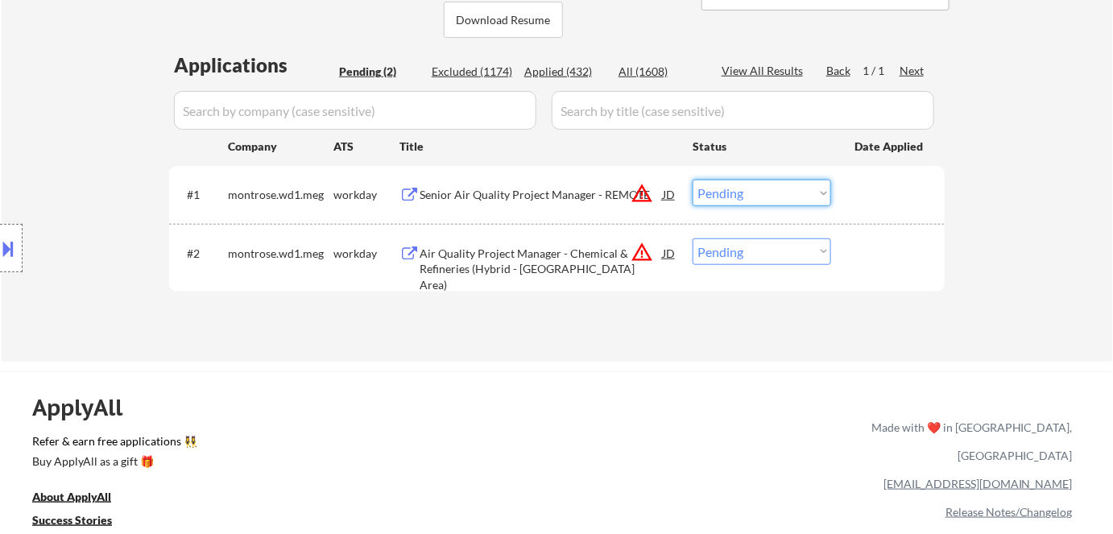
click at [716, 187] on select "Choose an option... Pending Applied Excluded (Questions) Excluded (Expired) Exc…" at bounding box center [761, 193] width 138 height 27
click at [692, 180] on select "Choose an option... Pending Applied Excluded (Questions) Excluded (Expired) Exc…" at bounding box center [761, 193] width 138 height 27
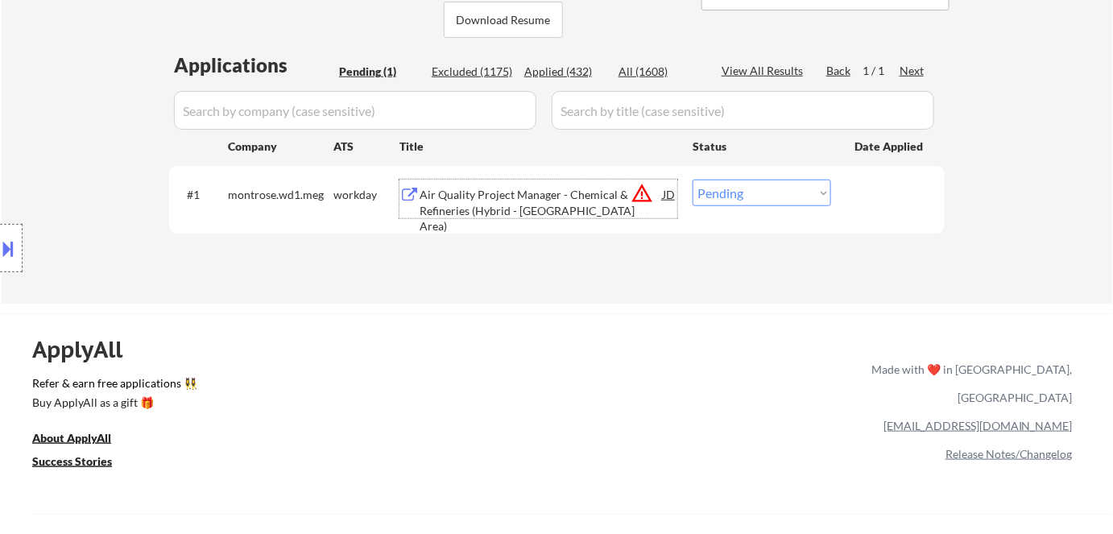
click at [504, 198] on div "Air Quality Project Manager - Chemical & Refineries (Hybrid - Houston Area)" at bounding box center [540, 211] width 243 height 48
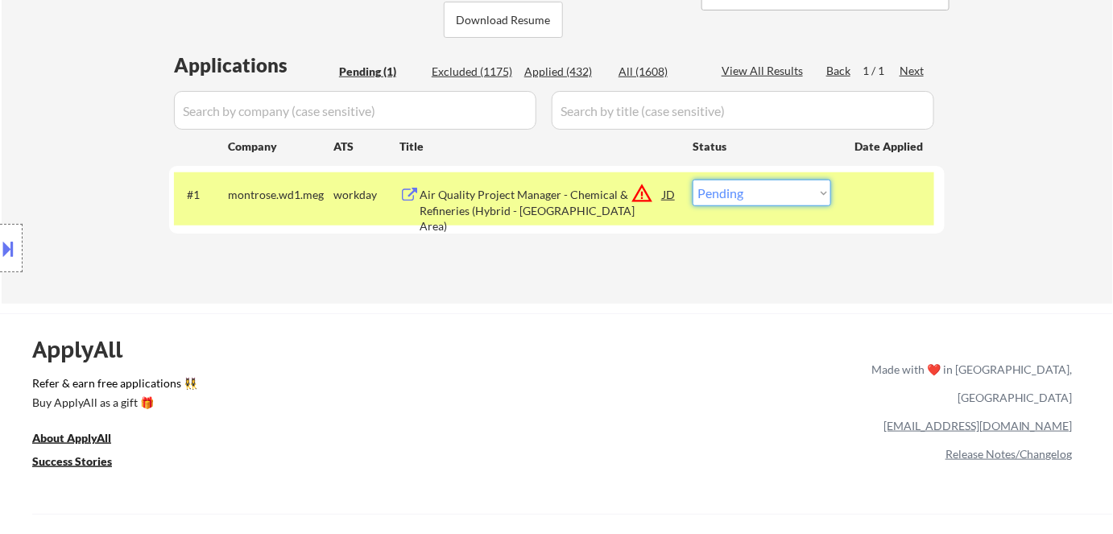
drag, startPoint x: 730, startPoint y: 195, endPoint x: 734, endPoint y: 204, distance: 10.5
click at [730, 195] on select "Choose an option... Pending Applied Excluded (Questions) Excluded (Expired) Exc…" at bounding box center [761, 193] width 138 height 27
select select ""excluded__bad_match_""
click at [692, 180] on select "Choose an option... Pending Applied Excluded (Questions) Excluded (Expired) Exc…" at bounding box center [761, 193] width 138 height 27
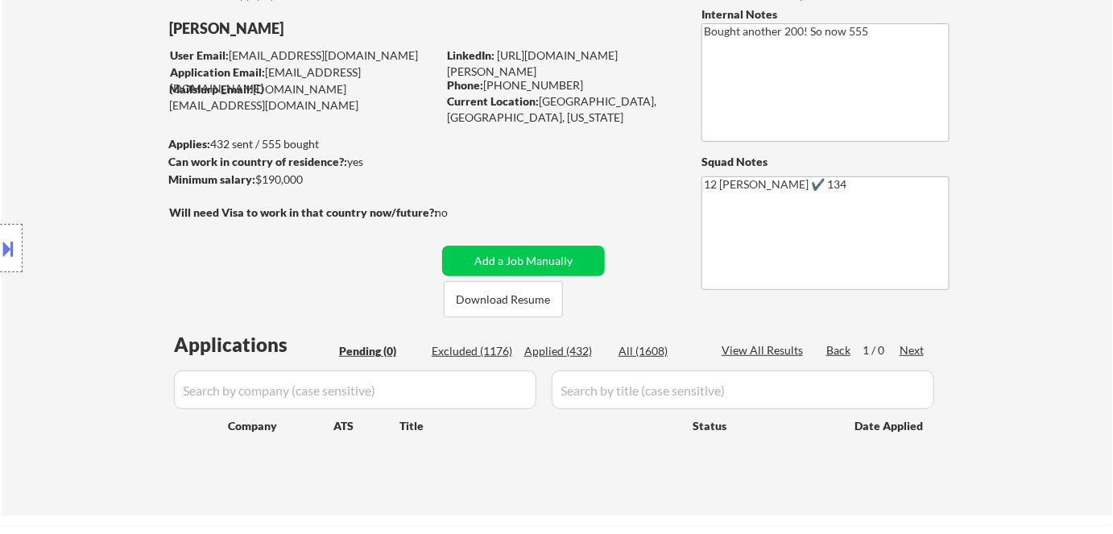
scroll to position [0, 0]
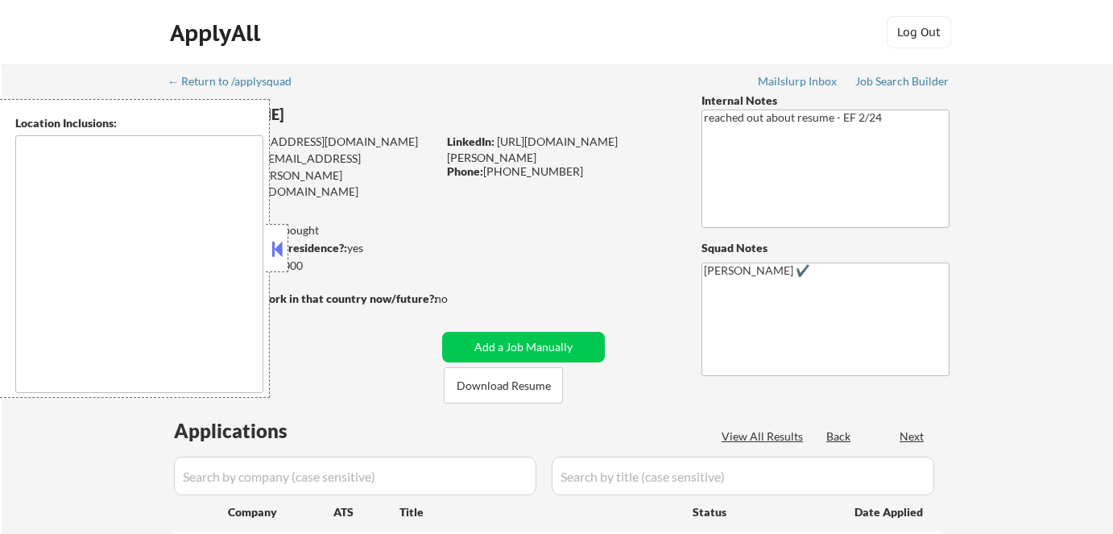
type textarea "[GEOGRAPHIC_DATA], [GEOGRAPHIC_DATA] [GEOGRAPHIC_DATA][PERSON_NAME], [GEOGRAPHI…"
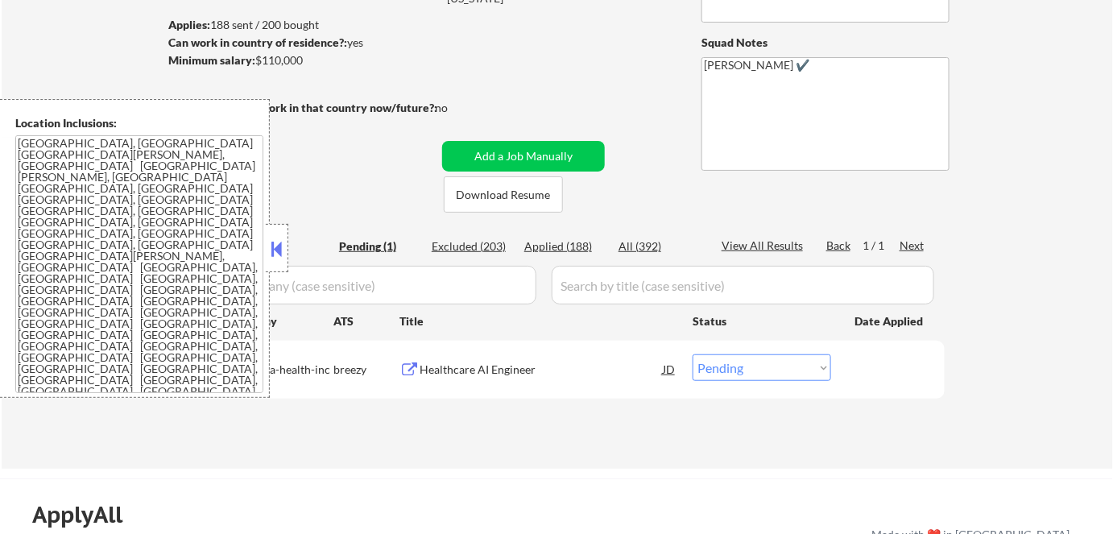
scroll to position [292, 0]
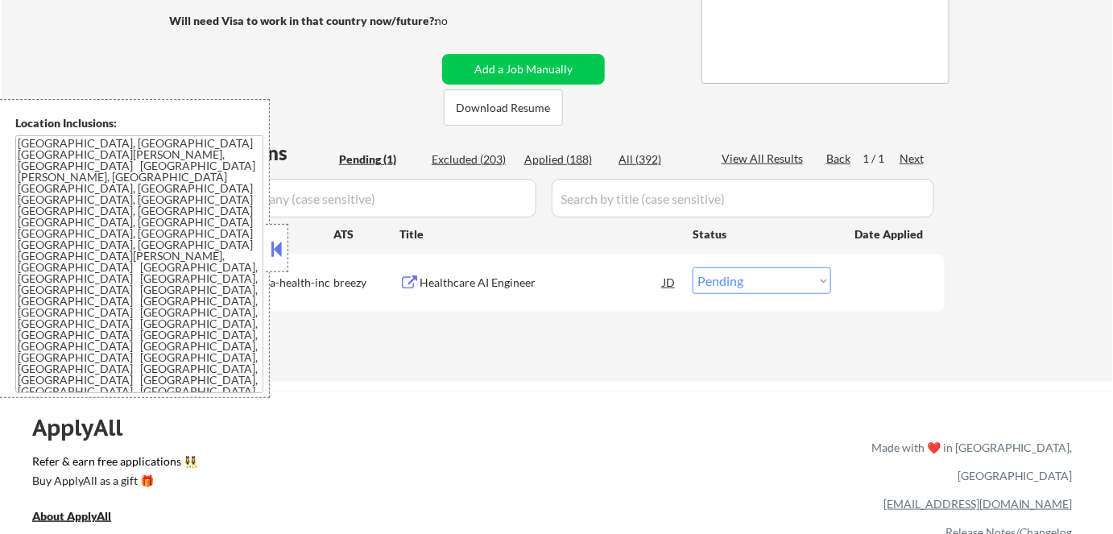
click at [284, 254] on button at bounding box center [277, 249] width 18 height 24
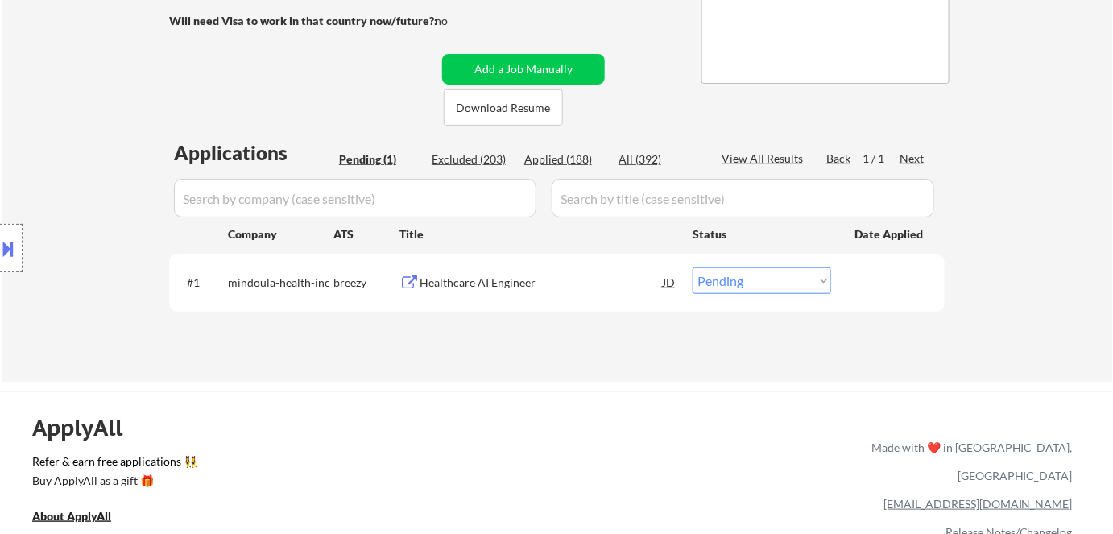
click at [508, 286] on div "Healthcare AI Engineer" at bounding box center [540, 283] width 243 height 16
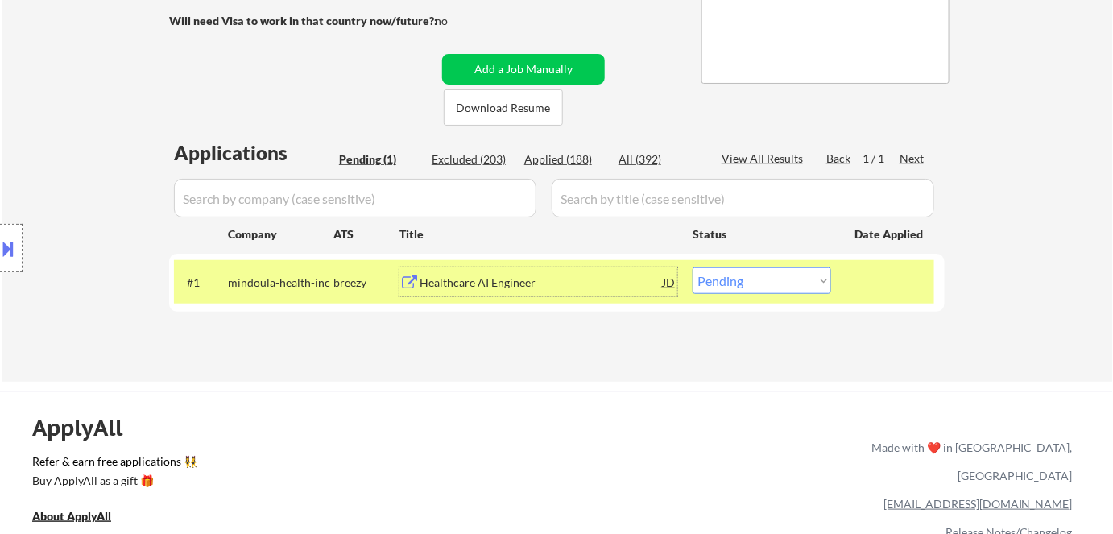
click at [756, 271] on select "Choose an option... Pending Applied Excluded (Questions) Excluded (Expired) Exc…" at bounding box center [761, 280] width 138 height 27
select select ""excluded__bad_match_""
click at [692, 267] on select "Choose an option... Pending Applied Excluded (Questions) Excluded (Expired) Exc…" at bounding box center [761, 280] width 138 height 27
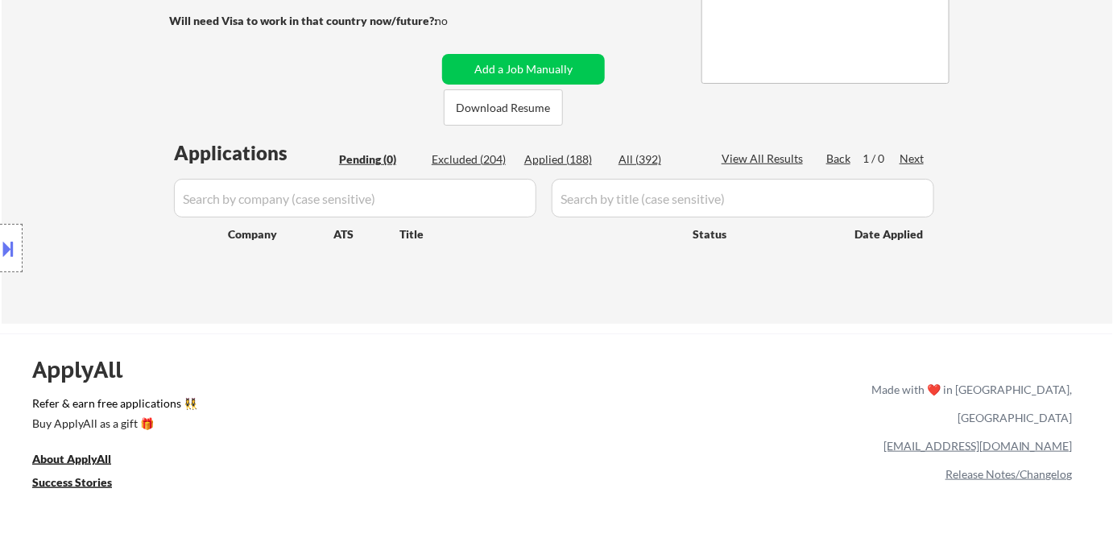
scroll to position [72, 0]
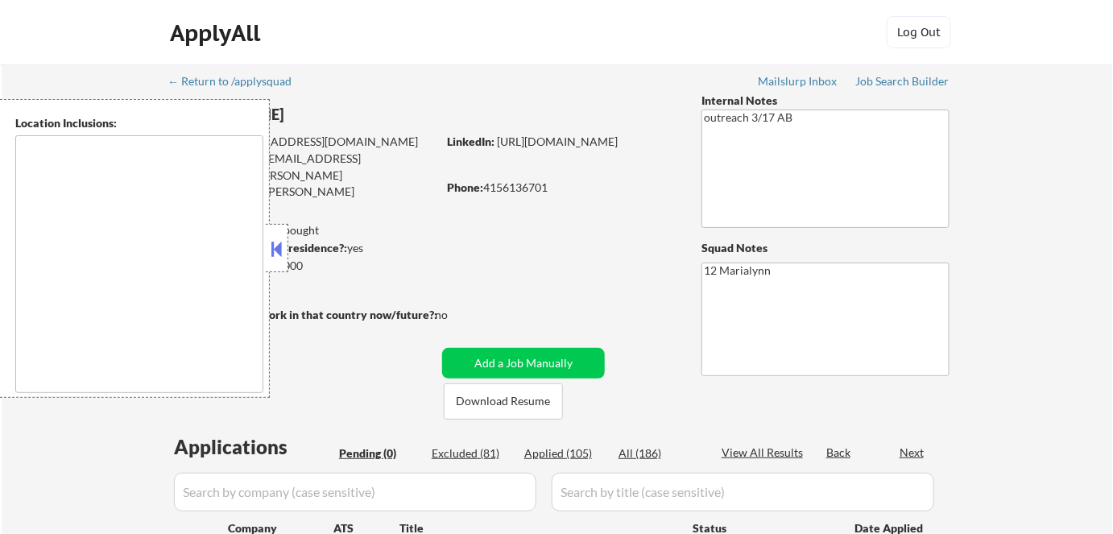
drag, startPoint x: 276, startPoint y: 249, endPoint x: 284, endPoint y: 245, distance: 9.0
click at [277, 249] on button at bounding box center [277, 249] width 18 height 24
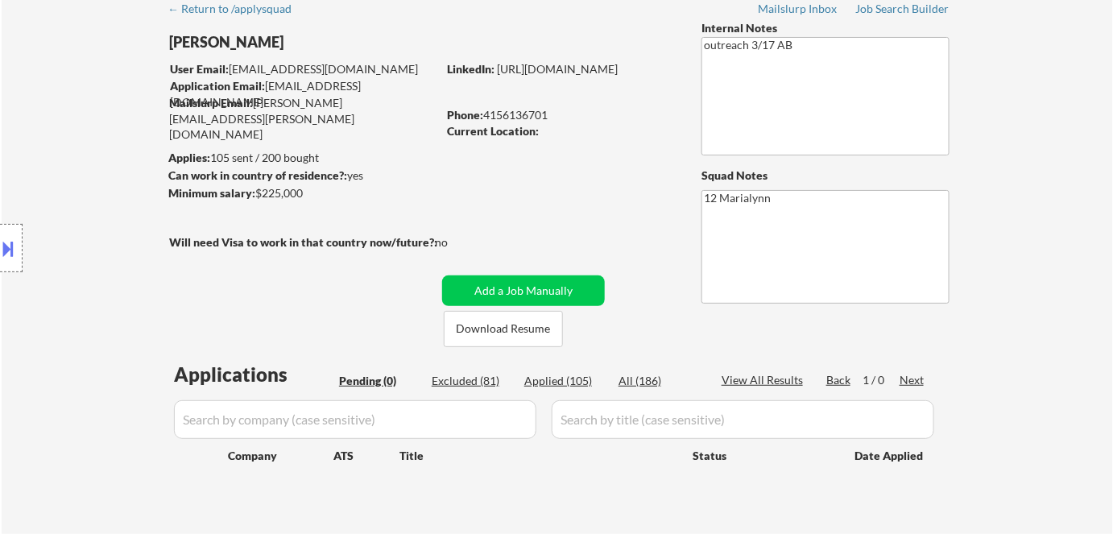
scroll to position [72, 0]
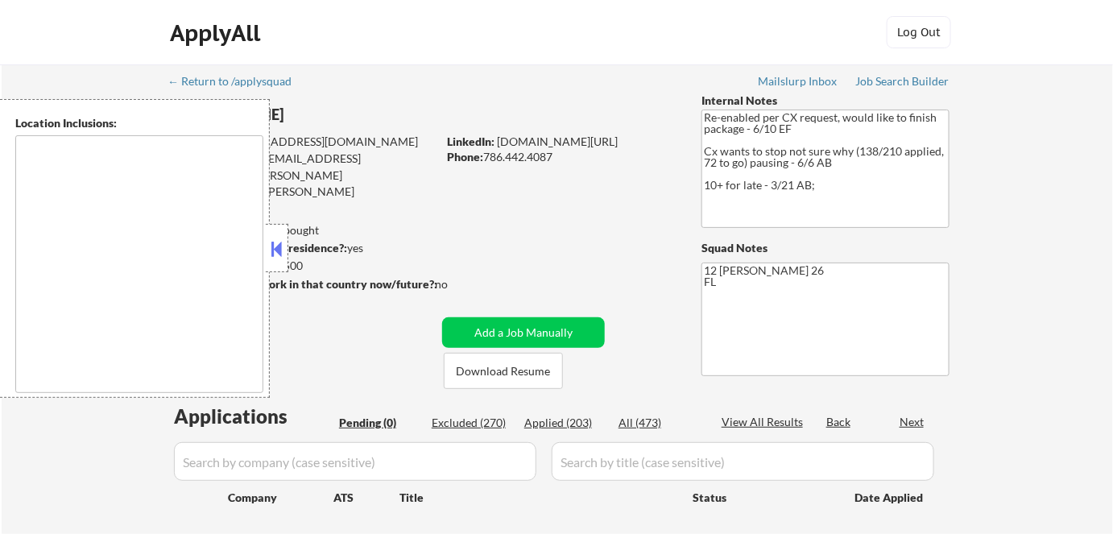
type textarea "Miami, FL Miami Beach, FL Coral Gables, FL Key Biscayne, FL South Miami, FL Wes…"
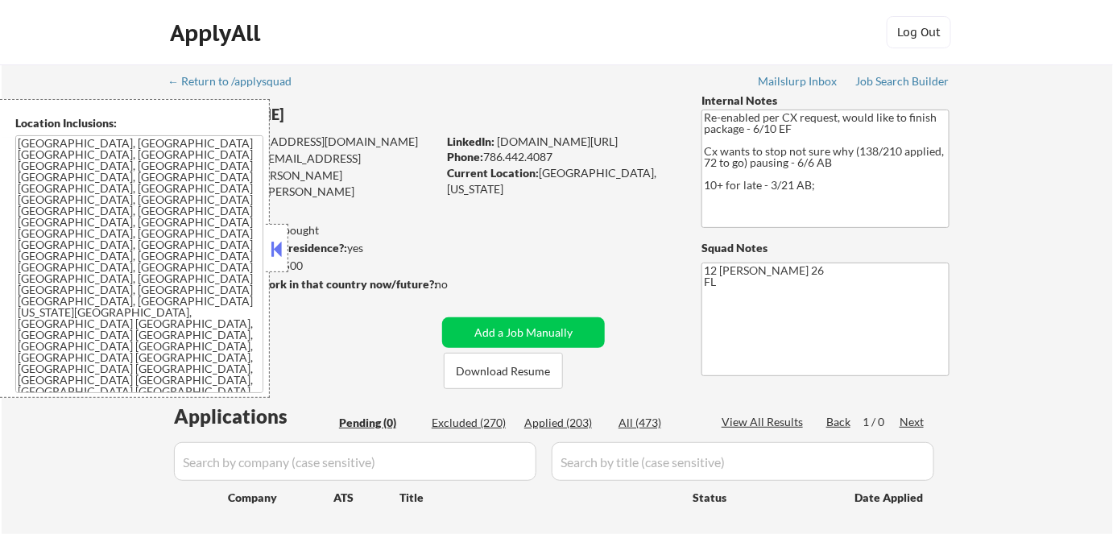
click at [273, 255] on button at bounding box center [277, 249] width 18 height 24
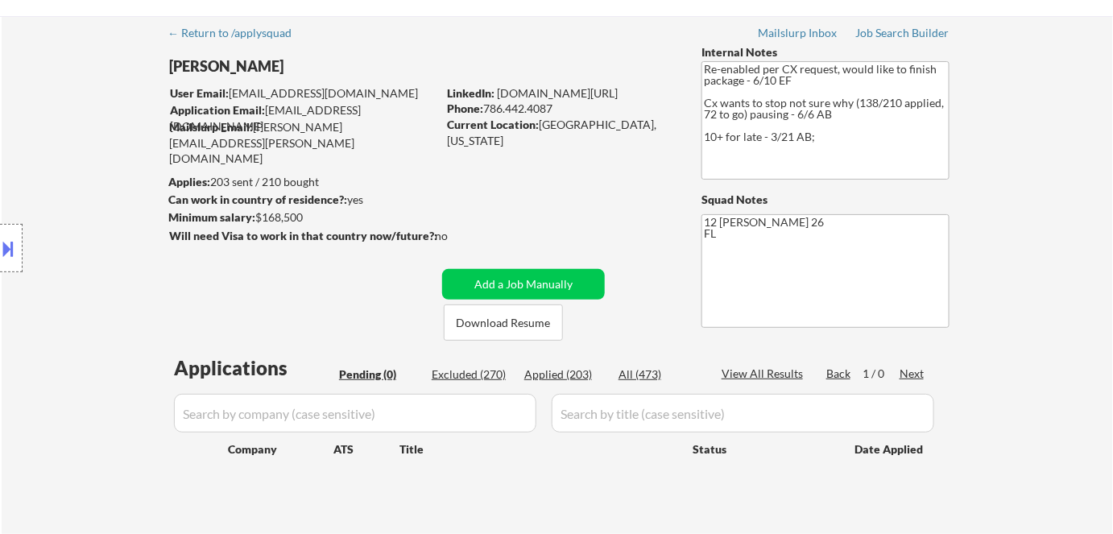
scroll to position [72, 0]
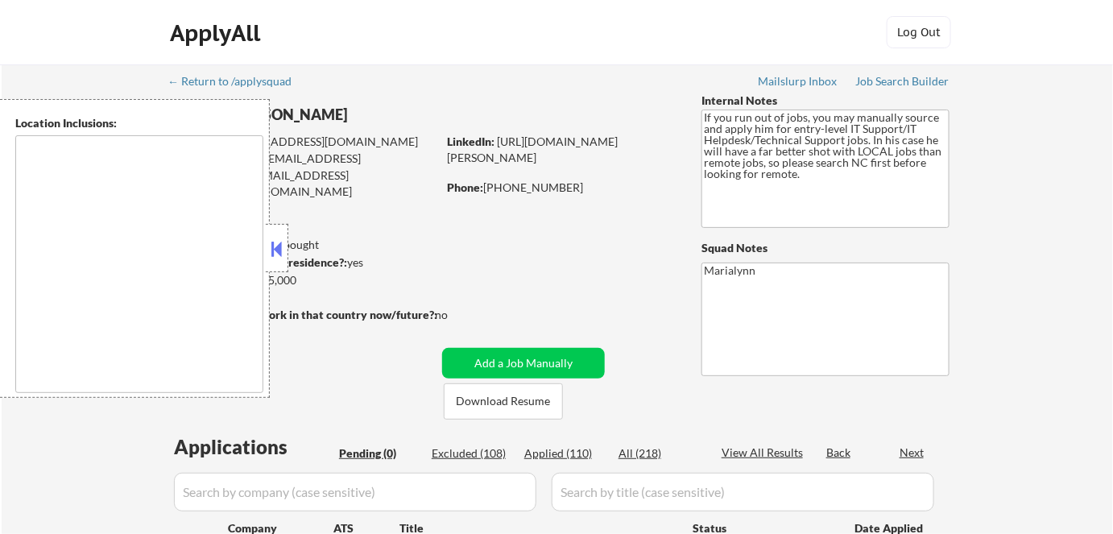
type textarea "[GEOGRAPHIC_DATA], [GEOGRAPHIC_DATA] [GEOGRAPHIC_DATA], [GEOGRAPHIC_DATA] [GEOG…"
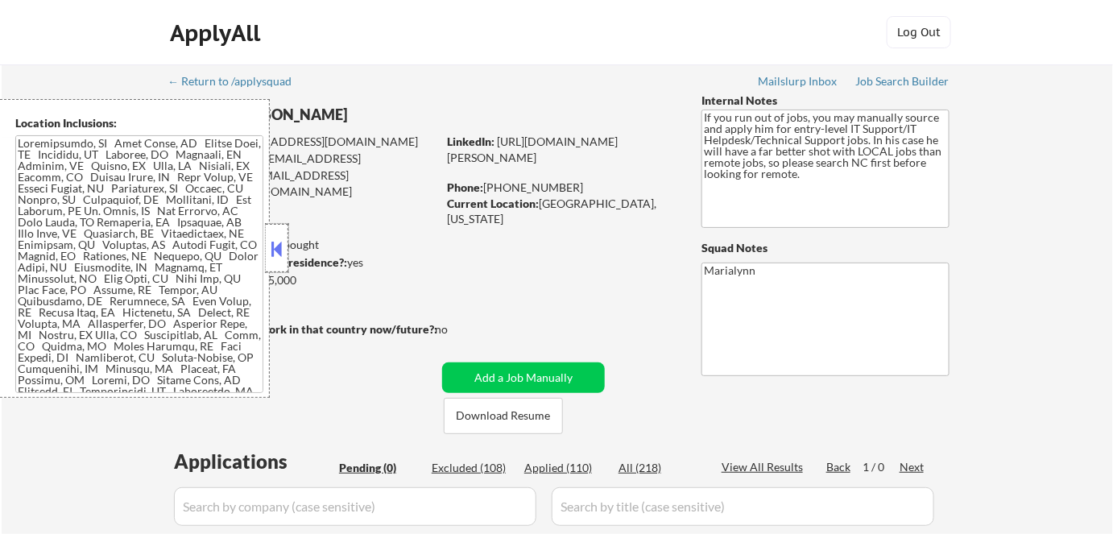
click at [287, 254] on div at bounding box center [277, 248] width 23 height 48
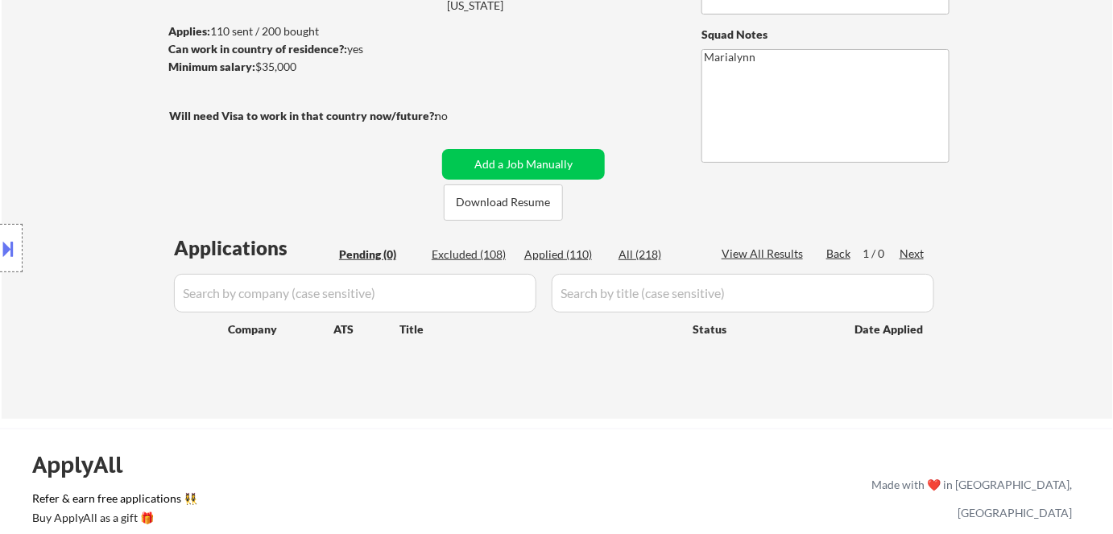
scroll to position [219, 0]
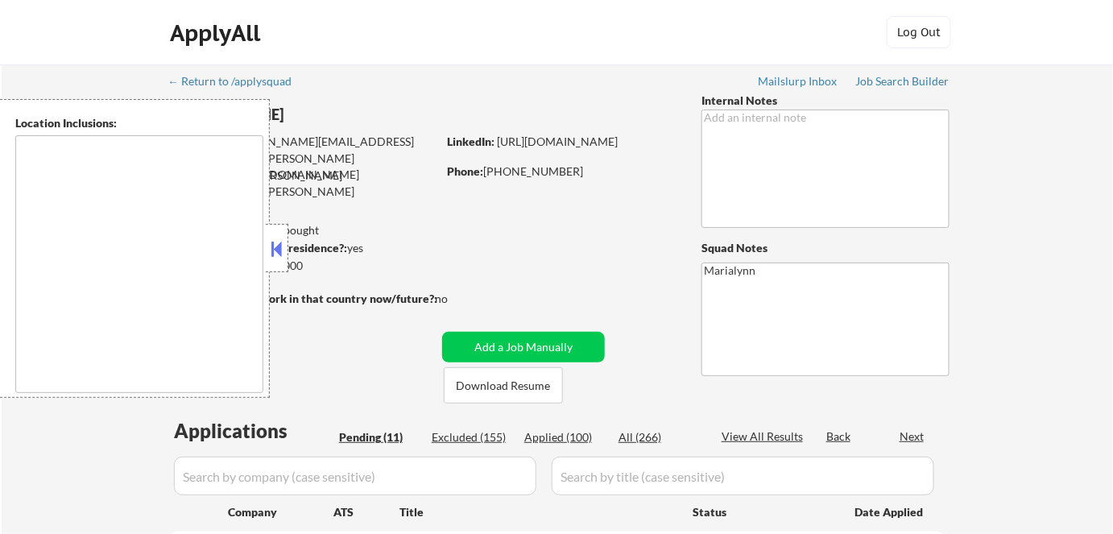
select select ""pending""
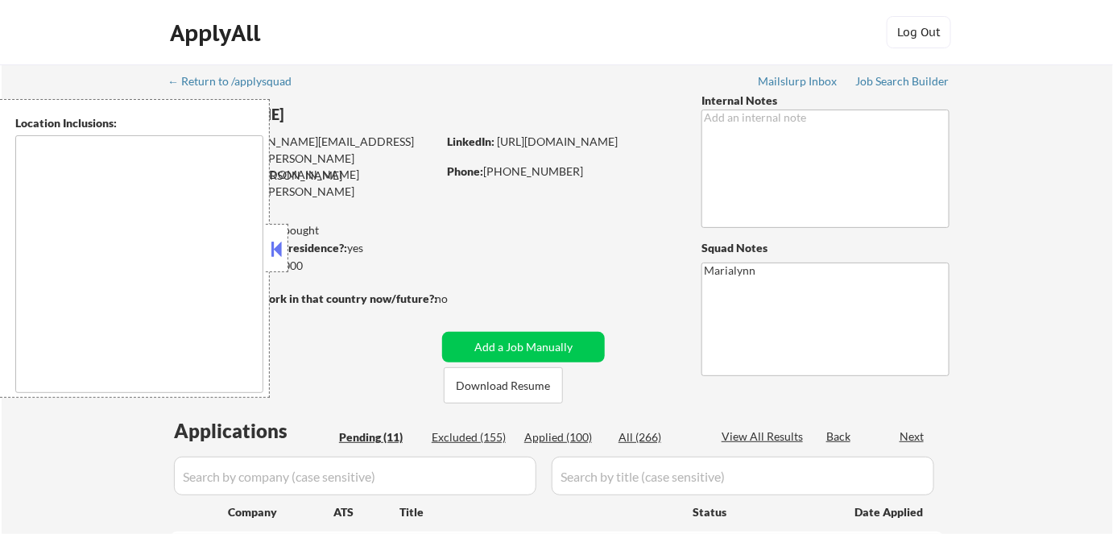
select select ""pending""
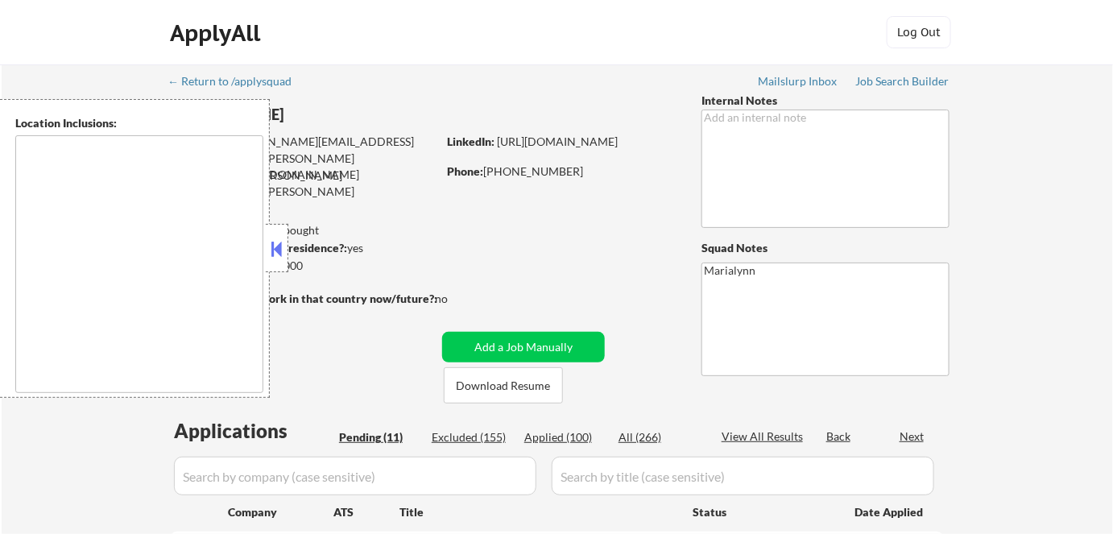
select select ""pending""
type textarea "[GEOGRAPHIC_DATA], [GEOGRAPHIC_DATA] [GEOGRAPHIC_DATA], [GEOGRAPHIC_DATA] [GEOG…"
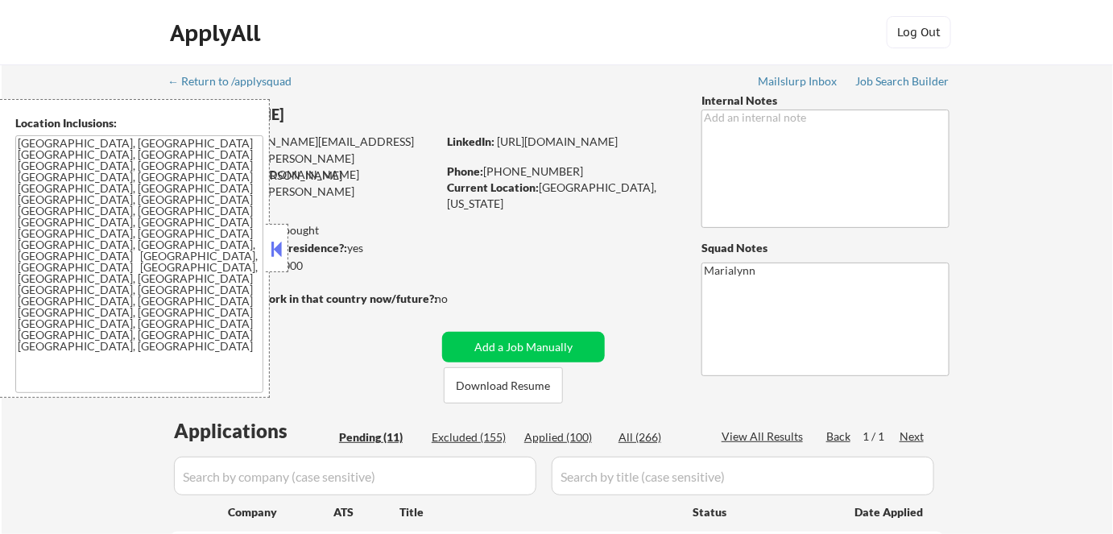
drag, startPoint x: 278, startPoint y: 247, endPoint x: 319, endPoint y: 287, distance: 57.5
click at [280, 251] on button at bounding box center [277, 249] width 18 height 24
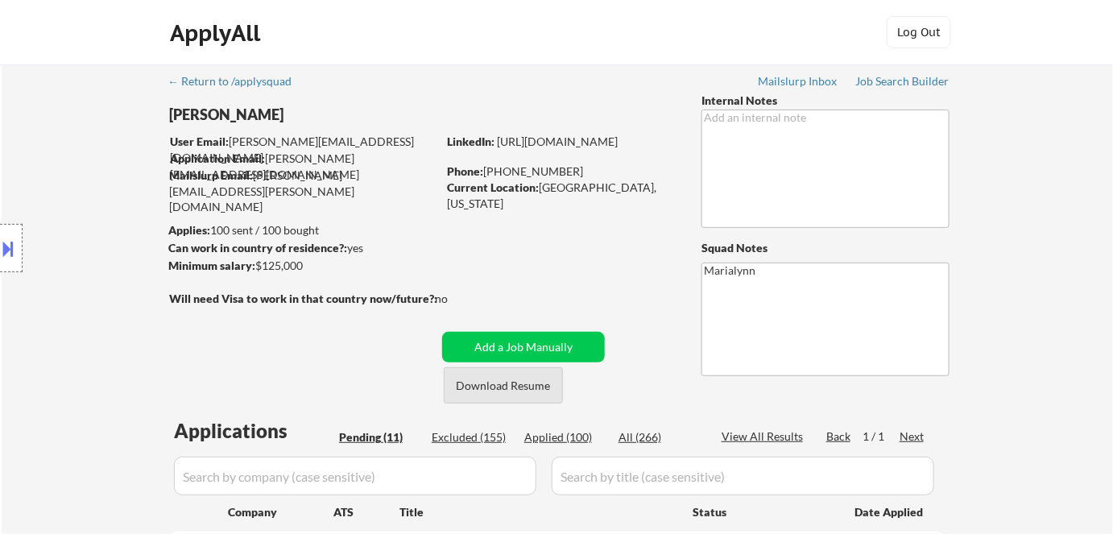
click at [480, 380] on button "Download Resume" at bounding box center [503, 385] width 119 height 36
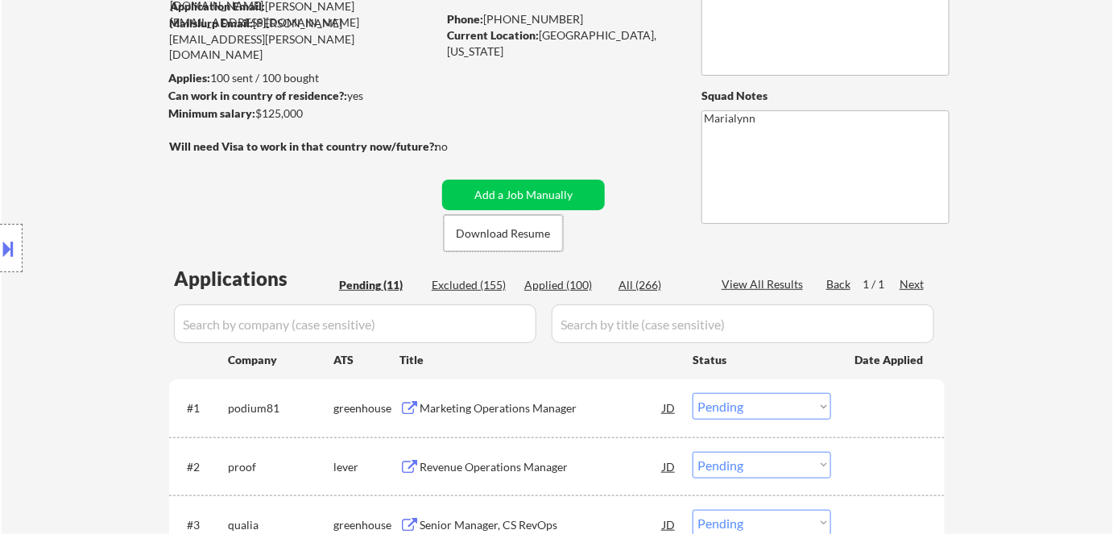
scroll to position [292, 0]
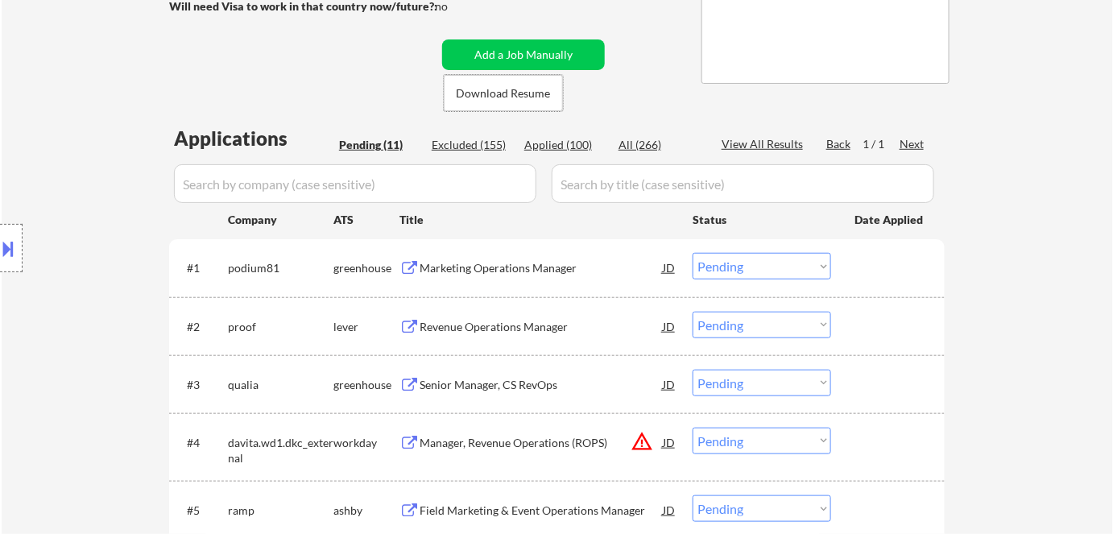
click at [453, 271] on div "Marketing Operations Manager" at bounding box center [540, 268] width 243 height 16
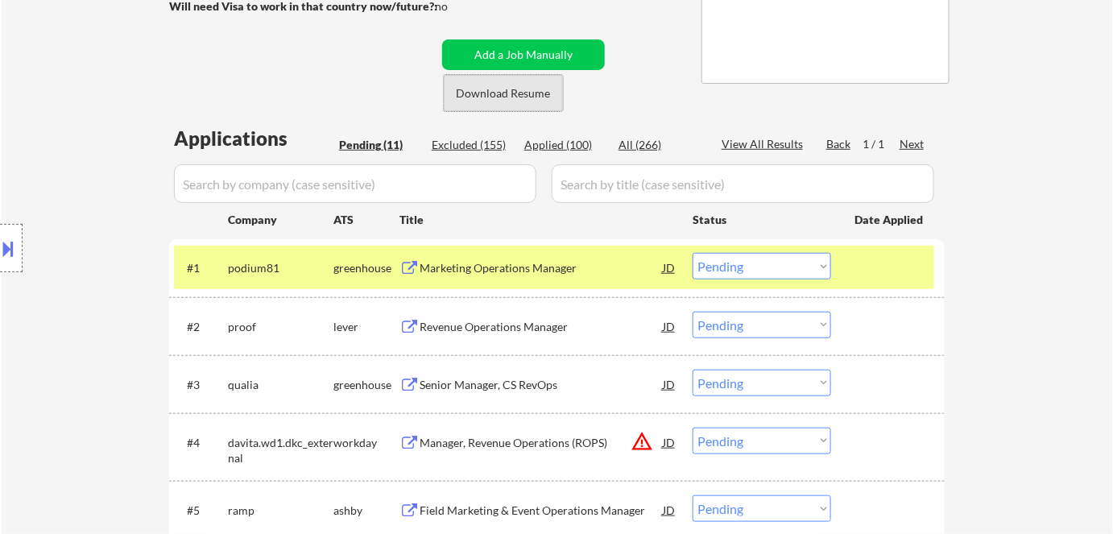
click at [509, 89] on button "Download Resume" at bounding box center [503, 93] width 119 height 36
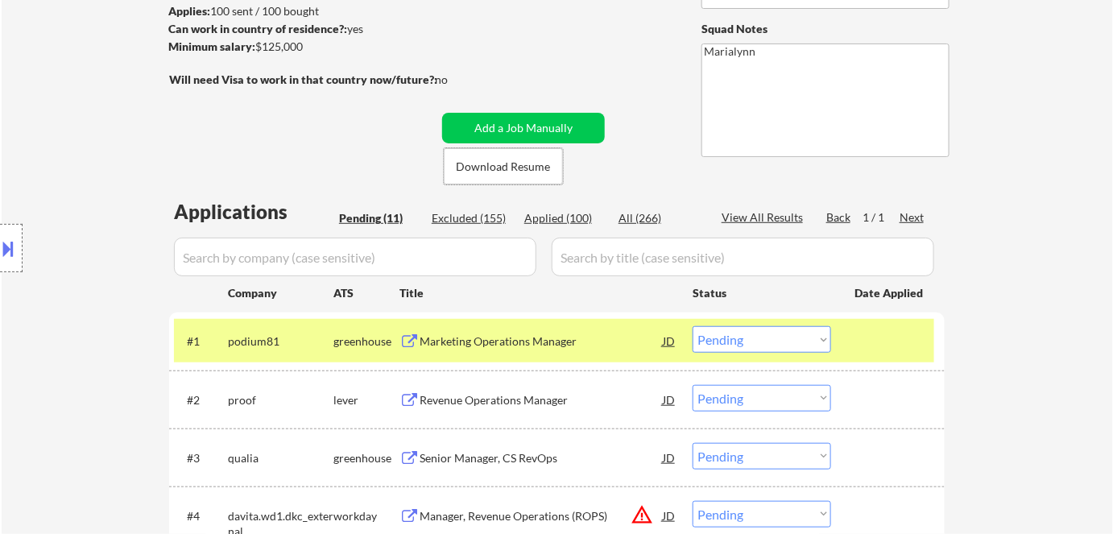
scroll to position [72, 0]
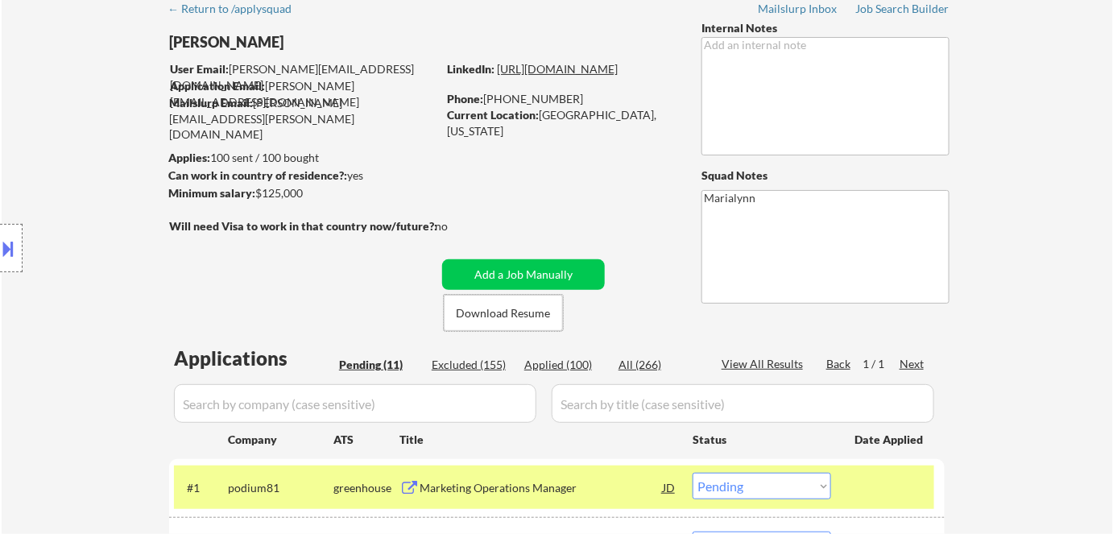
click at [542, 76] on link "[URL][DOMAIN_NAME]" at bounding box center [557, 69] width 121 height 14
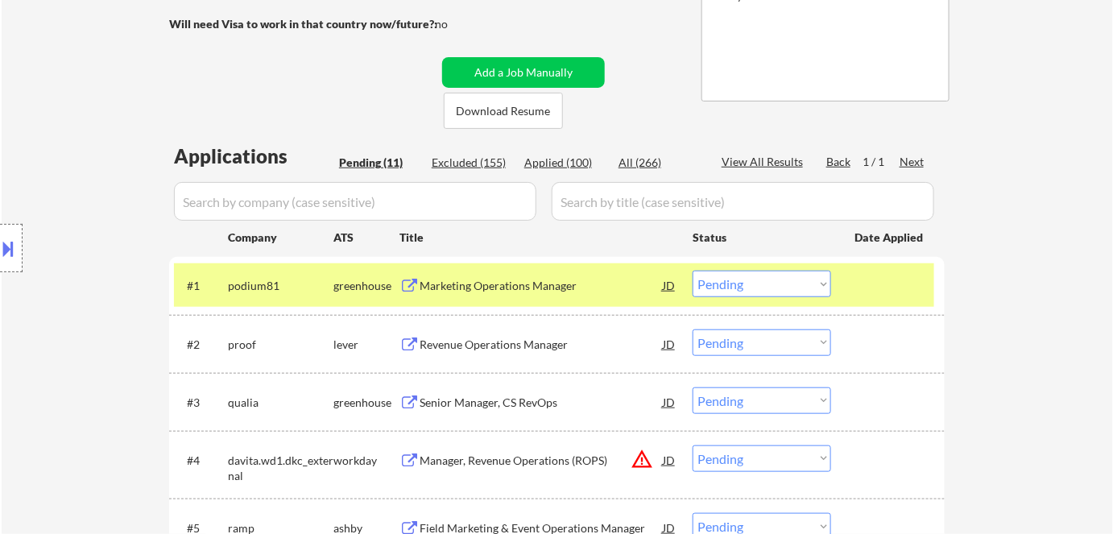
scroll to position [292, 0]
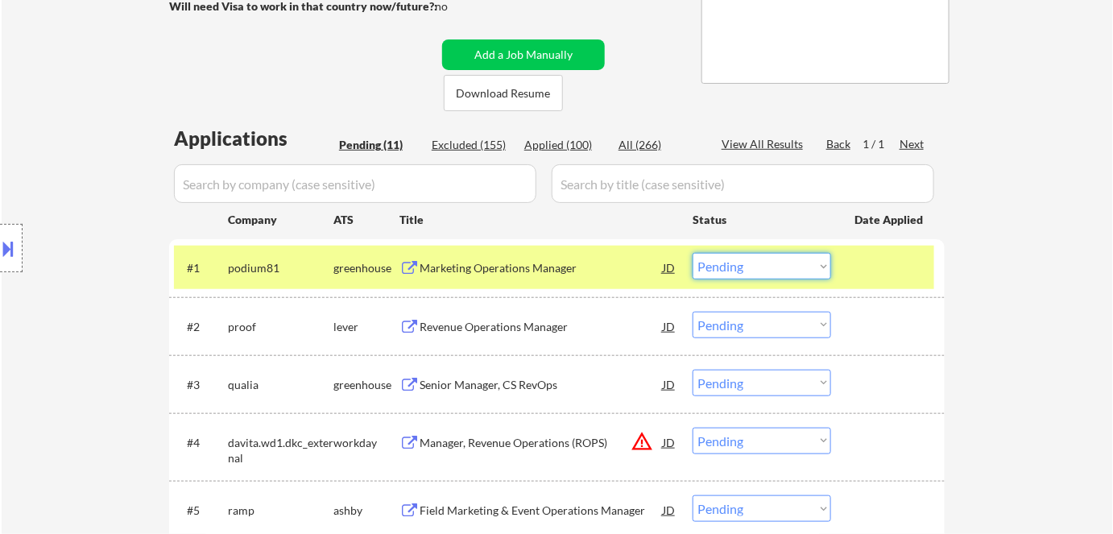
drag, startPoint x: 734, startPoint y: 263, endPoint x: 743, endPoint y: 278, distance: 17.0
click at [735, 263] on select "Choose an option... Pending Applied Excluded (Questions) Excluded (Expired) Exc…" at bounding box center [761, 266] width 138 height 27
click at [692, 253] on select "Choose an option... Pending Applied Excluded (Questions) Excluded (Expired) Exc…" at bounding box center [761, 266] width 138 height 27
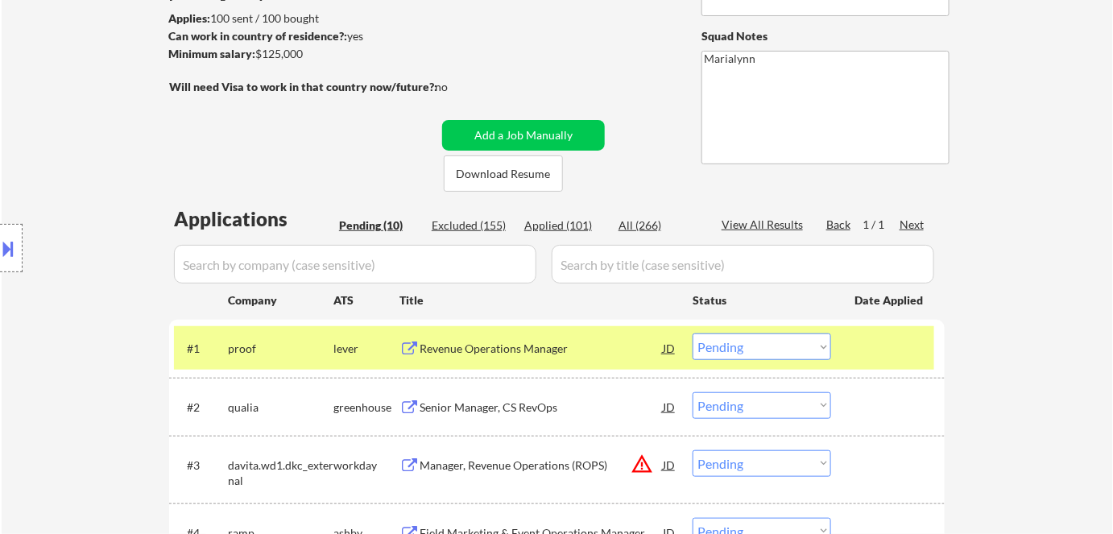
scroll to position [366, 0]
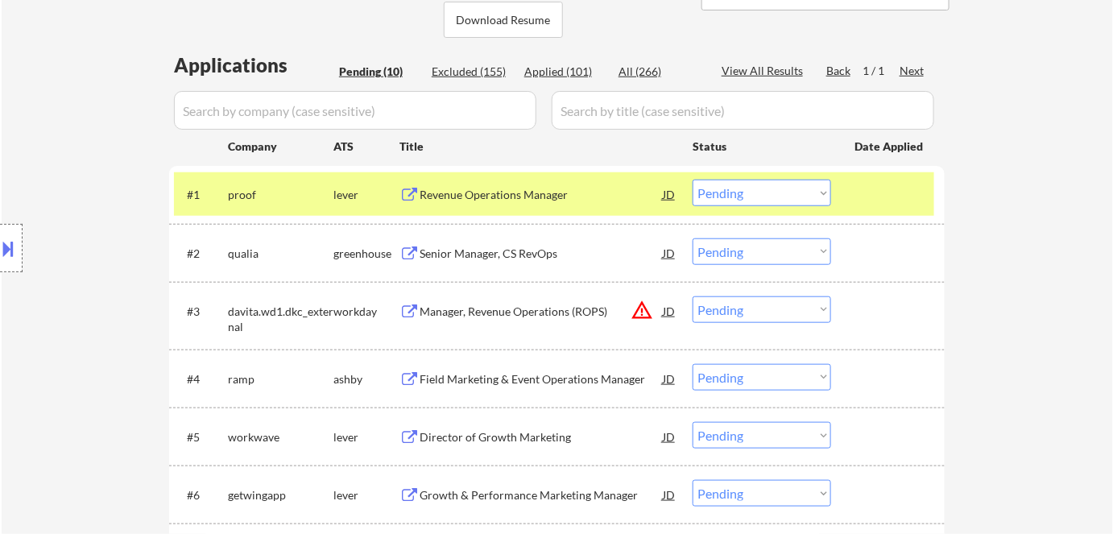
click at [472, 192] on div "Revenue Operations Manager" at bounding box center [540, 195] width 243 height 16
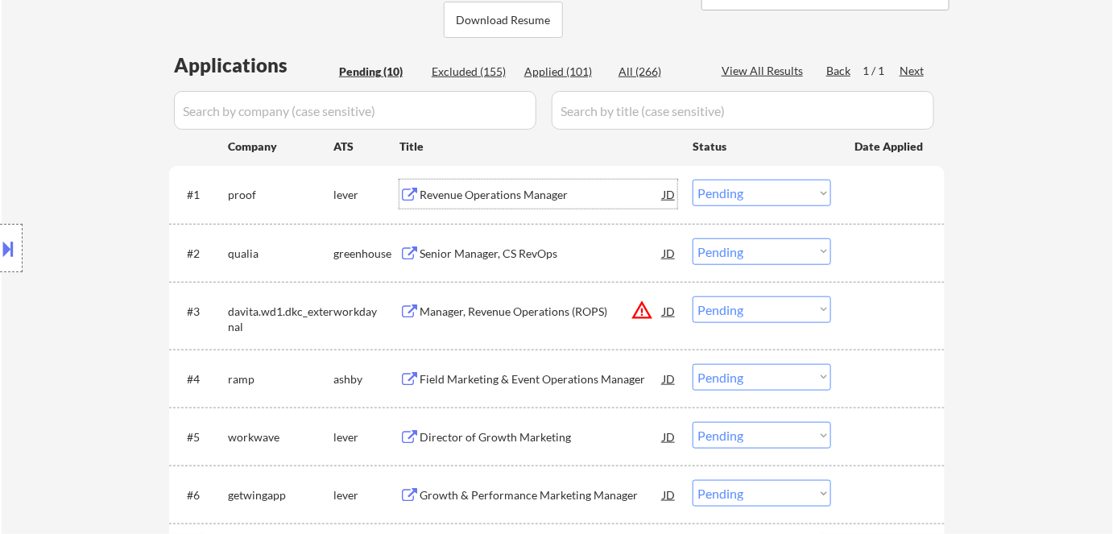
click at [23, 250] on div "Location Inclusions: Sacramento, CA West Sacramento, CA Carmichael, CA Rancho C…" at bounding box center [144, 248] width 288 height 299
click at [6, 251] on button at bounding box center [9, 248] width 18 height 27
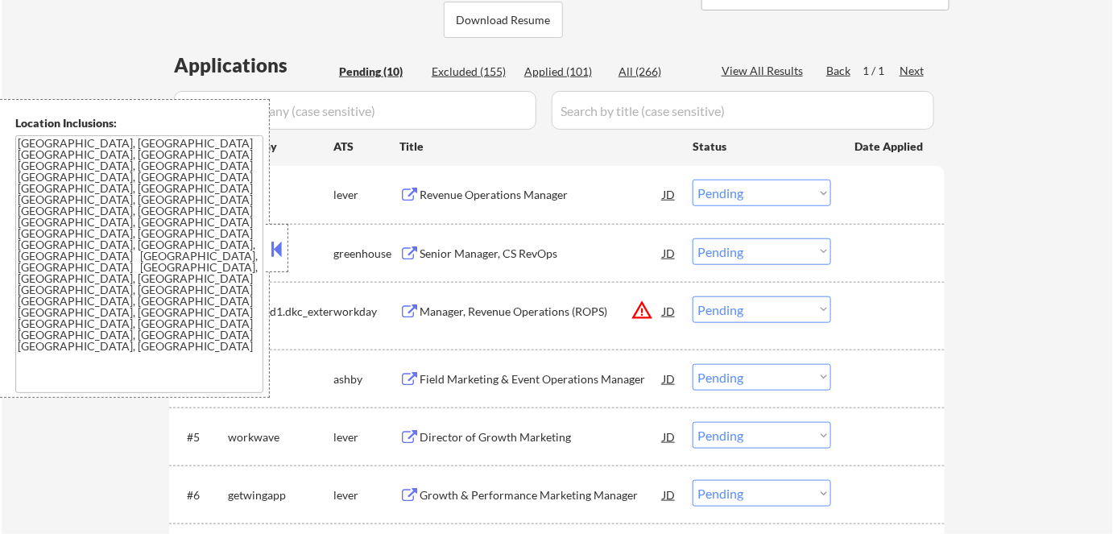
drag, startPoint x: 272, startPoint y: 244, endPoint x: 292, endPoint y: 242, distance: 20.2
click at [272, 245] on button at bounding box center [277, 249] width 18 height 24
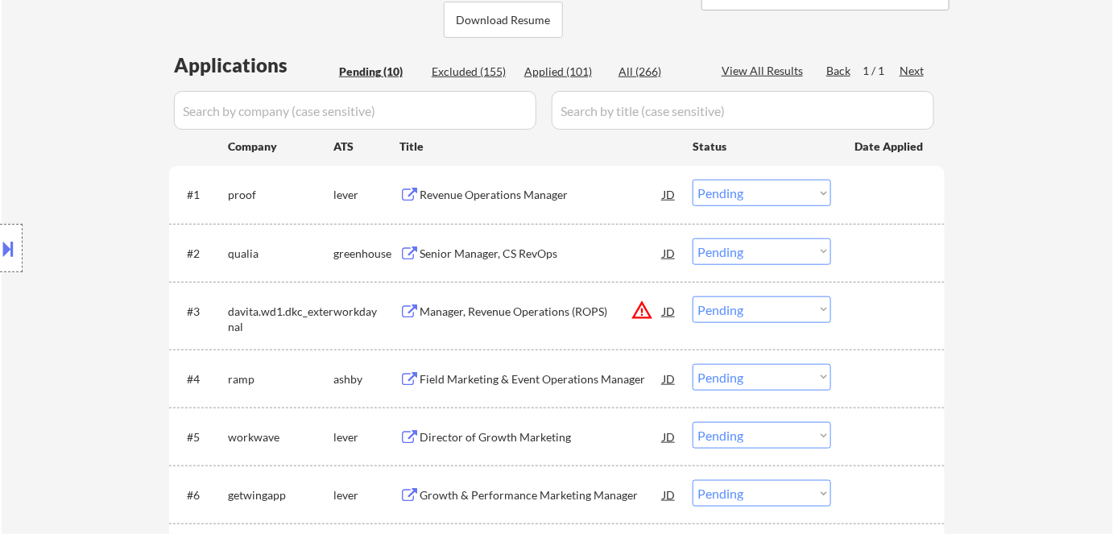
click at [743, 185] on select "Choose an option... Pending Applied Excluded (Questions) Excluded (Expired) Exc…" at bounding box center [761, 193] width 138 height 27
click at [692, 180] on select "Choose an option... Pending Applied Excluded (Questions) Excluded (Expired) Exc…" at bounding box center [761, 193] width 138 height 27
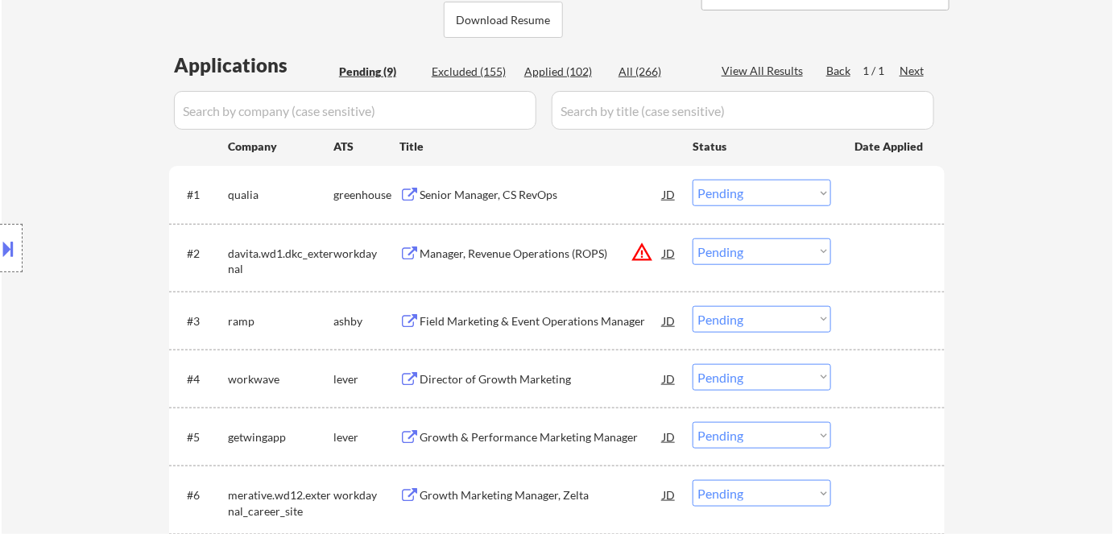
scroll to position [292, 0]
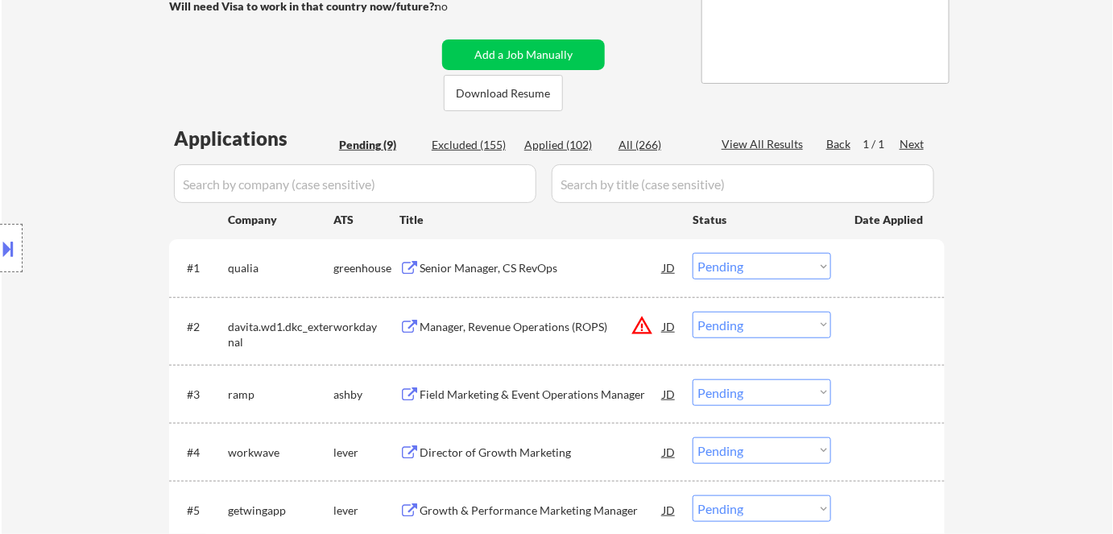
click at [491, 271] on div "Senior Manager, CS RevOps" at bounding box center [540, 268] width 243 height 16
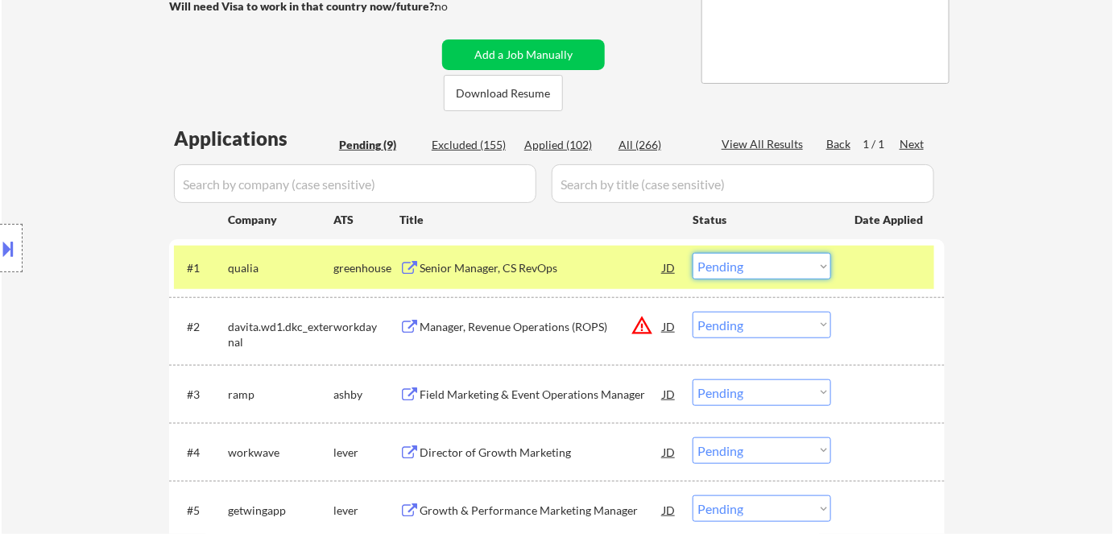
click at [759, 262] on select "Choose an option... Pending Applied Excluded (Questions) Excluded (Expired) Exc…" at bounding box center [761, 266] width 138 height 27
click at [692, 253] on select "Choose an option... Pending Applied Excluded (Questions) Excluded (Expired) Exc…" at bounding box center [761, 266] width 138 height 27
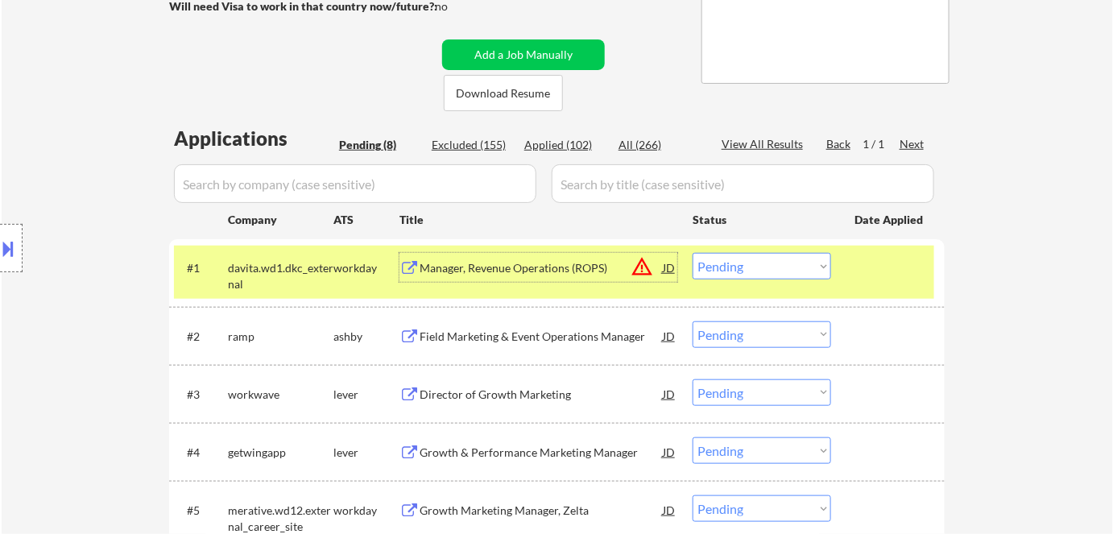
click at [534, 273] on div "Manager, Revenue Operations (ROPS)" at bounding box center [540, 268] width 243 height 16
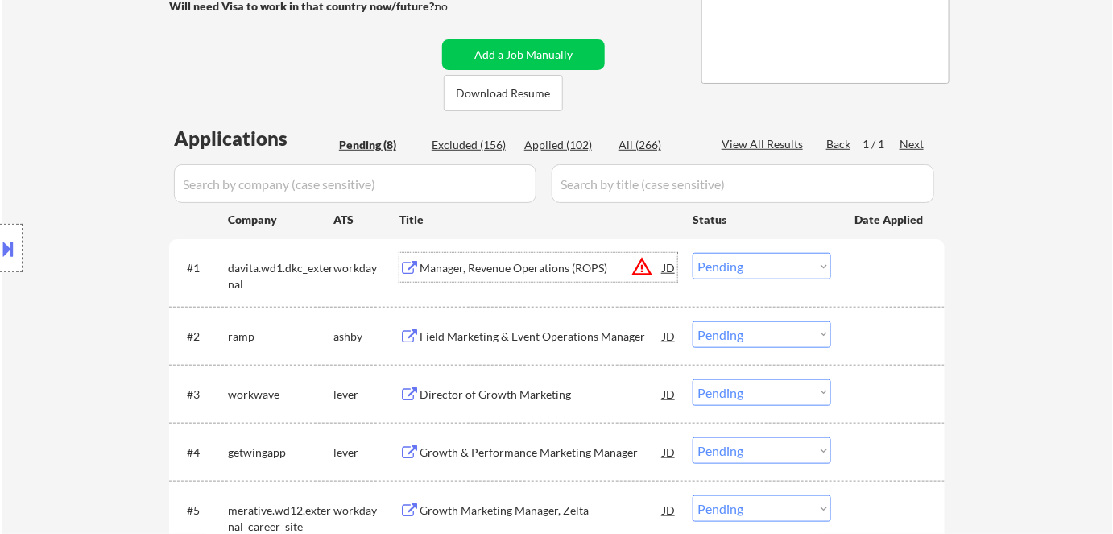
drag, startPoint x: 779, startPoint y: 270, endPoint x: 785, endPoint y: 278, distance: 9.8
click at [779, 270] on select "Choose an option... Pending Applied Excluded (Questions) Excluded (Expired) Exc…" at bounding box center [761, 266] width 138 height 27
click at [692, 253] on select "Choose an option... Pending Applied Excluded (Questions) Excluded (Expired) Exc…" at bounding box center [761, 266] width 138 height 27
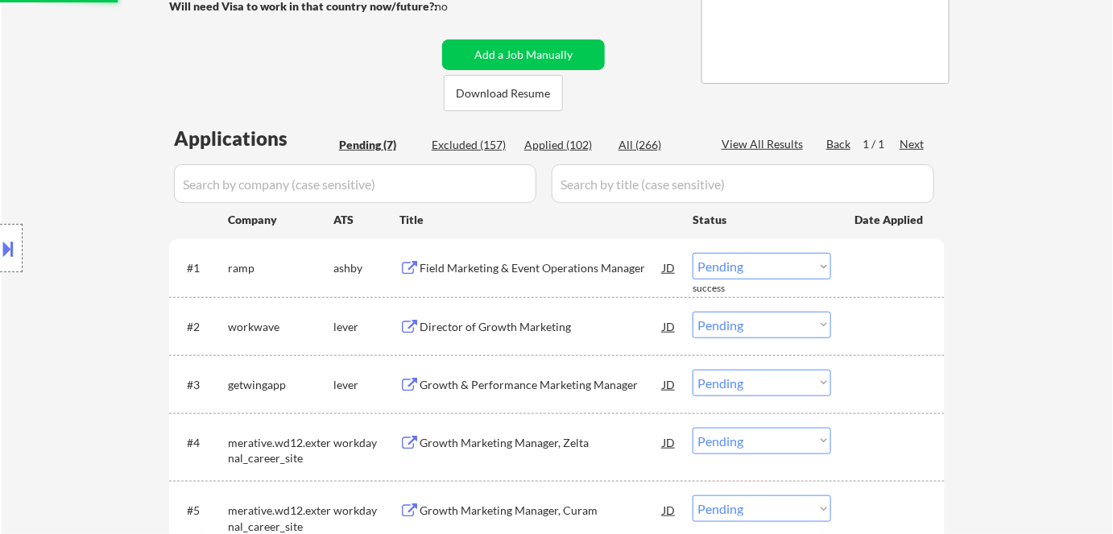
click at [510, 266] on div "Field Marketing & Event Operations Manager" at bounding box center [540, 268] width 243 height 16
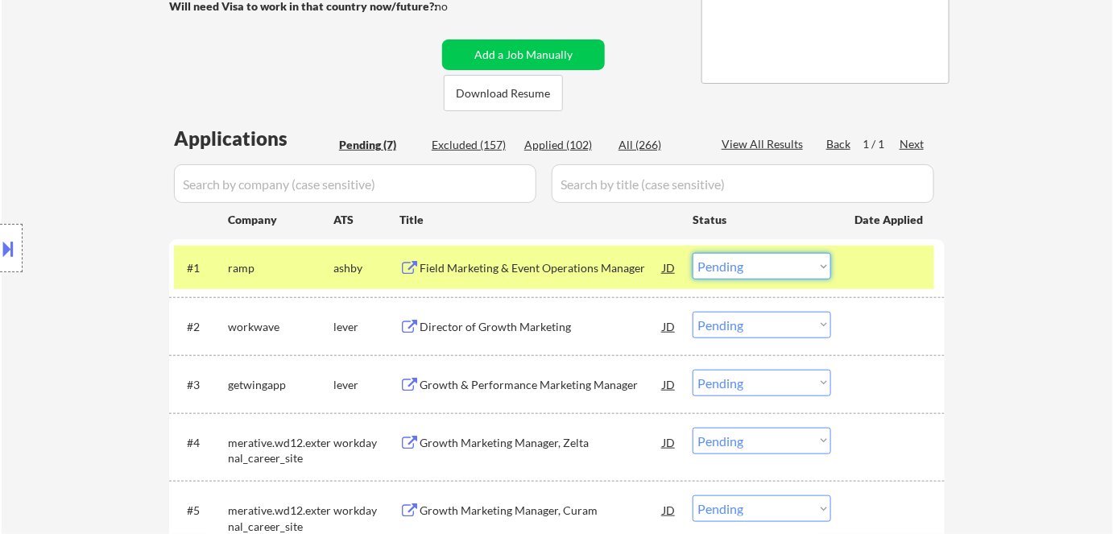
drag, startPoint x: 775, startPoint y: 271, endPoint x: 781, endPoint y: 278, distance: 9.2
click at [777, 273] on select "Choose an option... Pending Applied Excluded (Questions) Excluded (Expired) Exc…" at bounding box center [761, 266] width 138 height 27
click at [692, 253] on select "Choose an option... Pending Applied Excluded (Questions) Excluded (Expired) Exc…" at bounding box center [761, 266] width 138 height 27
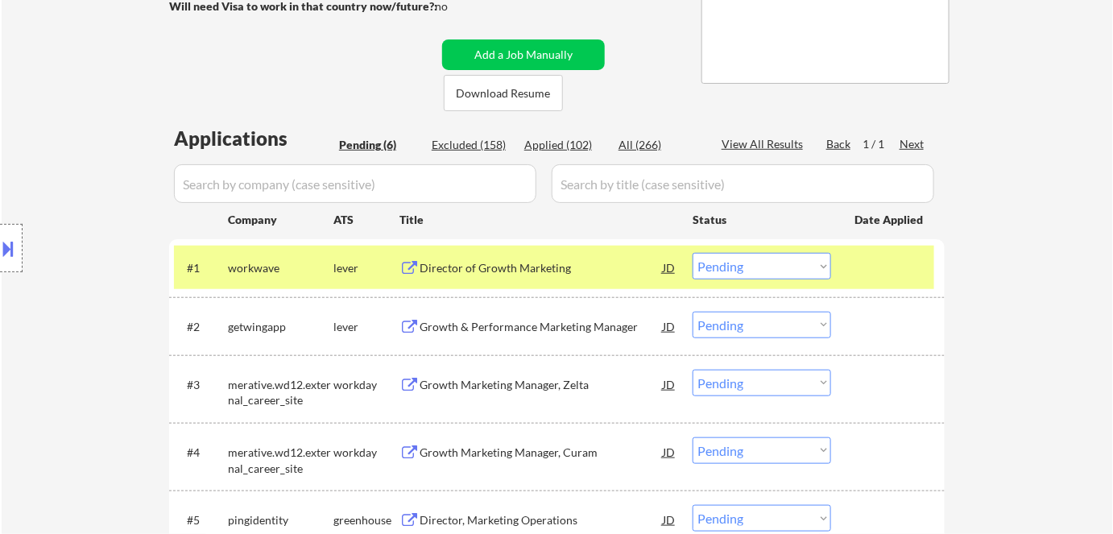
click at [485, 281] on div "Director of Growth Marketing" at bounding box center [540, 267] width 243 height 29
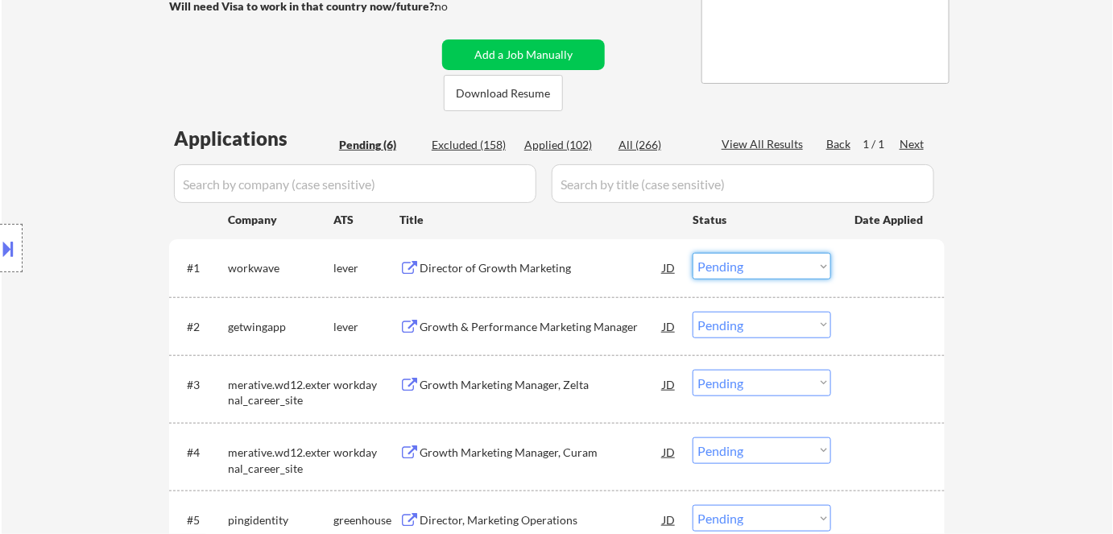
click at [762, 268] on select "Choose an option... Pending Applied Excluded (Questions) Excluded (Expired) Exc…" at bounding box center [761, 266] width 138 height 27
click at [692, 253] on select "Choose an option... Pending Applied Excluded (Questions) Excluded (Expired) Exc…" at bounding box center [761, 266] width 138 height 27
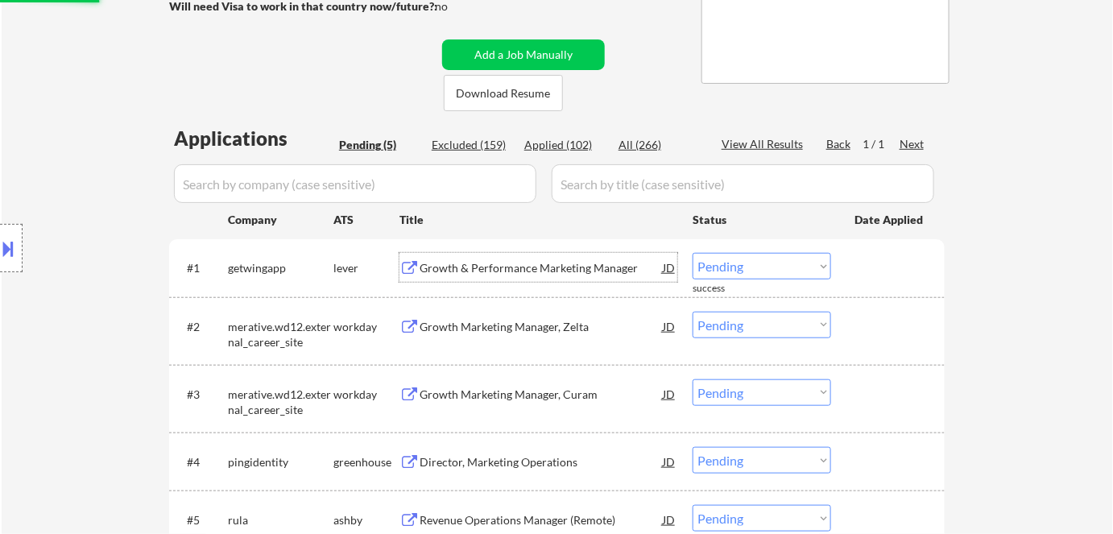
click at [504, 269] on div "Growth & Performance Marketing Manager" at bounding box center [540, 268] width 243 height 16
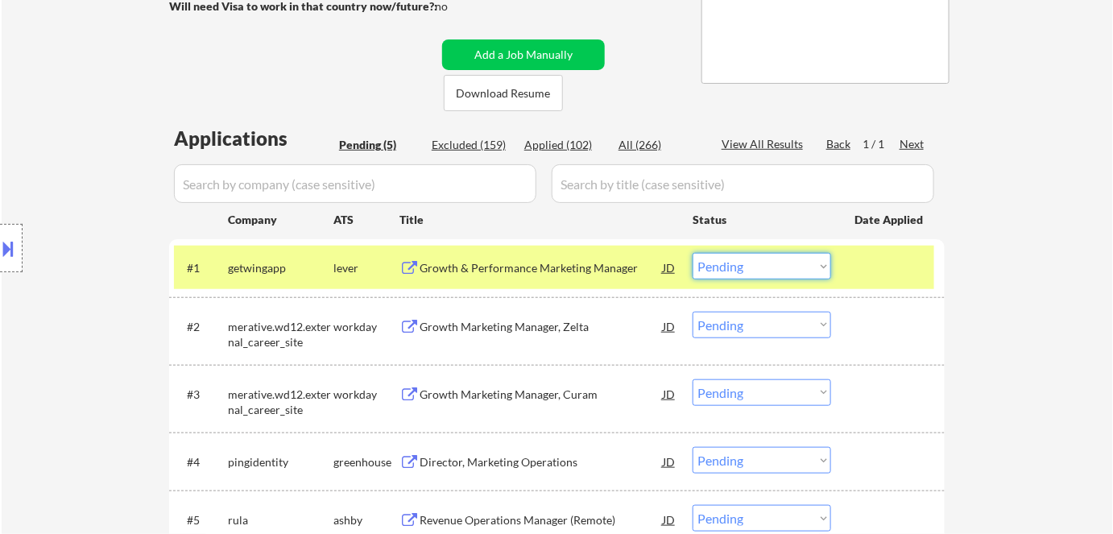
click at [727, 270] on select "Choose an option... Pending Applied Excluded (Questions) Excluded (Expired) Exc…" at bounding box center [761, 266] width 138 height 27
click at [692, 253] on select "Choose an option... Pending Applied Excluded (Questions) Excluded (Expired) Exc…" at bounding box center [761, 266] width 138 height 27
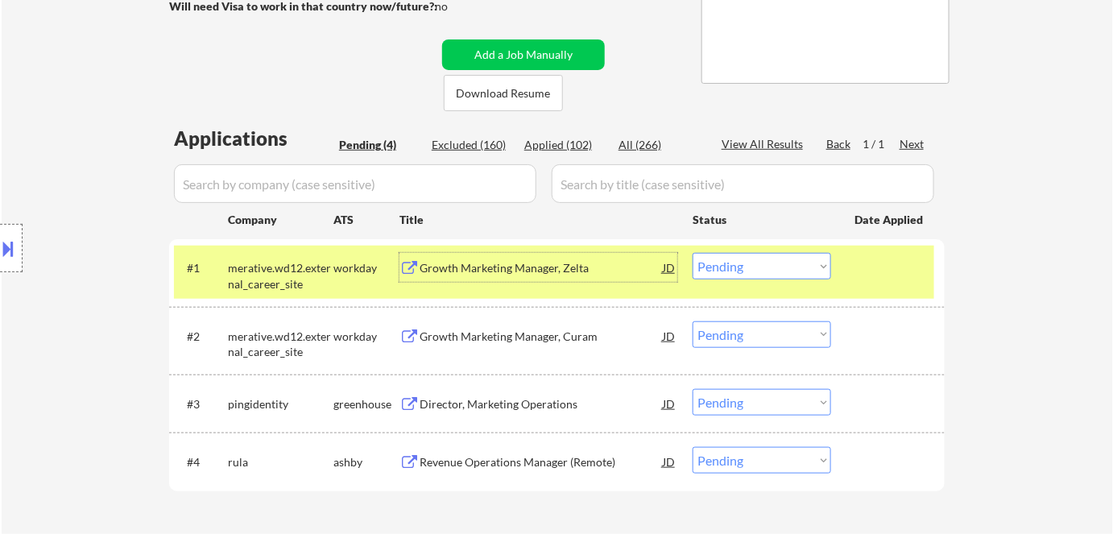
click at [572, 266] on div "Growth Marketing Manager, Zelta" at bounding box center [540, 268] width 243 height 16
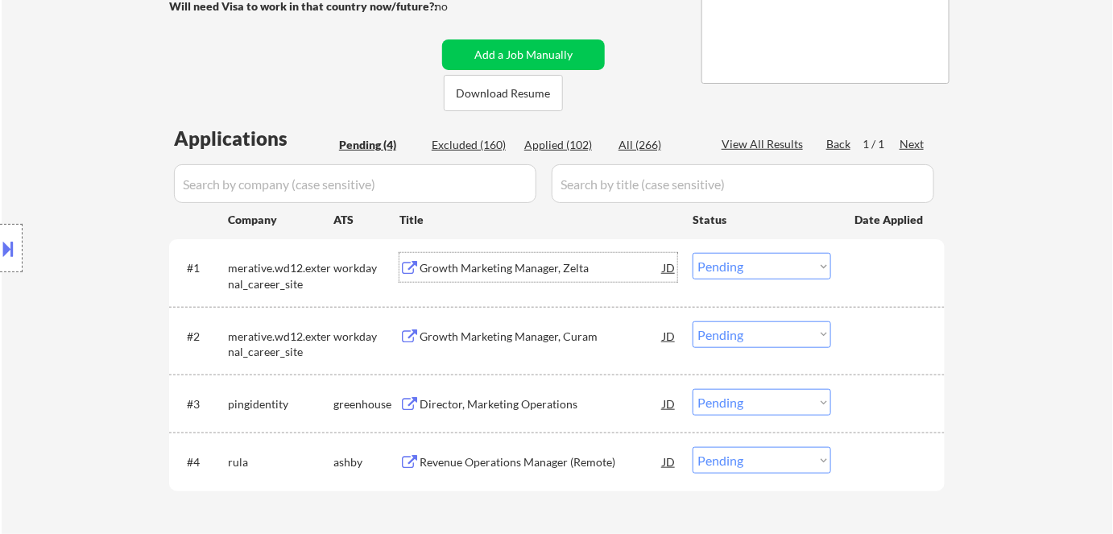
scroll to position [439, 0]
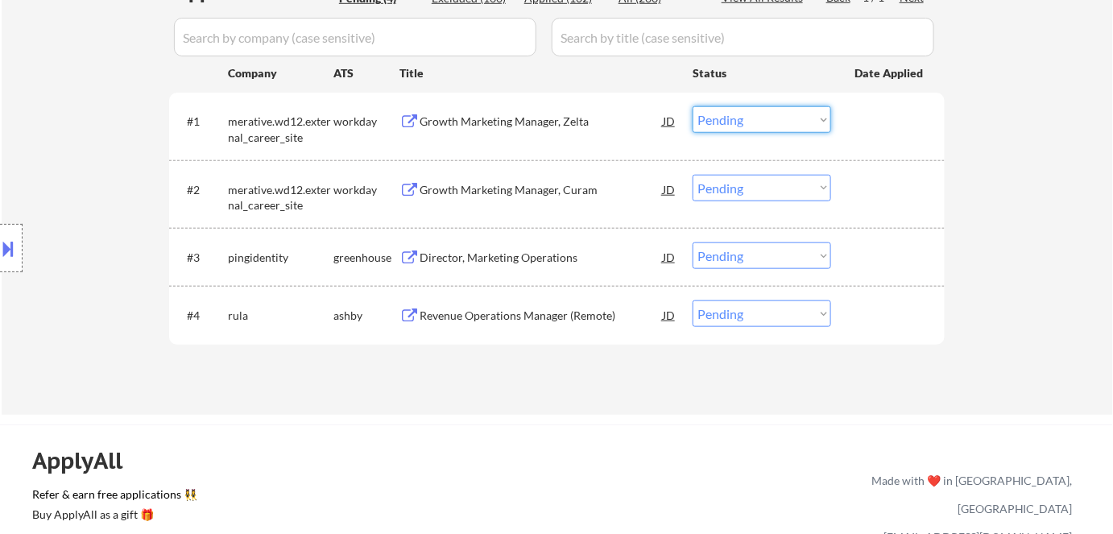
click at [711, 122] on select "Choose an option... Pending Applied Excluded (Questions) Excluded (Expired) Exc…" at bounding box center [761, 119] width 138 height 27
click at [692, 106] on select "Choose an option... Pending Applied Excluded (Questions) Excluded (Expired) Exc…" at bounding box center [761, 119] width 138 height 27
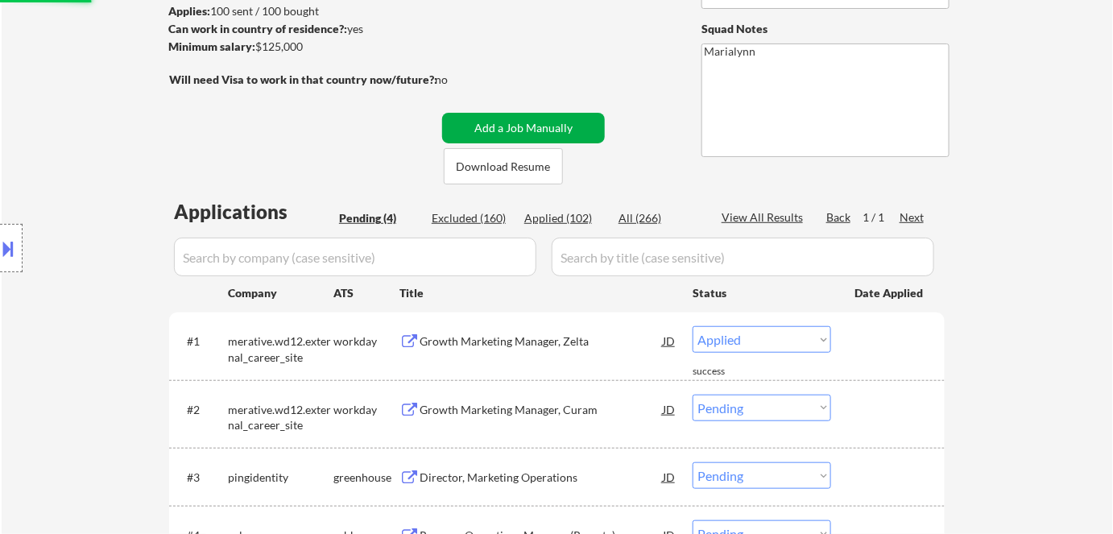
select select ""pending""
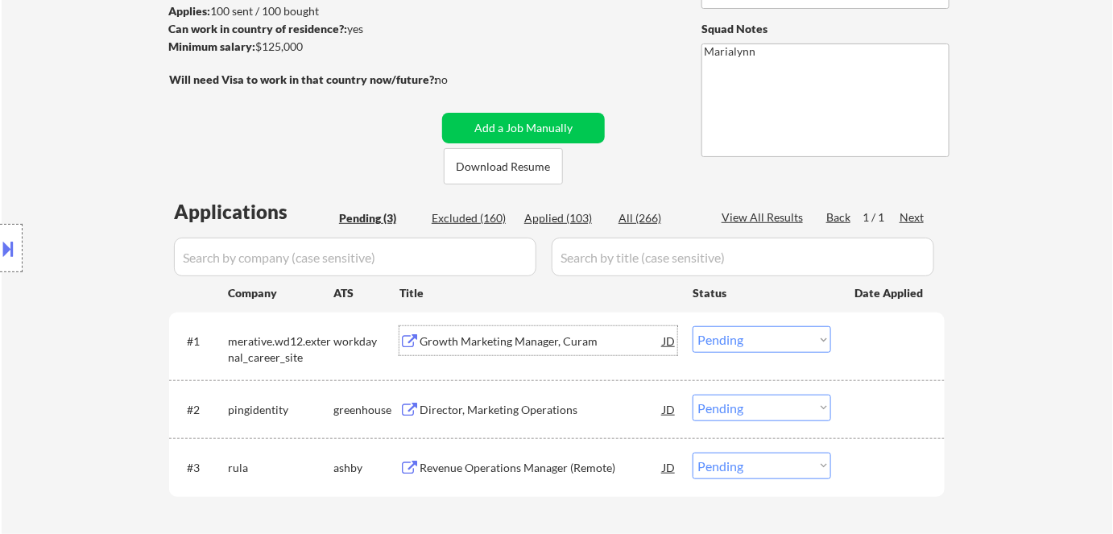
click at [516, 335] on div "Growth Marketing Manager, Curam" at bounding box center [540, 341] width 243 height 16
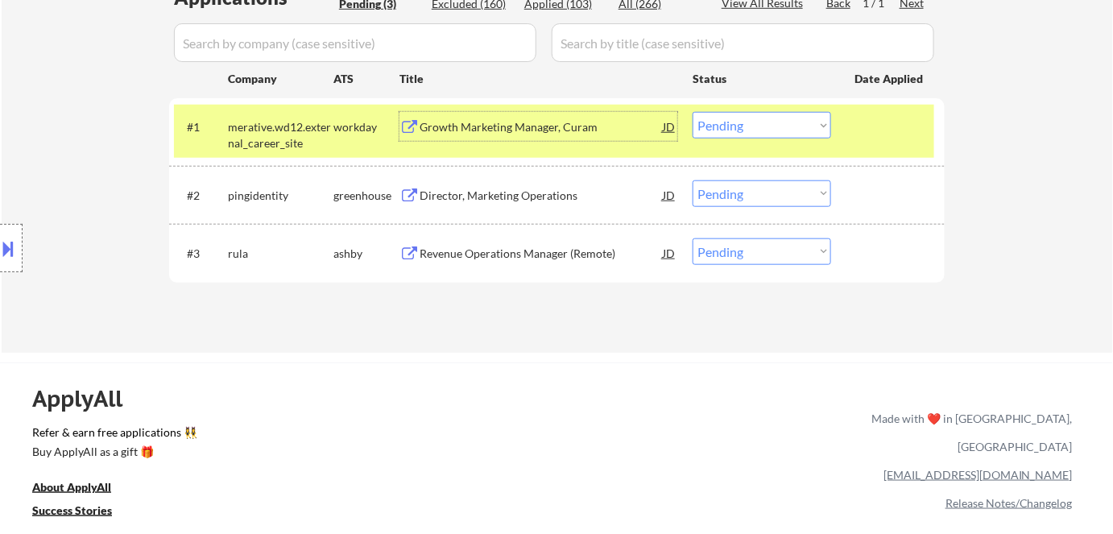
scroll to position [439, 0]
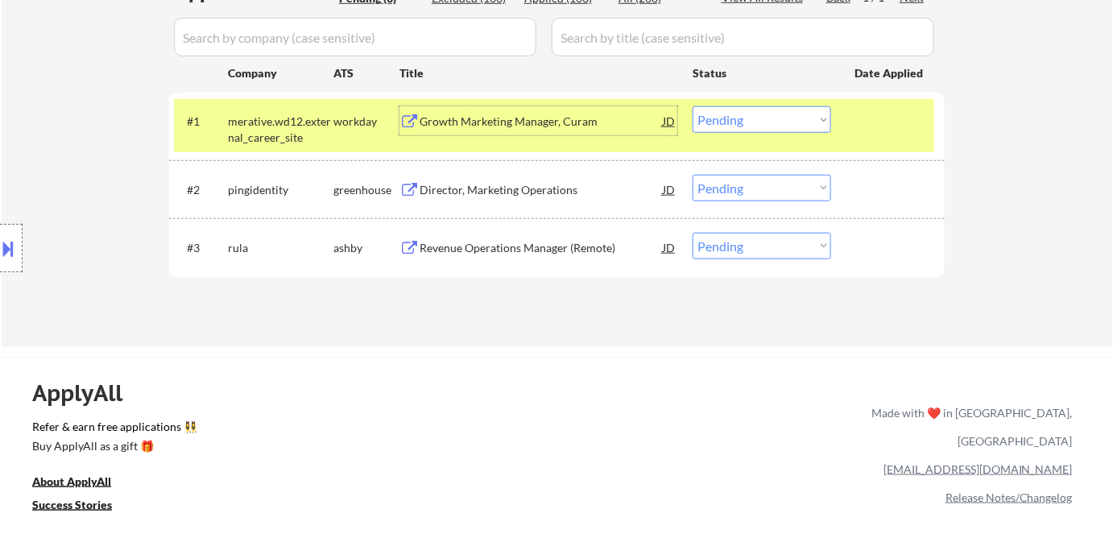
click at [343, 121] on div "workday" at bounding box center [366, 122] width 66 height 16
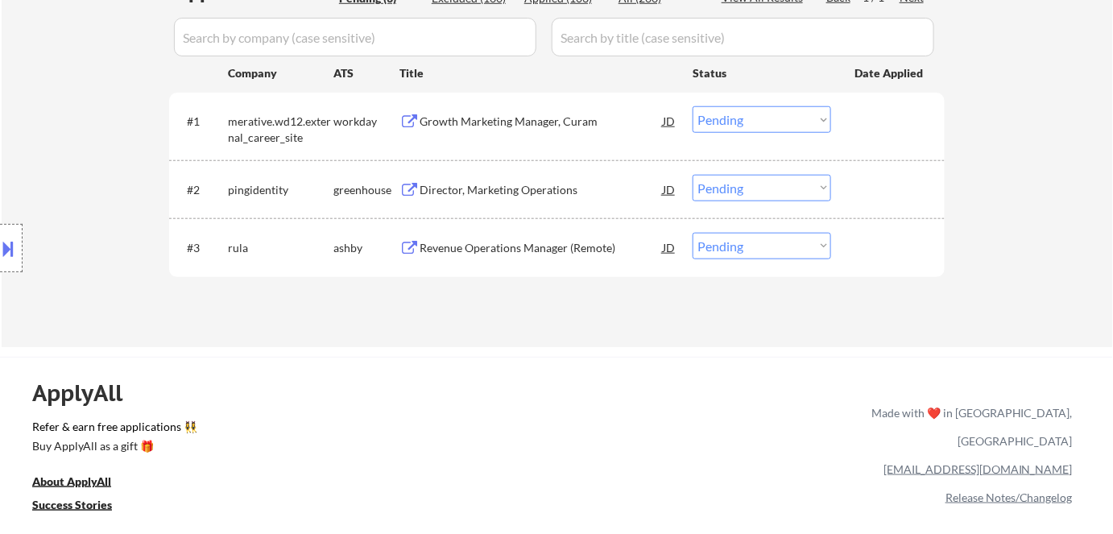
click at [433, 185] on div "Director, Marketing Operations" at bounding box center [540, 190] width 243 height 16
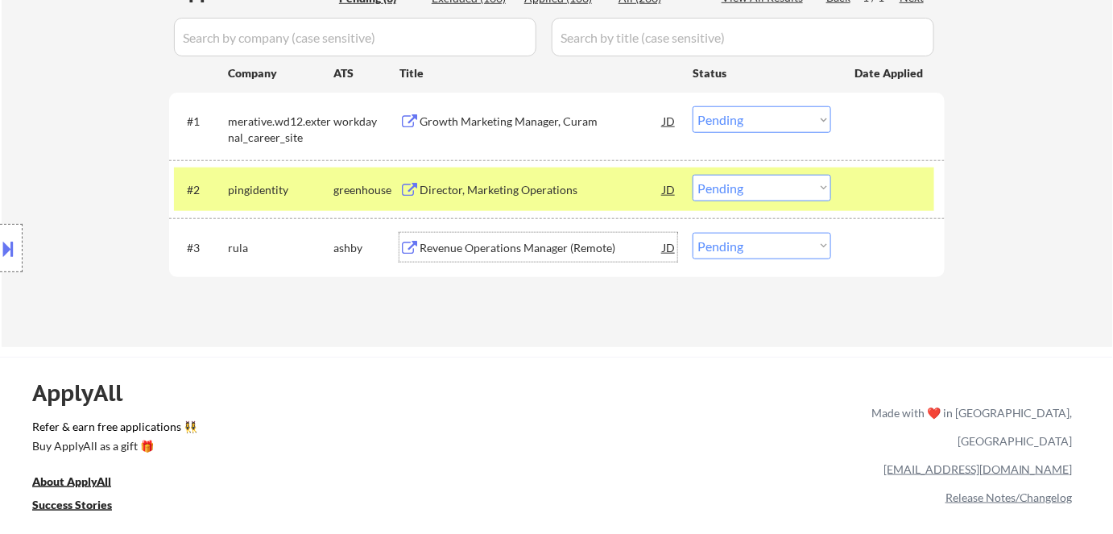
click at [474, 259] on div "Revenue Operations Manager (Remote)" at bounding box center [540, 247] width 243 height 29
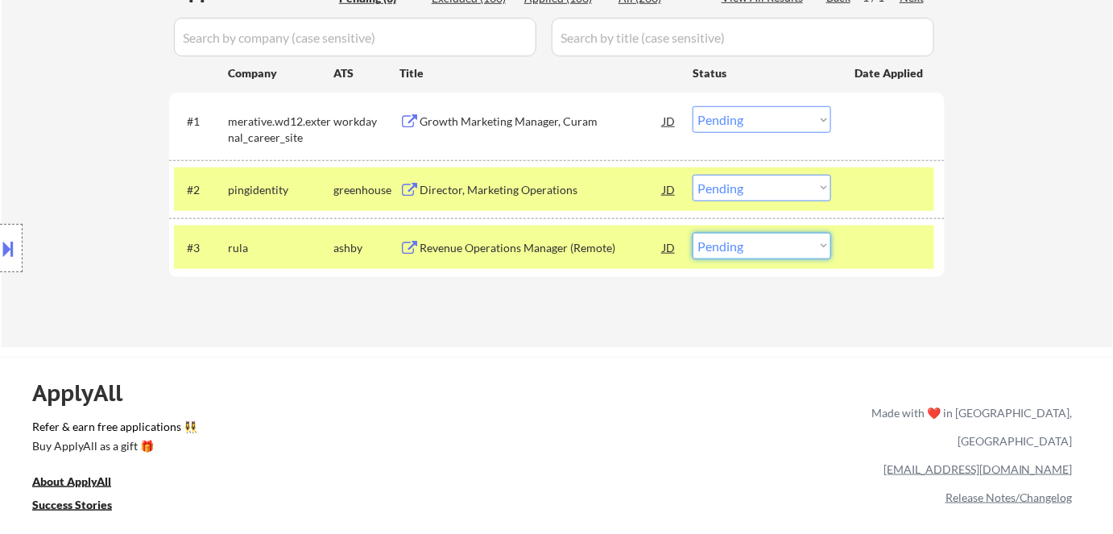
click at [760, 247] on select "Choose an option... Pending Applied Excluded (Questions) Excluded (Expired) Exc…" at bounding box center [761, 246] width 138 height 27
select select ""applied""
click at [692, 233] on select "Choose an option... Pending Applied Excluded (Questions) Excluded (Expired) Exc…" at bounding box center [761, 246] width 138 height 27
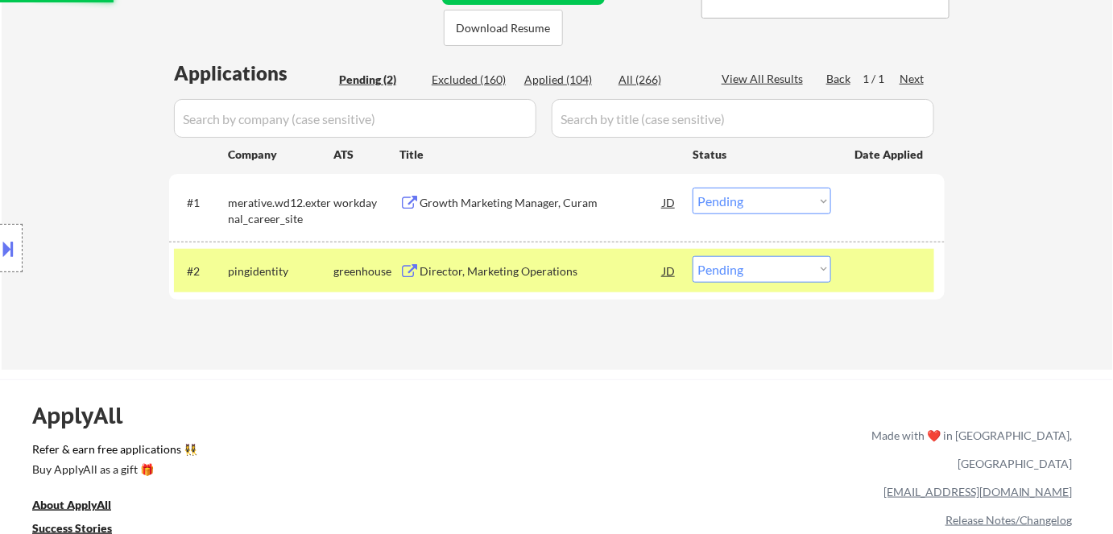
scroll to position [366, 0]
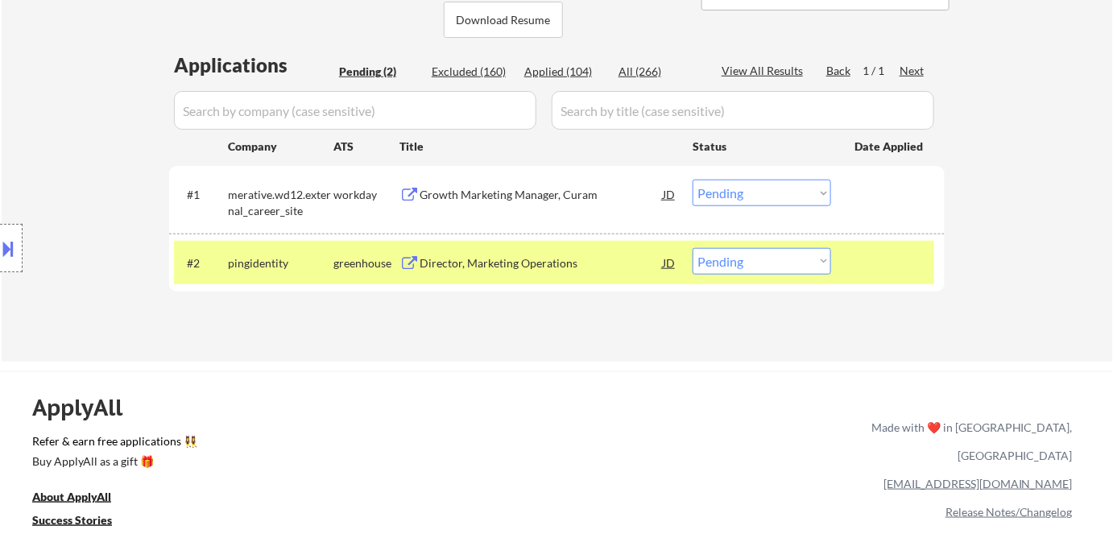
click at [506, 262] on div "Director, Marketing Operations" at bounding box center [540, 263] width 243 height 16
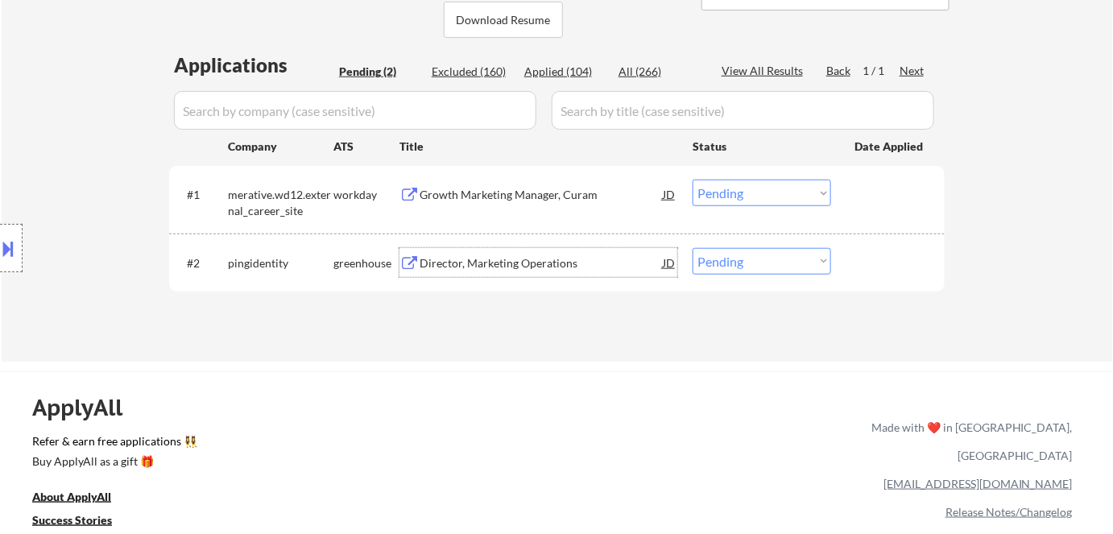
scroll to position [72, 0]
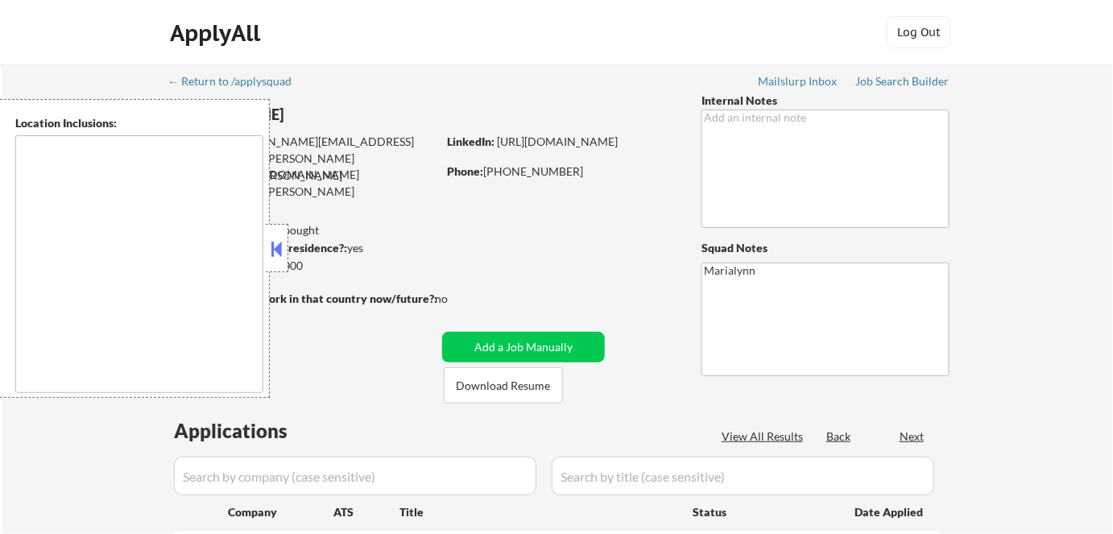
type textarea "[GEOGRAPHIC_DATA], [GEOGRAPHIC_DATA] [GEOGRAPHIC_DATA], [GEOGRAPHIC_DATA] [GEOG…"
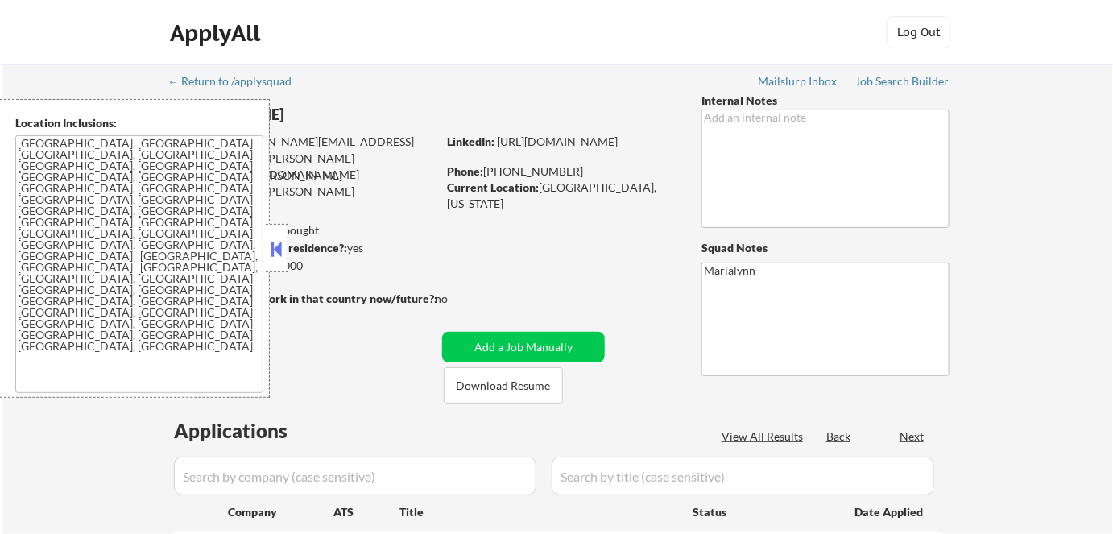
select select ""pending""
click at [574, 436] on div "Applied (103)" at bounding box center [564, 437] width 81 height 16
select select ""applied""
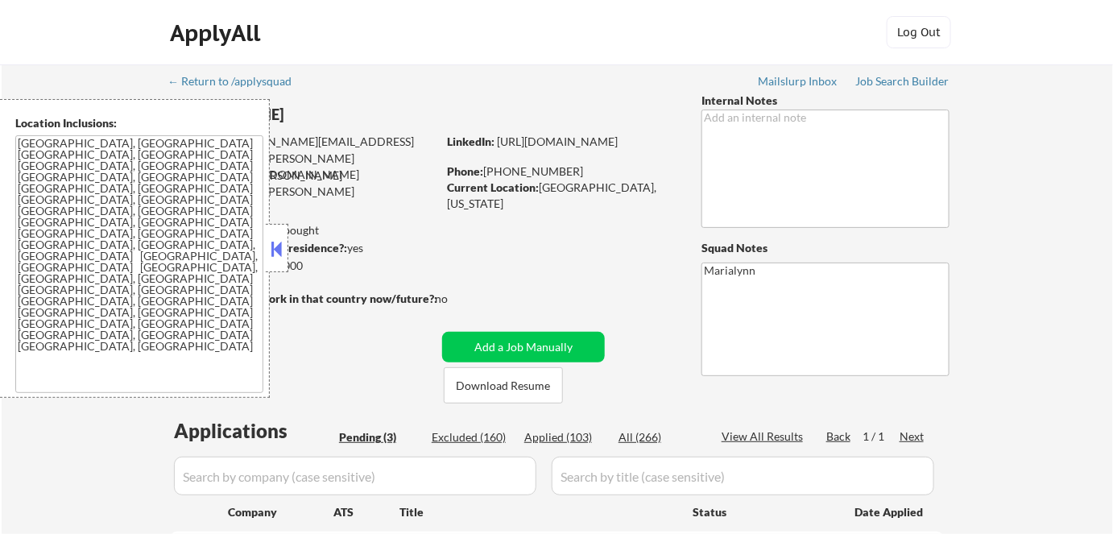
select select ""applied""
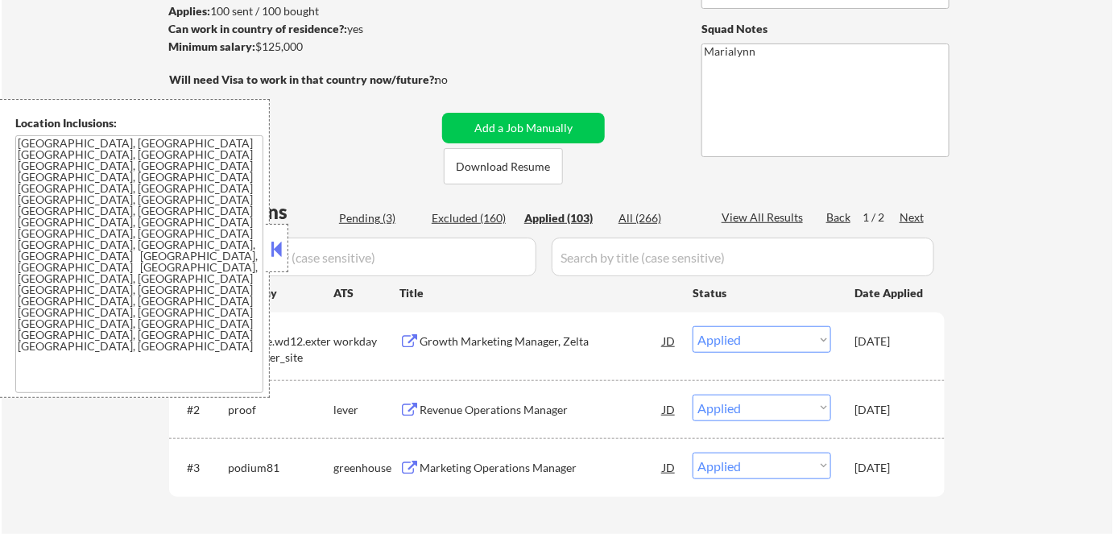
scroll to position [509, 0]
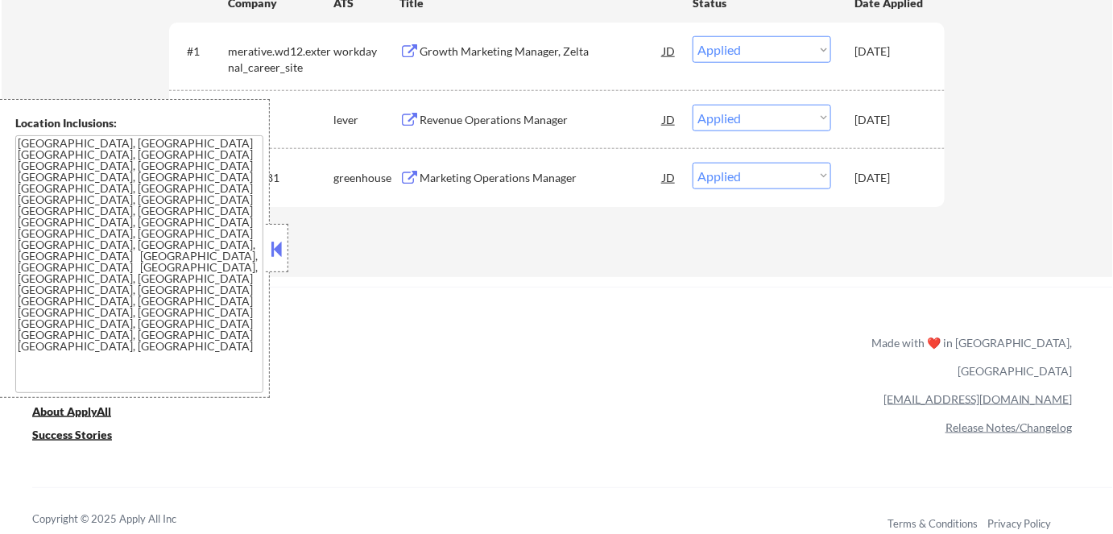
click at [275, 251] on button at bounding box center [277, 249] width 18 height 24
select select ""applied""
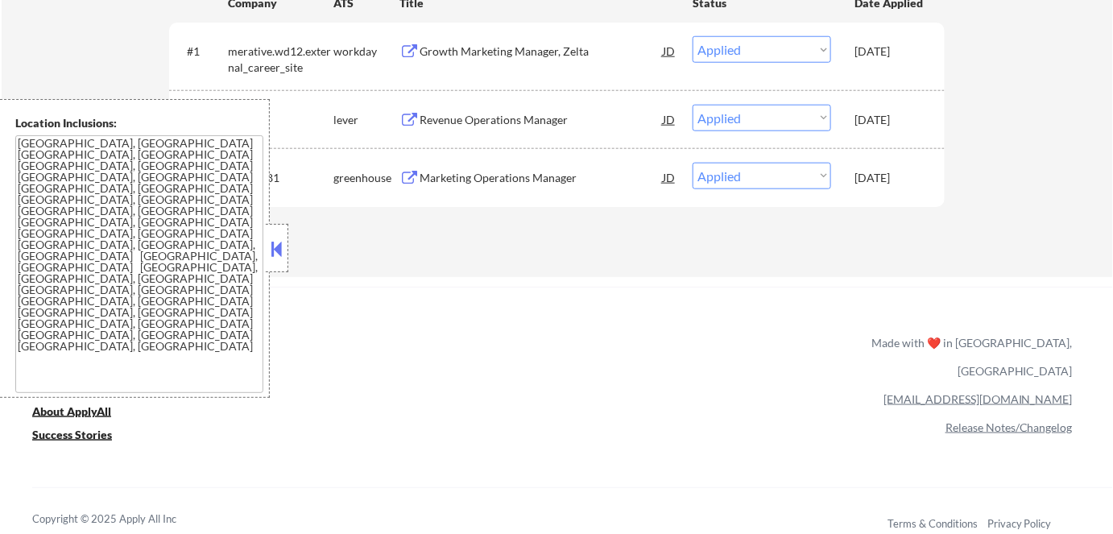
select select ""applied""
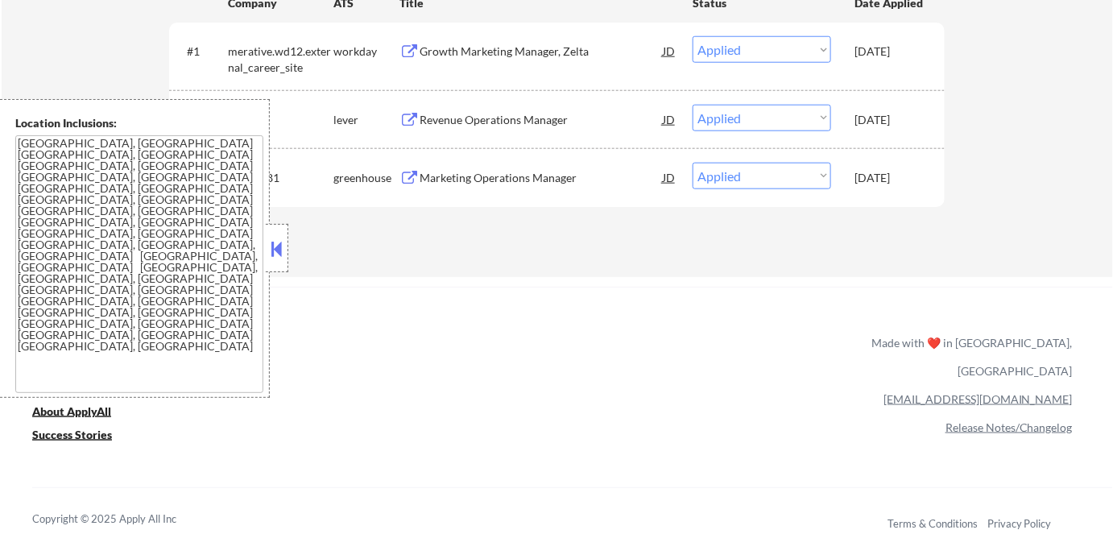
select select ""applied""
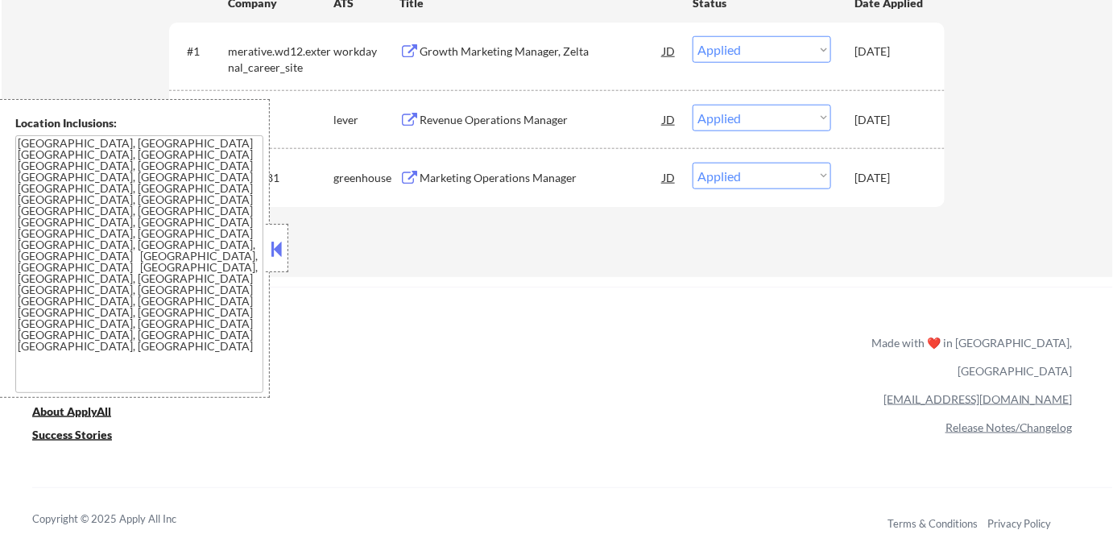
select select ""applied""
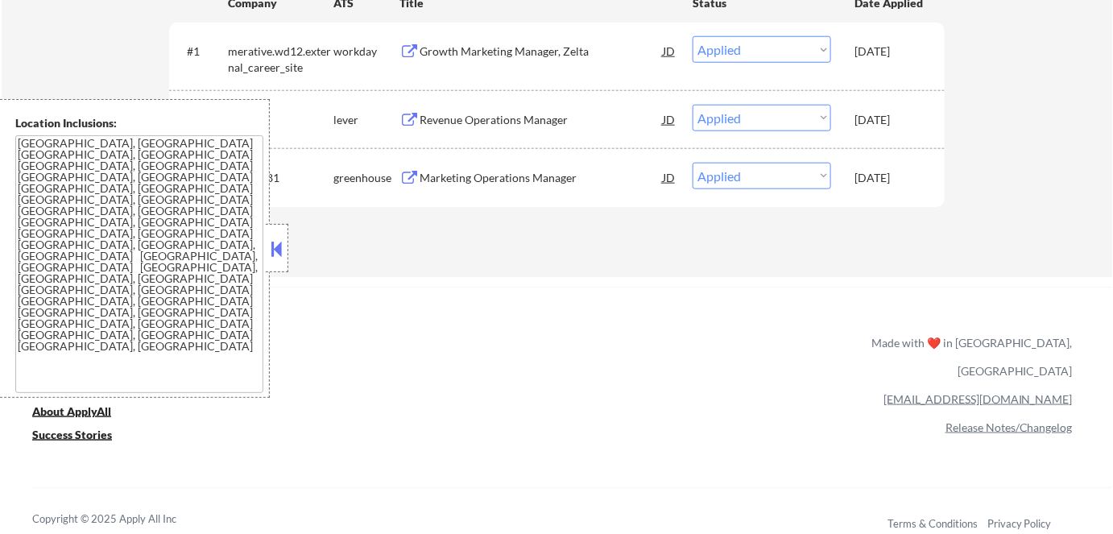
select select ""applied""
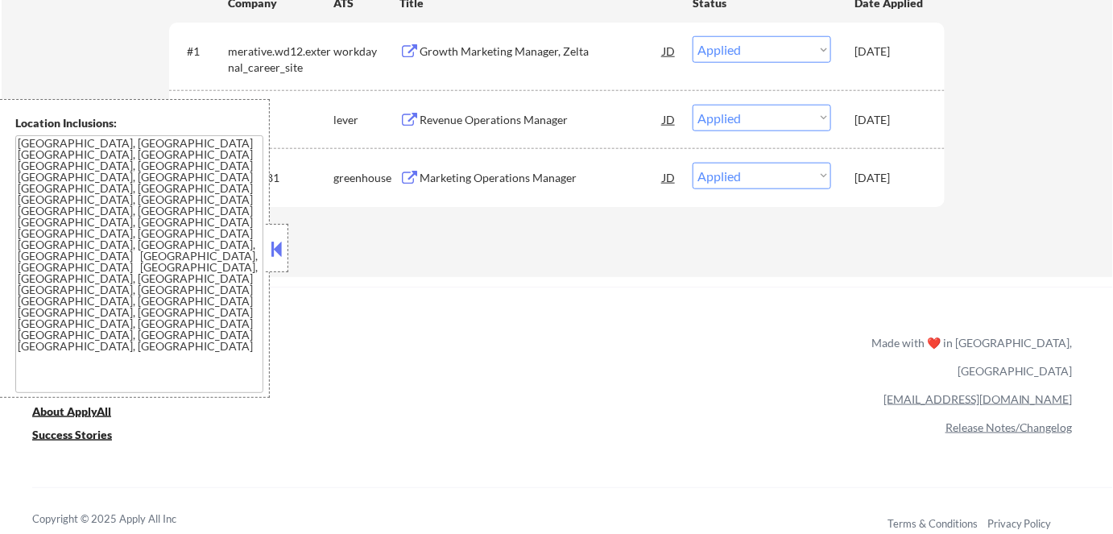
select select ""applied""
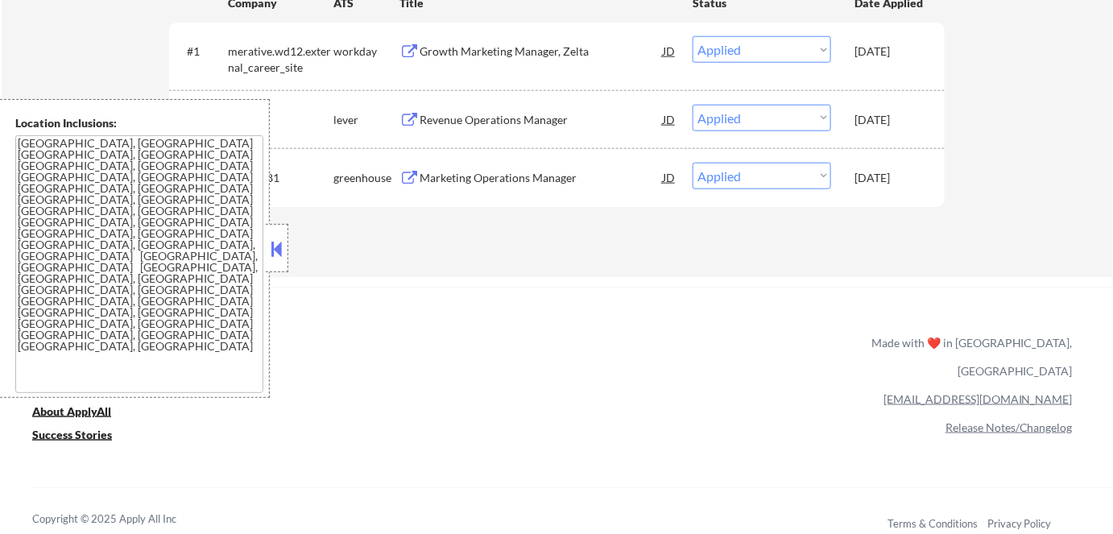
select select ""applied""
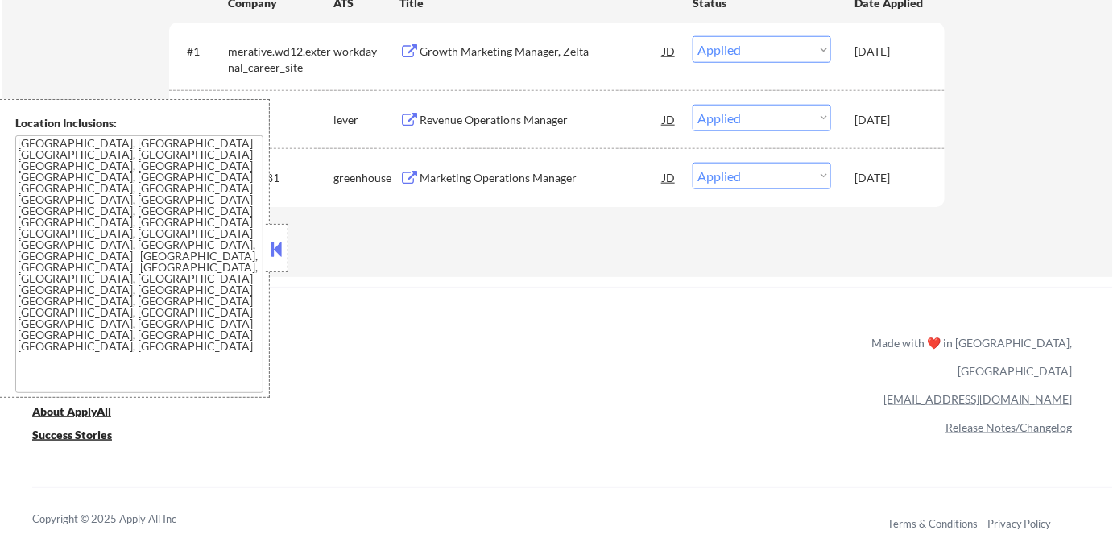
select select ""applied""
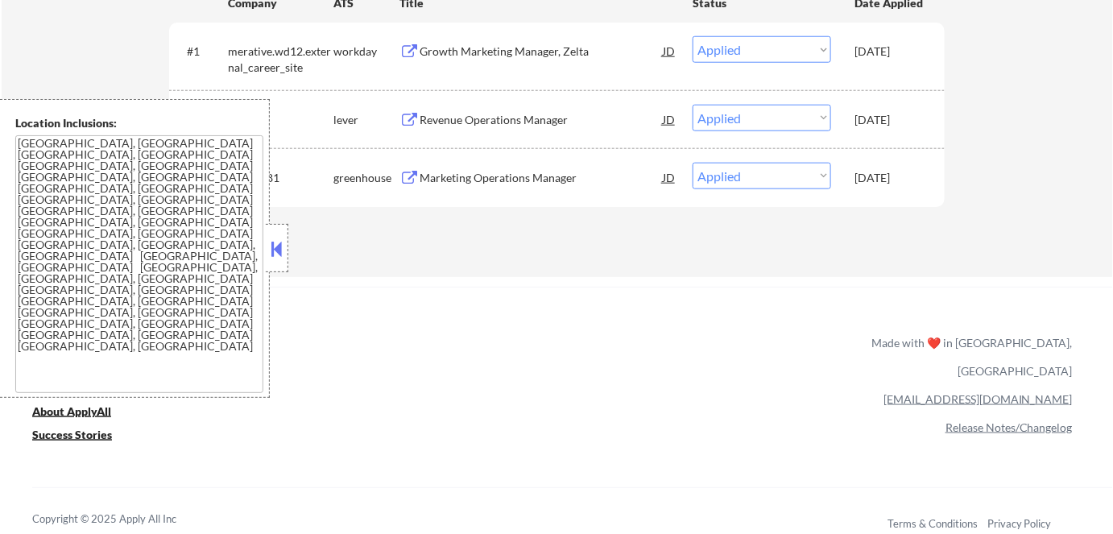
select select ""applied""
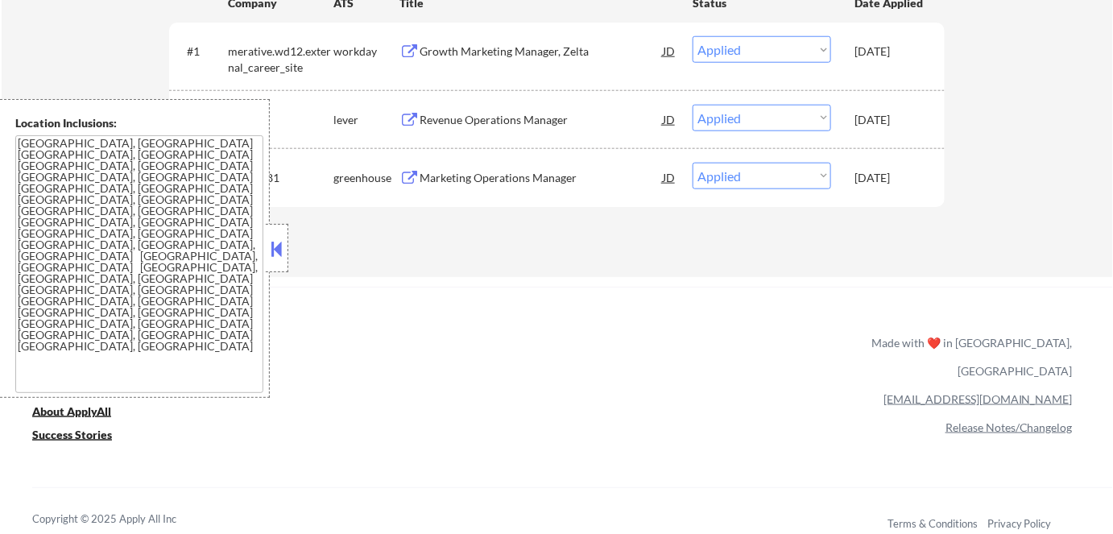
select select ""applied""
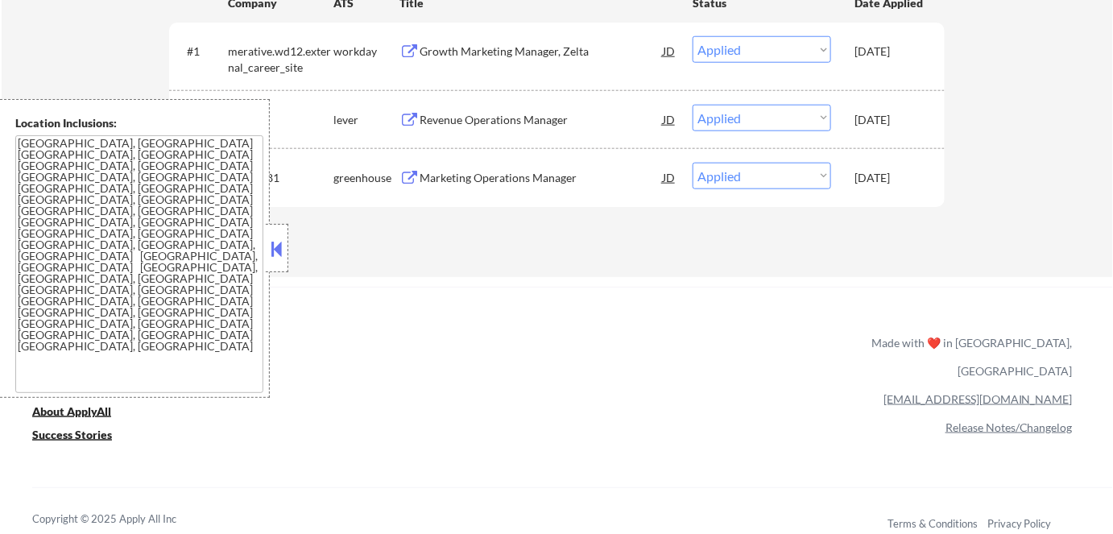
select select ""applied""
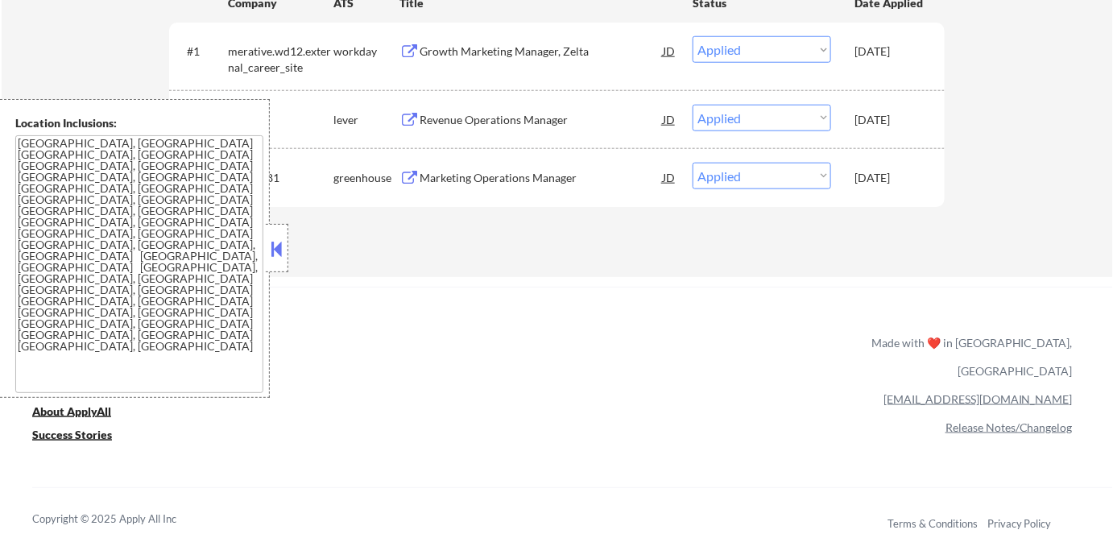
select select ""applied""
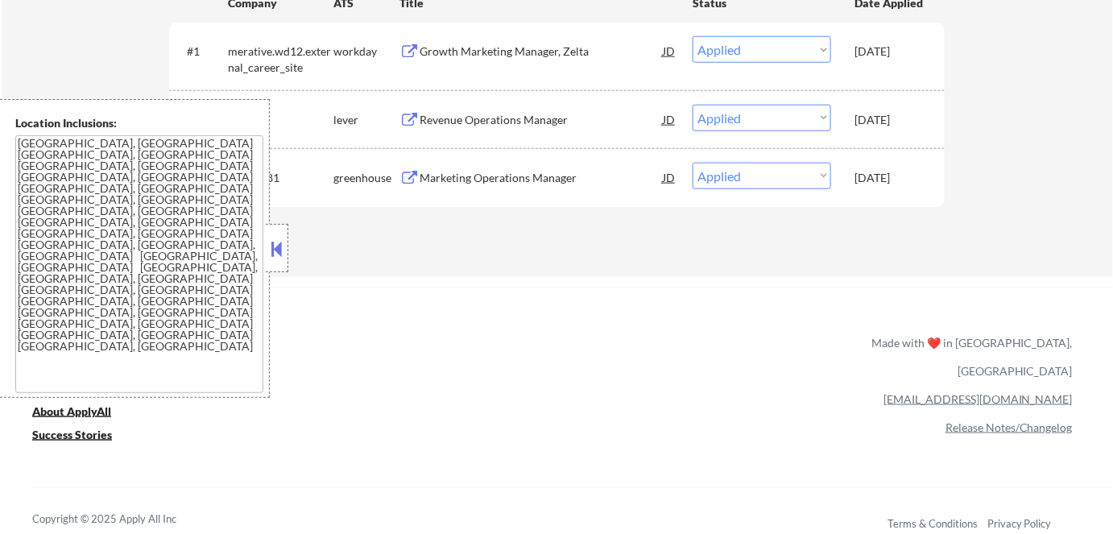
select select ""applied""
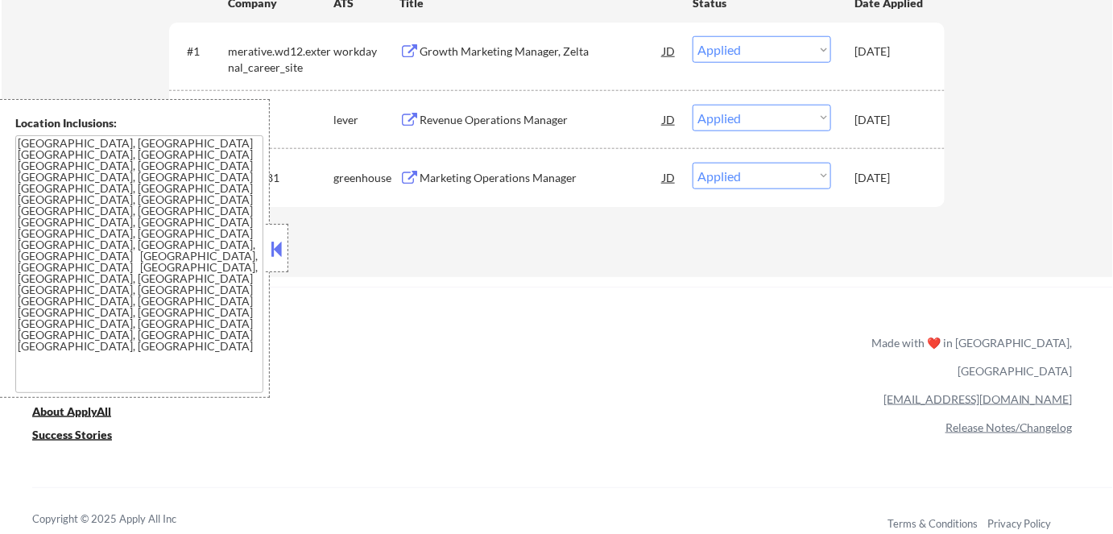
select select ""applied""
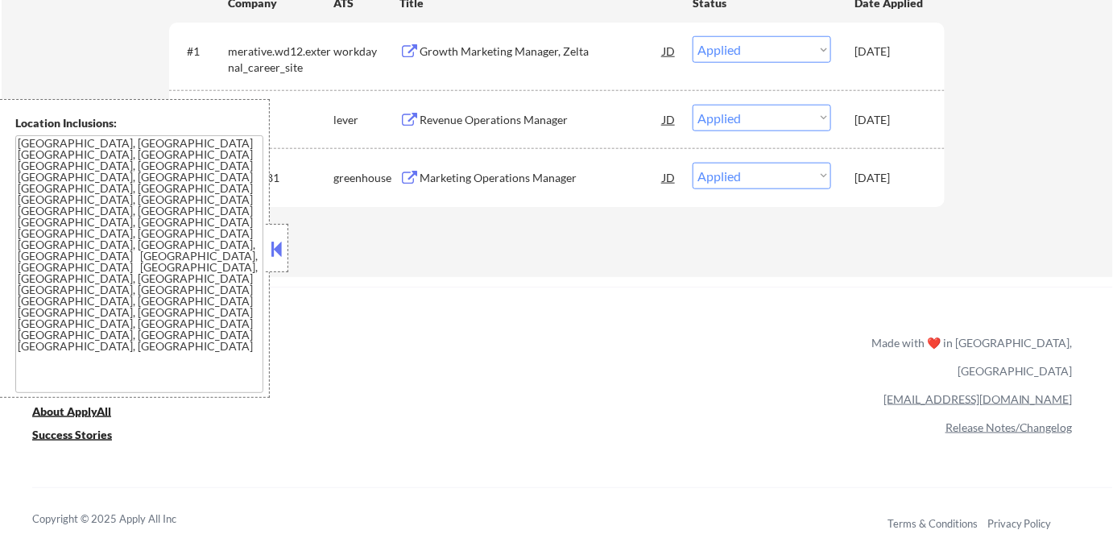
select select ""applied""
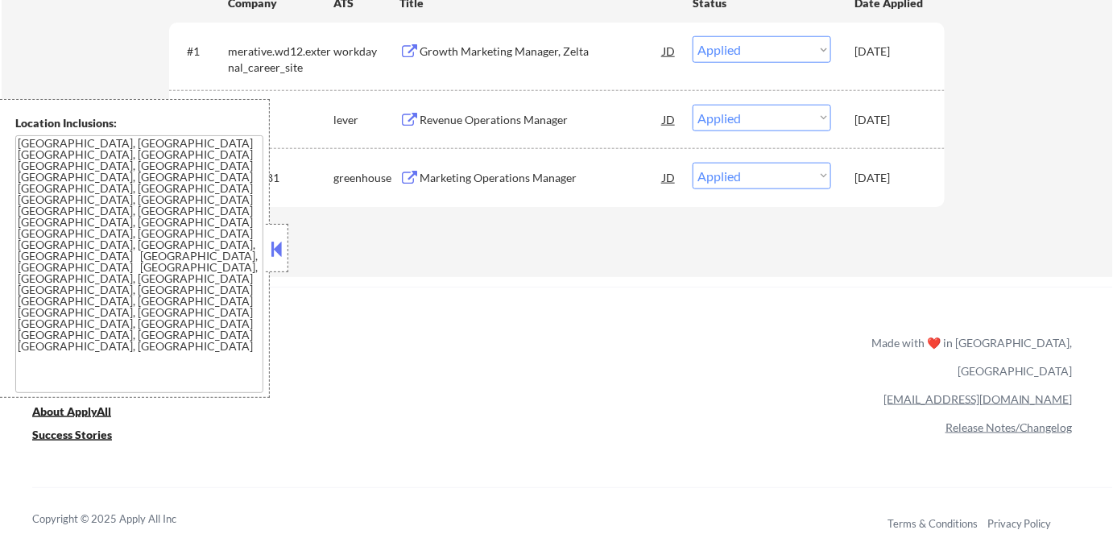
select select ""applied""
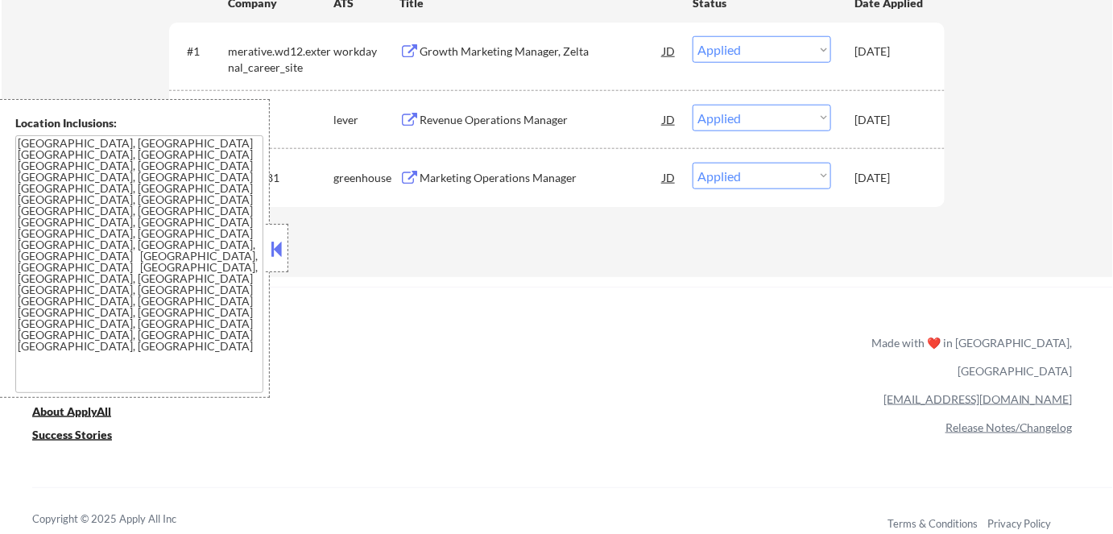
select select ""applied""
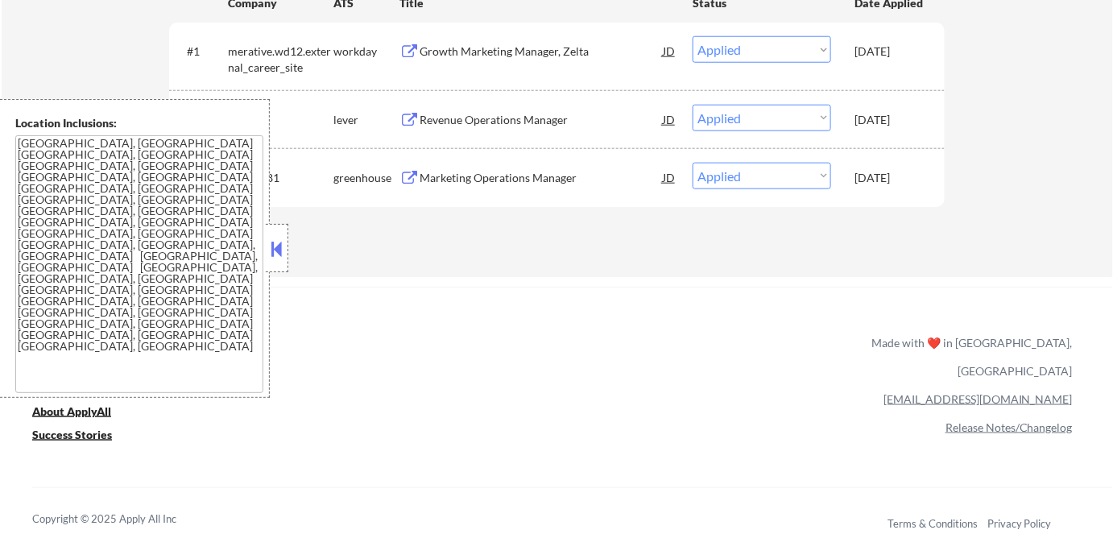
select select ""applied""
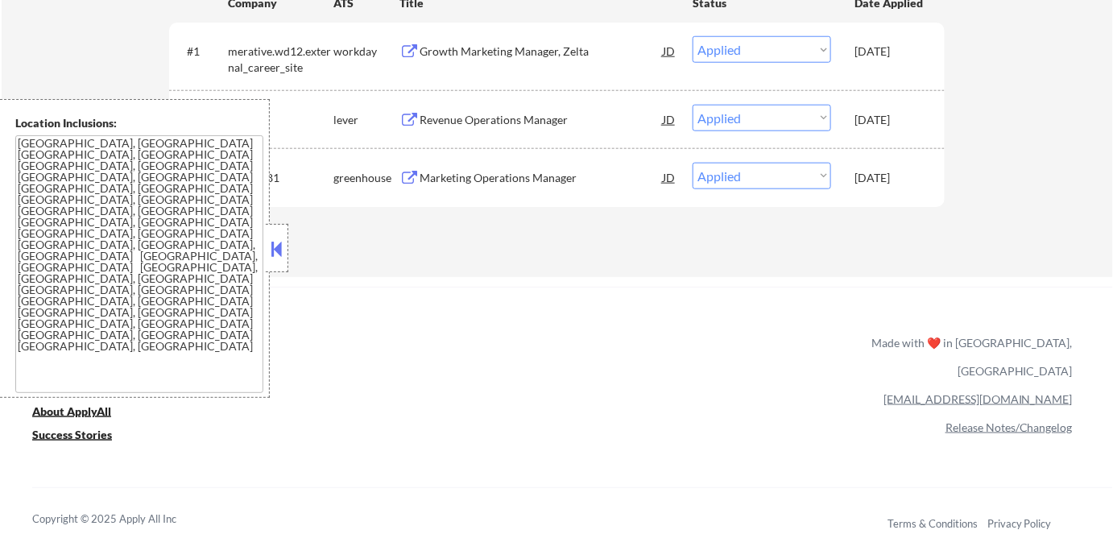
select select ""applied""
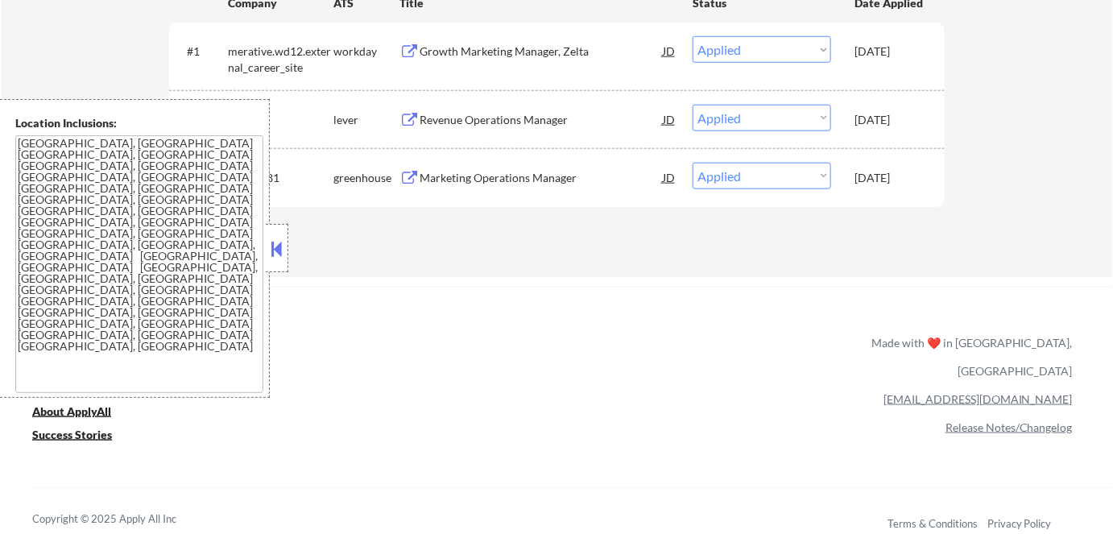
select select ""applied""
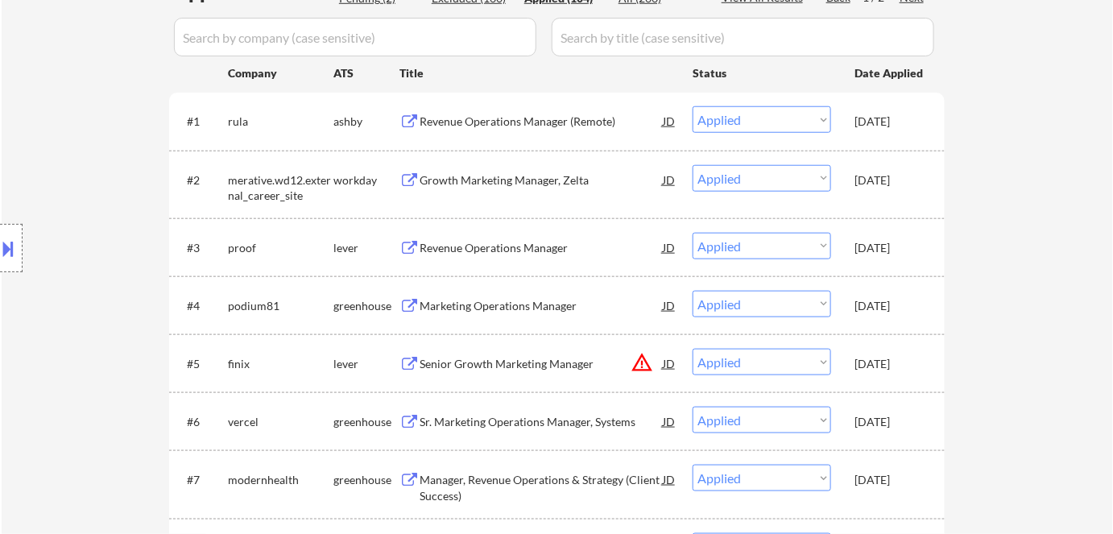
scroll to position [219, 0]
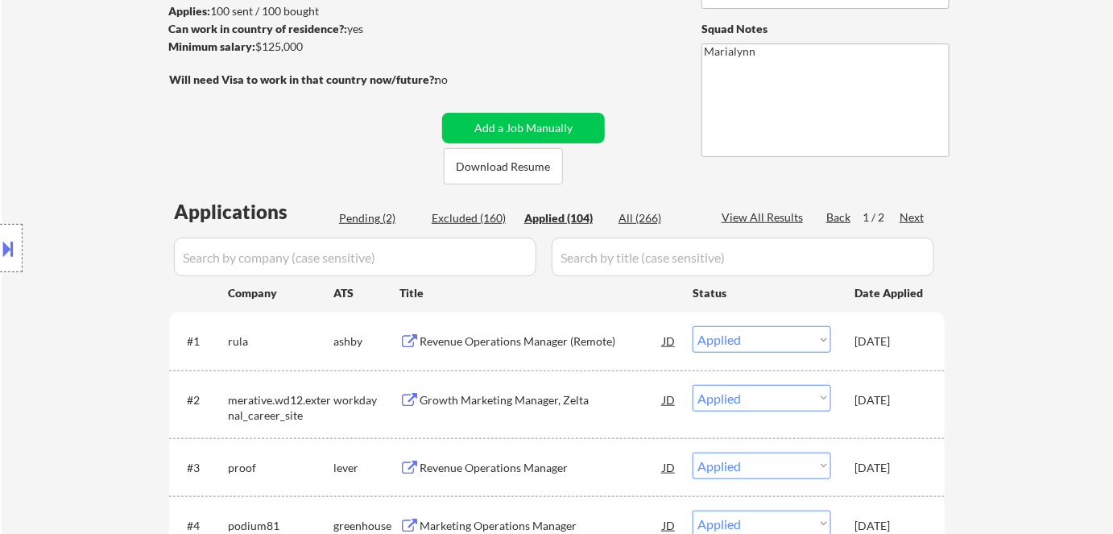
click at [389, 219] on div "Pending (2)" at bounding box center [379, 218] width 81 height 16
select select ""pending""
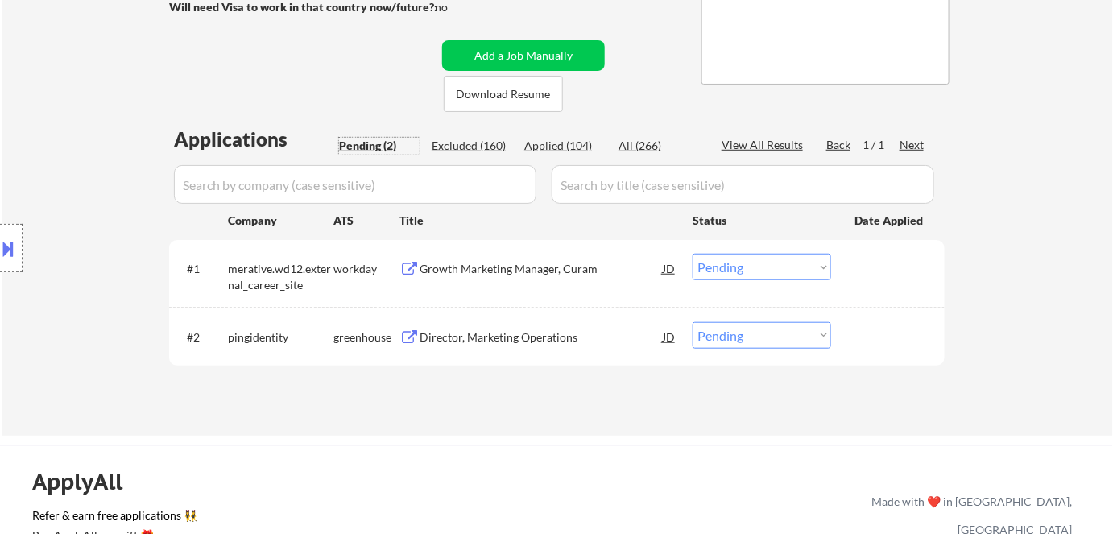
scroll to position [292, 0]
click at [762, 336] on select "Choose an option... Pending Applied Excluded (Questions) Excluded (Expired) Exc…" at bounding box center [761, 334] width 138 height 27
select select ""applied""
click at [692, 321] on select "Choose an option... Pending Applied Excluded (Questions) Excluded (Expired) Exc…" at bounding box center [761, 334] width 138 height 27
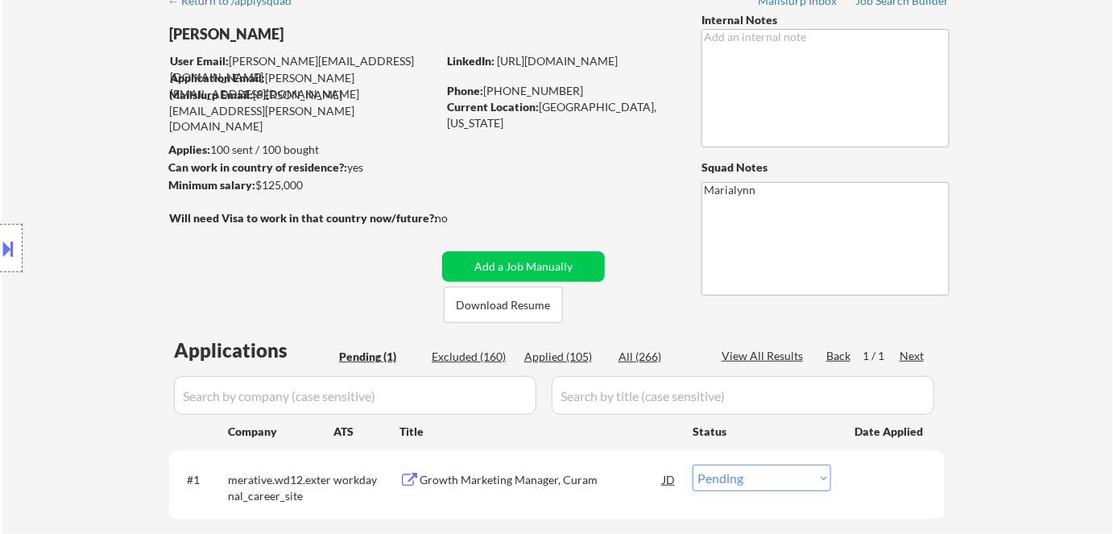
scroll to position [0, 0]
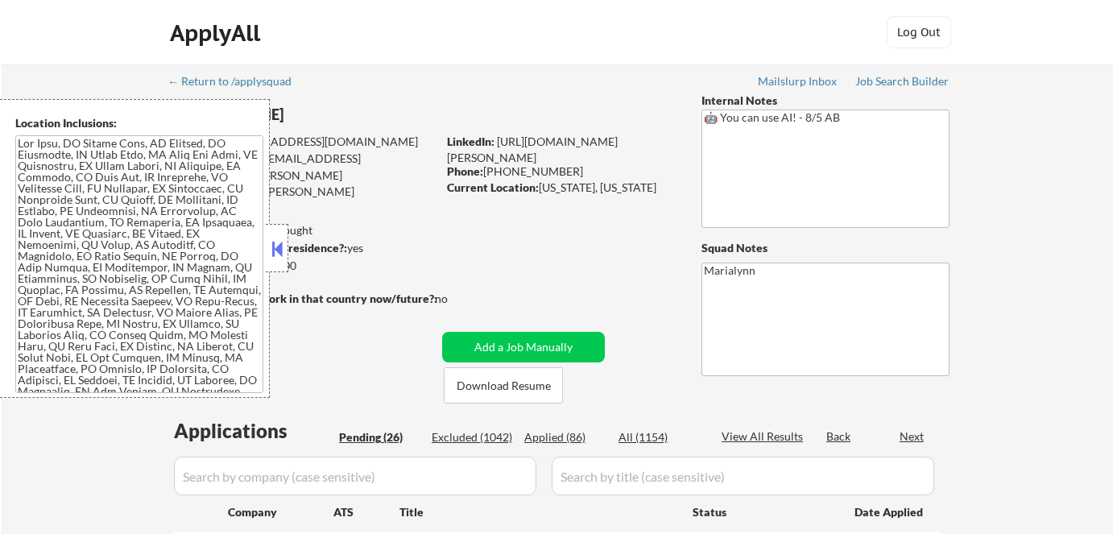
select select ""pending""
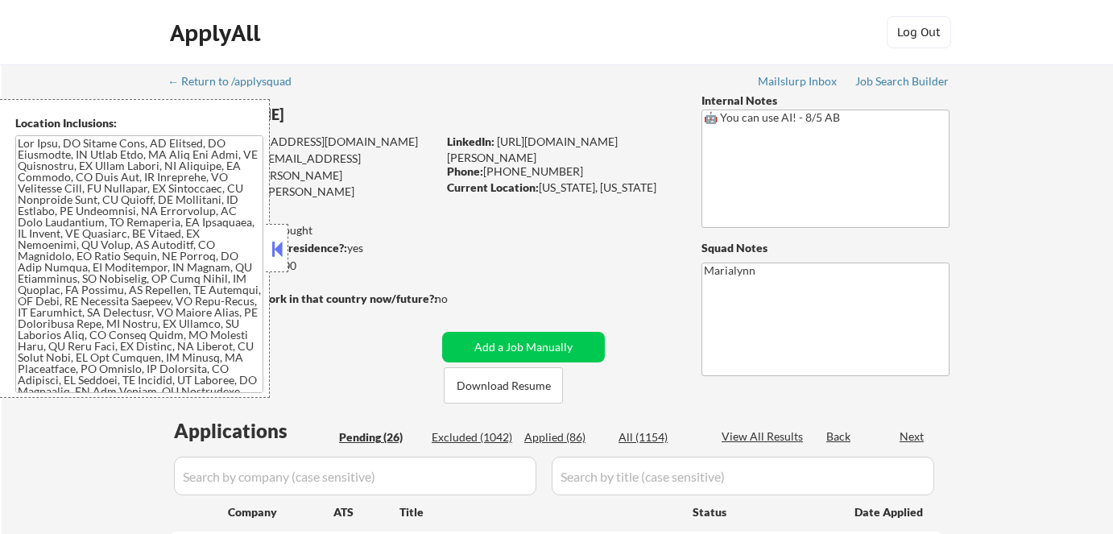
select select ""pending""
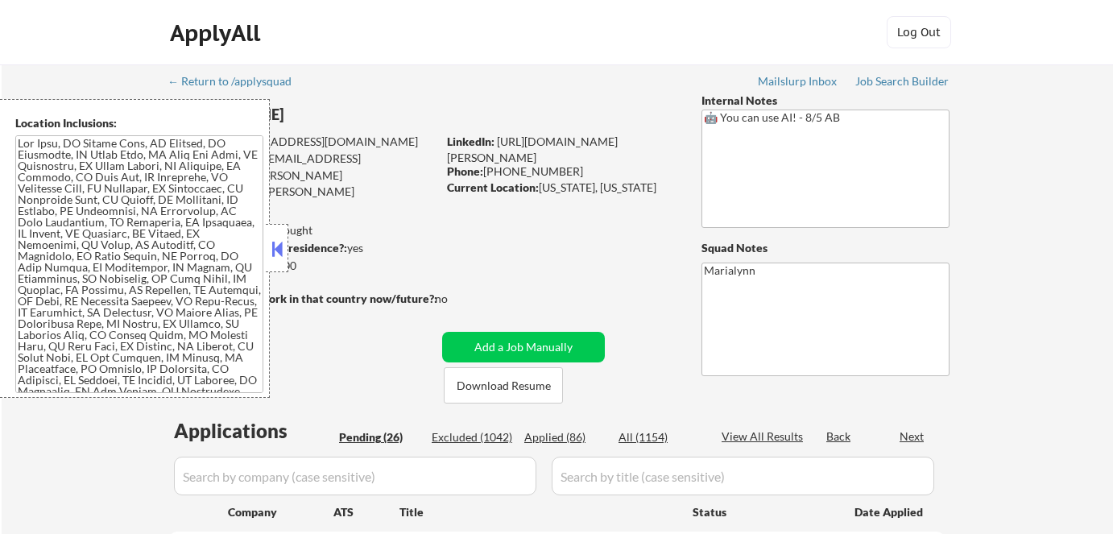
select select ""pending""
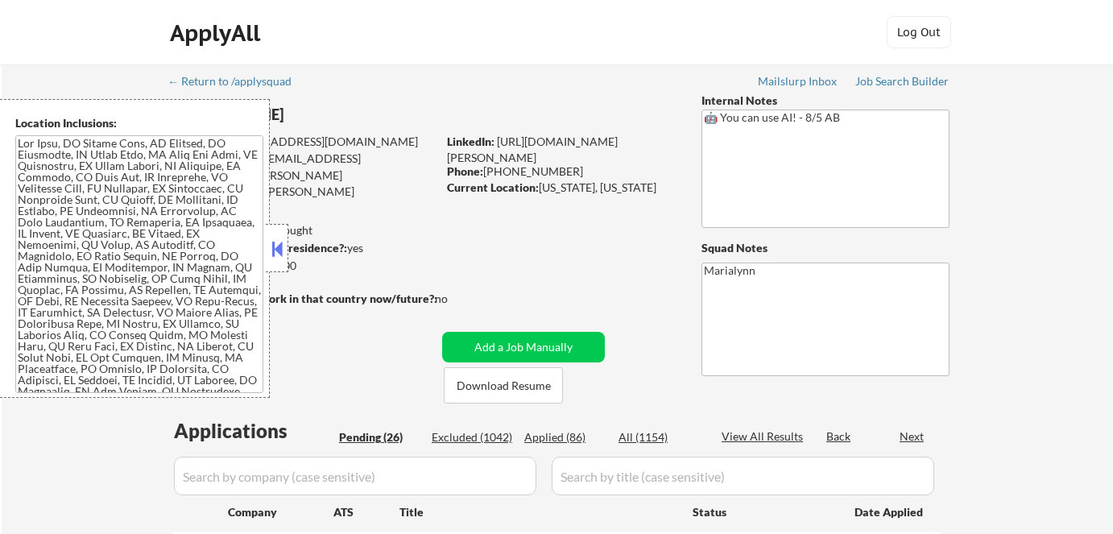
select select ""pending""
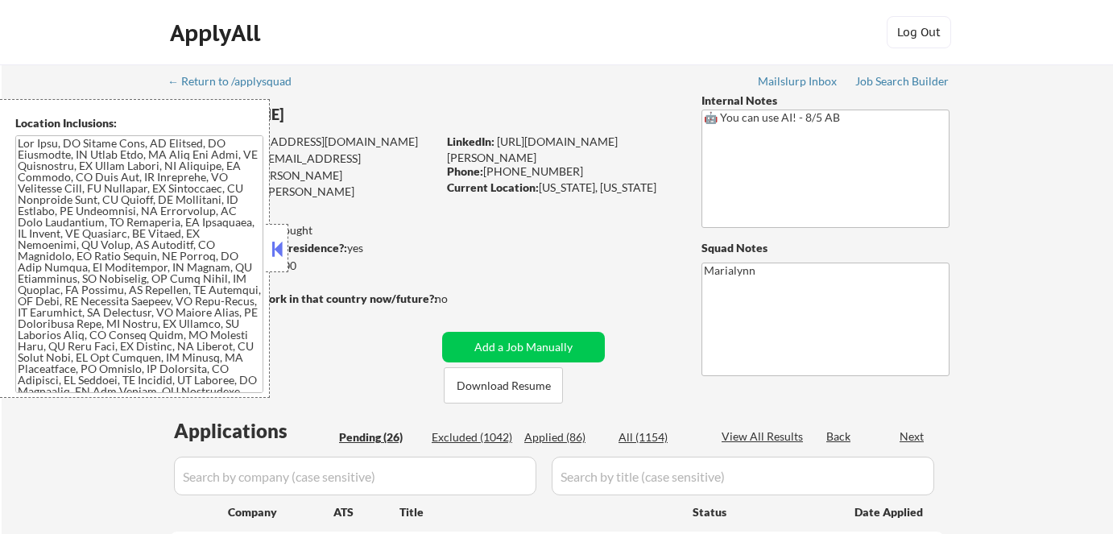
select select ""pending""
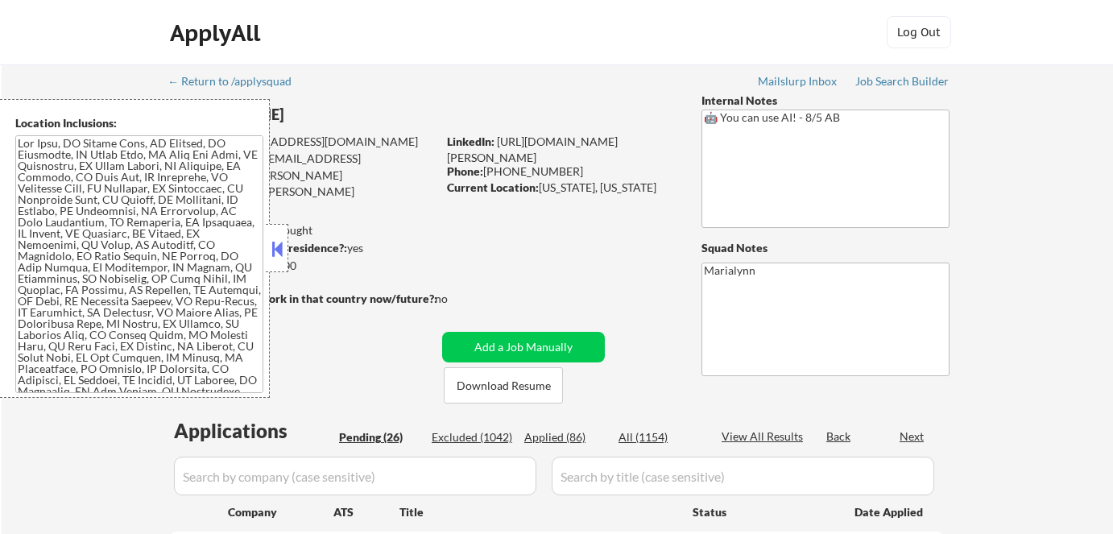
select select ""pending""
drag, startPoint x: 278, startPoint y: 251, endPoint x: 313, endPoint y: 245, distance: 36.0
click at [279, 251] on button at bounding box center [277, 249] width 18 height 24
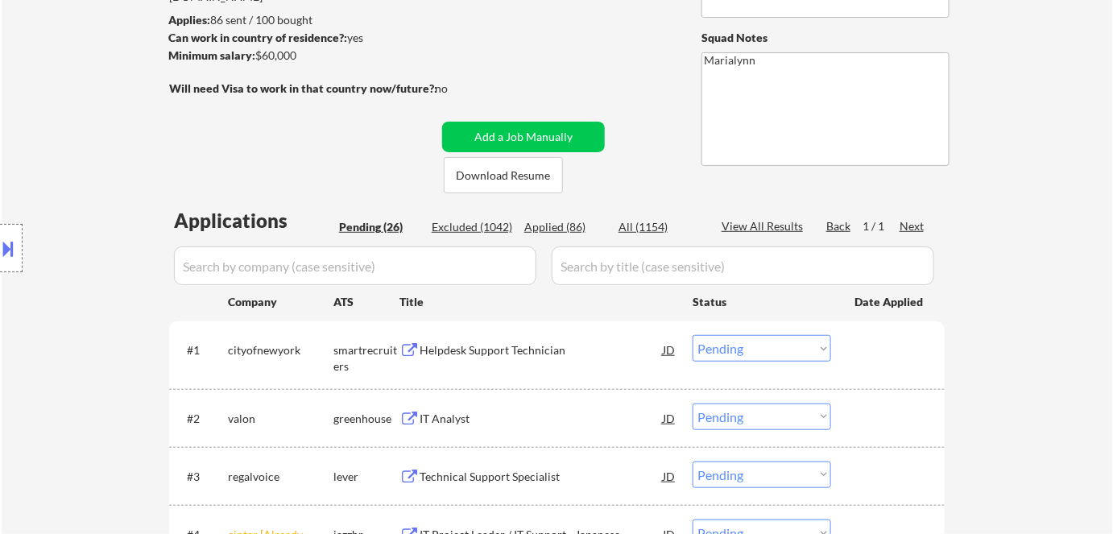
scroll to position [219, 0]
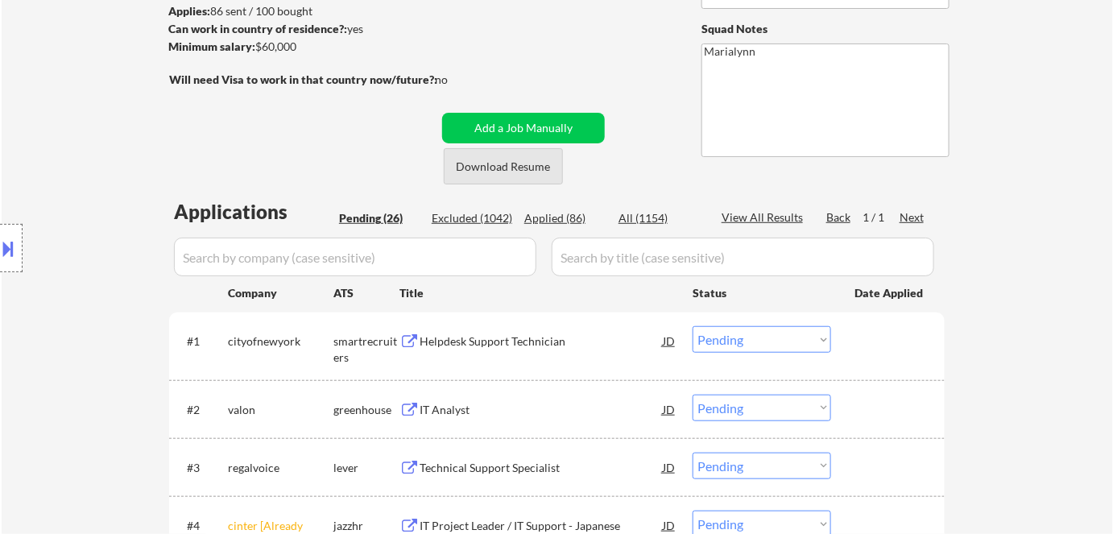
click at [498, 163] on button "Download Resume" at bounding box center [503, 166] width 119 height 36
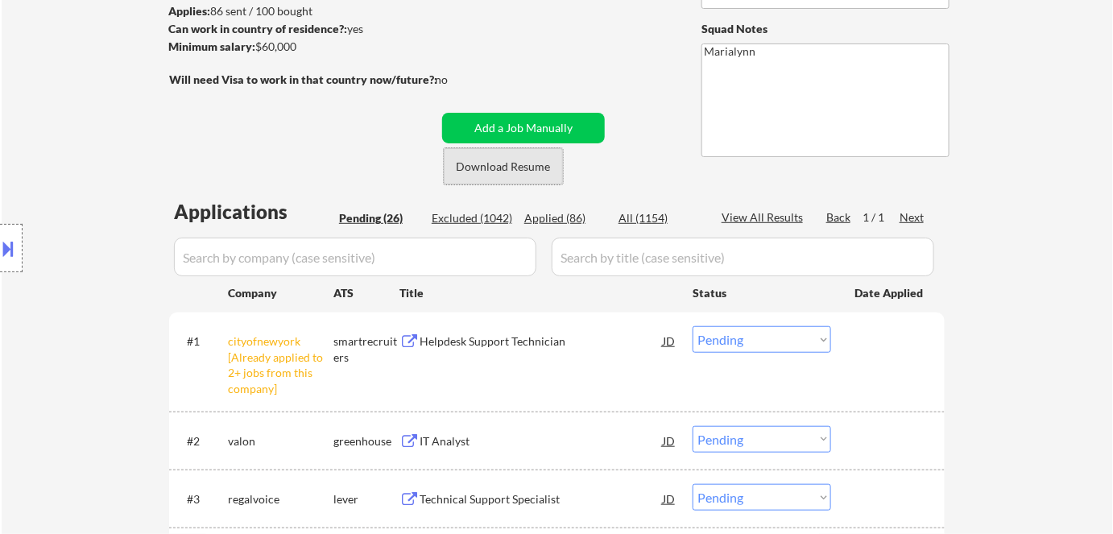
scroll to position [292, 0]
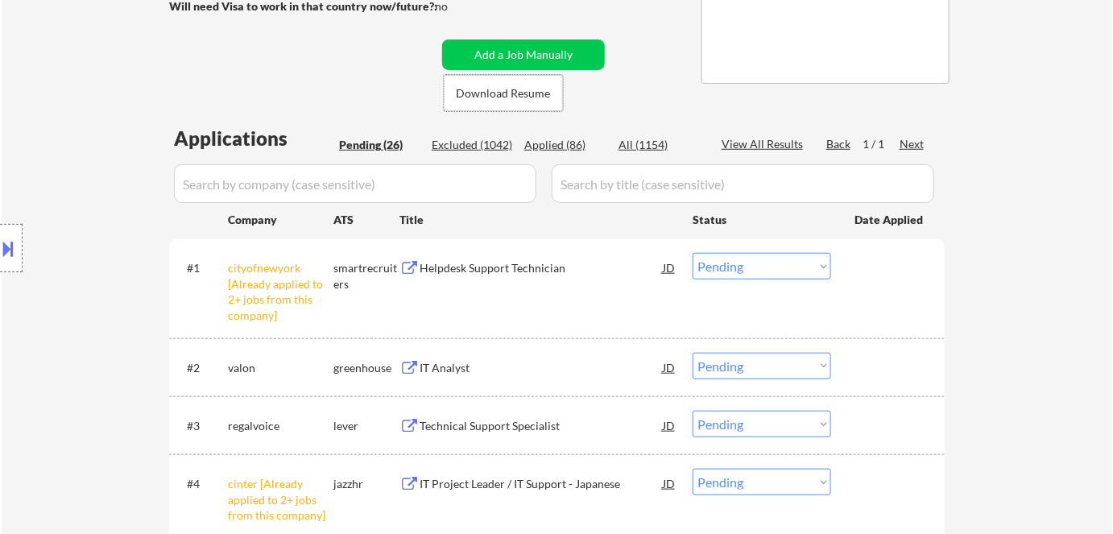
click at [782, 269] on select "Choose an option... Pending Applied Excluded (Questions) Excluded (Expired) Exc…" at bounding box center [761, 266] width 138 height 27
click at [692, 253] on select "Choose an option... Pending Applied Excluded (Questions) Excluded (Expired) Exc…" at bounding box center [761, 266] width 138 height 27
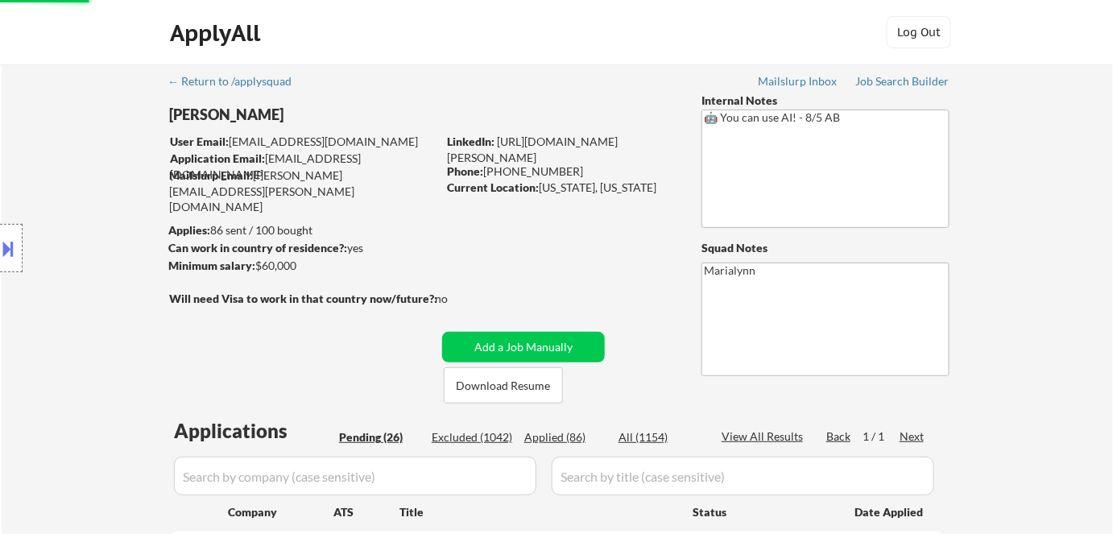
scroll to position [366, 0]
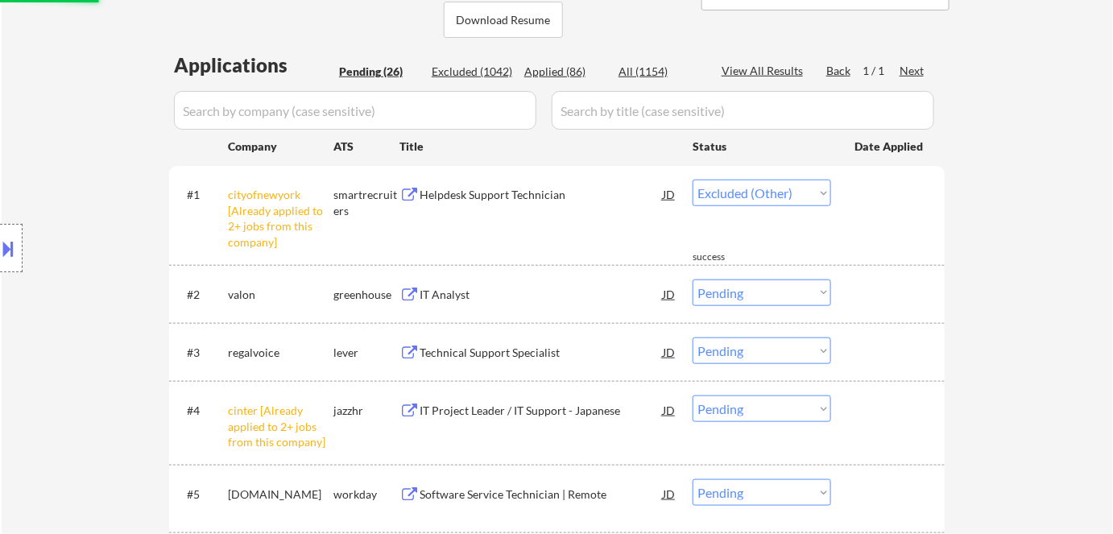
select select ""pending""
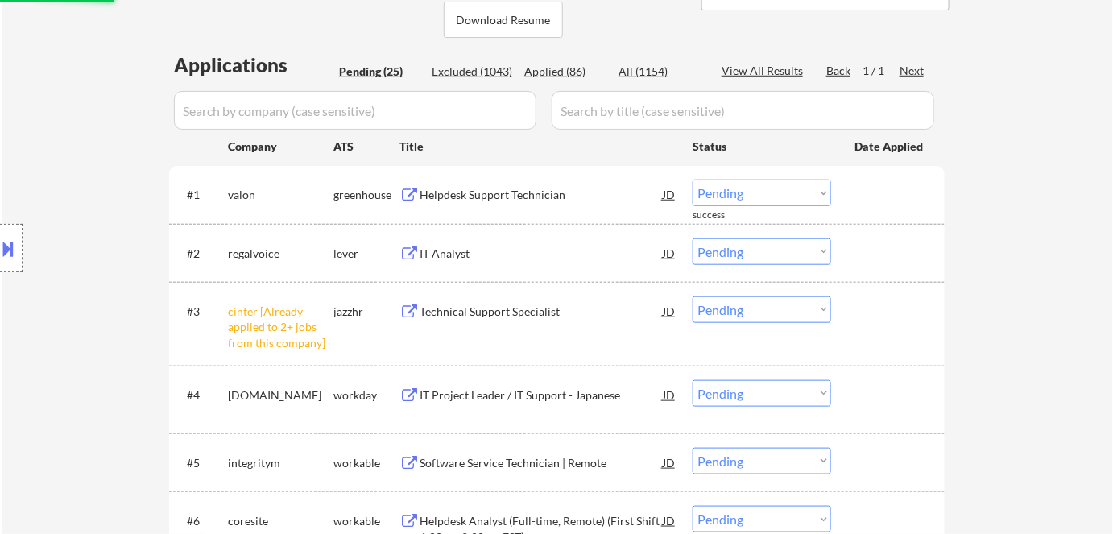
scroll to position [512, 0]
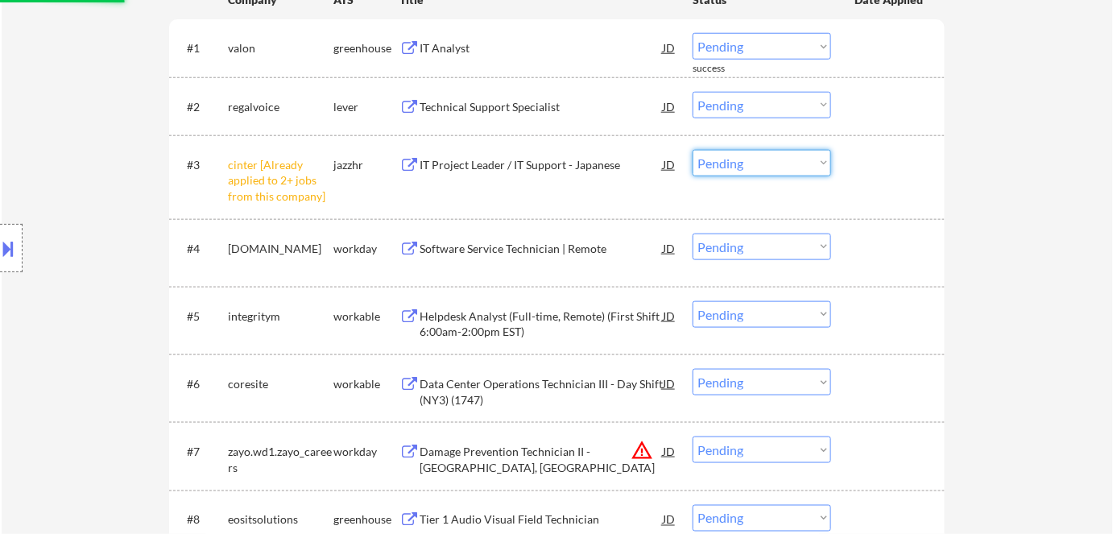
drag, startPoint x: 799, startPoint y: 163, endPoint x: 795, endPoint y: 174, distance: 12.0
click at [799, 163] on select "Choose an option... Pending Applied Excluded (Questions) Excluded (Expired) Exc…" at bounding box center [761, 163] width 138 height 27
click at [692, 150] on select "Choose an option... Pending Applied Excluded (Questions) Excluded (Expired) Exc…" at bounding box center [761, 163] width 138 height 27
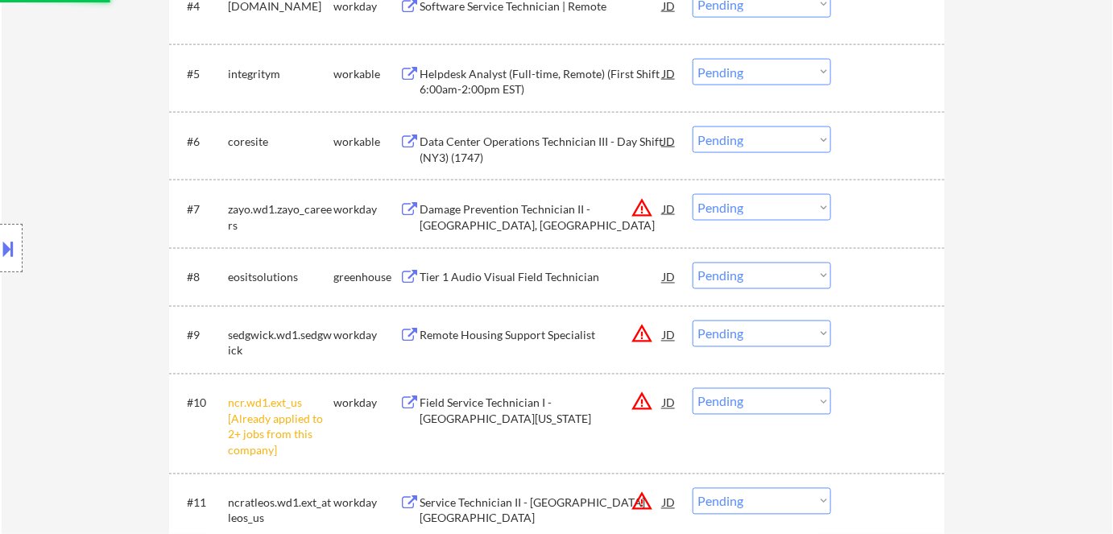
scroll to position [951, 0]
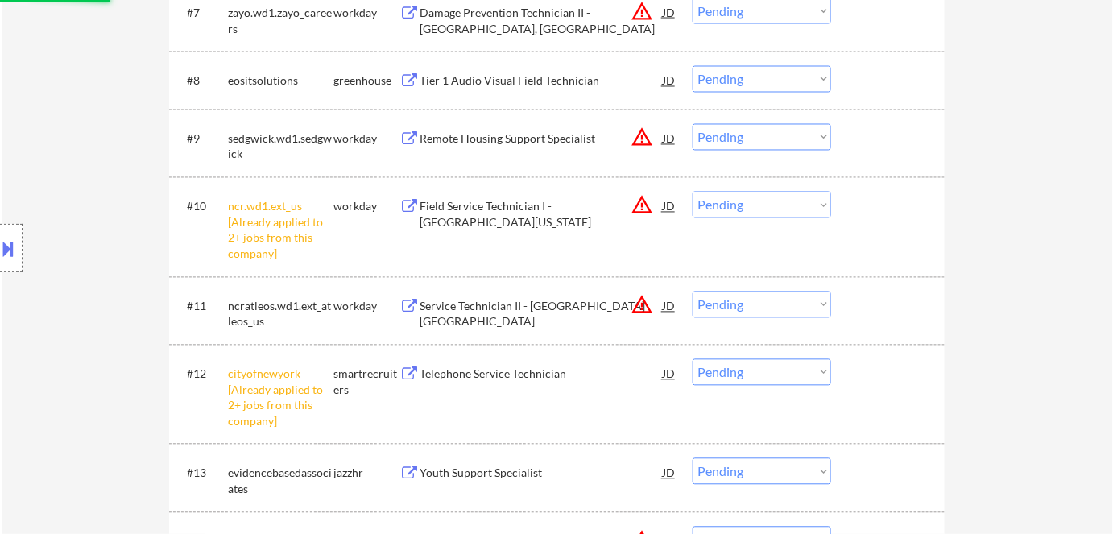
select select ""pending""
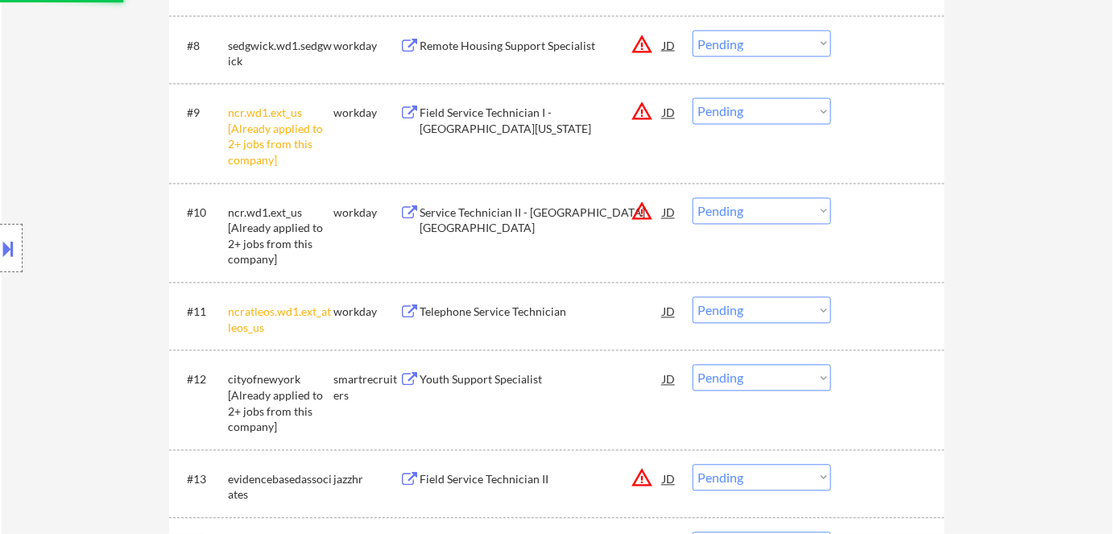
click at [762, 206] on select "Choose an option... Pending Applied Excluded (Questions) Excluded (Expired) Exc…" at bounding box center [761, 211] width 138 height 27
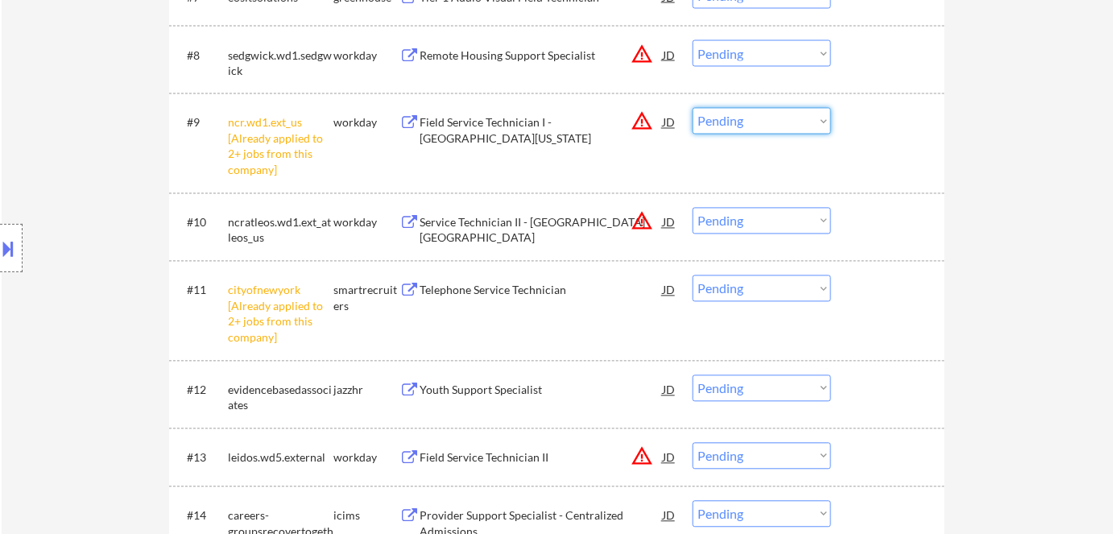
click at [800, 122] on select "Choose an option... Pending Applied Excluded (Questions) Excluded (Expired) Exc…" at bounding box center [761, 121] width 138 height 27
click at [692, 108] on select "Choose an option... Pending Applied Excluded (Questions) Excluded (Expired) Exc…" at bounding box center [761, 121] width 138 height 27
select select ""pending""
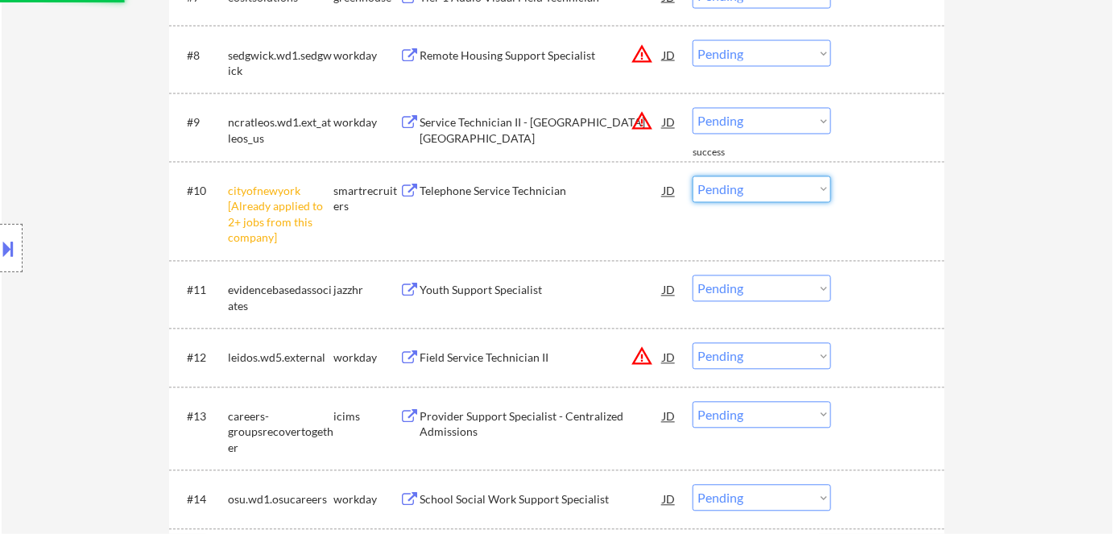
drag, startPoint x: 812, startPoint y: 188, endPoint x: 813, endPoint y: 200, distance: 12.2
click at [812, 189] on select "Choose an option... Pending Applied Excluded (Questions) Excluded (Expired) Exc…" at bounding box center [761, 189] width 138 height 27
click at [692, 176] on select "Choose an option... Pending Applied Excluded (Questions) Excluded (Expired) Exc…" at bounding box center [761, 189] width 138 height 27
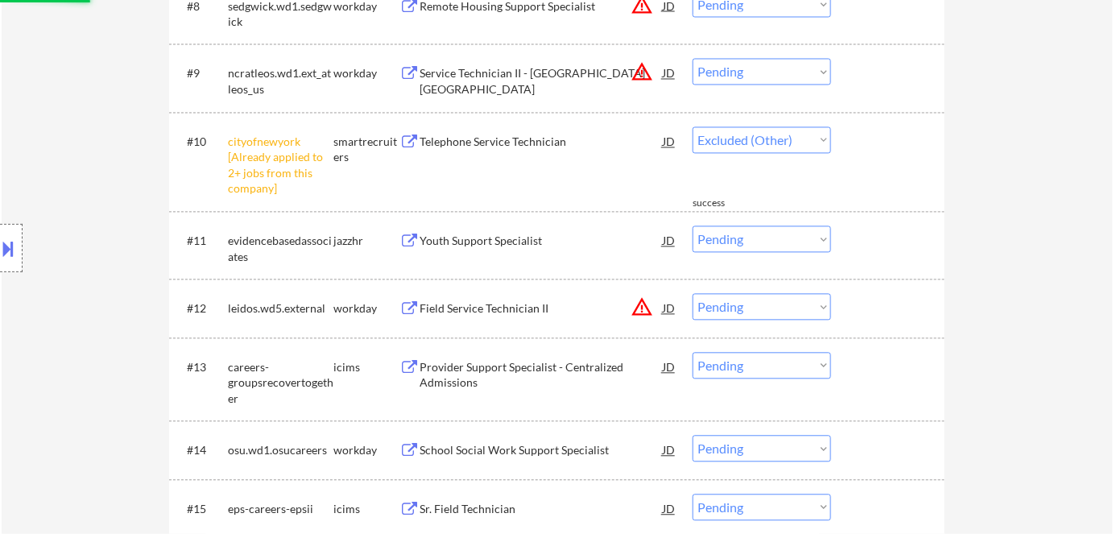
select select ""pending""
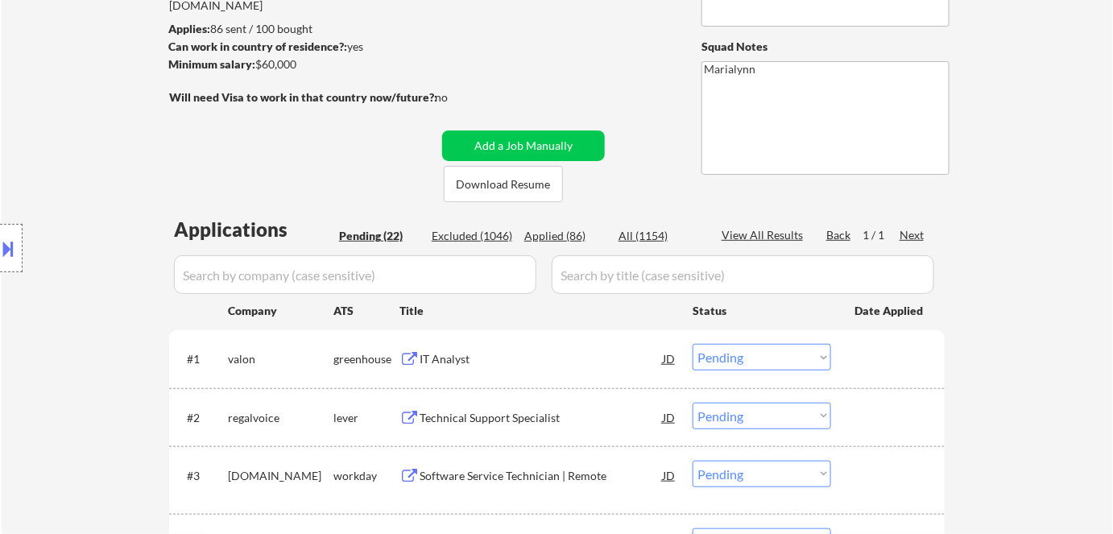
scroll to position [292, 0]
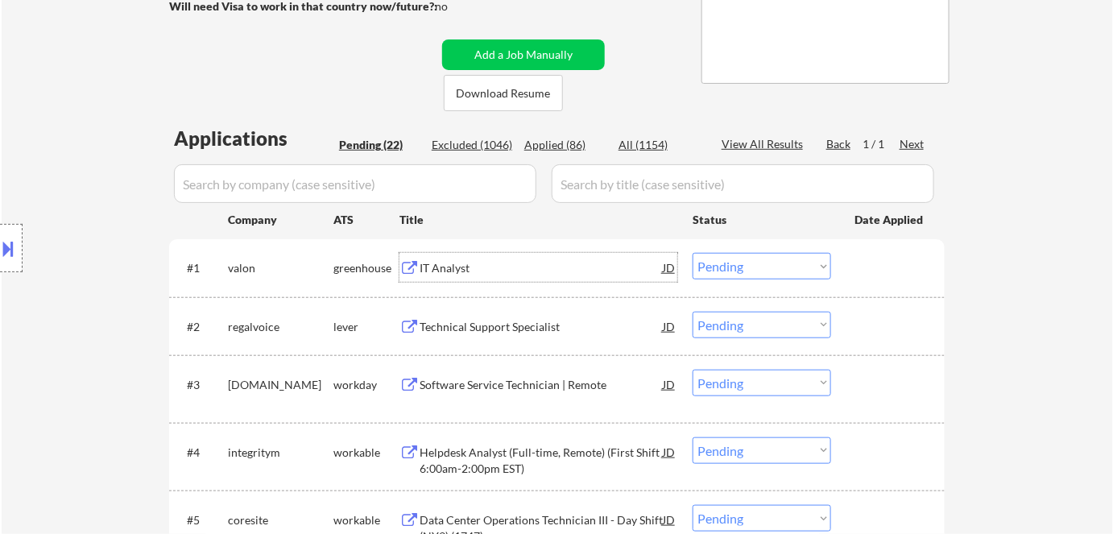
click at [451, 266] on div "IT Analyst" at bounding box center [540, 268] width 243 height 16
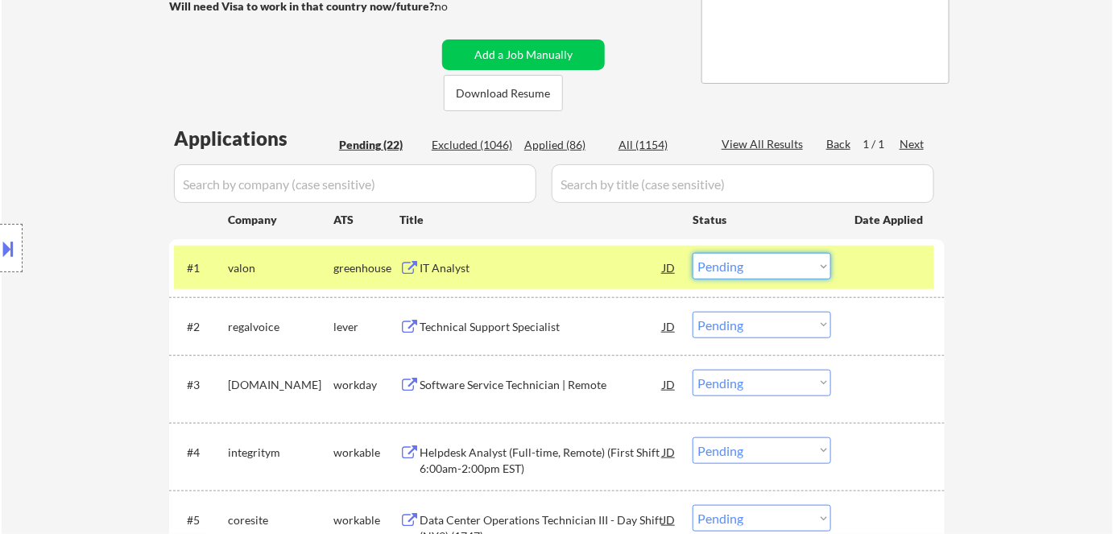
click at [771, 264] on select "Choose an option... Pending Applied Excluded (Questions) Excluded (Expired) Exc…" at bounding box center [761, 266] width 138 height 27
click at [692, 253] on select "Choose an option... Pending Applied Excluded (Questions) Excluded (Expired) Exc…" at bounding box center [761, 266] width 138 height 27
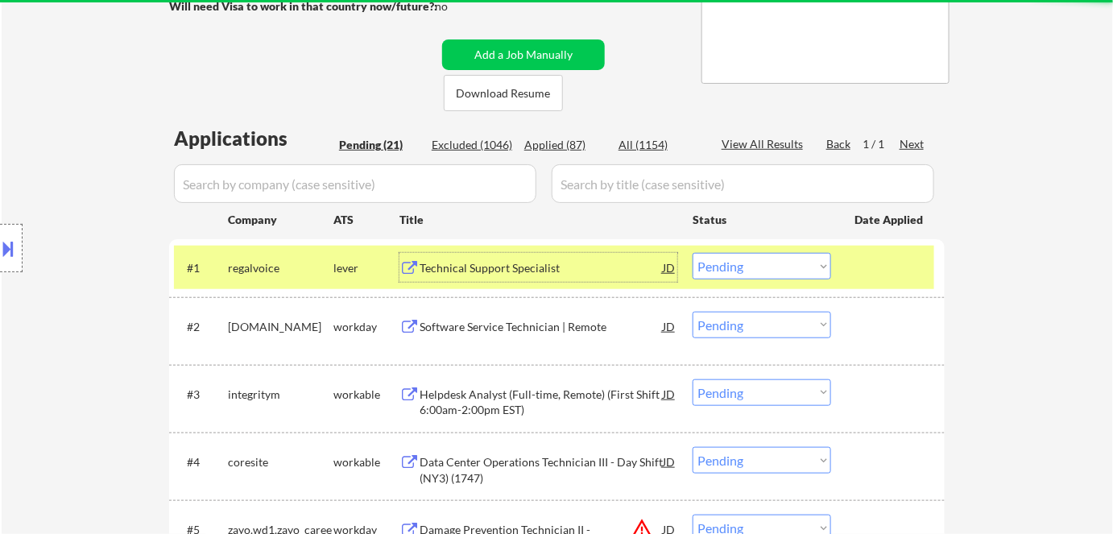
click at [502, 262] on div "Technical Support Specialist" at bounding box center [540, 268] width 243 height 16
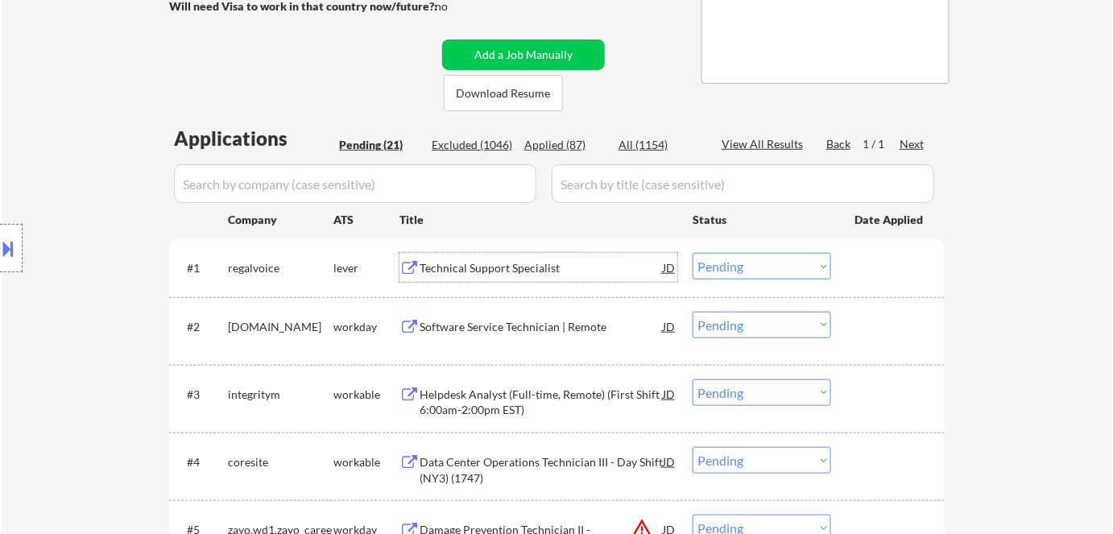
click at [17, 260] on div at bounding box center [11, 248] width 23 height 48
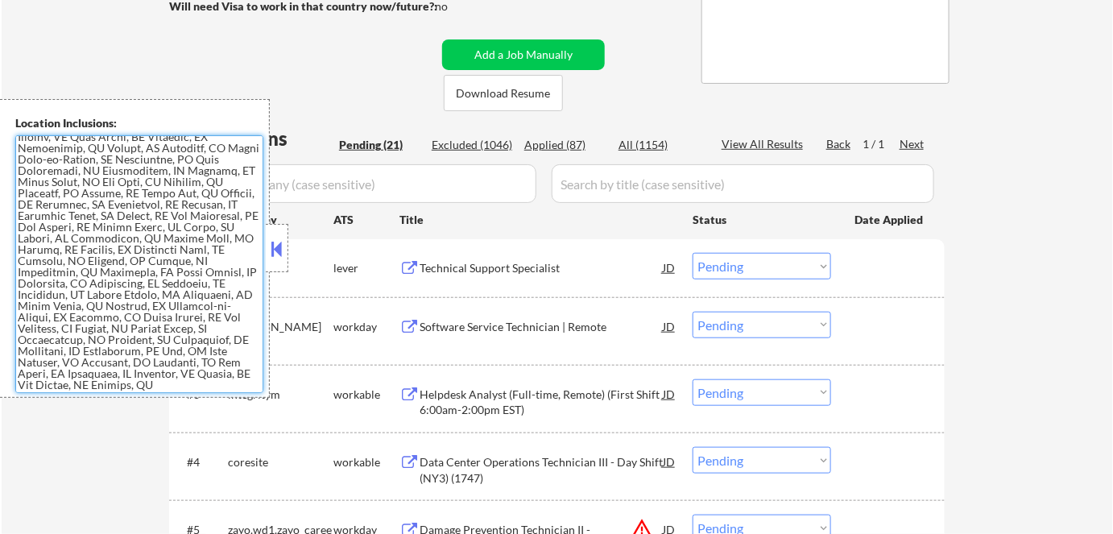
scroll to position [343, 0]
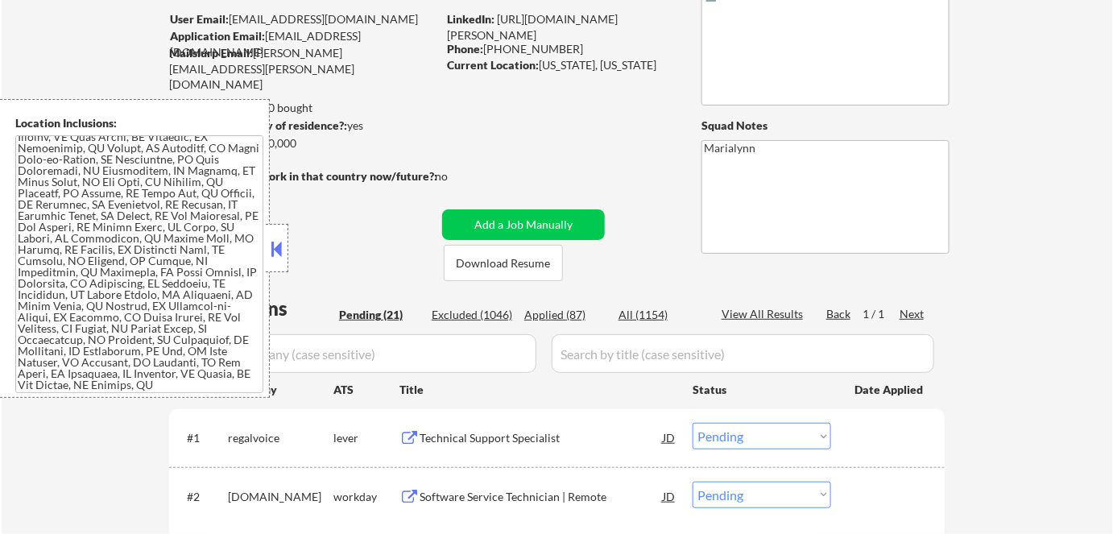
scroll to position [0, 0]
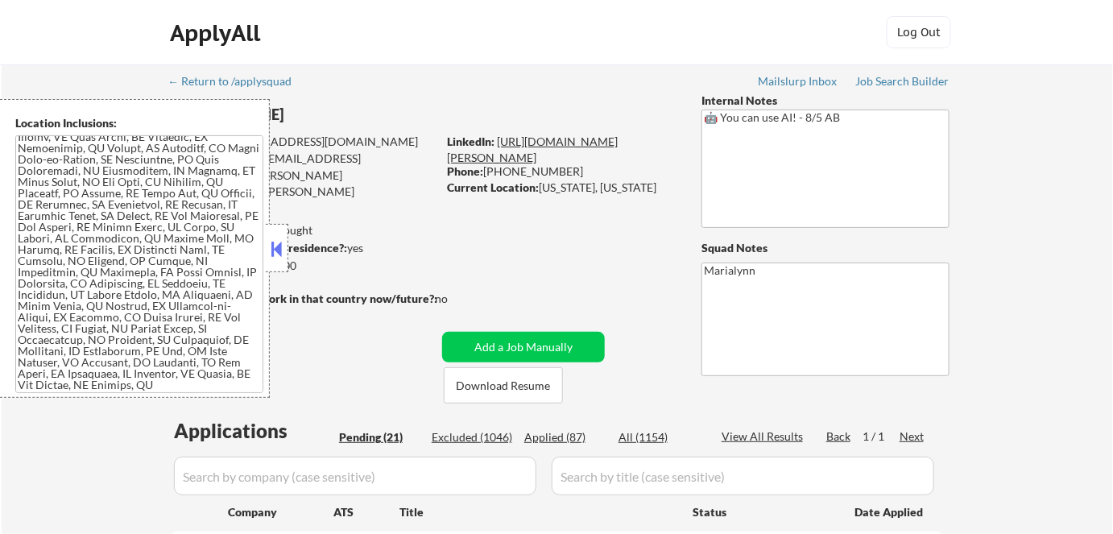
click at [524, 142] on link "https://www.linkedin.com/in/alex-fraum-1a4113a6/" at bounding box center [532, 149] width 171 height 30
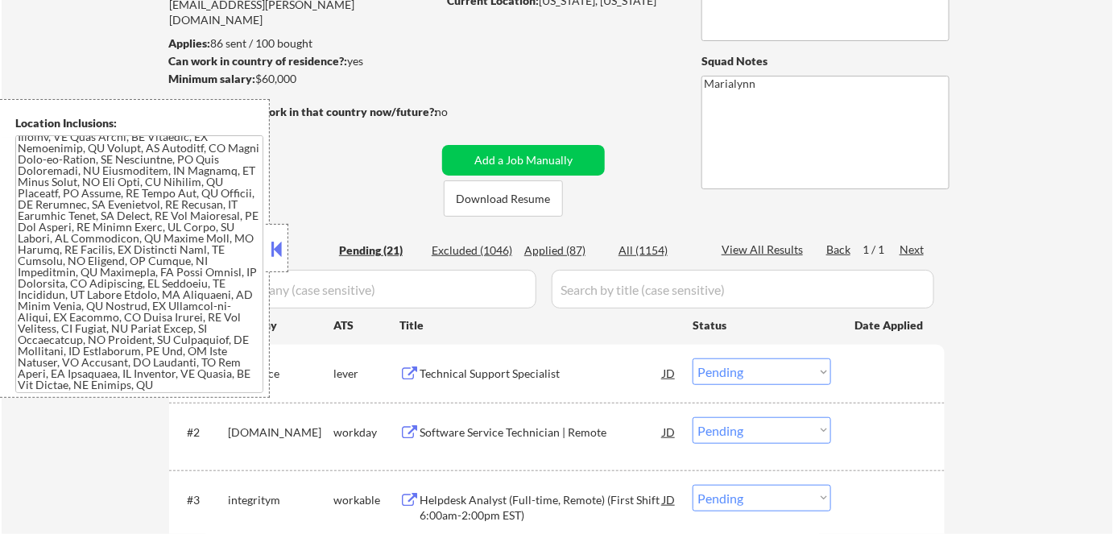
scroll to position [292, 0]
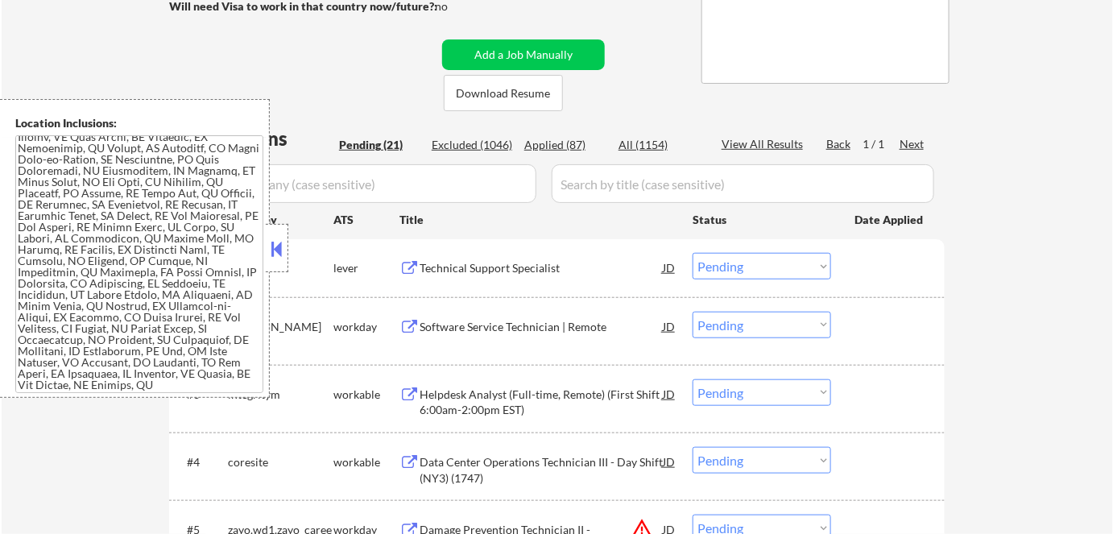
click at [275, 241] on button at bounding box center [277, 249] width 18 height 24
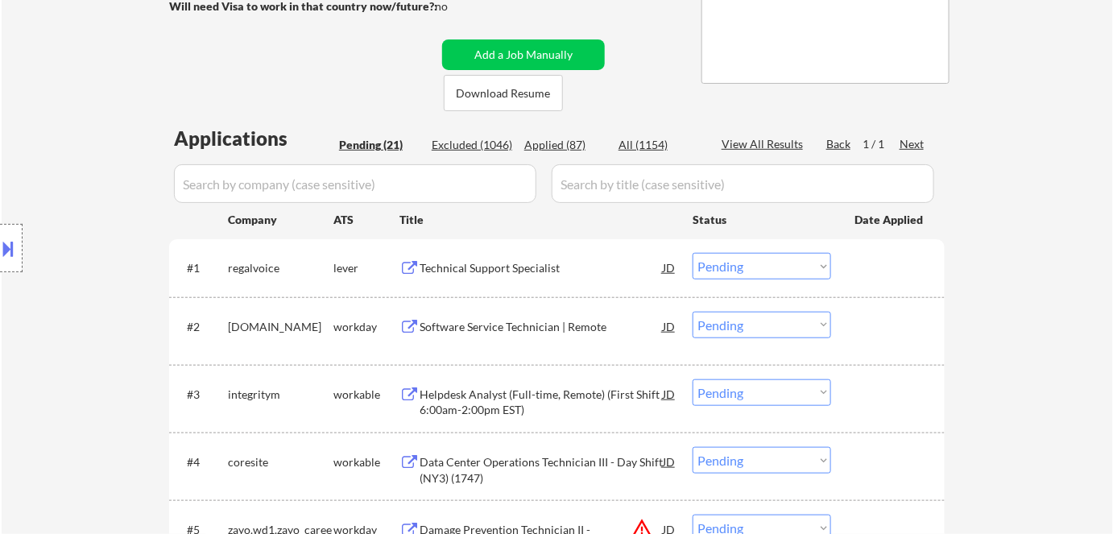
click at [729, 260] on select "Choose an option... Pending Applied Excluded (Questions) Excluded (Expired) Exc…" at bounding box center [761, 266] width 138 height 27
click at [692, 253] on select "Choose an option... Pending Applied Excluded (Questions) Excluded (Expired) Exc…" at bounding box center [761, 266] width 138 height 27
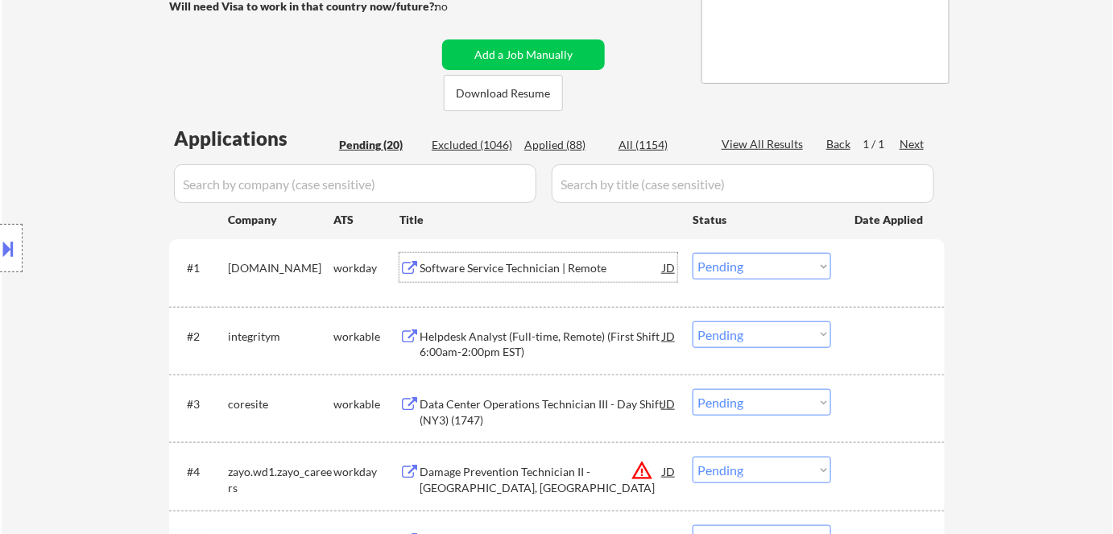
click at [485, 272] on div "Software Service Technician | Remote" at bounding box center [540, 268] width 243 height 16
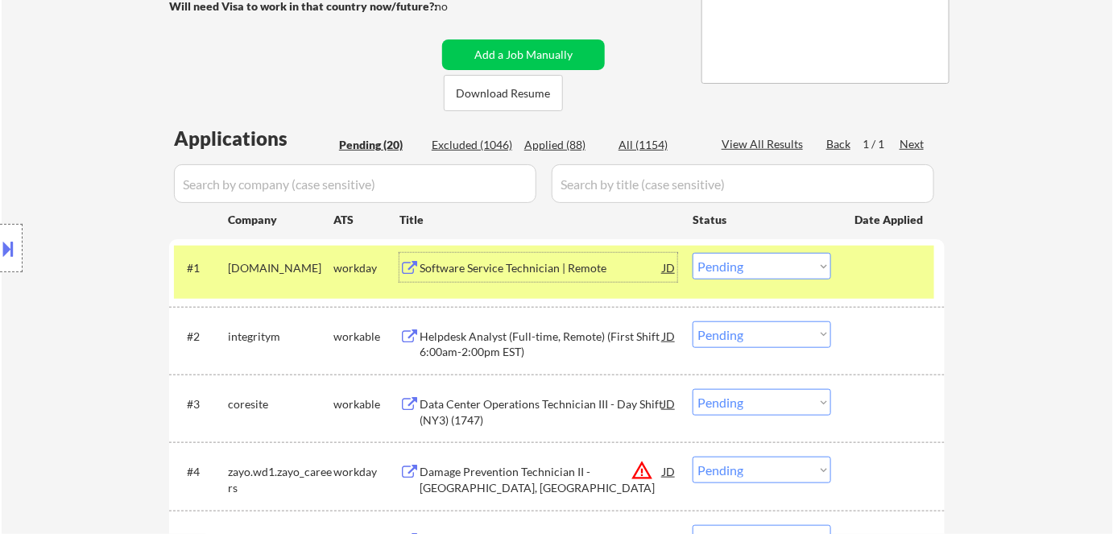
click at [751, 265] on select "Choose an option... Pending Applied Excluded (Questions) Excluded (Expired) Exc…" at bounding box center [761, 266] width 138 height 27
click at [692, 253] on select "Choose an option... Pending Applied Excluded (Questions) Excluded (Expired) Exc…" at bounding box center [761, 266] width 138 height 27
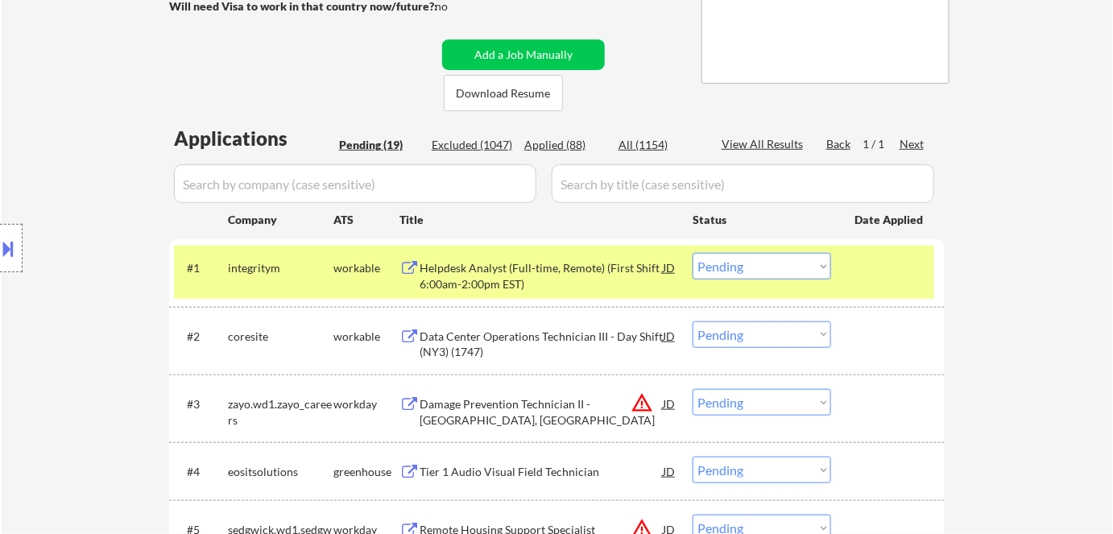
click at [571, 264] on div "Helpdesk Analyst (Full-time, Remote) (First Shift 6:00am-2:00pm EST)" at bounding box center [540, 275] width 243 height 31
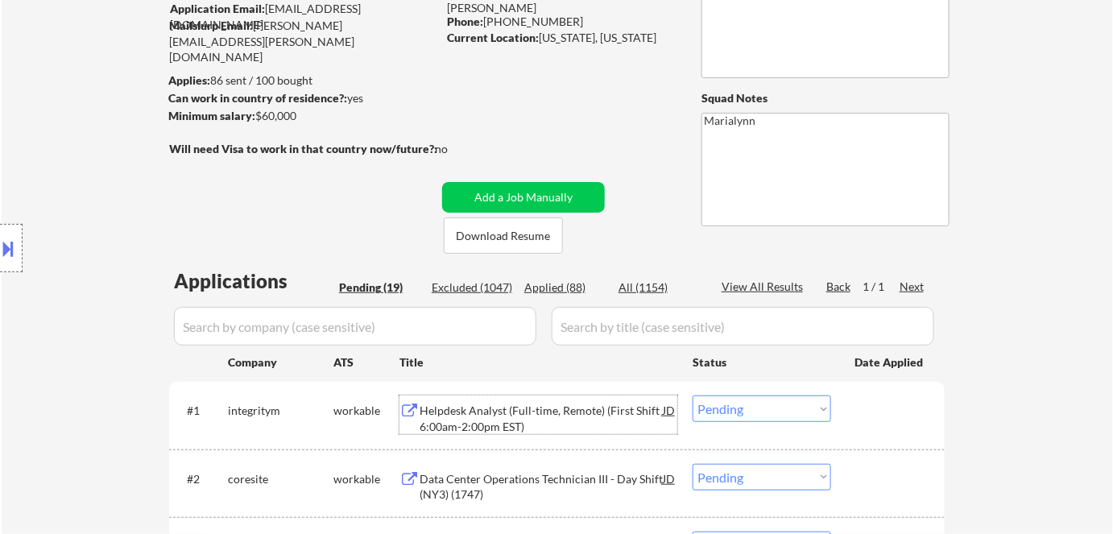
scroll to position [72, 0]
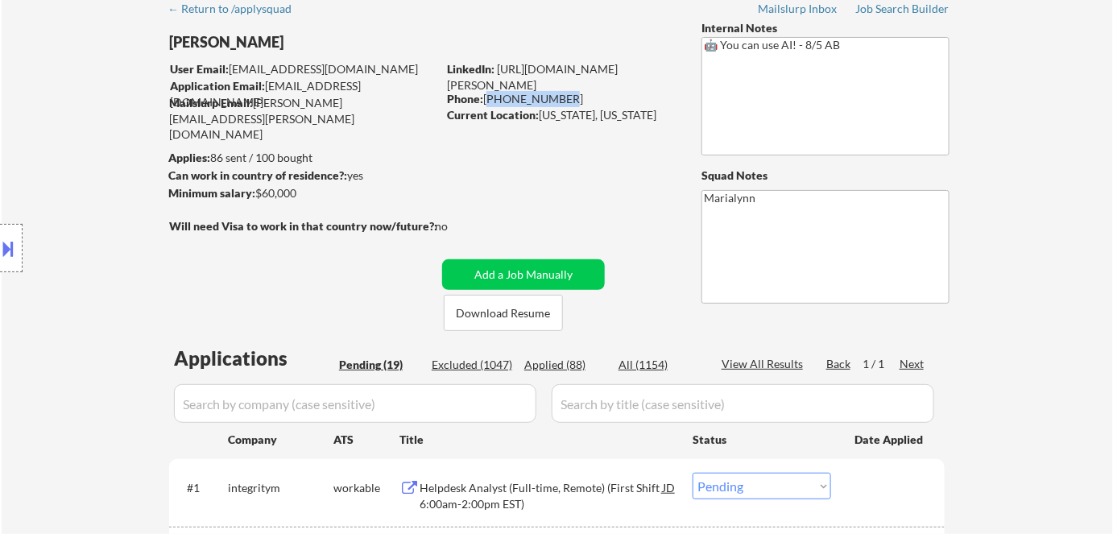
drag, startPoint x: 487, startPoint y: 95, endPoint x: 560, endPoint y: 95, distance: 73.3
click at [560, 95] on div "Phone: 267 559 4421" at bounding box center [561, 99] width 228 height 16
copy div "267 559 4421"
drag, startPoint x: 256, startPoint y: 191, endPoint x: 279, endPoint y: 194, distance: 22.8
click at [278, 194] on div "Location Inclusions:" at bounding box center [144, 248] width 288 height 299
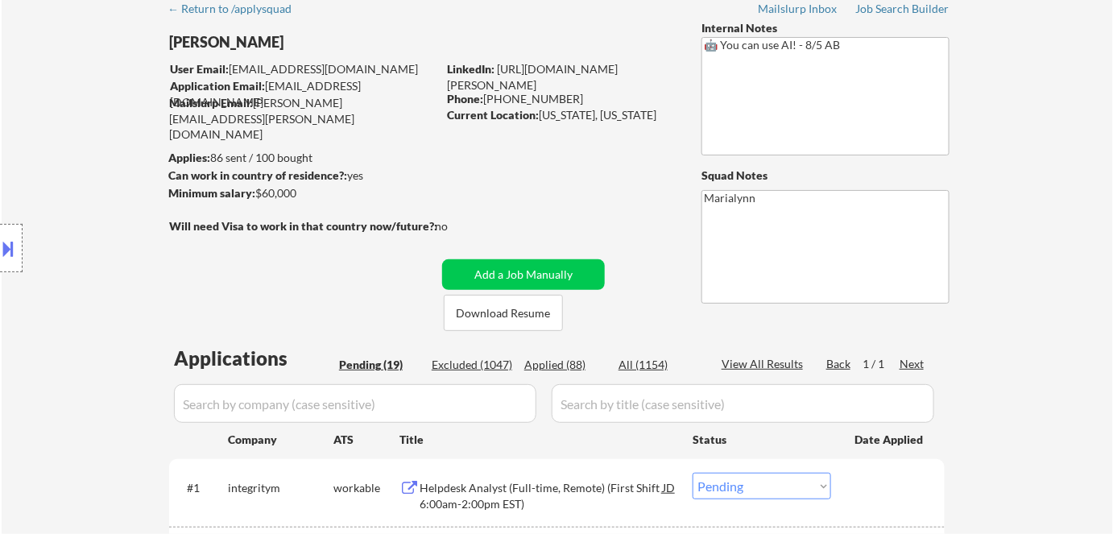
click at [283, 193] on div "Location Inclusions:" at bounding box center [144, 248] width 288 height 299
drag, startPoint x: 300, startPoint y: 194, endPoint x: 257, endPoint y: 189, distance: 43.7
click at [257, 189] on body "← Return to /applysquad Mailslurp Inbox Job Search Builder Alexander Fraum User…" at bounding box center [556, 195] width 1113 height 534
click at [285, 188] on div "Location Inclusions:" at bounding box center [144, 248] width 288 height 299
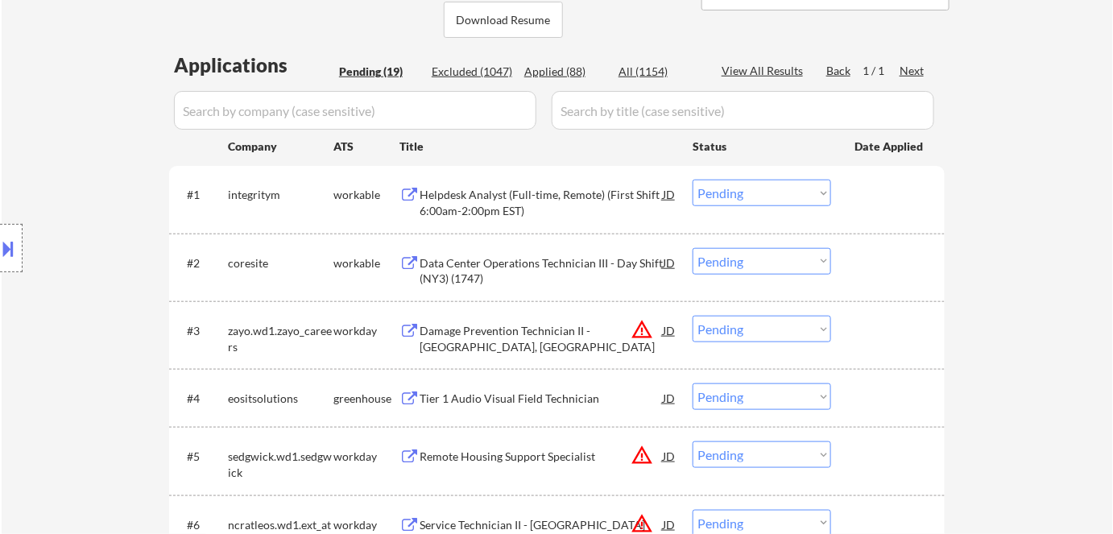
click at [751, 192] on select "Choose an option... Pending Applied Excluded (Questions) Excluded (Expired) Exc…" at bounding box center [761, 193] width 138 height 27
click at [692, 180] on select "Choose an option... Pending Applied Excluded (Questions) Excluded (Expired) Exc…" at bounding box center [761, 193] width 138 height 27
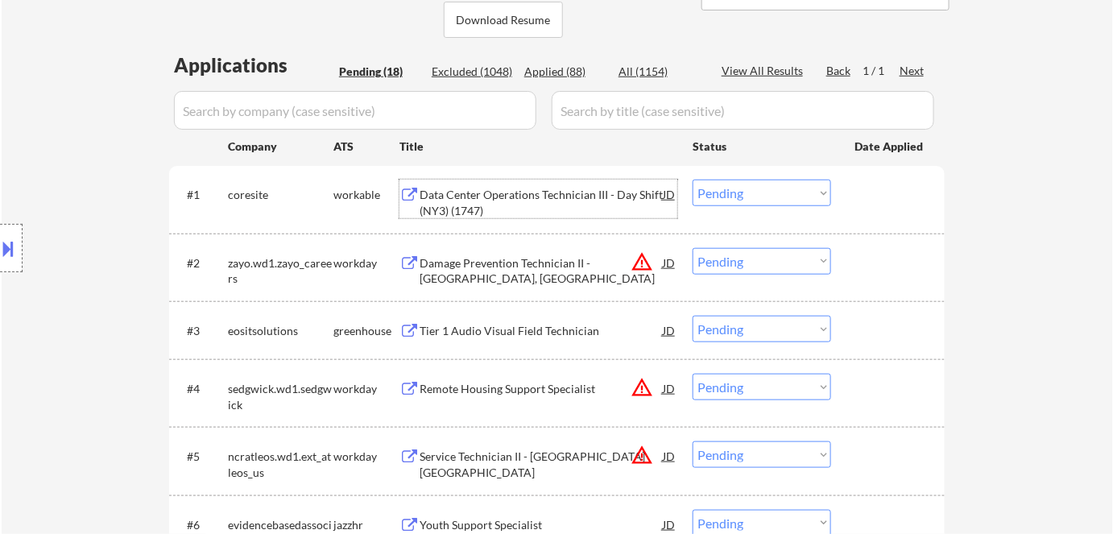
click at [483, 191] on div "Data Center Operations Technician III - Day Shift (NY3) (1747)" at bounding box center [540, 202] width 243 height 31
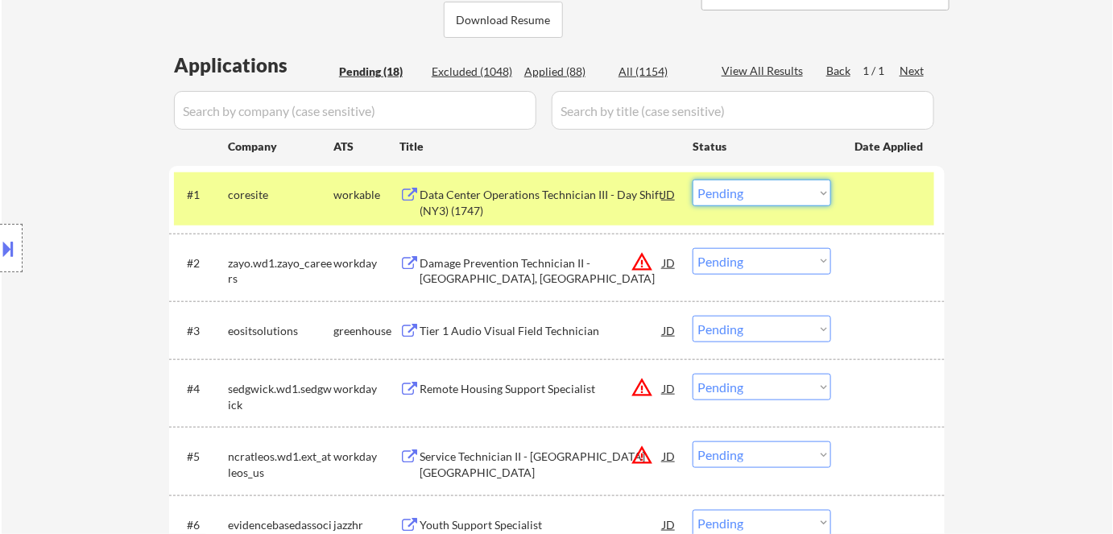
drag, startPoint x: 754, startPoint y: 197, endPoint x: 758, endPoint y: 204, distance: 8.3
click at [754, 198] on select "Choose an option... Pending Applied Excluded (Questions) Excluded (Expired) Exc…" at bounding box center [761, 193] width 138 height 27
click at [692, 180] on select "Choose an option... Pending Applied Excluded (Questions) Excluded (Expired) Exc…" at bounding box center [761, 193] width 138 height 27
select select ""pending""
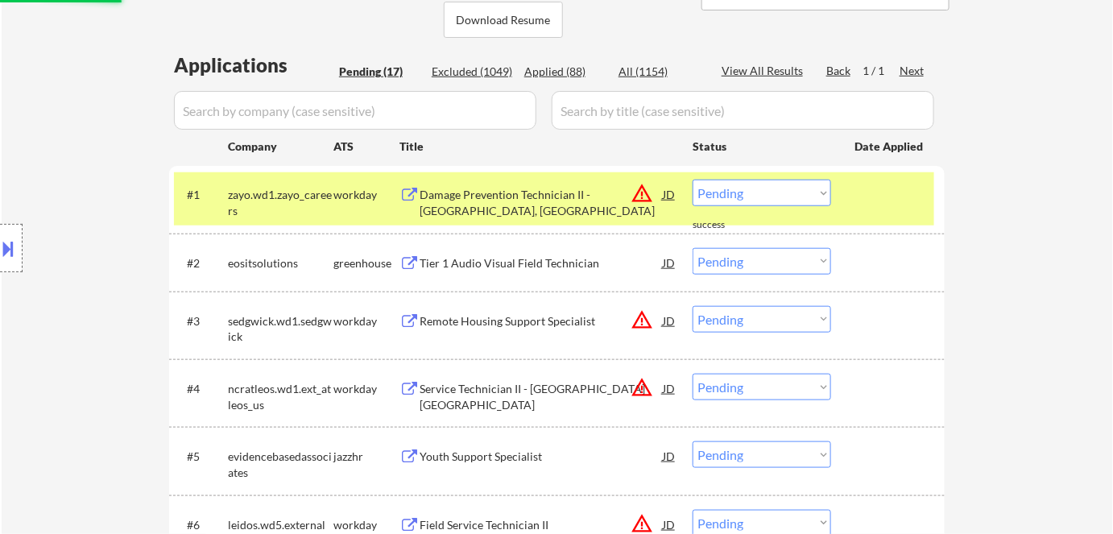
click at [490, 269] on div "Tier 1 Audio Visual Field Technician" at bounding box center [540, 263] width 243 height 16
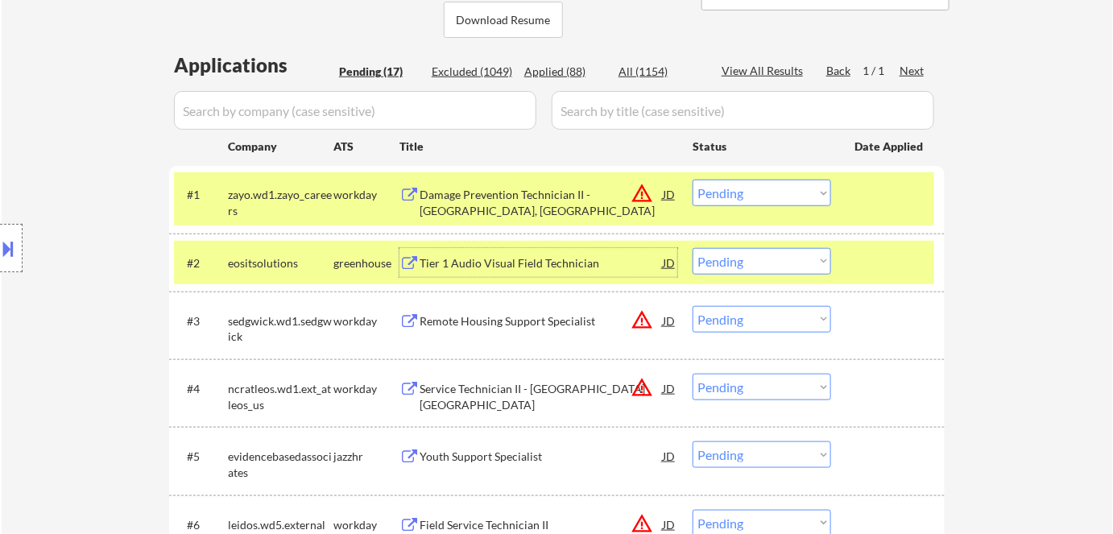
drag, startPoint x: 729, startPoint y: 265, endPoint x: 734, endPoint y: 273, distance: 9.4
click at [729, 265] on select "Choose an option... Pending Applied Excluded (Questions) Excluded (Expired) Exc…" at bounding box center [761, 261] width 138 height 27
click at [692, 248] on select "Choose an option... Pending Applied Excluded (Questions) Excluded (Expired) Exc…" at bounding box center [761, 261] width 138 height 27
click at [366, 193] on div "workday" at bounding box center [366, 195] width 66 height 16
select select ""pending""
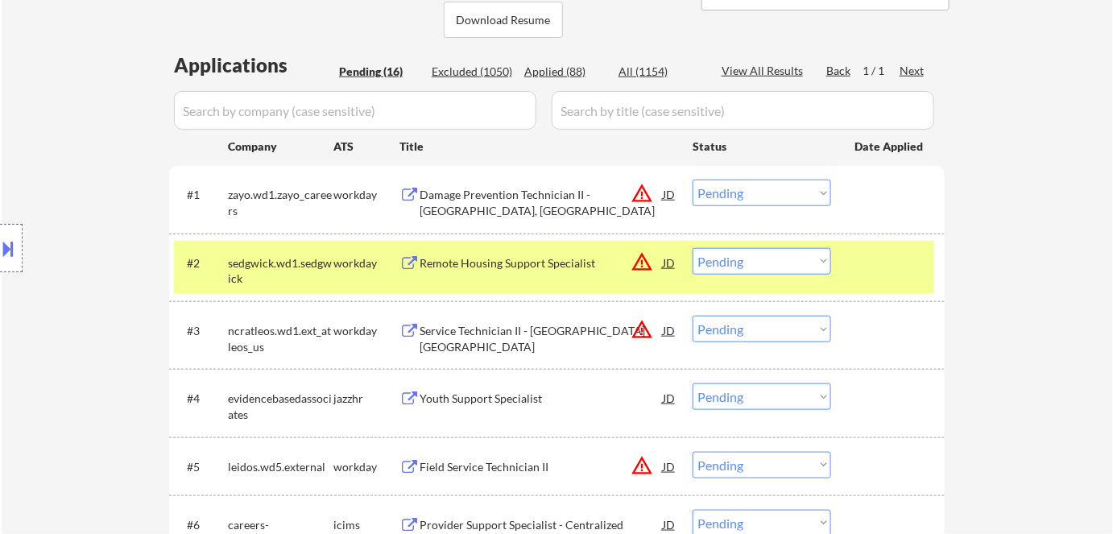
click at [347, 262] on div "workday" at bounding box center [366, 263] width 66 height 16
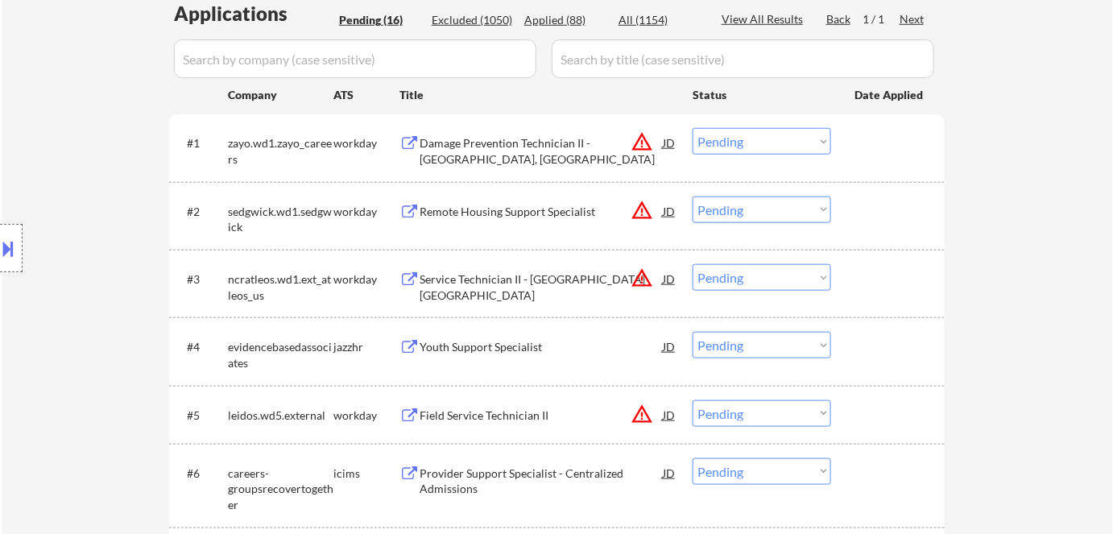
scroll to position [439, 0]
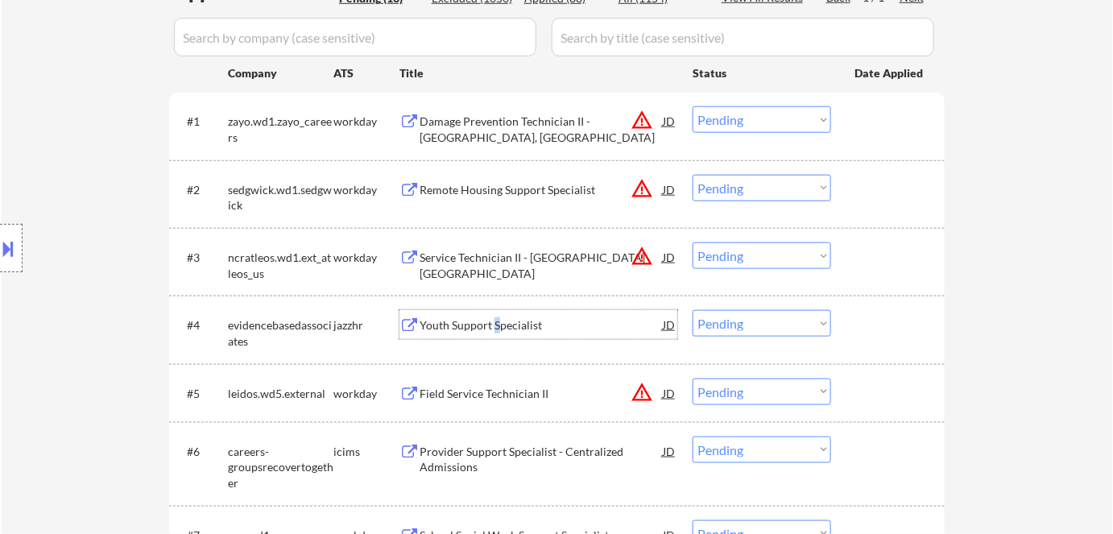
click at [496, 324] on div "Youth Support Specialist" at bounding box center [540, 325] width 243 height 16
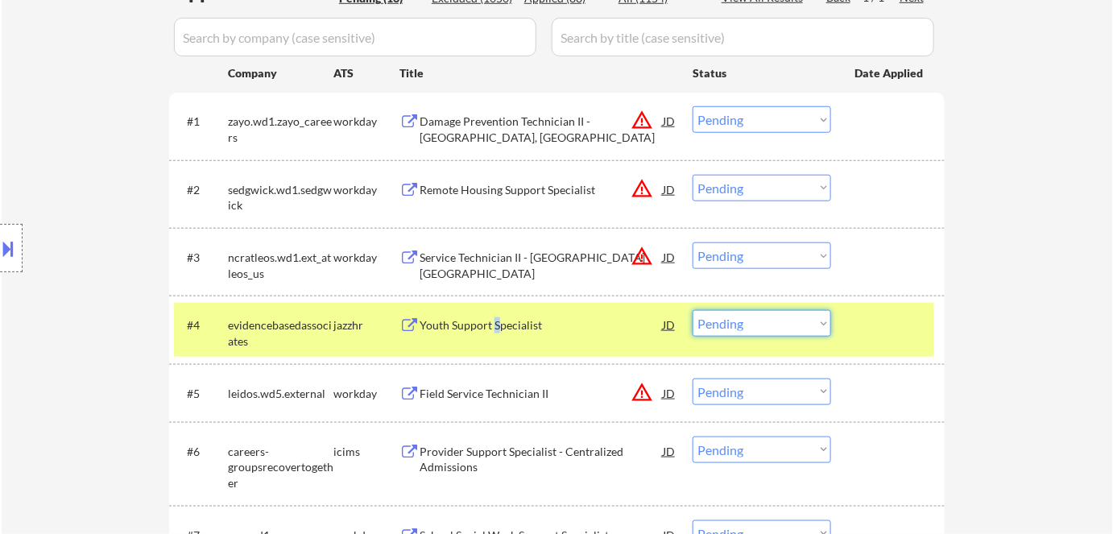
click at [741, 333] on select "Choose an option... Pending Applied Excluded (Questions) Excluded (Expired) Exc…" at bounding box center [761, 323] width 138 height 27
click at [692, 310] on select "Choose an option... Pending Applied Excluded (Questions) Excluded (Expired) Exc…" at bounding box center [761, 323] width 138 height 27
select select ""pending""
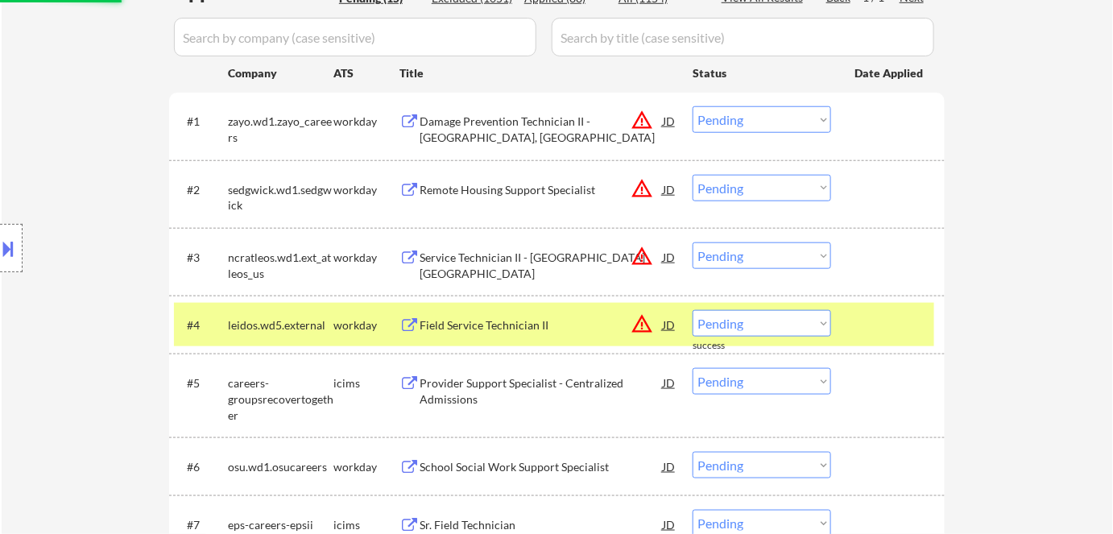
click at [363, 328] on div "workday" at bounding box center [366, 325] width 66 height 16
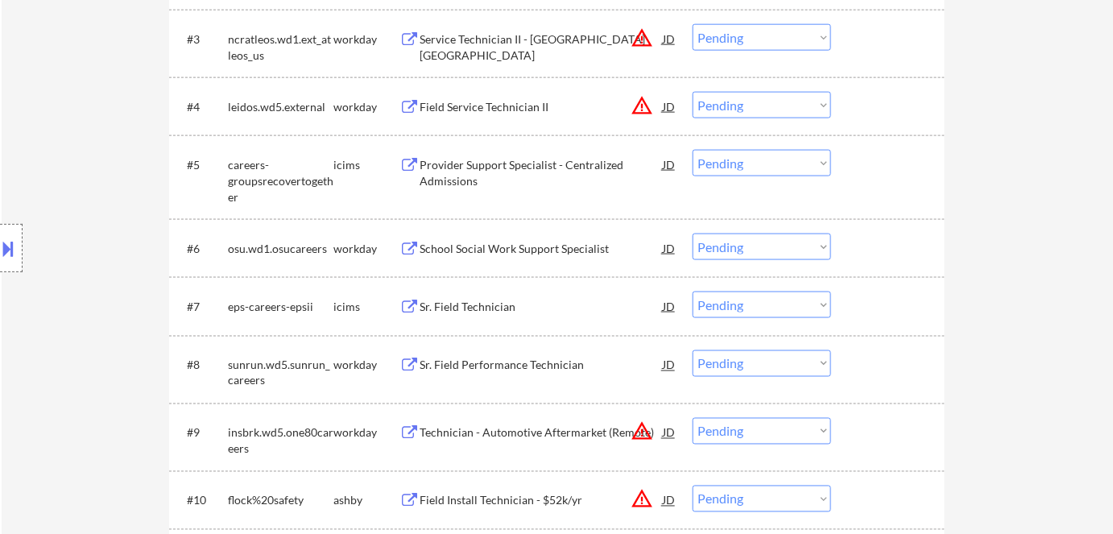
scroll to position [659, 0]
click at [508, 163] on div "Provider Support Specialist - Centralized Admissions" at bounding box center [540, 170] width 243 height 31
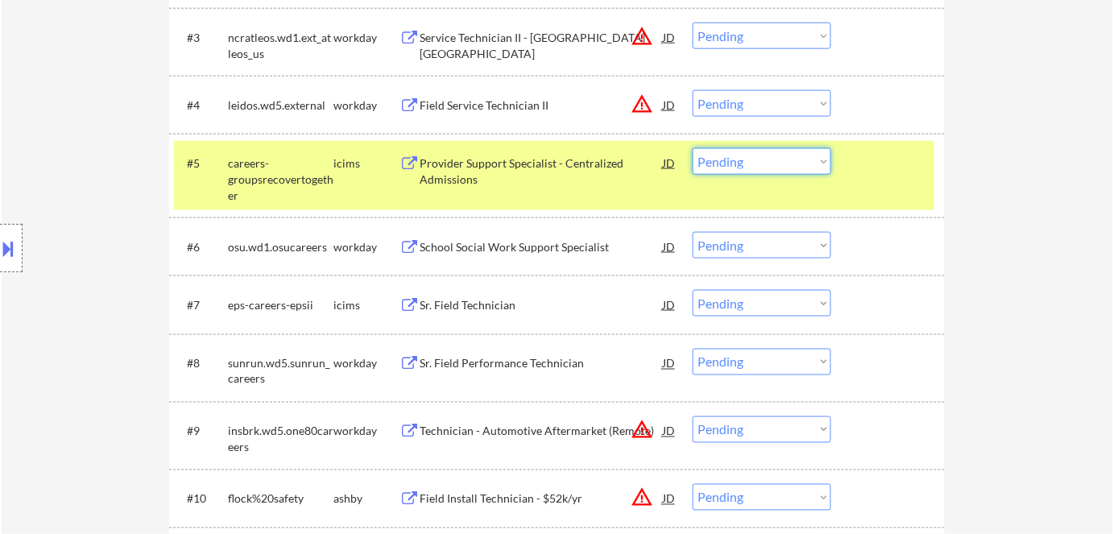
drag, startPoint x: 731, startPoint y: 161, endPoint x: 738, endPoint y: 172, distance: 13.4
click at [732, 163] on select "Choose an option... Pending Applied Excluded (Questions) Excluded (Expired) Exc…" at bounding box center [761, 161] width 138 height 27
click at [692, 148] on select "Choose an option... Pending Applied Excluded (Questions) Excluded (Expired) Exc…" at bounding box center [761, 161] width 138 height 27
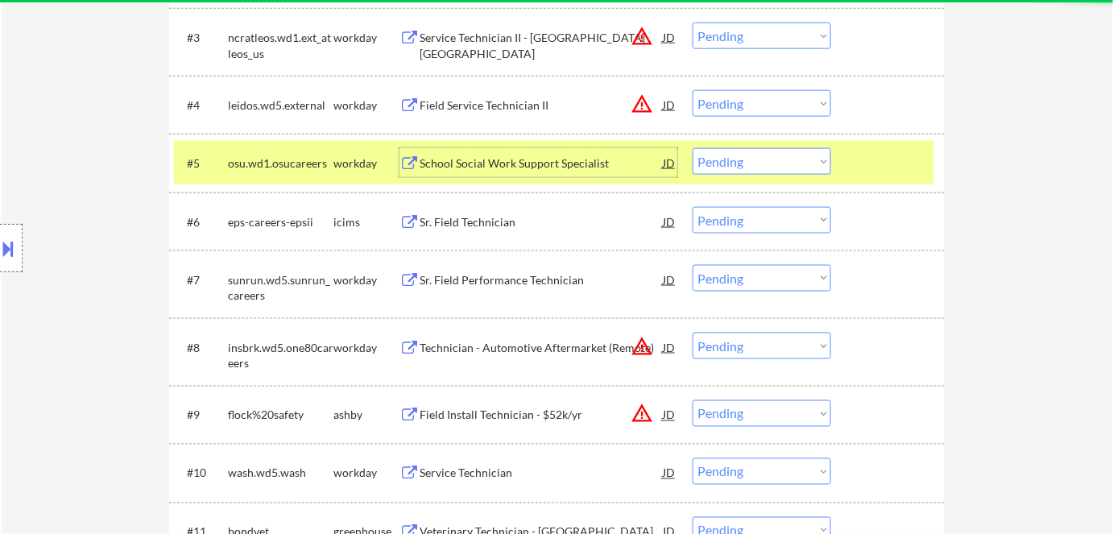
click at [461, 163] on div "School Social Work Support Specialist" at bounding box center [540, 163] width 243 height 16
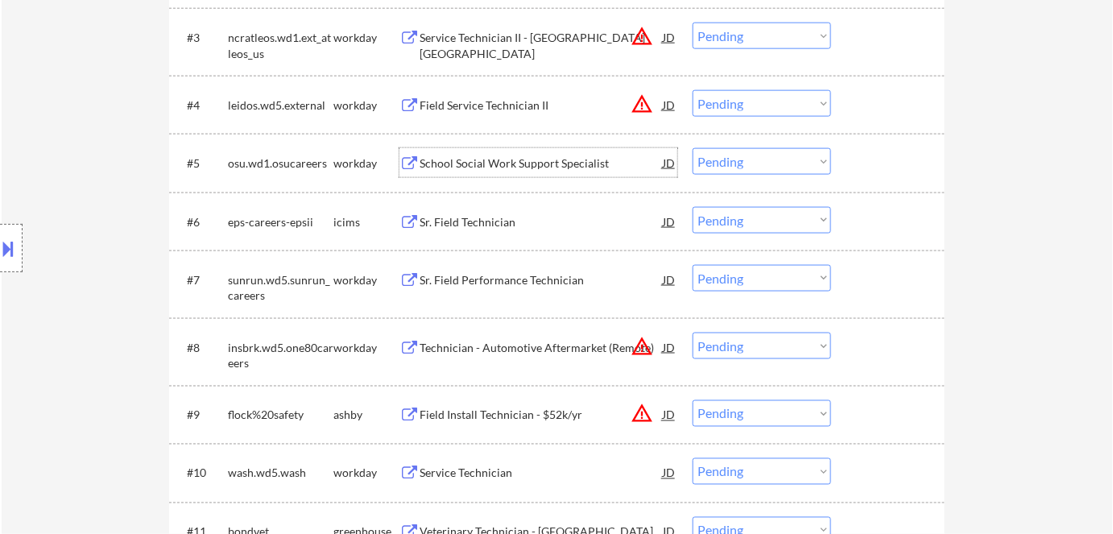
click at [745, 161] on select "Choose an option... Pending Applied Excluded (Questions) Excluded (Expired) Exc…" at bounding box center [761, 161] width 138 height 27
click at [692, 148] on select "Choose an option... Pending Applied Excluded (Questions) Excluded (Expired) Exc…" at bounding box center [761, 161] width 138 height 27
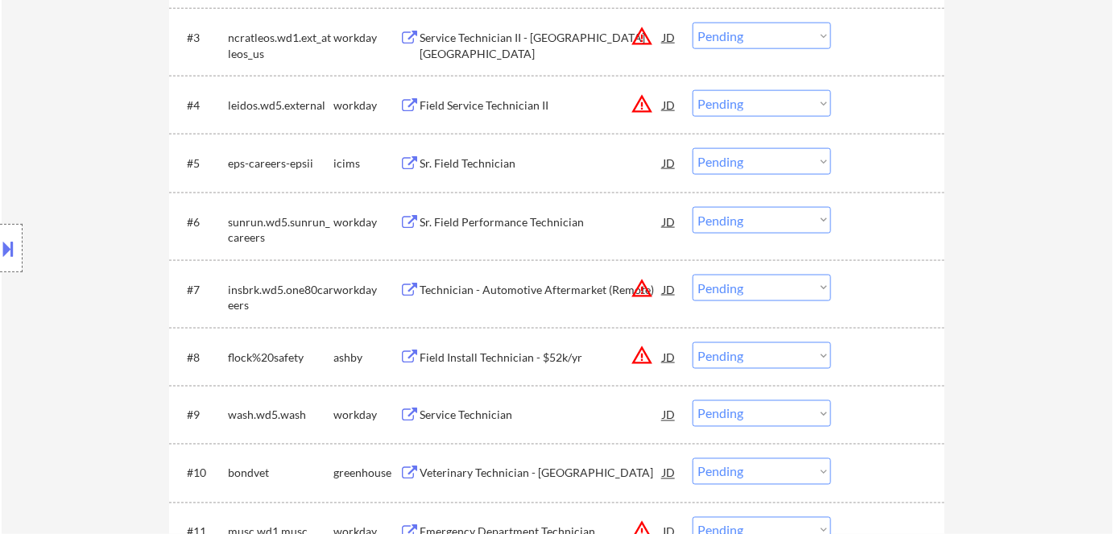
drag, startPoint x: 773, startPoint y: 166, endPoint x: 778, endPoint y: 174, distance: 9.4
click at [773, 166] on select "Choose an option... Pending Applied Excluded (Questions) Excluded (Expired) Exc…" at bounding box center [761, 161] width 138 height 27
click at [467, 154] on div "Sr. Field Technician" at bounding box center [540, 162] width 243 height 29
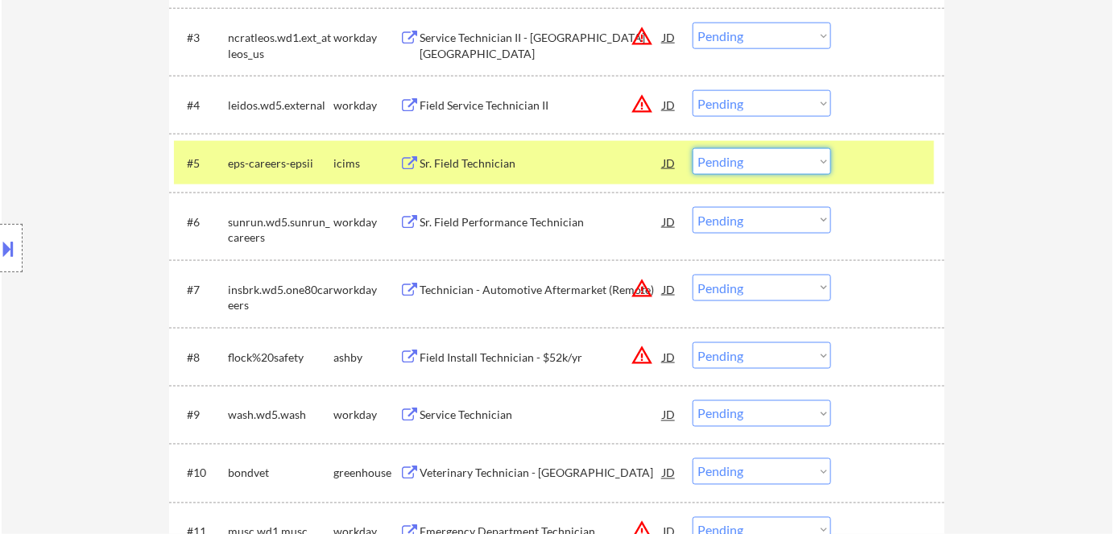
drag, startPoint x: 731, startPoint y: 161, endPoint x: 740, endPoint y: 174, distance: 15.6
click at [734, 166] on select "Choose an option... Pending Applied Excluded (Questions) Excluded (Expired) Exc…" at bounding box center [761, 161] width 138 height 27
click at [692, 148] on select "Choose an option... Pending Applied Excluded (Questions) Excluded (Expired) Exc…" at bounding box center [761, 161] width 138 height 27
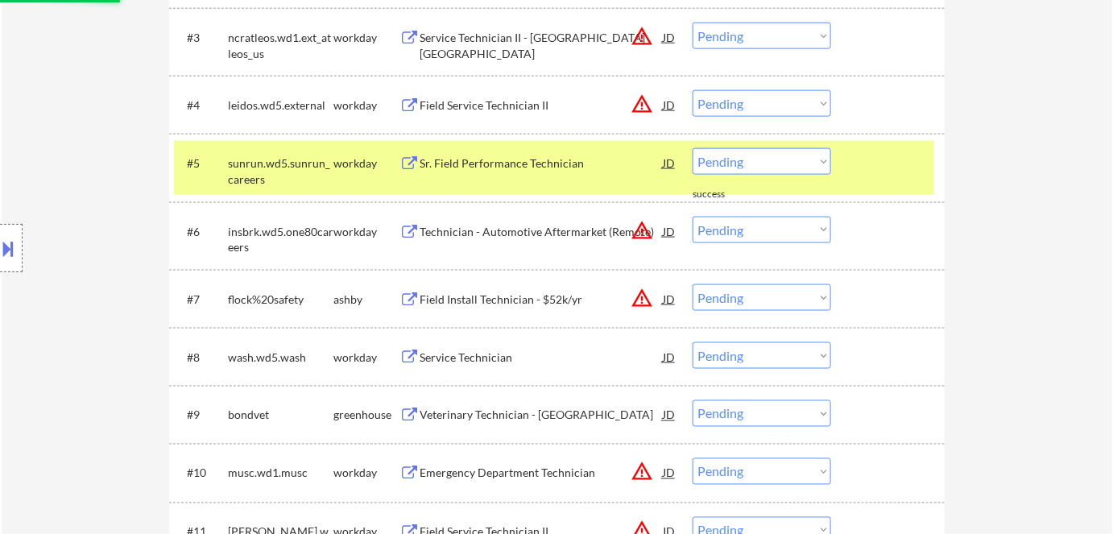
click at [472, 164] on div "Sr. Field Performance Technician" at bounding box center [540, 163] width 243 height 16
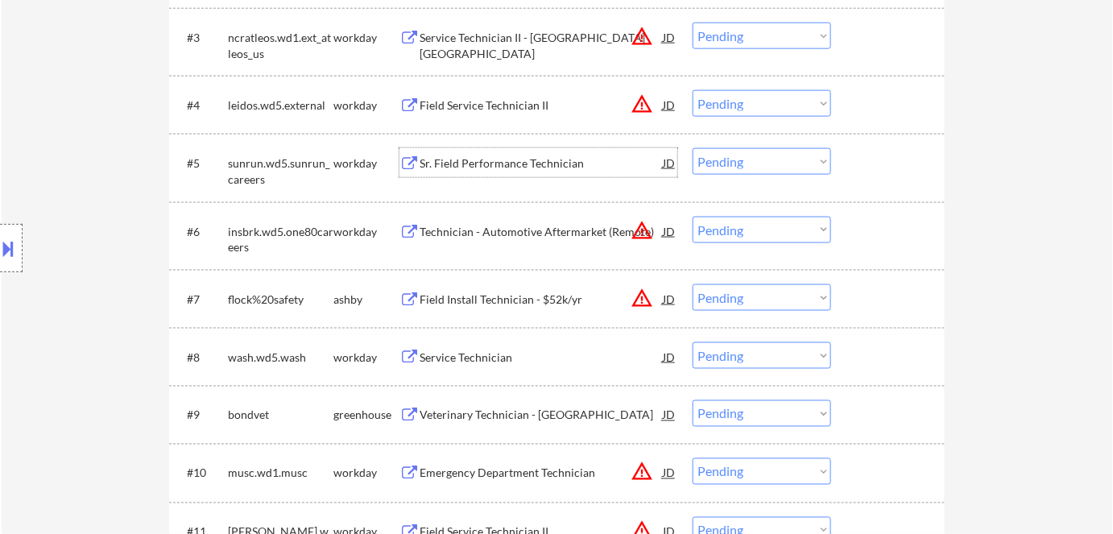
click at [720, 161] on select "Choose an option... Pending Applied Excluded (Questions) Excluded (Expired) Exc…" at bounding box center [761, 161] width 138 height 27
click at [692, 148] on select "Choose an option... Pending Applied Excluded (Questions) Excluded (Expired) Exc…" at bounding box center [761, 161] width 138 height 27
select select ""pending""
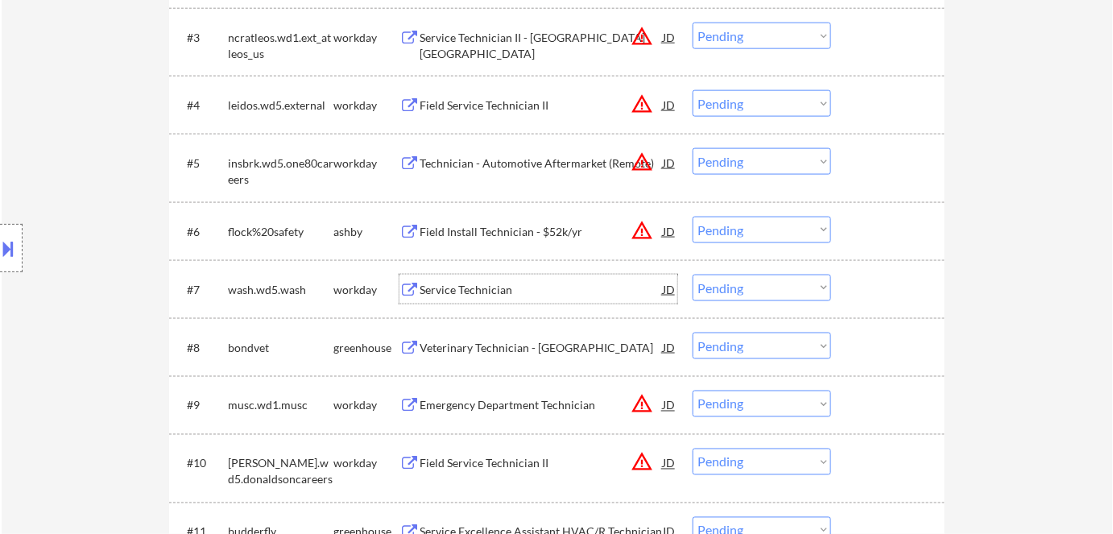
click at [506, 293] on div "Service Technician" at bounding box center [540, 290] width 243 height 16
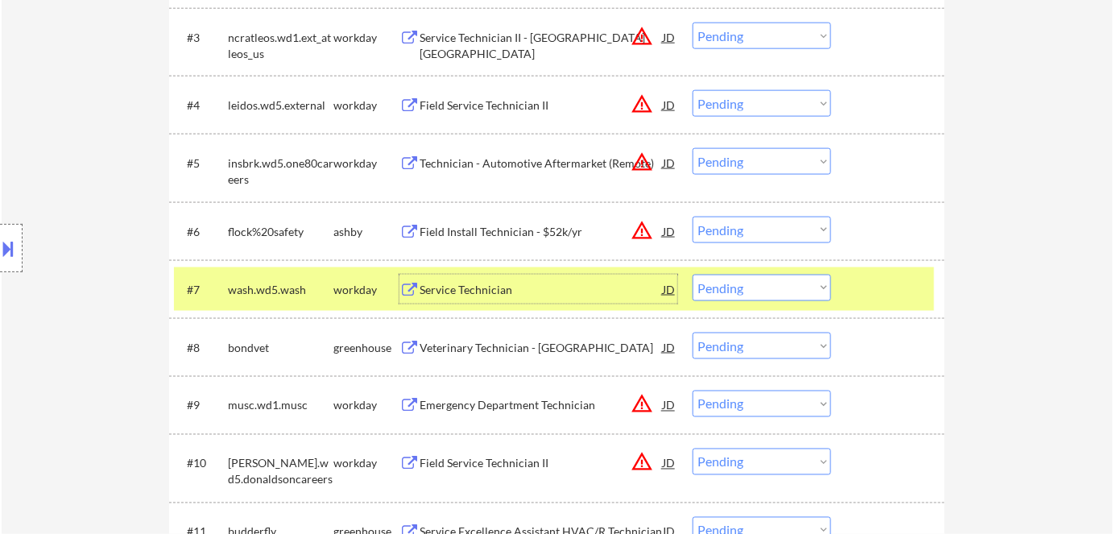
drag, startPoint x: 746, startPoint y: 287, endPoint x: 760, endPoint y: 299, distance: 18.3
click at [747, 288] on select "Choose an option... Pending Applied Excluded (Questions) Excluded (Expired) Exc…" at bounding box center [761, 288] width 138 height 27
click at [692, 275] on select "Choose an option... Pending Applied Excluded (Questions) Excluded (Expired) Exc…" at bounding box center [761, 288] width 138 height 27
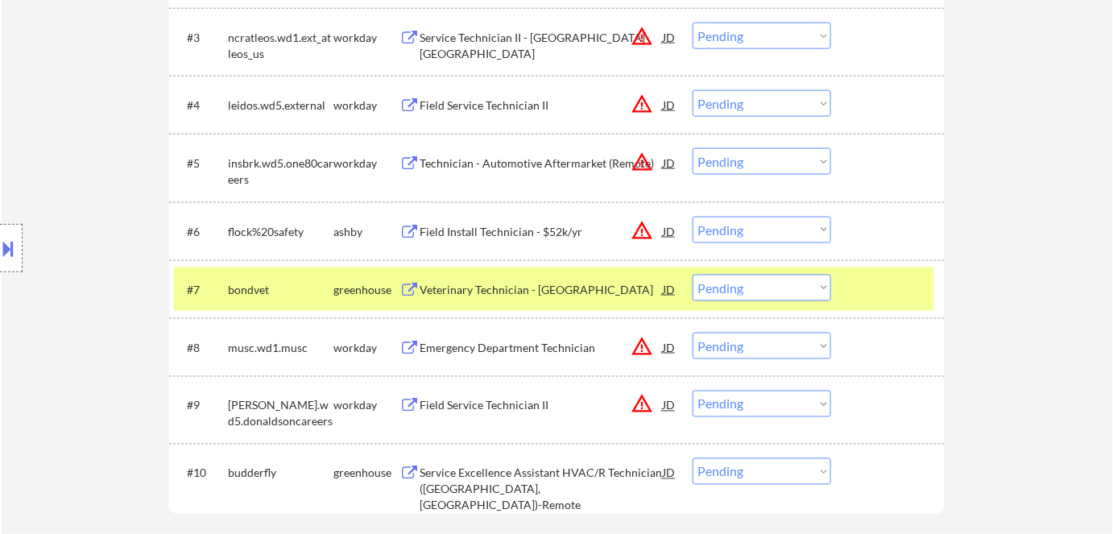
drag, startPoint x: 790, startPoint y: 288, endPoint x: 794, endPoint y: 296, distance: 9.0
click at [791, 289] on select "Choose an option... Pending Applied Excluded (Questions) Excluded (Expired) Exc…" at bounding box center [761, 288] width 138 height 27
click at [692, 275] on select "Choose an option... Pending Applied Excluded (Questions) Excluded (Expired) Exc…" at bounding box center [761, 288] width 138 height 27
select select ""pending""
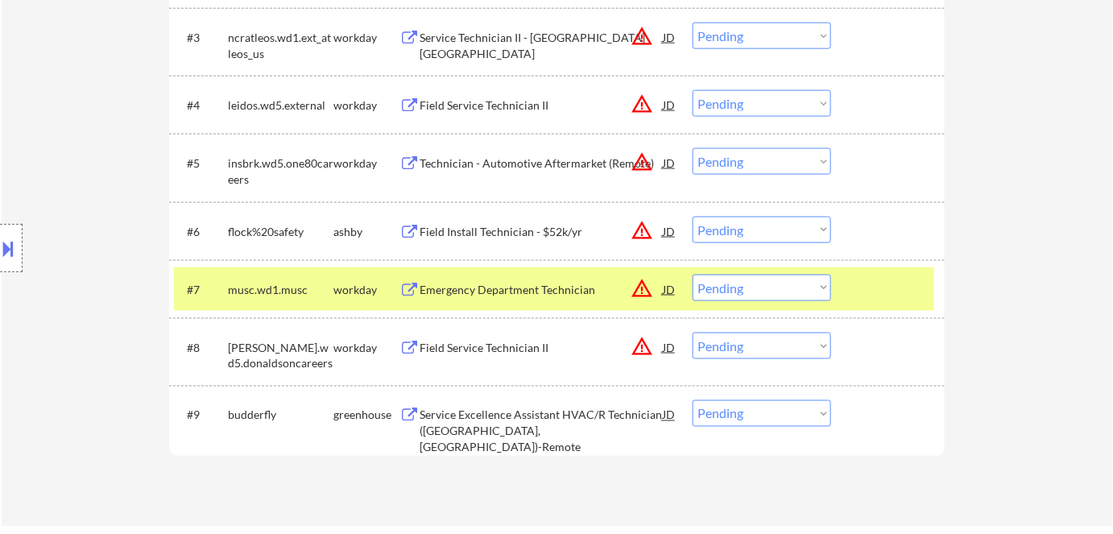
click at [776, 419] on select "Choose an option... Pending Applied Excluded (Questions) Excluded (Expired) Exc…" at bounding box center [761, 413] width 138 height 27
select select ""excluded__bad_match_""
click at [692, 400] on select "Choose an option... Pending Applied Excluded (Questions) Excluded (Expired) Exc…" at bounding box center [761, 413] width 138 height 27
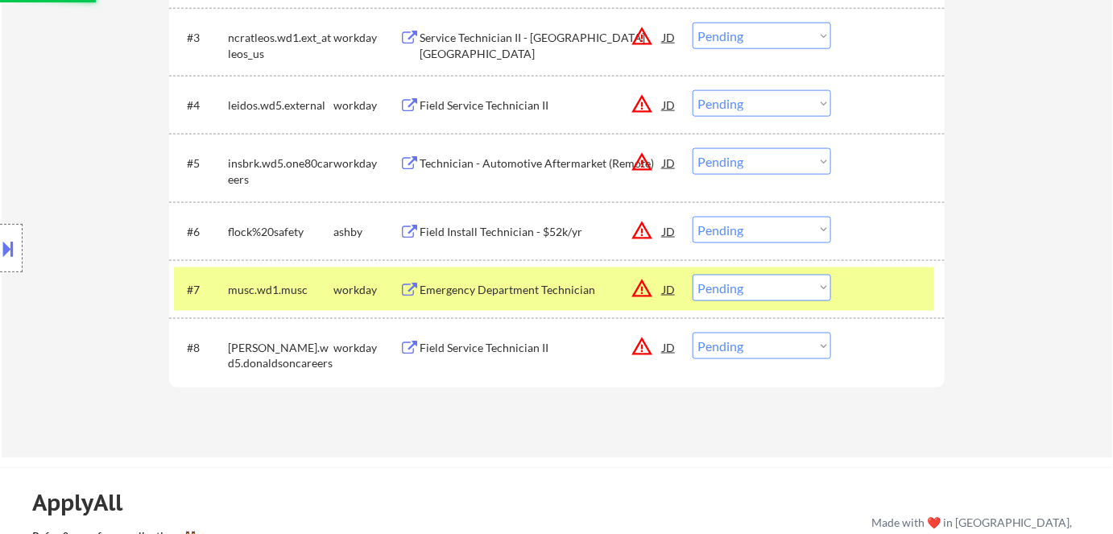
click at [749, 348] on select "Choose an option... Pending Applied Excluded (Questions) Excluded (Expired) Exc…" at bounding box center [761, 346] width 138 height 27
select select ""excluded__bad_match_""
click at [692, 333] on select "Choose an option... Pending Applied Excluded (Questions) Excluded (Expired) Exc…" at bounding box center [761, 346] width 138 height 27
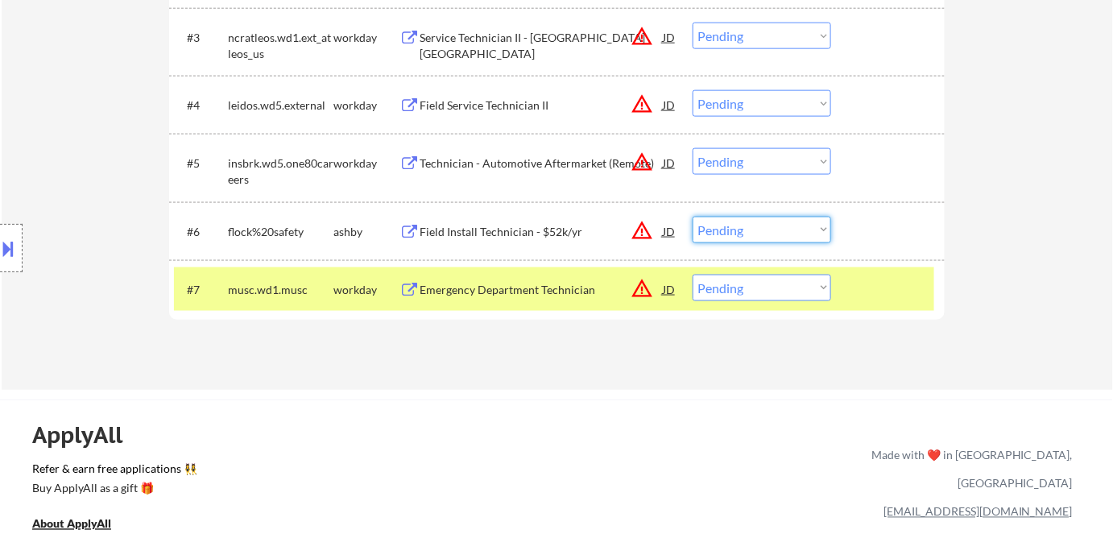
click at [747, 229] on select "Choose an option... Pending Applied Excluded (Questions) Excluded (Expired) Exc…" at bounding box center [761, 230] width 138 height 27
click at [692, 217] on select "Choose an option... Pending Applied Excluded (Questions) Excluded (Expired) Exc…" at bounding box center [761, 230] width 138 height 27
select select ""pending""
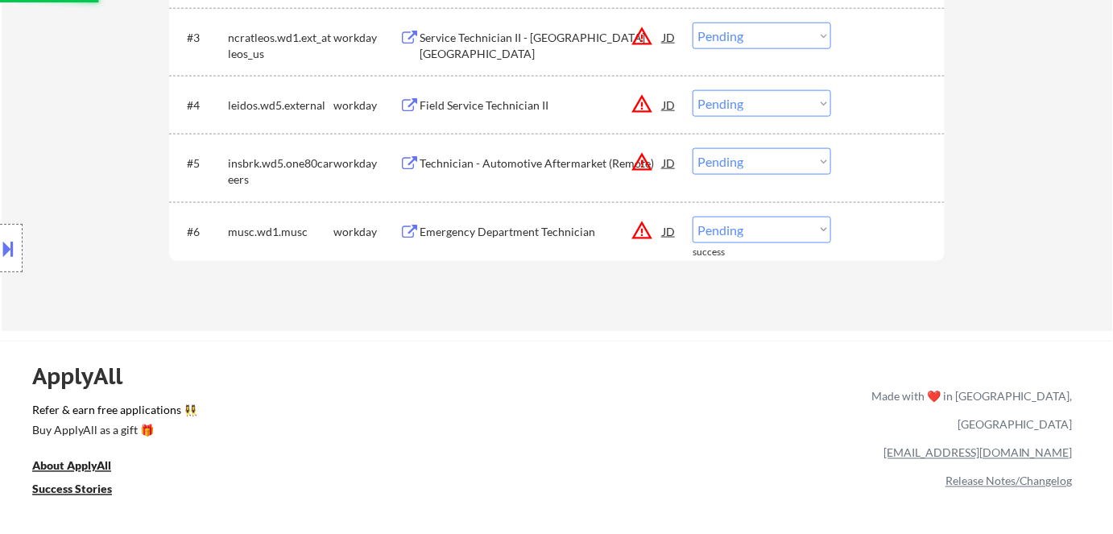
click at [732, 161] on select "Choose an option... Pending Applied Excluded (Questions) Excluded (Expired) Exc…" at bounding box center [761, 161] width 138 height 27
click at [692, 148] on select "Choose an option... Pending Applied Excluded (Questions) Excluded (Expired) Exc…" at bounding box center [761, 161] width 138 height 27
select select ""pending""
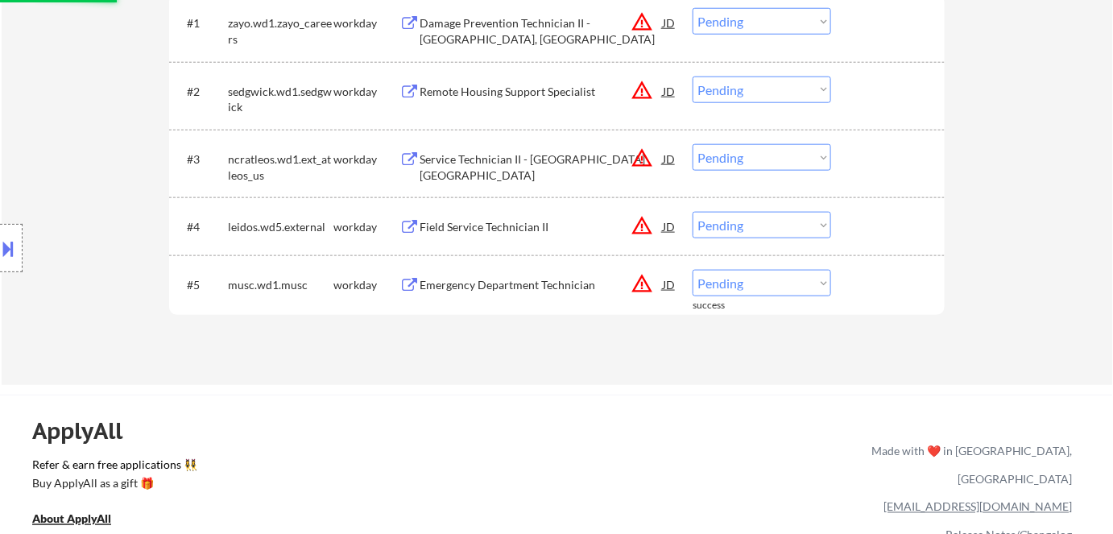
scroll to position [512, 0]
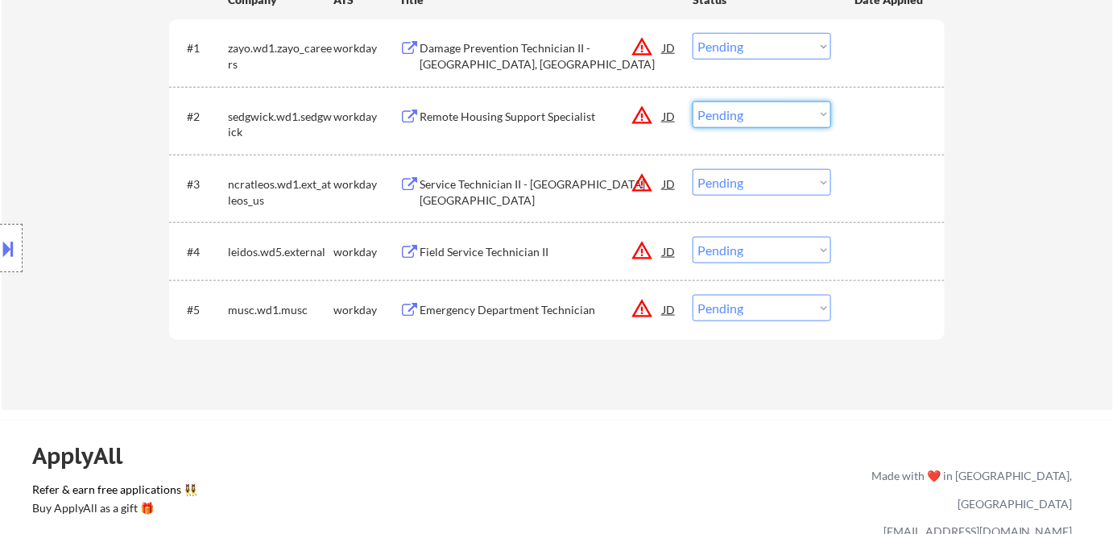
click at [745, 118] on select "Choose an option... Pending Applied Excluded (Questions) Excluded (Expired) Exc…" at bounding box center [761, 114] width 138 height 27
click at [692, 101] on select "Choose an option... Pending Applied Excluded (Questions) Excluded (Expired) Exc…" at bounding box center [761, 114] width 138 height 27
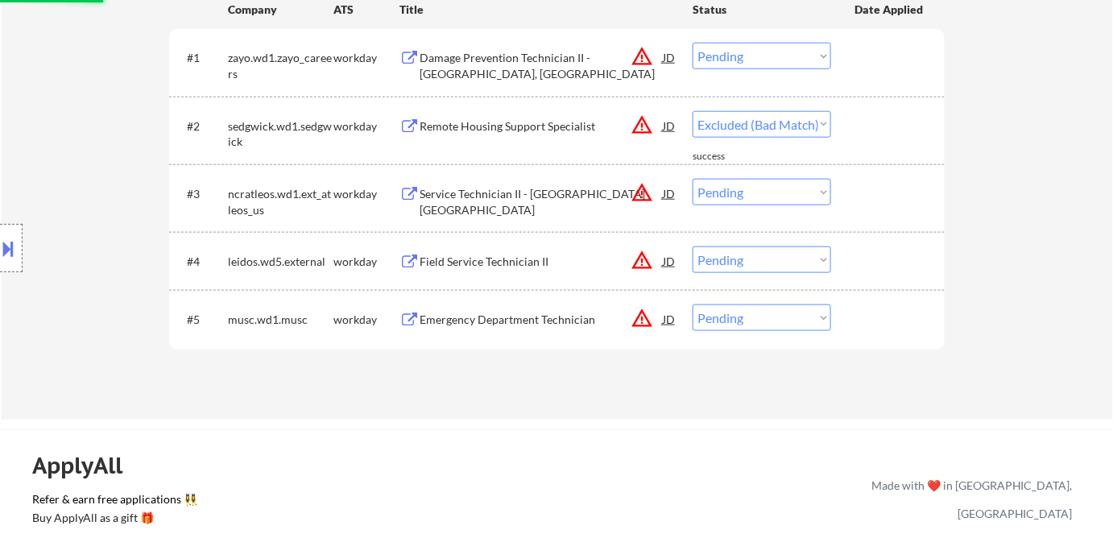
scroll to position [366, 0]
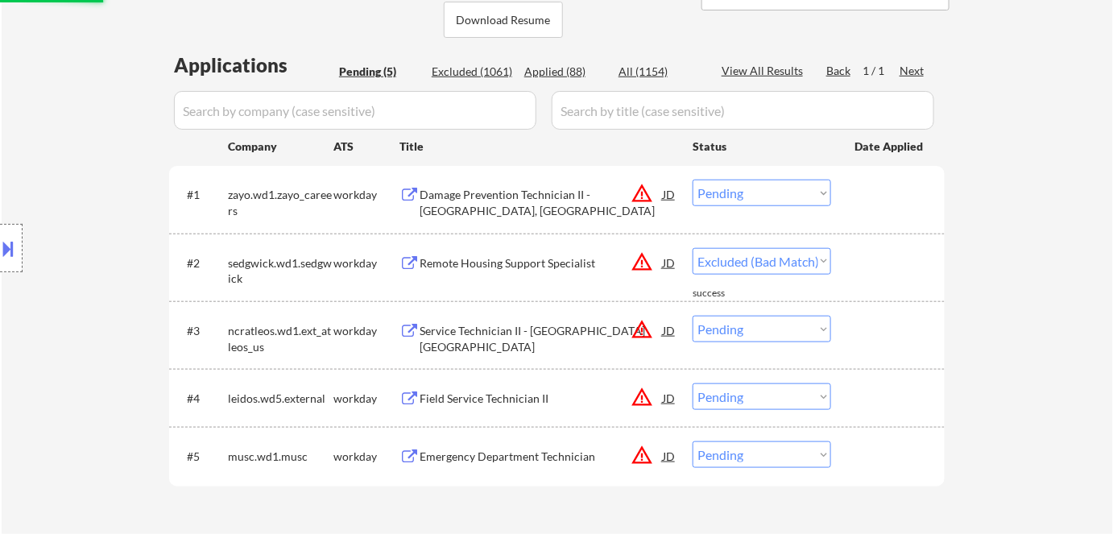
select select ""pending""
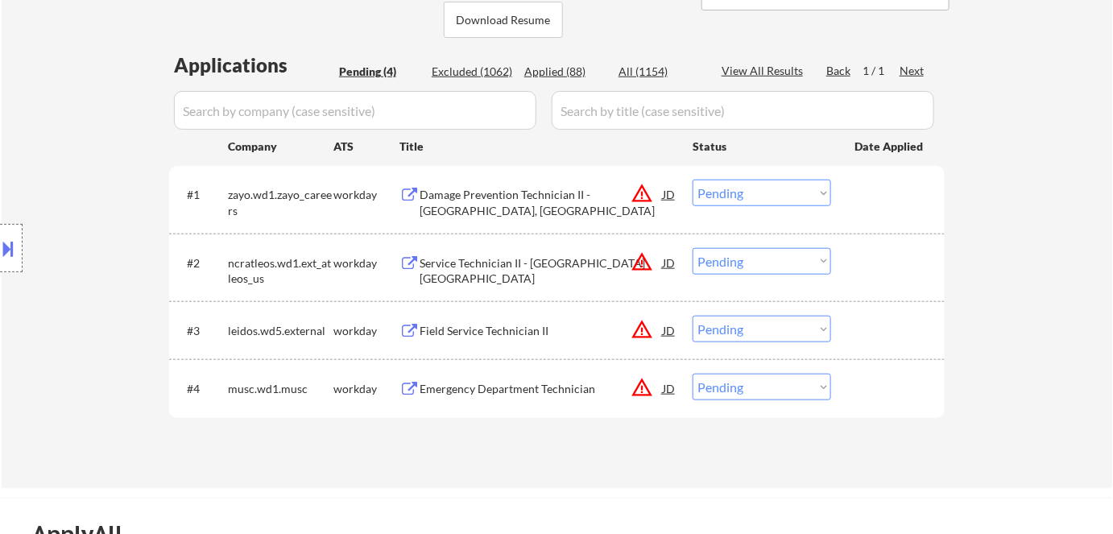
click at [509, 193] on div "Damage Prevention Technician II - San Jose, CA" at bounding box center [540, 202] width 243 height 31
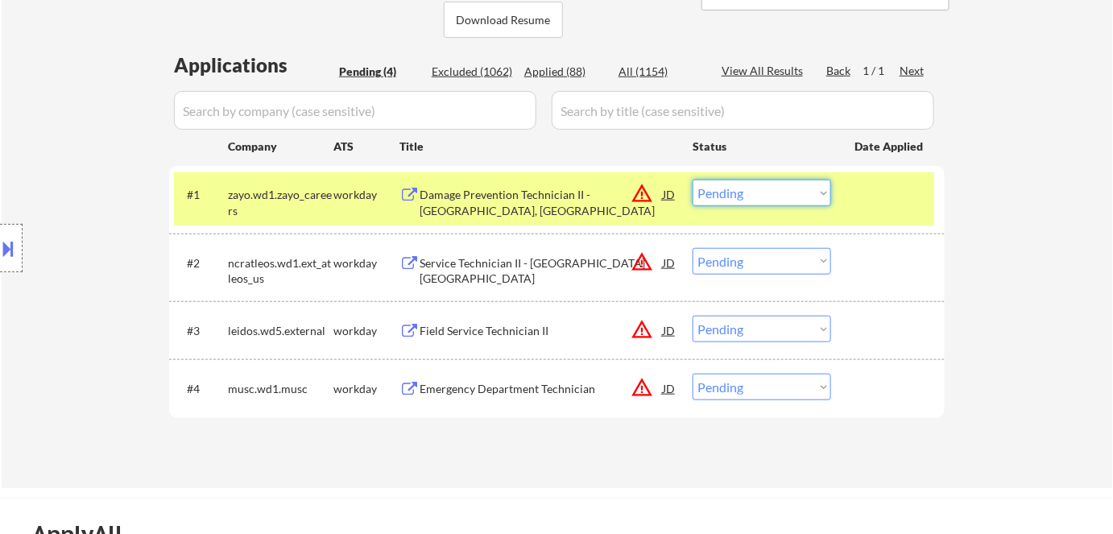
drag, startPoint x: 732, startPoint y: 190, endPoint x: 745, endPoint y: 204, distance: 19.4
click at [734, 192] on select "Choose an option... Pending Applied Excluded (Questions) Excluded (Expired) Exc…" at bounding box center [761, 193] width 138 height 27
click at [692, 180] on select "Choose an option... Pending Applied Excluded (Questions) Excluded (Expired) Exc…" at bounding box center [761, 193] width 138 height 27
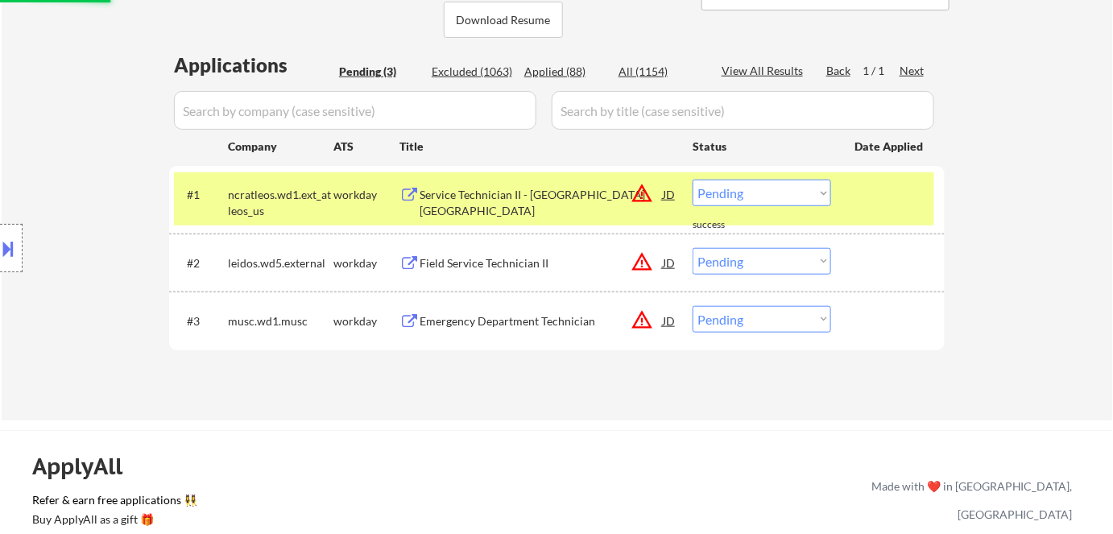
click at [455, 194] on div "Service Technician II - Waco TX" at bounding box center [540, 202] width 243 height 31
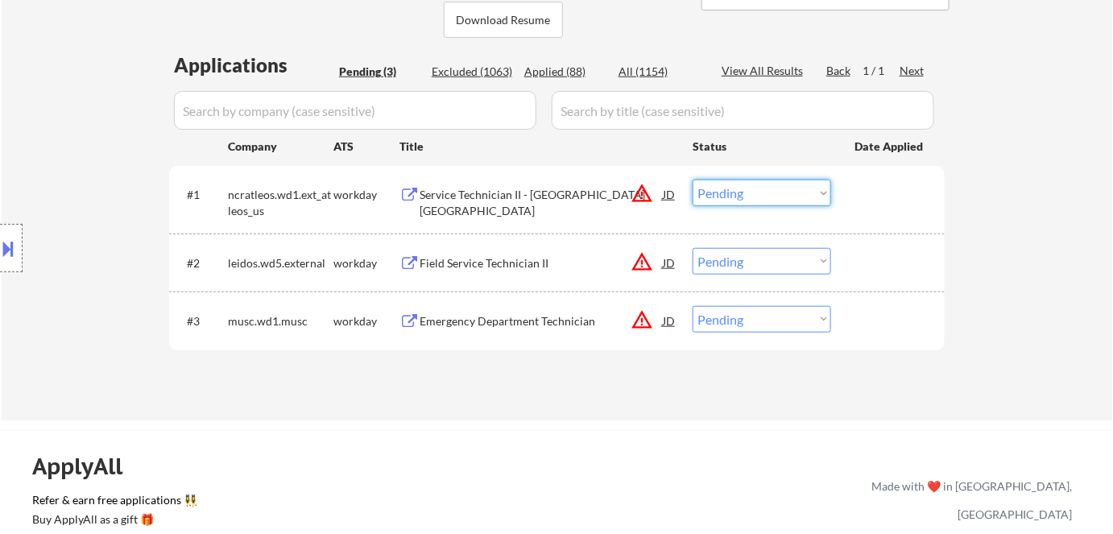
drag, startPoint x: 793, startPoint y: 187, endPoint x: 794, endPoint y: 195, distance: 8.1
click at [794, 189] on select "Choose an option... Pending Applied Excluded (Questions) Excluded (Expired) Exc…" at bounding box center [761, 193] width 138 height 27
click at [692, 180] on select "Choose an option... Pending Applied Excluded (Questions) Excluded (Expired) Exc…" at bounding box center [761, 193] width 138 height 27
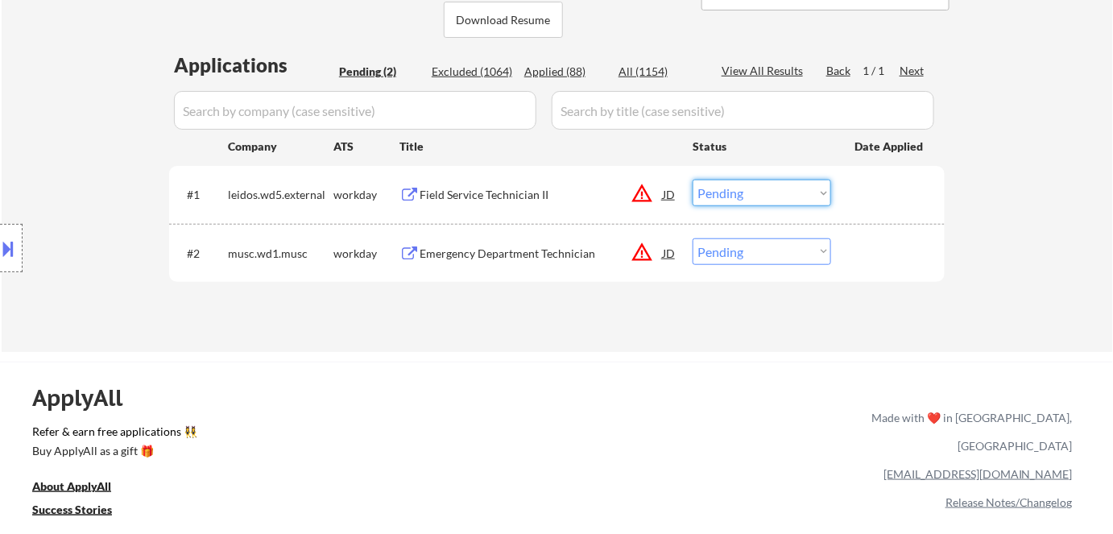
click at [770, 196] on select "Choose an option... Pending Applied Excluded (Questions) Excluded (Expired) Exc…" at bounding box center [761, 193] width 138 height 27
click at [692, 180] on select "Choose an option... Pending Applied Excluded (Questions) Excluded (Expired) Exc…" at bounding box center [761, 193] width 138 height 27
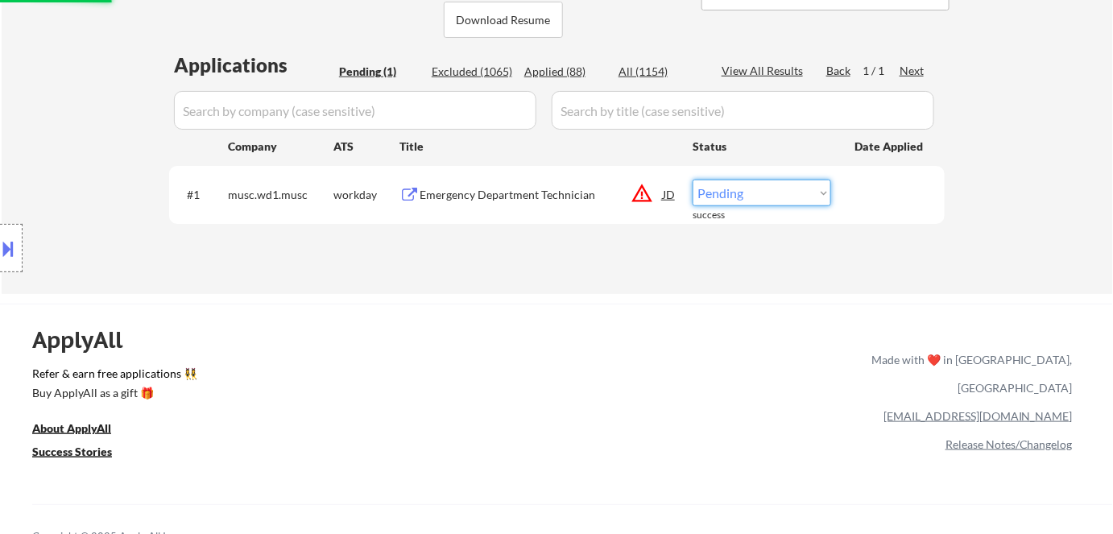
drag, startPoint x: 743, startPoint y: 188, endPoint x: 755, endPoint y: 200, distance: 17.1
click at [744, 189] on select "Choose an option... Pending Applied Excluded (Questions) Excluded (Expired) Exc…" at bounding box center [761, 193] width 138 height 27
select select ""excluded__bad_match_""
click at [692, 180] on select "Choose an option... Pending Applied Excluded (Questions) Excluded (Expired) Exc…" at bounding box center [761, 193] width 138 height 27
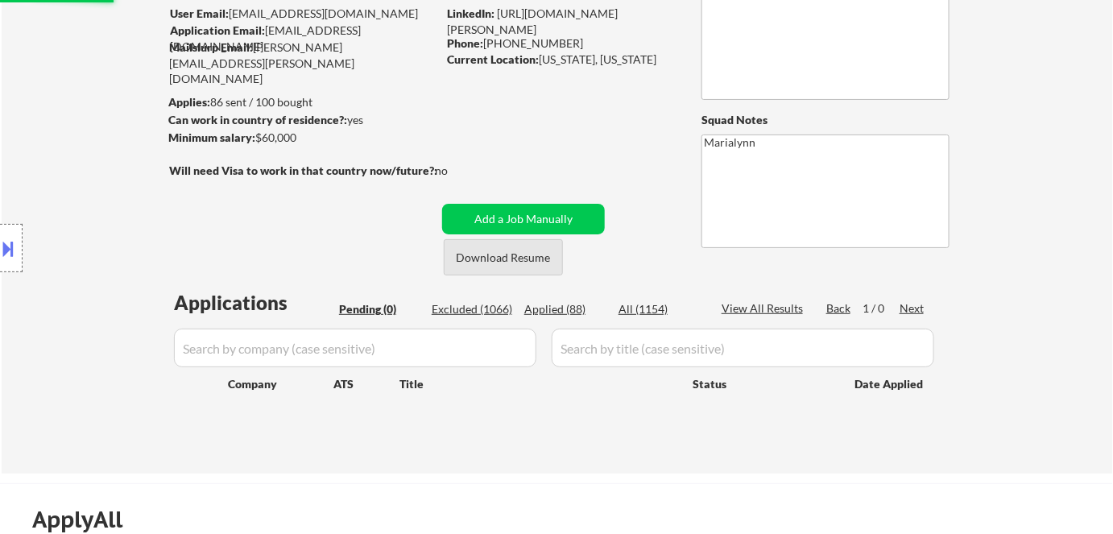
scroll to position [0, 0]
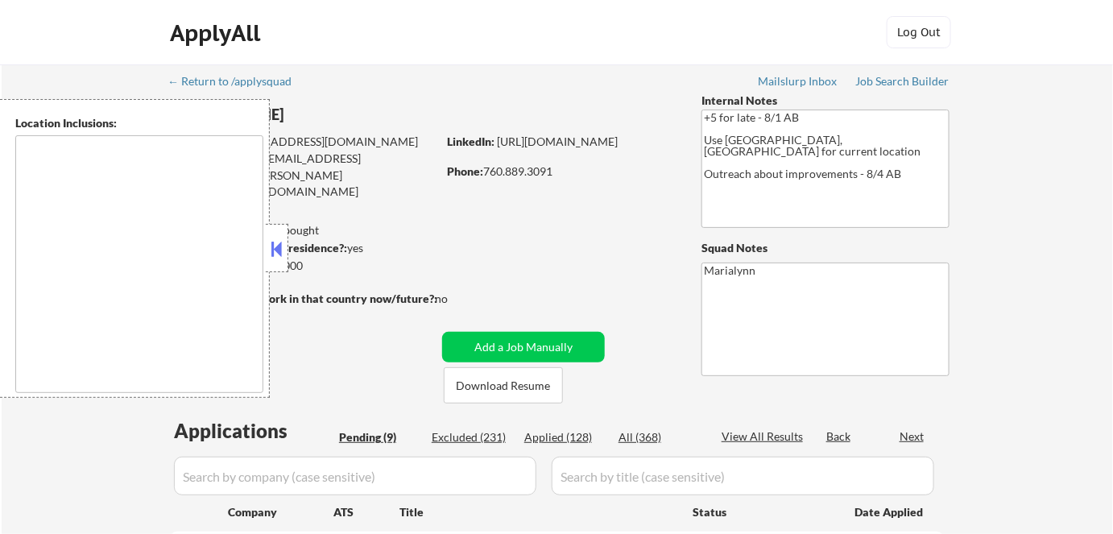
select select ""pending""
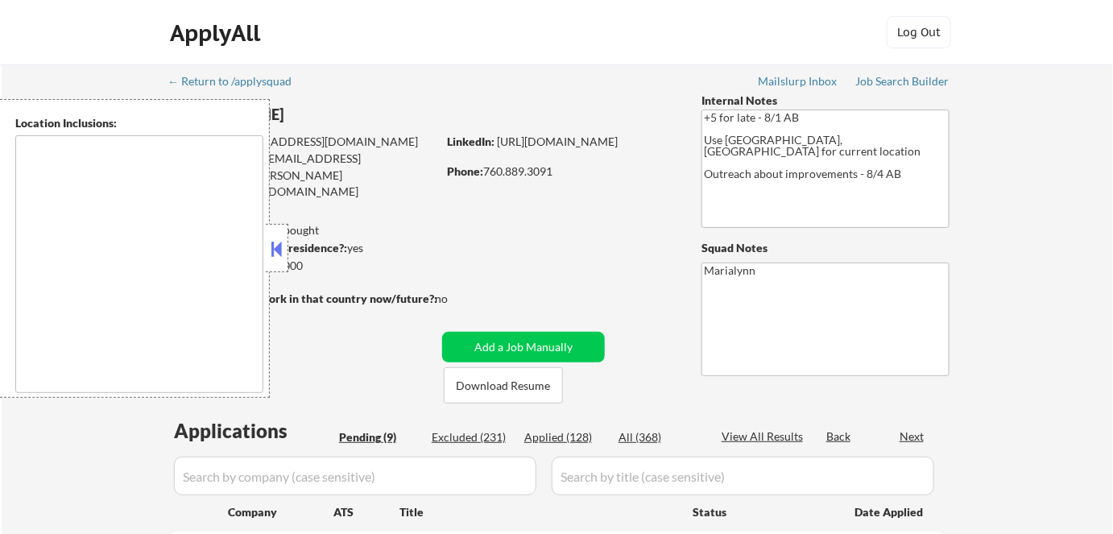
select select ""pending""
type textarea "[GEOGRAPHIC_DATA], [GEOGRAPHIC_DATA] [GEOGRAPHIC_DATA], [GEOGRAPHIC_DATA] [GEOG…"
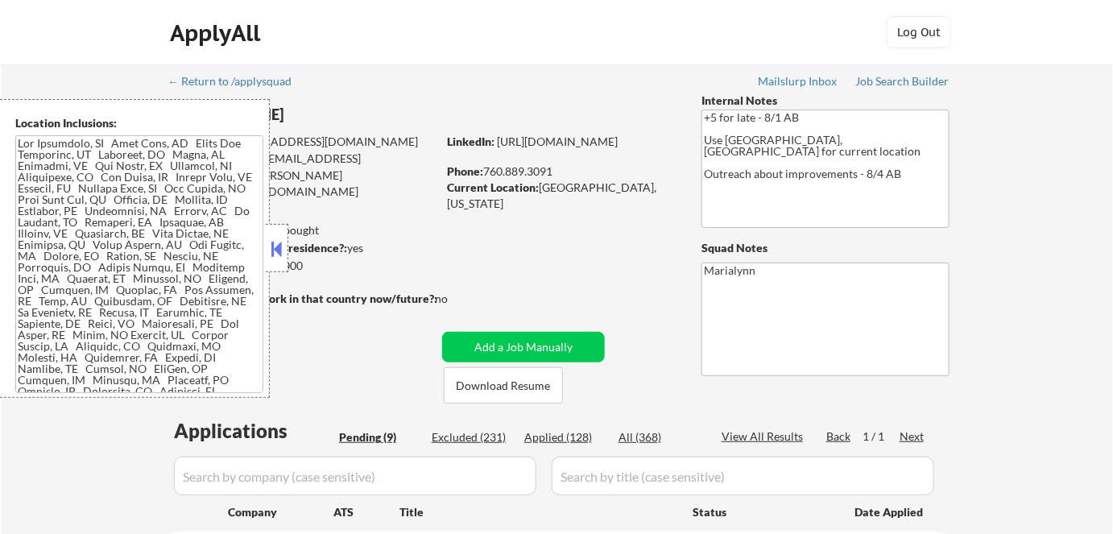
drag, startPoint x: 279, startPoint y: 250, endPoint x: 316, endPoint y: 224, distance: 45.6
click at [279, 251] on button at bounding box center [277, 249] width 18 height 24
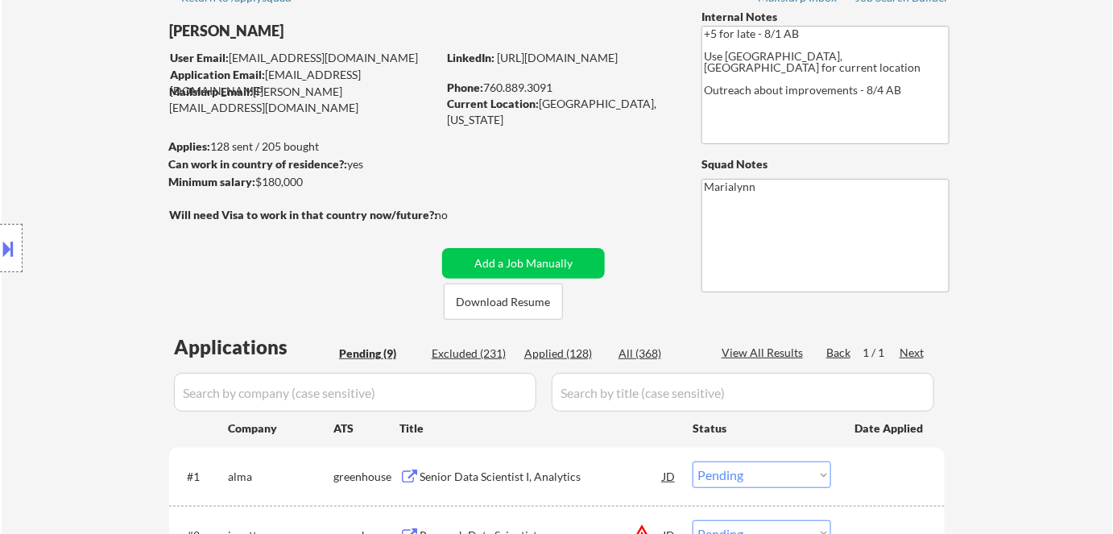
scroll to position [146, 0]
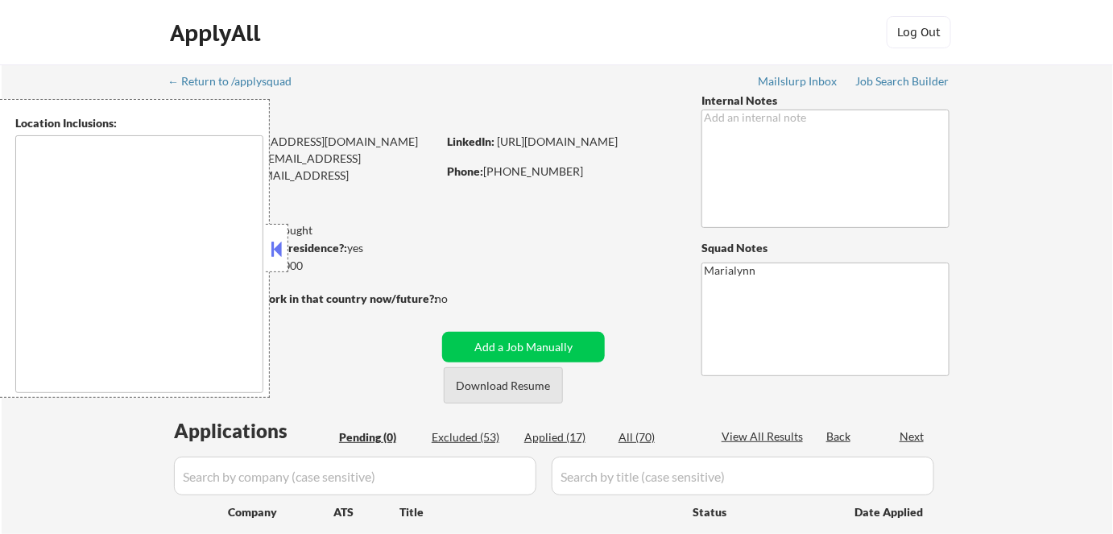
type textarea "[GEOGRAPHIC_DATA], [GEOGRAPHIC_DATA] [GEOGRAPHIC_DATA], [GEOGRAPHIC_DATA] [GEOG…"
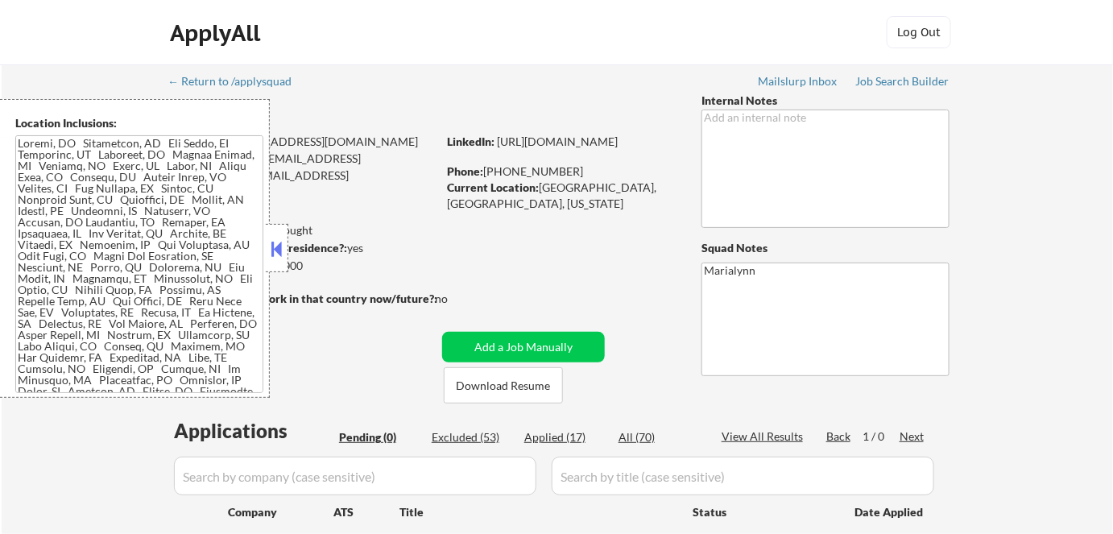
drag, startPoint x: 282, startPoint y: 251, endPoint x: 289, endPoint y: 247, distance: 8.3
click at [283, 251] on button at bounding box center [277, 249] width 18 height 24
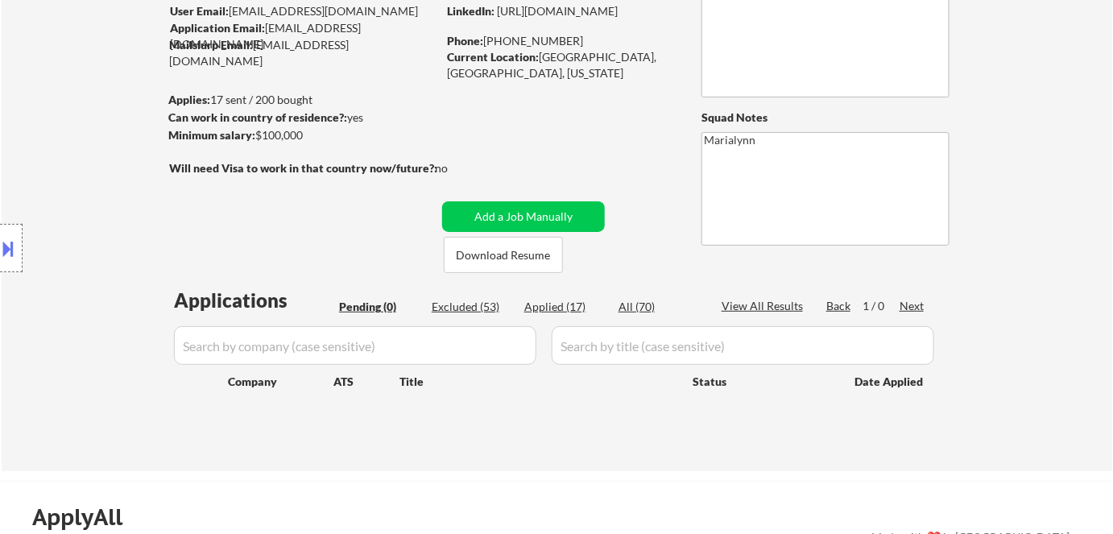
scroll to position [146, 0]
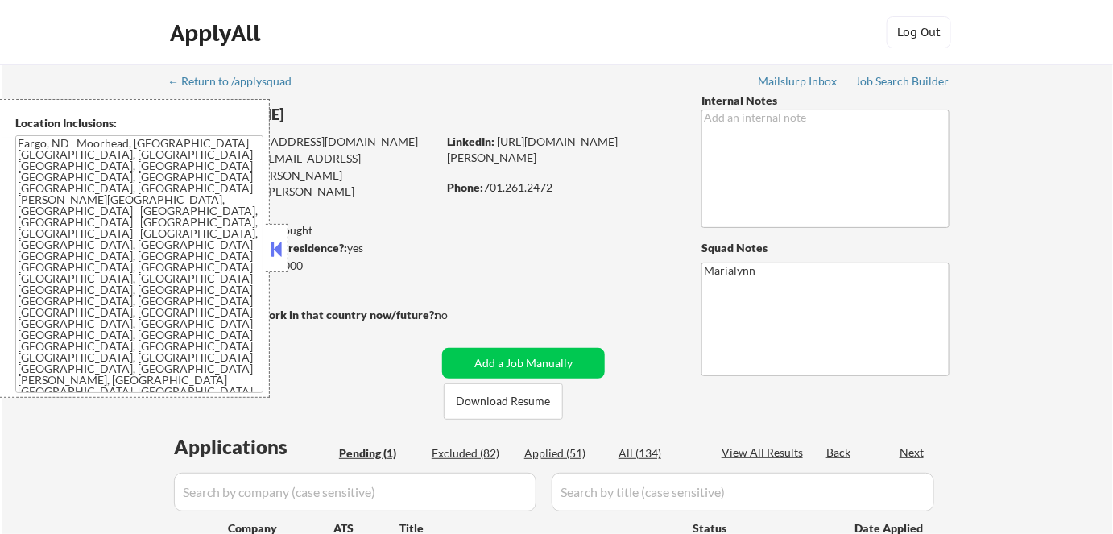
drag, startPoint x: 283, startPoint y: 243, endPoint x: 298, endPoint y: 240, distance: 15.6
click at [283, 244] on button at bounding box center [277, 249] width 18 height 24
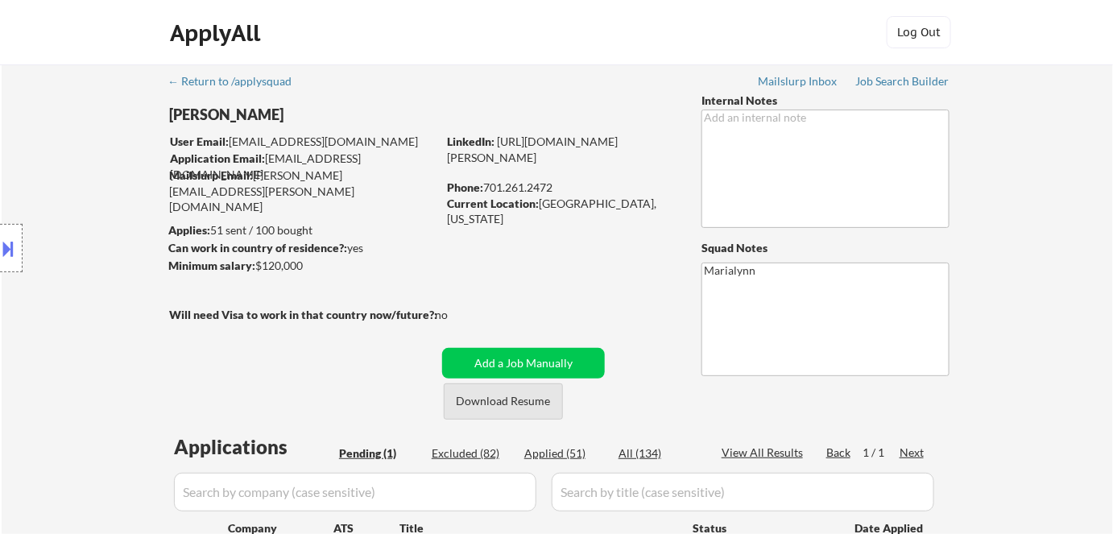
click at [487, 413] on button "Download Resume" at bounding box center [503, 401] width 119 height 36
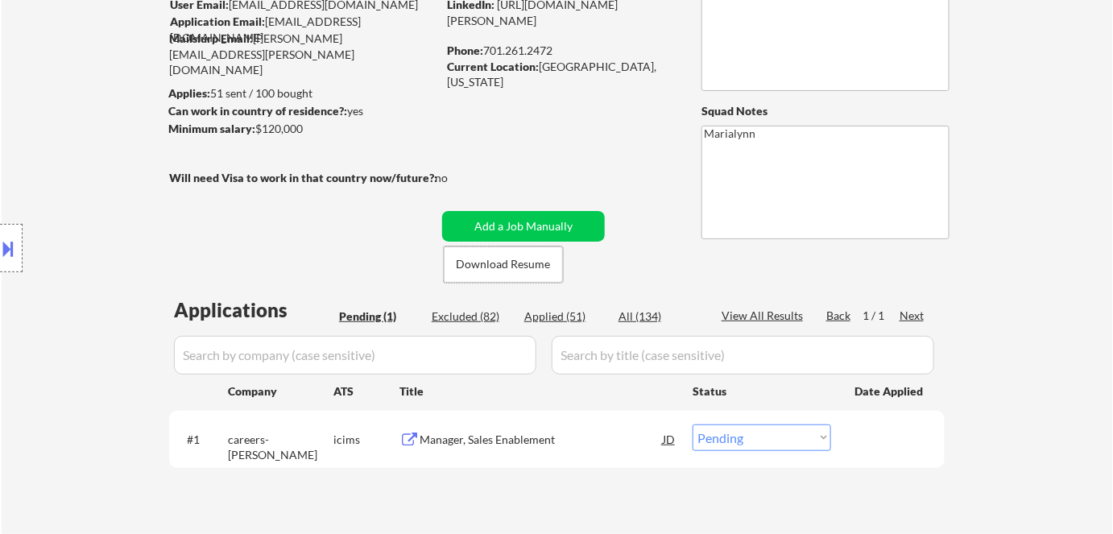
scroll to position [146, 0]
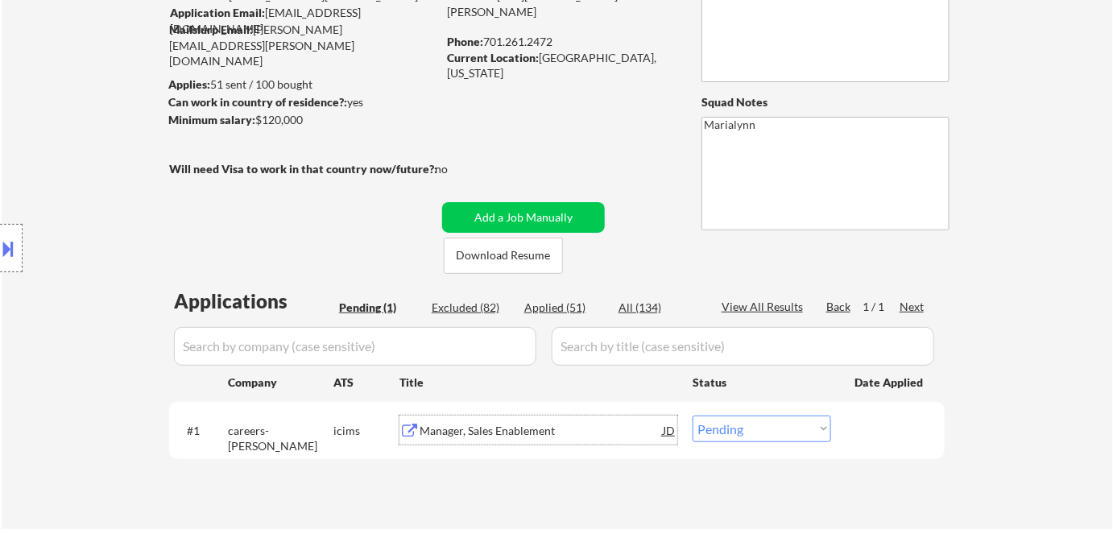
click at [530, 437] on div "Manager, Sales Enablement" at bounding box center [540, 429] width 243 height 29
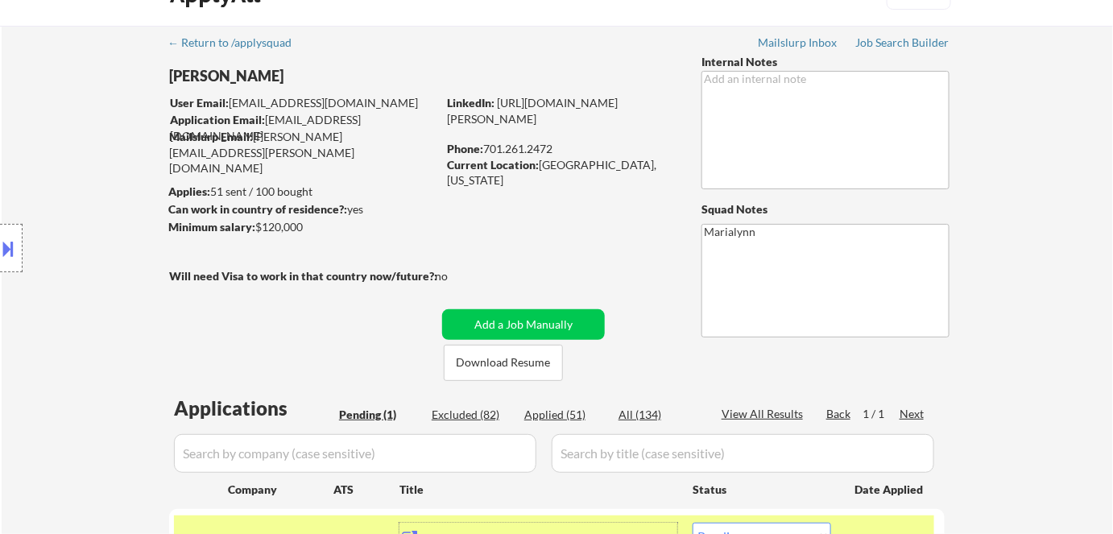
scroll to position [72, 0]
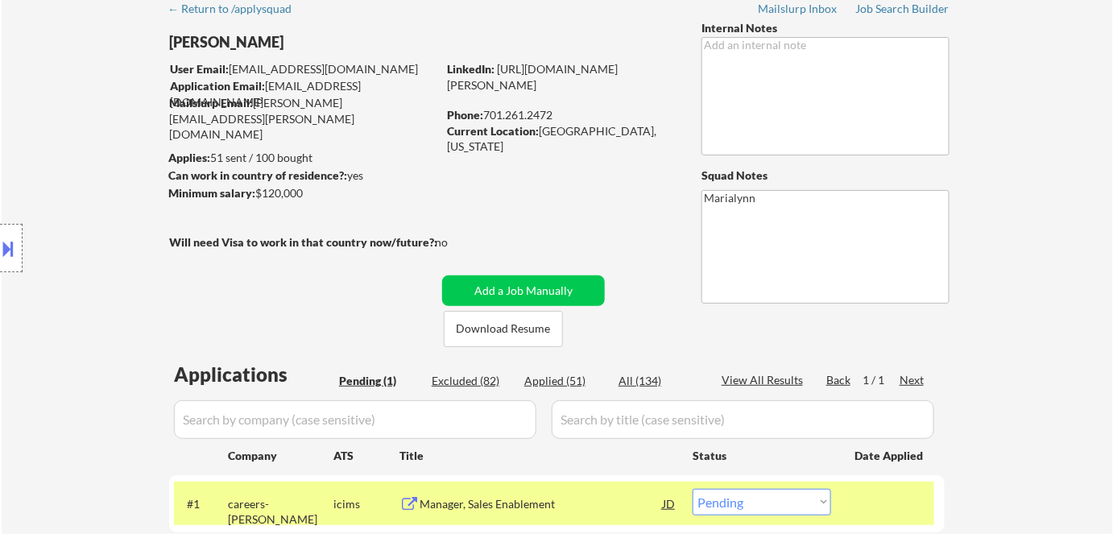
drag, startPoint x: 489, startPoint y: 113, endPoint x: 560, endPoint y: 112, distance: 70.9
click at [560, 112] on div "Phone: [PHONE_NUMBER]" at bounding box center [561, 115] width 228 height 16
copy div "701.261.2472"
drag, startPoint x: 544, startPoint y: 134, endPoint x: 659, endPoint y: 133, distance: 114.3
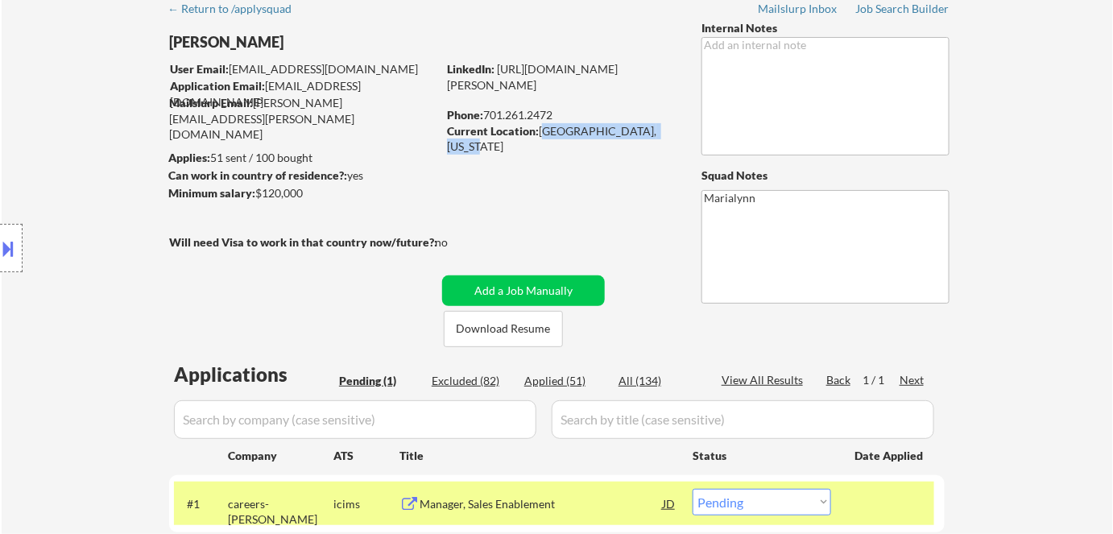
click at [672, 128] on div "Current Location: [GEOGRAPHIC_DATA], [US_STATE]" at bounding box center [561, 138] width 228 height 31
copy div "[GEOGRAPHIC_DATA], [US_STATE]"
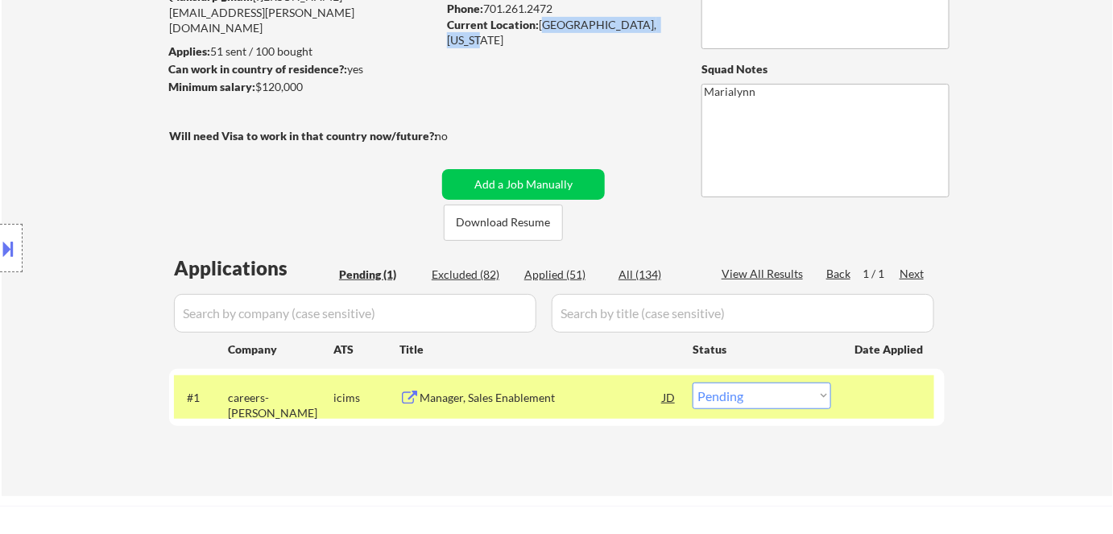
scroll to position [292, 0]
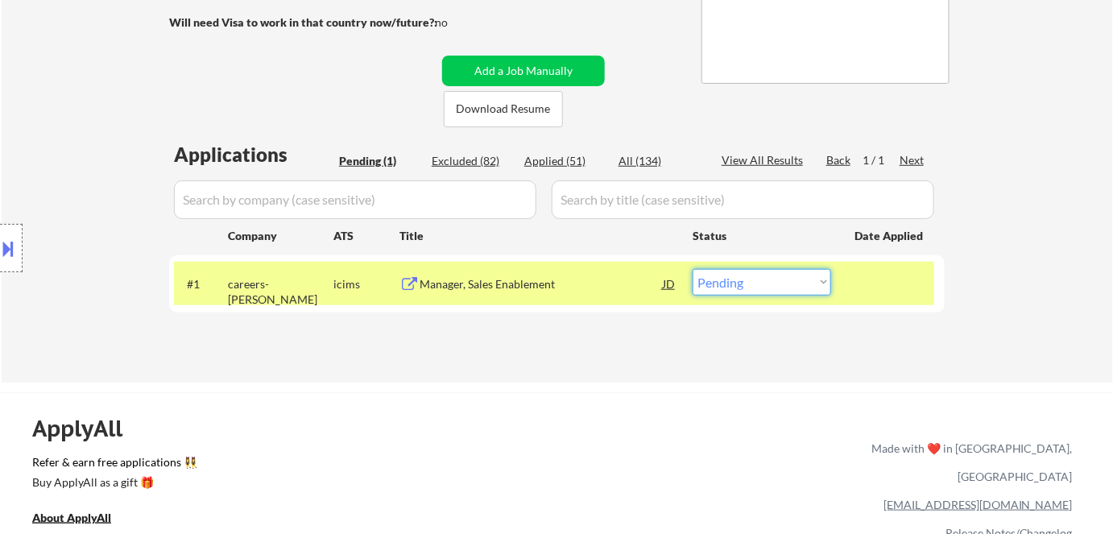
drag, startPoint x: 758, startPoint y: 279, endPoint x: 762, endPoint y: 293, distance: 15.0
click at [760, 282] on select "Choose an option... Pending Applied Excluded (Questions) Excluded (Expired) Exc…" at bounding box center [761, 282] width 138 height 27
select select ""applied""
click at [692, 269] on select "Choose an option... Pending Applied Excluded (Questions) Excluded (Expired) Exc…" at bounding box center [761, 282] width 138 height 27
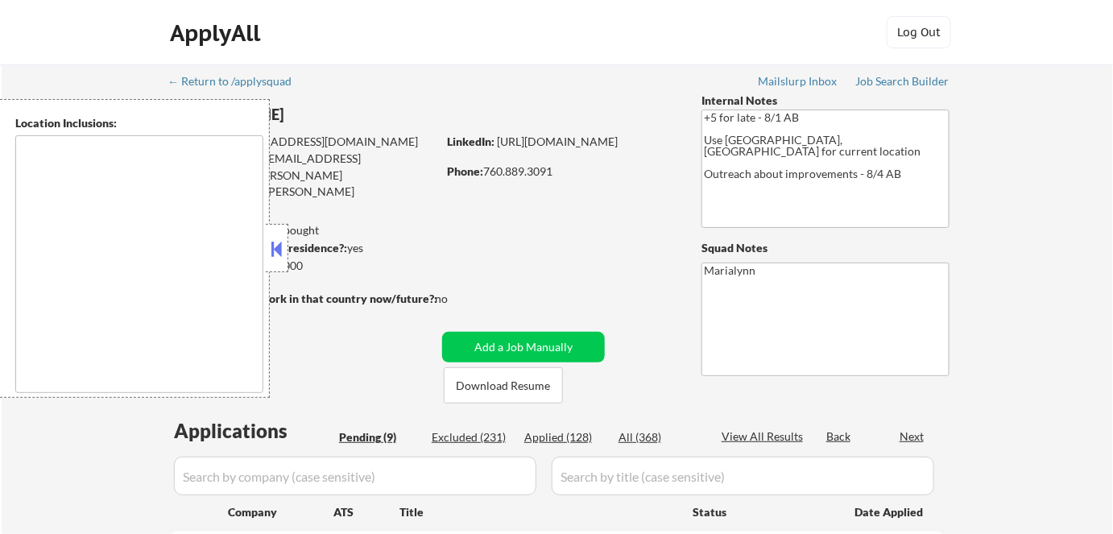
click at [283, 240] on button at bounding box center [277, 249] width 18 height 24
select select ""pending""
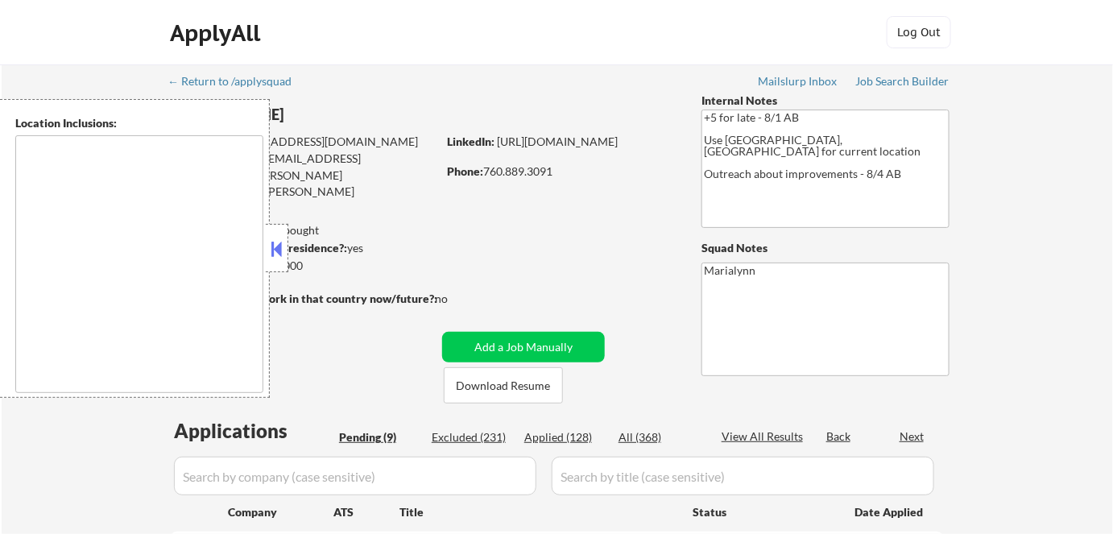
select select ""pending""
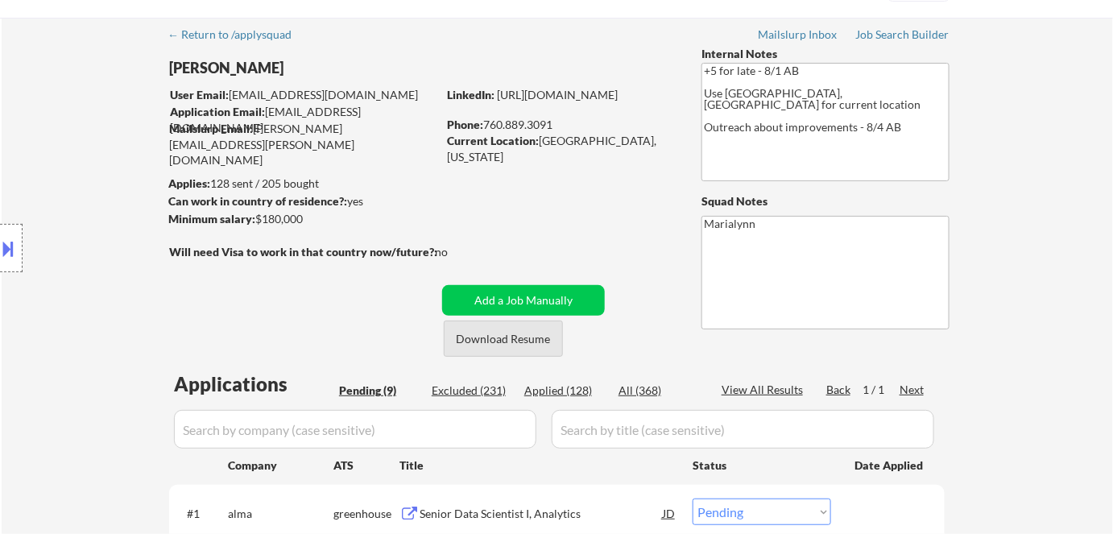
scroll to position [72, 0]
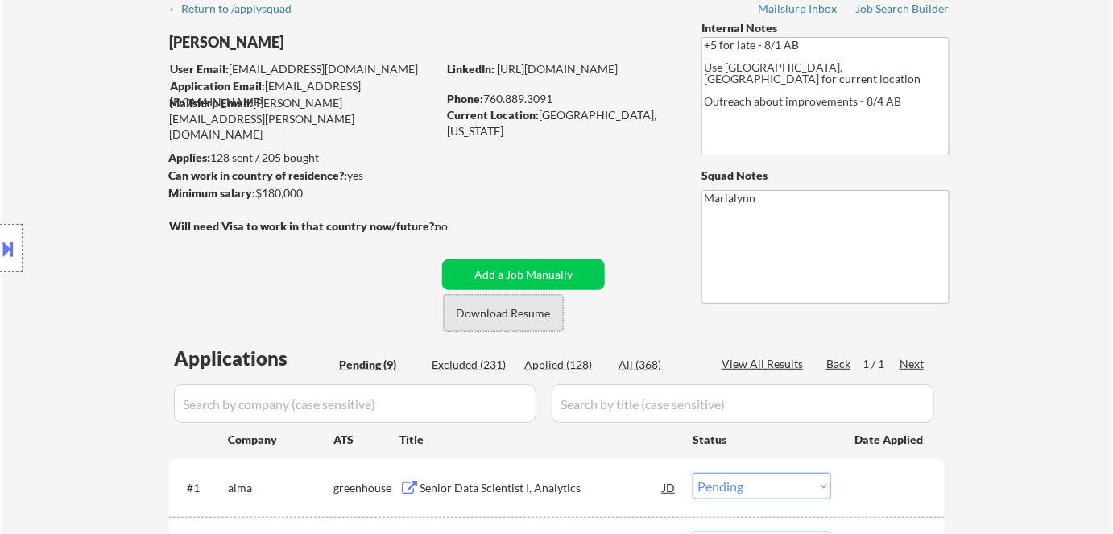
click at [497, 312] on button "Download Resume" at bounding box center [503, 313] width 119 height 36
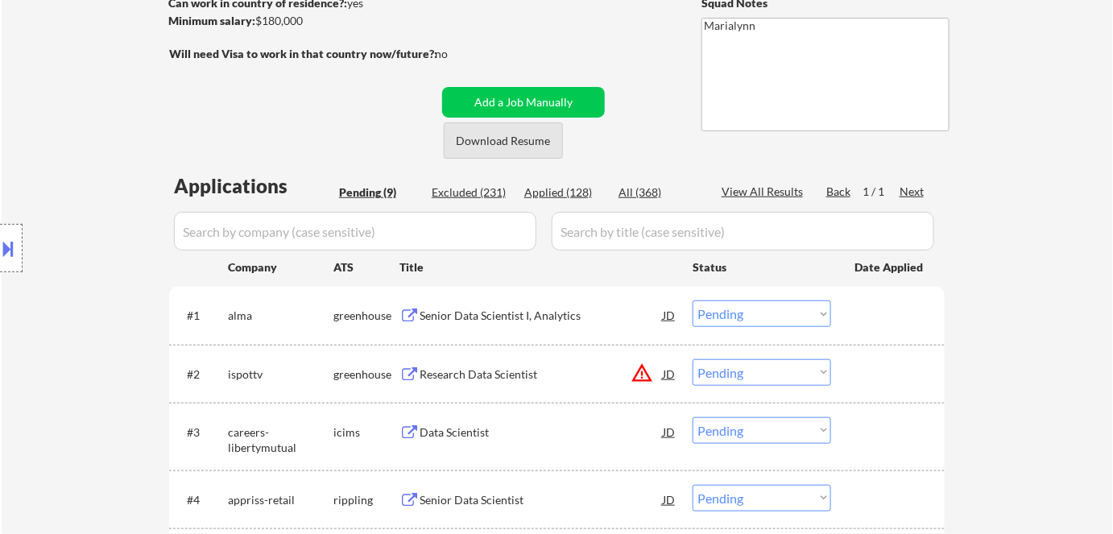
scroll to position [292, 0]
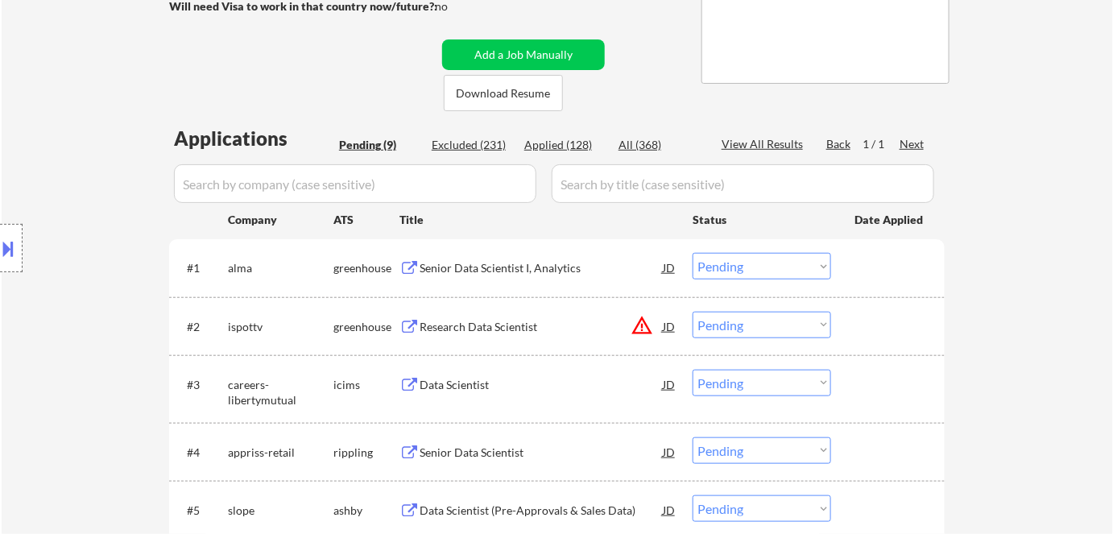
click at [449, 279] on div "Senior Data Scientist I, Analytics" at bounding box center [540, 267] width 243 height 29
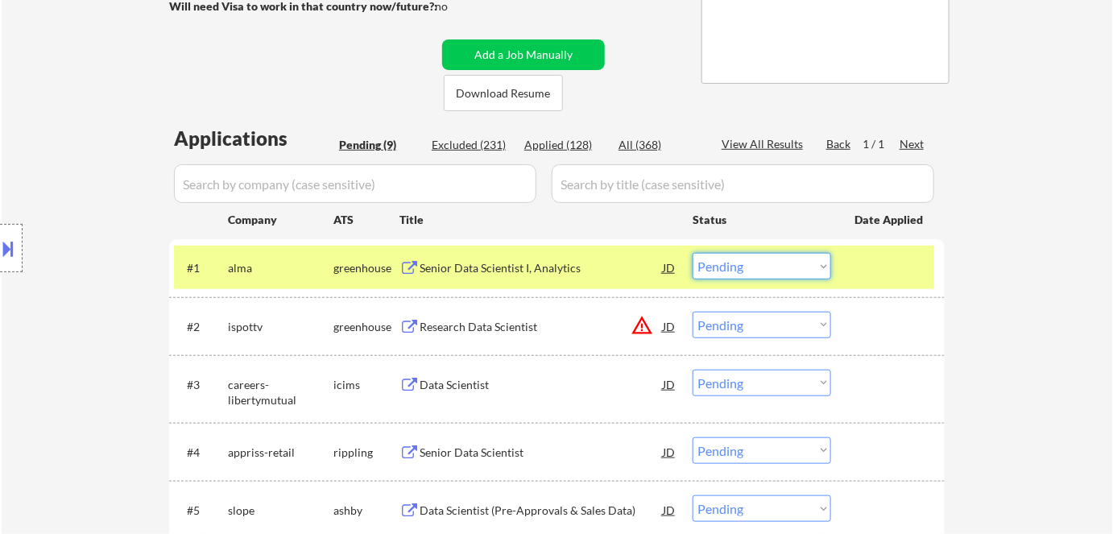
click at [725, 269] on select "Choose an option... Pending Applied Excluded (Questions) Excluded (Expired) Exc…" at bounding box center [761, 266] width 138 height 27
click at [692, 253] on select "Choose an option... Pending Applied Excluded (Questions) Excluded (Expired) Exc…" at bounding box center [761, 266] width 138 height 27
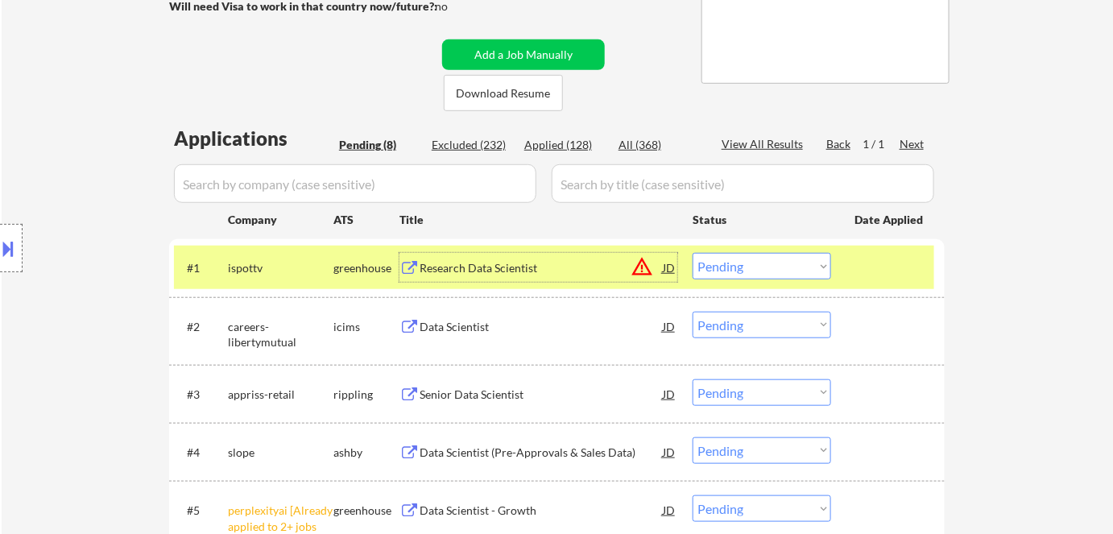
click at [465, 269] on div "Research Data Scientist" at bounding box center [540, 268] width 243 height 16
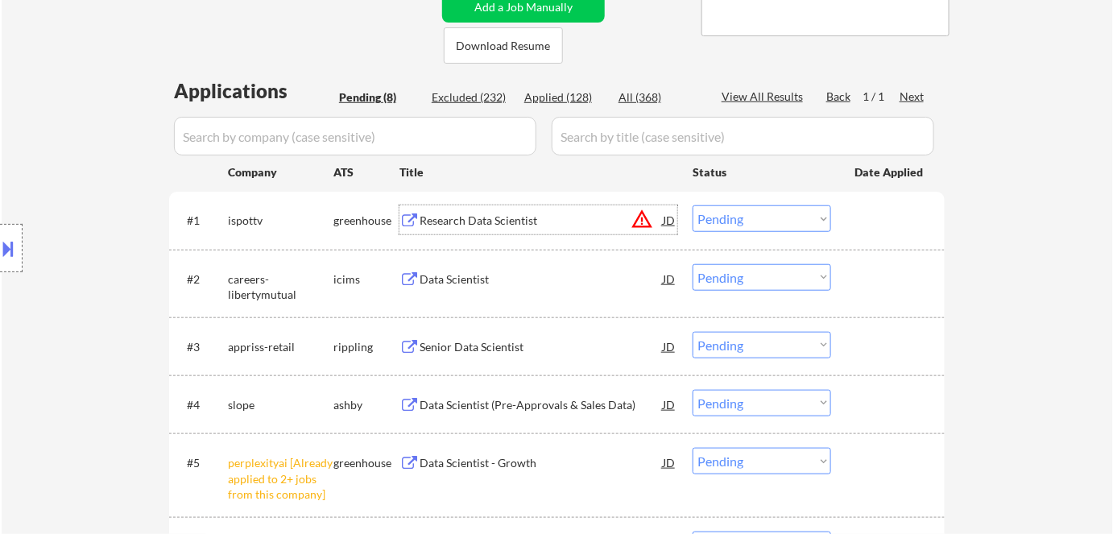
scroll to position [366, 0]
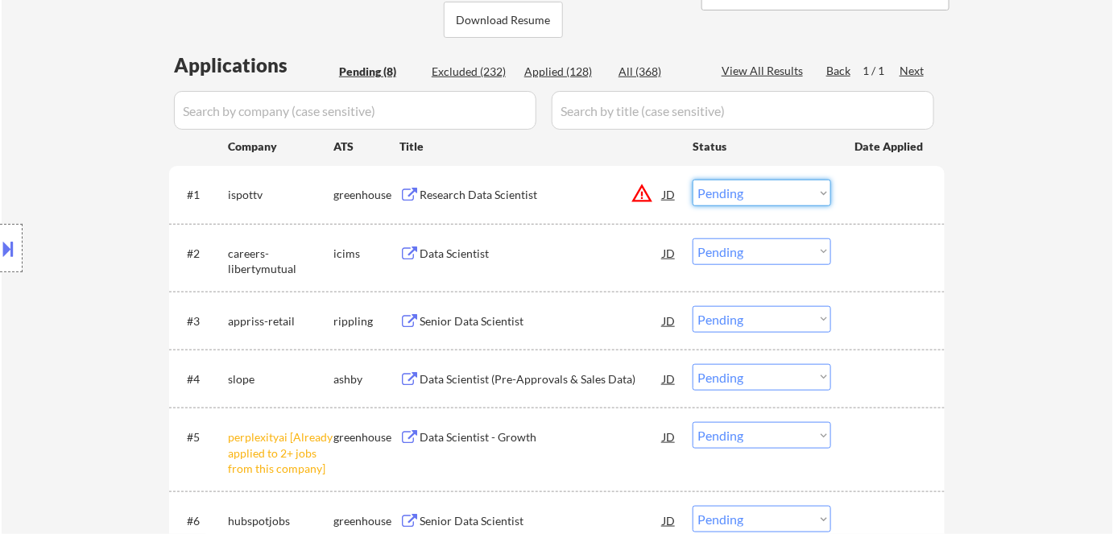
drag, startPoint x: 757, startPoint y: 197, endPoint x: 765, endPoint y: 204, distance: 10.8
click at [758, 200] on select "Choose an option... Pending Applied Excluded (Questions) Excluded (Expired) Exc…" at bounding box center [761, 193] width 138 height 27
click at [692, 180] on select "Choose an option... Pending Applied Excluded (Questions) Excluded (Expired) Exc…" at bounding box center [761, 193] width 138 height 27
select select ""pending""
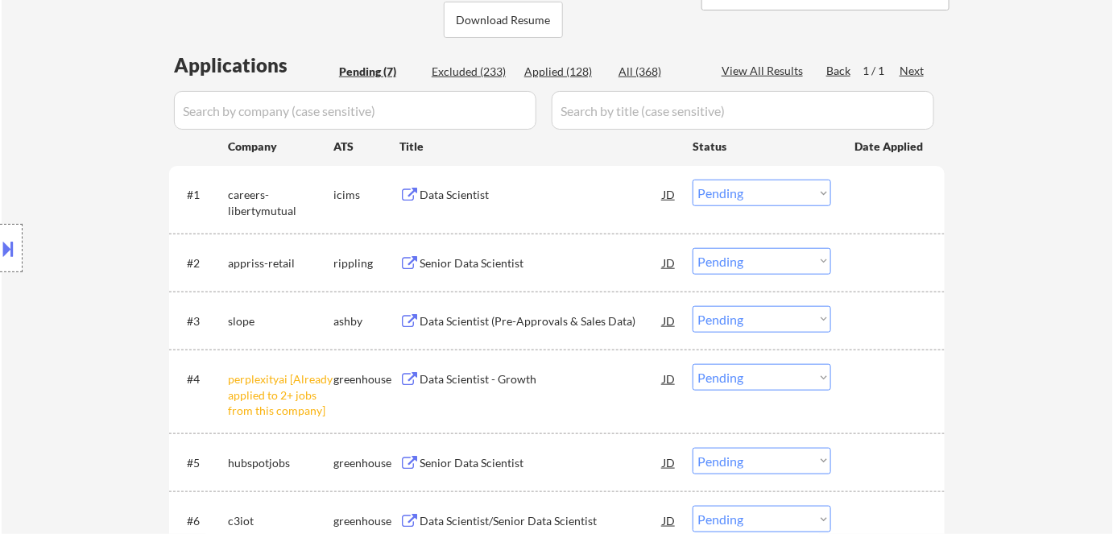
drag, startPoint x: 742, startPoint y: 384, endPoint x: 749, endPoint y: 398, distance: 15.1
click at [742, 384] on select "Choose an option... Pending Applied Excluded (Questions) Excluded (Expired) Exc…" at bounding box center [761, 377] width 138 height 27
click at [692, 364] on select "Choose an option... Pending Applied Excluded (Questions) Excluded (Expired) Exc…" at bounding box center [761, 377] width 138 height 27
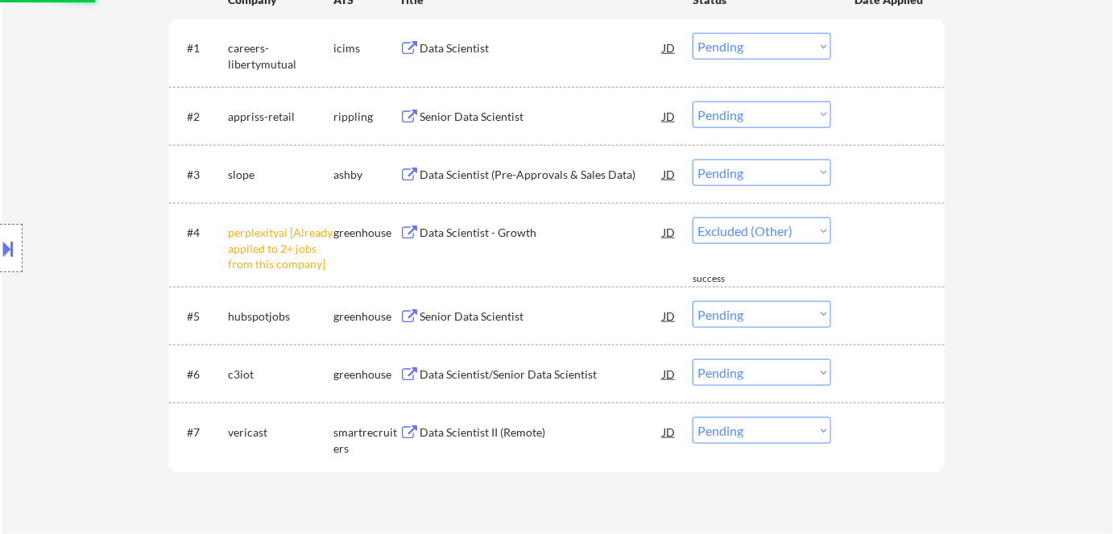
select select ""pending""
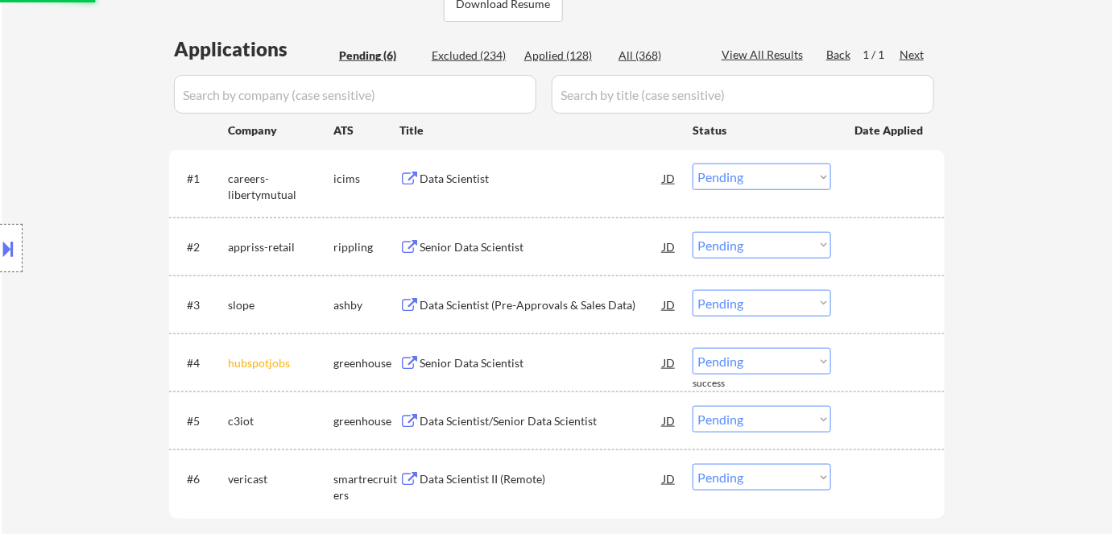
scroll to position [292, 0]
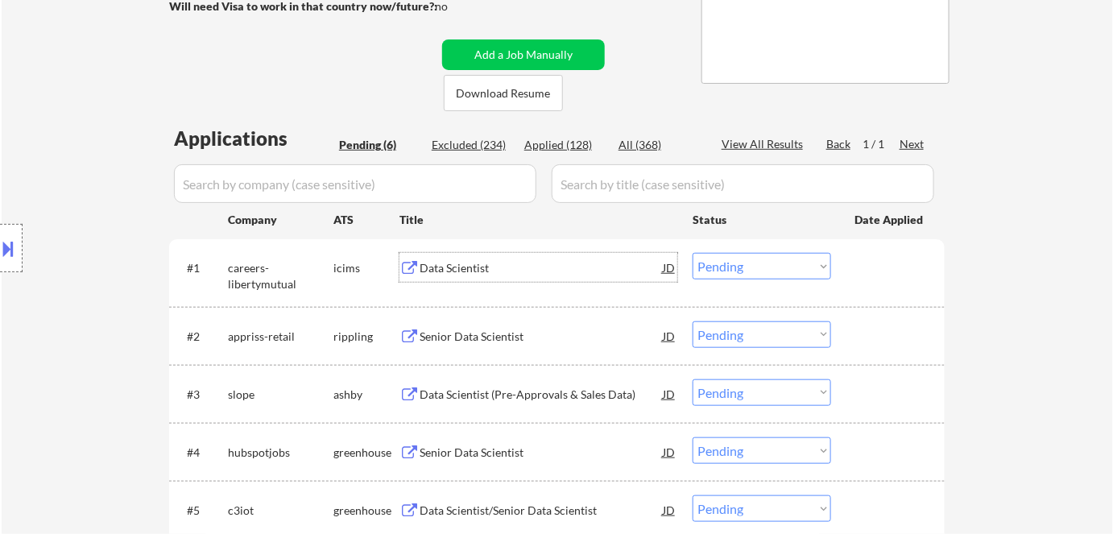
click at [444, 266] on div "Data Scientist" at bounding box center [540, 268] width 243 height 16
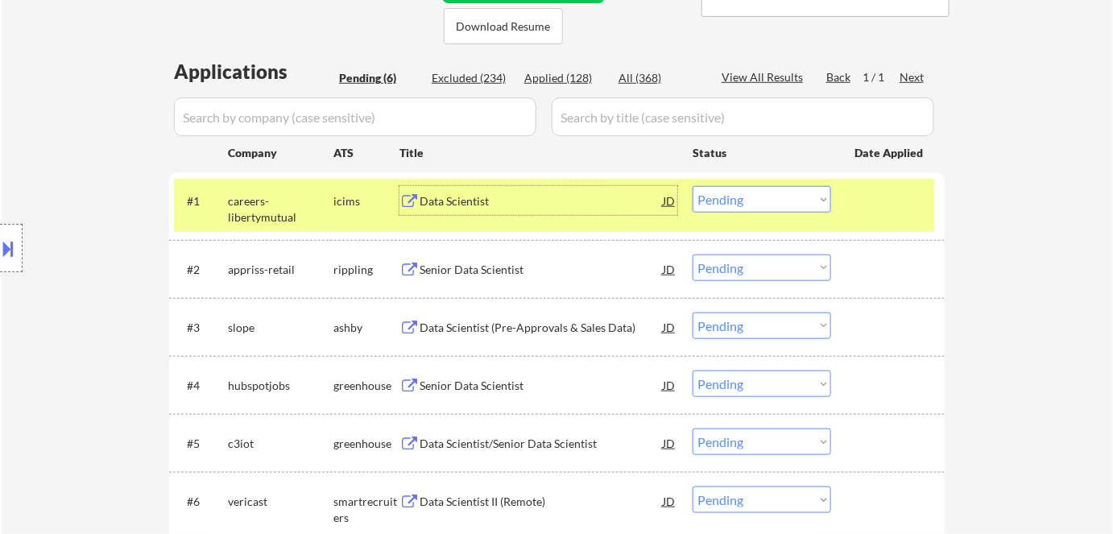
scroll to position [366, 0]
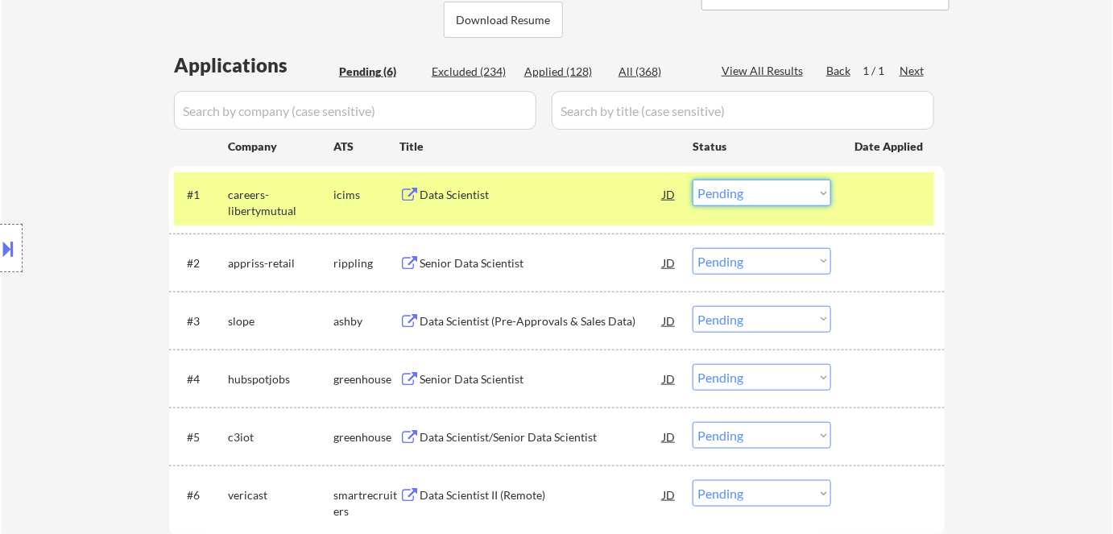
drag, startPoint x: 770, startPoint y: 192, endPoint x: 774, endPoint y: 204, distance: 12.7
click at [771, 192] on select "Choose an option... Pending Applied Excluded (Questions) Excluded (Expired) Exc…" at bounding box center [761, 193] width 138 height 27
click at [692, 180] on select "Choose an option... Pending Applied Excluded (Questions) Excluded (Expired) Exc…" at bounding box center [761, 193] width 138 height 27
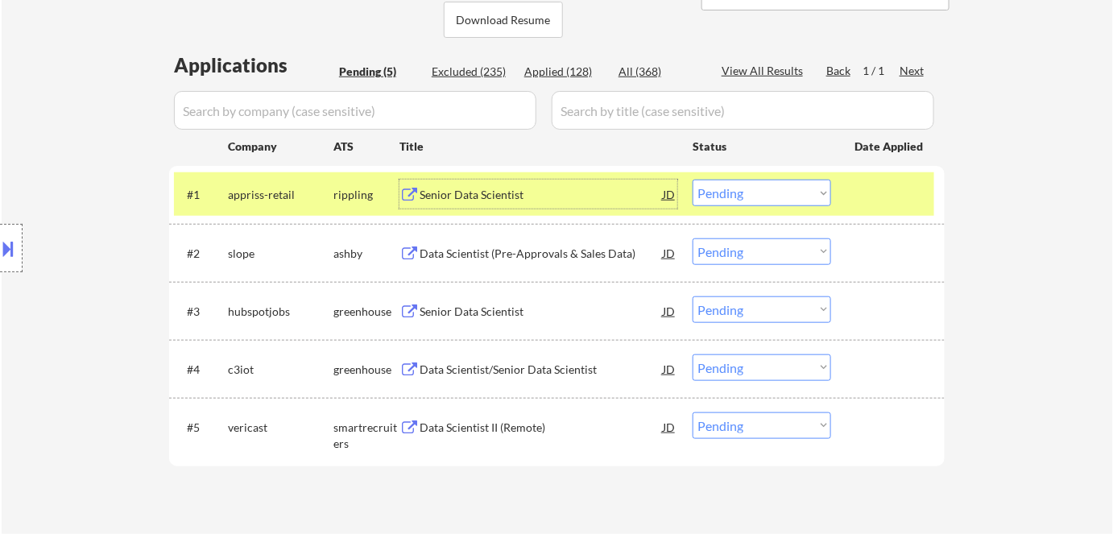
click at [538, 200] on div "Senior Data Scientist" at bounding box center [540, 195] width 243 height 16
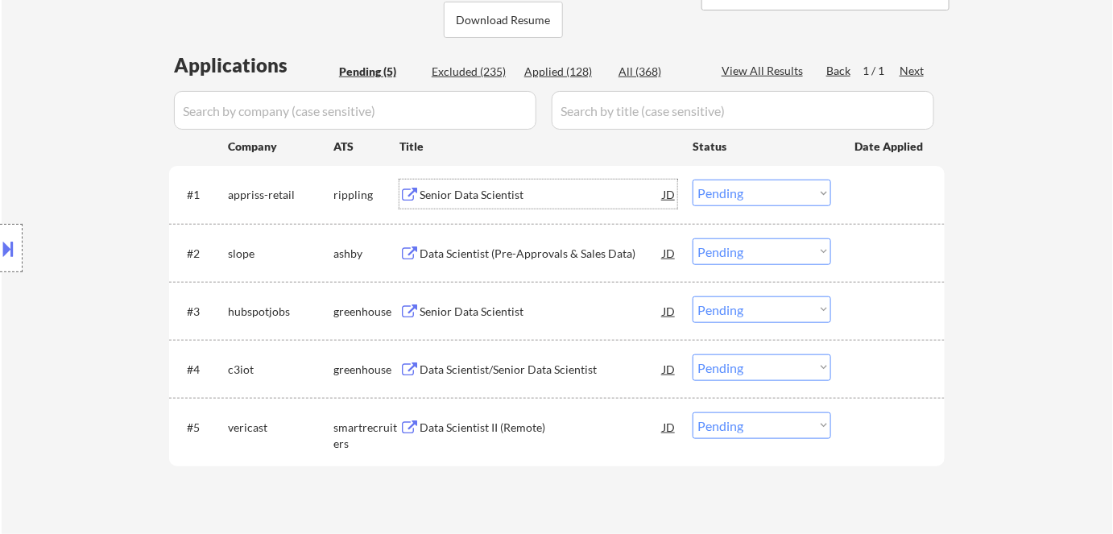
drag, startPoint x: 736, startPoint y: 192, endPoint x: 742, endPoint y: 204, distance: 14.4
click at [738, 198] on select "Choose an option... Pending Applied Excluded (Questions) Excluded (Expired) Exc…" at bounding box center [761, 193] width 138 height 27
click at [692, 180] on select "Choose an option... Pending Applied Excluded (Questions) Excluded (Expired) Exc…" at bounding box center [761, 193] width 138 height 27
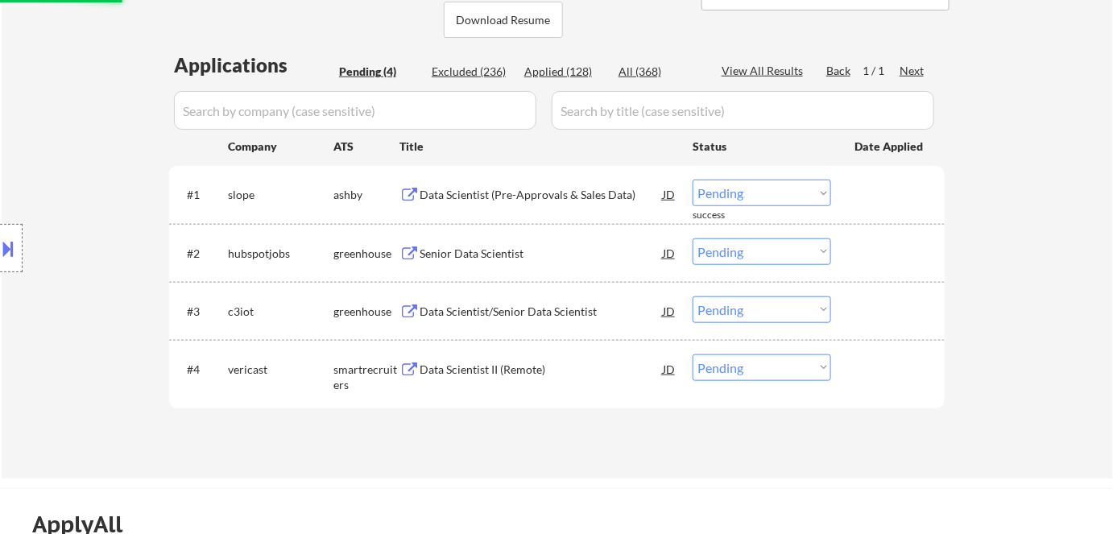
click at [448, 198] on div "Data Scientist (Pre-Approvals & Sales Data)" at bounding box center [540, 195] width 243 height 16
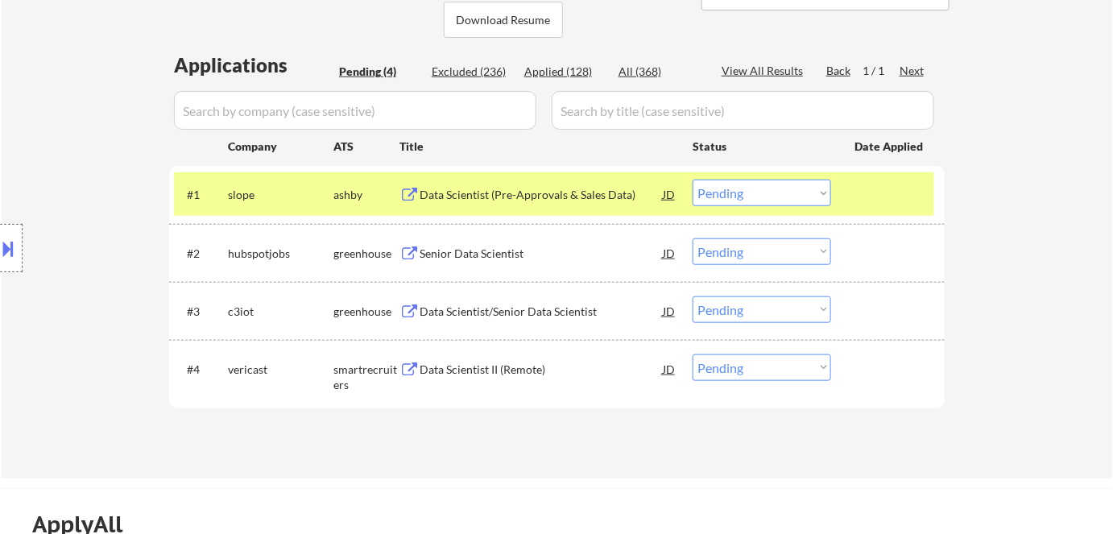
click at [6, 242] on button at bounding box center [9, 248] width 18 height 27
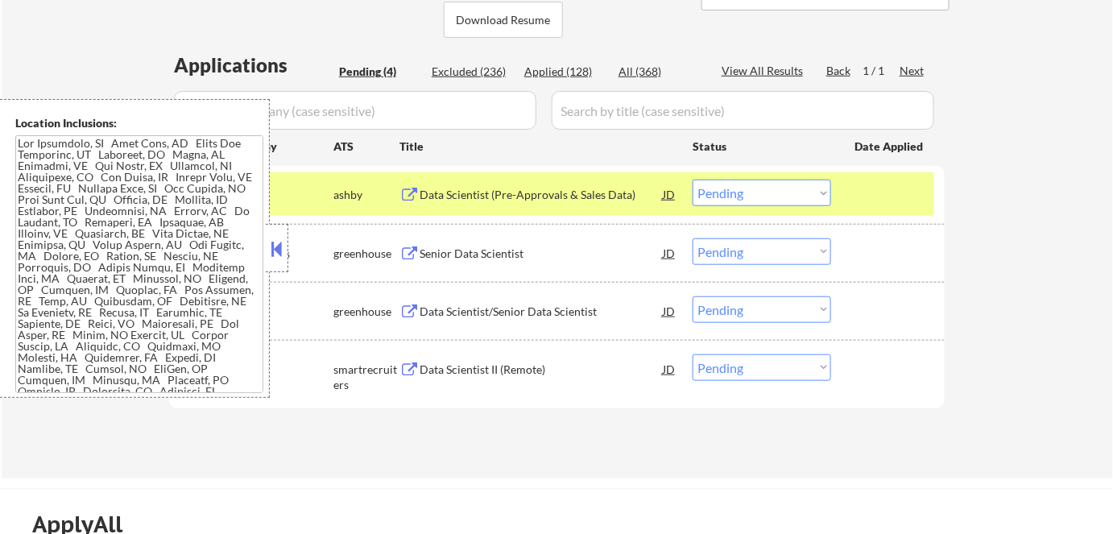
click at [804, 182] on div "#1 slope [PERSON_NAME] Data Scientist (Pre-Approvals & Sales Data) JD warning_a…" at bounding box center [554, 193] width 760 height 43
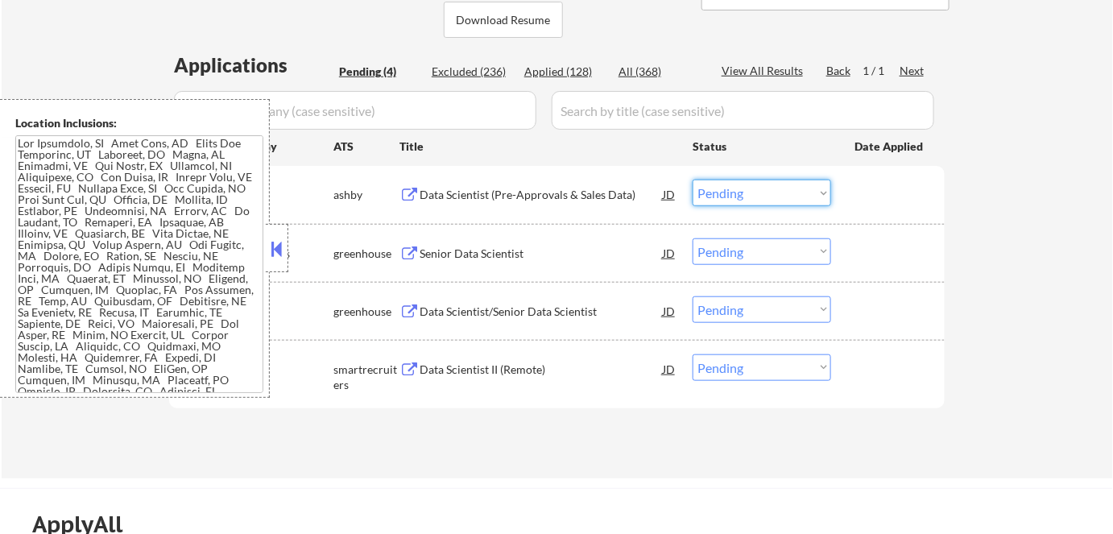
click at [801, 191] on select "Choose an option... Pending Applied Excluded (Questions) Excluded (Expired) Exc…" at bounding box center [761, 193] width 138 height 27
click at [692, 180] on select "Choose an option... Pending Applied Excluded (Questions) Excluded (Expired) Exc…" at bounding box center [761, 193] width 138 height 27
click at [279, 247] on button at bounding box center [277, 249] width 18 height 24
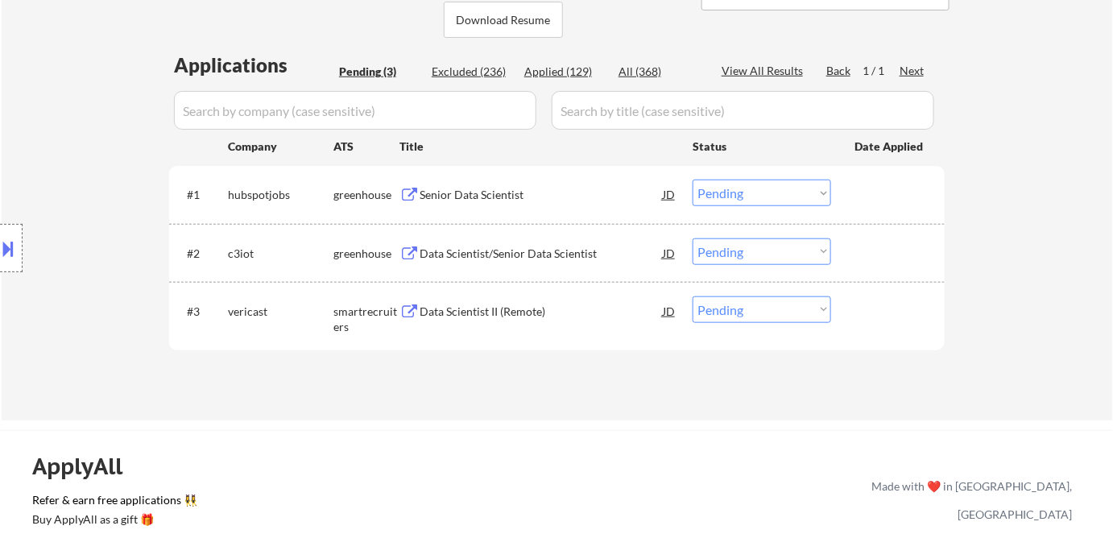
click at [461, 192] on div "Senior Data Scientist" at bounding box center [540, 195] width 243 height 16
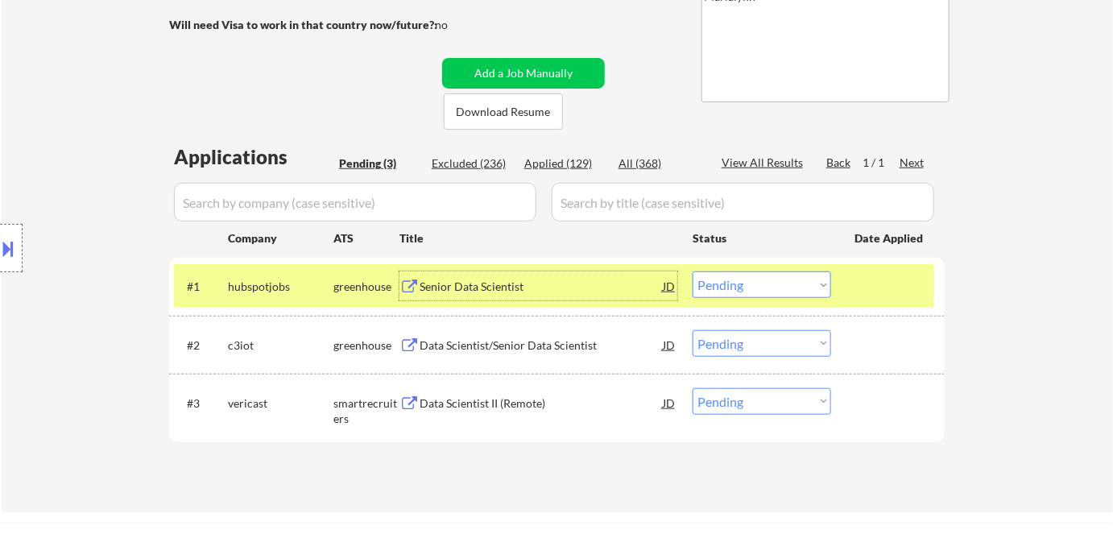
scroll to position [146, 0]
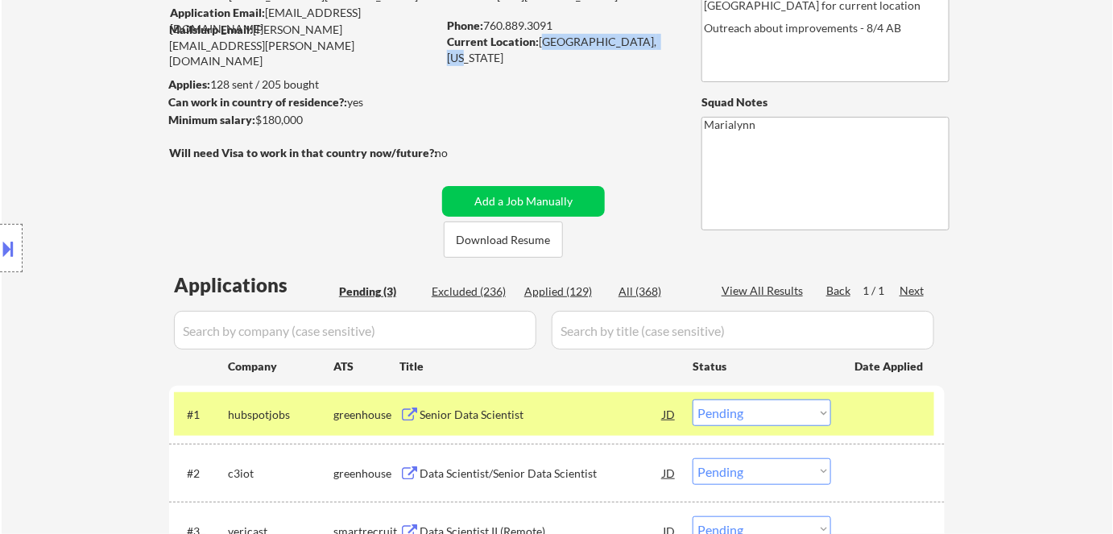
drag, startPoint x: 540, startPoint y: 40, endPoint x: 637, endPoint y: 43, distance: 96.7
click at [652, 43] on div "Current Location: [GEOGRAPHIC_DATA], [US_STATE]" at bounding box center [561, 49] width 228 height 31
copy div "[GEOGRAPHIC_DATA], [US_STATE]"
click at [742, 412] on select "Choose an option... Pending Applied Excluded (Questions) Excluded (Expired) Exc…" at bounding box center [761, 412] width 138 height 27
click at [692, 399] on select "Choose an option... Pending Applied Excluded (Questions) Excluded (Expired) Exc…" at bounding box center [761, 412] width 138 height 27
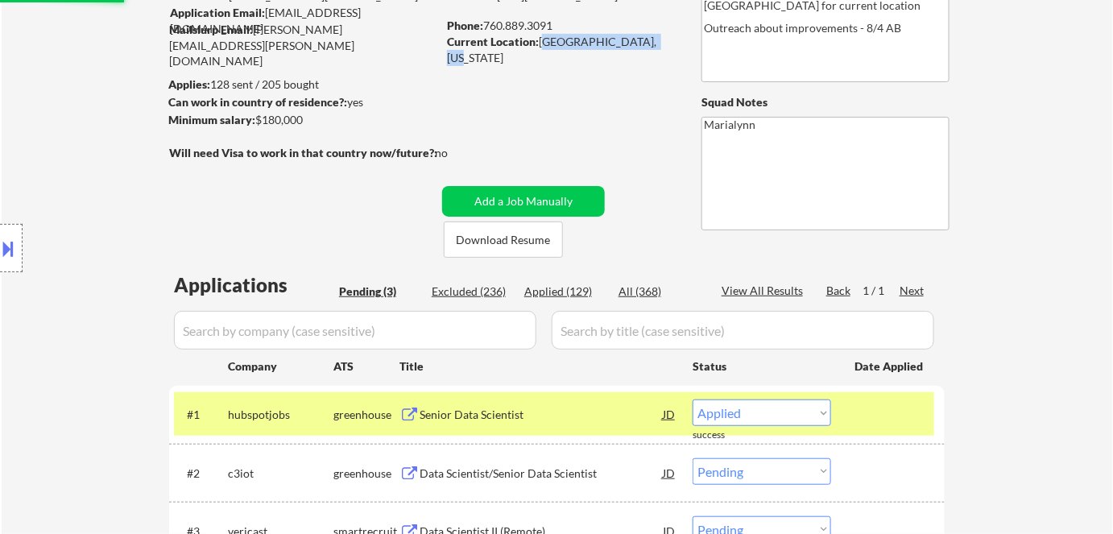
select select ""pending""
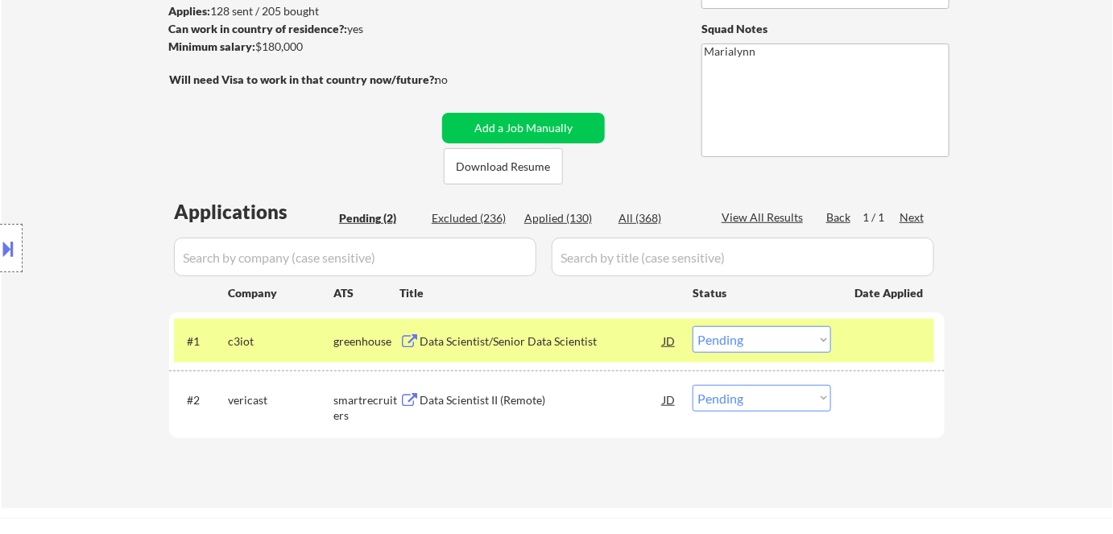
scroll to position [219, 0]
click at [521, 333] on div "Data Scientist/Senior Data Scientist" at bounding box center [540, 341] width 243 height 16
